Goal: Task Accomplishment & Management: Manage account settings

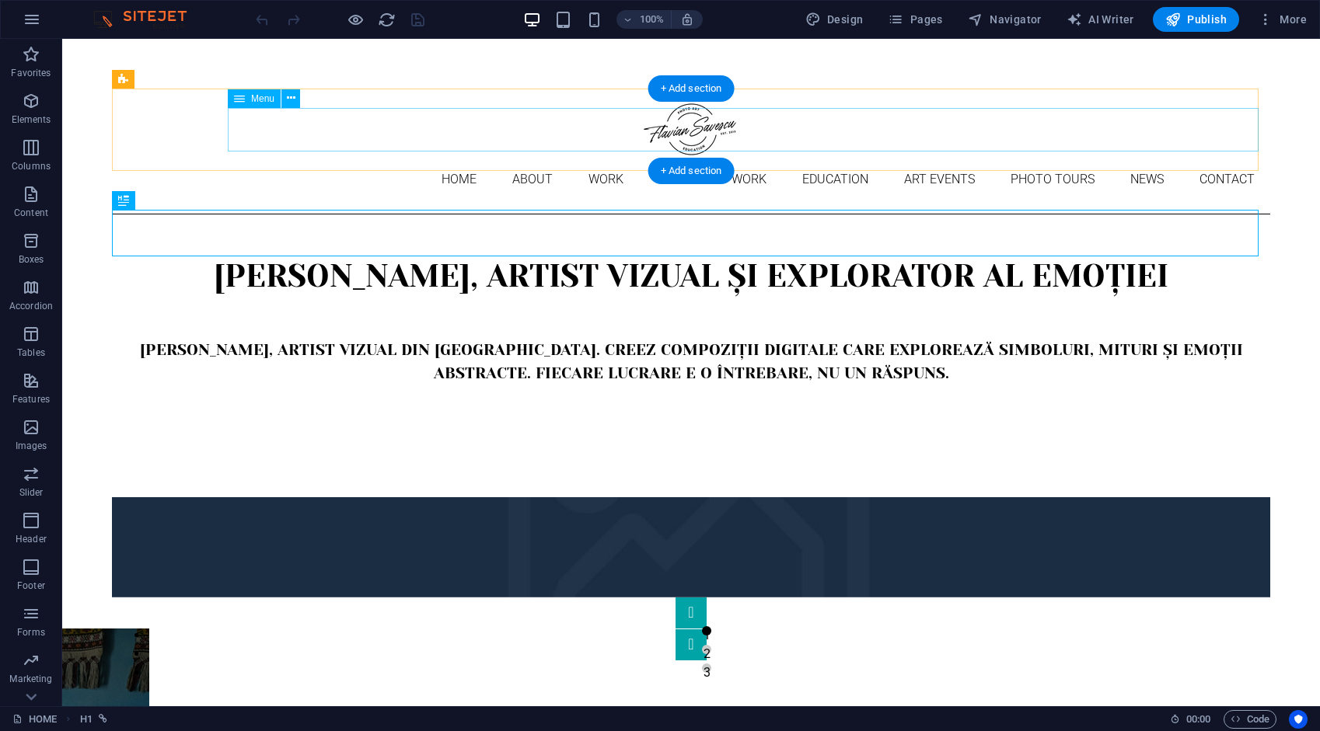
click at [374, 158] on nav "Home About Work DIGITAL ART WORK EDUCATION ART EVENTS Photo tours News Contact" at bounding box center [691, 180] width 1158 height 44
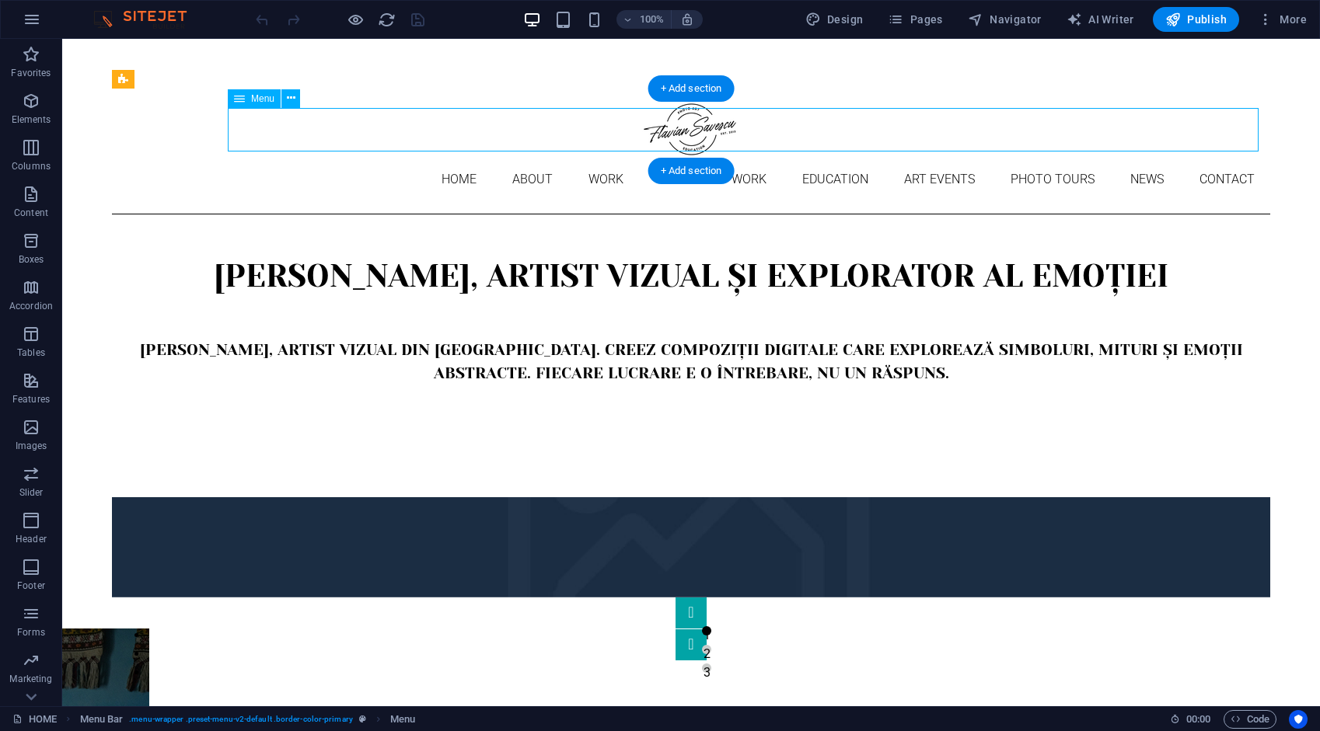
click at [374, 158] on nav "Home About Work DIGITAL ART WORK EDUCATION ART EVENTS Photo tours News Contact" at bounding box center [691, 180] width 1158 height 44
select select "1"
select select "3"
select select "4"
select select "9"
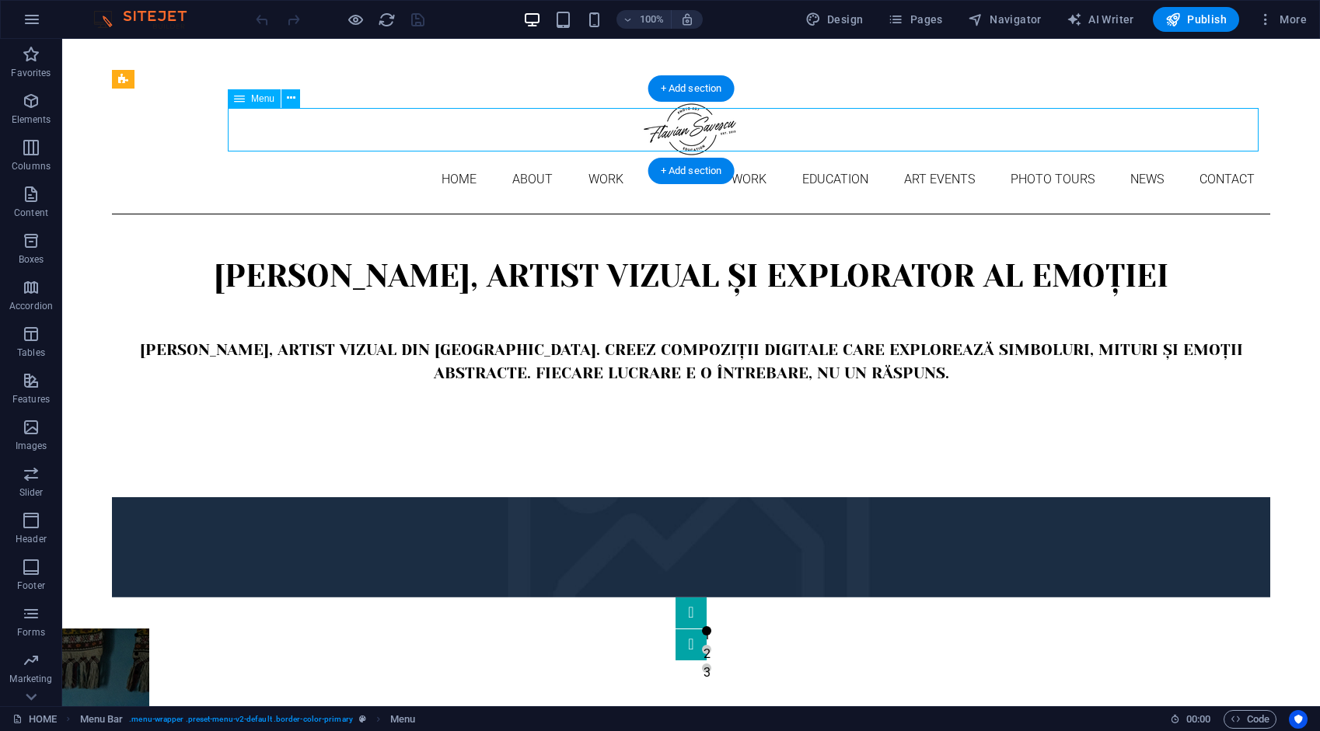
select select "10"
select select
select select "5"
select select "6"
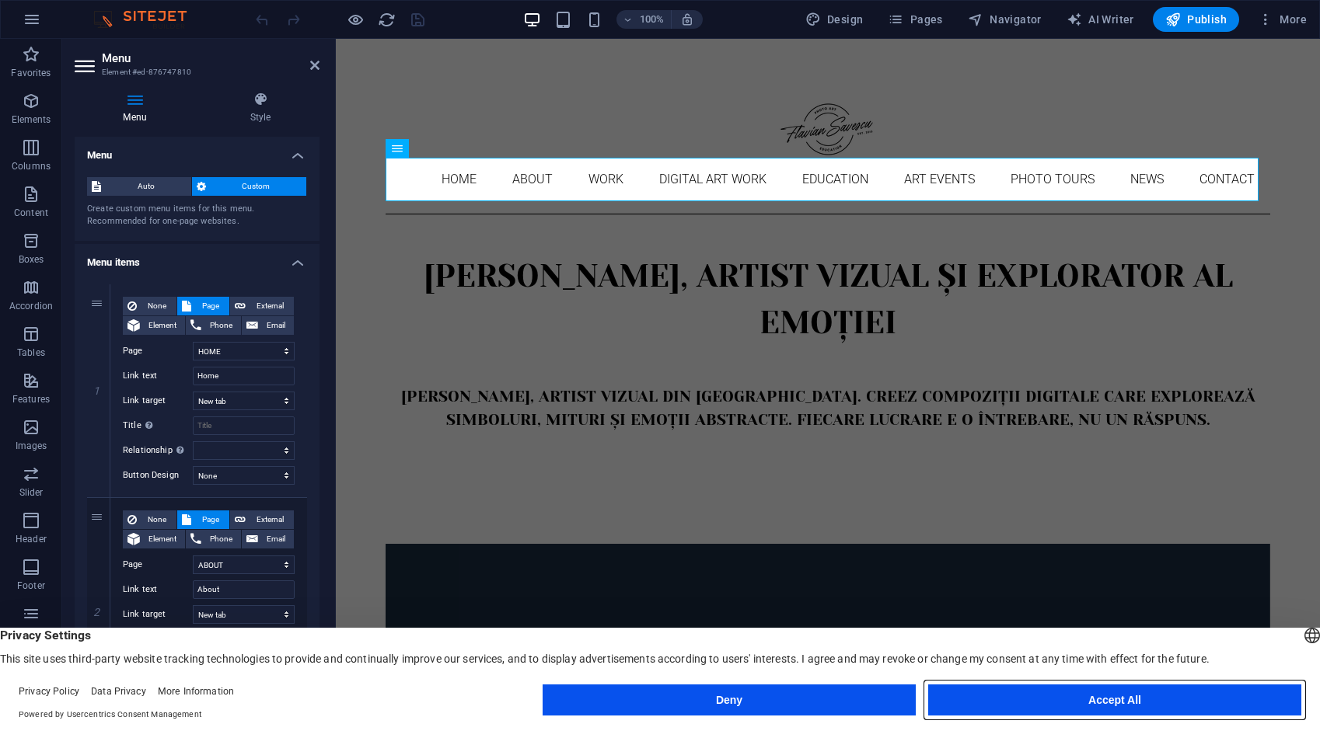
click at [1020, 701] on button "Accept All" at bounding box center [1114, 700] width 373 height 31
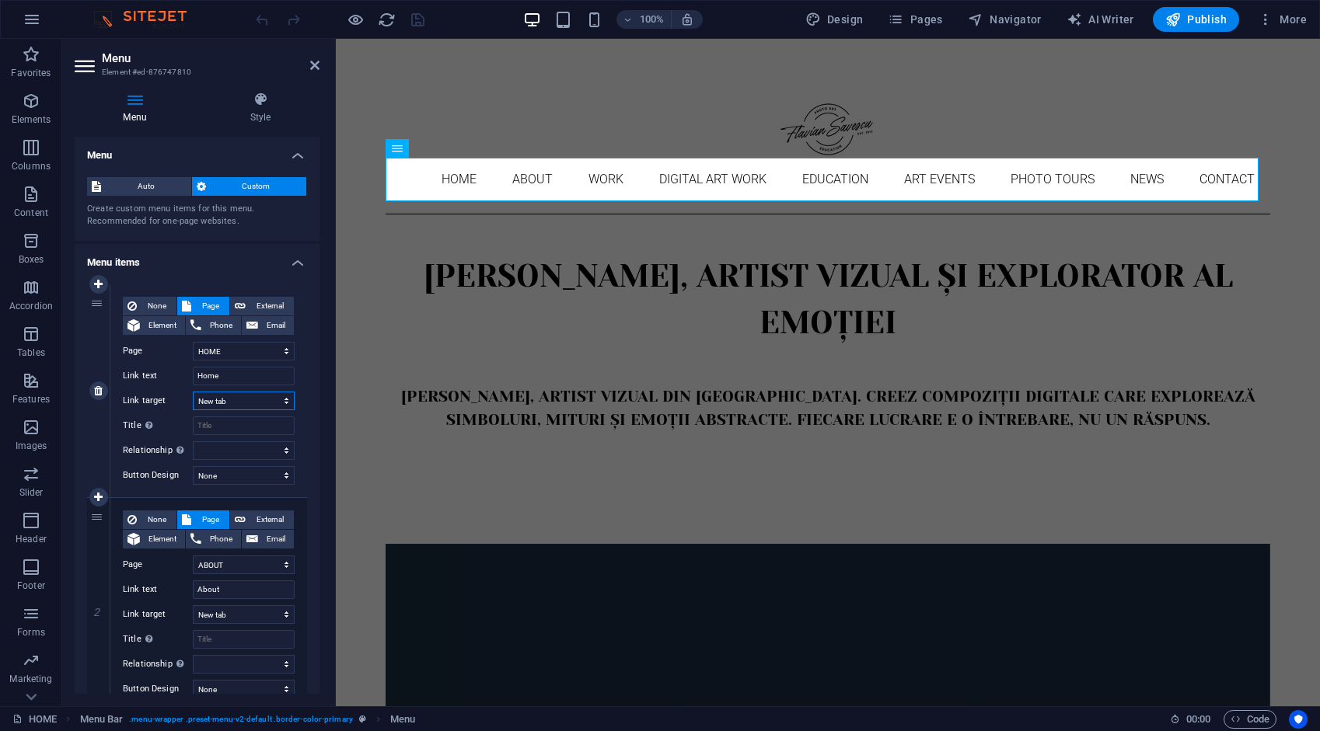
click at [228, 399] on select "New tab Same tab Overlay" at bounding box center [244, 401] width 102 height 19
select select
click at [193, 392] on select "New tab Same tab Overlay" at bounding box center [244, 401] width 102 height 19
select select
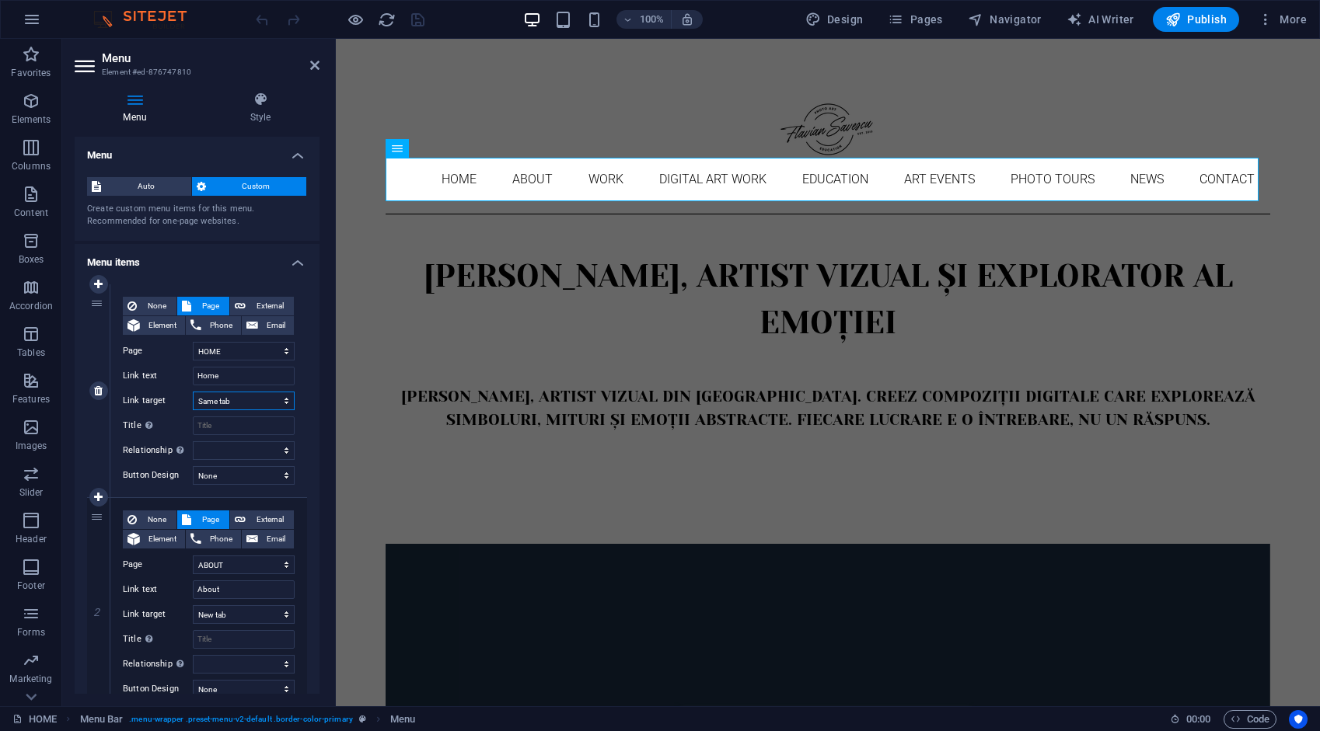
select select
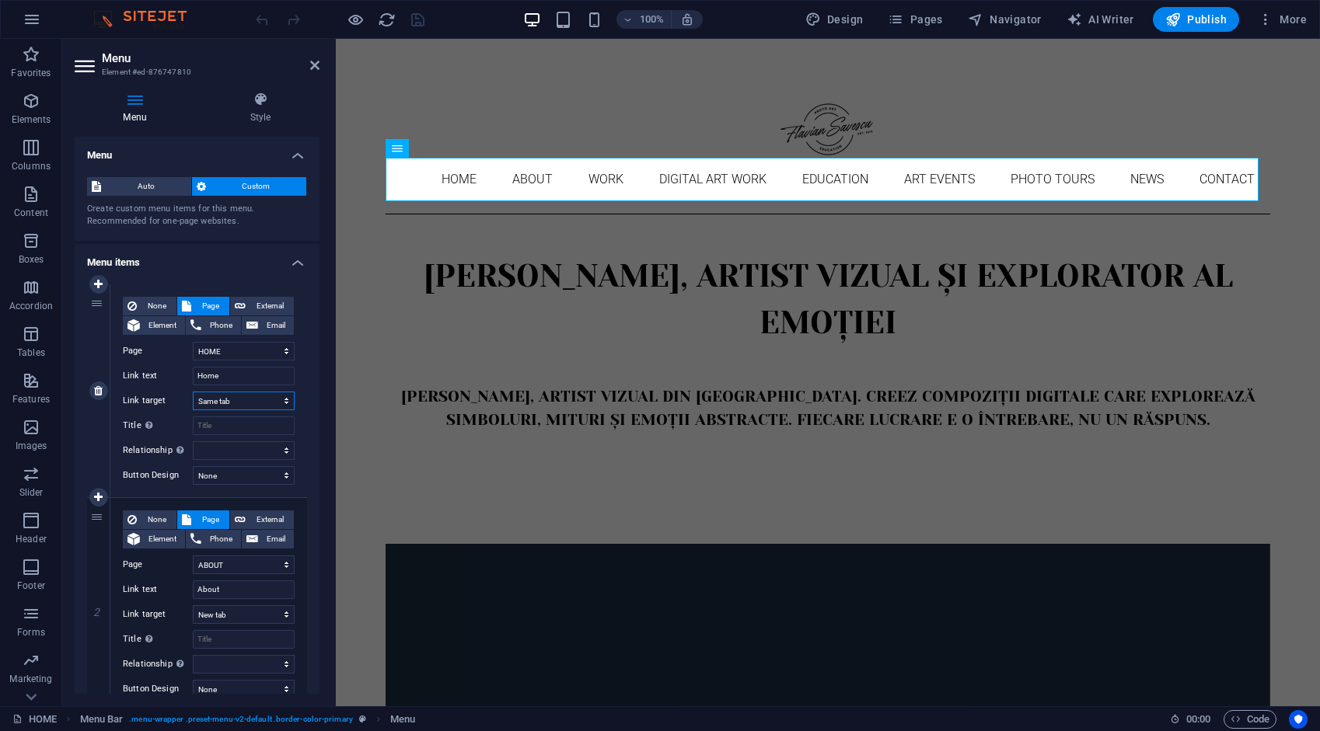
select select
click at [256, 305] on span "External" at bounding box center [269, 306] width 39 height 19
select select "blank"
select select
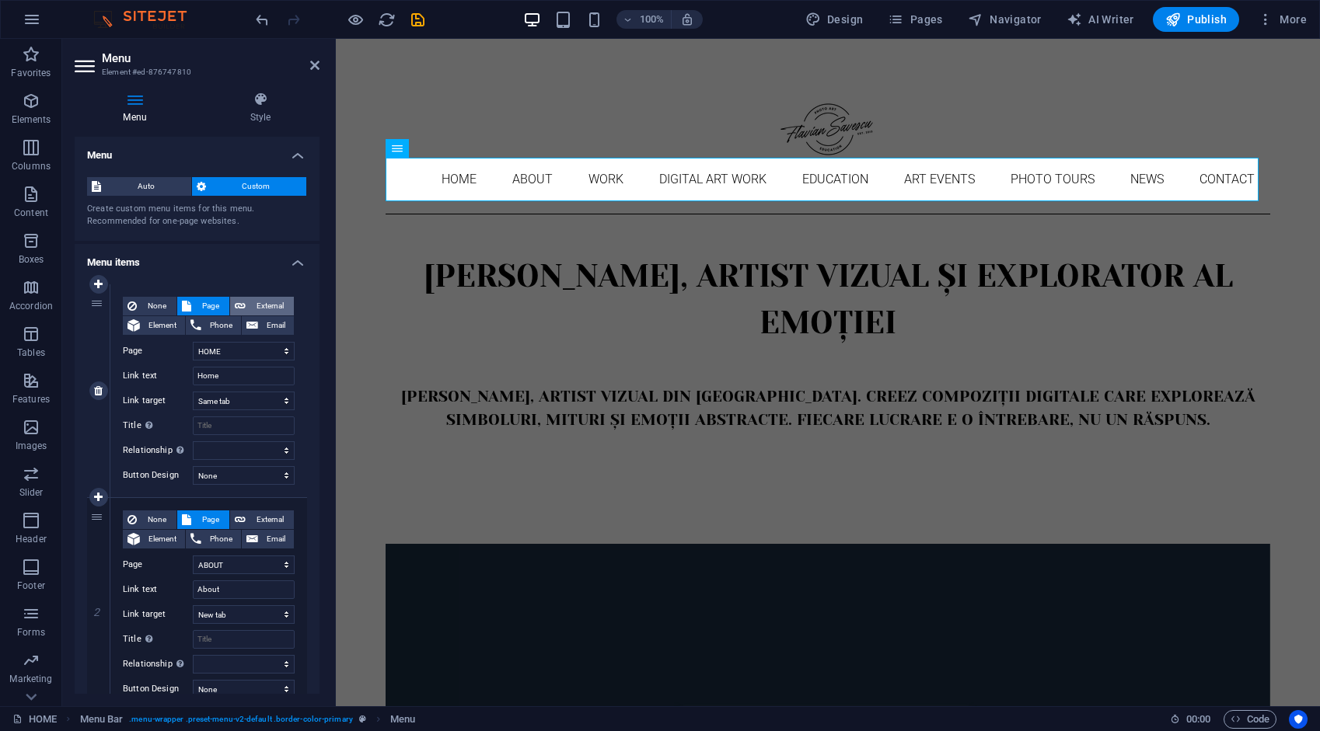
select select
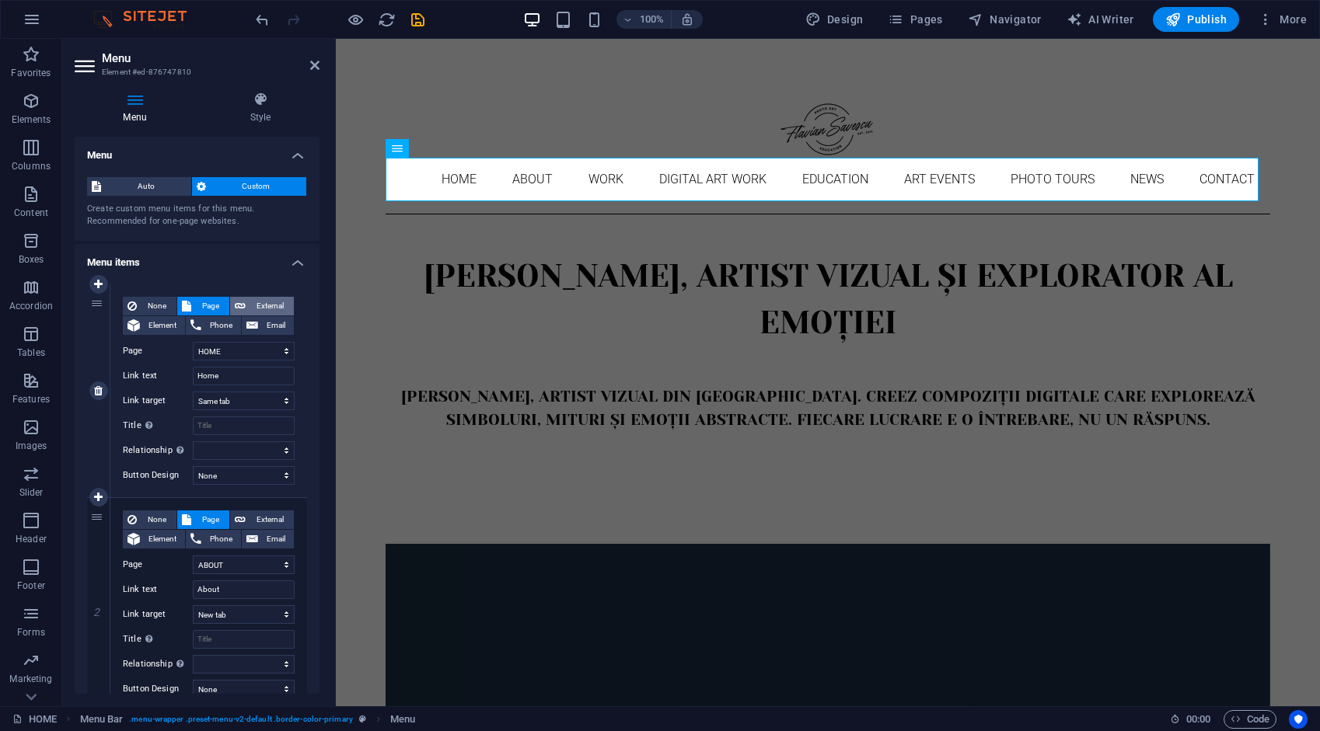
select select
click at [212, 611] on select "New tab Same tab Overlay" at bounding box center [244, 614] width 102 height 19
select select
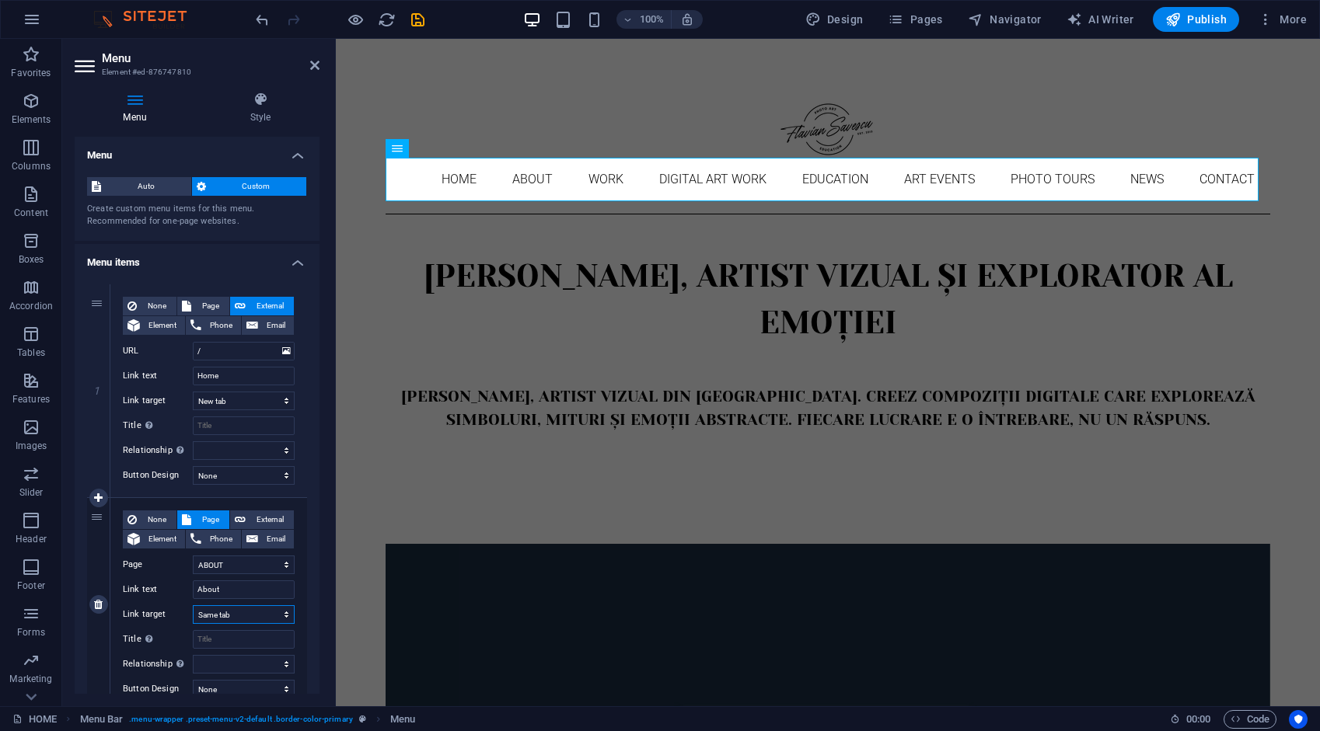
click at [193, 605] on select "New tab Same tab Overlay" at bounding box center [244, 614] width 102 height 19
select select
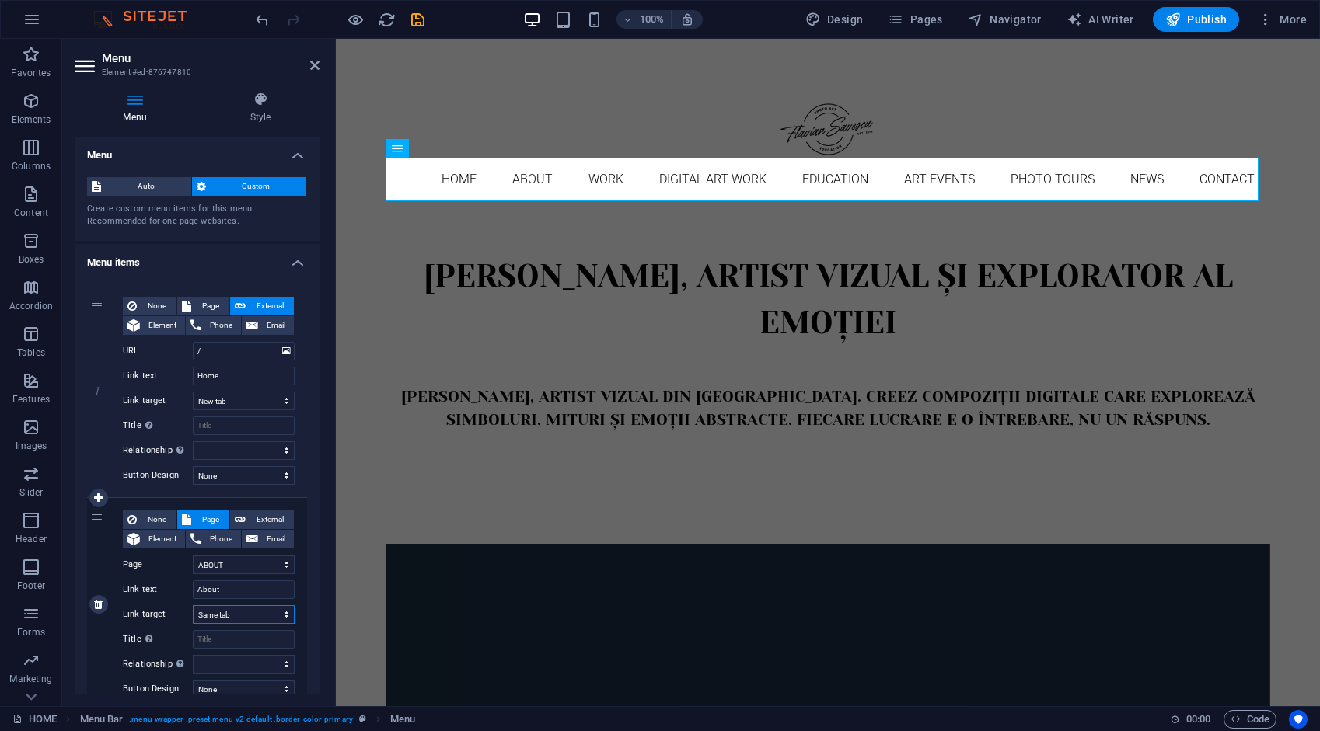
select select
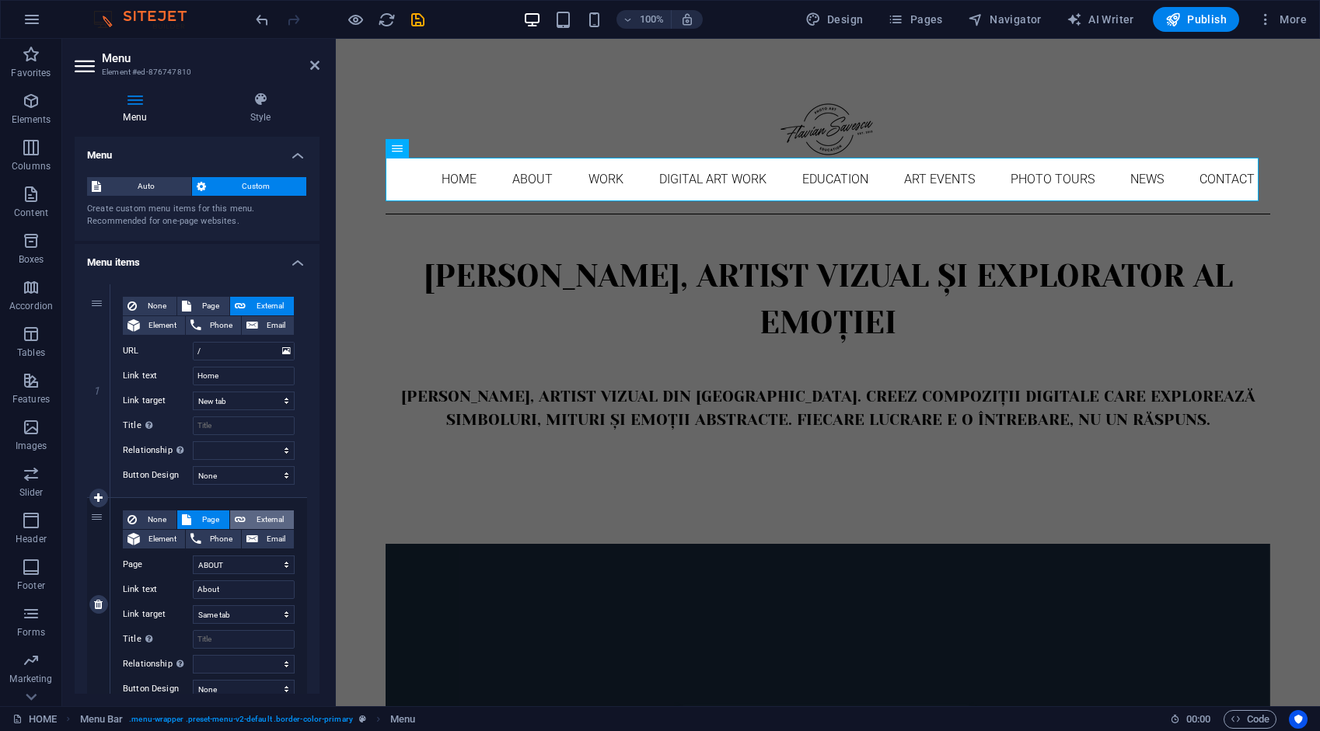
click at [263, 521] on span "External" at bounding box center [269, 520] width 39 height 19
select select
select select "blank"
select select
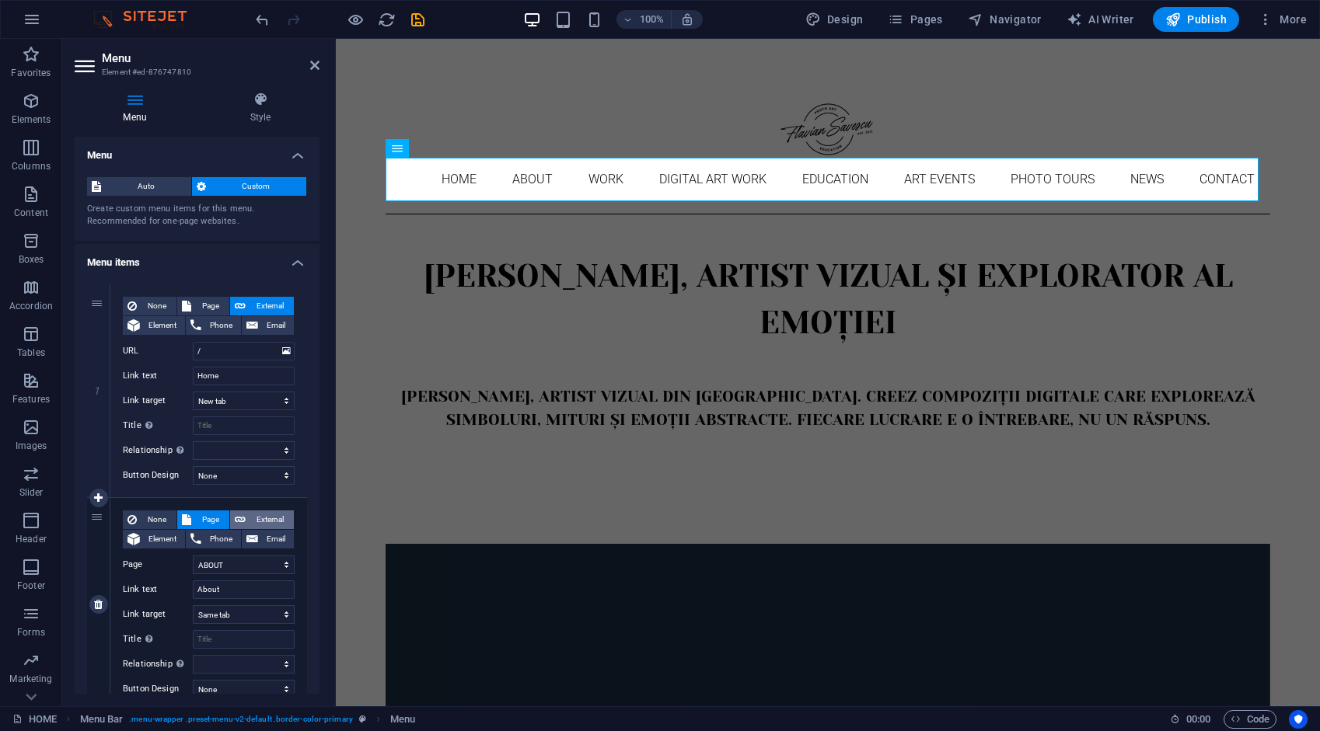
select select
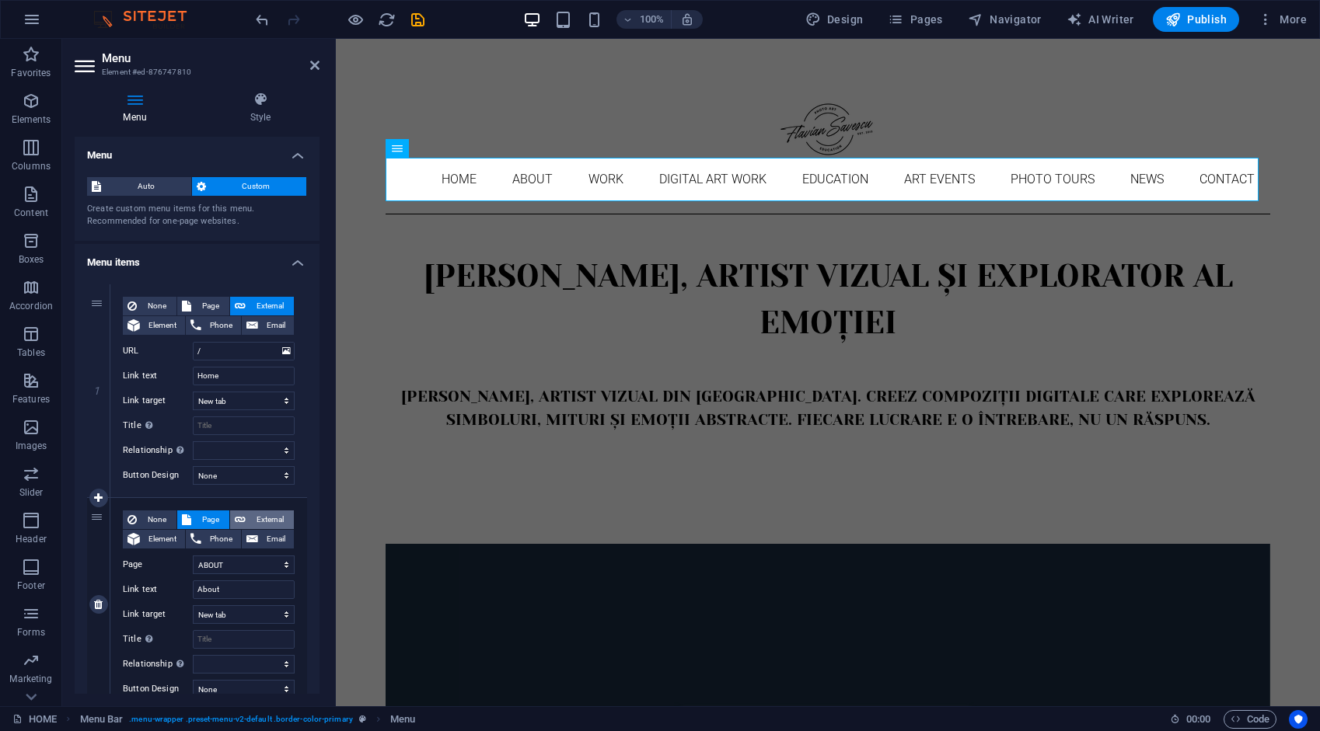
select select
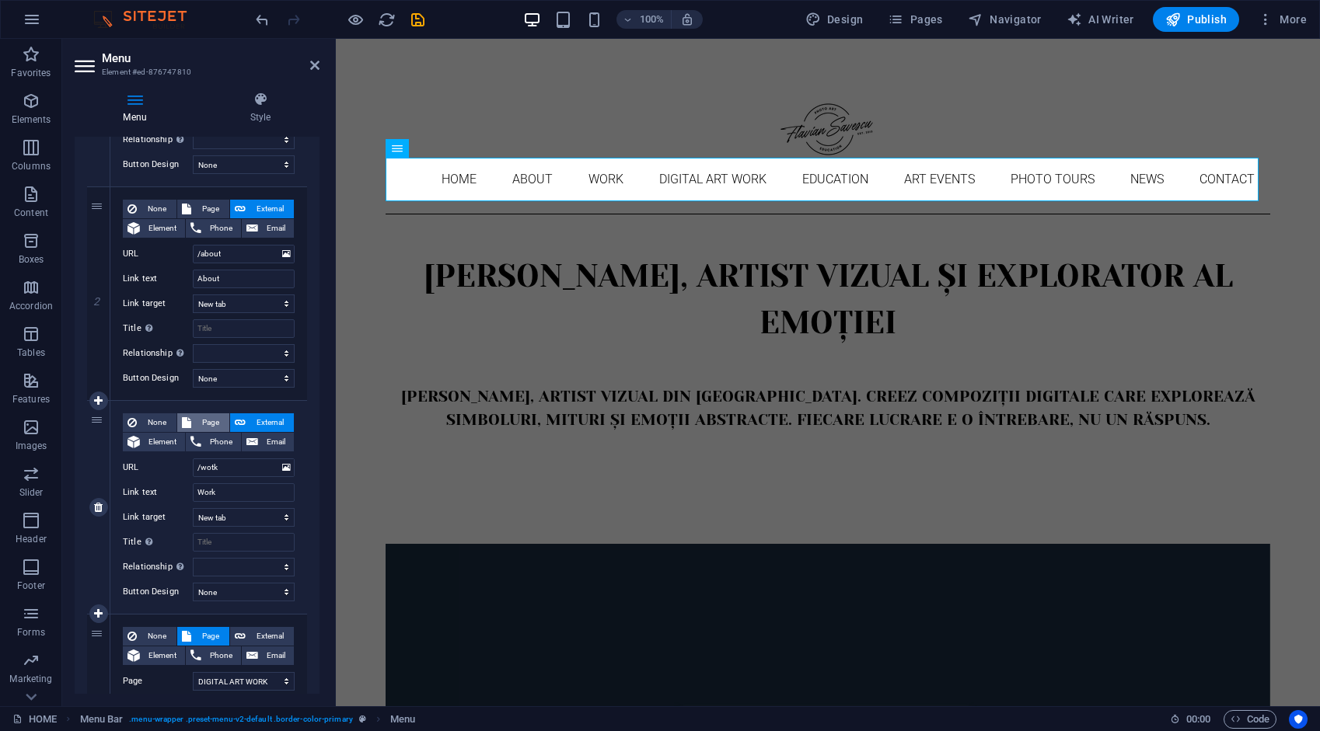
click at [214, 424] on span "Page" at bounding box center [210, 422] width 29 height 19
select select
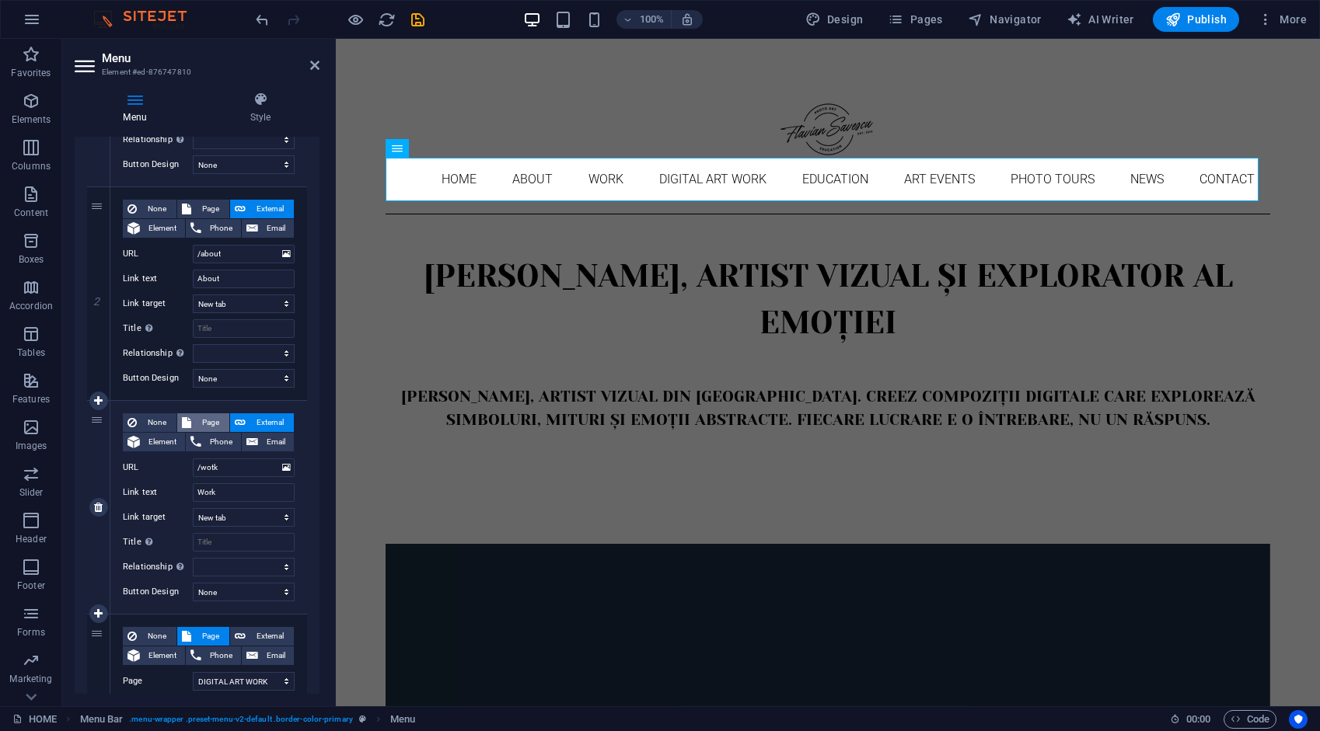
select select
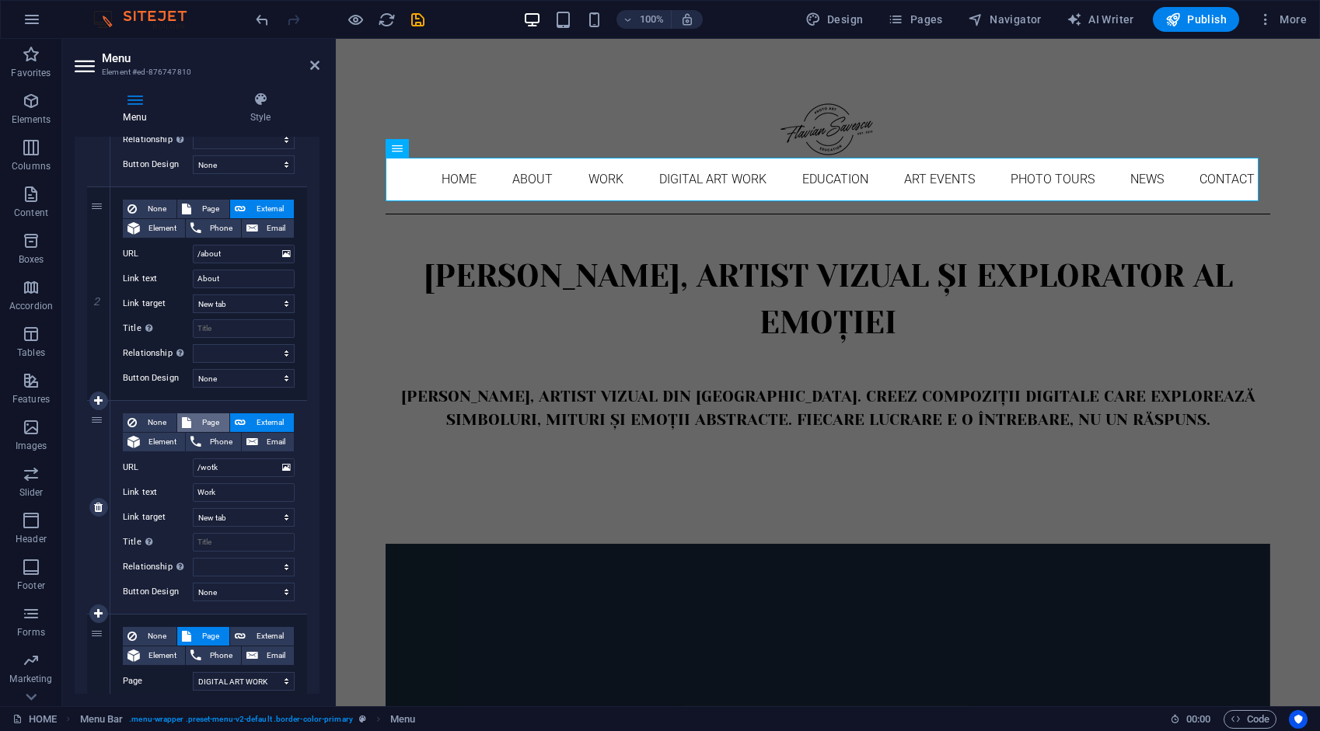
select select
click at [269, 423] on span "External" at bounding box center [269, 422] width 39 height 19
select select
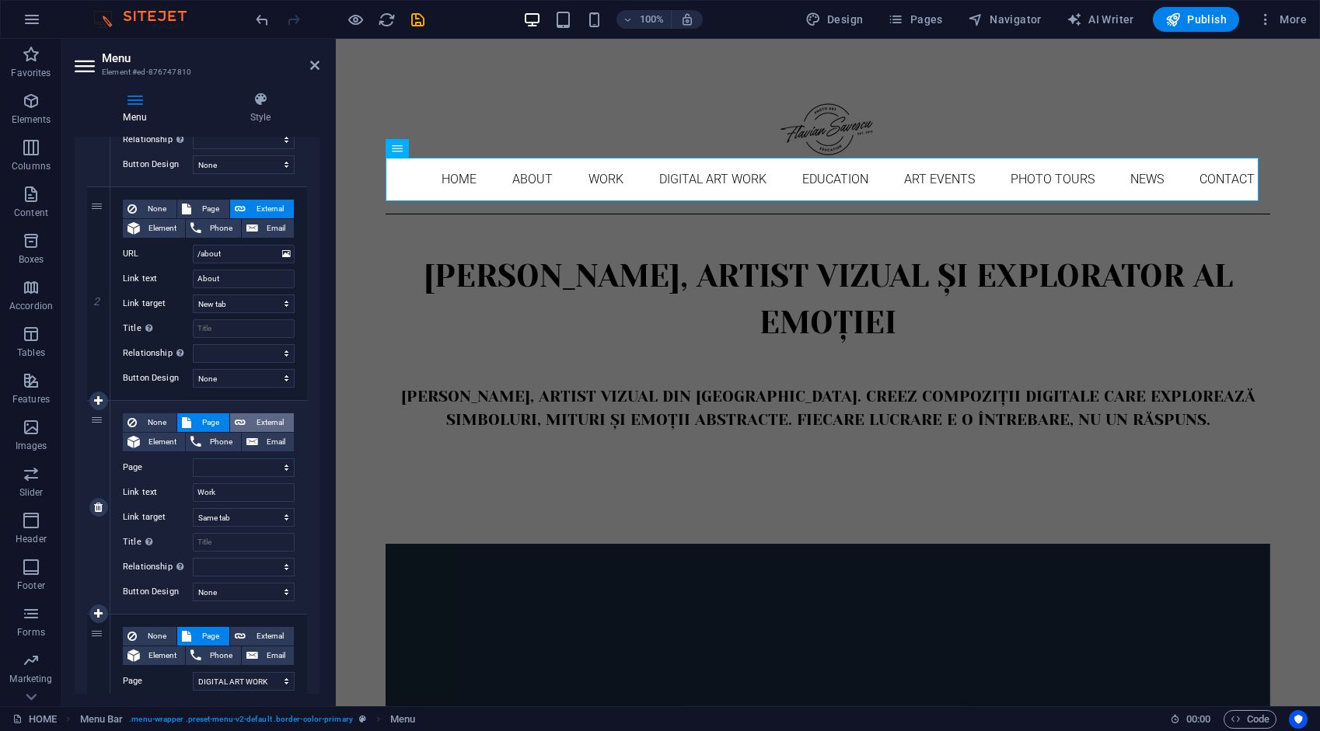
select select "blank"
select select
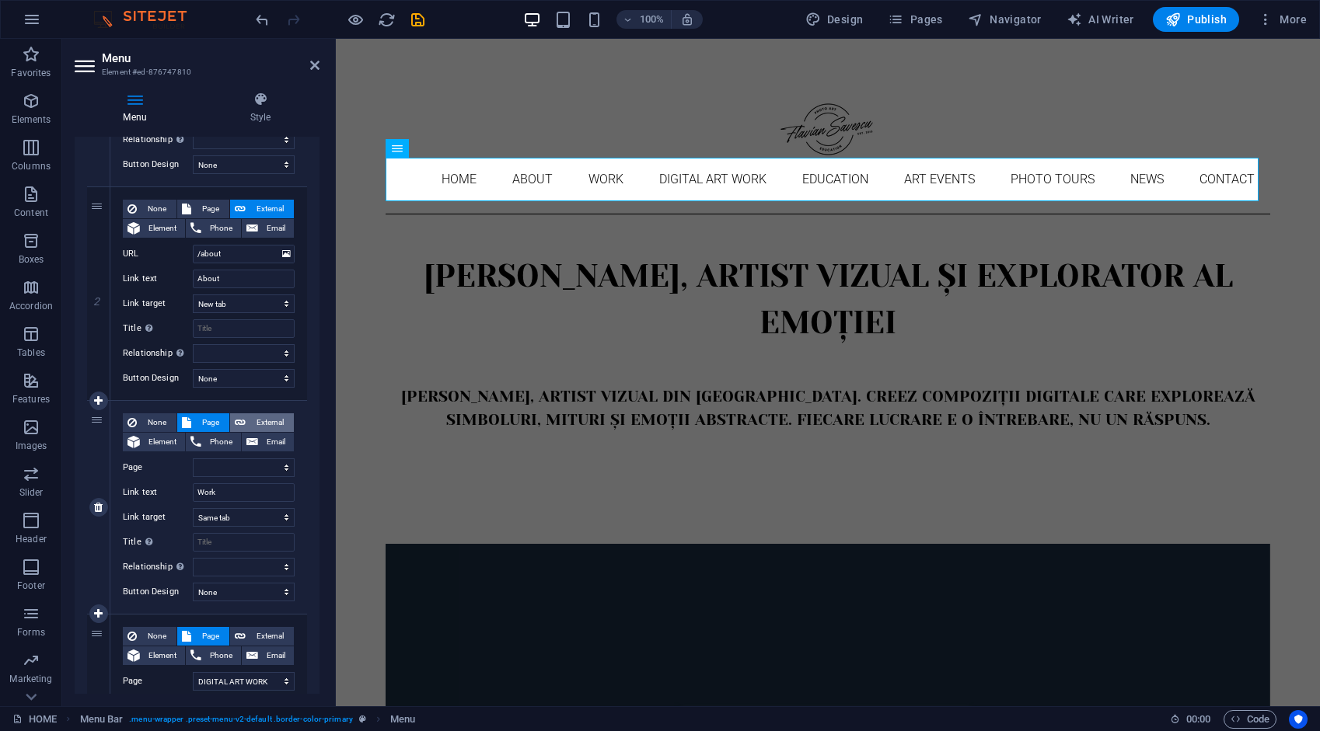
select select
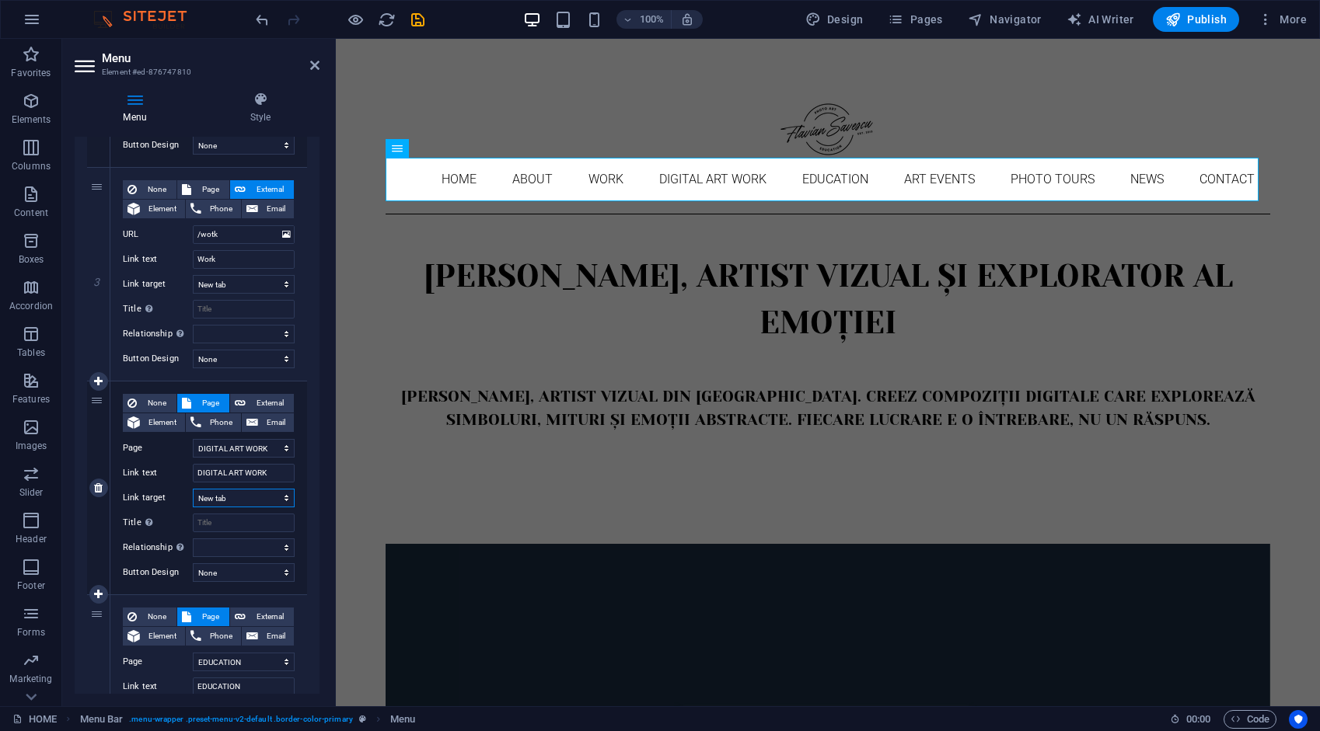
click at [230, 497] on select "New tab Same tab Overlay" at bounding box center [244, 498] width 102 height 19
select select
click at [193, 489] on select "New tab Same tab Overlay" at bounding box center [244, 498] width 102 height 19
select select
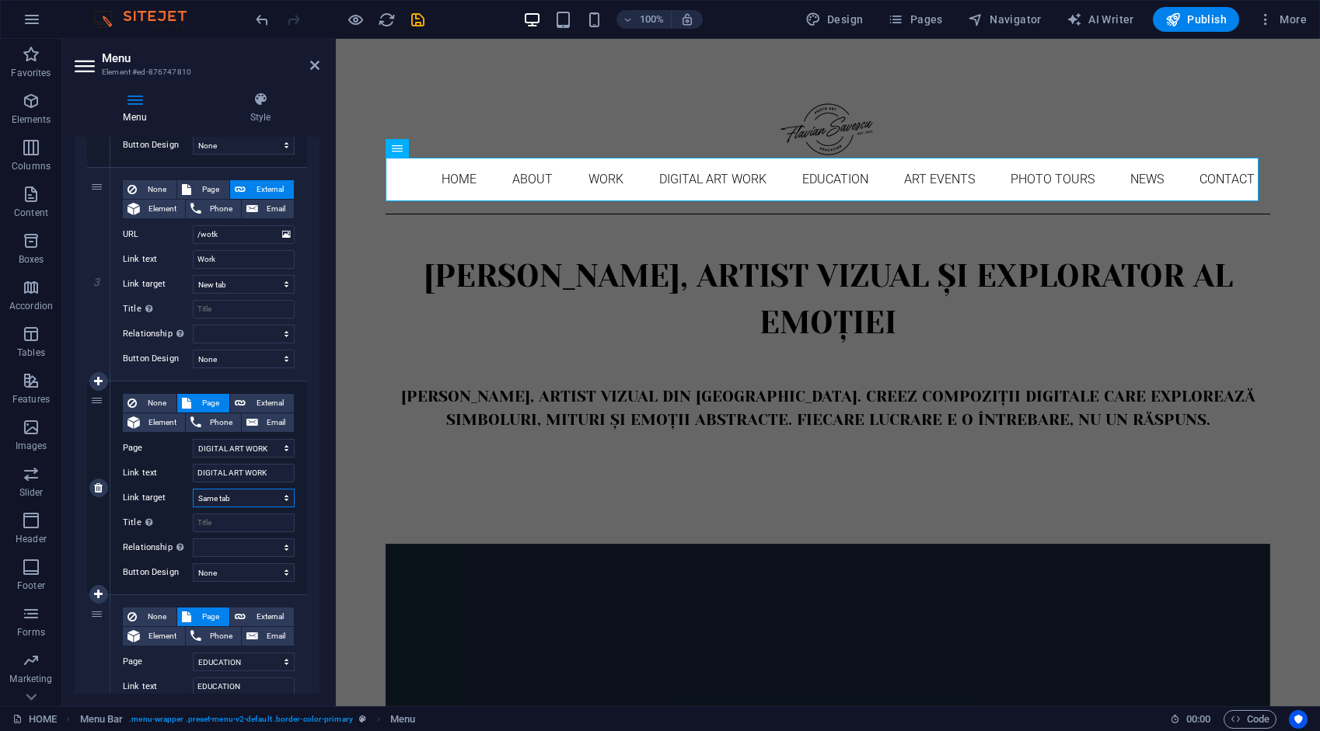
select select
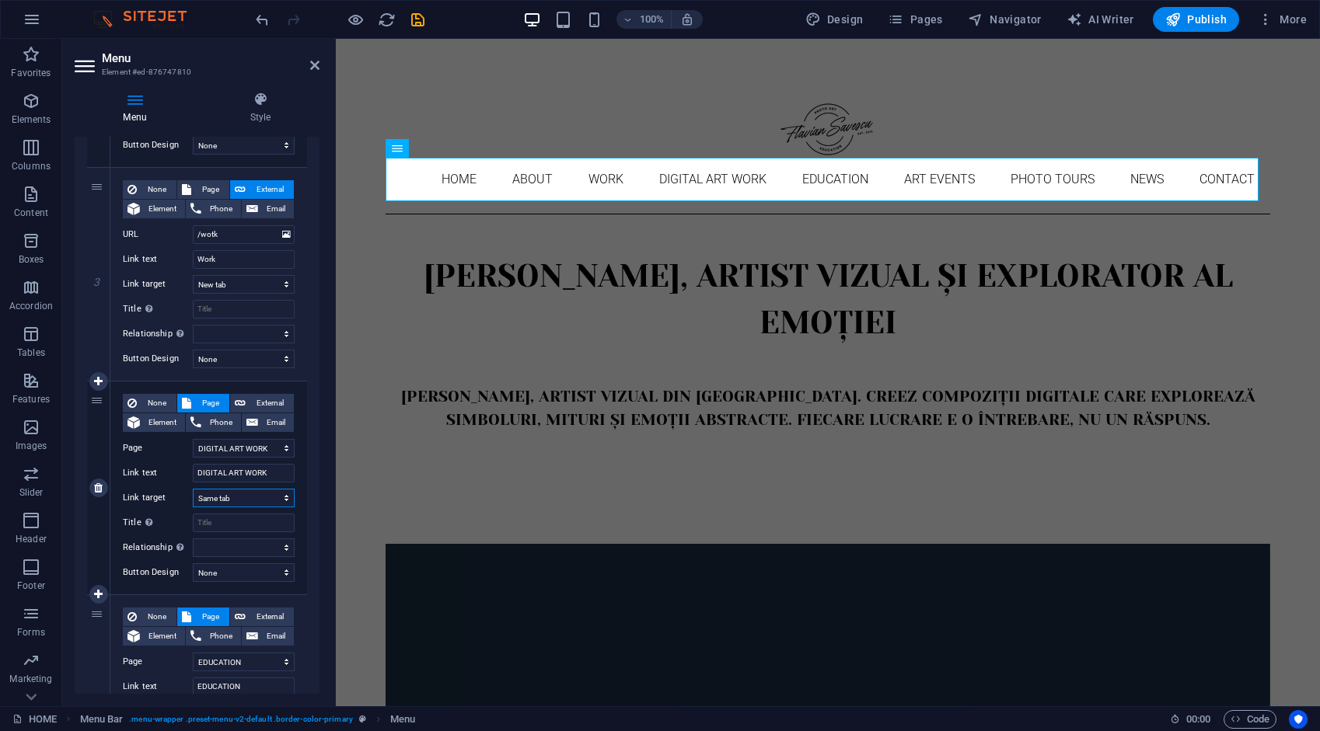
select select
click at [250, 400] on span "External" at bounding box center [269, 403] width 39 height 19
select select
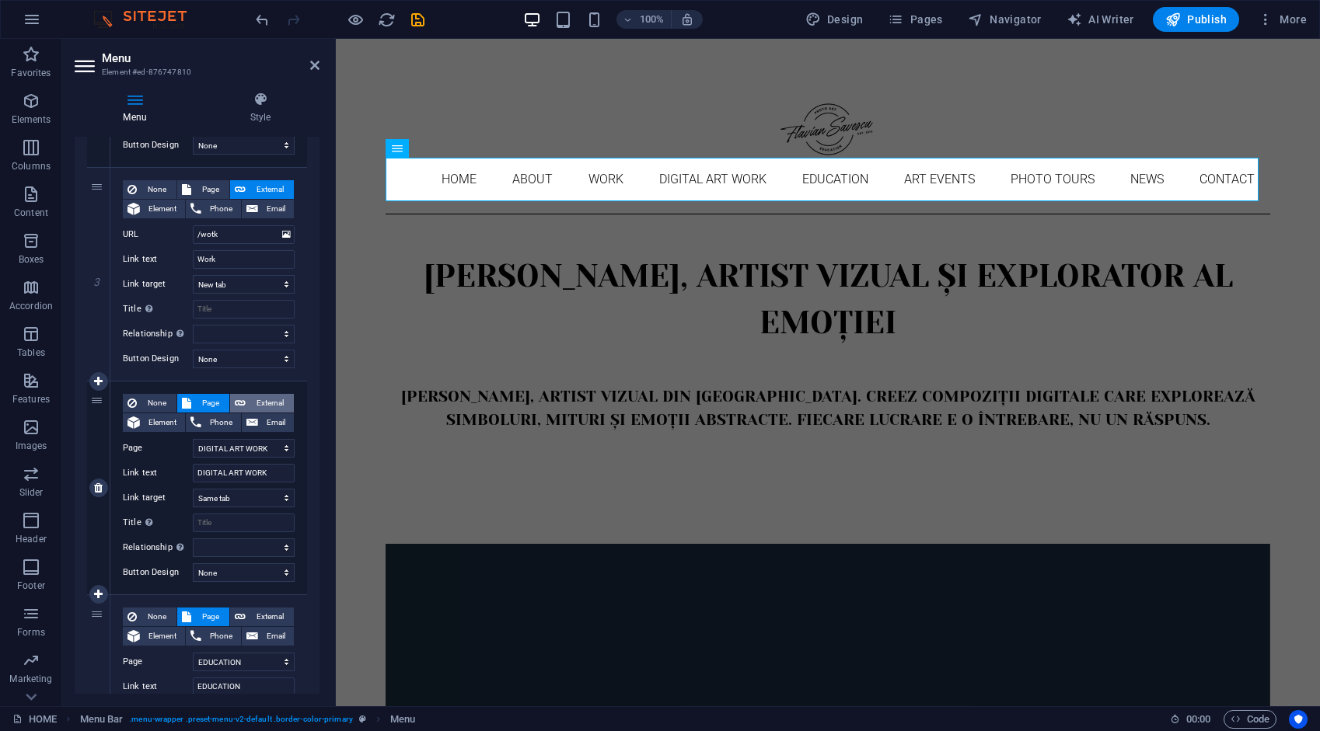
select select
select select "blank"
select select
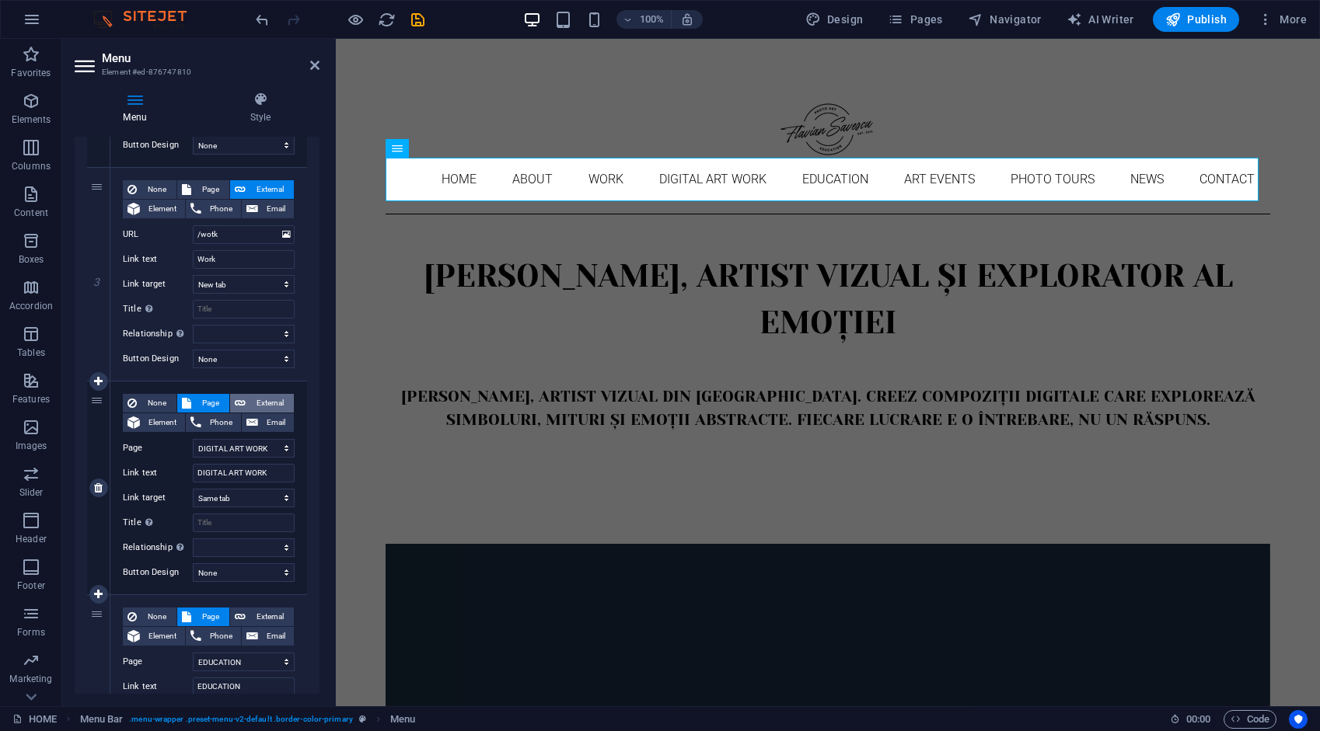
select select
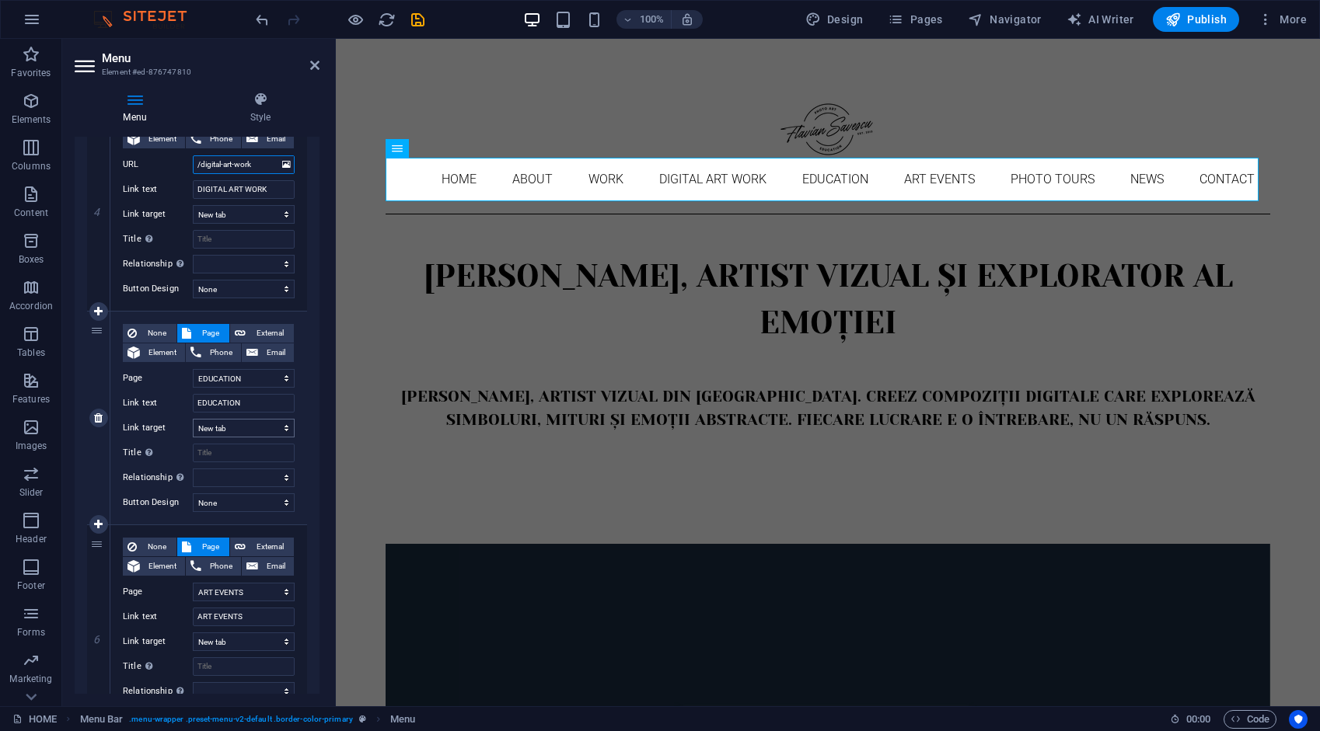
scroll to position [777, 0]
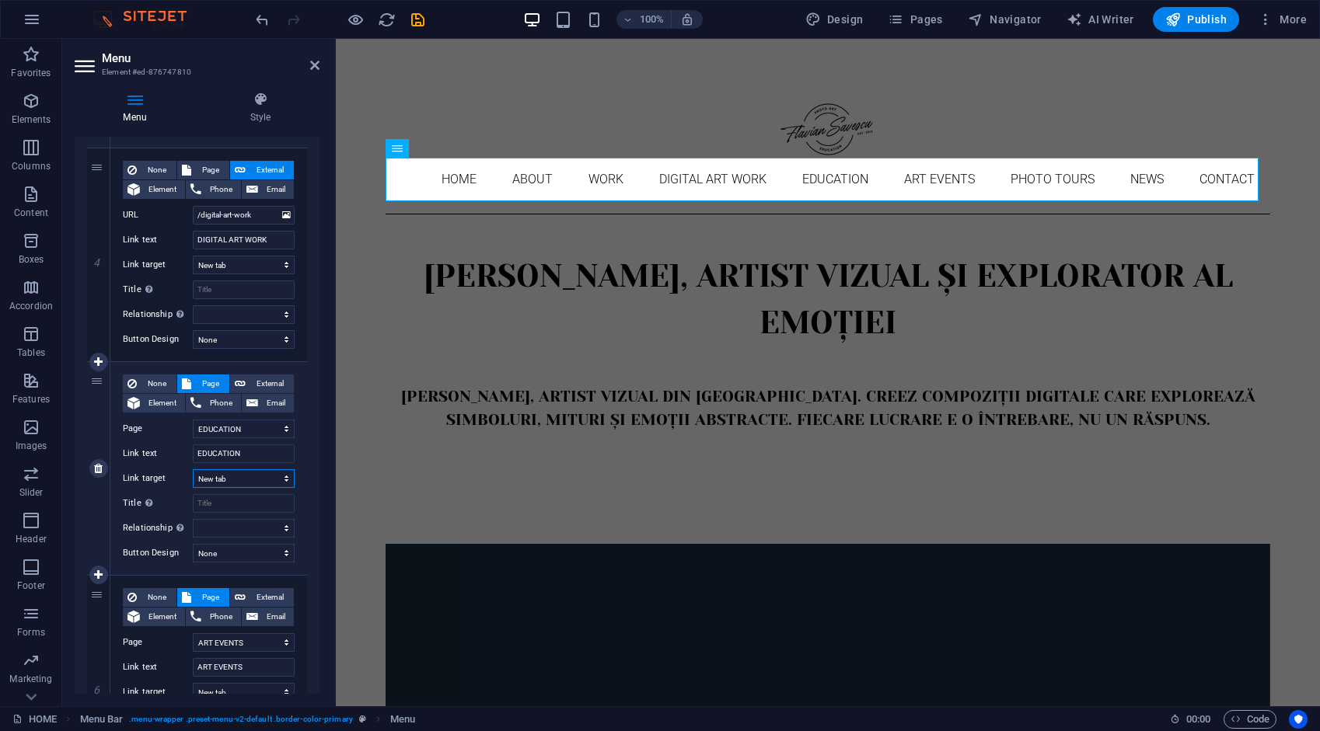
click at [234, 476] on select "New tab Same tab Overlay" at bounding box center [244, 478] width 102 height 19
select select
click at [193, 469] on select "New tab Same tab Overlay" at bounding box center [244, 478] width 102 height 19
select select
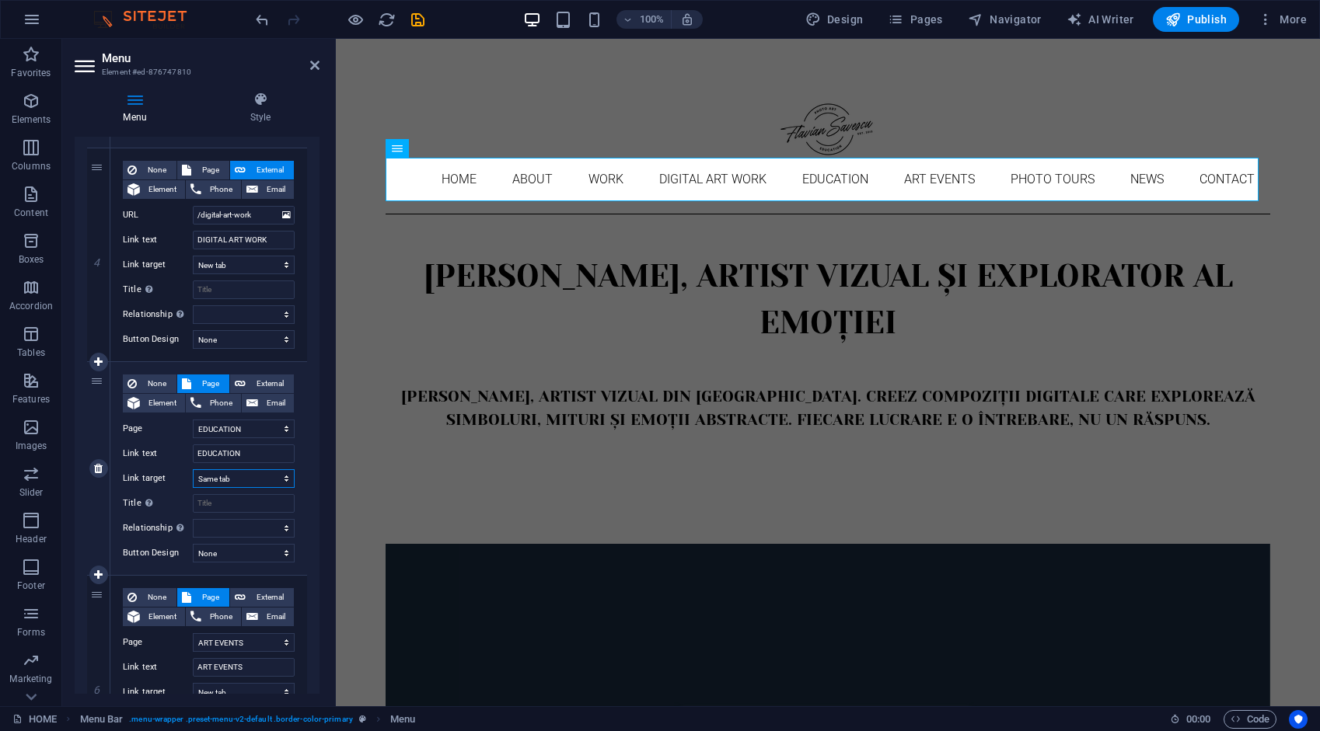
select select
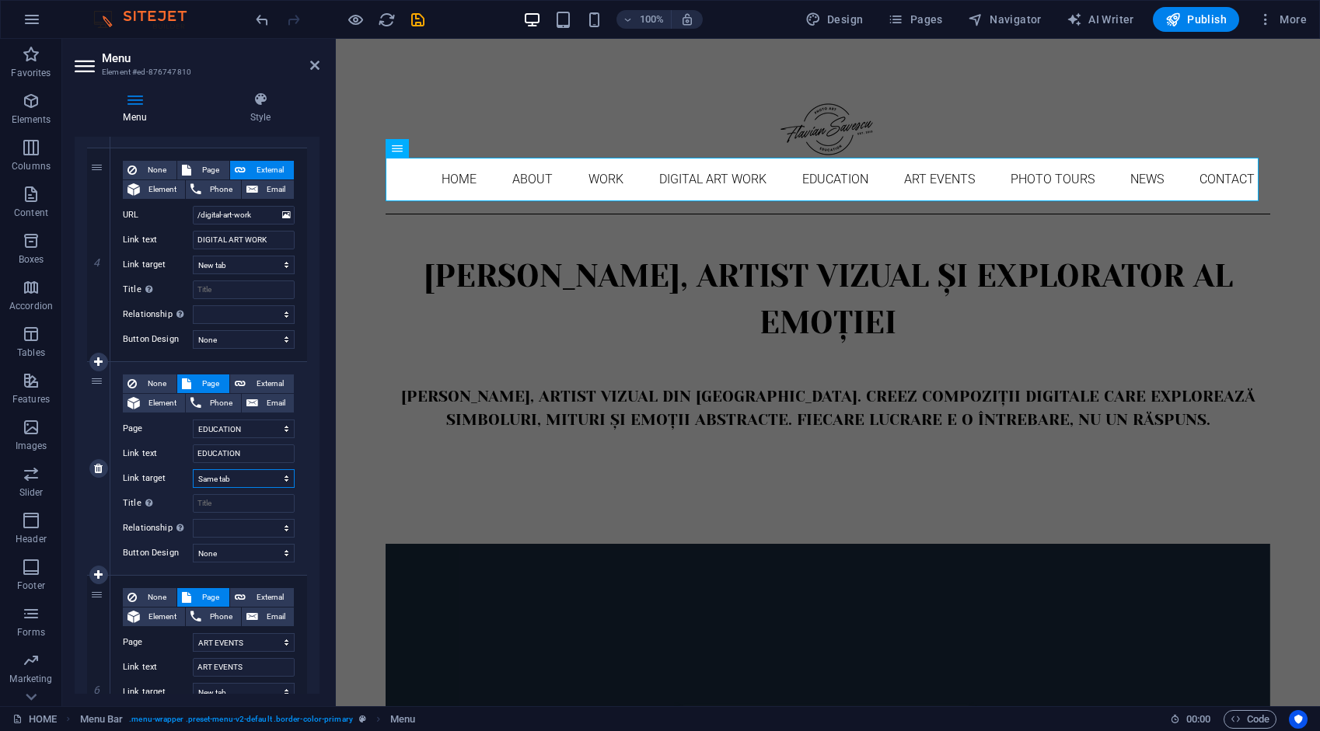
select select
click at [261, 382] on span "External" at bounding box center [269, 384] width 39 height 19
select select
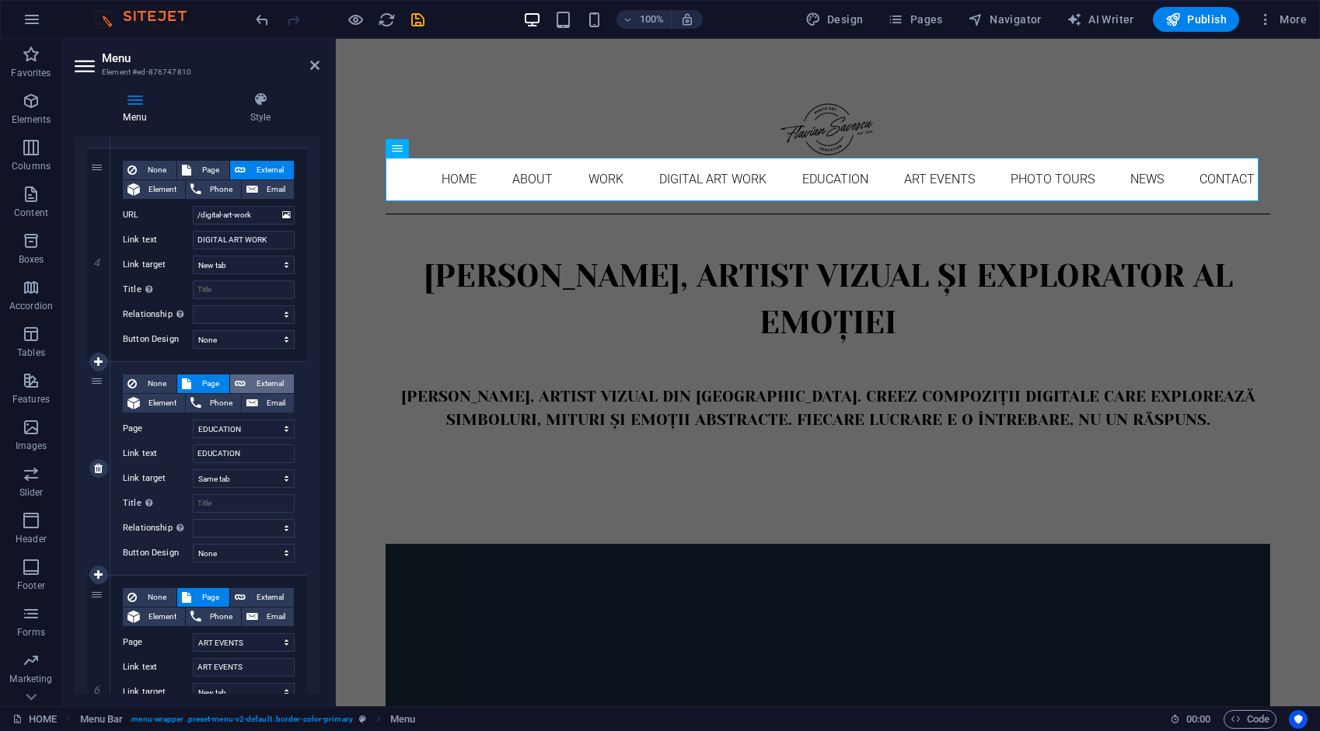
select select
select select "blank"
select select
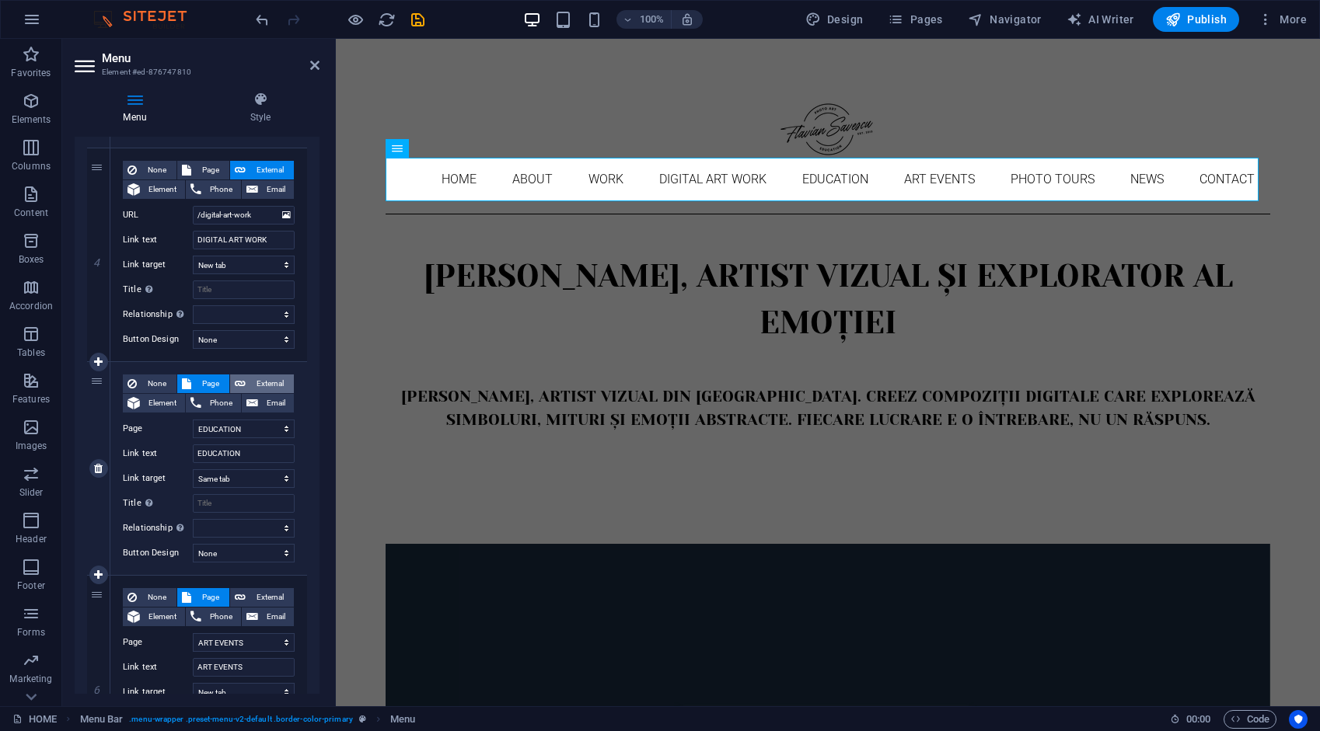
select select
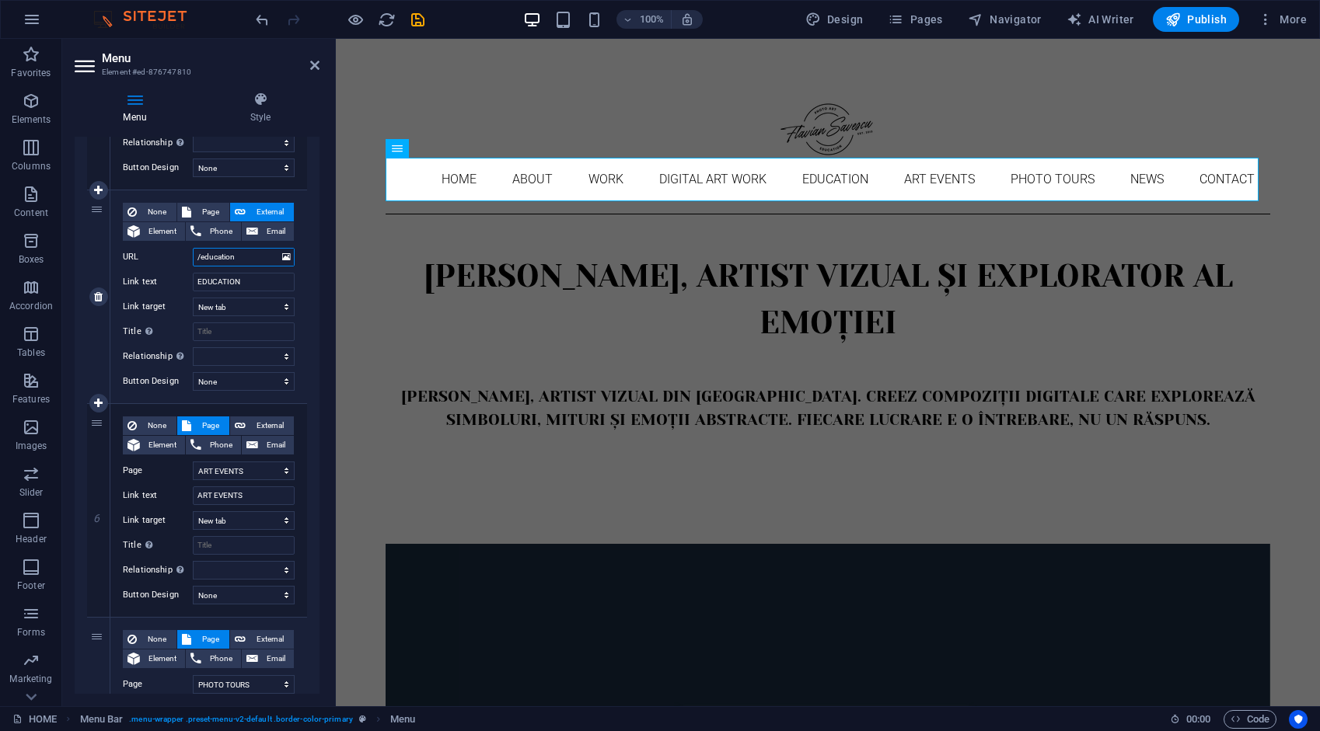
scroll to position [1010, 0]
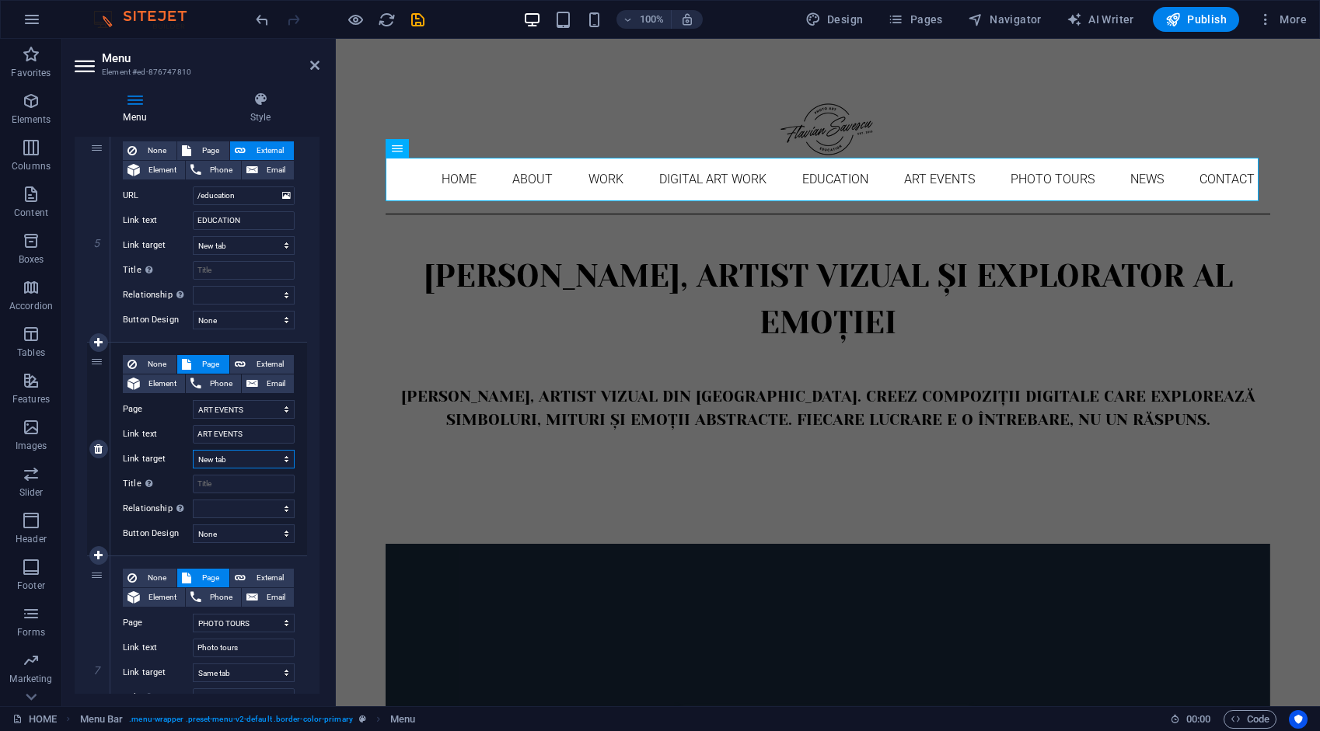
click at [220, 457] on select "New tab Same tab Overlay" at bounding box center [244, 459] width 102 height 19
select select
click at [193, 450] on select "New tab Same tab Overlay" at bounding box center [244, 459] width 102 height 19
select select
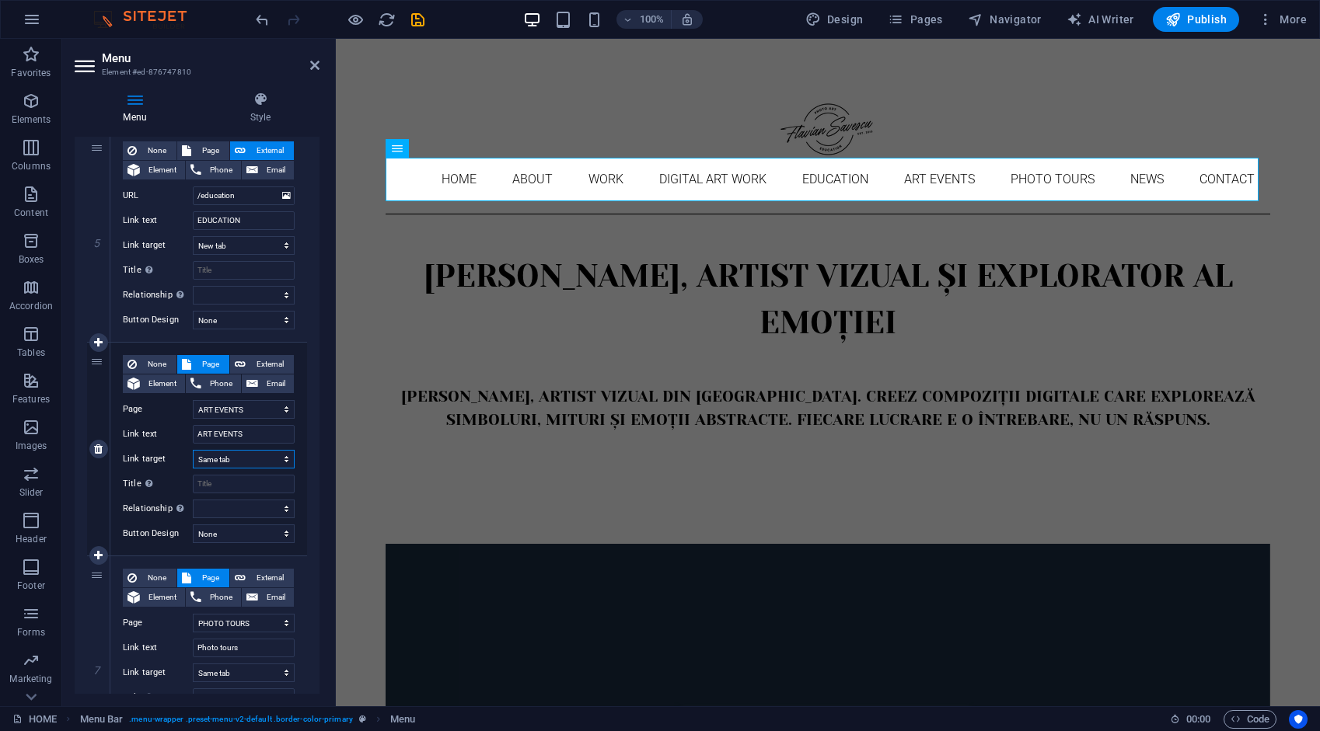
select select
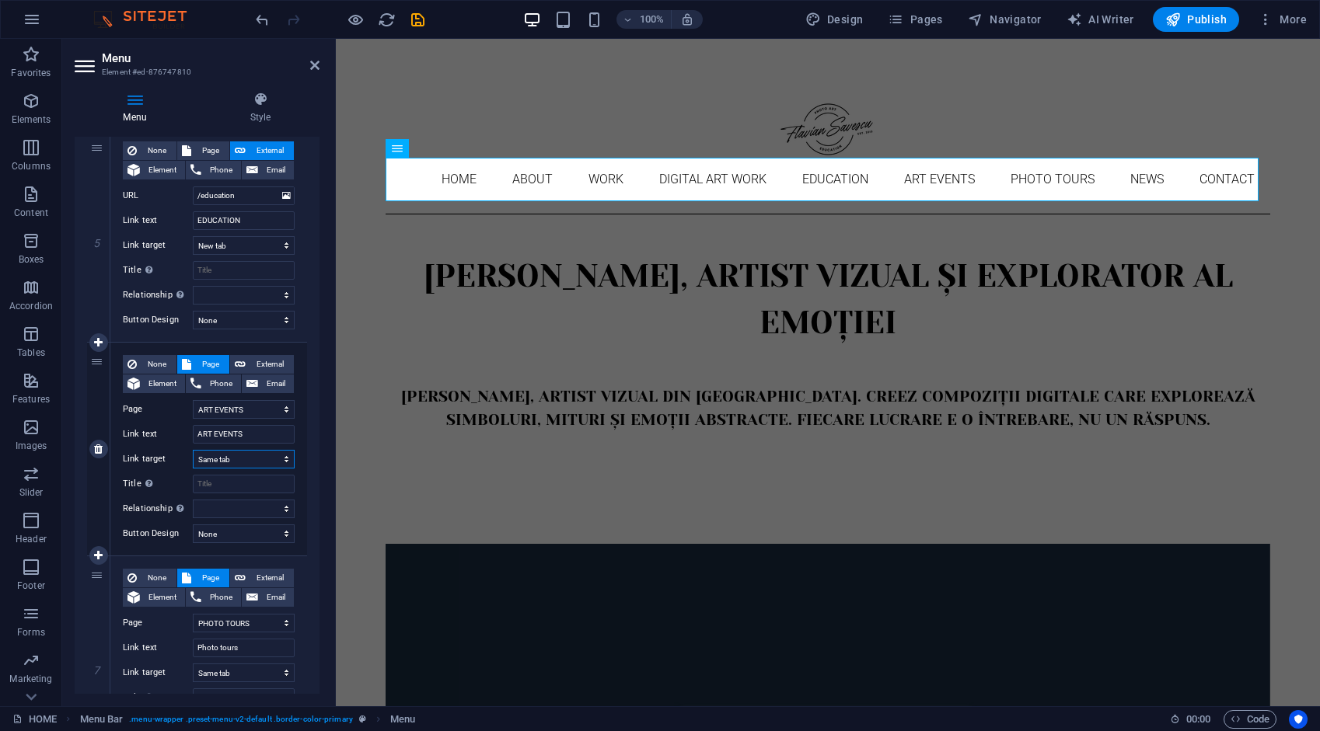
select select
click at [256, 364] on span "External" at bounding box center [269, 364] width 39 height 19
select select
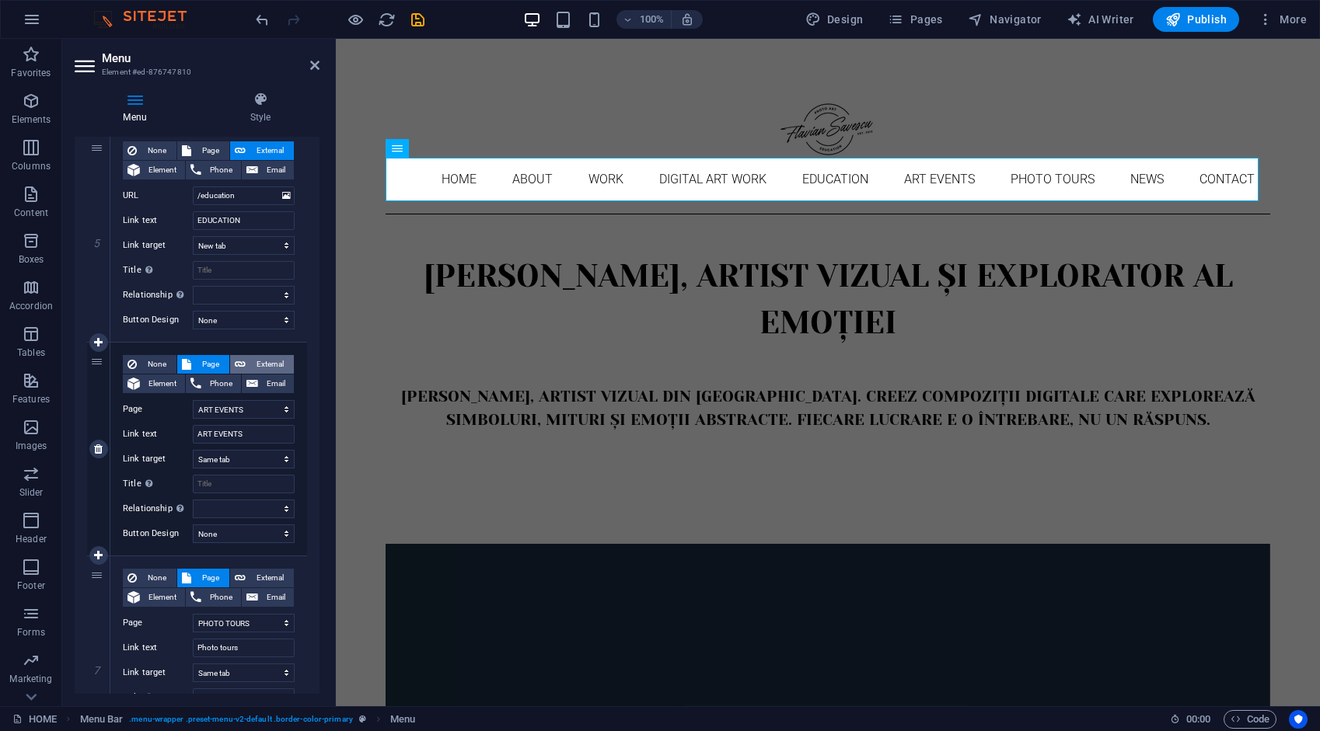
select select
select select "blank"
select select
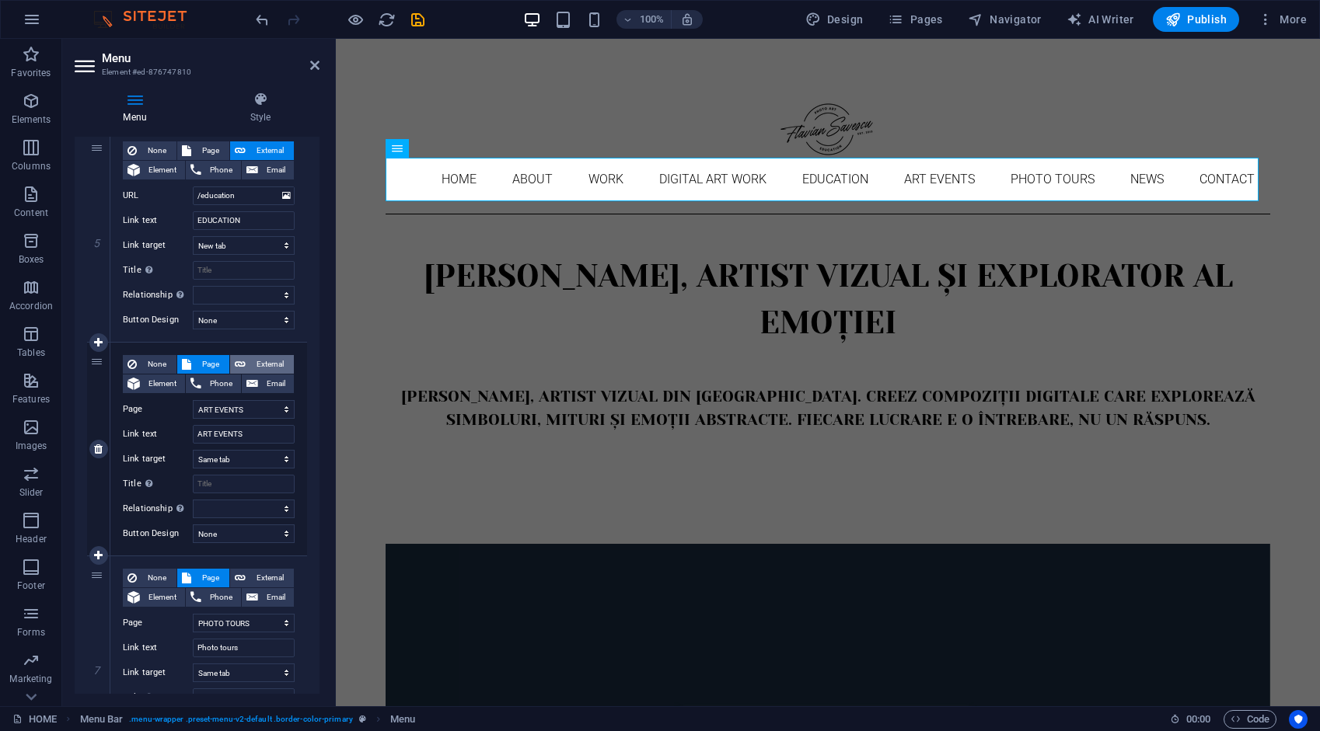
select select
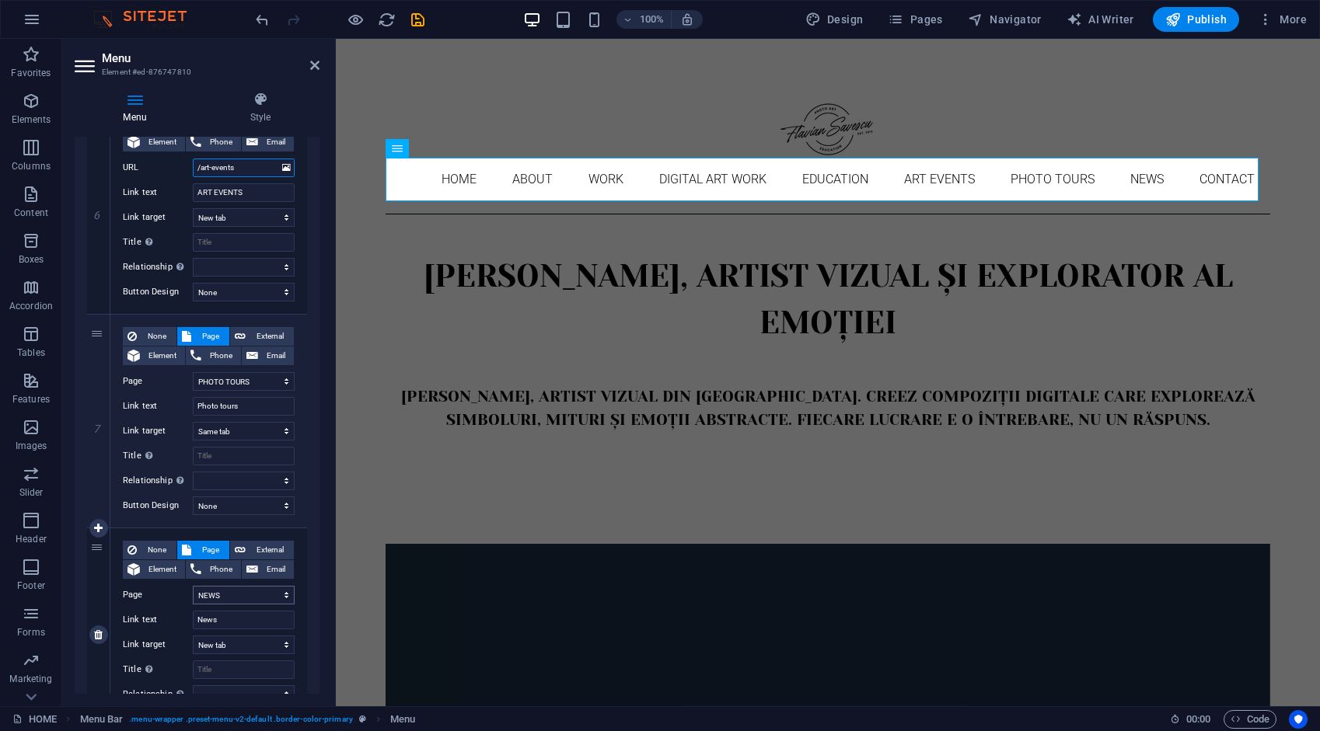
scroll to position [1321, 0]
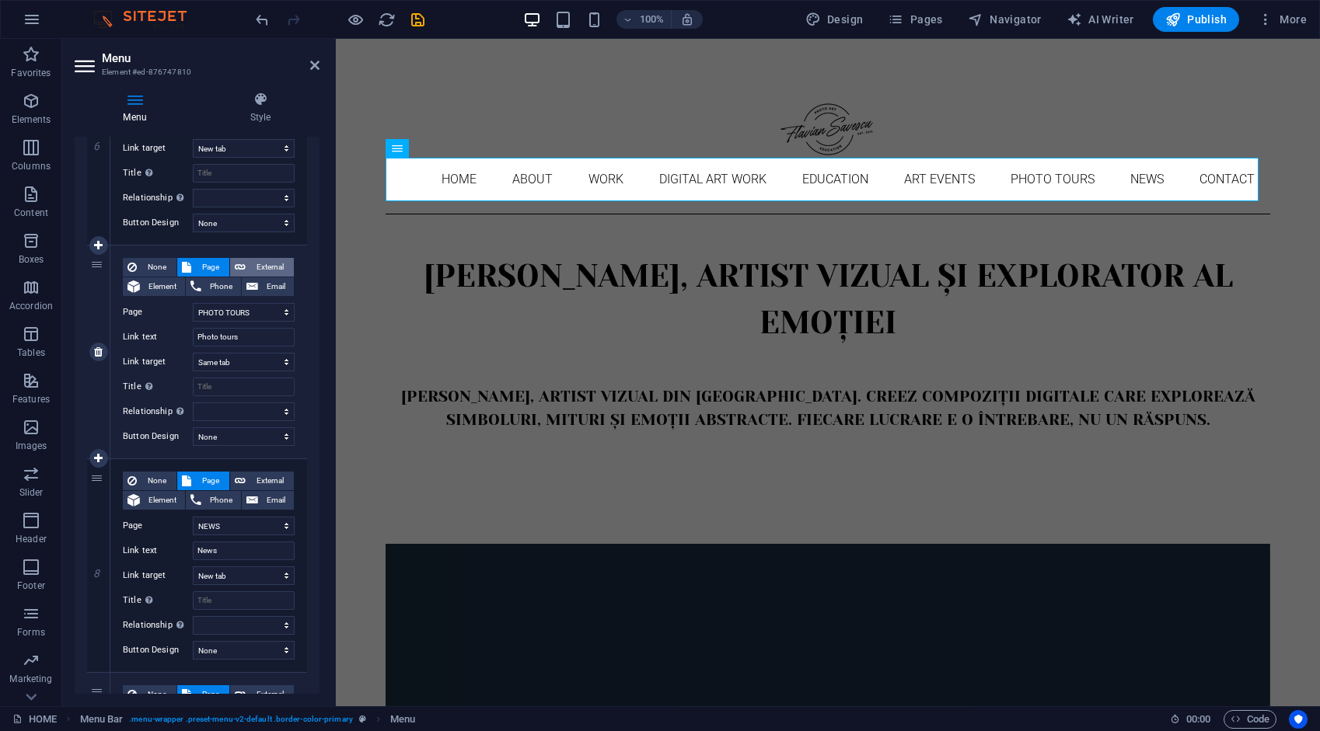
click at [260, 260] on span "External" at bounding box center [269, 267] width 39 height 19
select select
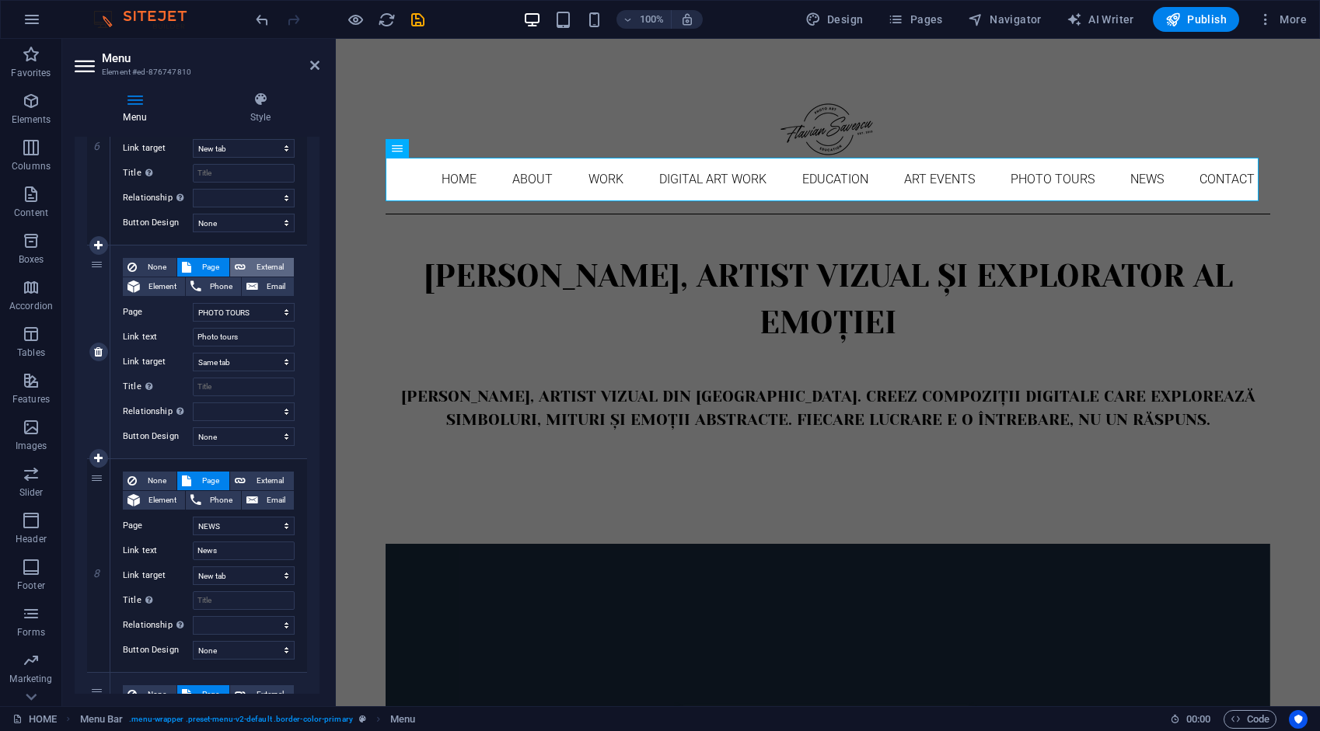
select select
select select "blank"
select select
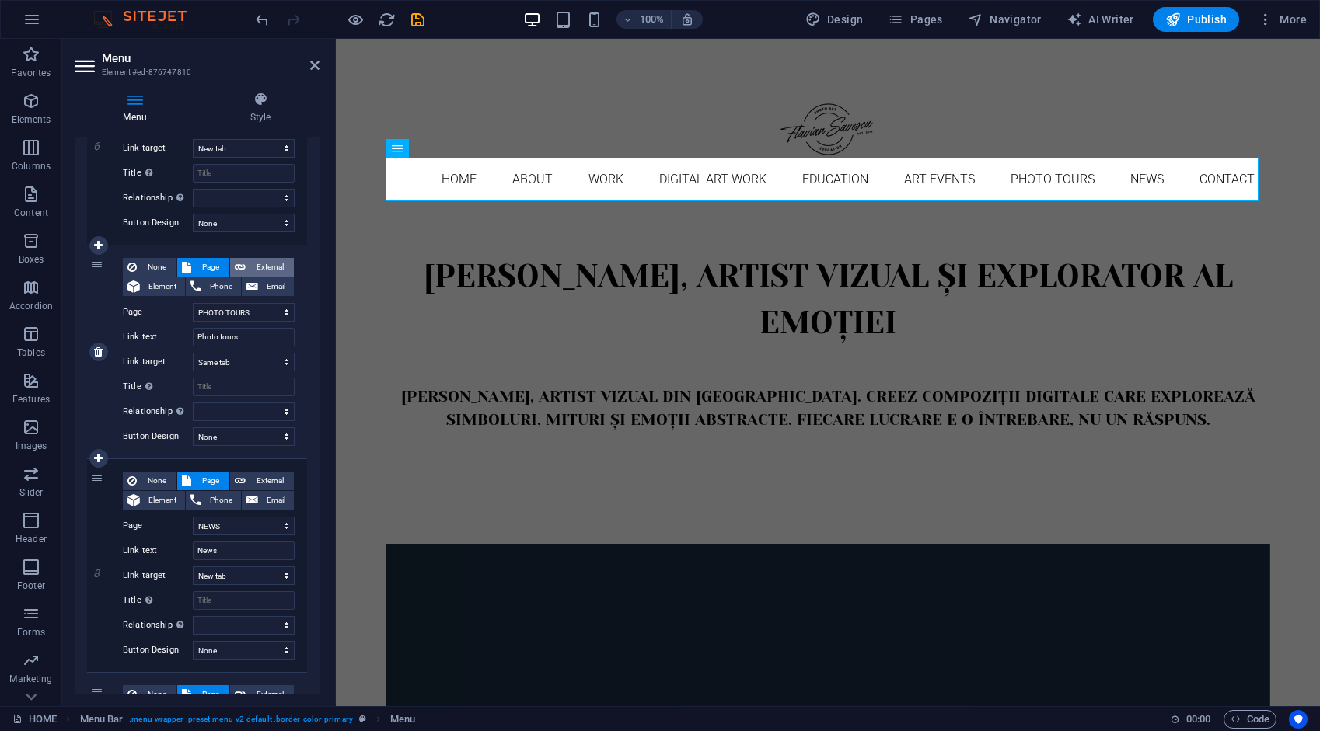
select select
drag, startPoint x: 257, startPoint y: 312, endPoint x: 177, endPoint y: 309, distance: 80.1
click at [177, 309] on div "URL /ro/16818805" at bounding box center [209, 312] width 172 height 19
type input "/p"
select select
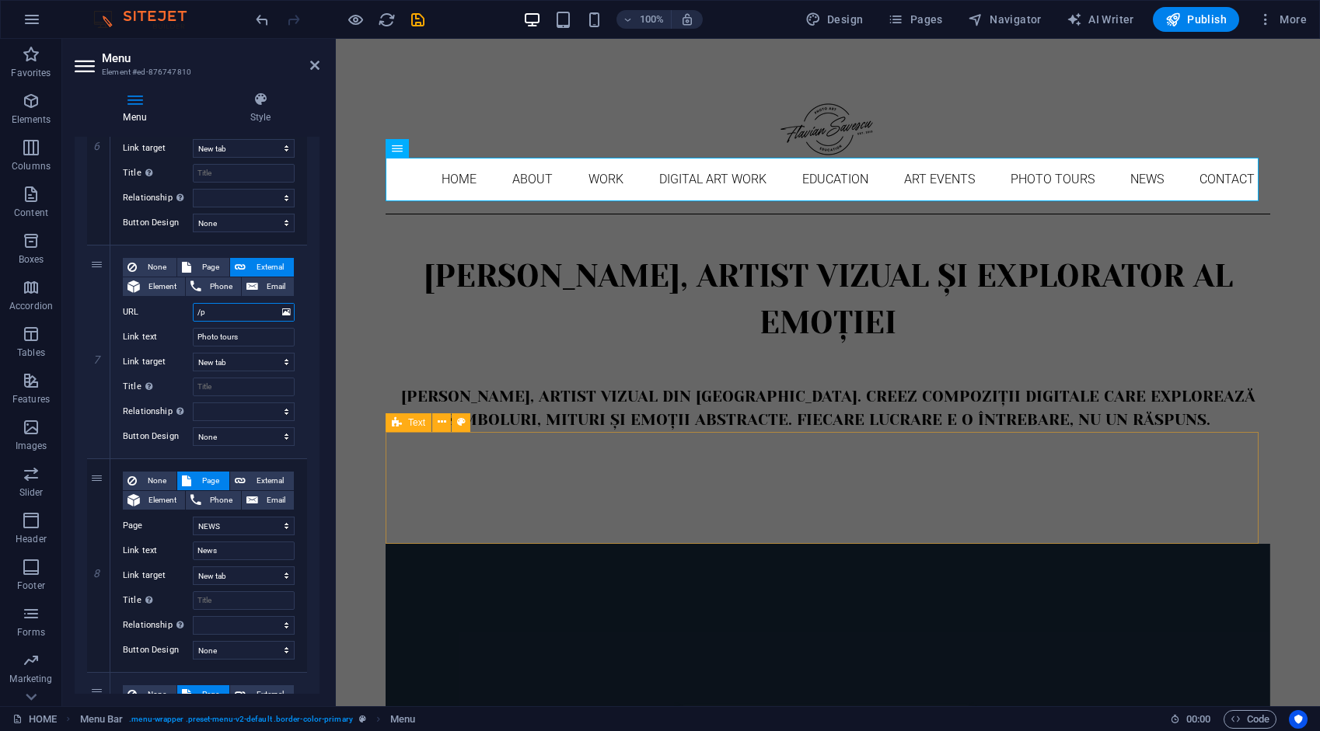
select select
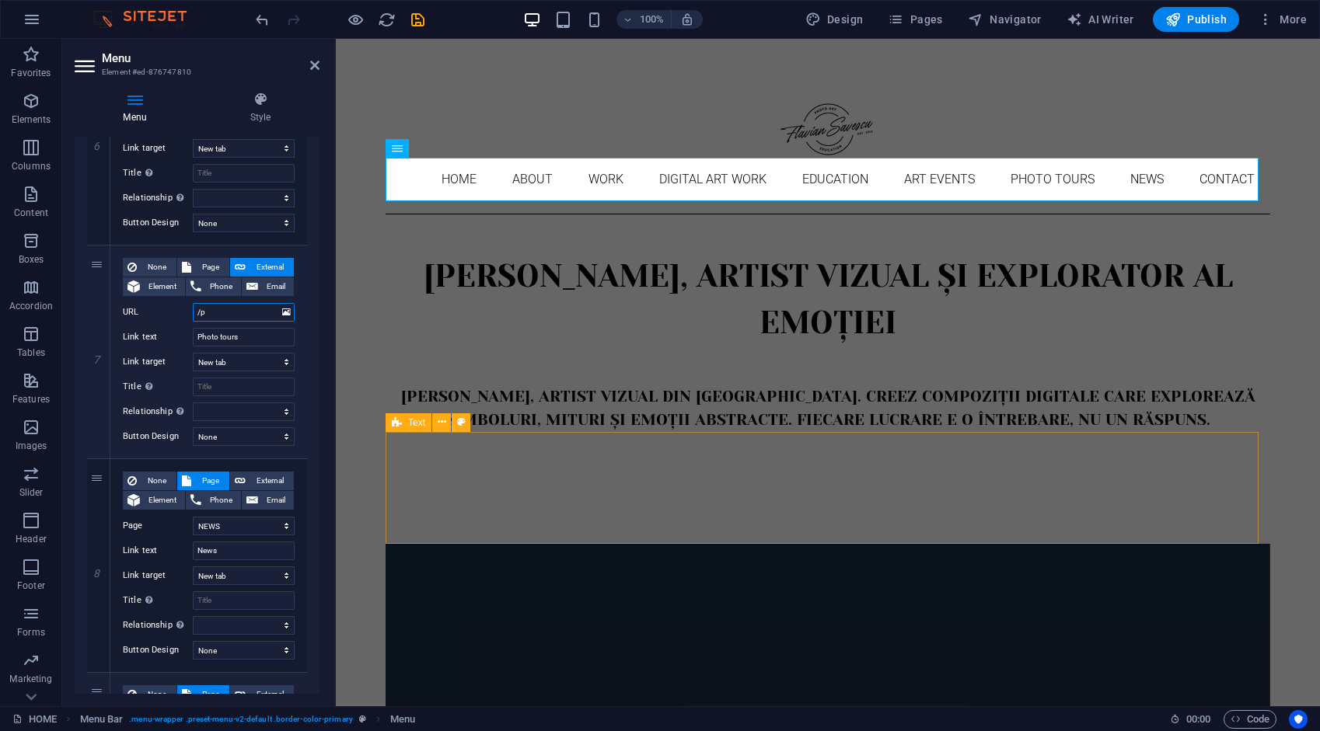
select select
type input "/photo"
select select
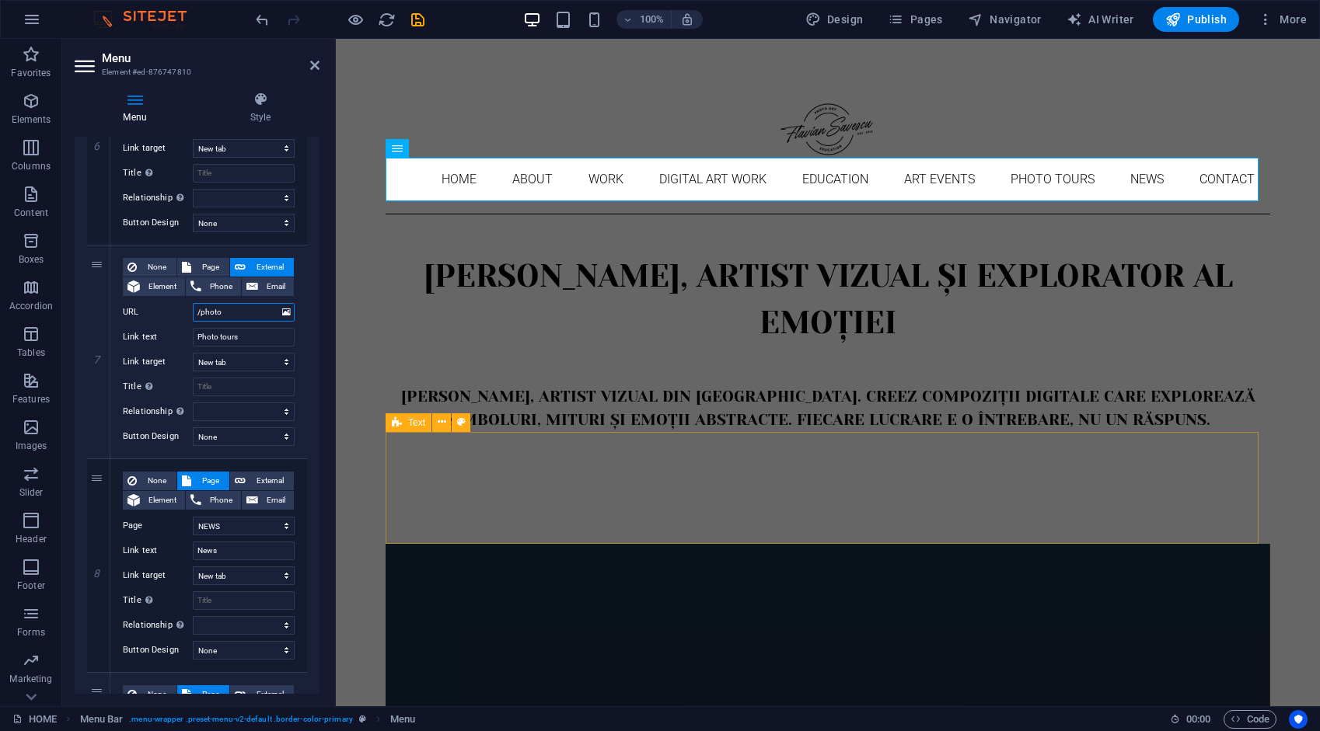
select select
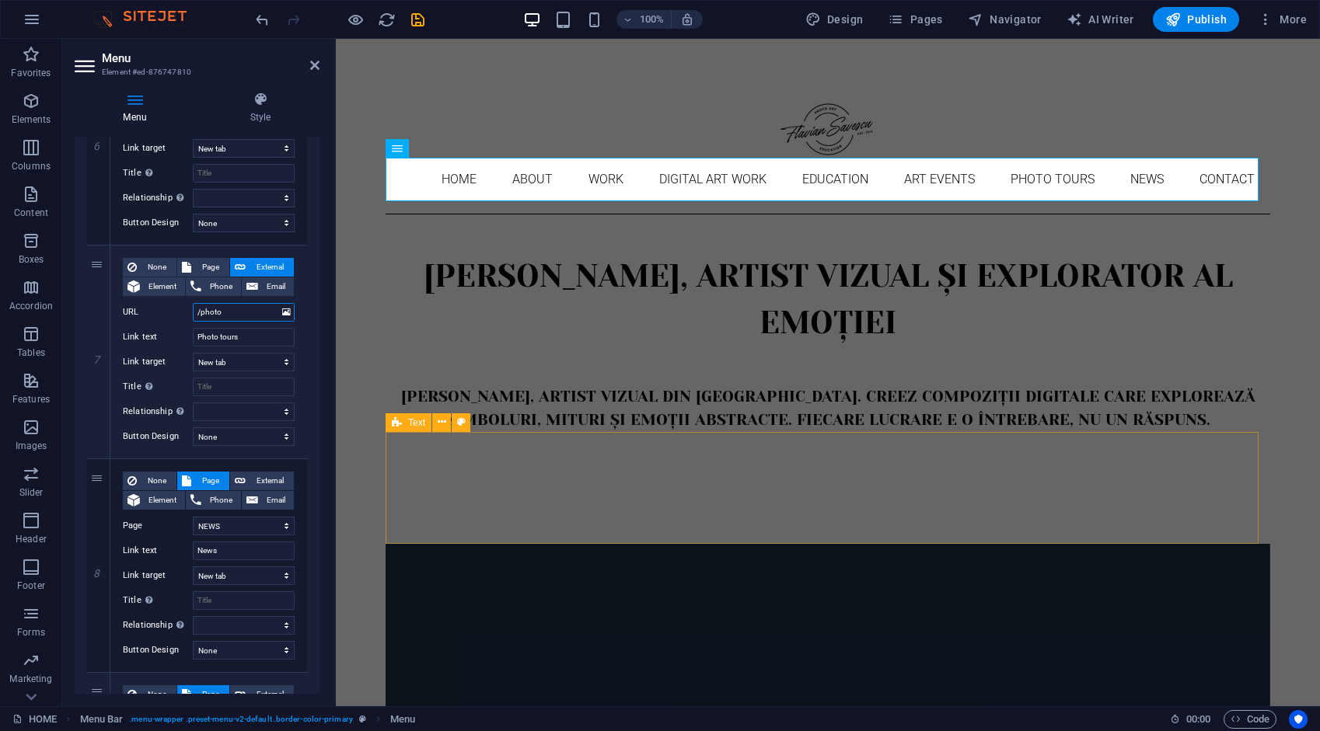
select select
type input "/photo-tours"
select select
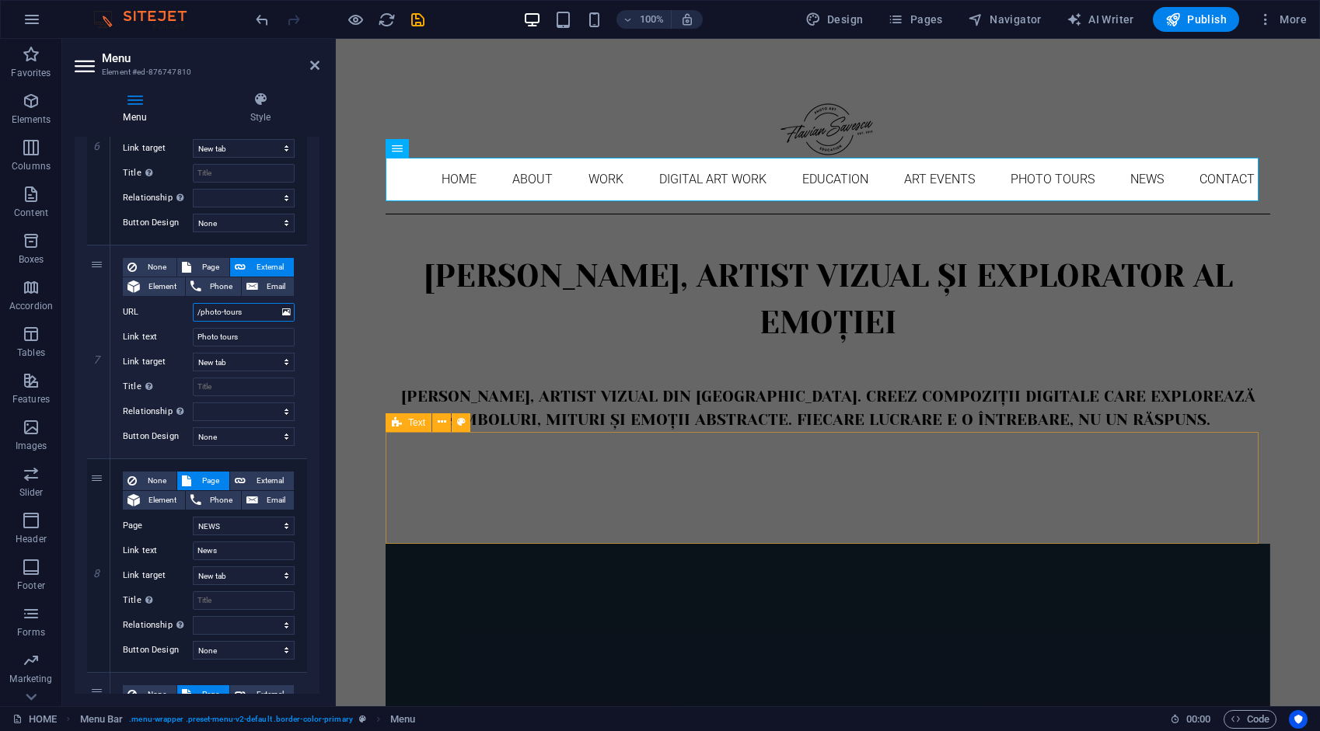
select select
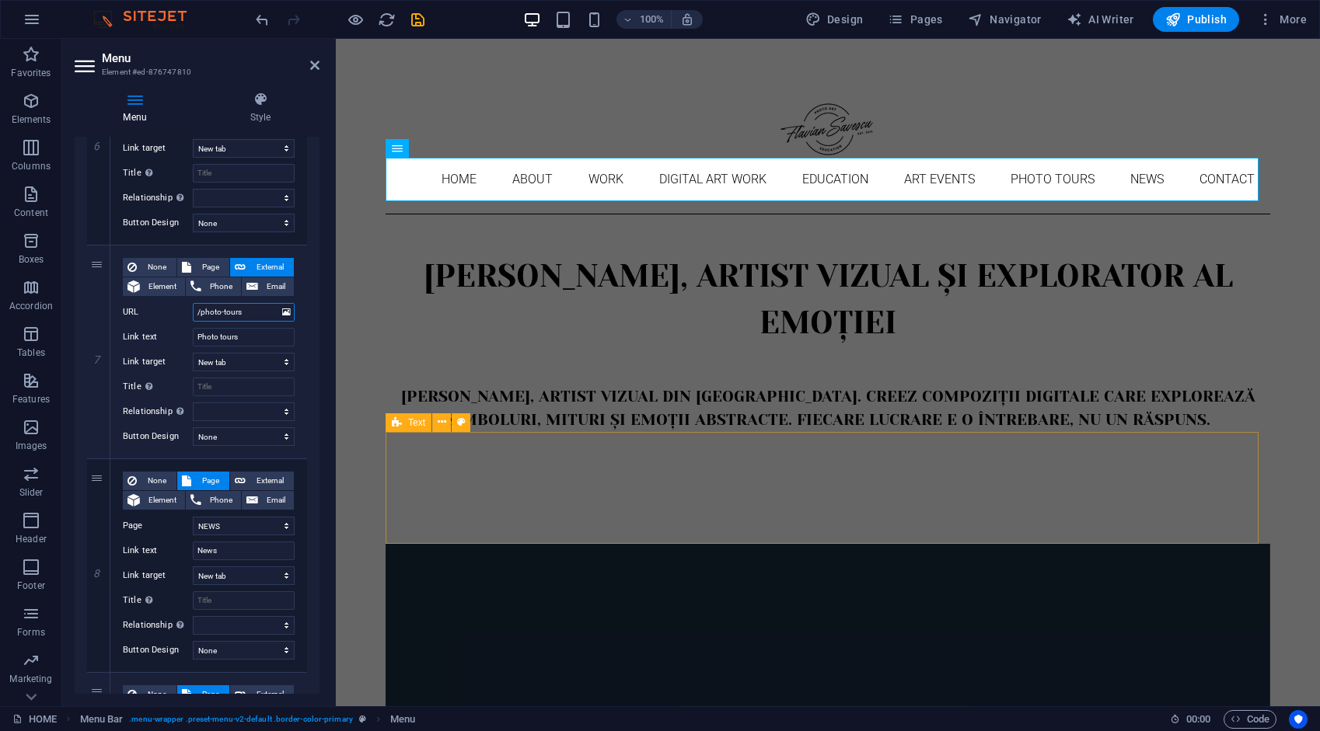
select select
type input "/photo-tours"
click at [235, 576] on select "New tab Same tab Overlay" at bounding box center [244, 576] width 102 height 19
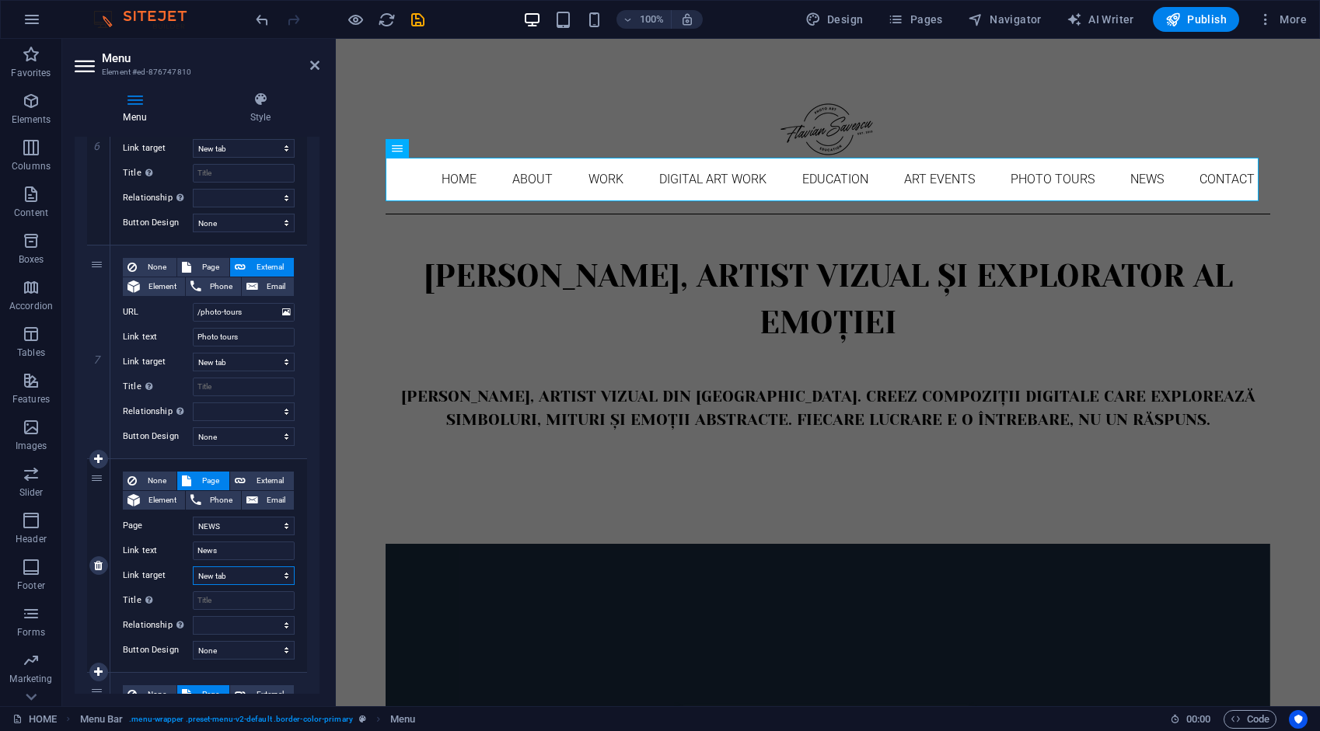
select select
click at [193, 567] on select "New tab Same tab Overlay" at bounding box center [244, 576] width 102 height 19
select select
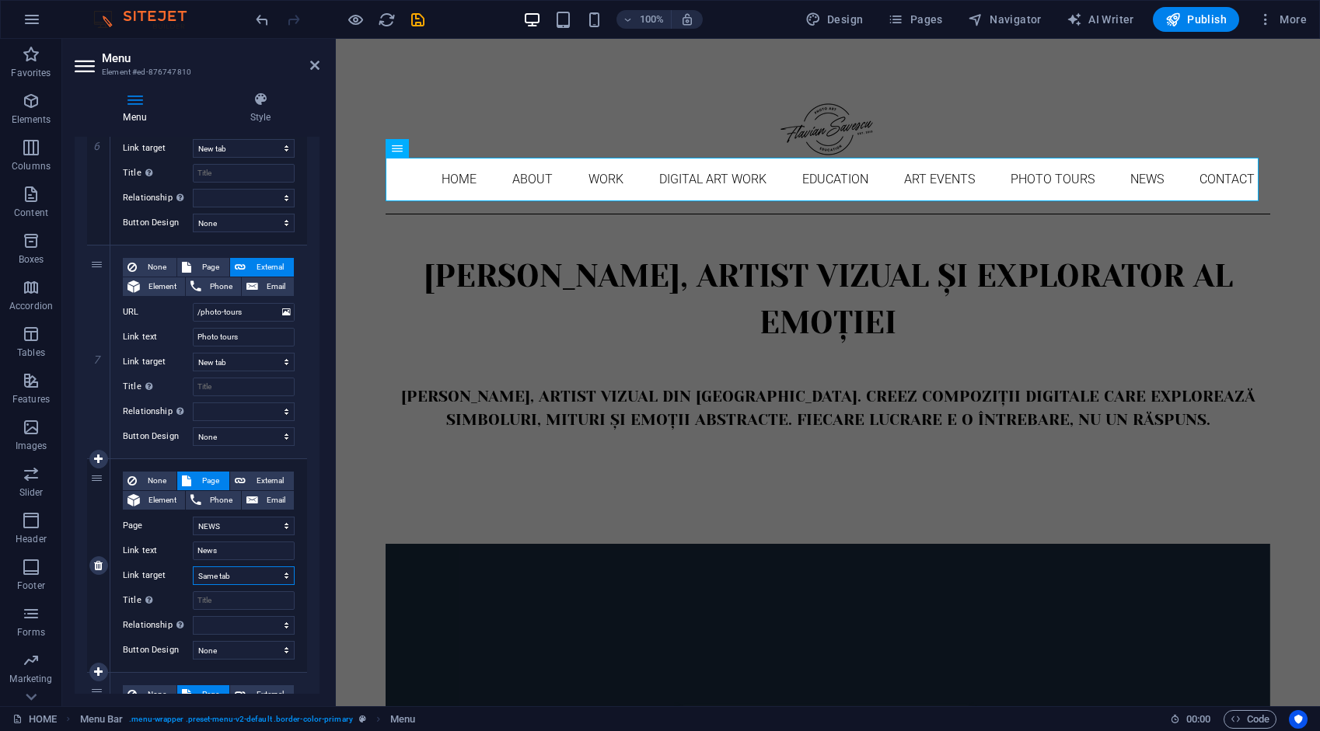
select select
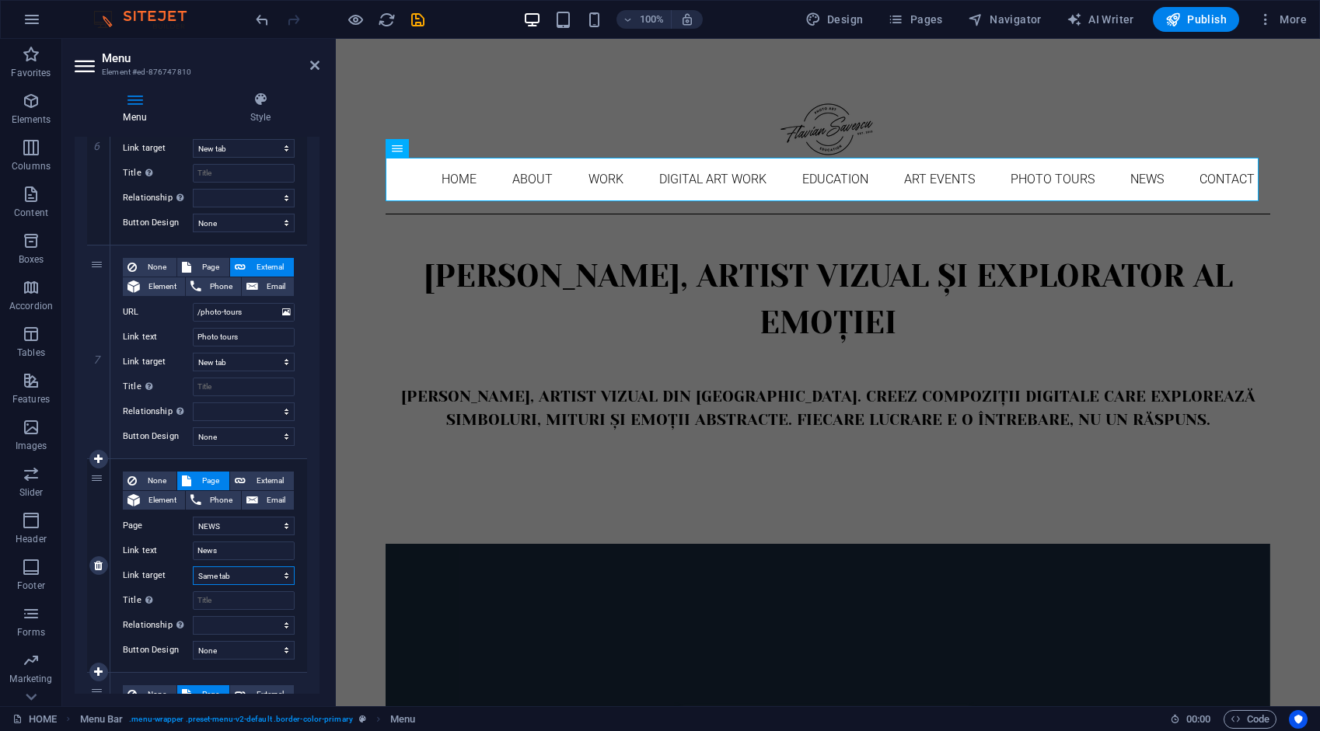
select select
click at [266, 479] on span "External" at bounding box center [269, 481] width 39 height 19
select select
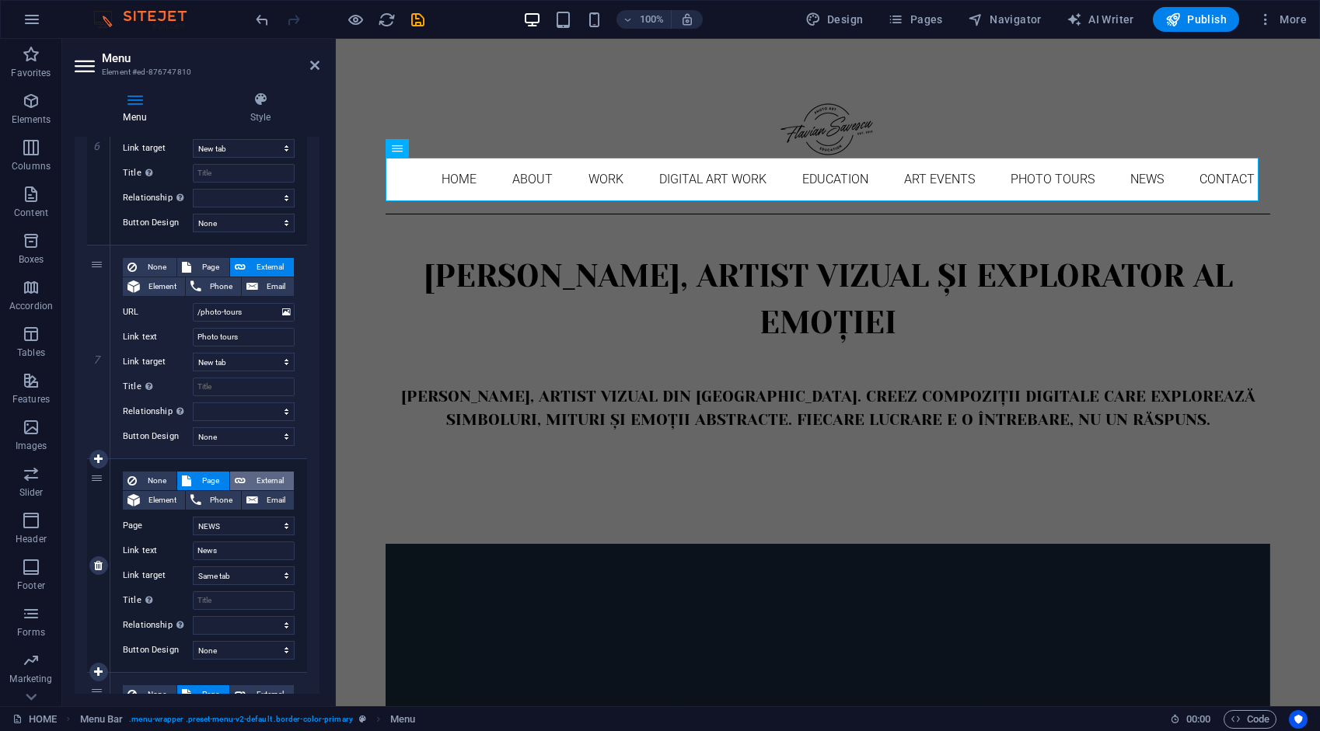
select select
select select "blank"
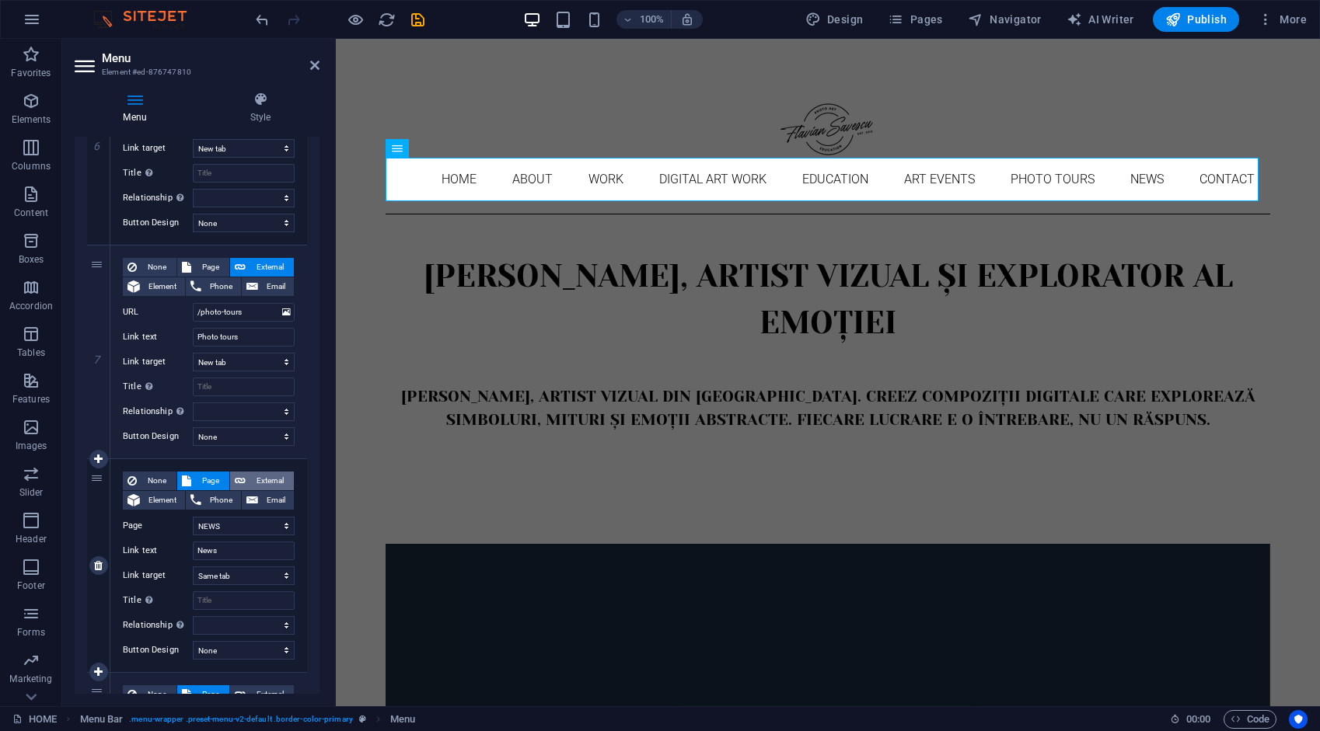
select select
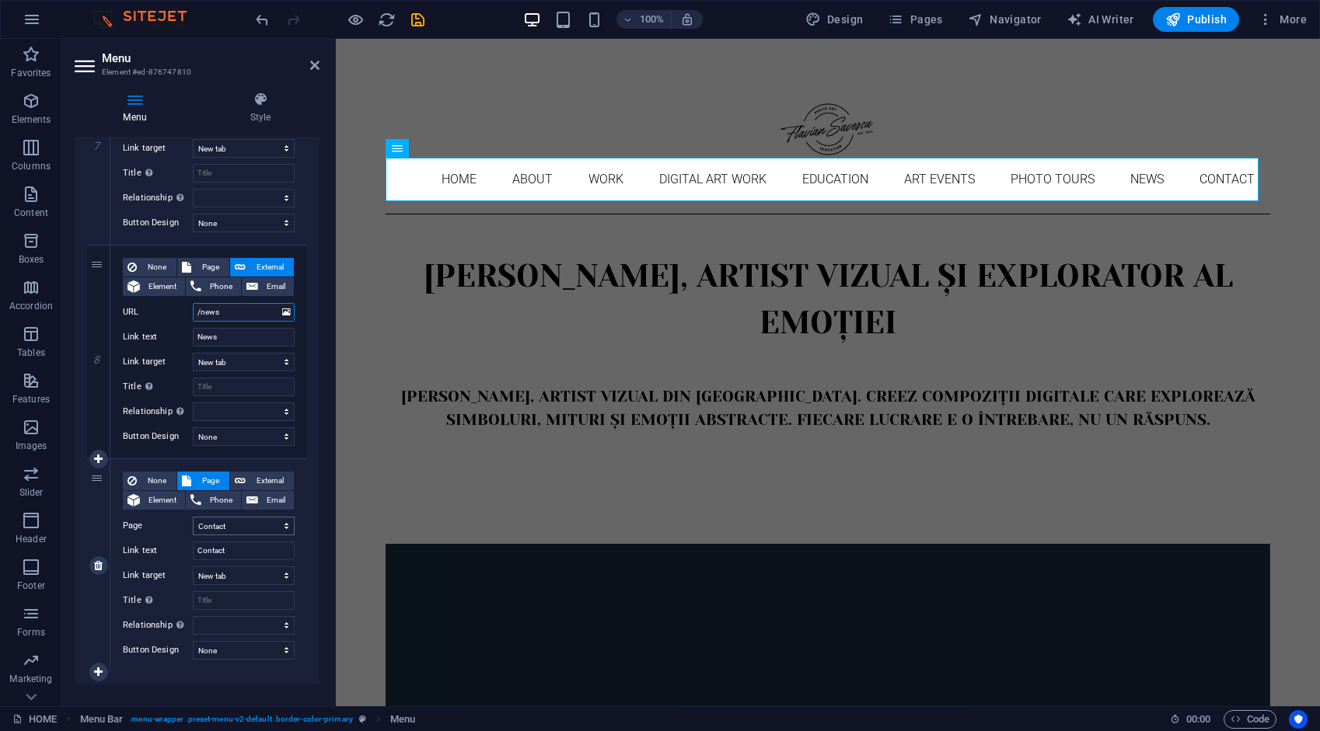
scroll to position [1554, 0]
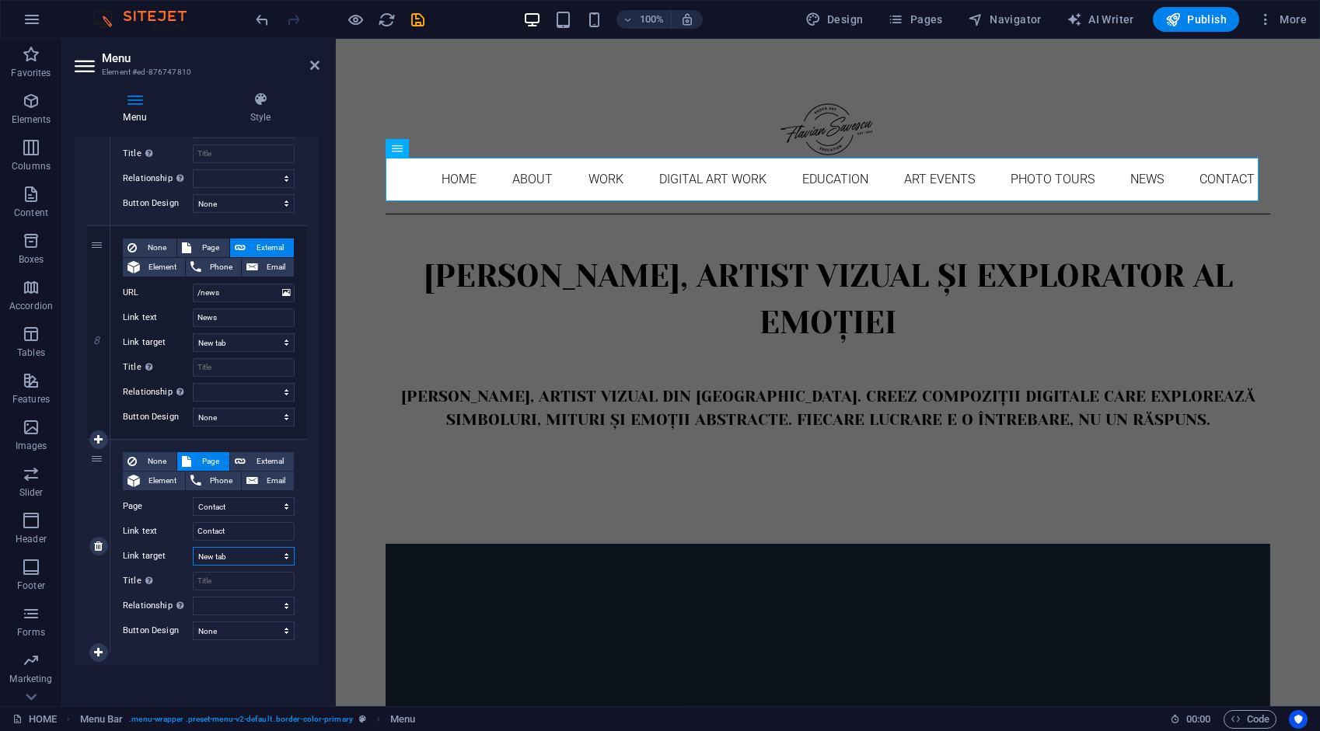
click at [238, 550] on select "New tab Same tab Overlay" at bounding box center [244, 556] width 102 height 19
select select
click at [193, 547] on select "New tab Same tab Overlay" at bounding box center [244, 556] width 102 height 19
select select
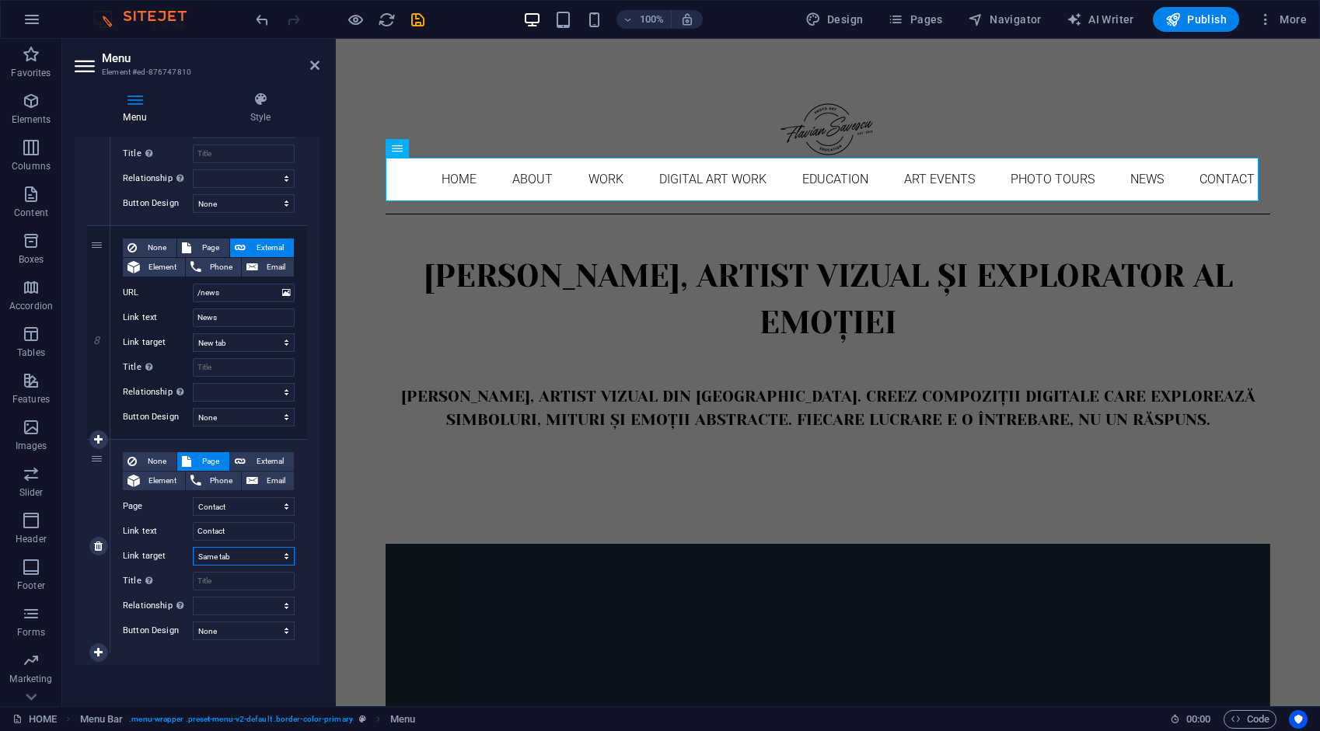
select select
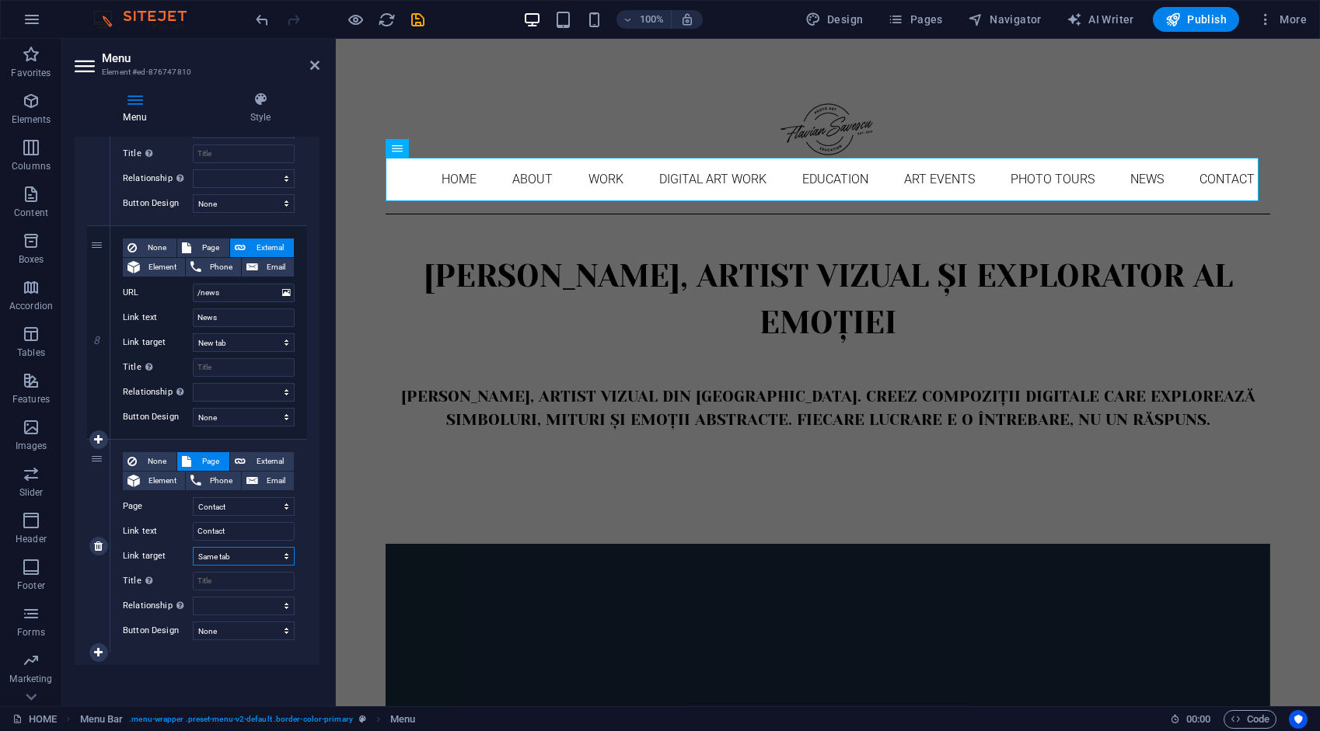
select select
click at [265, 456] on span "External" at bounding box center [269, 461] width 39 height 19
click at [413, 16] on icon "save" at bounding box center [418, 20] width 18 height 18
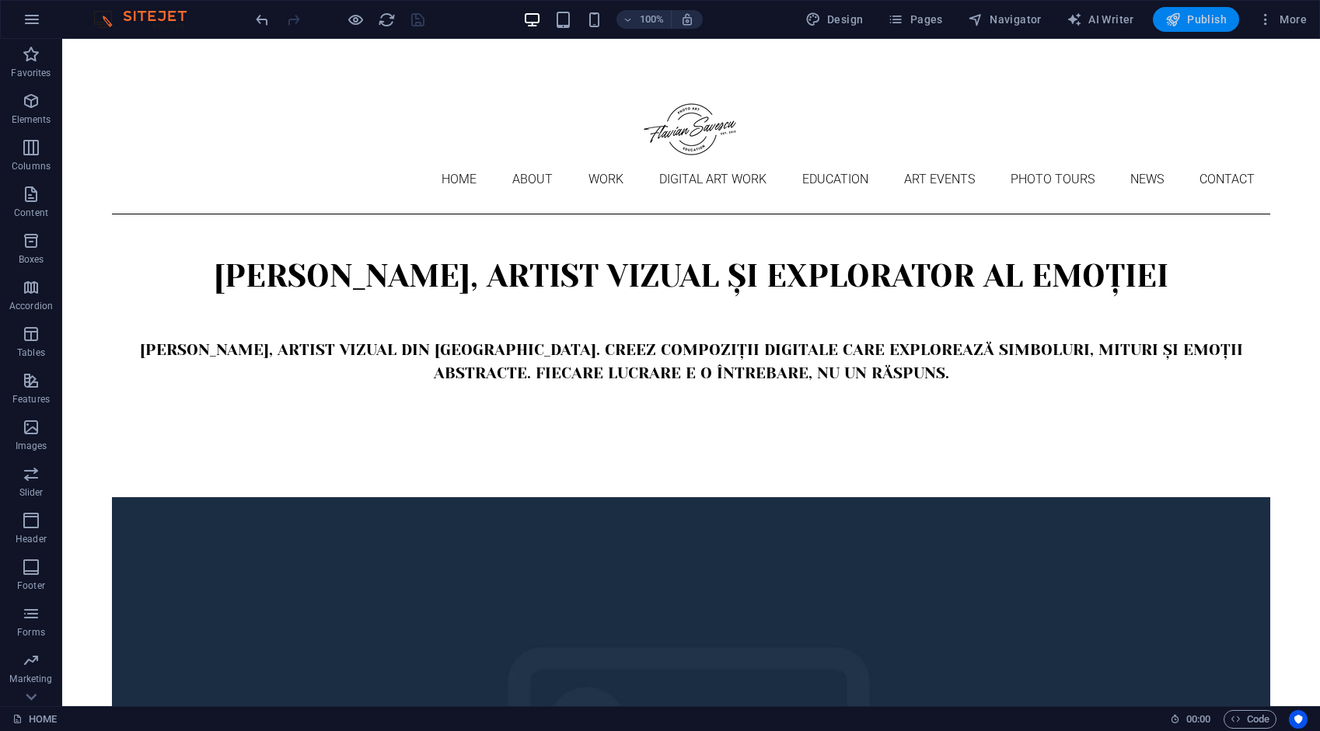
click at [1196, 12] on span "Publish" at bounding box center [1195, 20] width 61 height 16
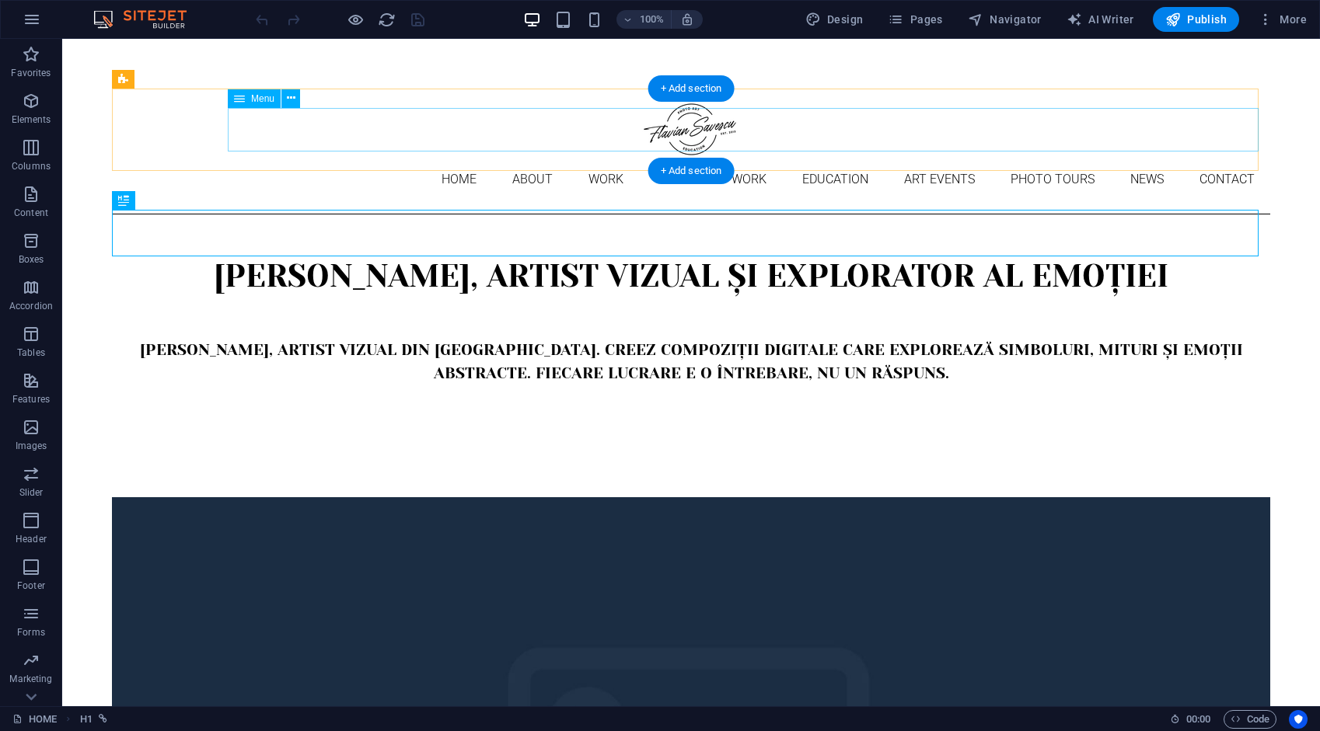
click at [370, 158] on nav "Home About Work DIGITAL ART WORK EDUCATION ART EVENTS Photo tours News Contact" at bounding box center [691, 180] width 1158 height 44
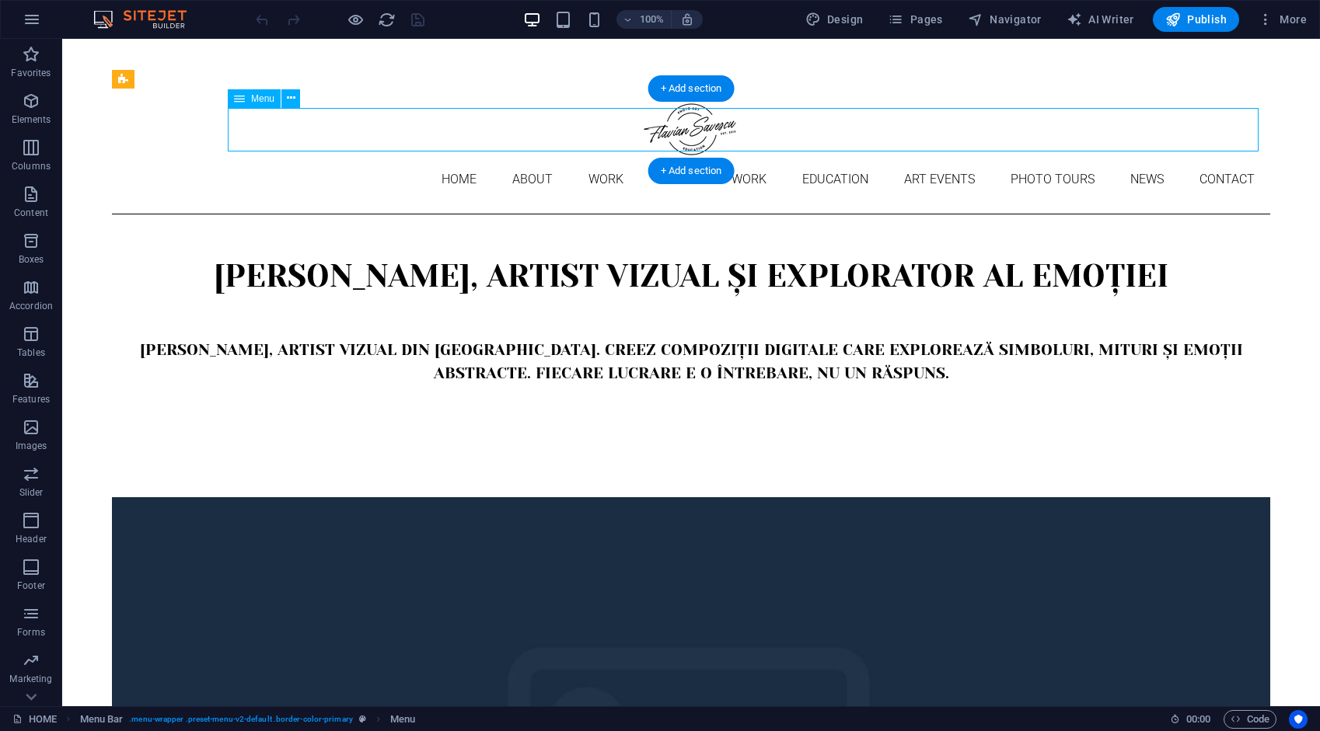
click at [369, 158] on nav "Home About Work DIGITAL ART WORK EDUCATION ART EVENTS Photo tours News Contact" at bounding box center [691, 180] width 1158 height 44
select select "1"
select select "3"
select select "4"
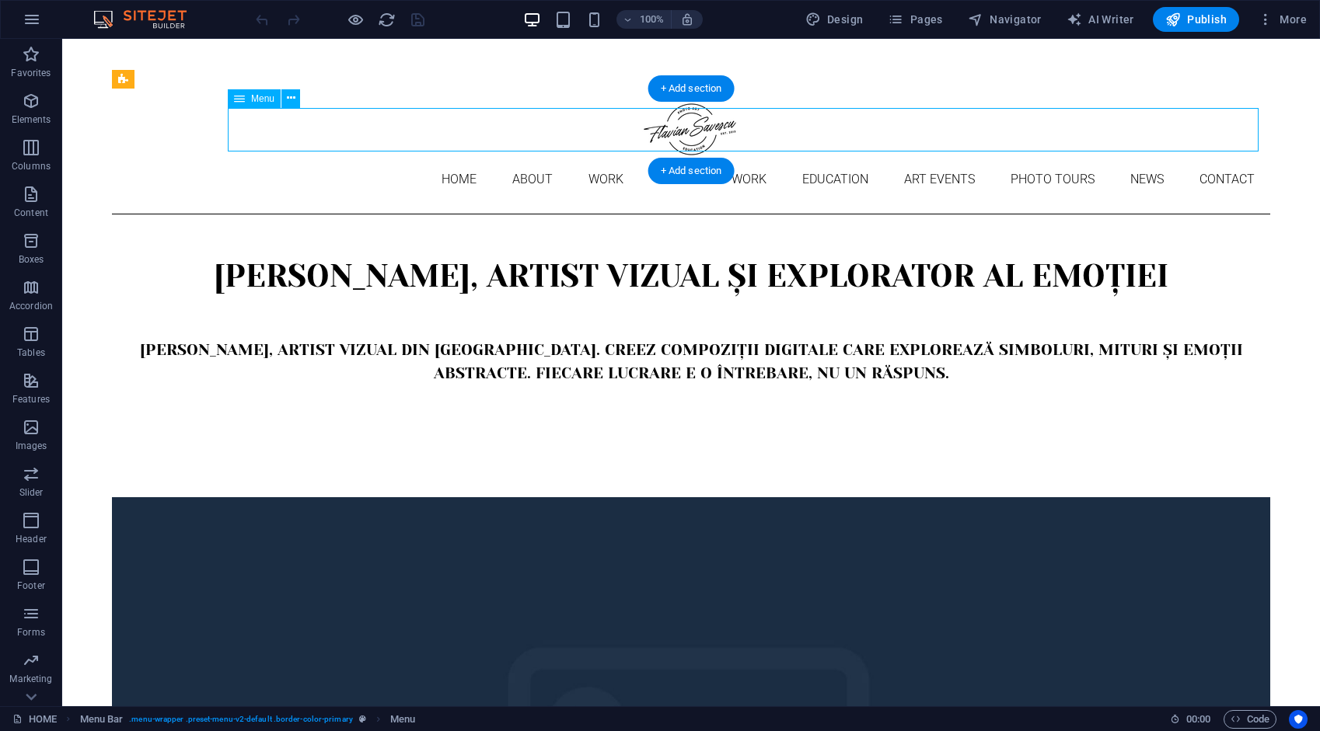
select select "9"
select select "10"
select select "5"
select select "6"
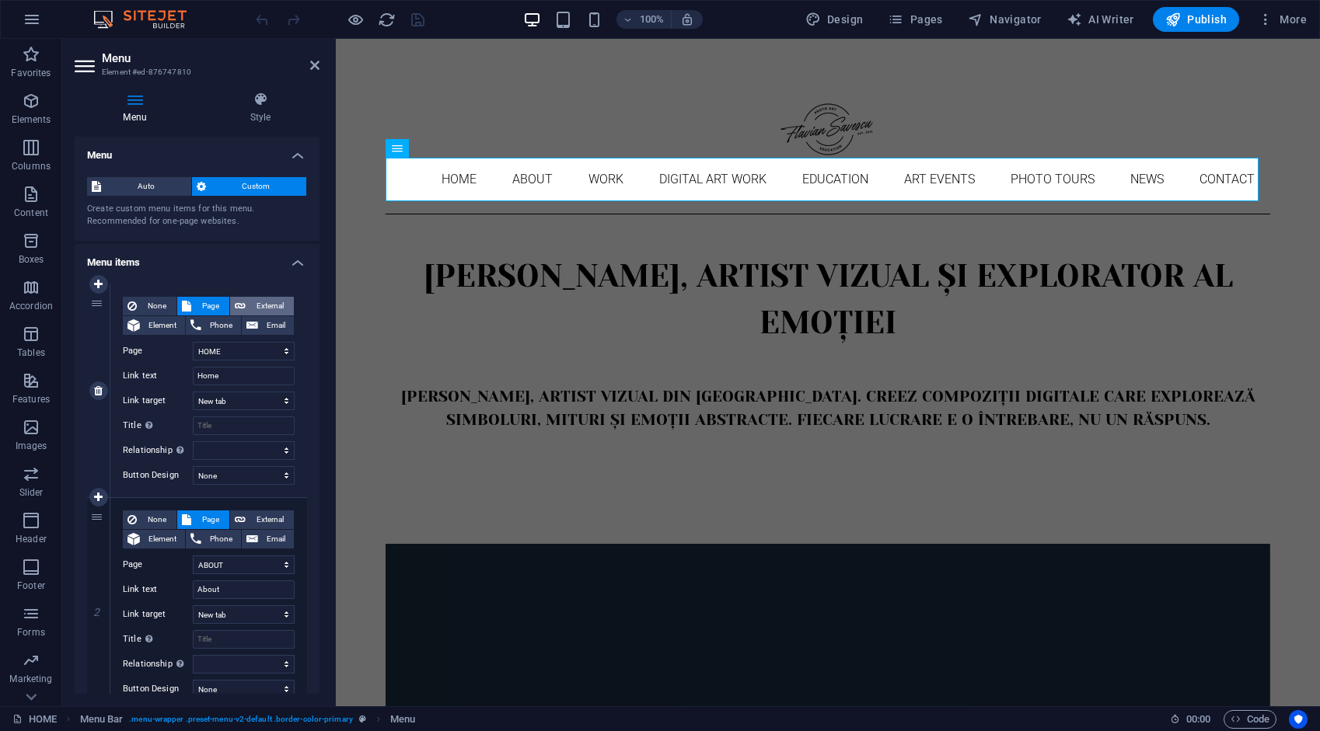
click at [254, 308] on span "External" at bounding box center [269, 306] width 39 height 19
select select
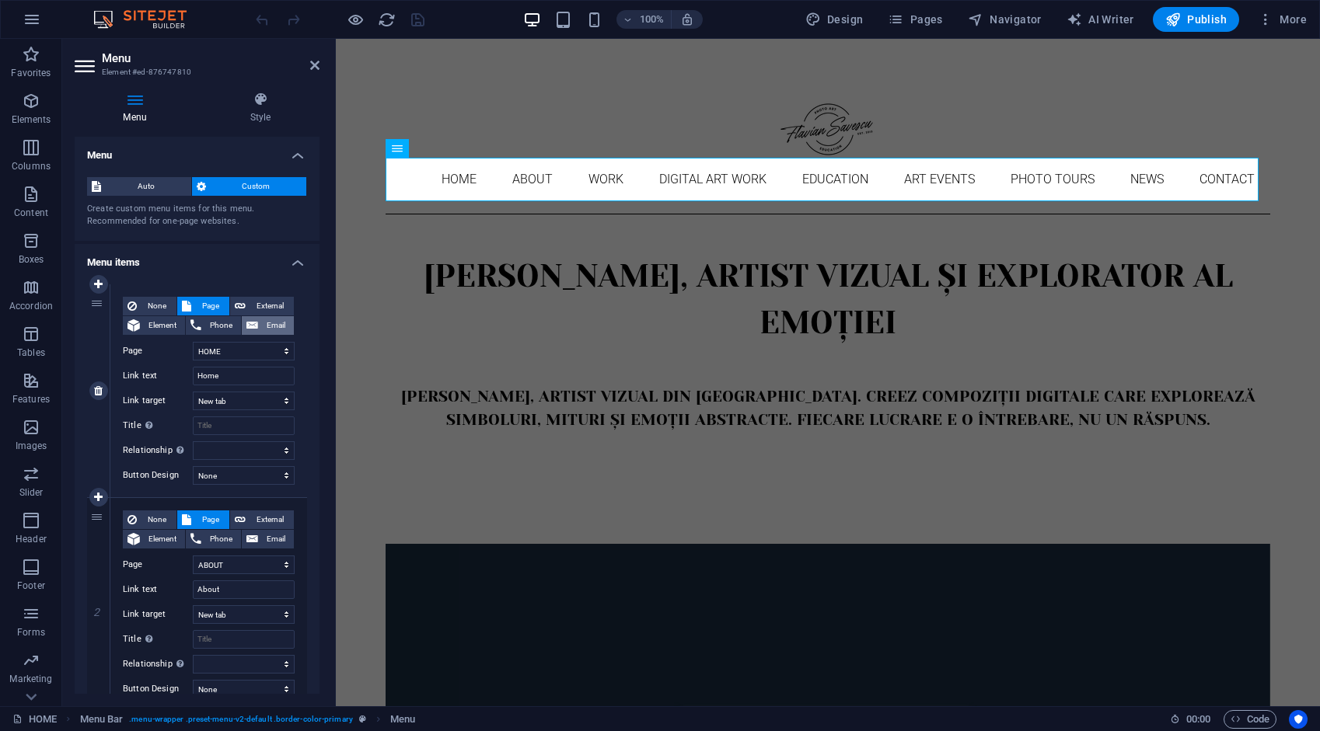
select select
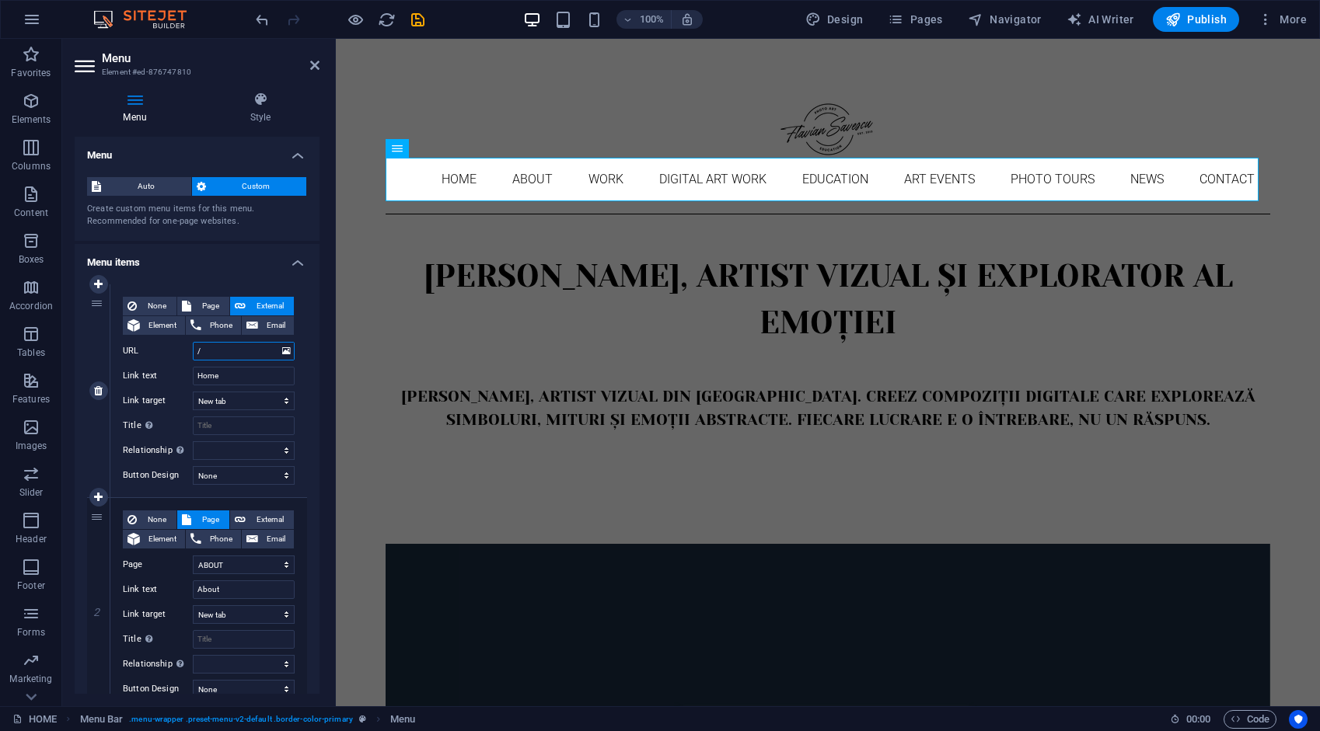
click at [234, 350] on input "/" at bounding box center [244, 351] width 102 height 19
type input "/home"
select select
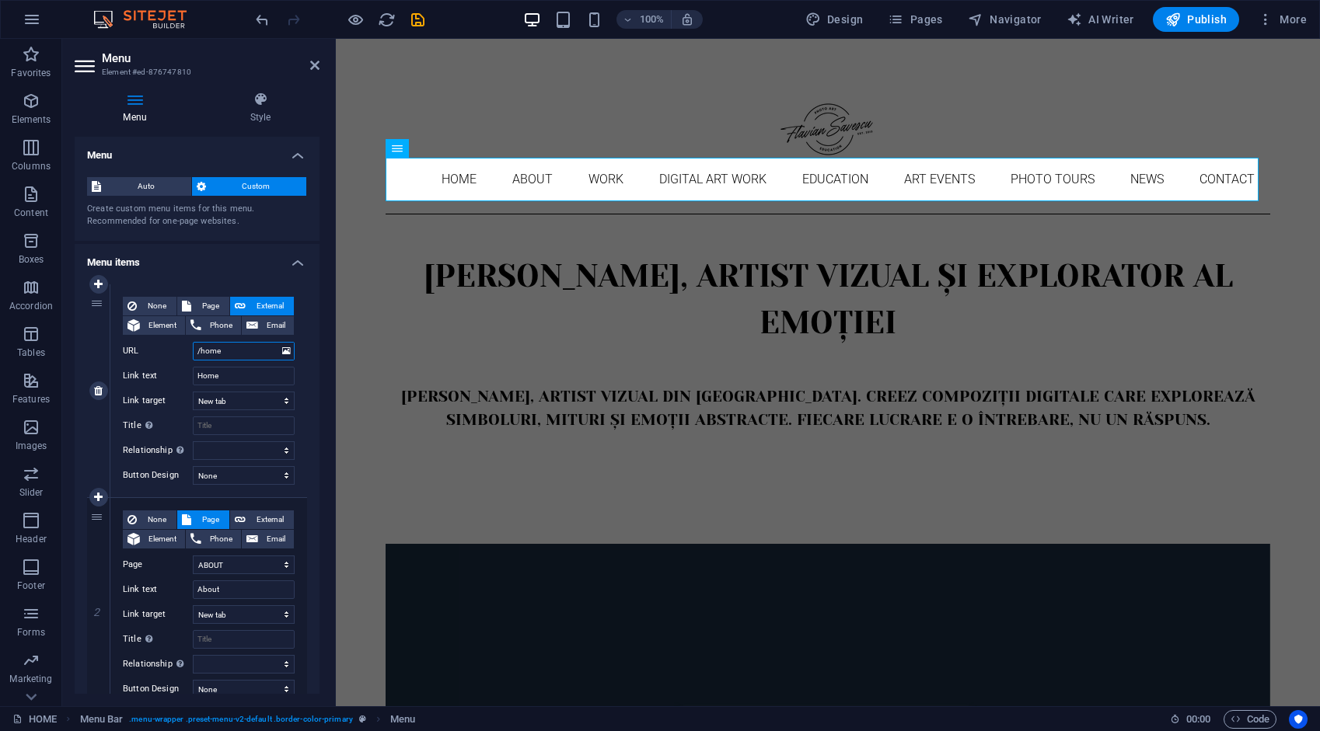
select select
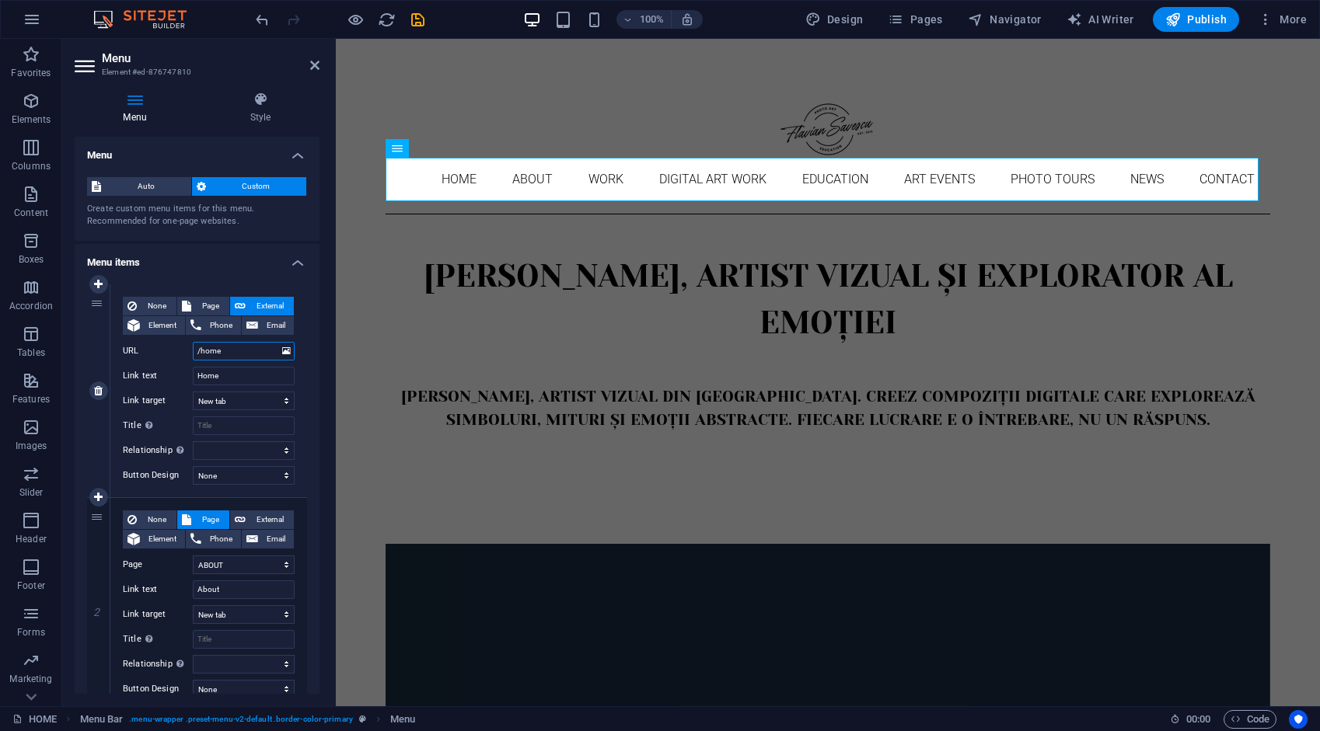
select select
click at [206, 308] on span "Page" at bounding box center [210, 306] width 29 height 19
select select
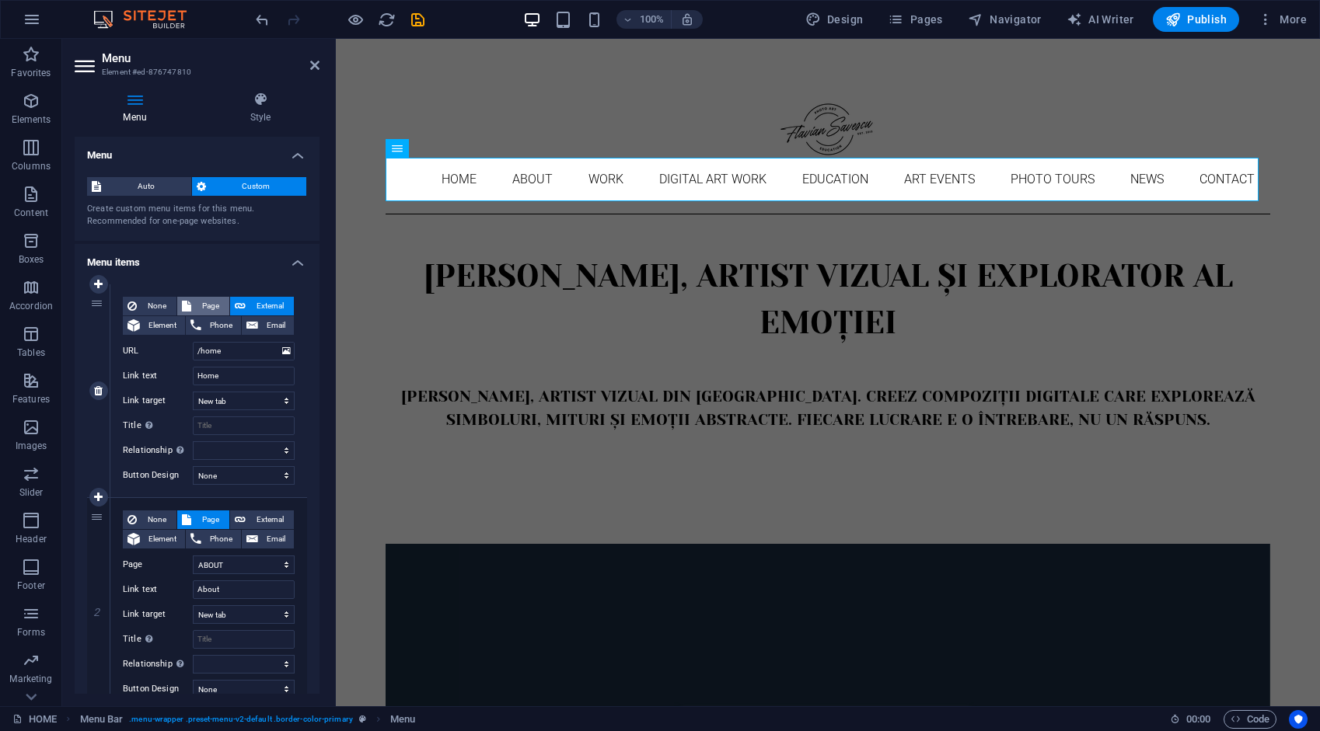
select select
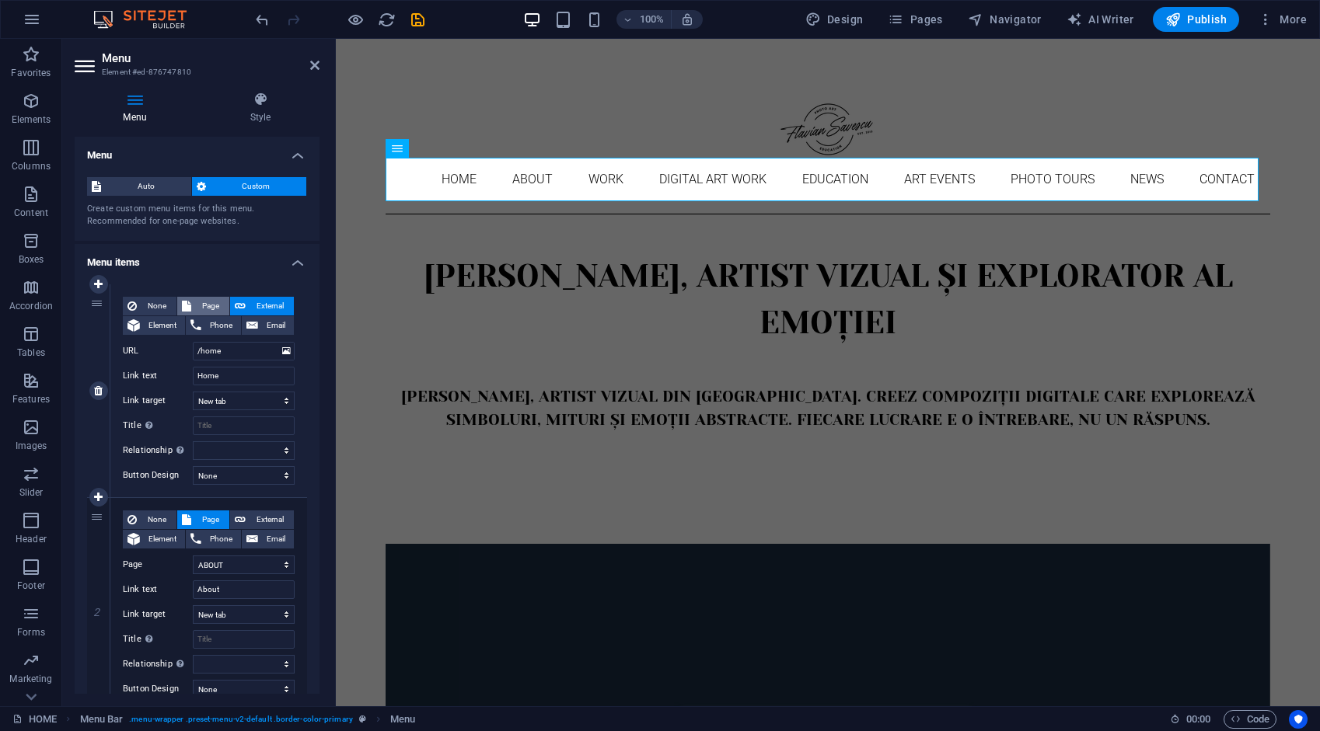
select select
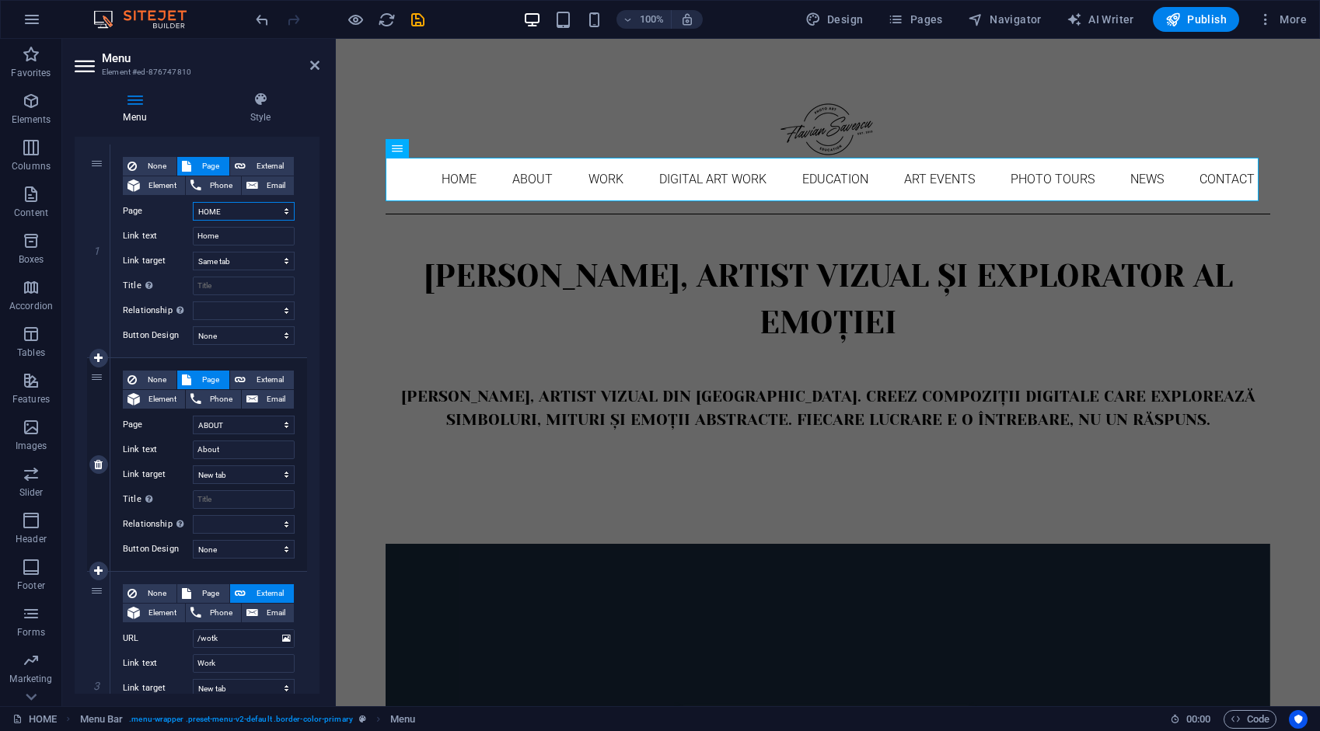
scroll to position [233, 0]
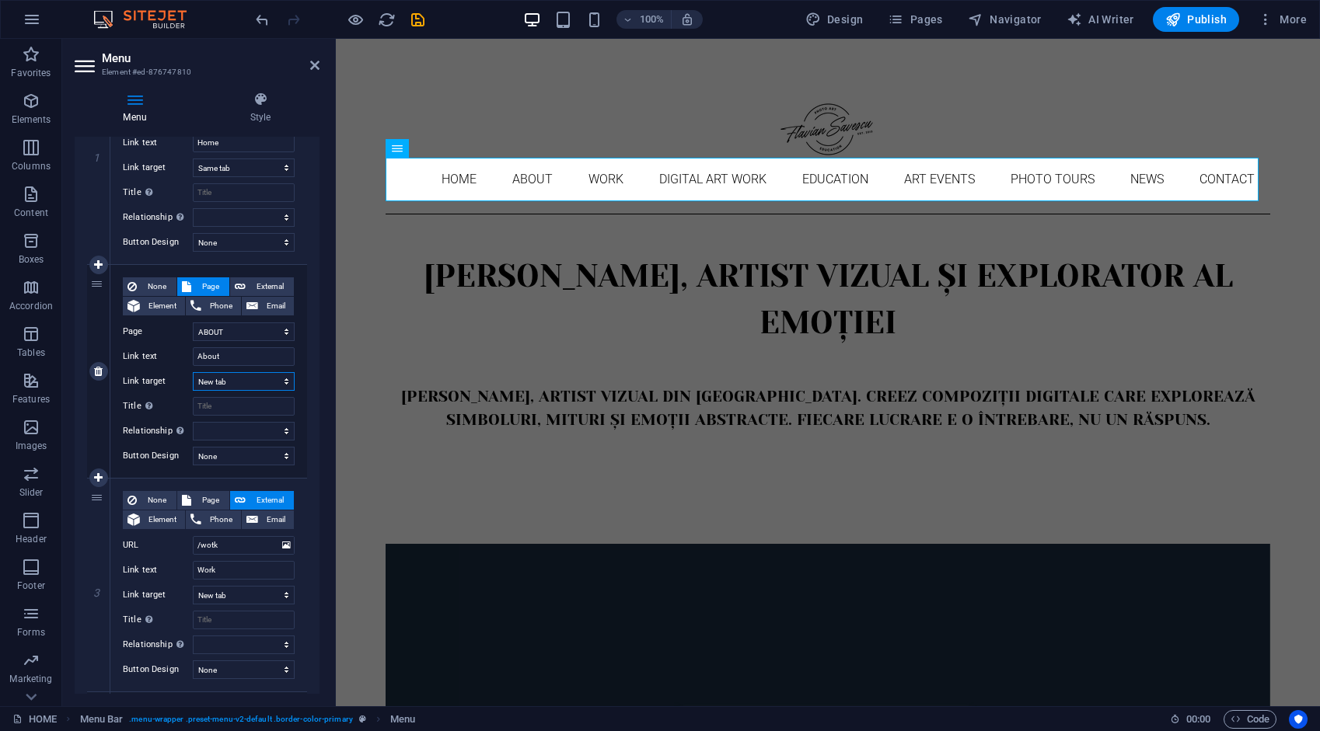
click at [226, 385] on select "New tab Same tab Overlay" at bounding box center [244, 381] width 102 height 19
select select
click at [193, 372] on select "New tab Same tab Overlay" at bounding box center [244, 381] width 102 height 19
select select
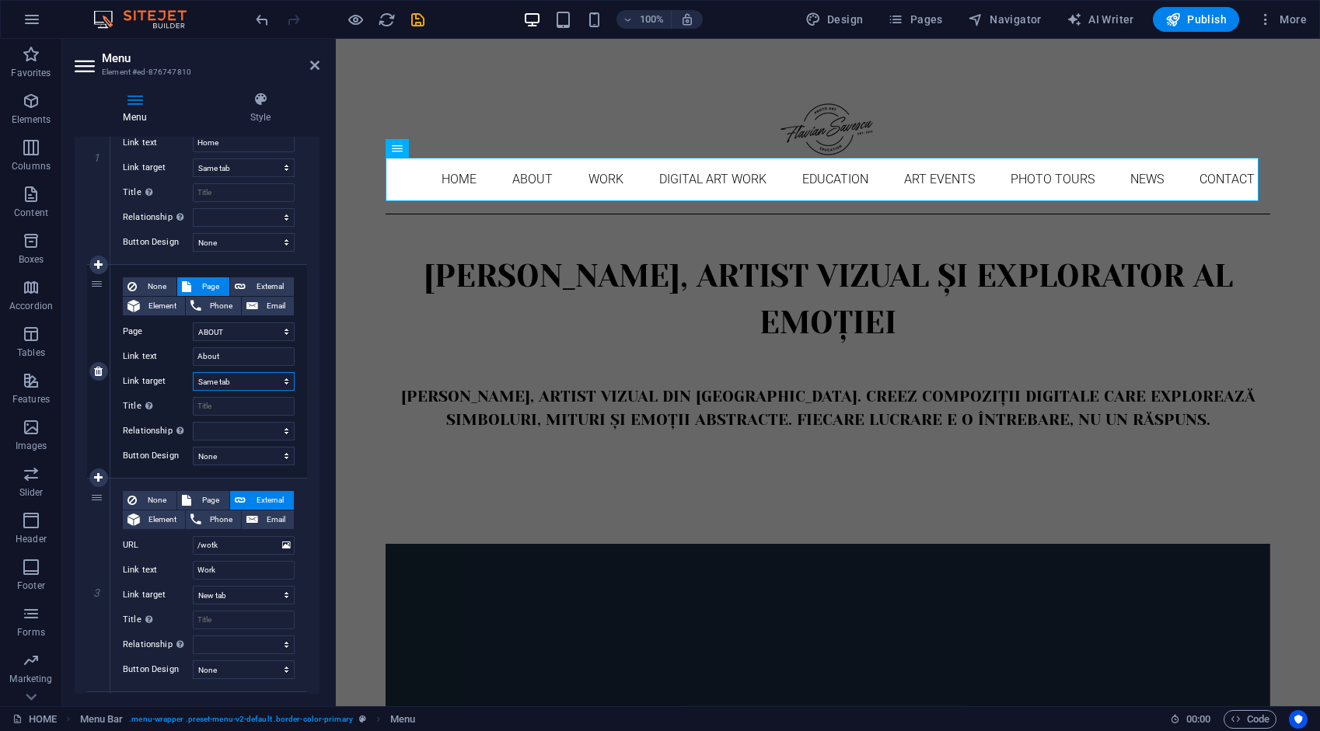
select select
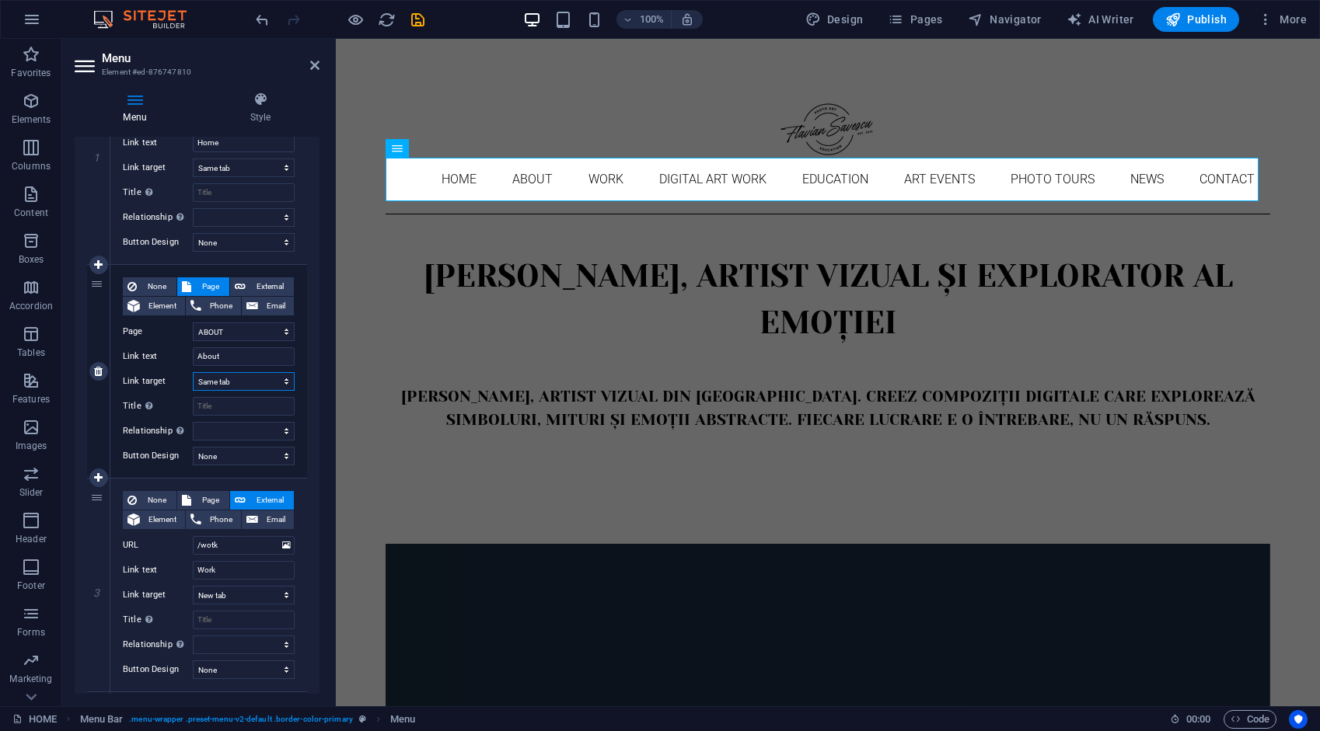
select select
click at [253, 287] on span "External" at bounding box center [269, 286] width 39 height 19
select select
select select "blank"
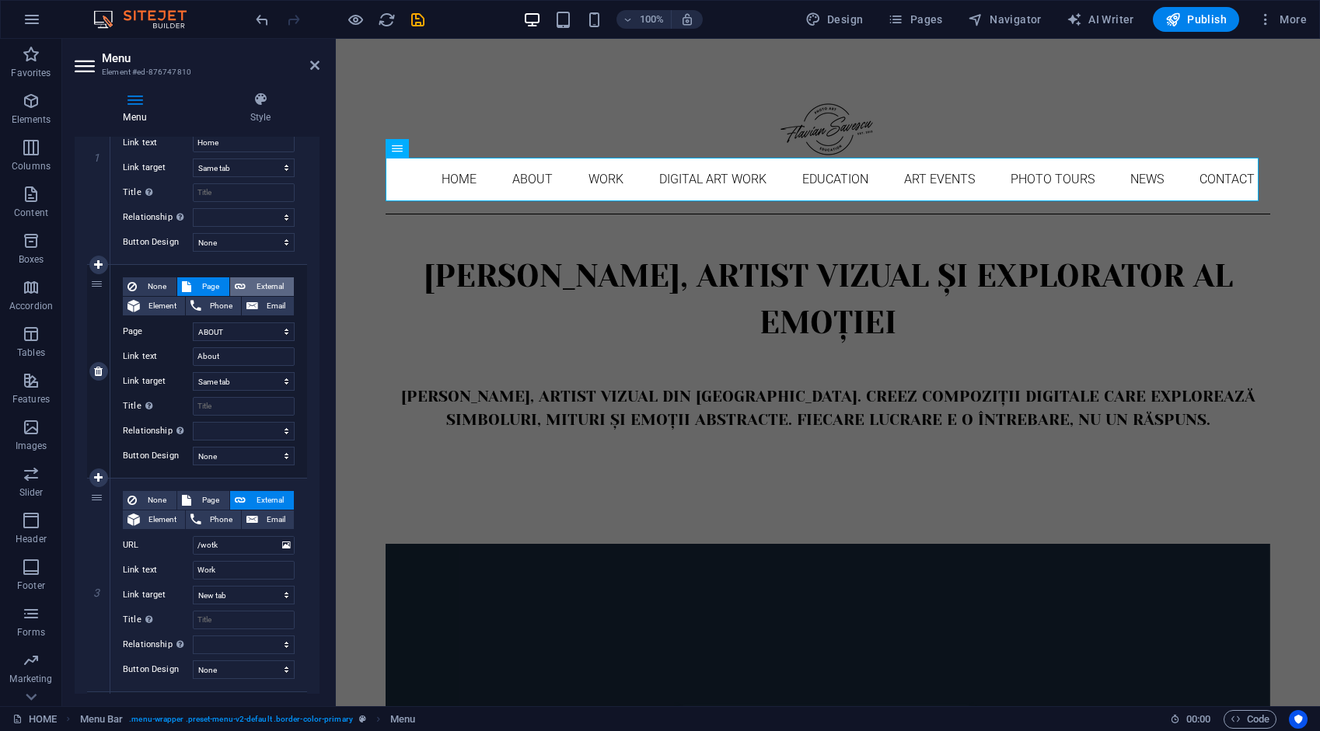
select select
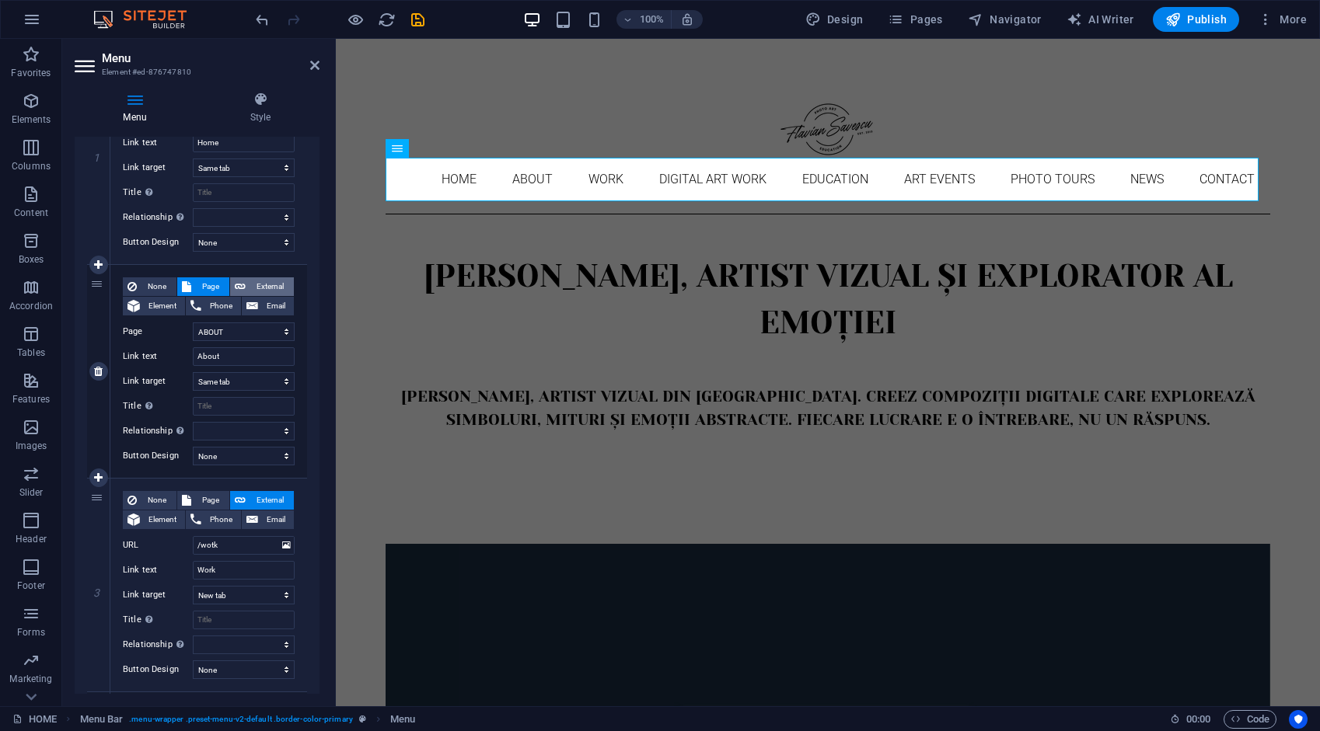
select select
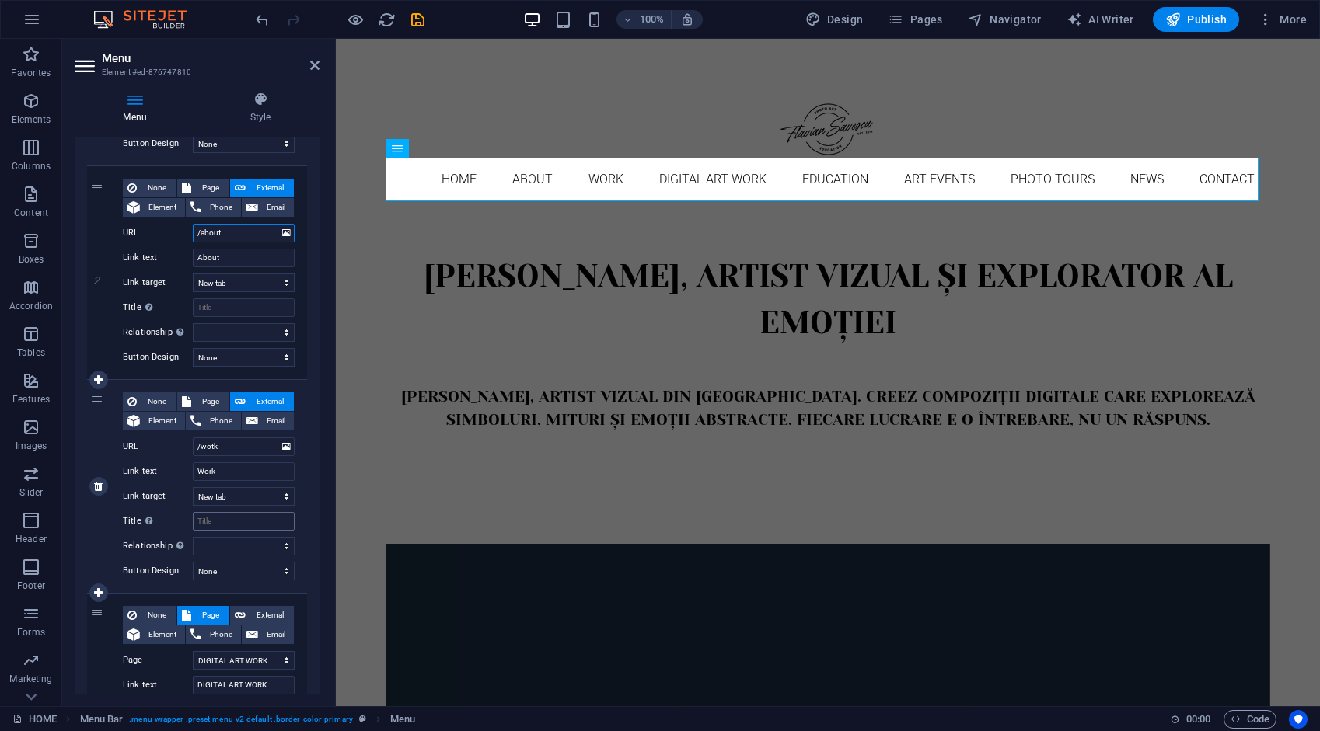
scroll to position [389, 0]
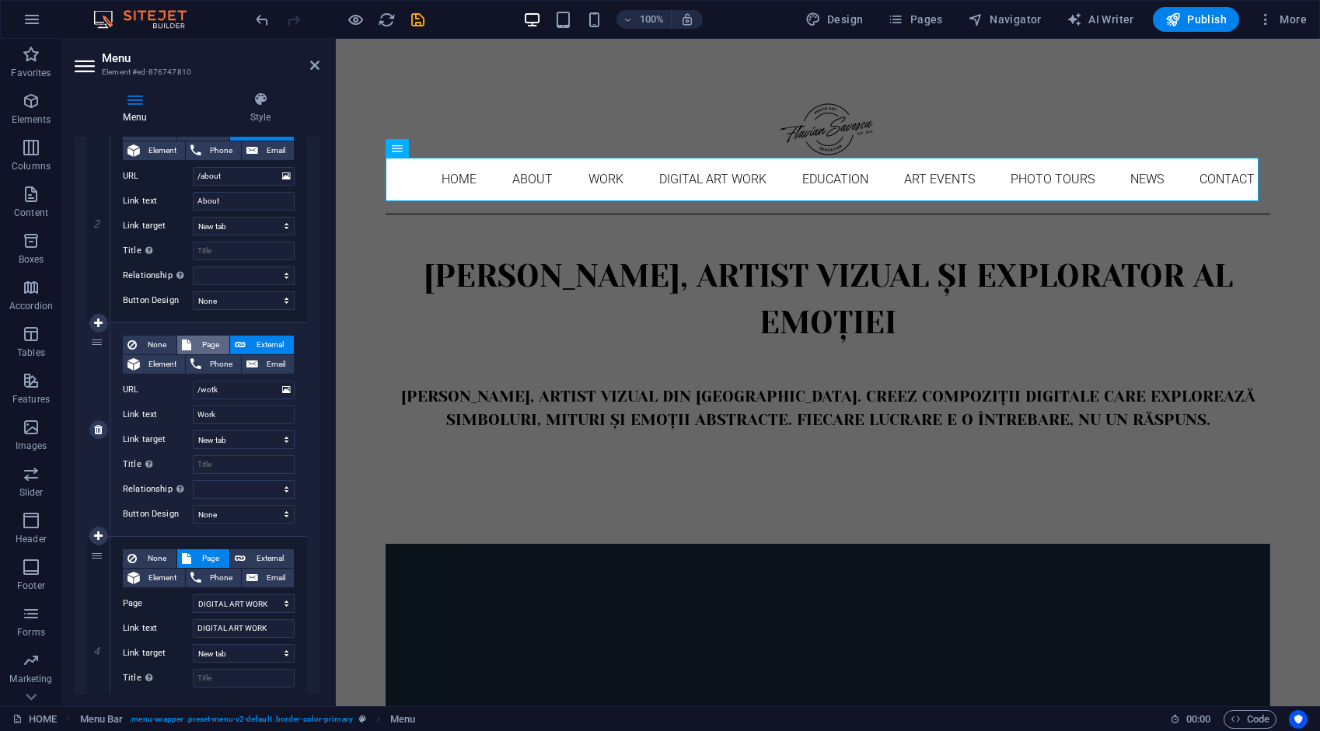
click at [212, 345] on span "Page" at bounding box center [210, 345] width 29 height 19
select select
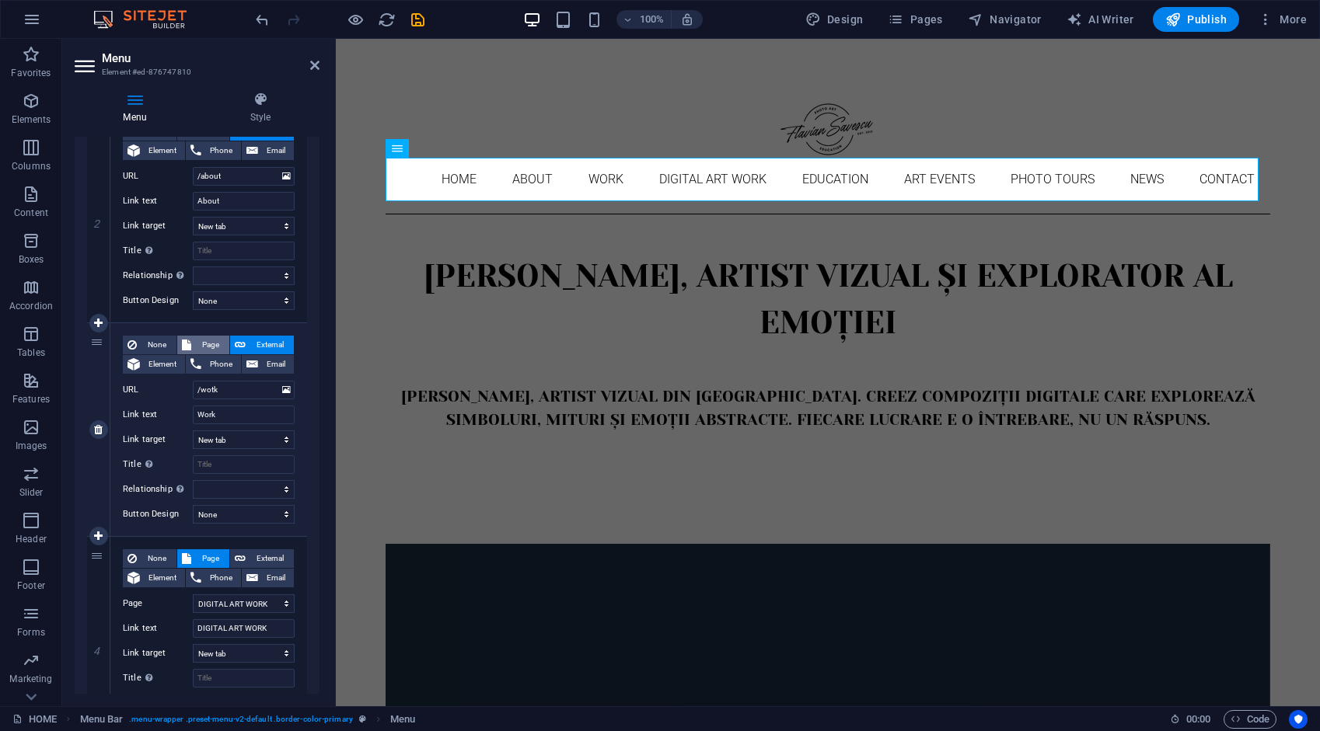
select select
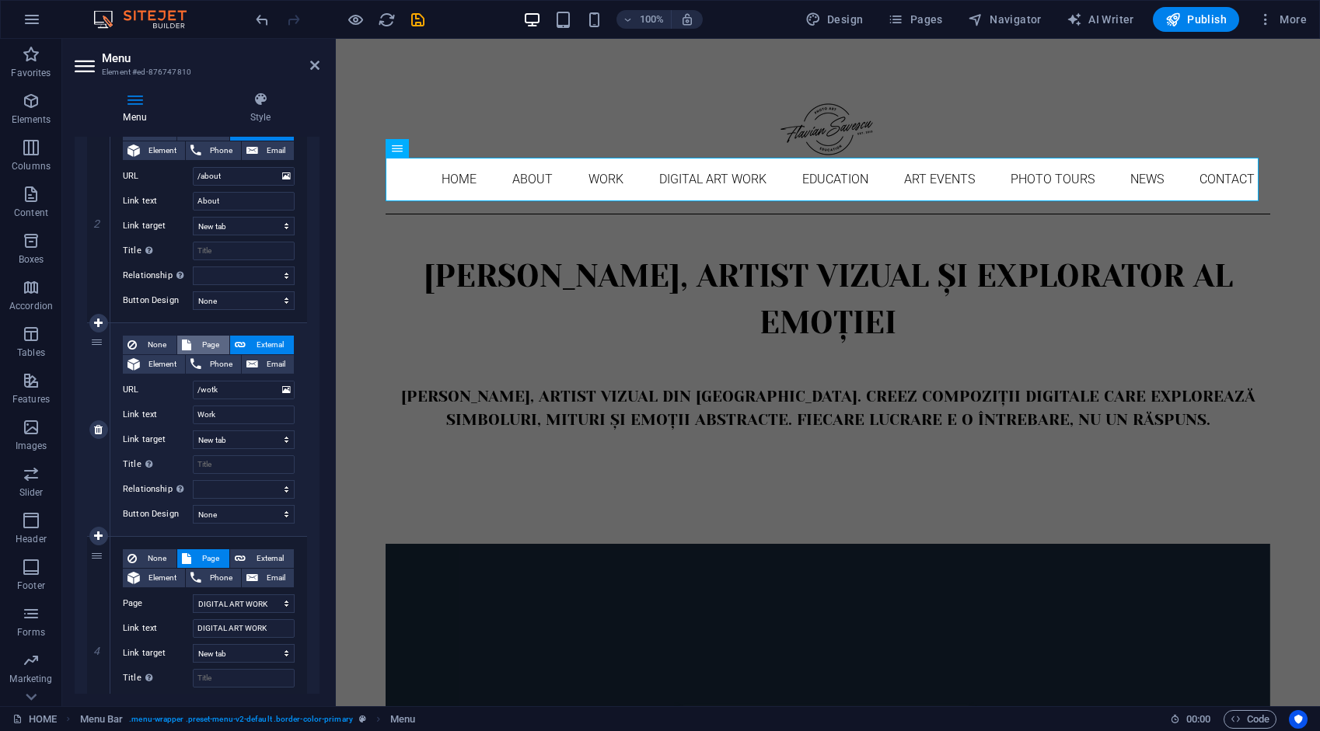
select select
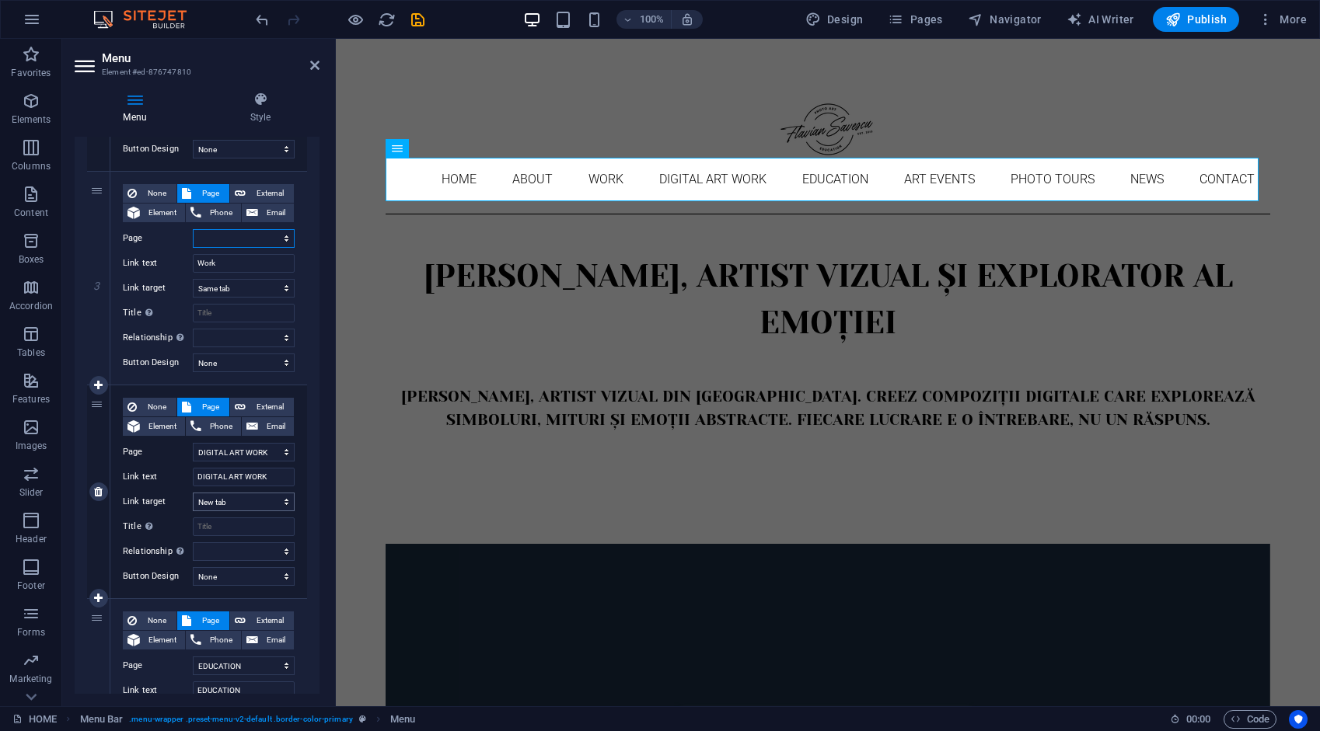
scroll to position [544, 0]
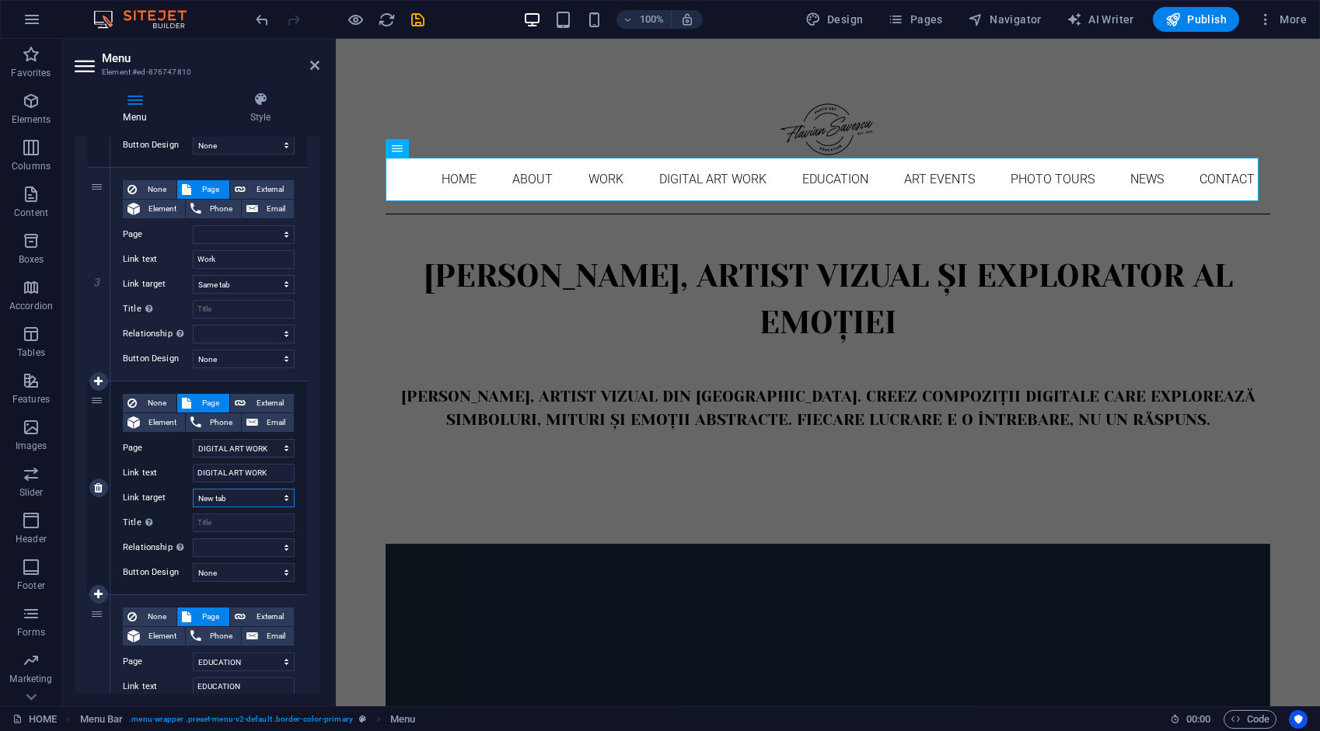
click at [246, 497] on select "New tab Same tab Overlay" at bounding box center [244, 498] width 102 height 19
select select
click at [193, 489] on select "New tab Same tab Overlay" at bounding box center [244, 498] width 102 height 19
select select
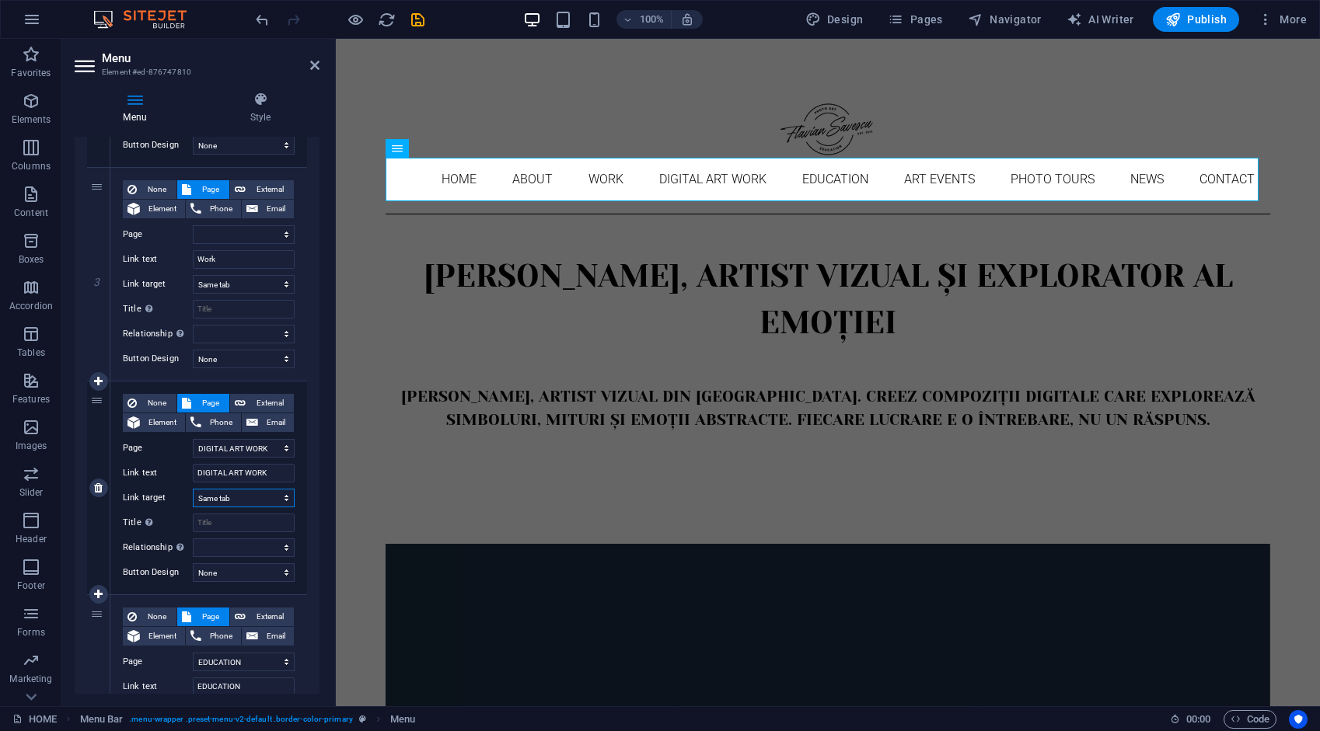
select select
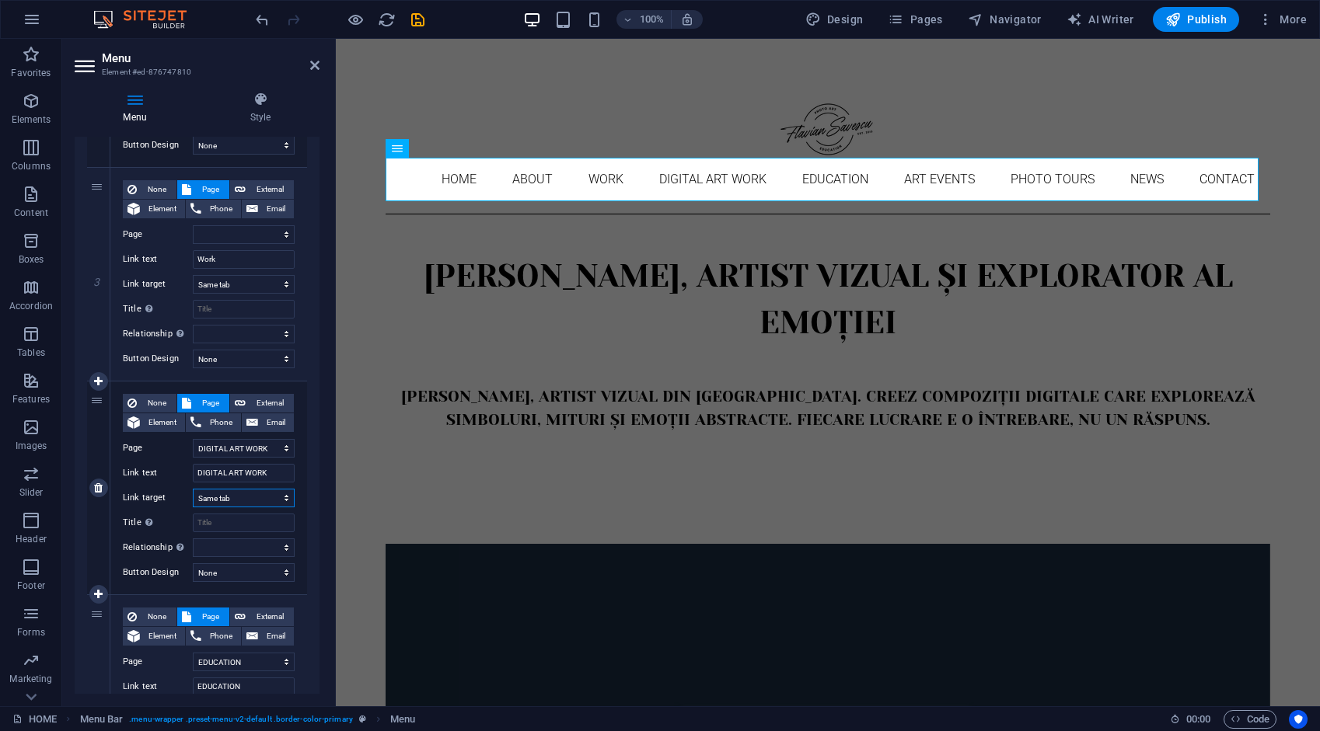
select select
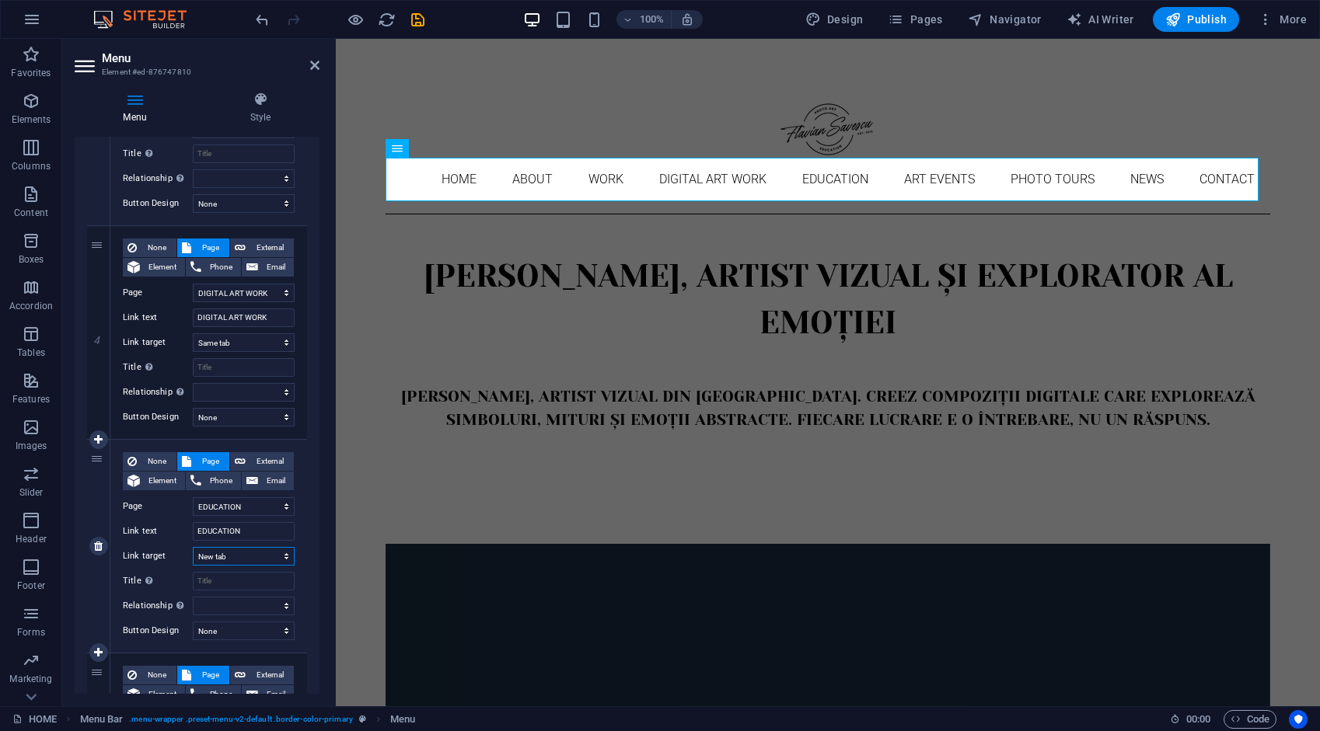
click at [235, 552] on select "New tab Same tab Overlay" at bounding box center [244, 556] width 102 height 19
select select
click at [193, 547] on select "New tab Same tab Overlay" at bounding box center [244, 556] width 102 height 19
select select
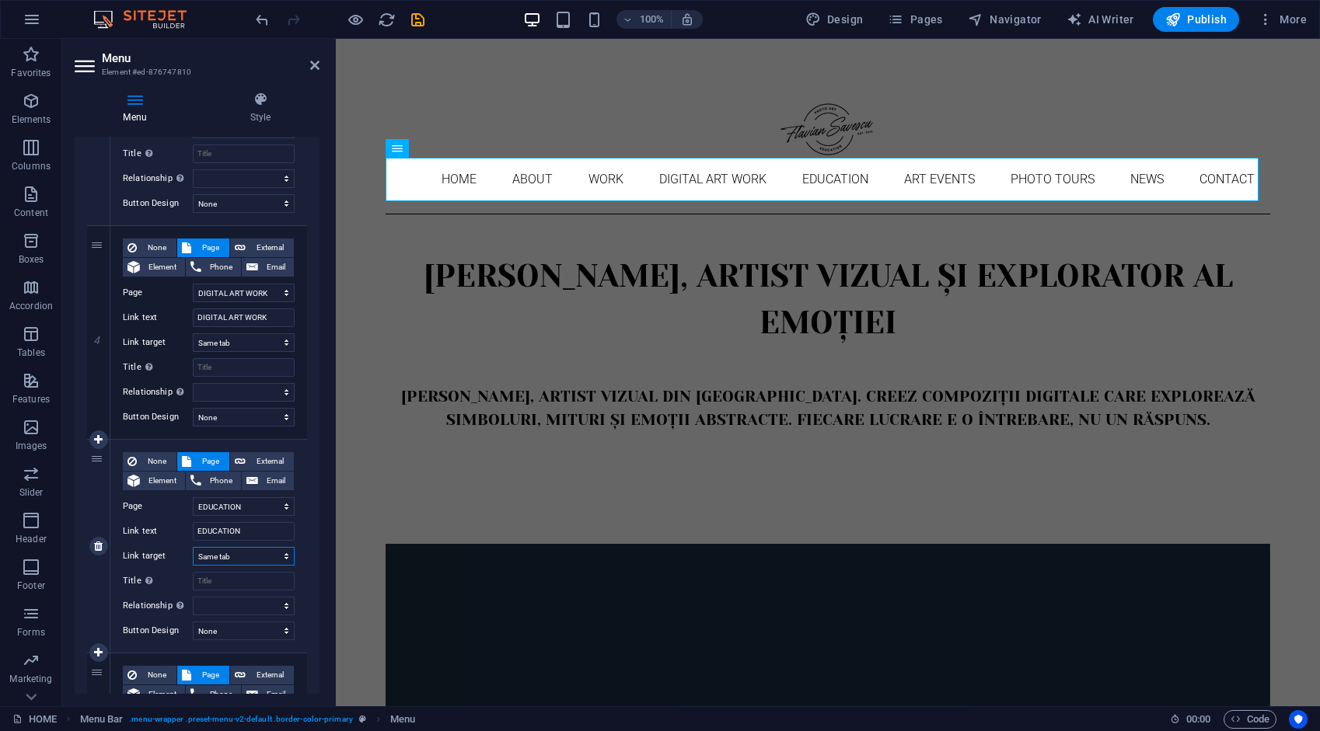
select select
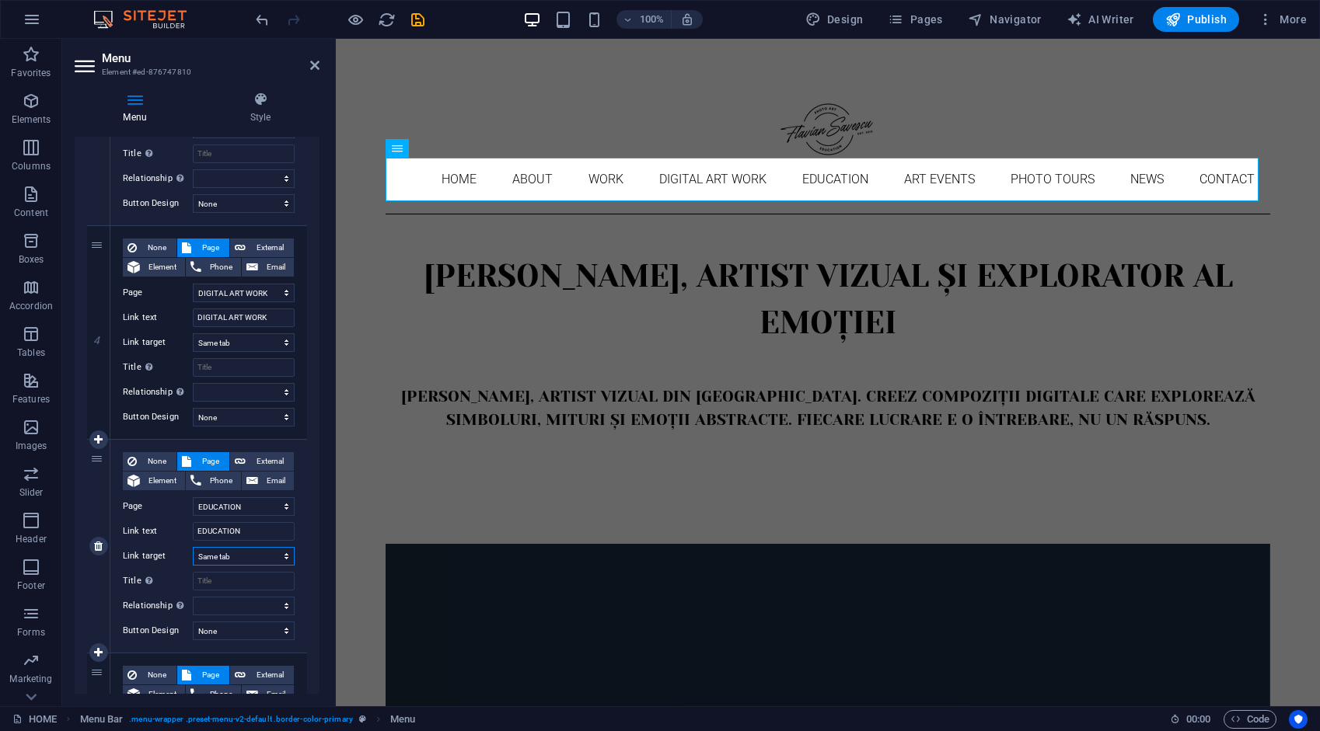
select select
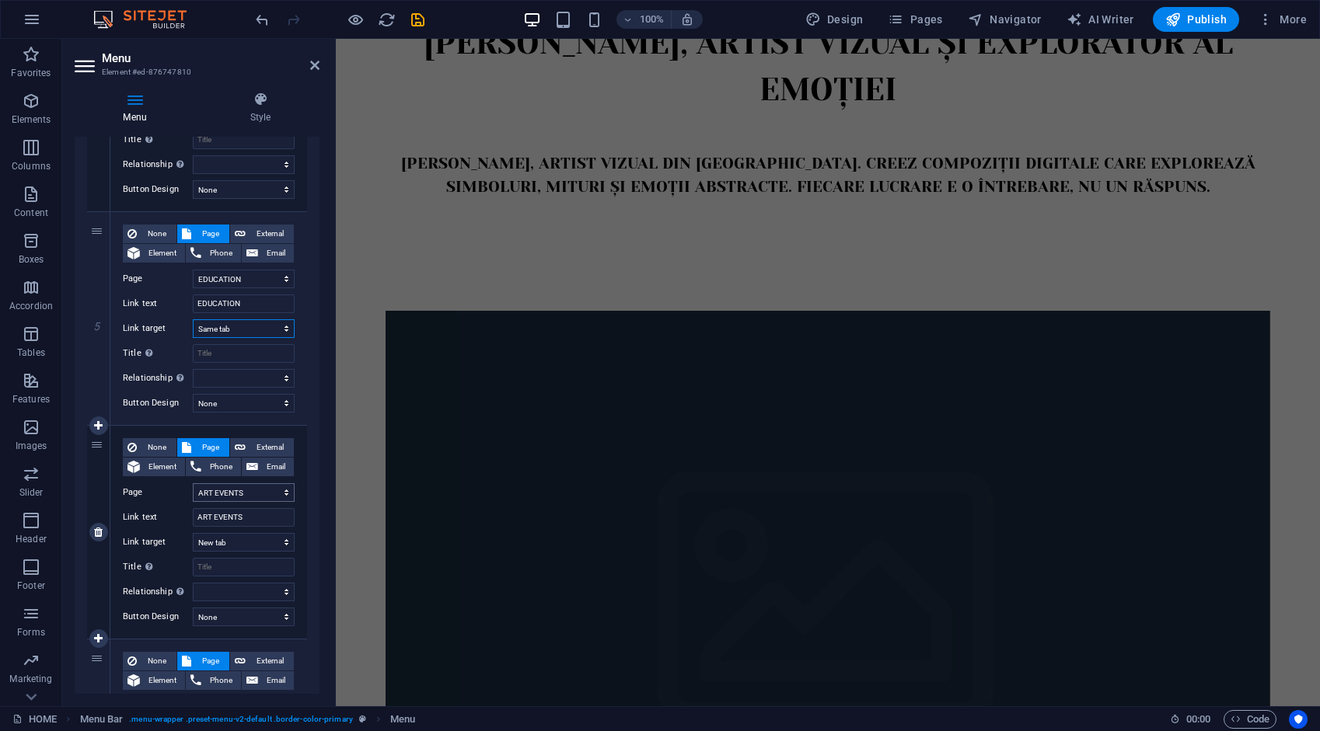
scroll to position [933, 0]
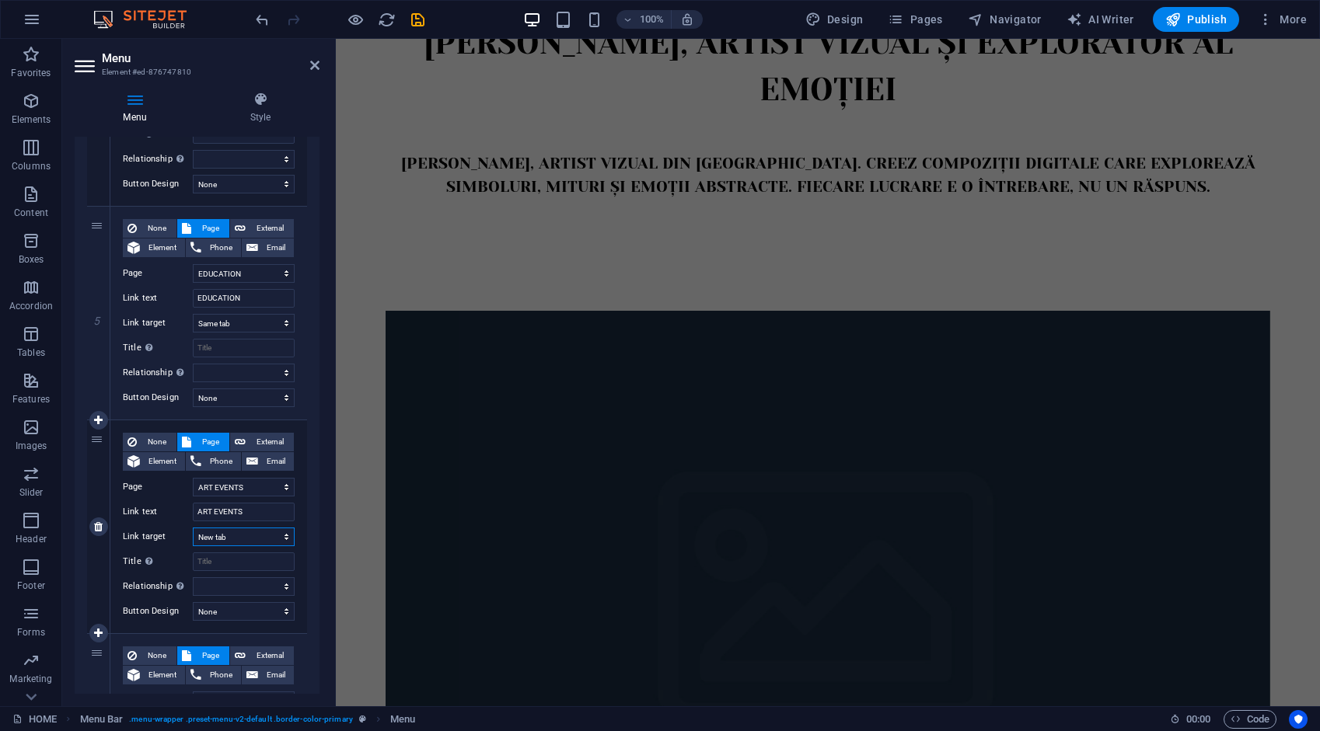
click at [239, 539] on select "New tab Same tab Overlay" at bounding box center [244, 537] width 102 height 19
select select
click at [193, 528] on select "New tab Same tab Overlay" at bounding box center [244, 537] width 102 height 19
select select
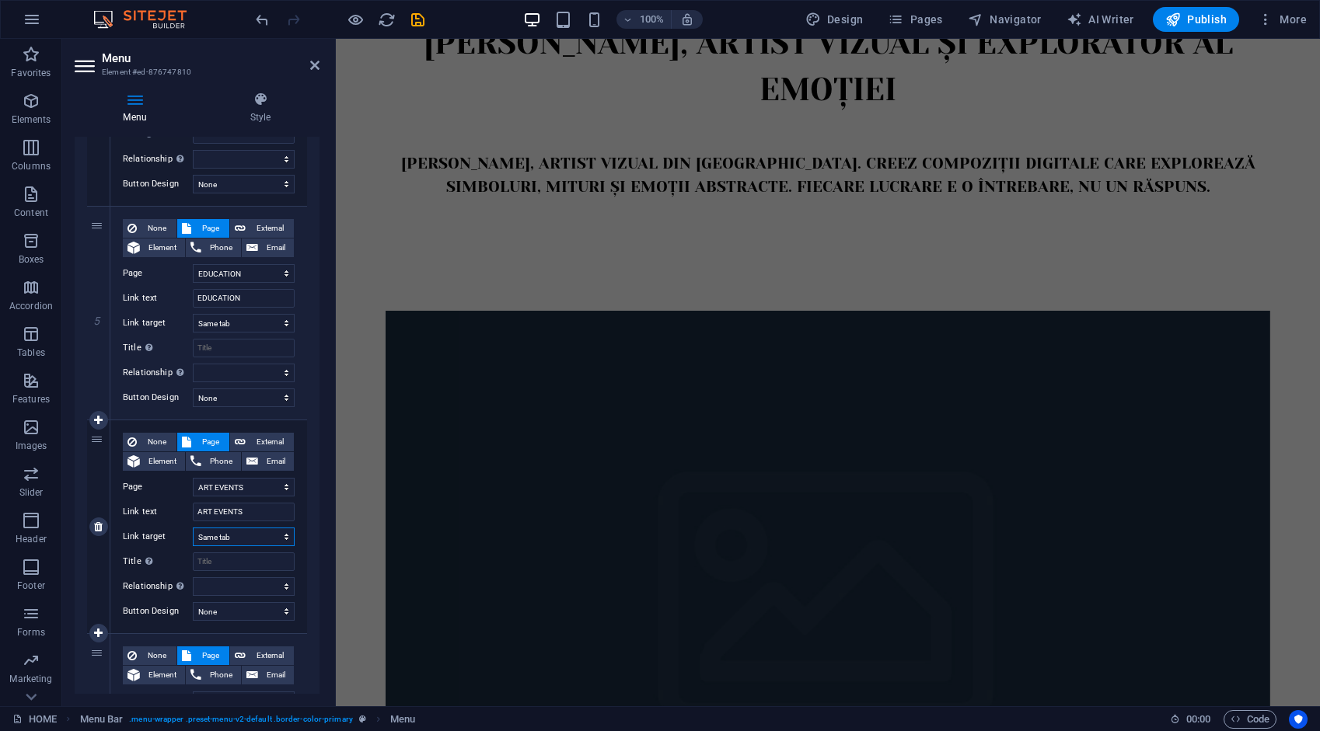
select select
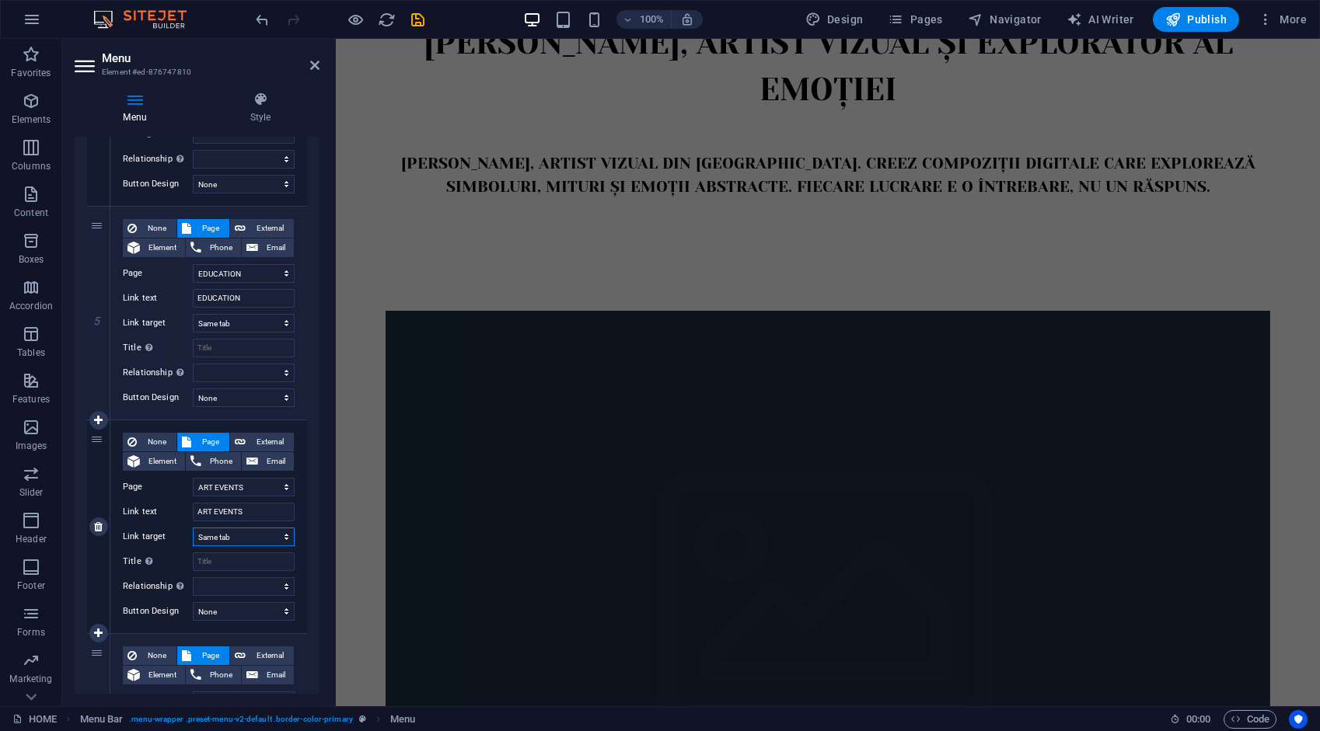
select select
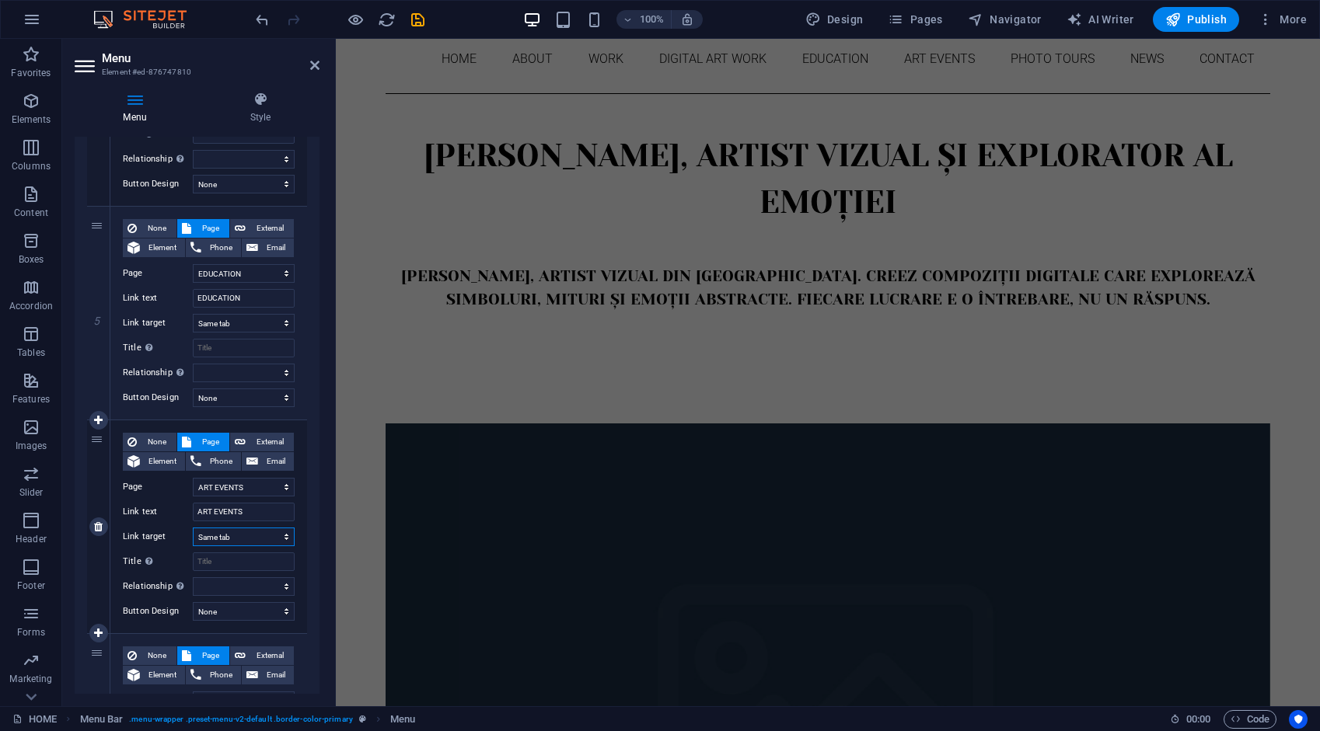
scroll to position [0, 0]
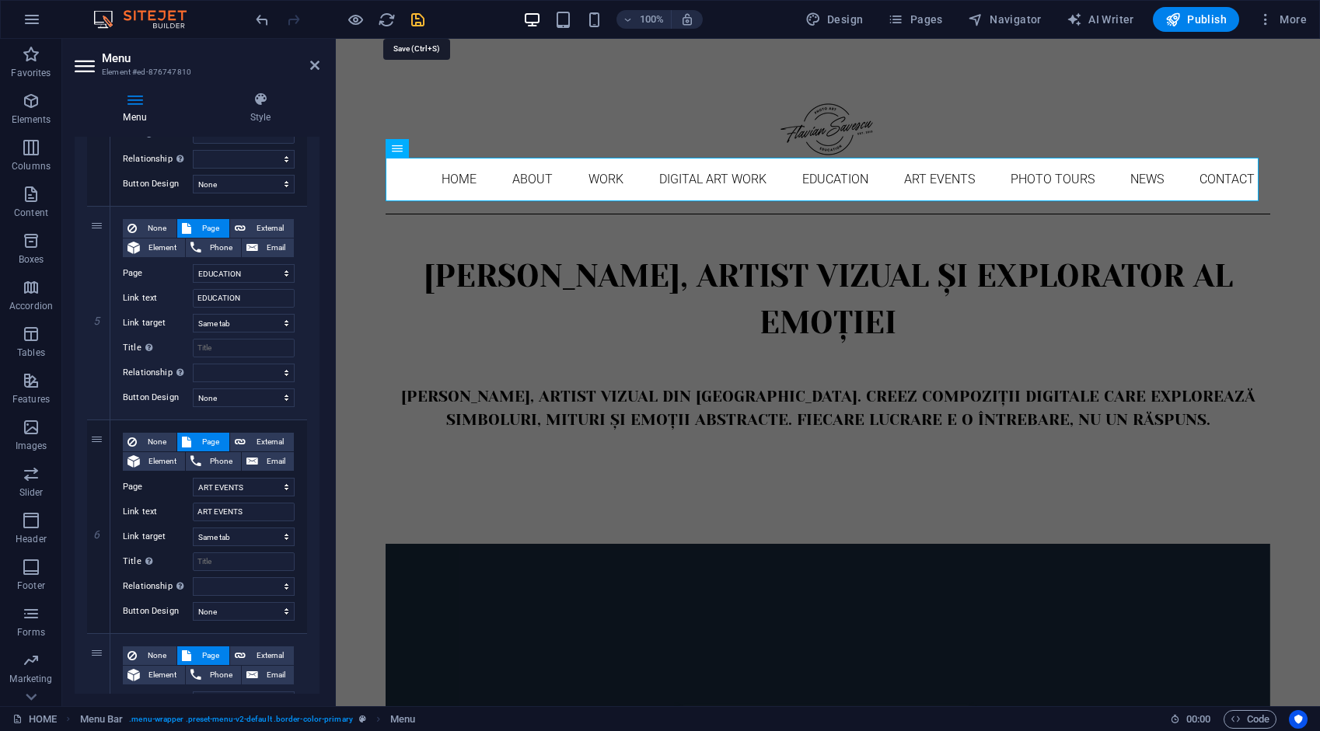
click at [413, 21] on icon "save" at bounding box center [418, 20] width 18 height 18
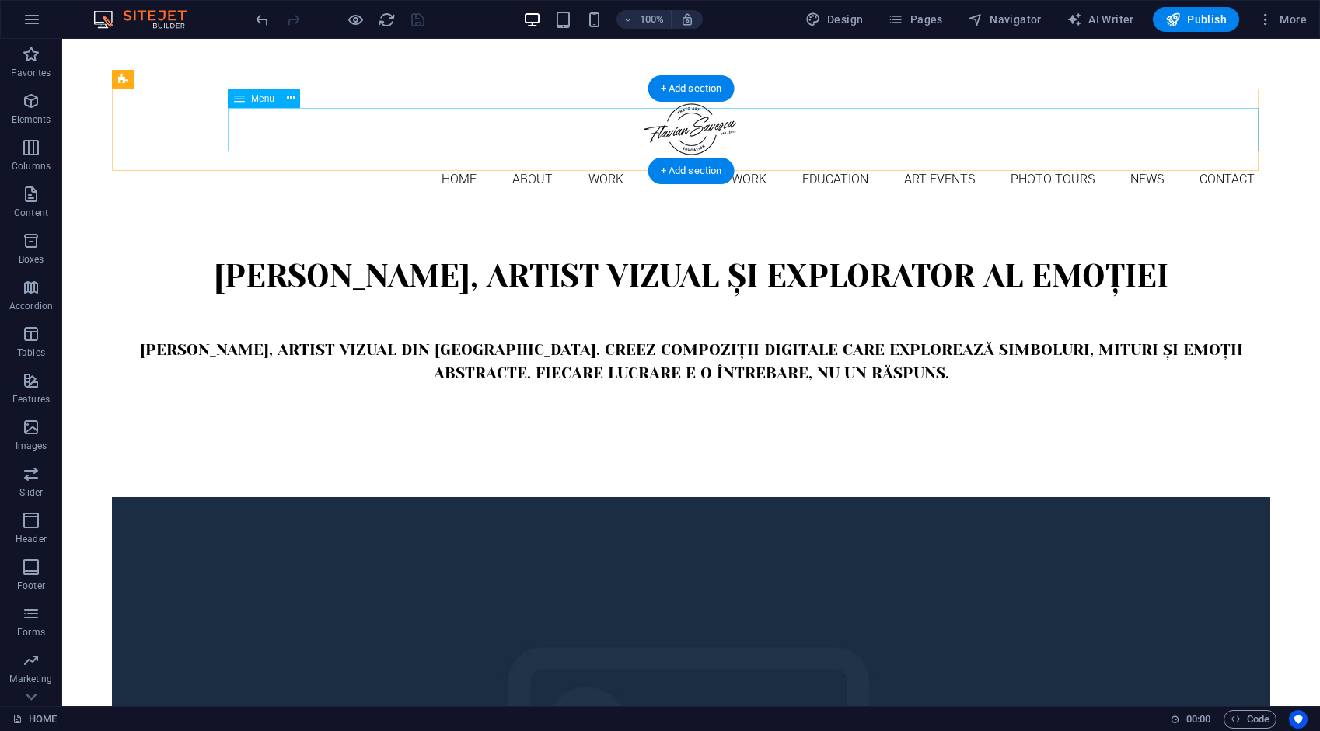
click at [353, 158] on nav "Home About Work DIGITAL ART WORK EDUCATION ART EVENTS Photo tours News Contact" at bounding box center [691, 180] width 1158 height 44
select select
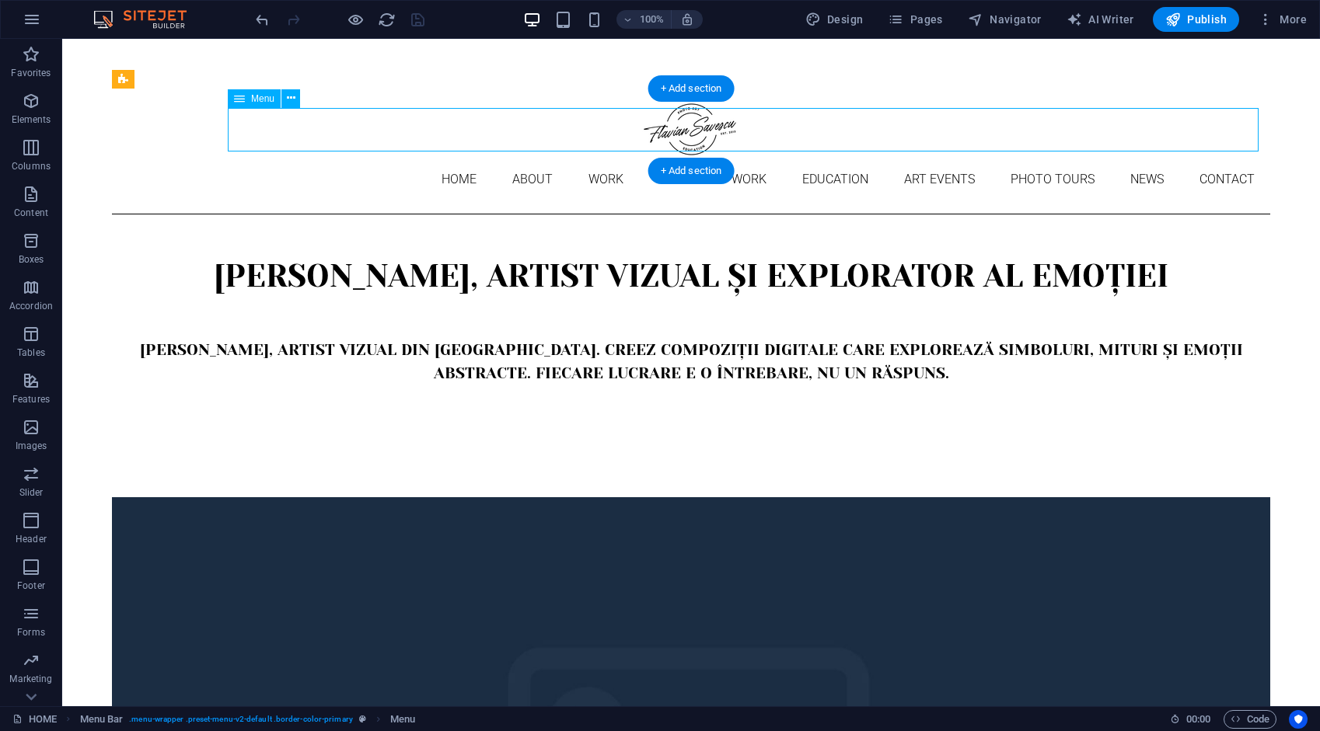
select select "3"
select select
select select "4"
select select
select select "9"
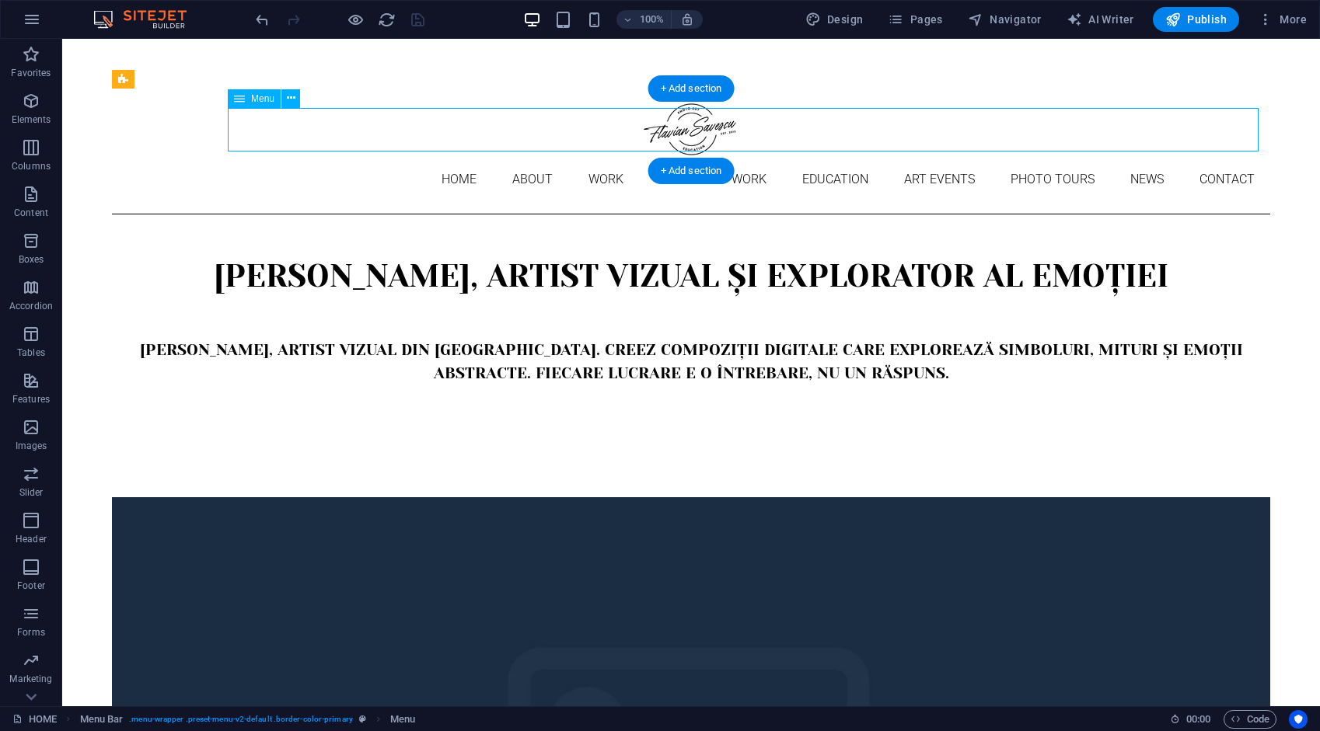
select select
select select "10"
select select "5"
select select "6"
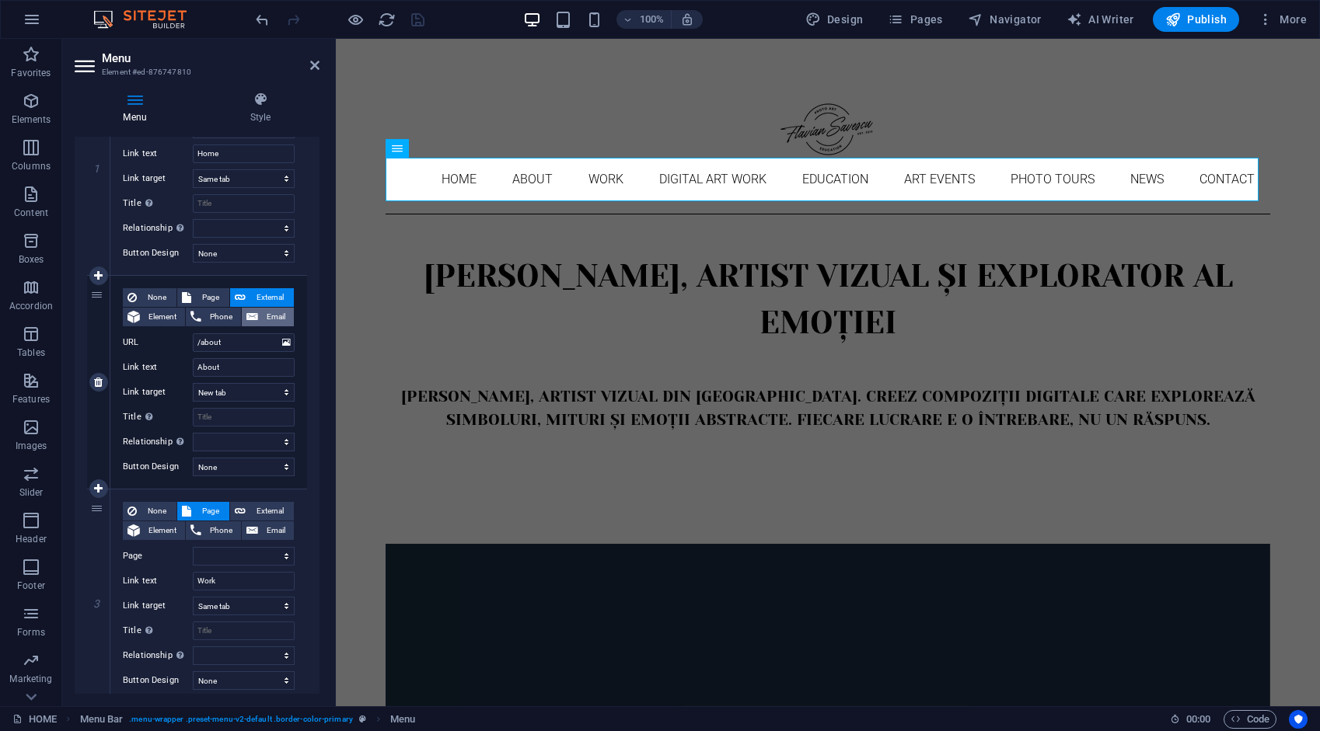
scroll to position [233, 0]
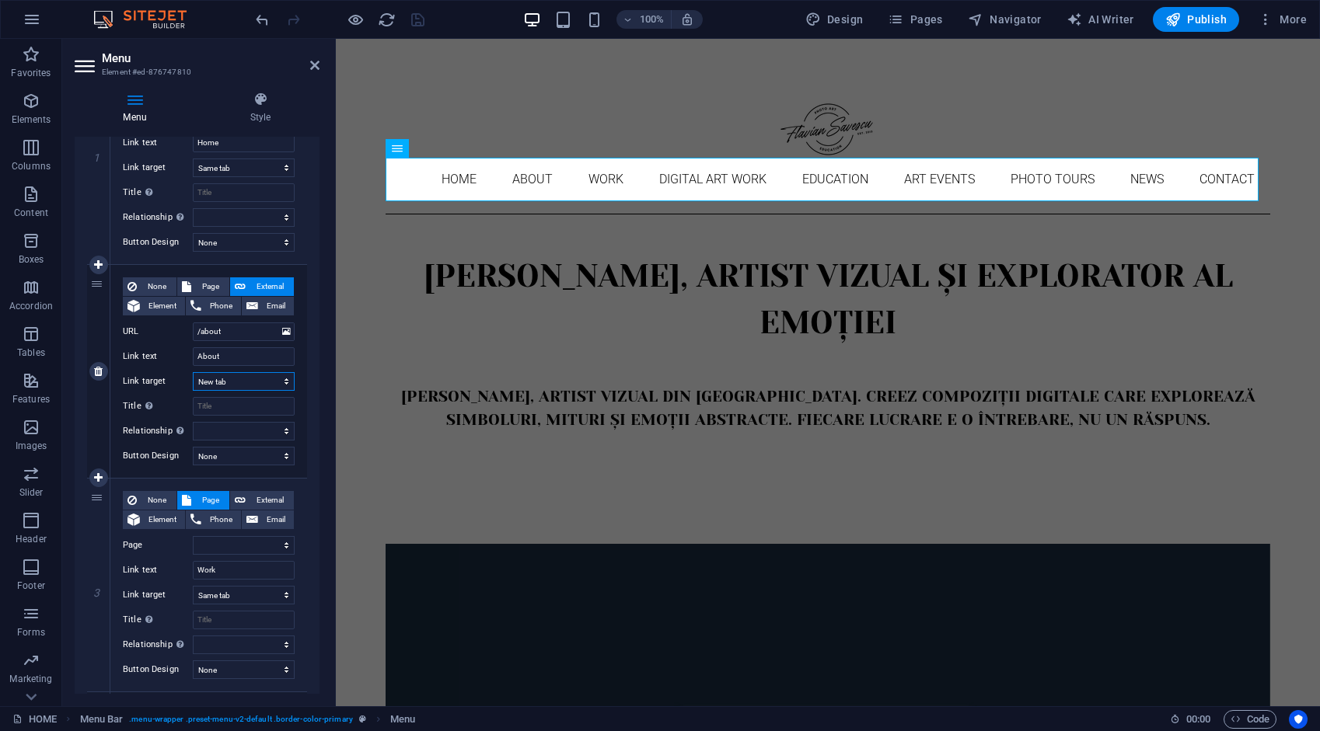
click at [227, 381] on select "New tab Same tab Overlay" at bounding box center [244, 381] width 102 height 19
select select
click at [193, 372] on select "New tab Same tab Overlay" at bounding box center [244, 381] width 102 height 19
select select
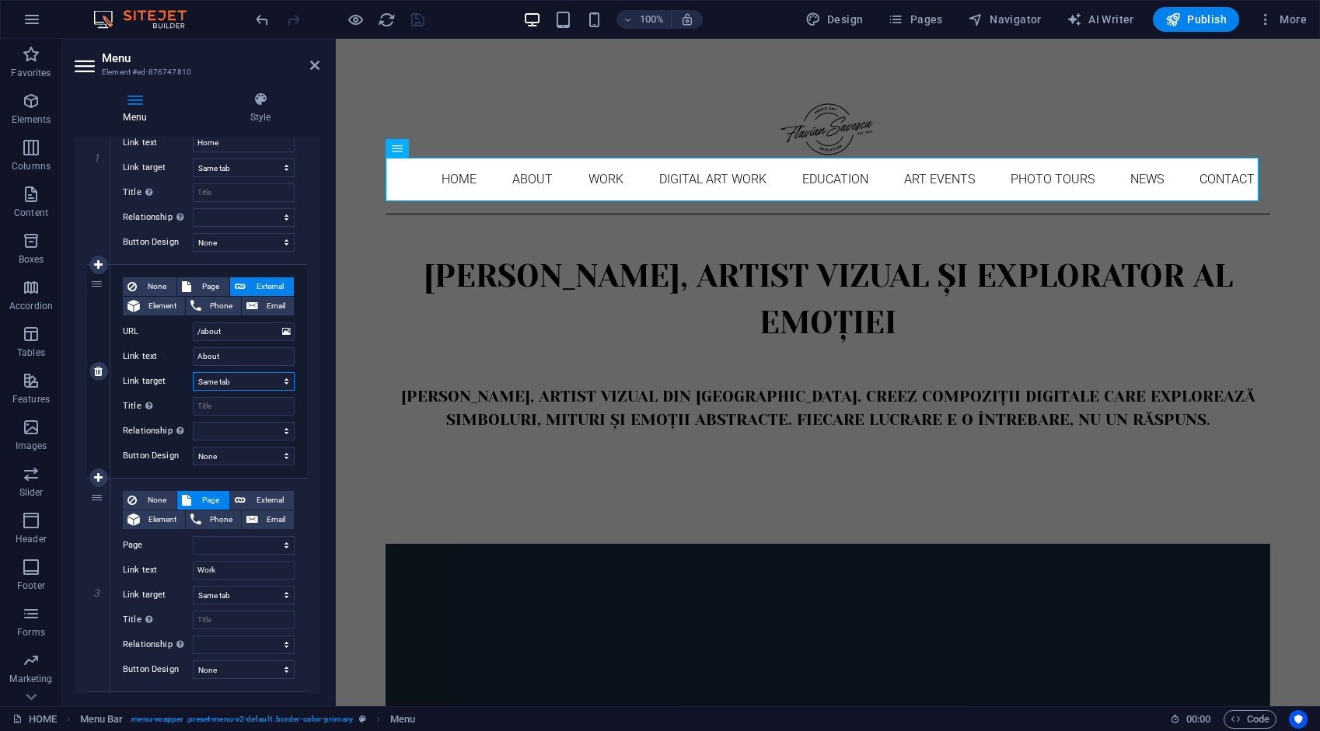
select select
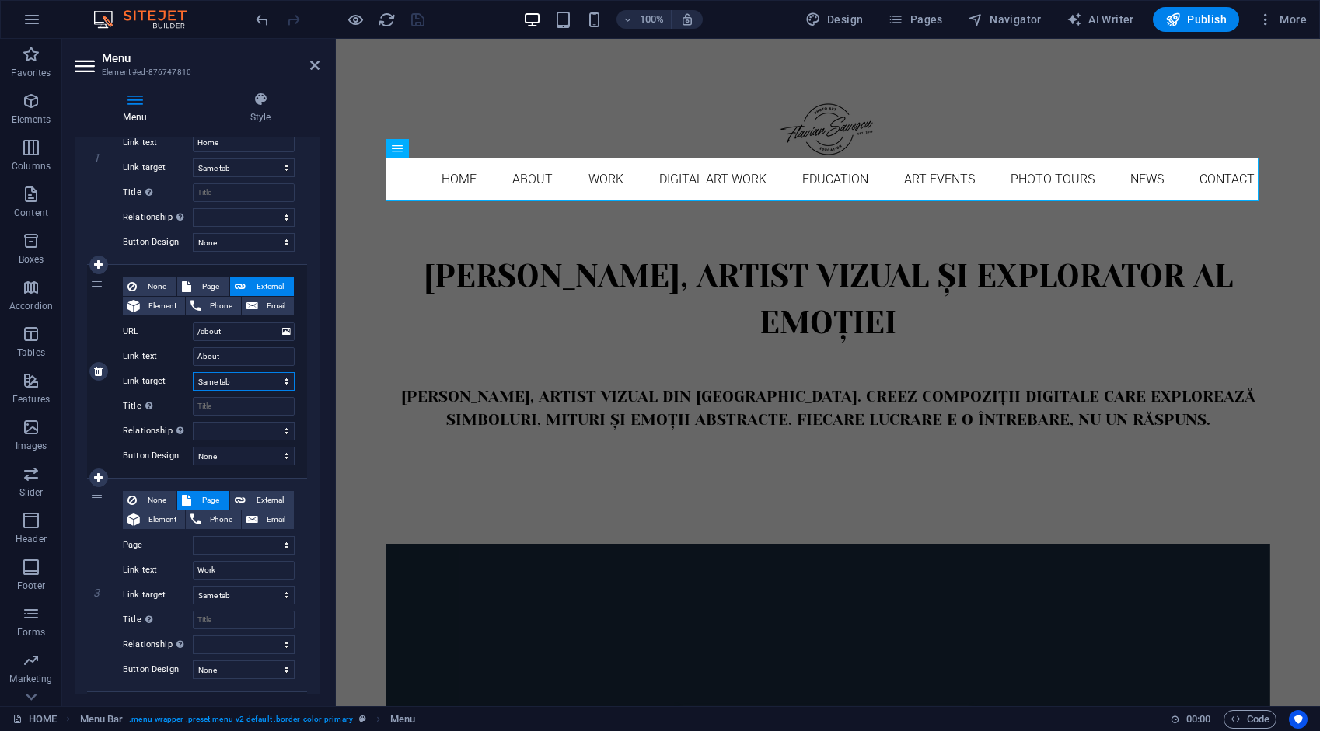
select select
click at [417, 21] on icon "save" at bounding box center [418, 20] width 18 height 18
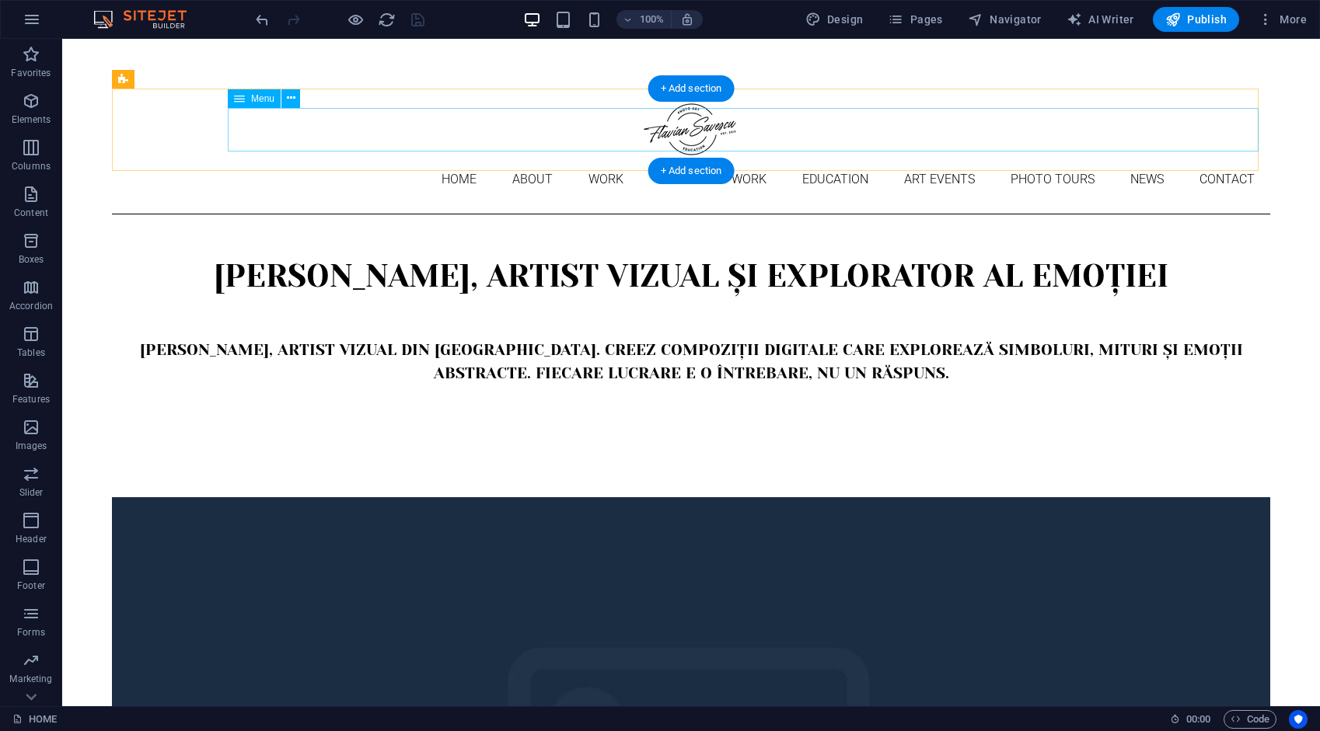
click at [339, 158] on nav "Home About Work DIGITAL ART WORK EDUCATION ART EVENTS Photo tours News Contact" at bounding box center [691, 180] width 1158 height 44
select select
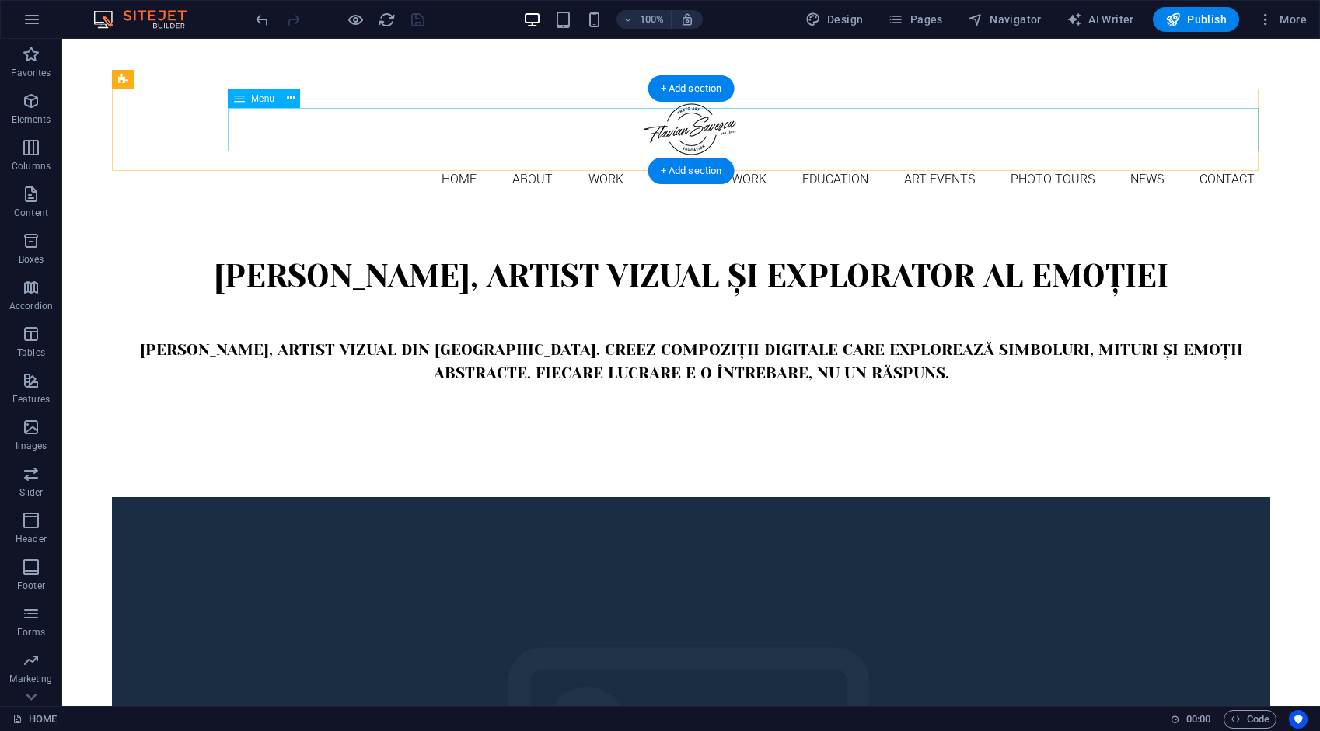
select select
select select "3"
select select
select select "4"
select select
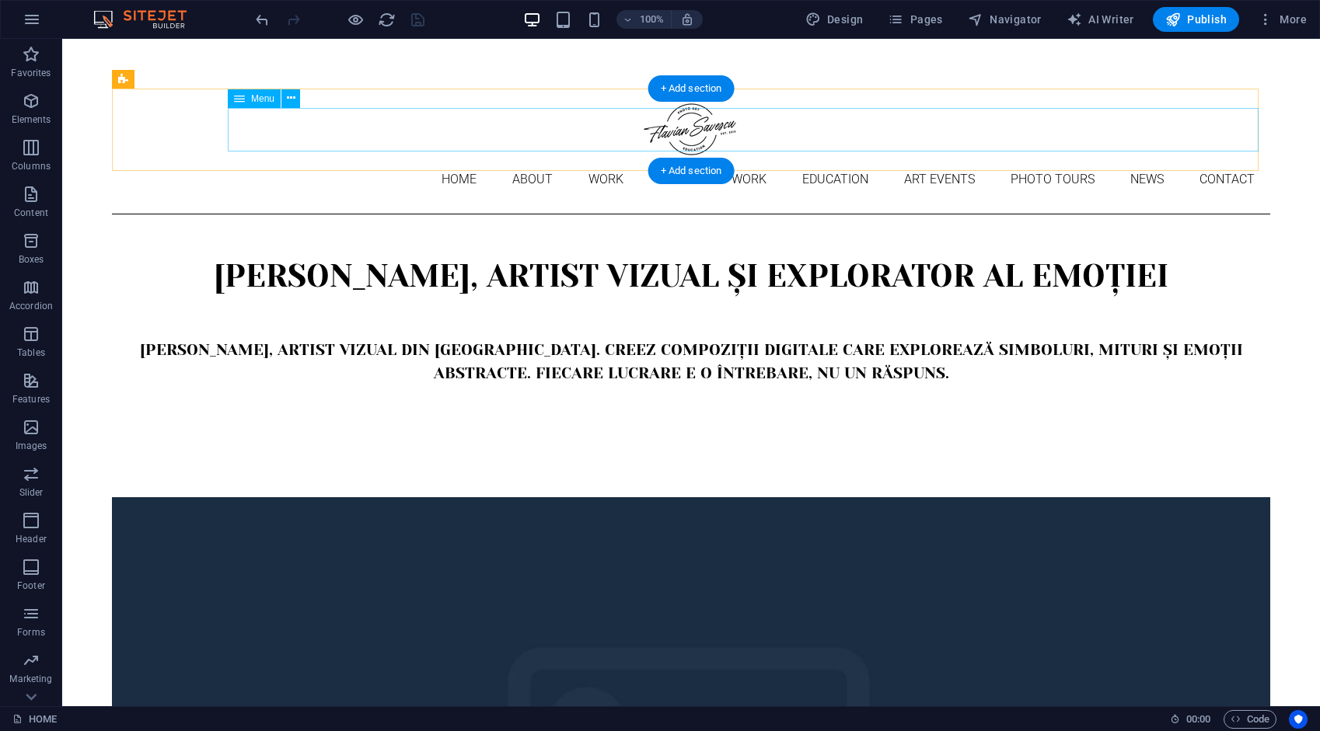
select select "9"
select select
select select "10"
select select "5"
select select "6"
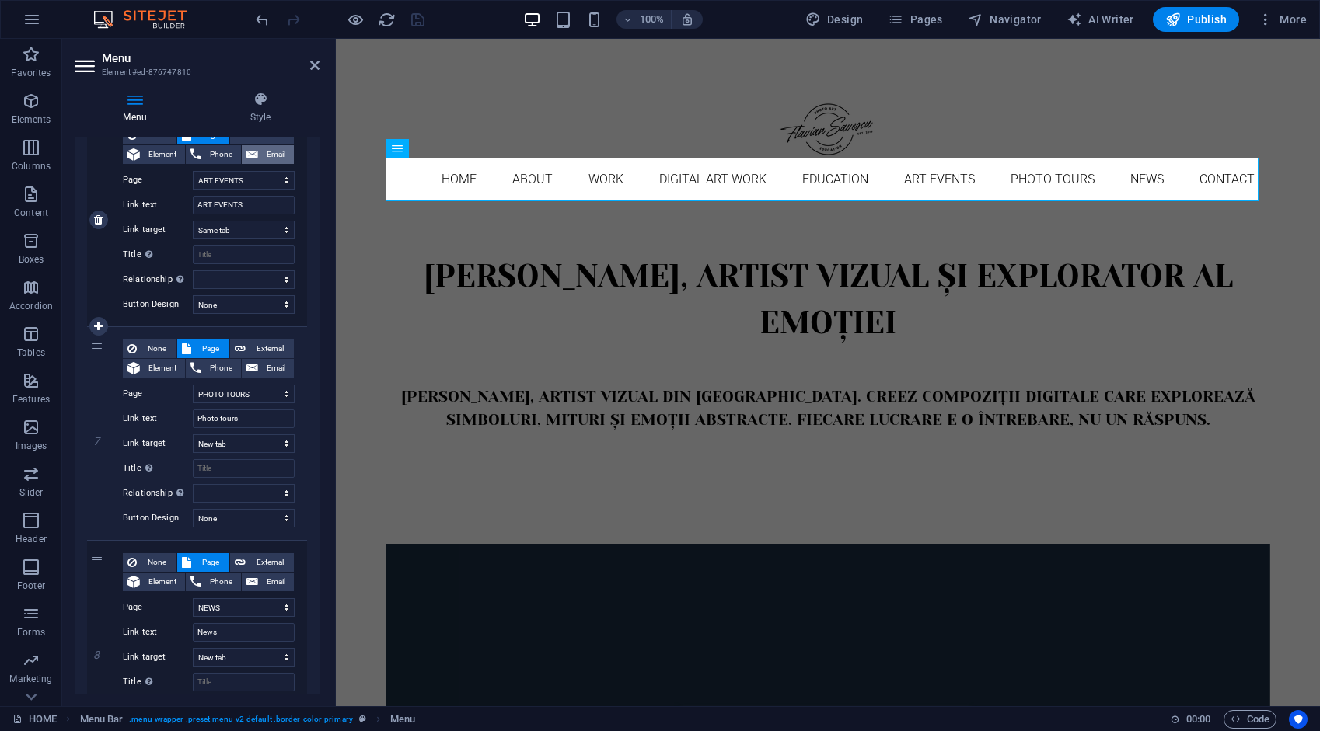
scroll to position [1243, 0]
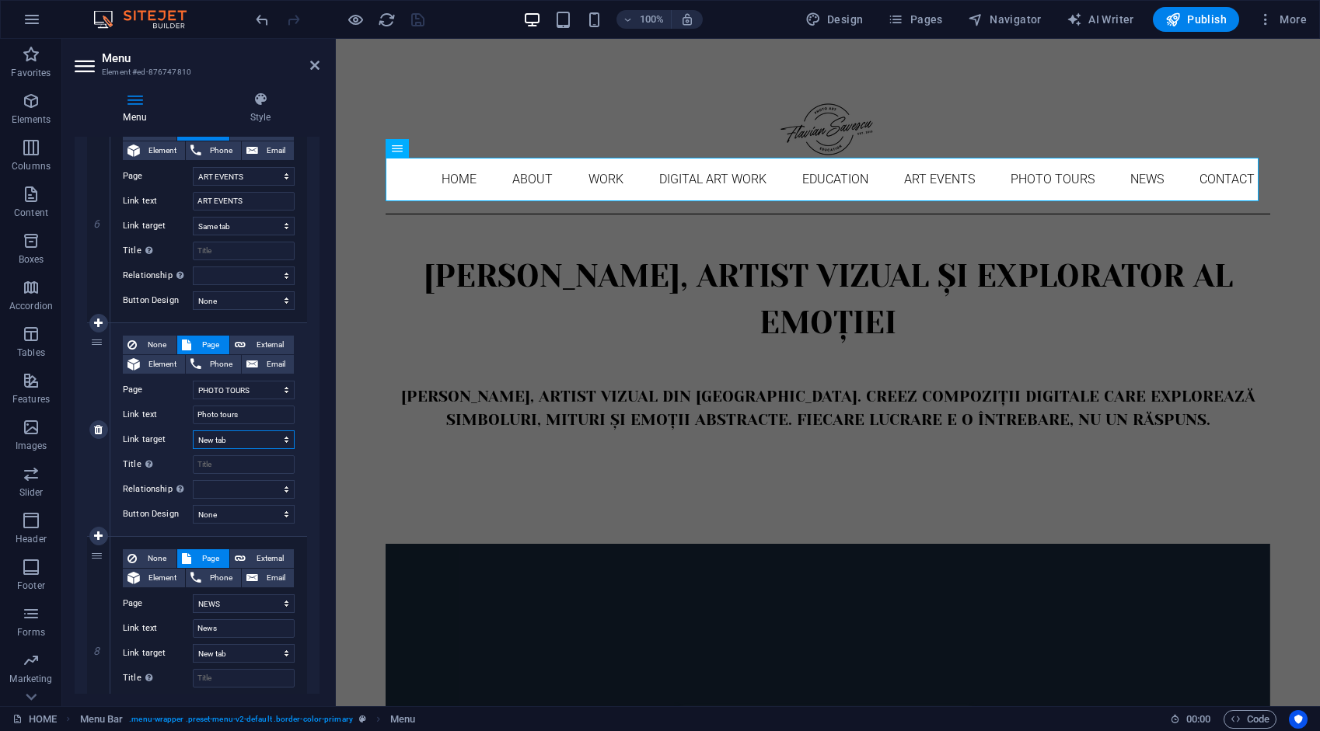
click at [249, 437] on select "New tab Same tab Overlay" at bounding box center [244, 440] width 102 height 19
select select
click at [193, 431] on select "New tab Same tab Overlay" at bounding box center [244, 440] width 102 height 19
select select
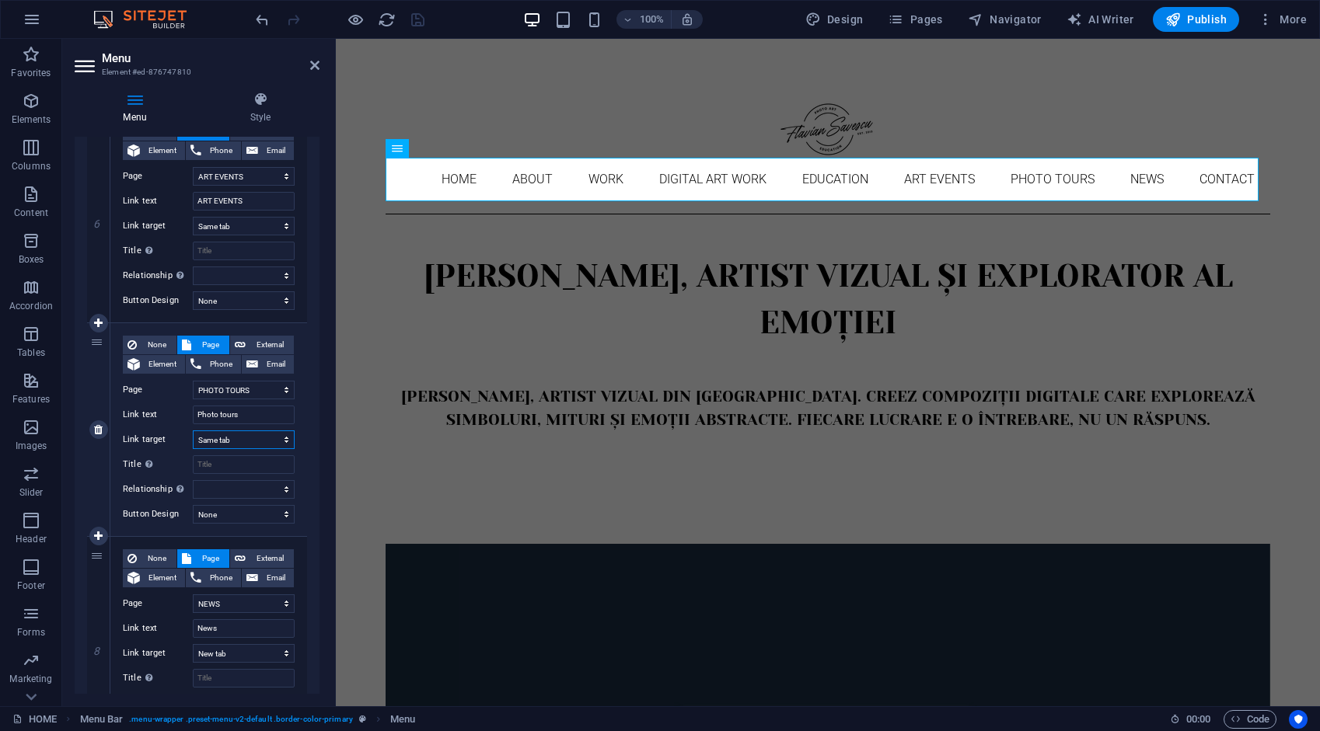
select select
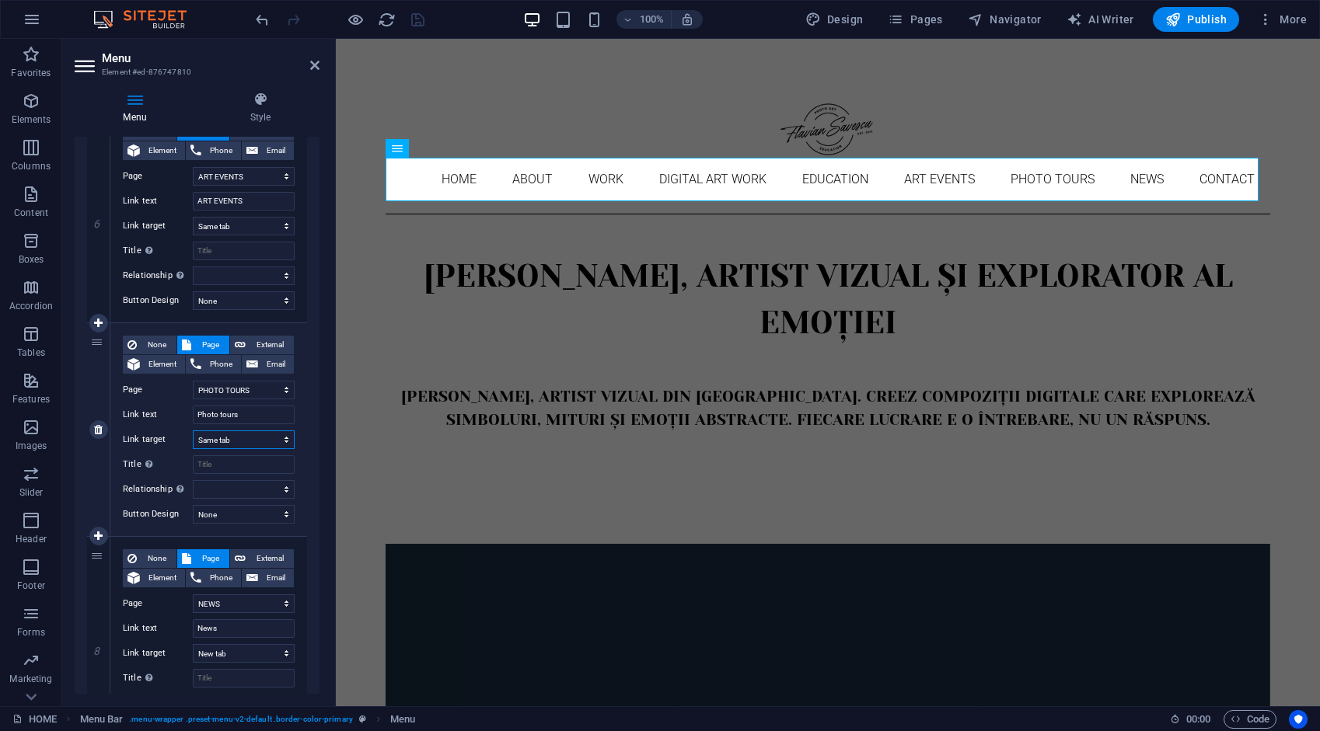
select select
click at [420, 21] on icon "save" at bounding box center [418, 20] width 18 height 18
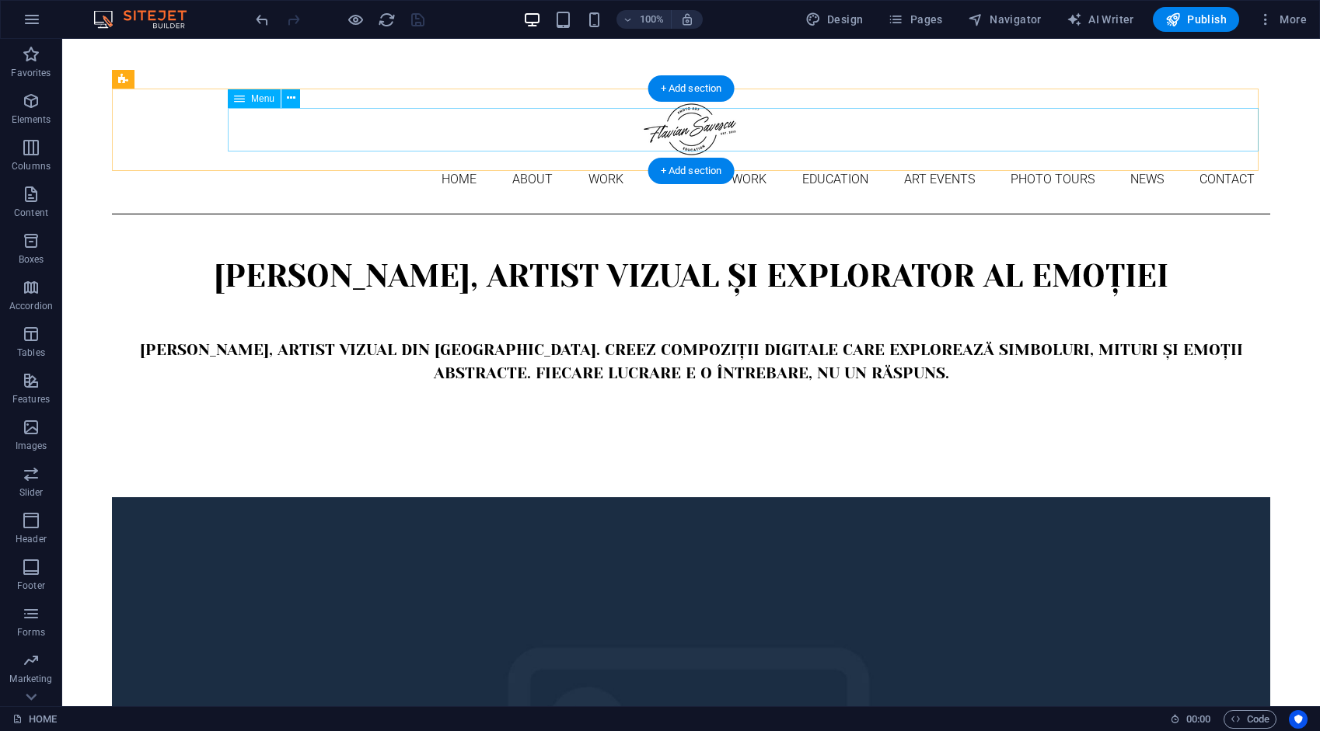
click at [376, 158] on nav "Home About Work DIGITAL ART WORK EDUCATION ART EVENTS Photo tours News Contact" at bounding box center [691, 180] width 1158 height 44
drag, startPoint x: 376, startPoint y: 123, endPoint x: 103, endPoint y: 123, distance: 272.8
click at [377, 158] on nav "Home About Work DIGITAL ART WORK EDUCATION ART EVENTS Photo tours News Contact" at bounding box center [691, 180] width 1158 height 44
select select
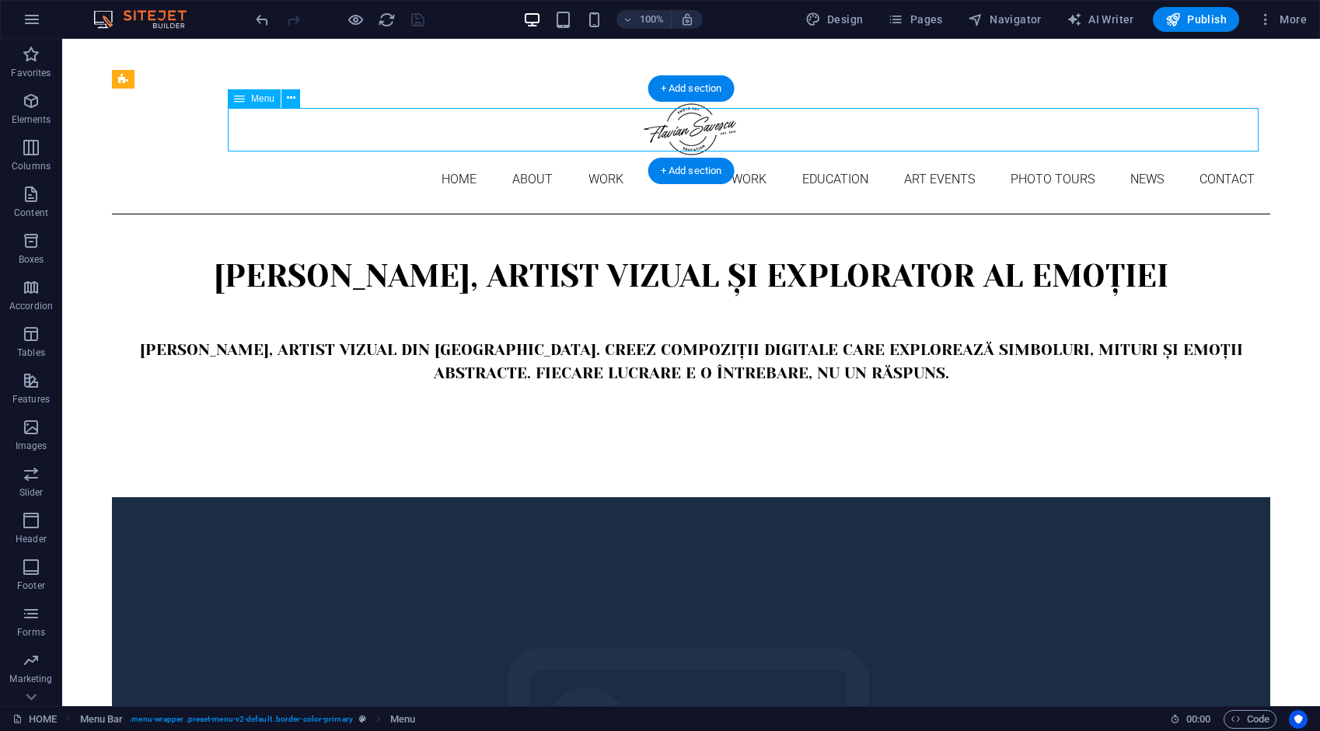
select select
select select "3"
select select
select select "4"
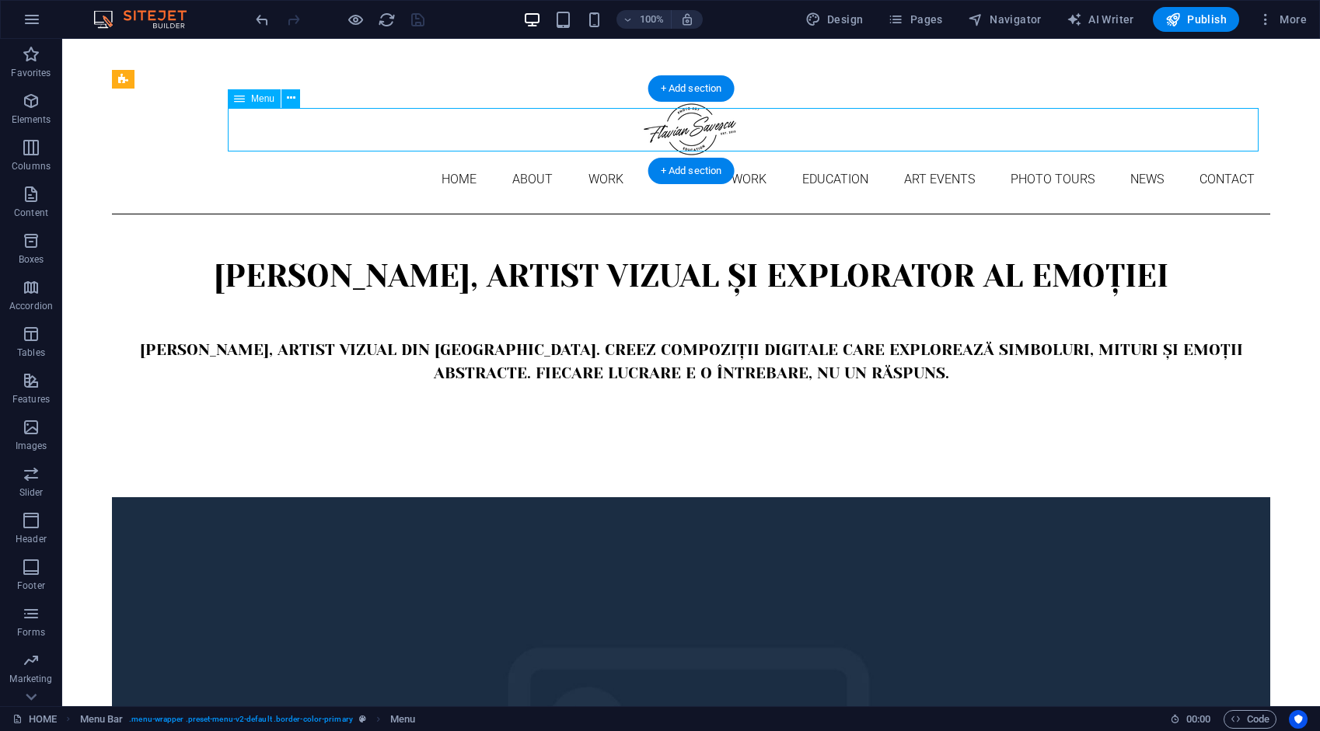
select select
select select "9"
select select
select select "10"
select select
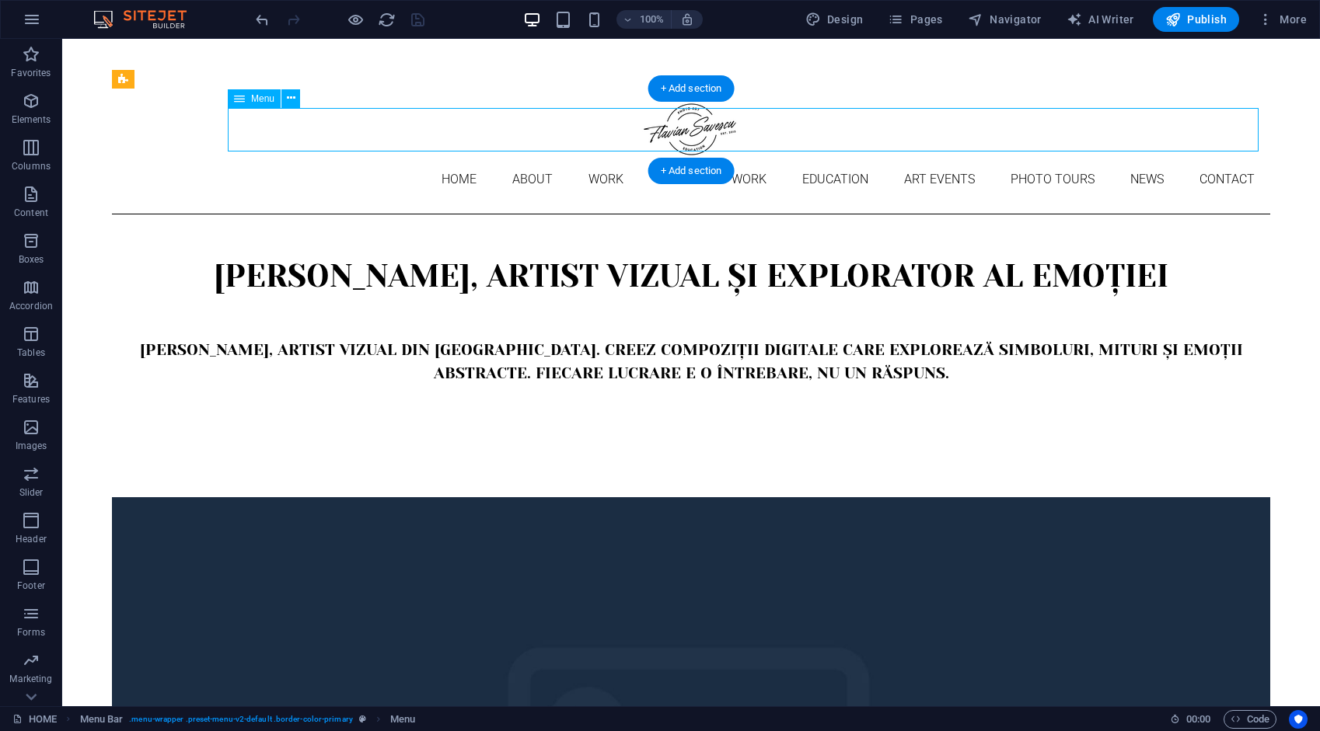
select select "5"
select select "6"
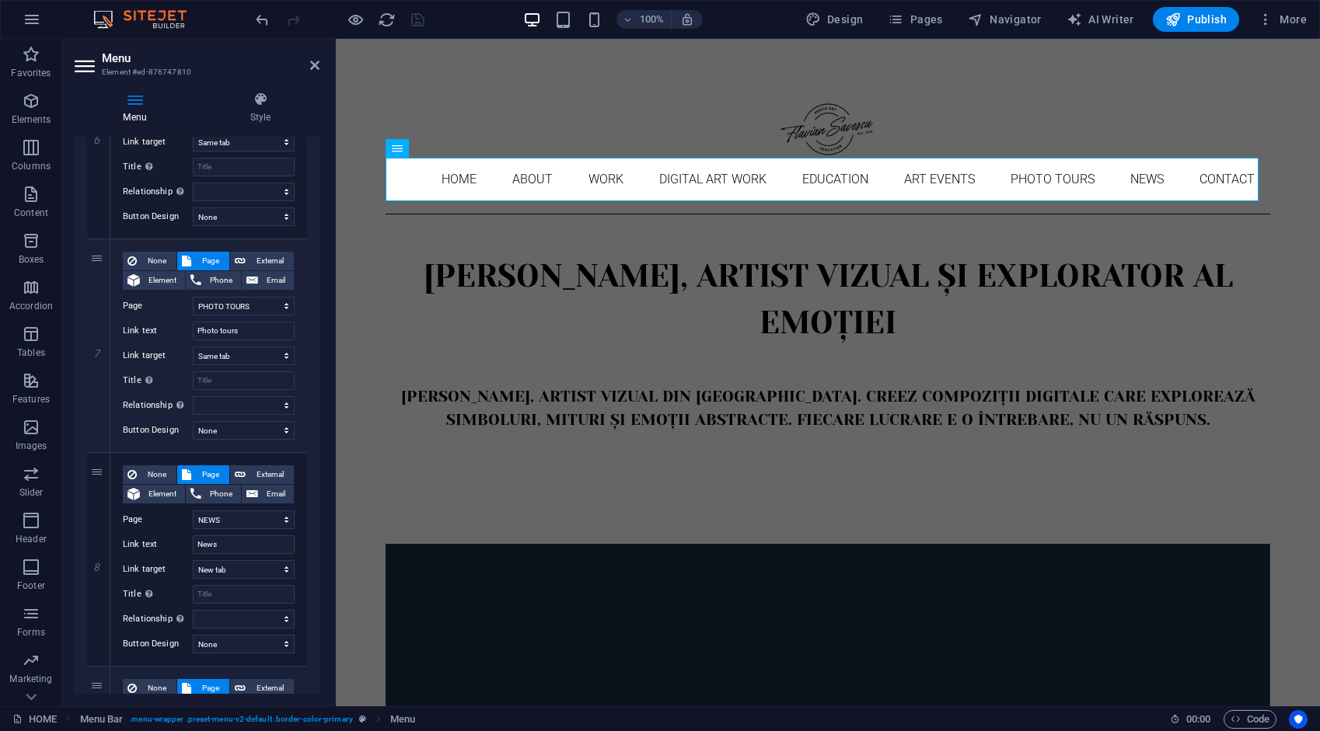
scroll to position [1399, 0]
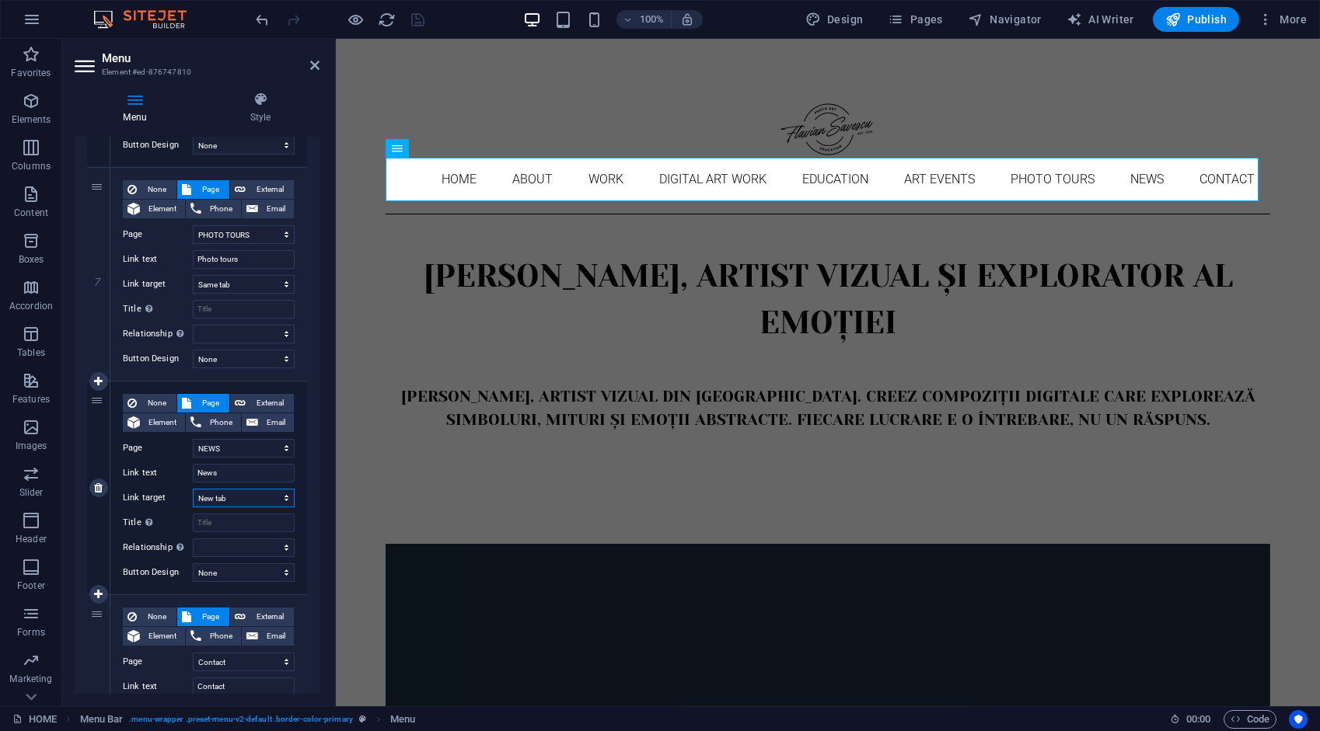
click at [239, 496] on select "New tab Same tab Overlay" at bounding box center [244, 498] width 102 height 19
select select
click at [193, 489] on select "New tab Same tab Overlay" at bounding box center [244, 498] width 102 height 19
select select
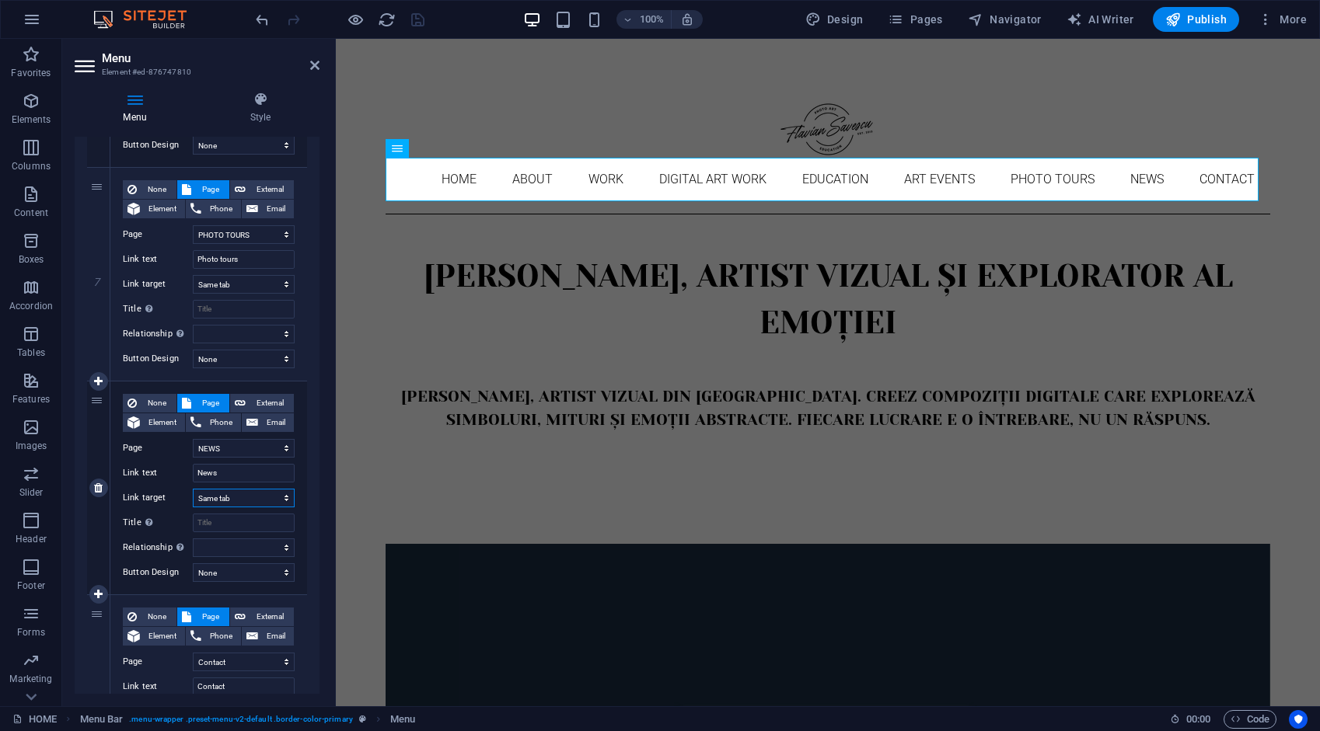
select select
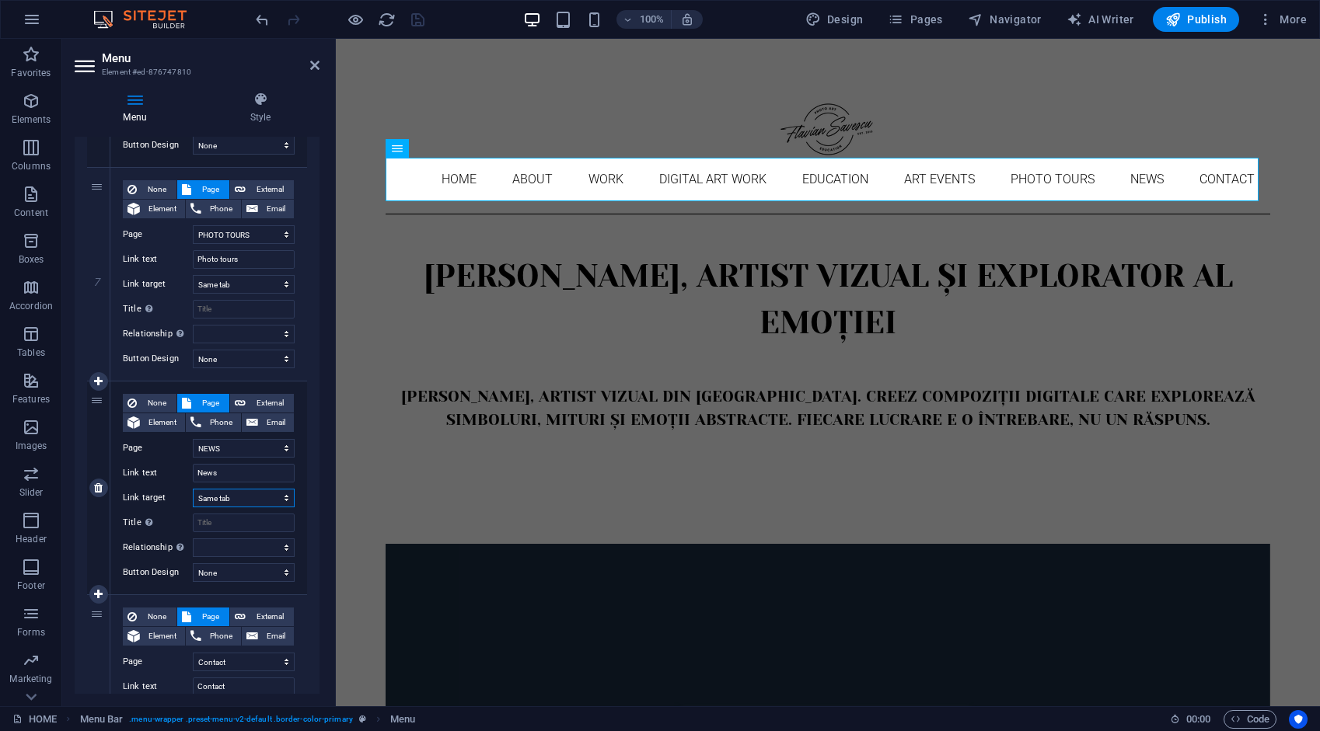
select select
click at [420, 23] on icon "save" at bounding box center [418, 20] width 18 height 18
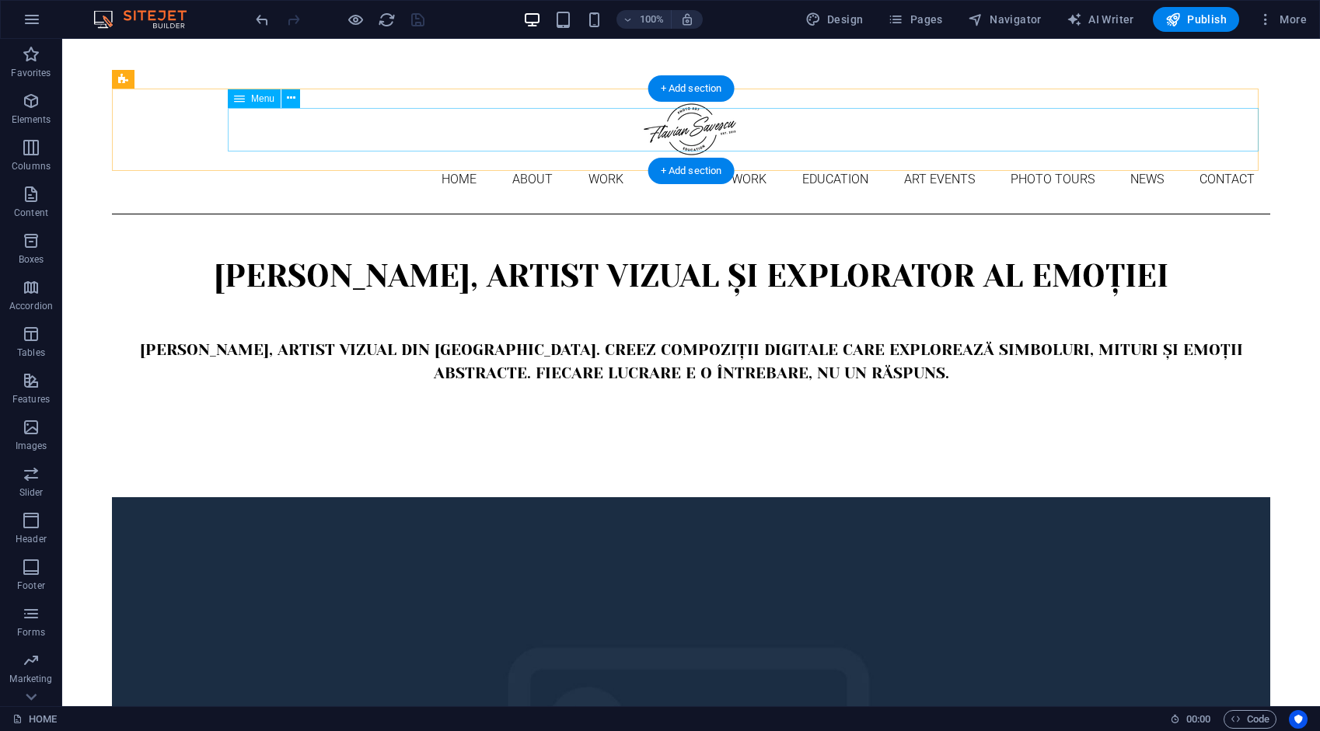
click at [377, 158] on nav "Home About Work DIGITAL ART WORK EDUCATION ART EVENTS Photo tours News Contact" at bounding box center [691, 180] width 1158 height 44
select select
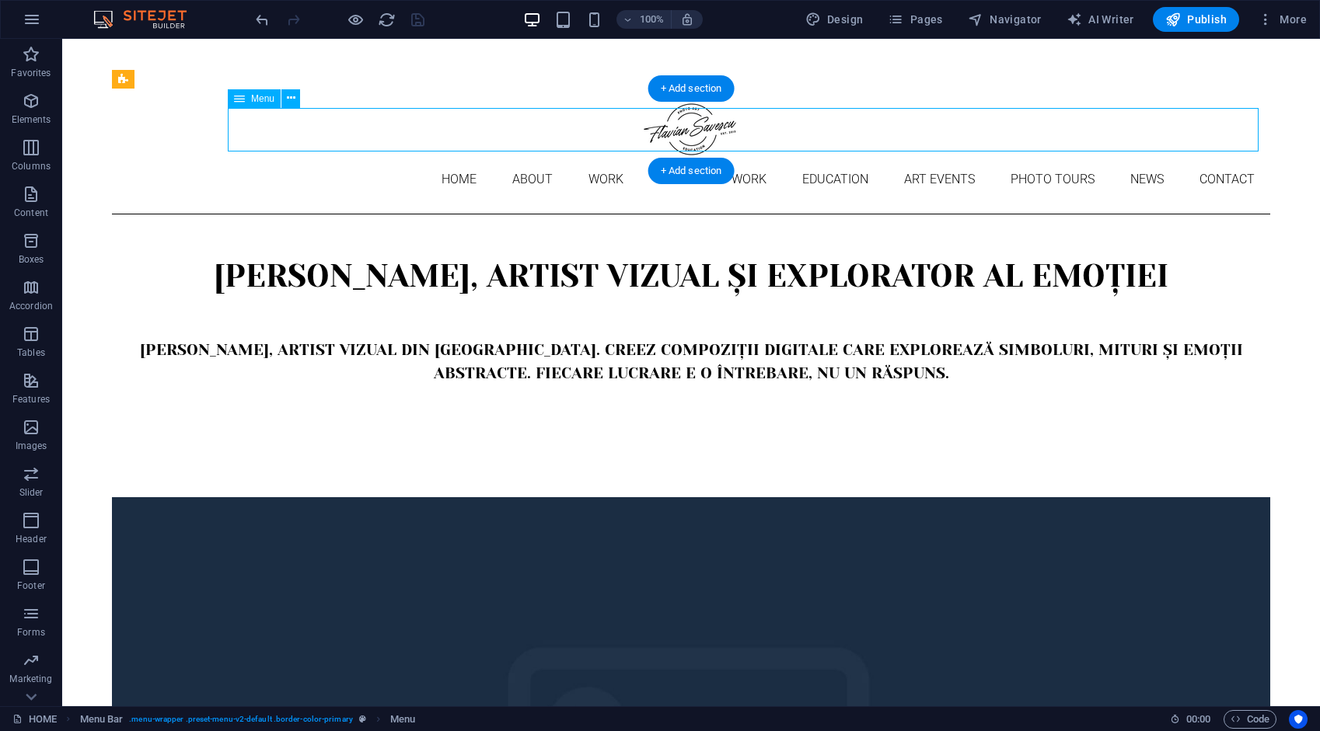
select select
select select "3"
select select
select select "4"
select select
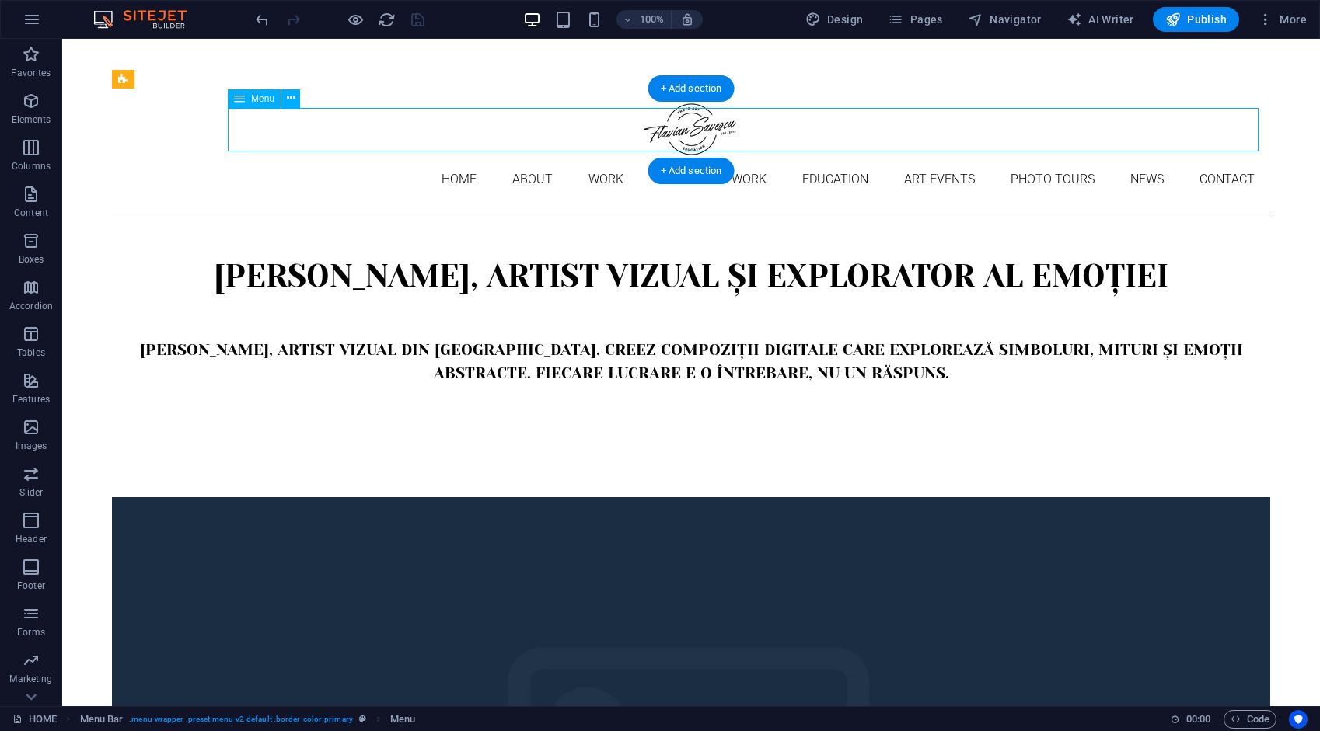
select select "9"
select select
select select "10"
select select
select select "5"
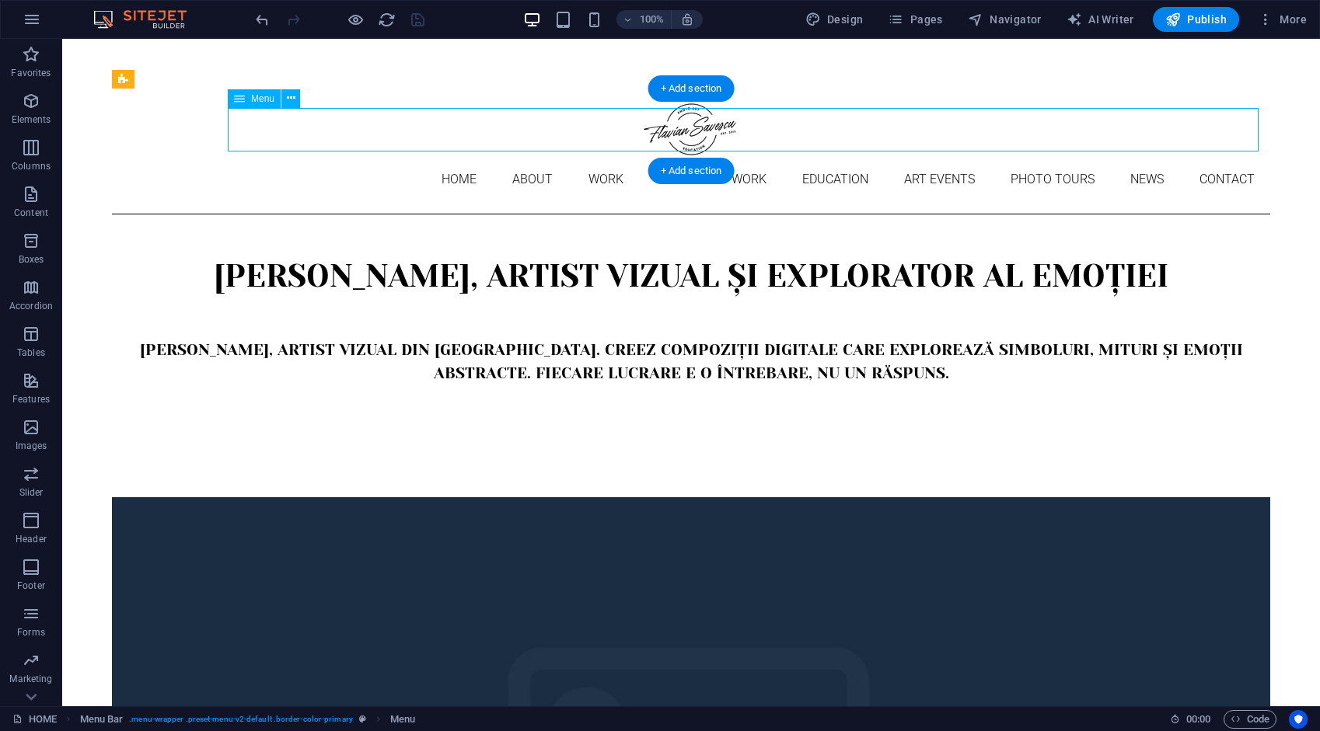
select select
select select "6"
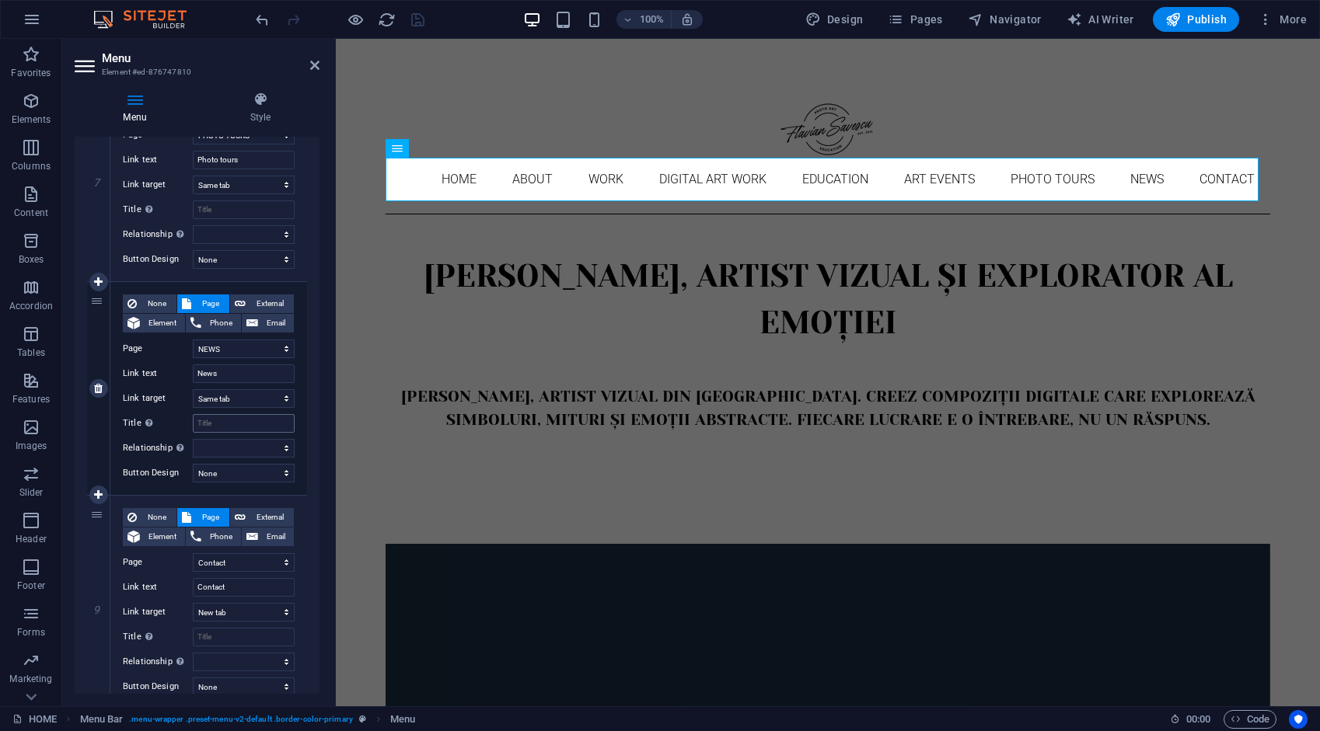
scroll to position [1554, 0]
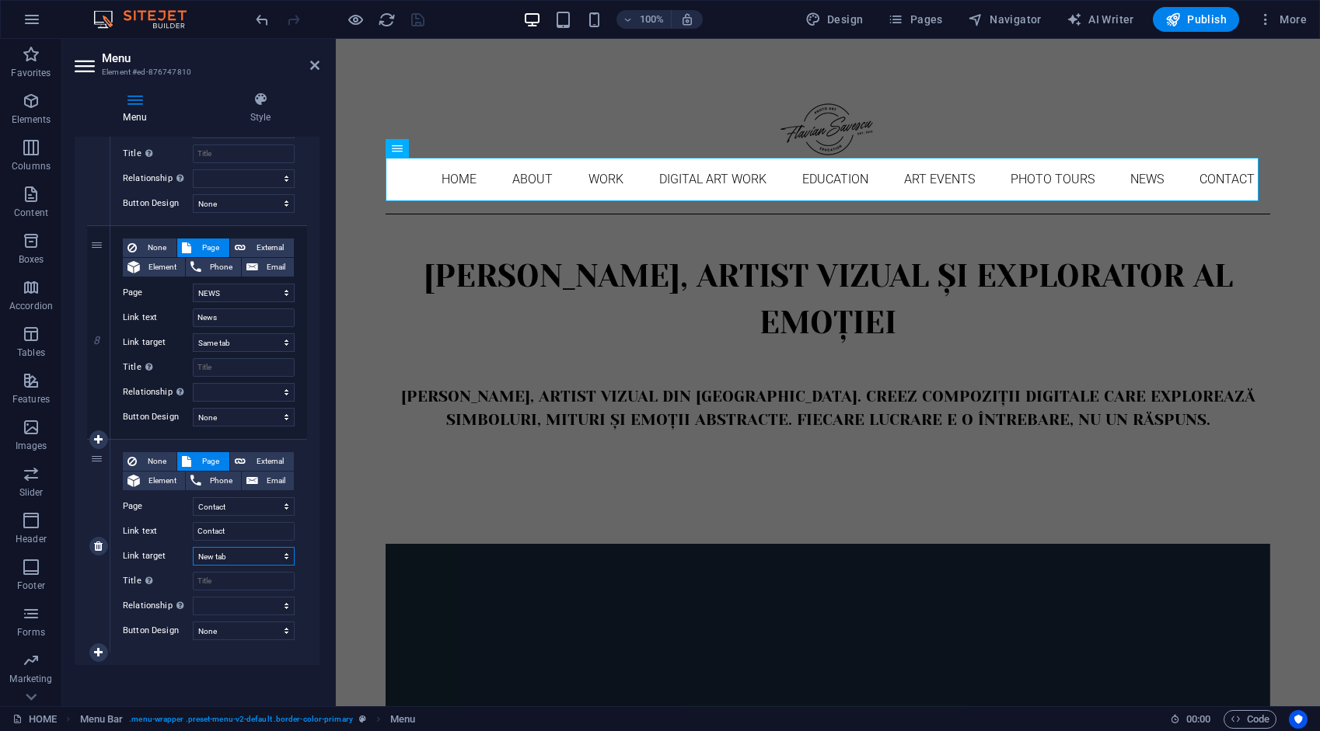
click at [244, 558] on select "New tab Same tab Overlay" at bounding box center [244, 556] width 102 height 19
select select
click at [193, 547] on select "New tab Same tab Overlay" at bounding box center [244, 556] width 102 height 19
select select
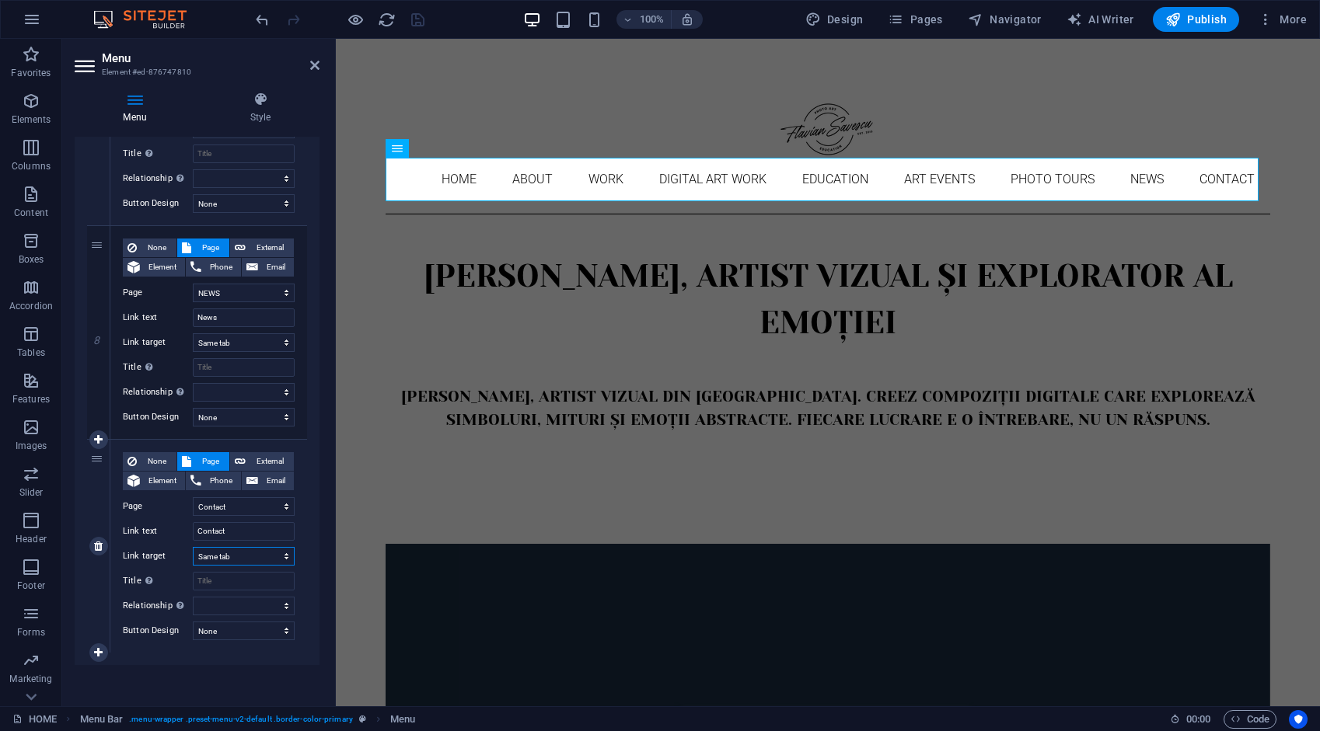
select select
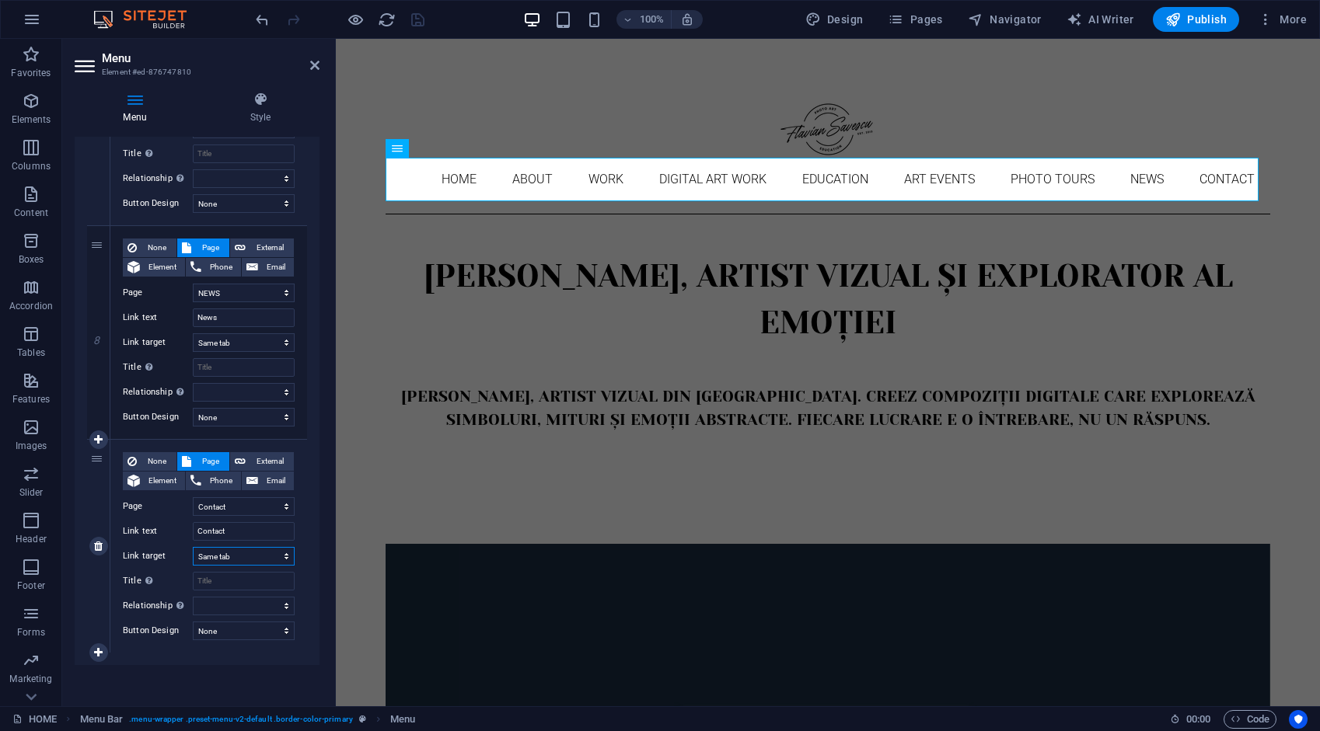
select select
click at [417, 20] on icon "save" at bounding box center [418, 20] width 18 height 18
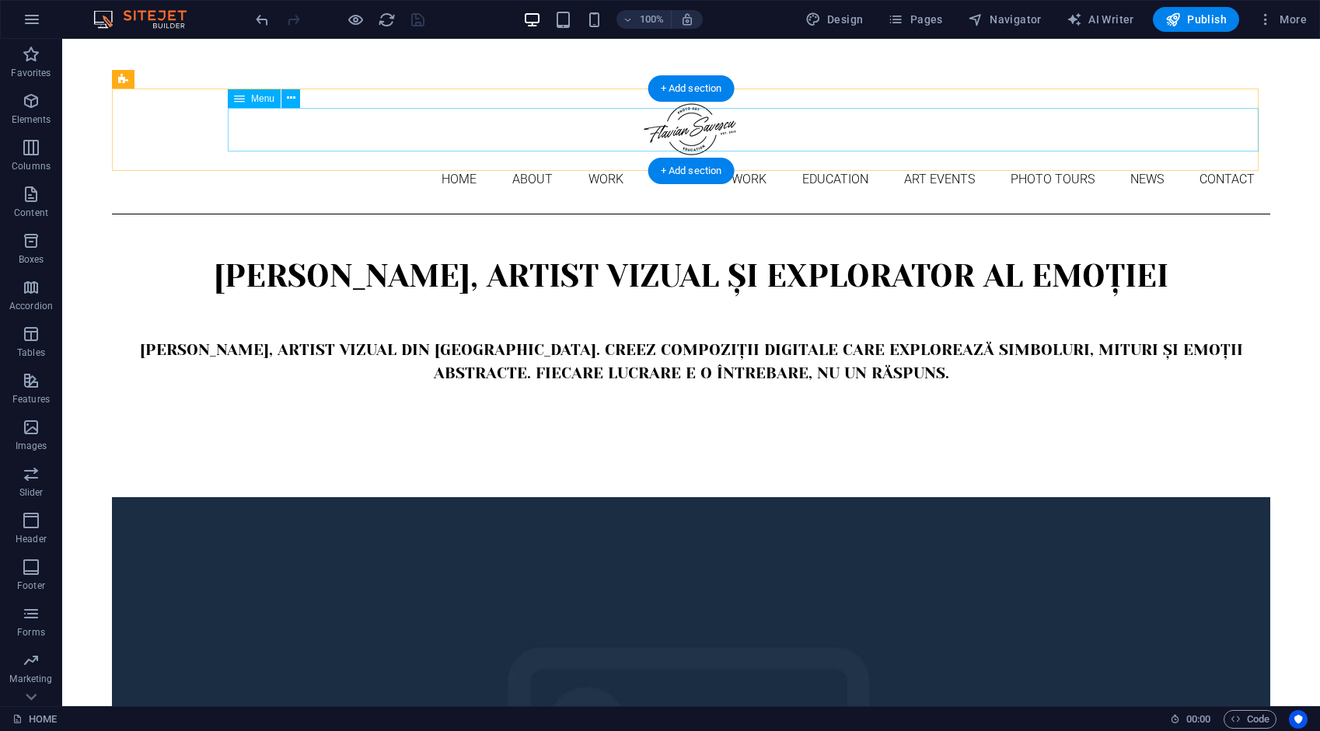
click at [346, 158] on nav "Home About Work DIGITAL ART WORK EDUCATION ART EVENTS Photo tours News Contact" at bounding box center [691, 180] width 1158 height 44
drag, startPoint x: 346, startPoint y: 126, endPoint x: 72, endPoint y: 127, distance: 273.6
click at [346, 158] on nav "Home About Work DIGITAL ART WORK EDUCATION ART EVENTS Photo tours News Contact" at bounding box center [691, 180] width 1158 height 44
select select
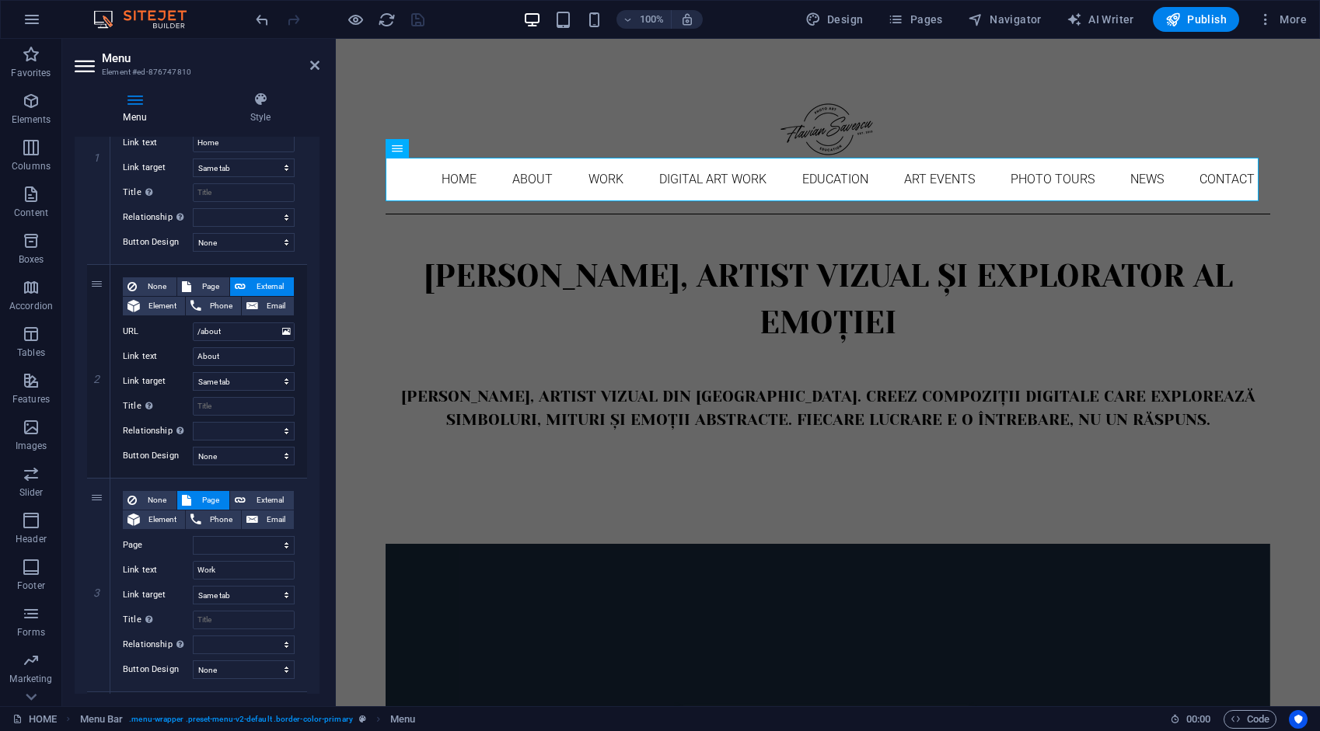
scroll to position [0, 0]
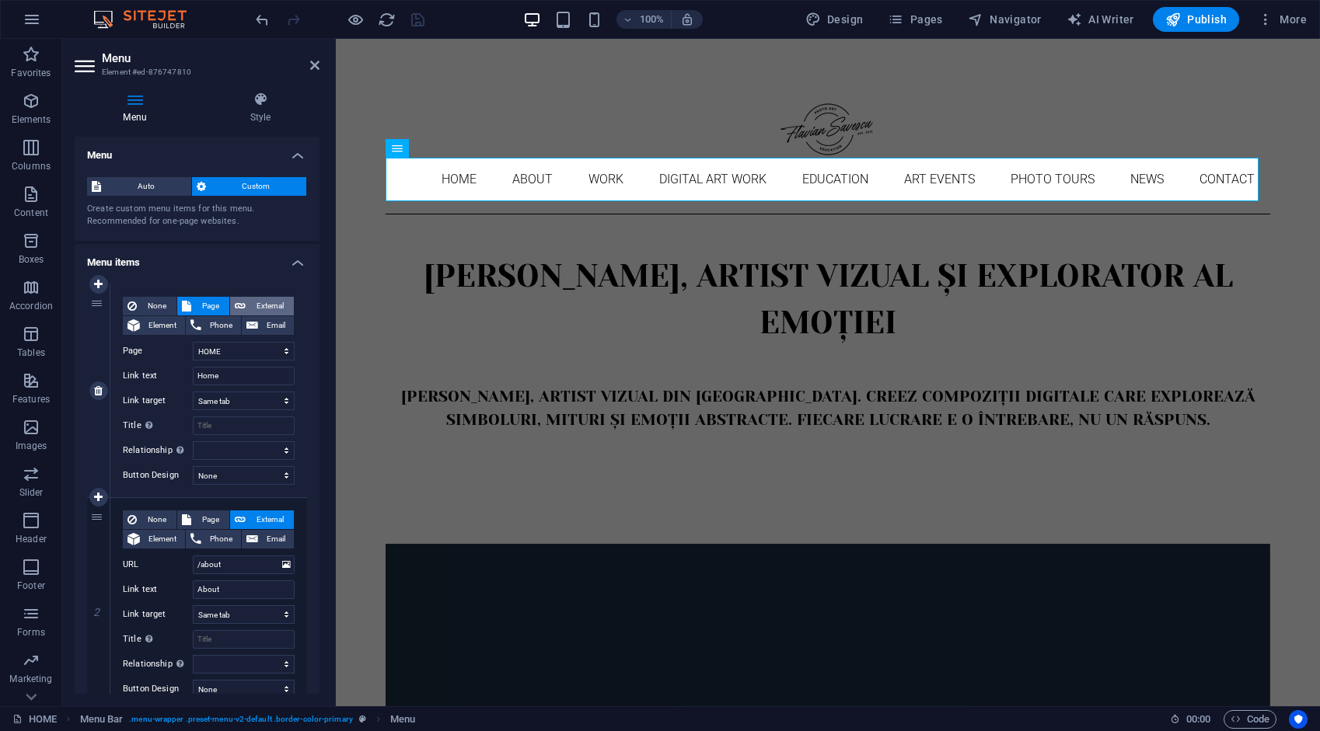
click at [259, 305] on span "External" at bounding box center [269, 306] width 39 height 19
click at [1209, 19] on span "Publish" at bounding box center [1195, 20] width 61 height 16
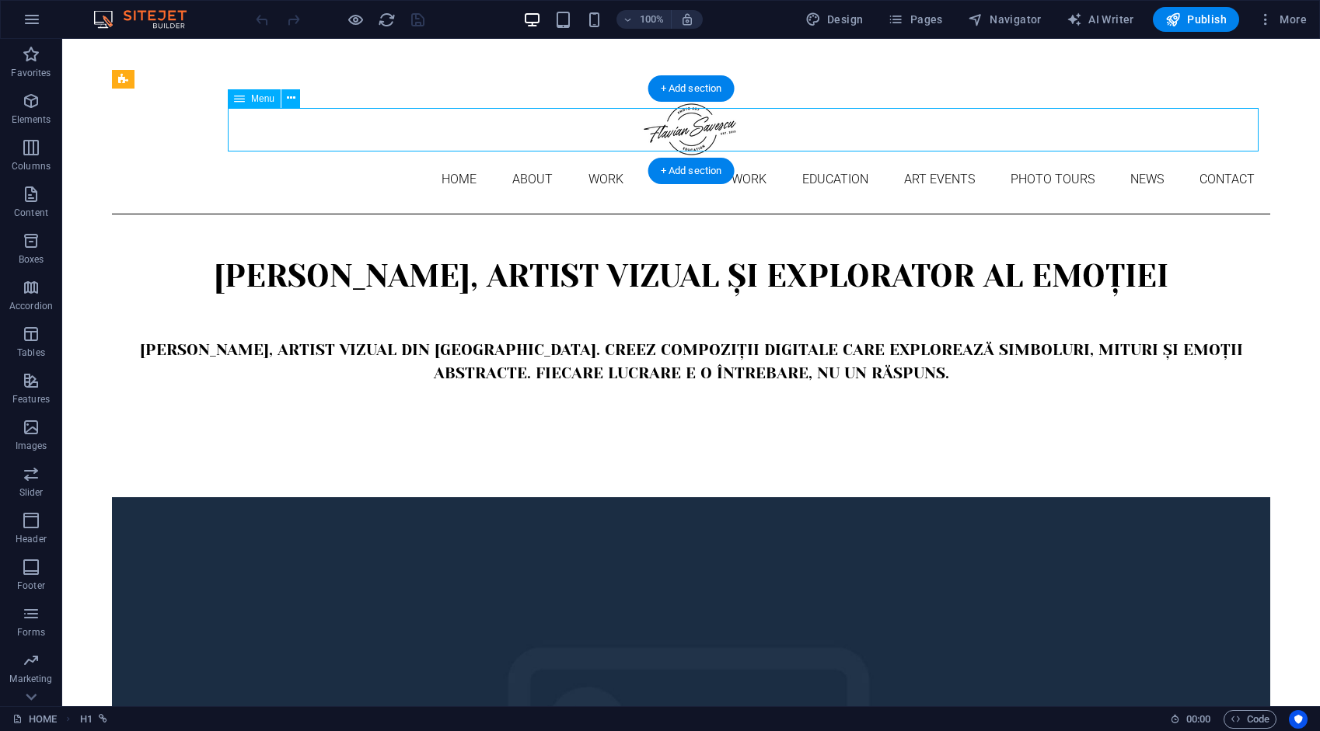
click at [334, 158] on nav "Home About Work DIGITAL ART WORK EDUCATION ART EVENTS Photo tours News Contact" at bounding box center [691, 180] width 1158 height 44
click at [336, 158] on nav "Home About Work DIGITAL ART WORK EDUCATION ART EVENTS Photo tours News Contact" at bounding box center [691, 180] width 1158 height 44
click at [333, 158] on nav "Home About Work DIGITAL ART WORK EDUCATION ART EVENTS Photo tours News Contact" at bounding box center [691, 180] width 1158 height 44
select select
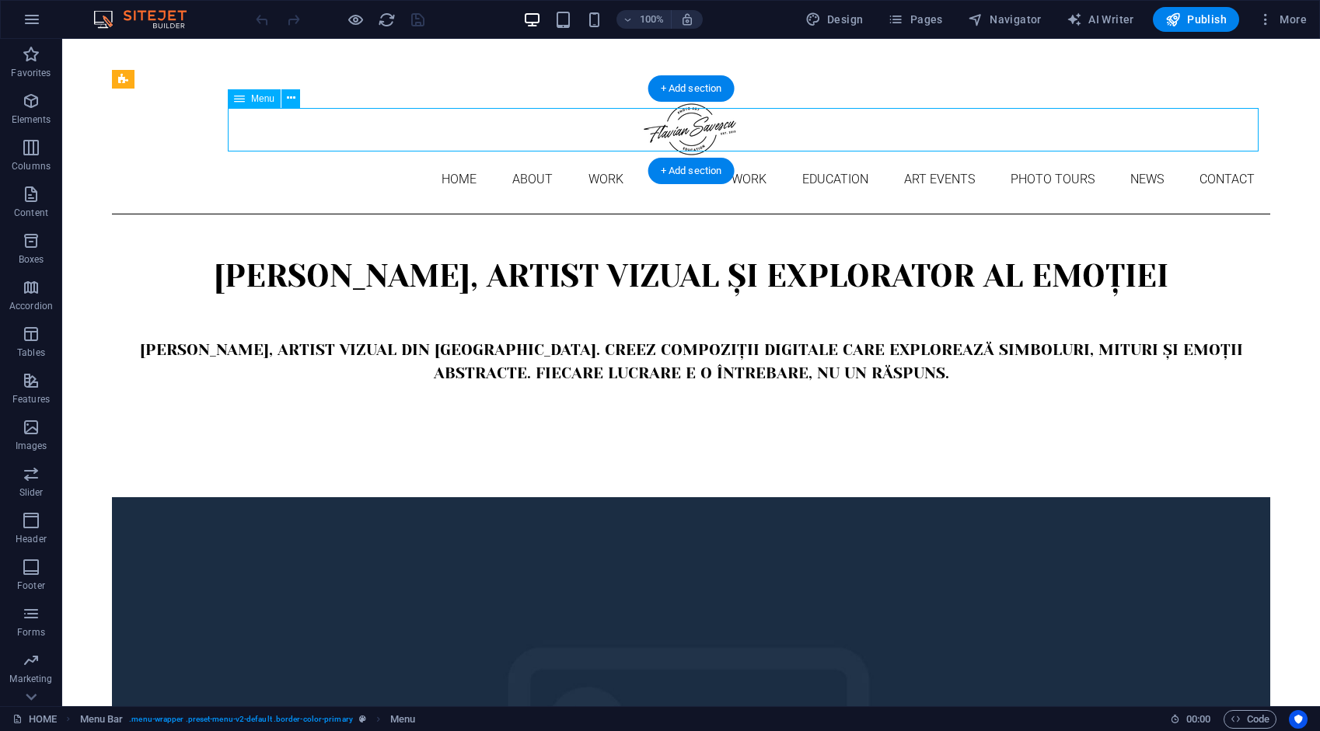
select select "1"
select select
select select "3"
select select
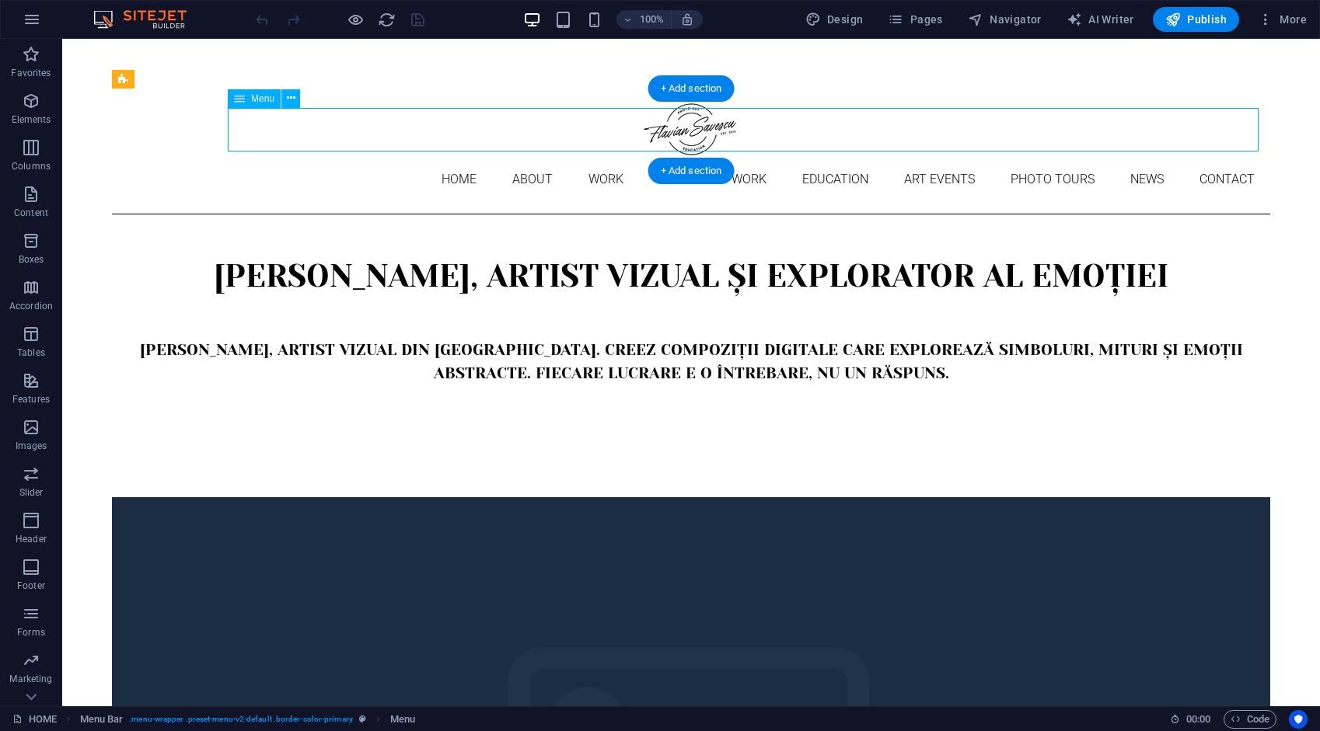
select select "4"
select select
select select "9"
select select
select select "10"
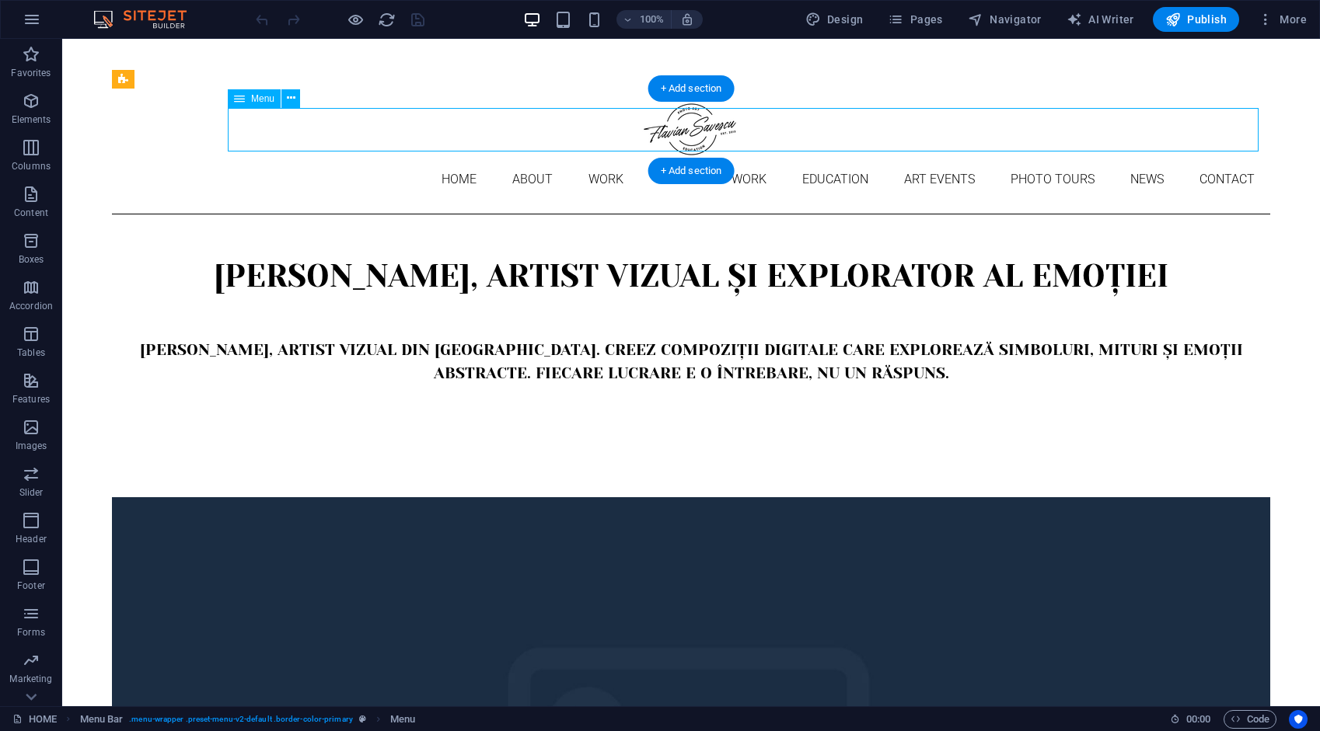
select select
select select "5"
select select
select select "6"
select select
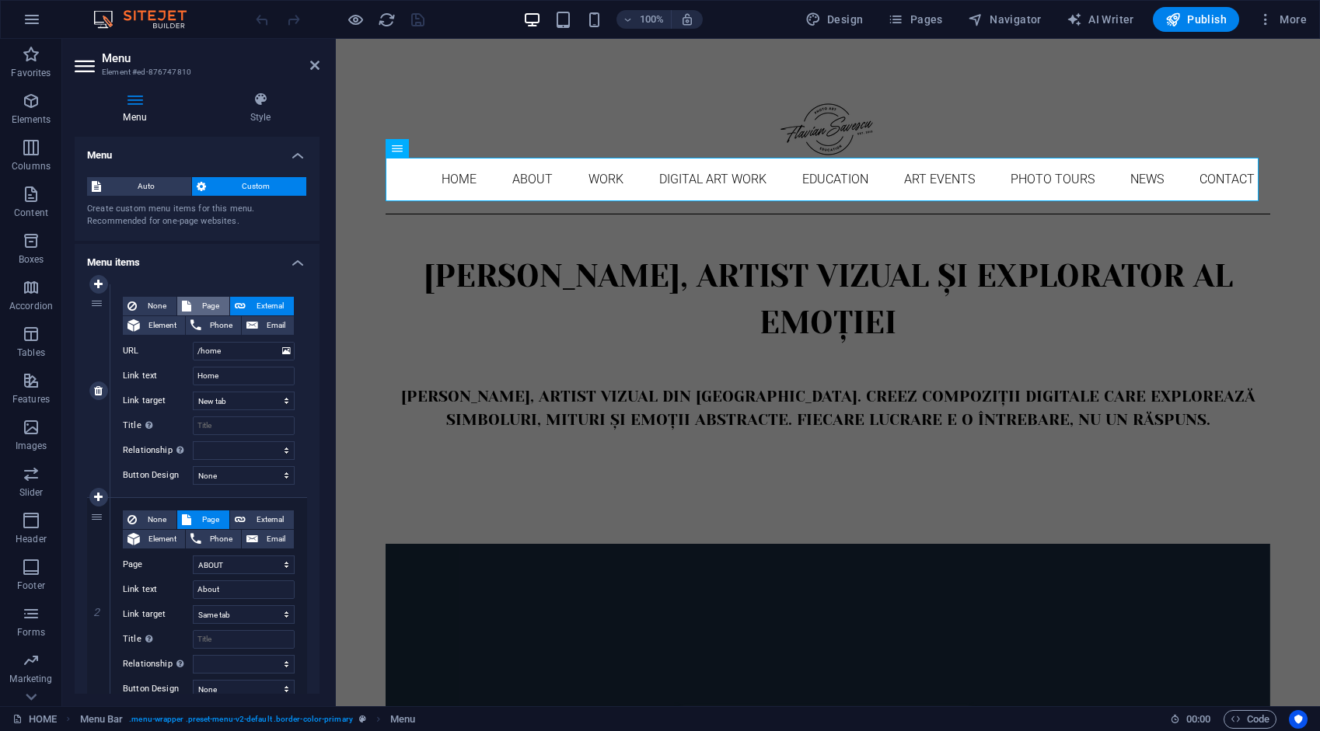
click at [210, 306] on span "Page" at bounding box center [210, 306] width 29 height 19
select select
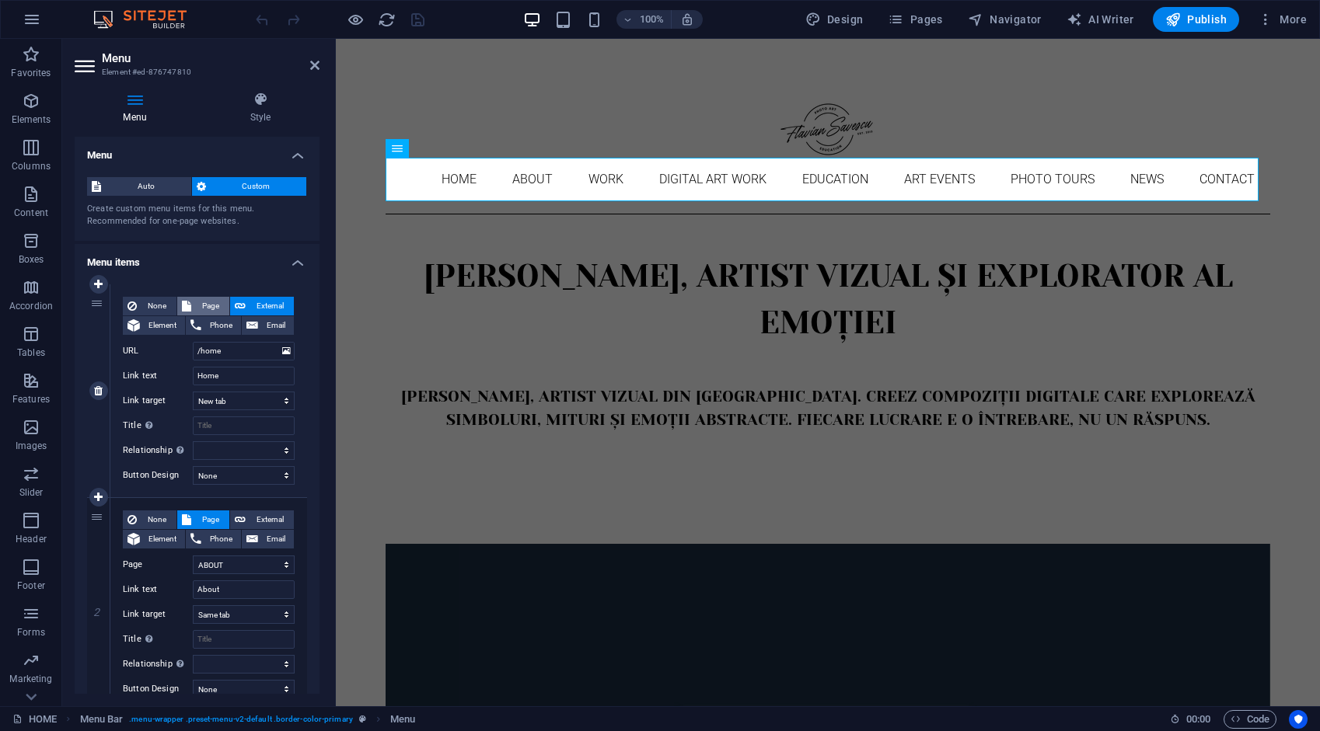
select select
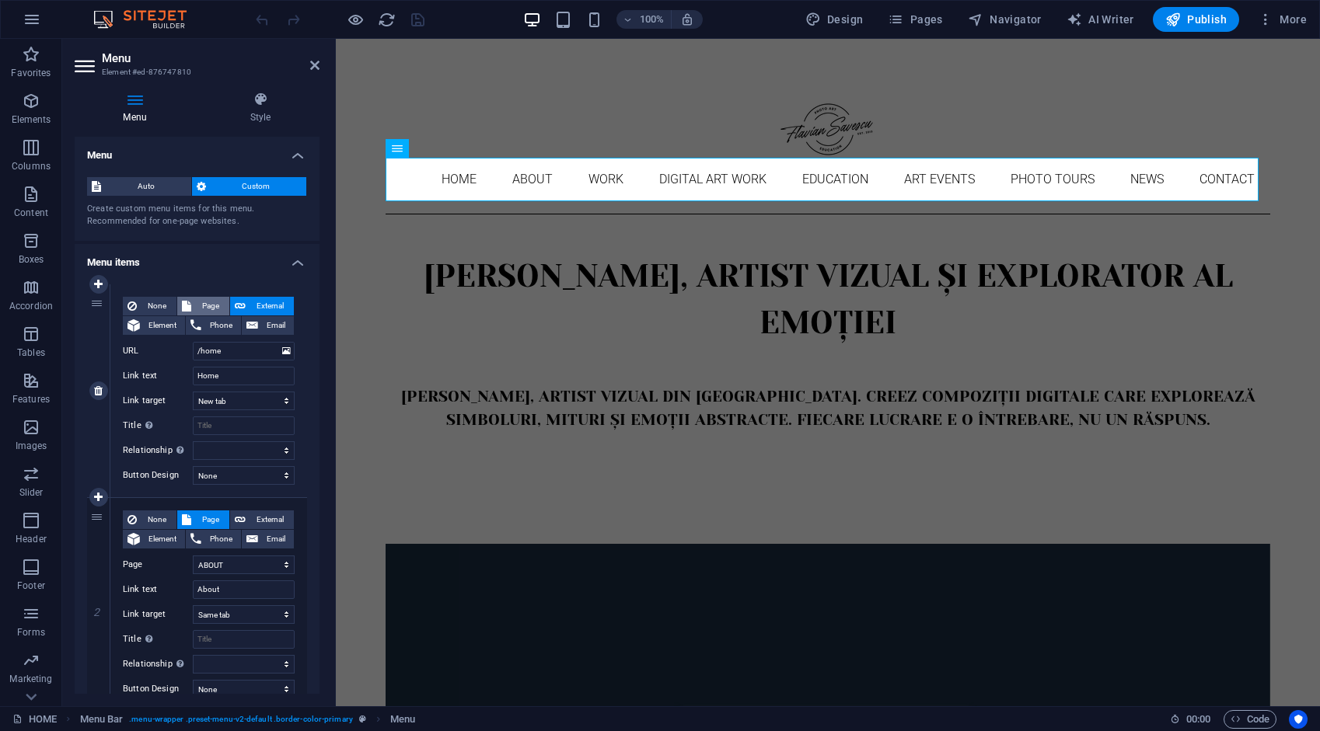
select select
click at [235, 349] on select "HOME ABOUT WORK DIGITAL ART WORK EDUCATION NEWS Contact Legal Notice Privacy AR…" at bounding box center [244, 351] width 102 height 19
select select "0"
click at [193, 342] on select "HOME ABOUT WORK DIGITAL ART WORK EDUCATION NEWS Contact Legal Notice Privacy AR…" at bounding box center [244, 351] width 102 height 19
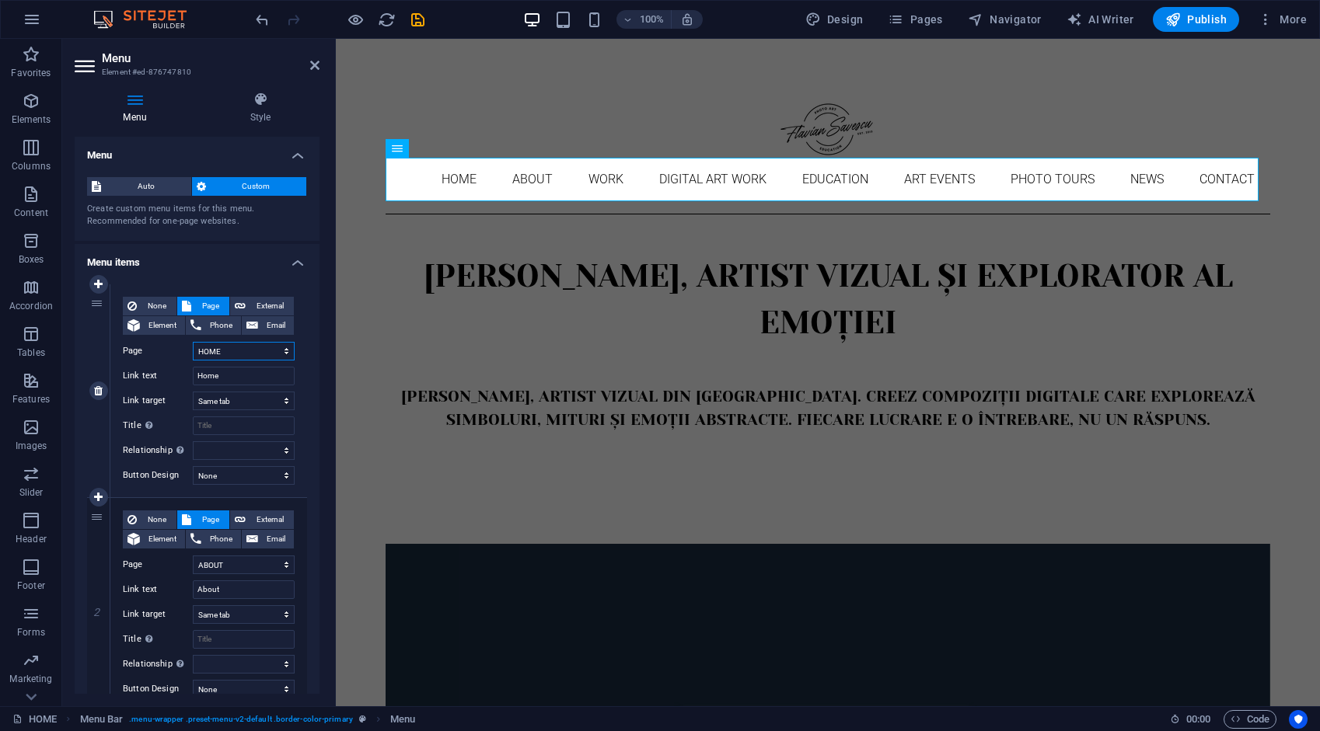
select select
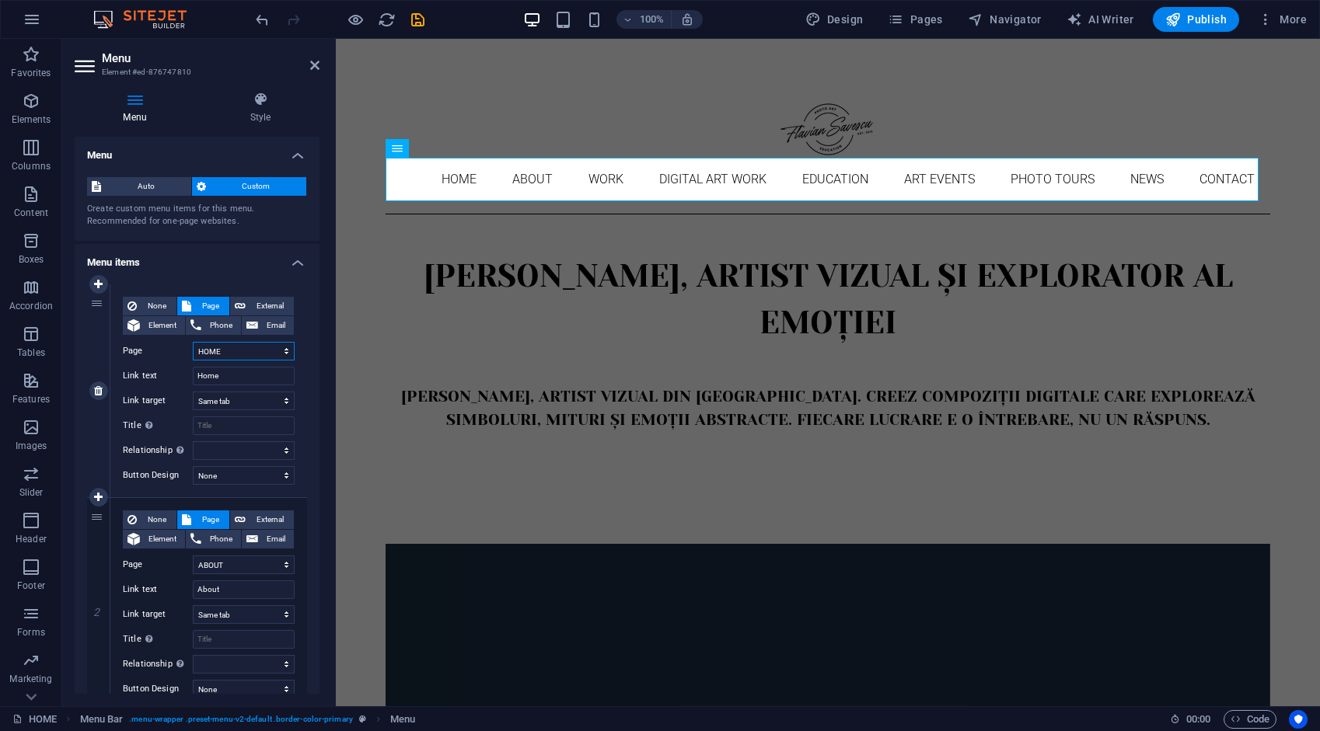
select select
click at [264, 303] on span "External" at bounding box center [269, 306] width 39 height 19
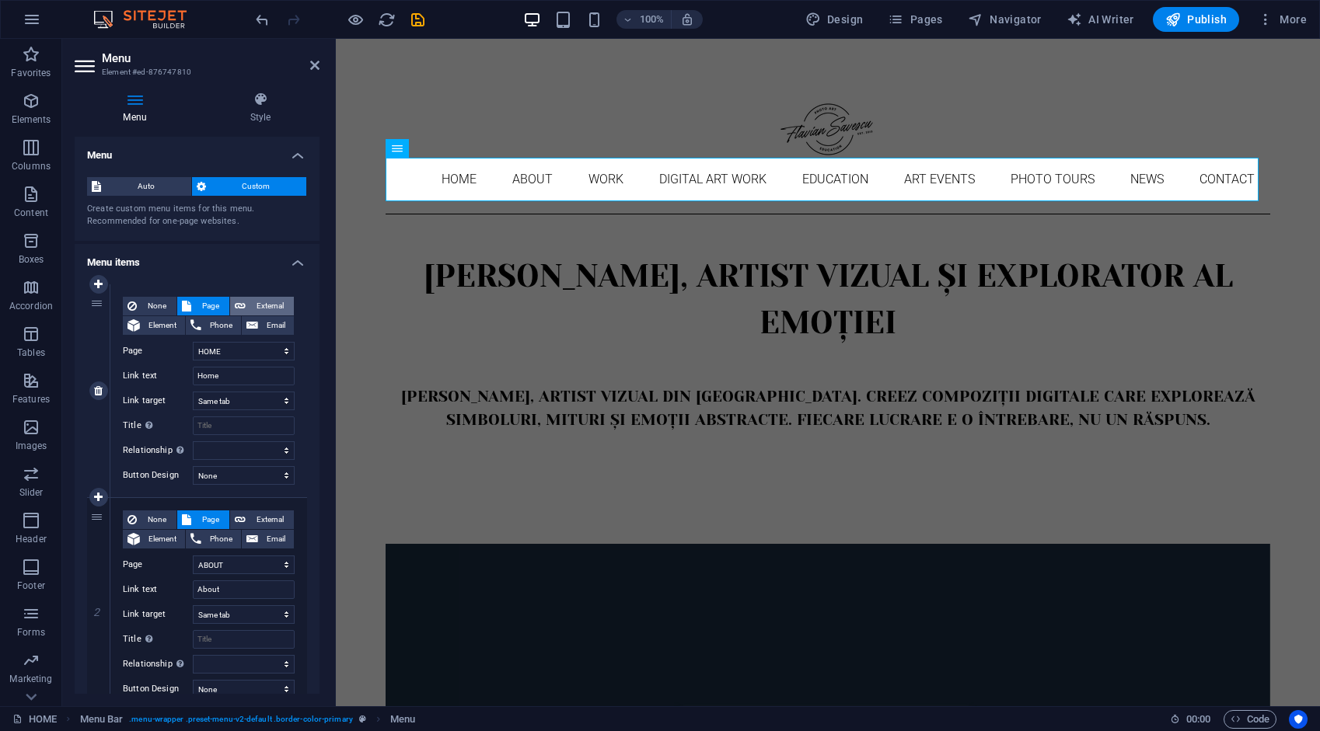
select select "blank"
select select
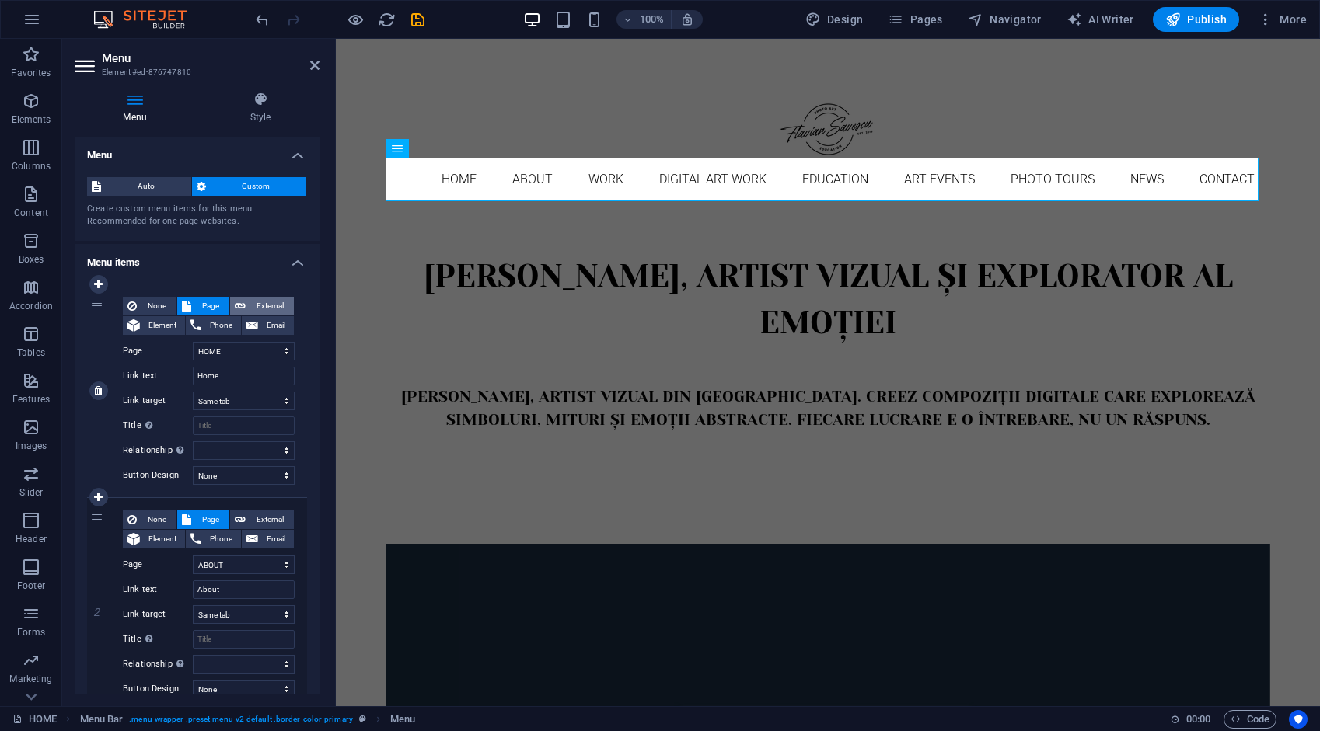
select select
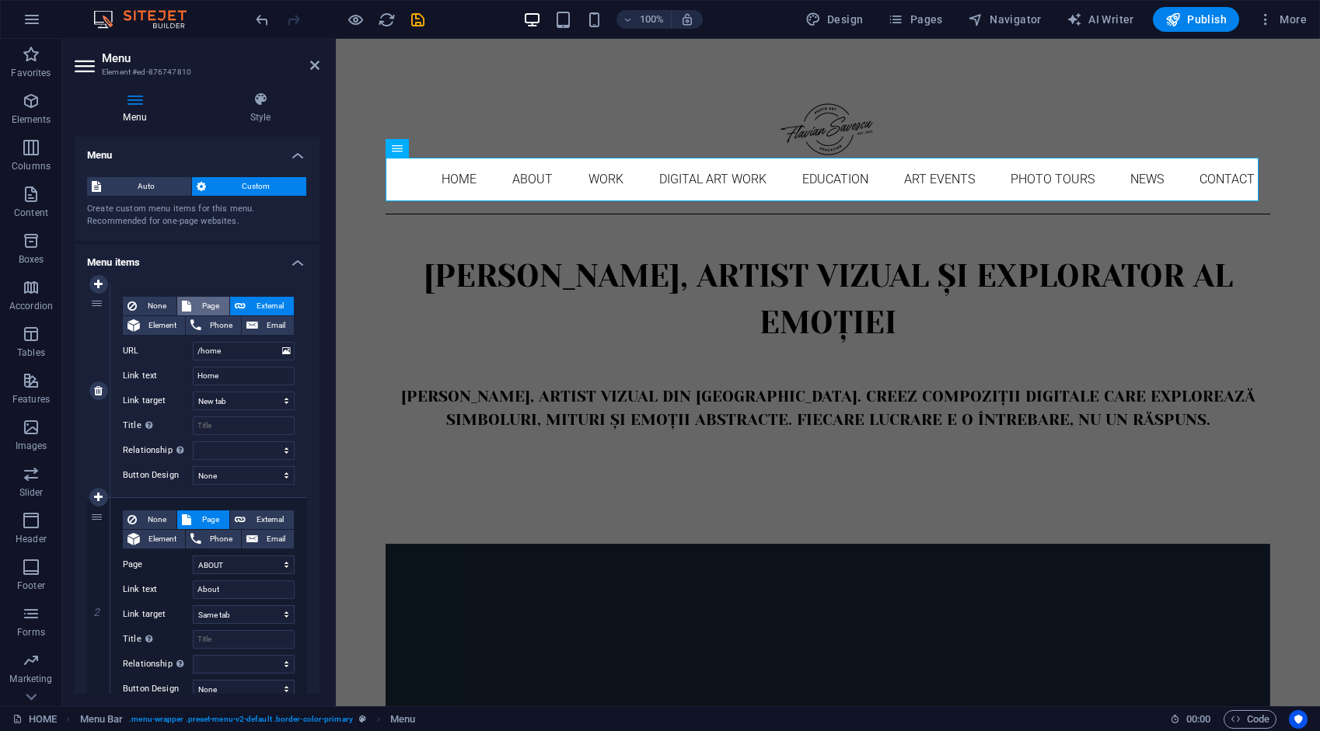
click at [211, 309] on span "Page" at bounding box center [210, 306] width 29 height 19
select select
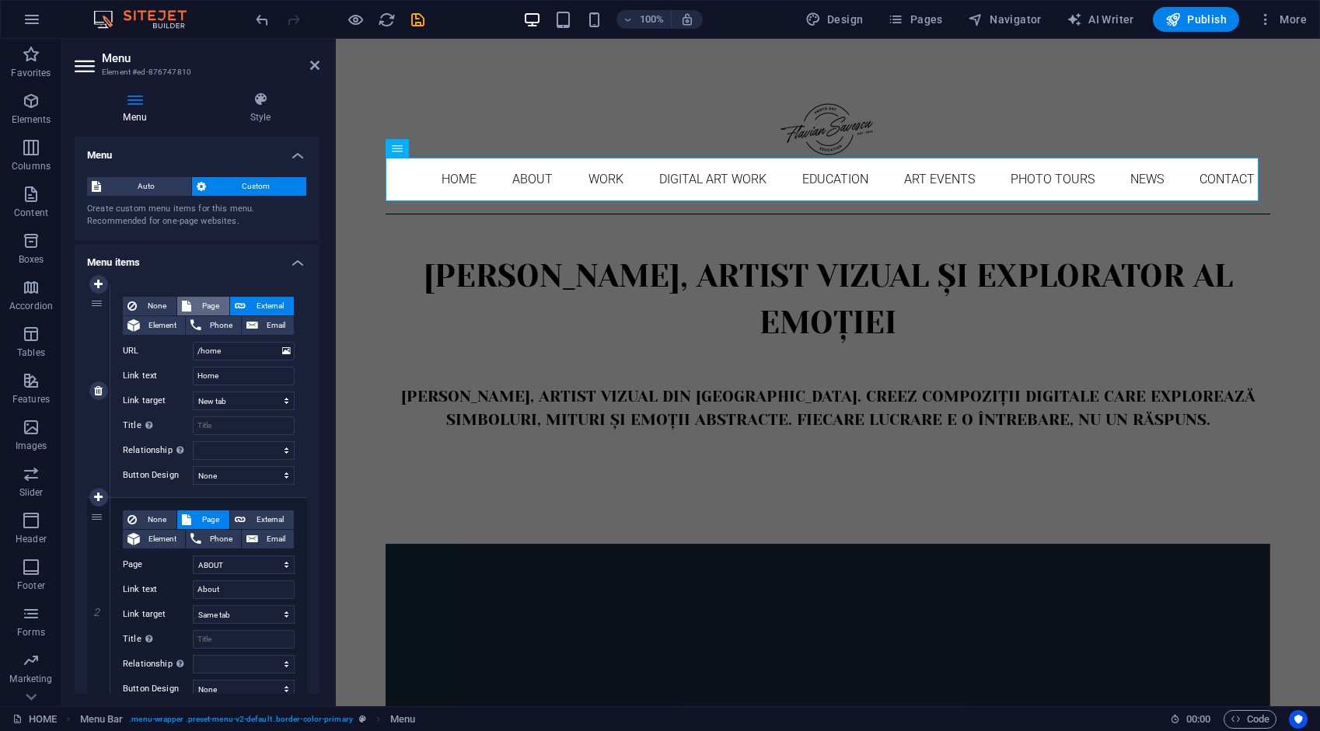
select select
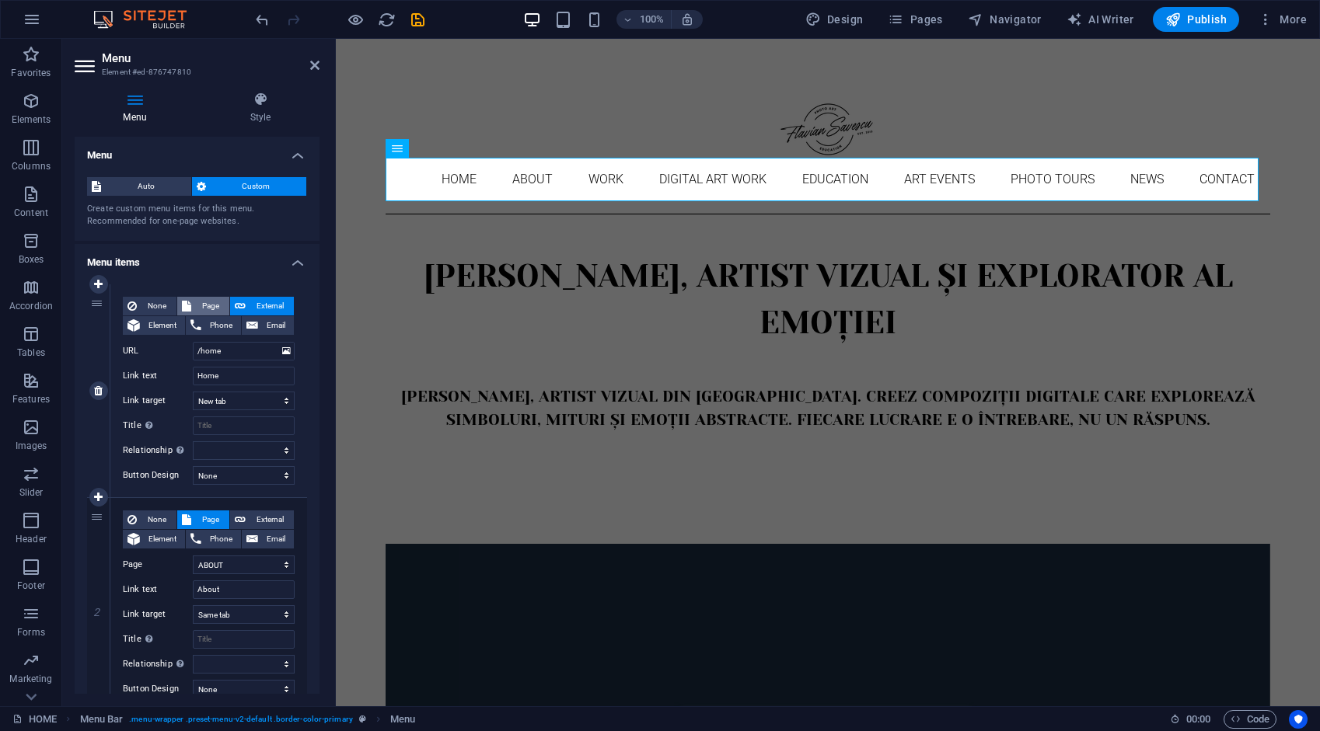
select select
click at [260, 306] on span "External" at bounding box center [269, 306] width 39 height 19
select select "blank"
select select
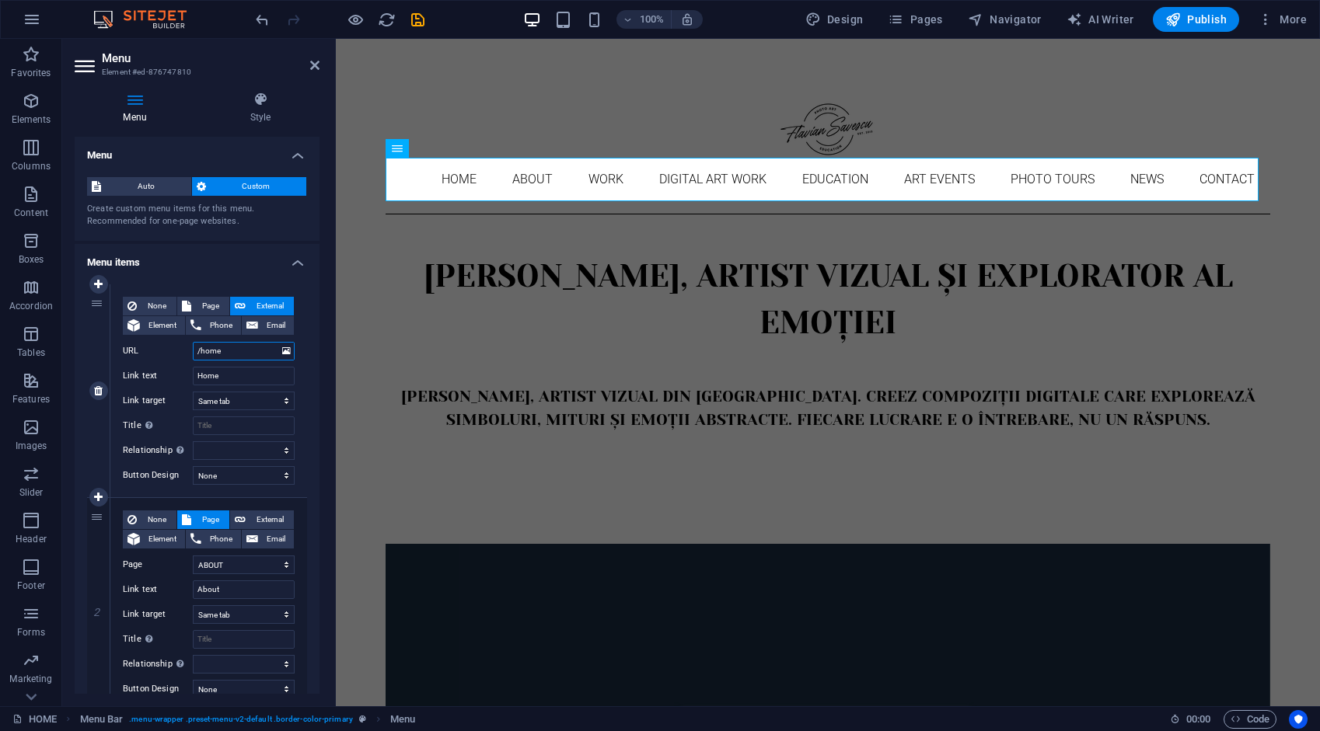
select select
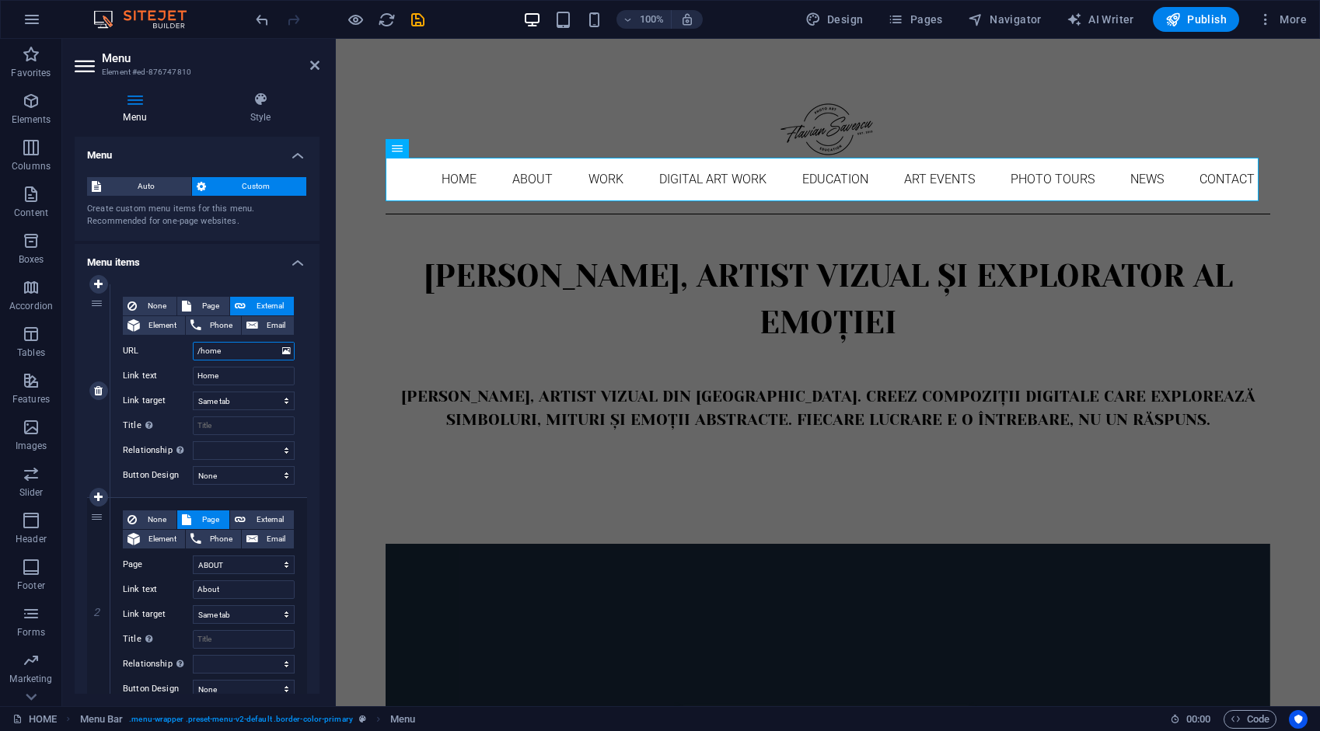
select select
click at [238, 354] on input "/home" at bounding box center [244, 351] width 102 height 19
type input "/"
select select
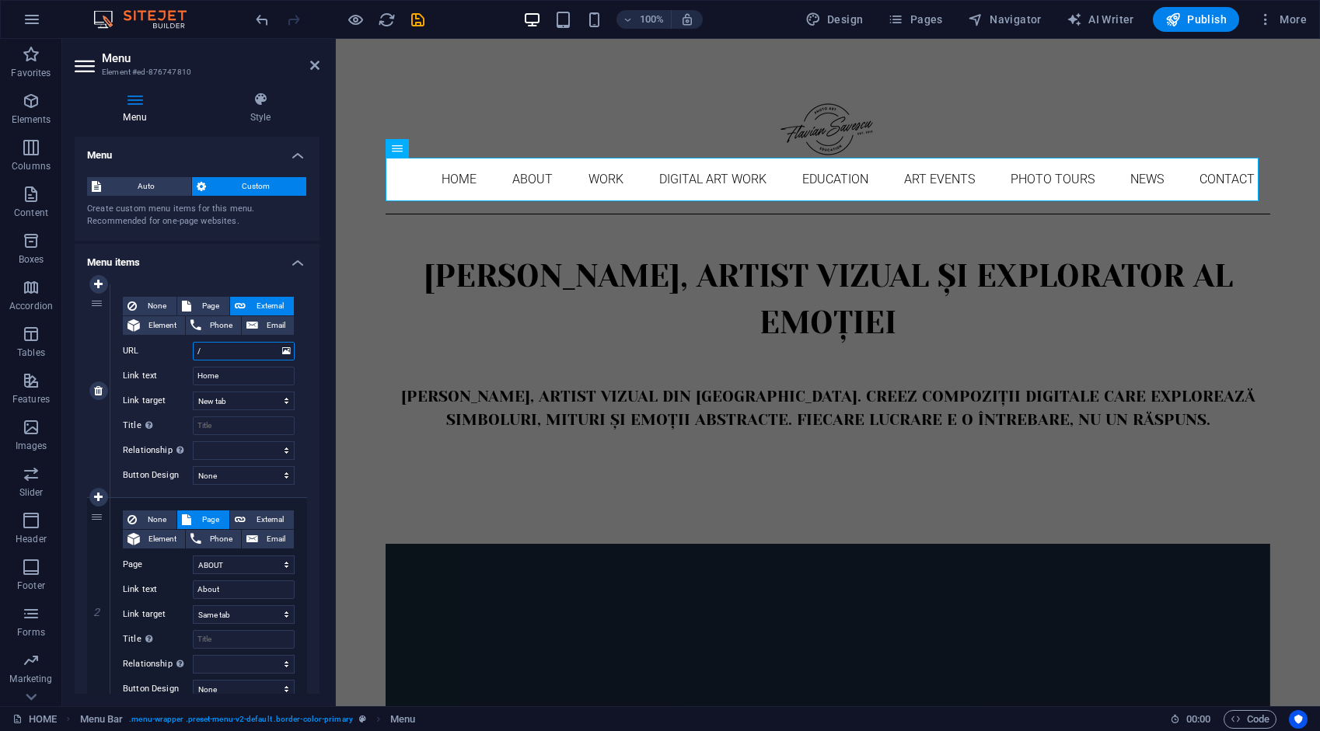
select select
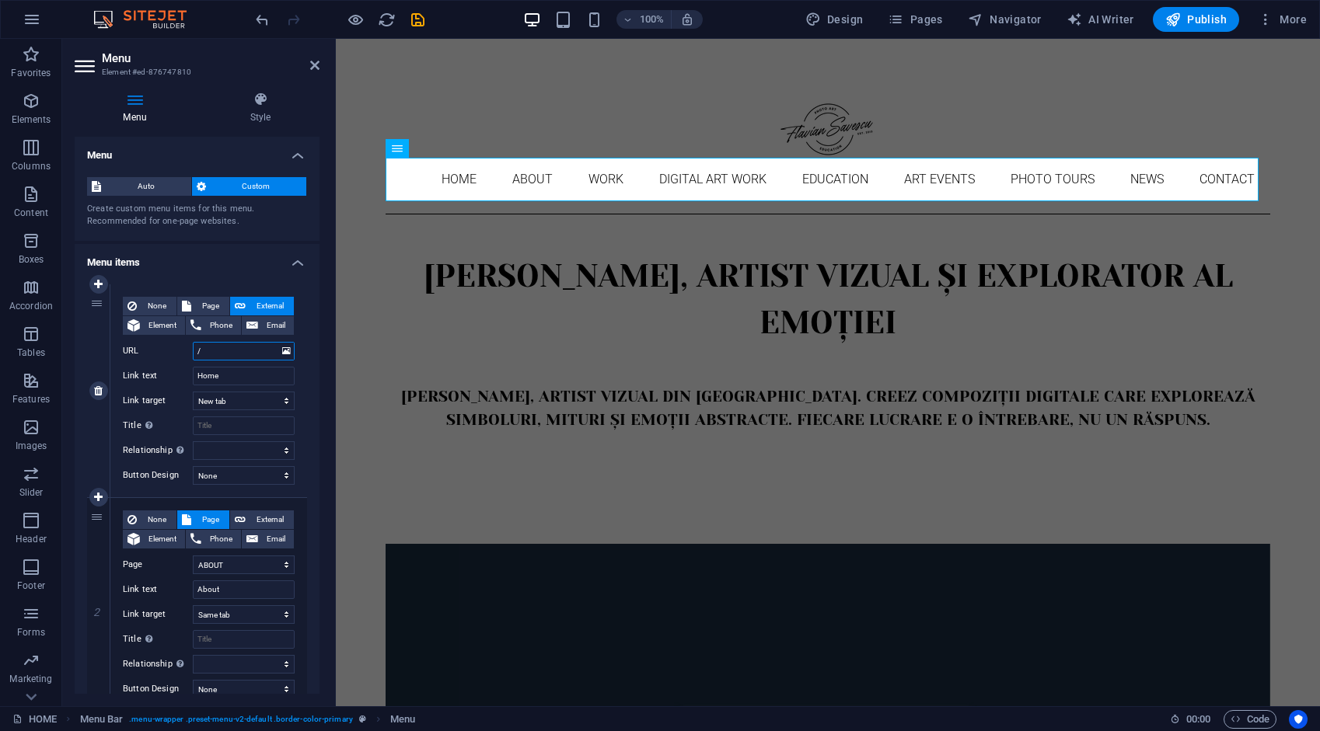
select select
type input "/"
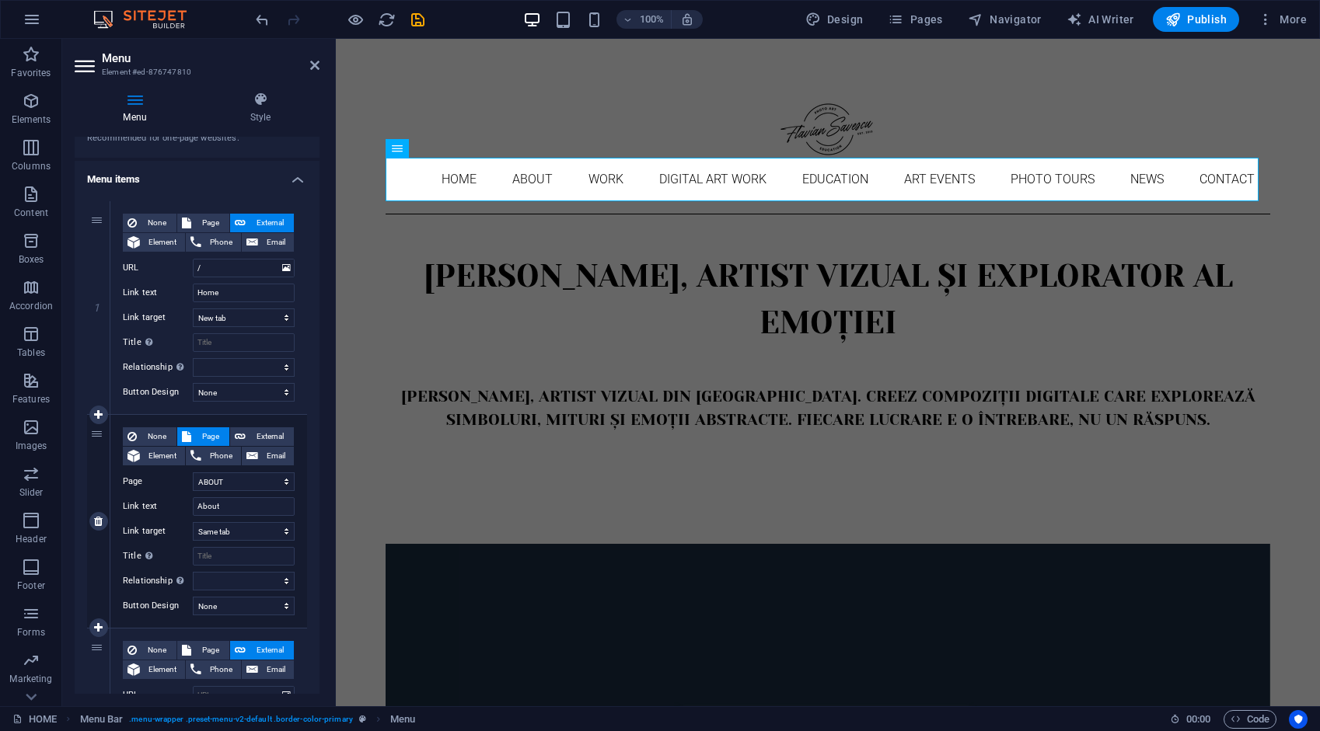
scroll to position [155, 0]
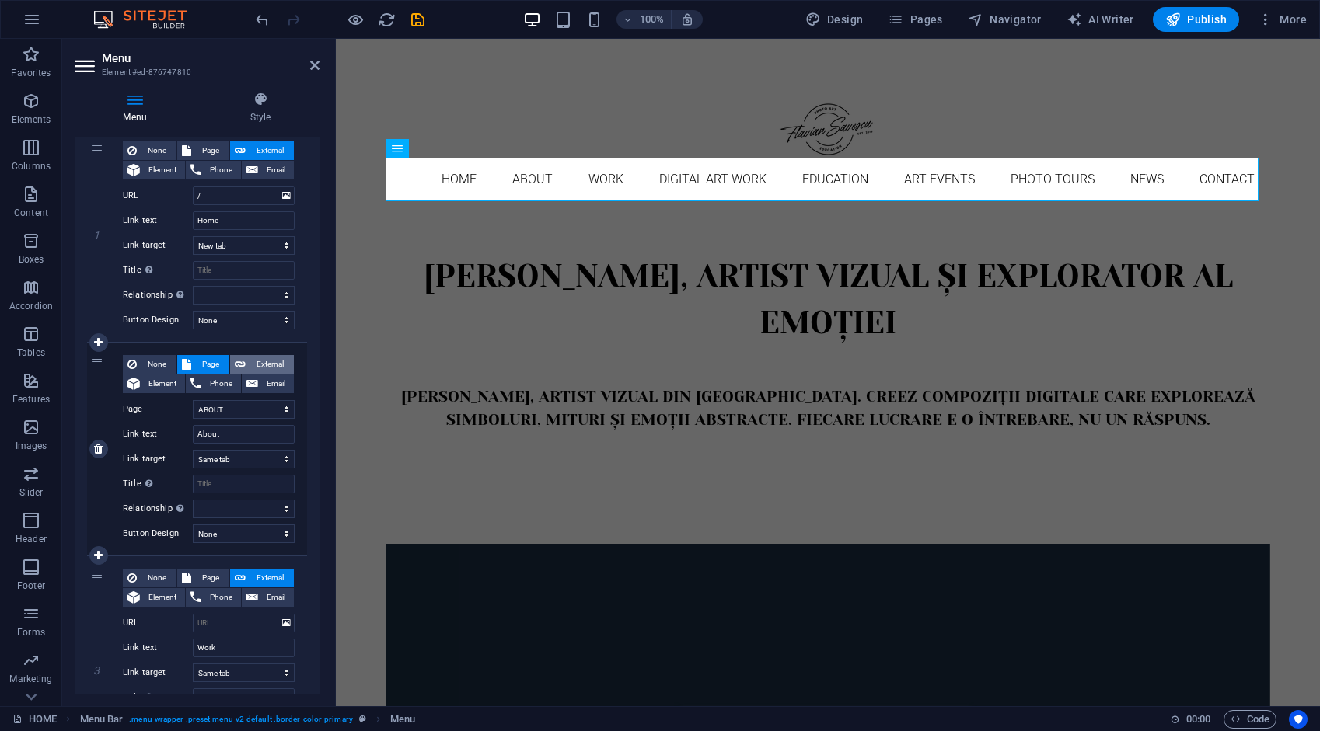
click at [272, 362] on span "External" at bounding box center [269, 364] width 39 height 19
select select
select select "blank"
select select
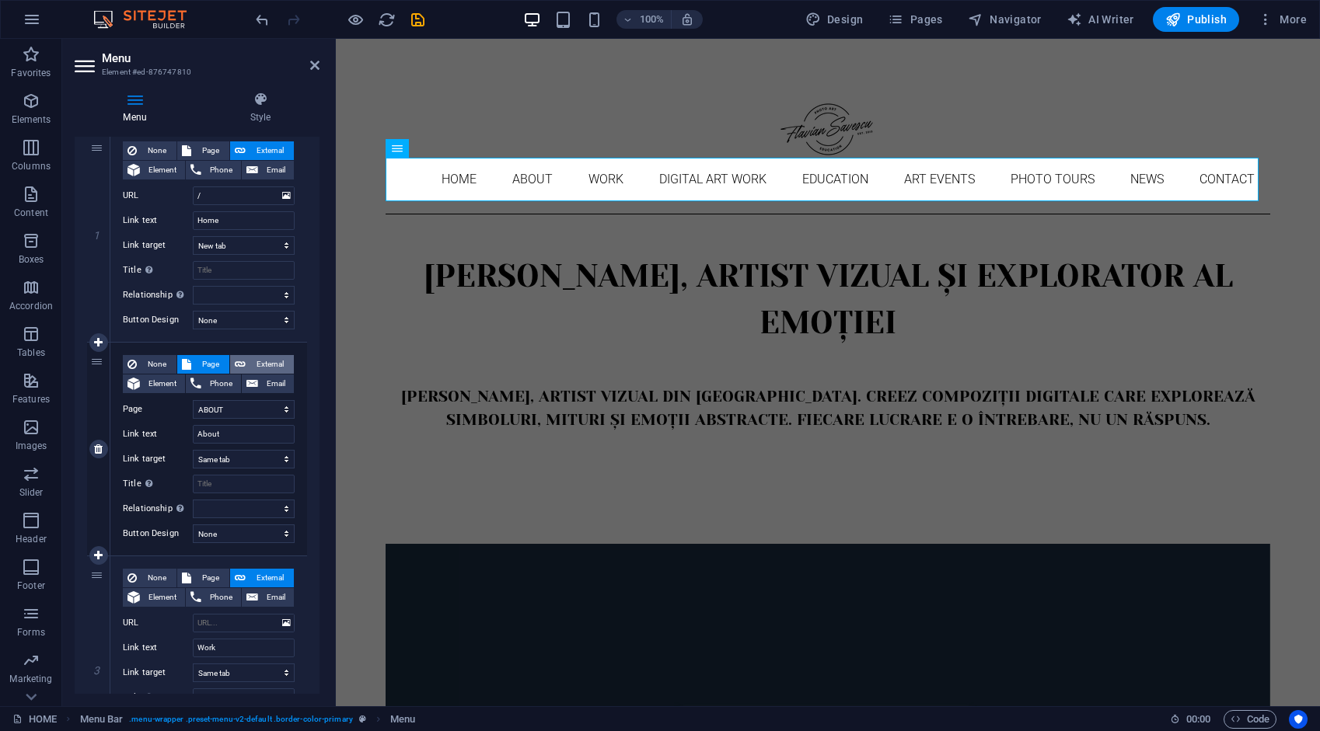
select select
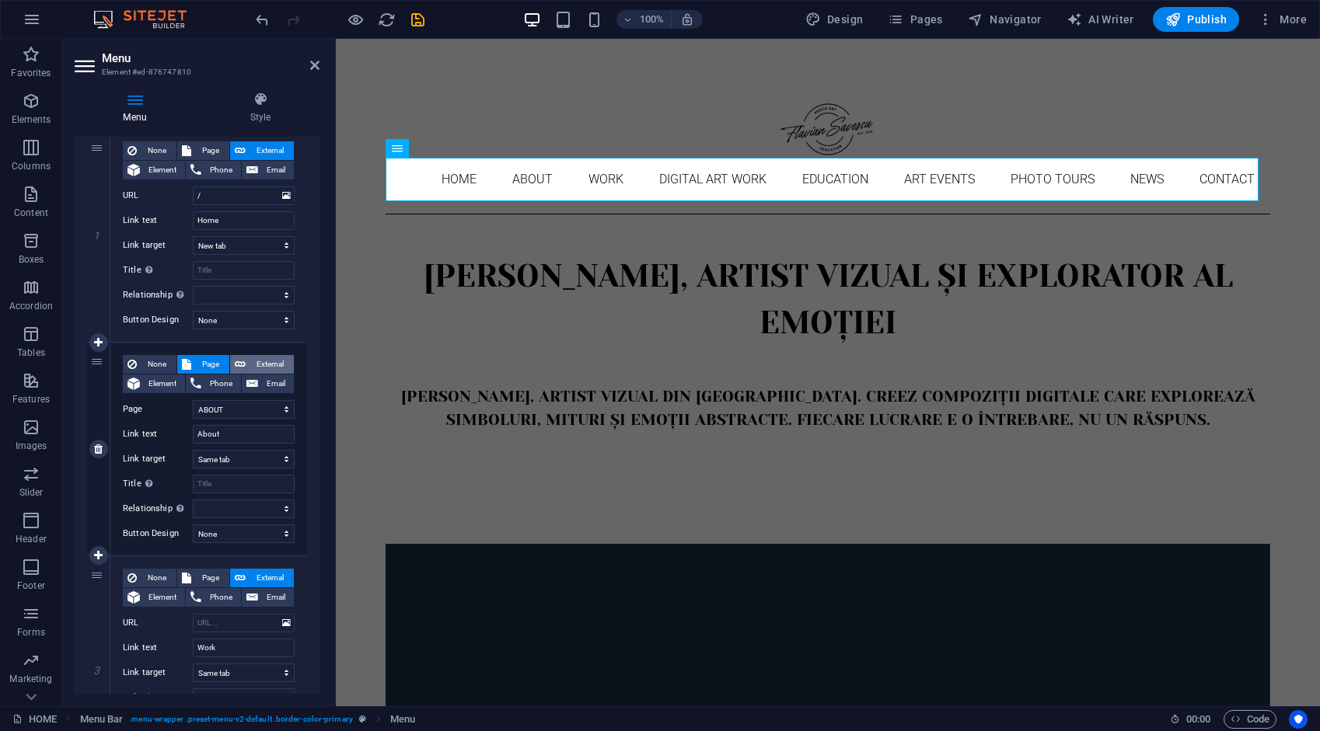
select select
click at [219, 362] on span "Page" at bounding box center [210, 364] width 29 height 19
select select
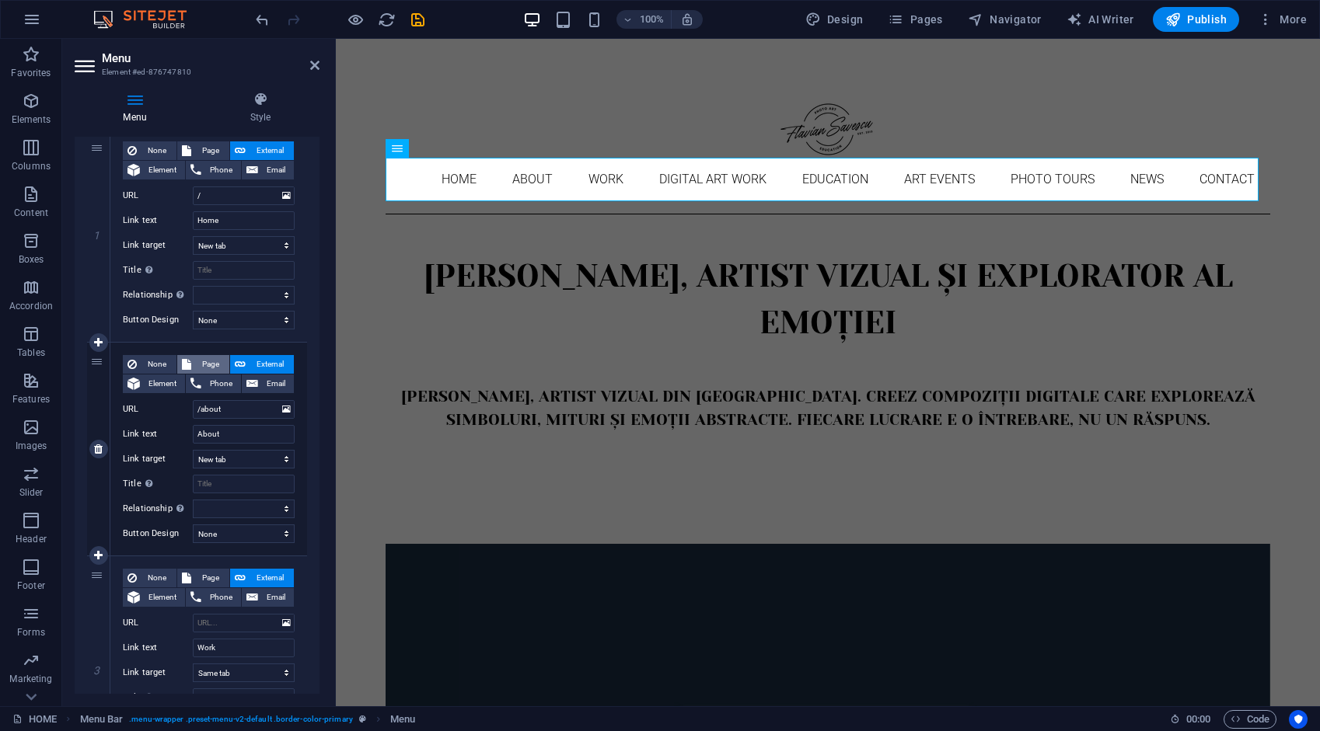
select select
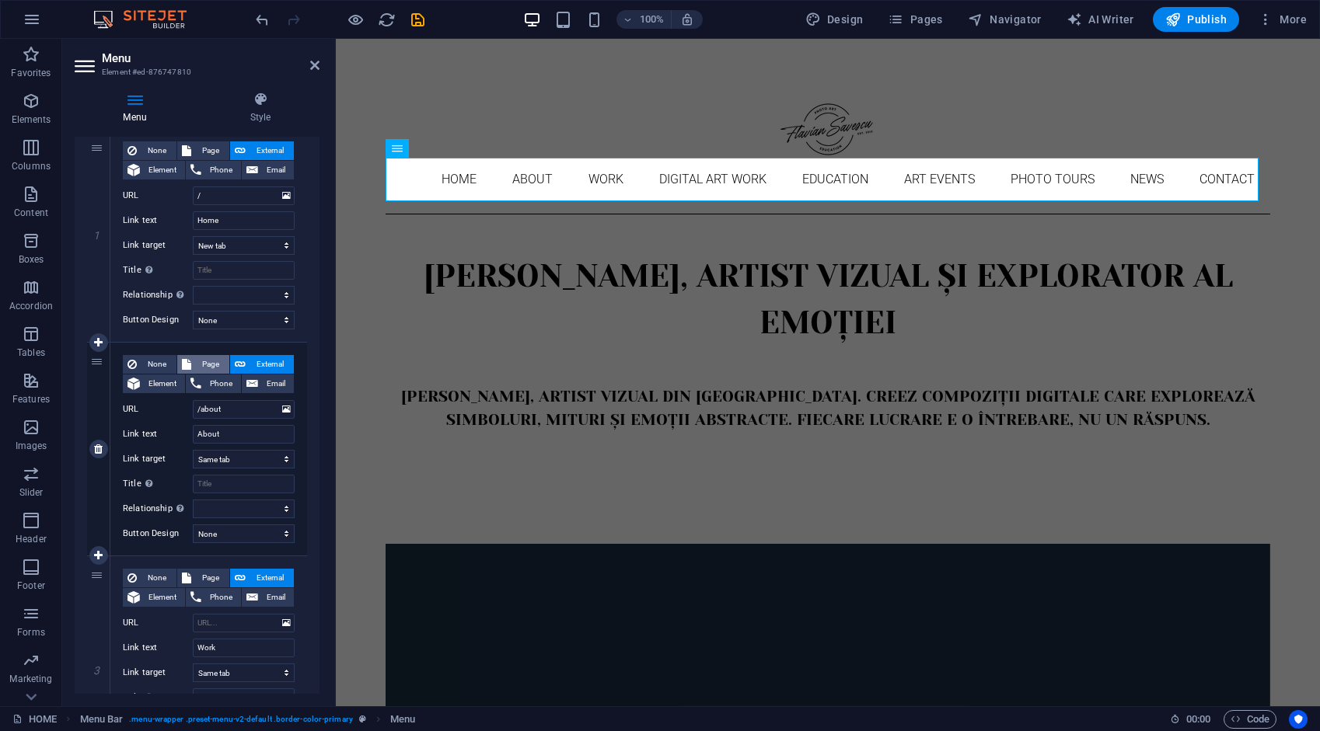
select select
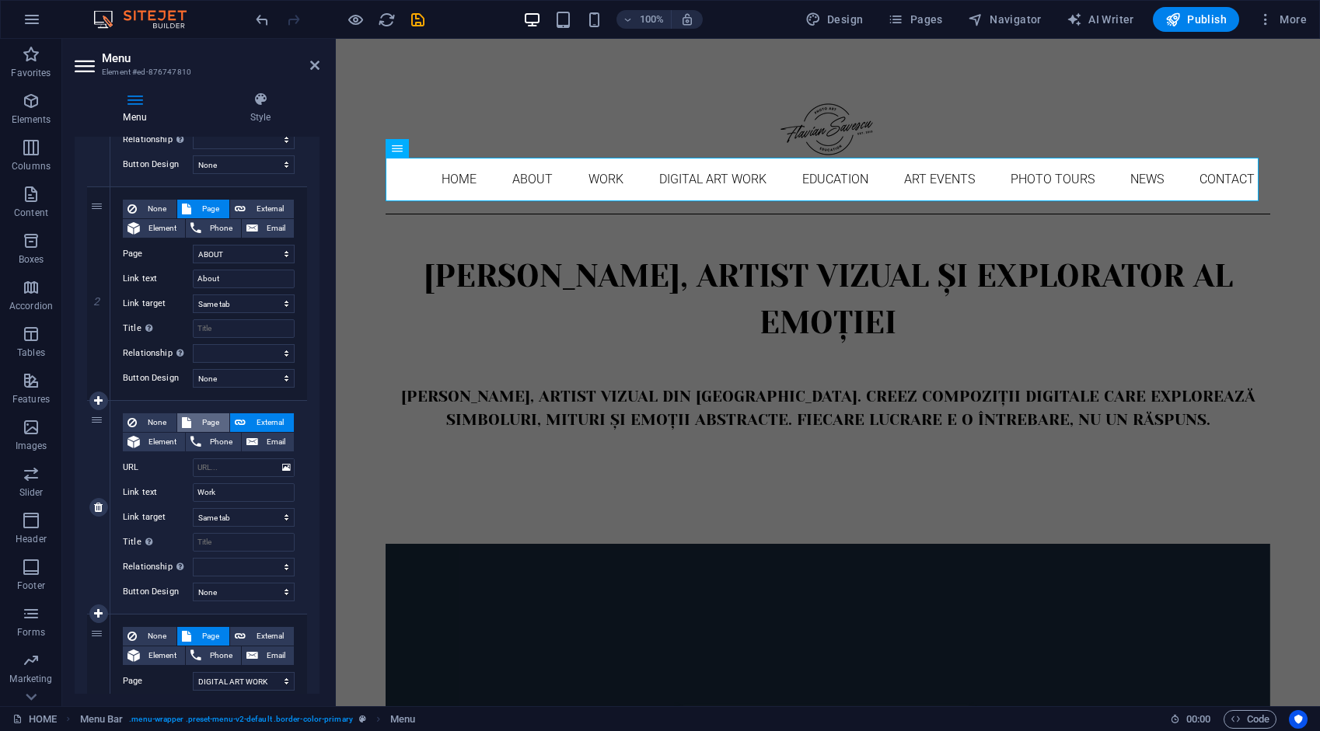
click at [217, 418] on span "Page" at bounding box center [210, 422] width 29 height 19
select select
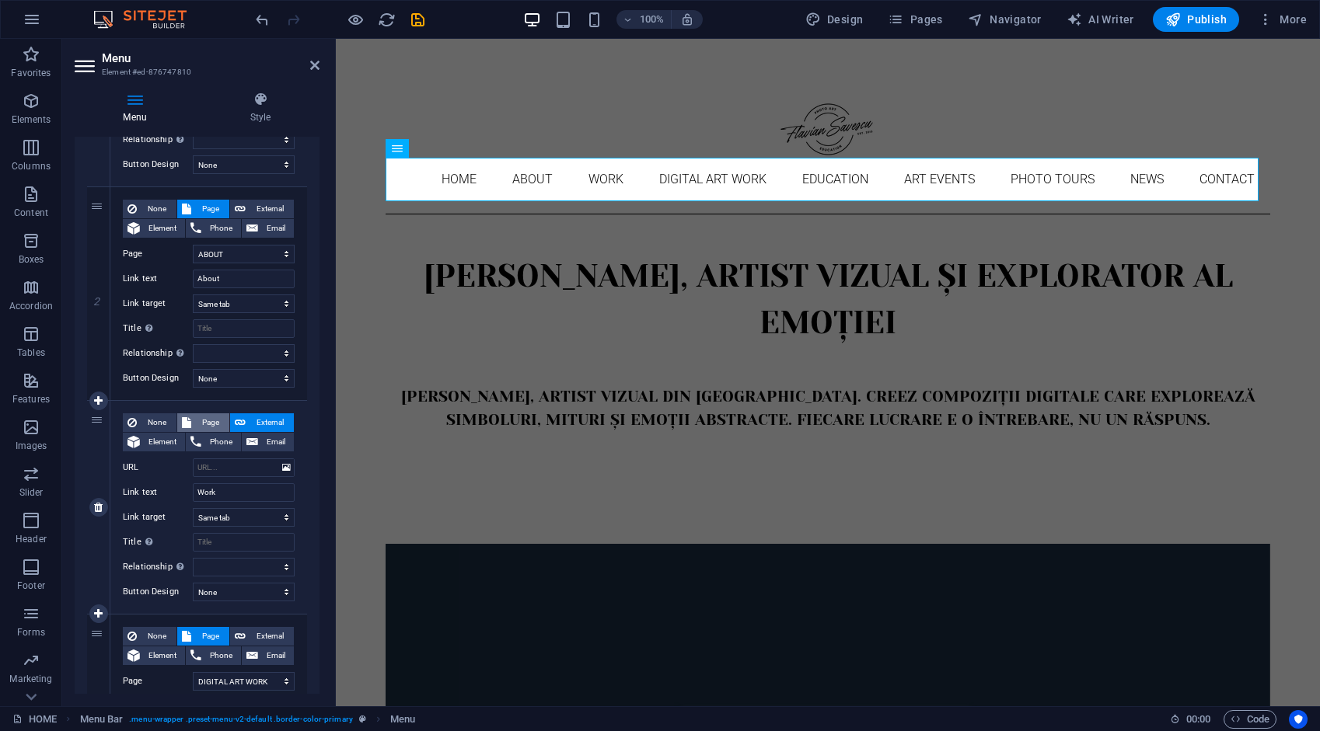
select select
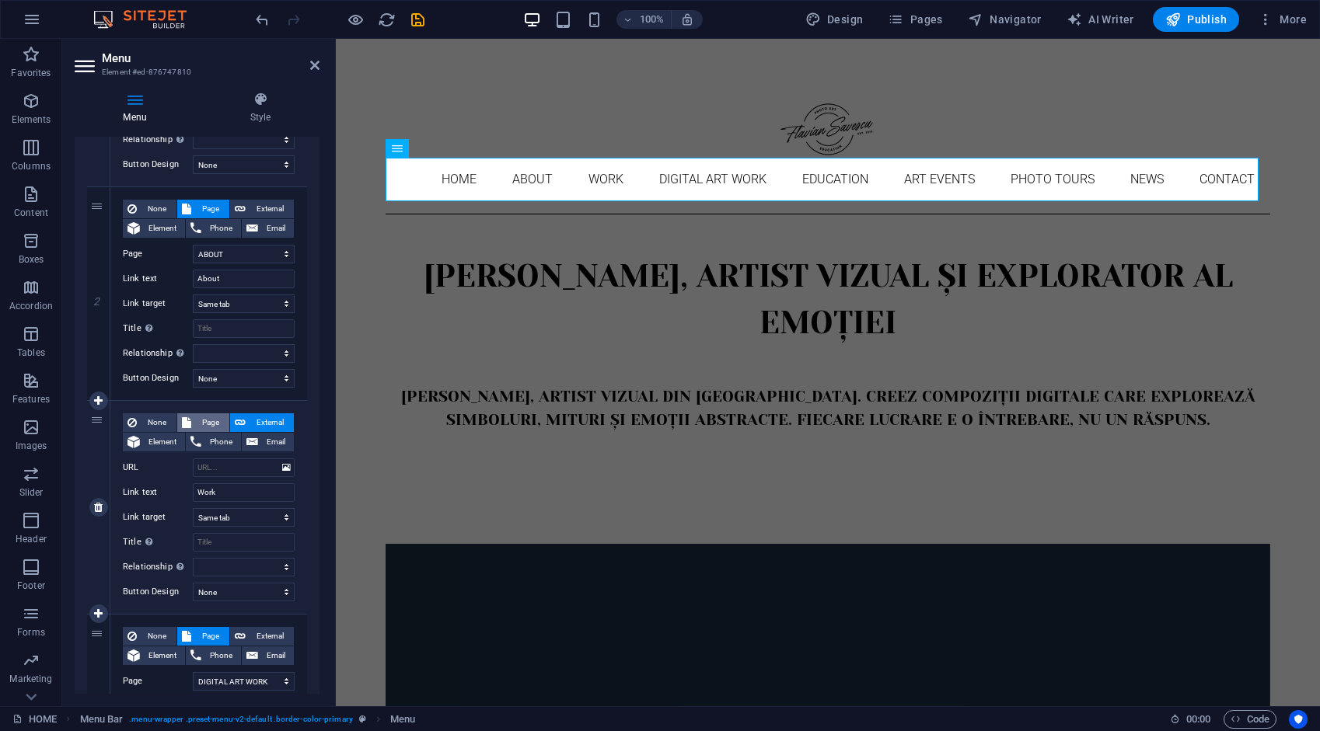
select select
click at [230, 465] on select "HOME ABOUT WORK DIGITAL ART WORK EDUCATION NEWS Contact Legal Notice Privacy AR…" at bounding box center [244, 468] width 102 height 19
click at [239, 466] on select "HOME ABOUT WORK DIGITAL ART WORK EDUCATION NEWS Contact Legal Notice Privacy AR…" at bounding box center [244, 468] width 102 height 19
select select "2"
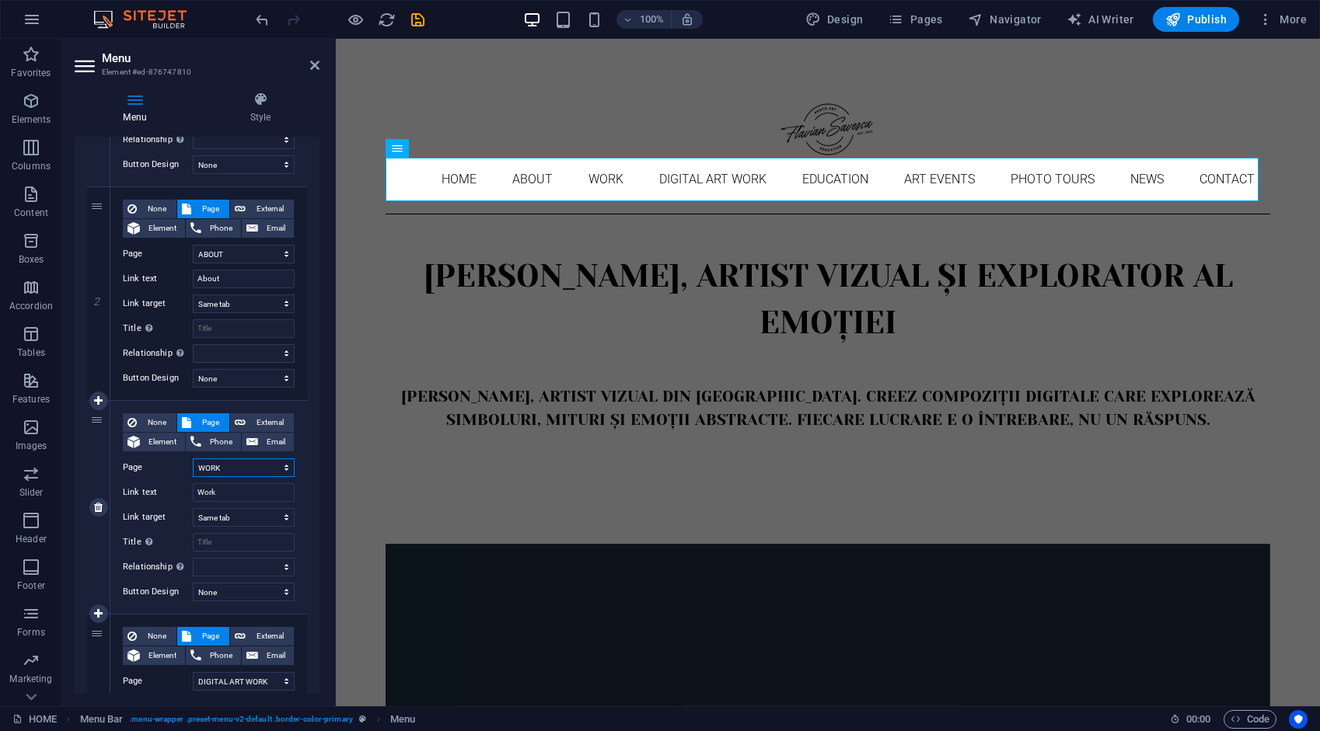
click at [193, 459] on select "HOME ABOUT WORK DIGITAL ART WORK EDUCATION NEWS Contact Legal Notice Privacy AR…" at bounding box center [244, 468] width 102 height 19
select select
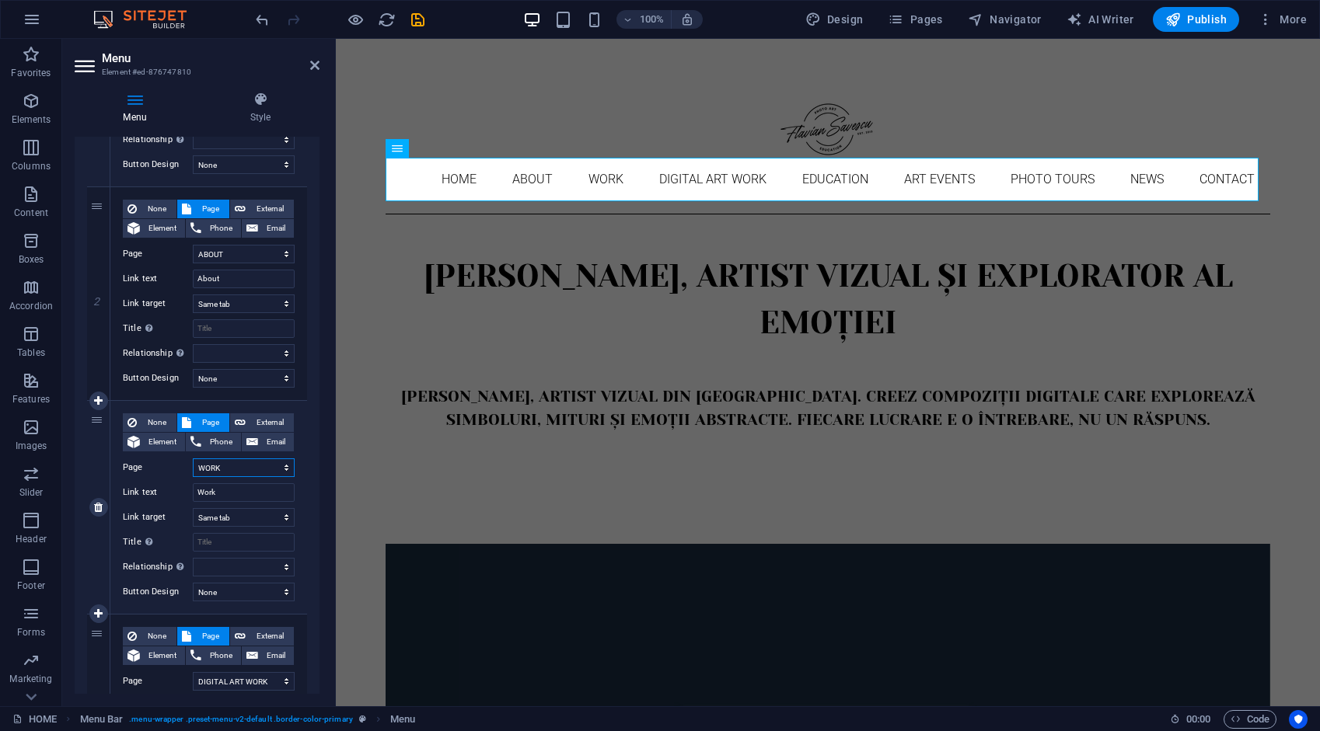
select select
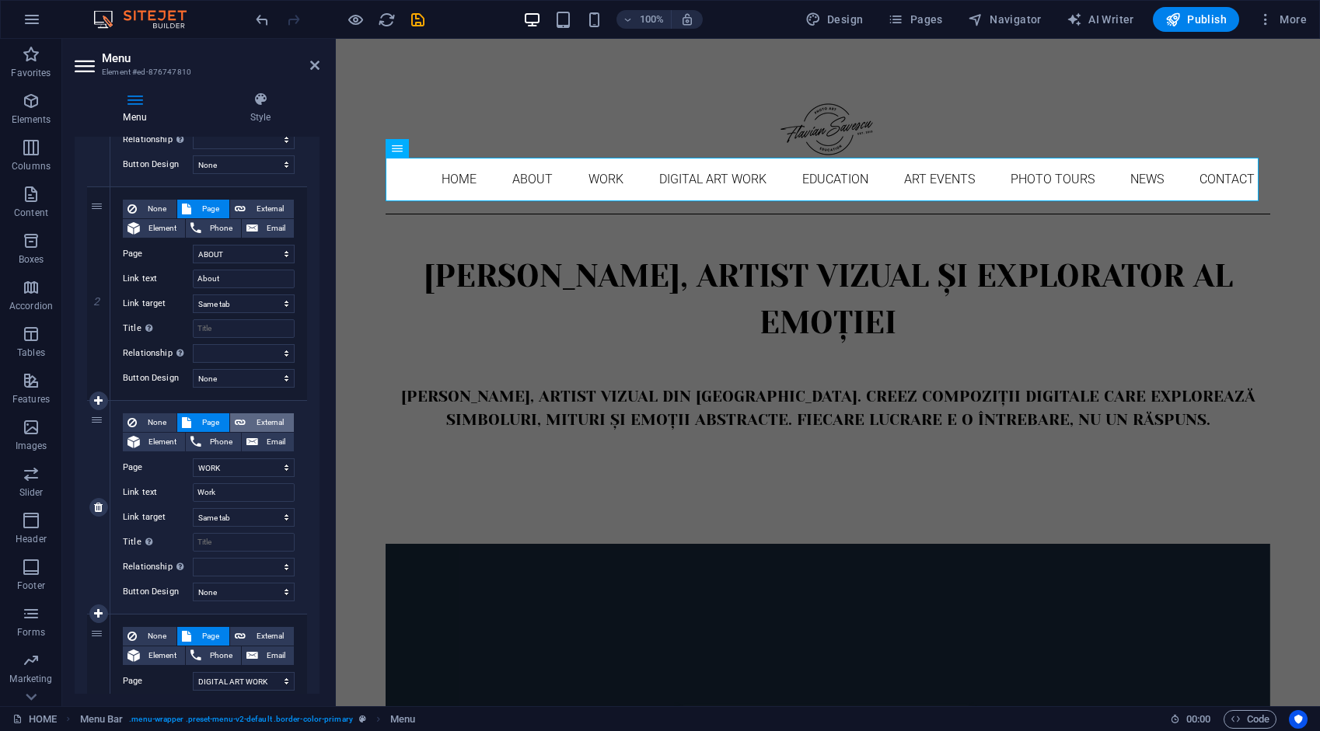
click at [281, 420] on span "External" at bounding box center [269, 422] width 39 height 19
select select
select select "blank"
select select
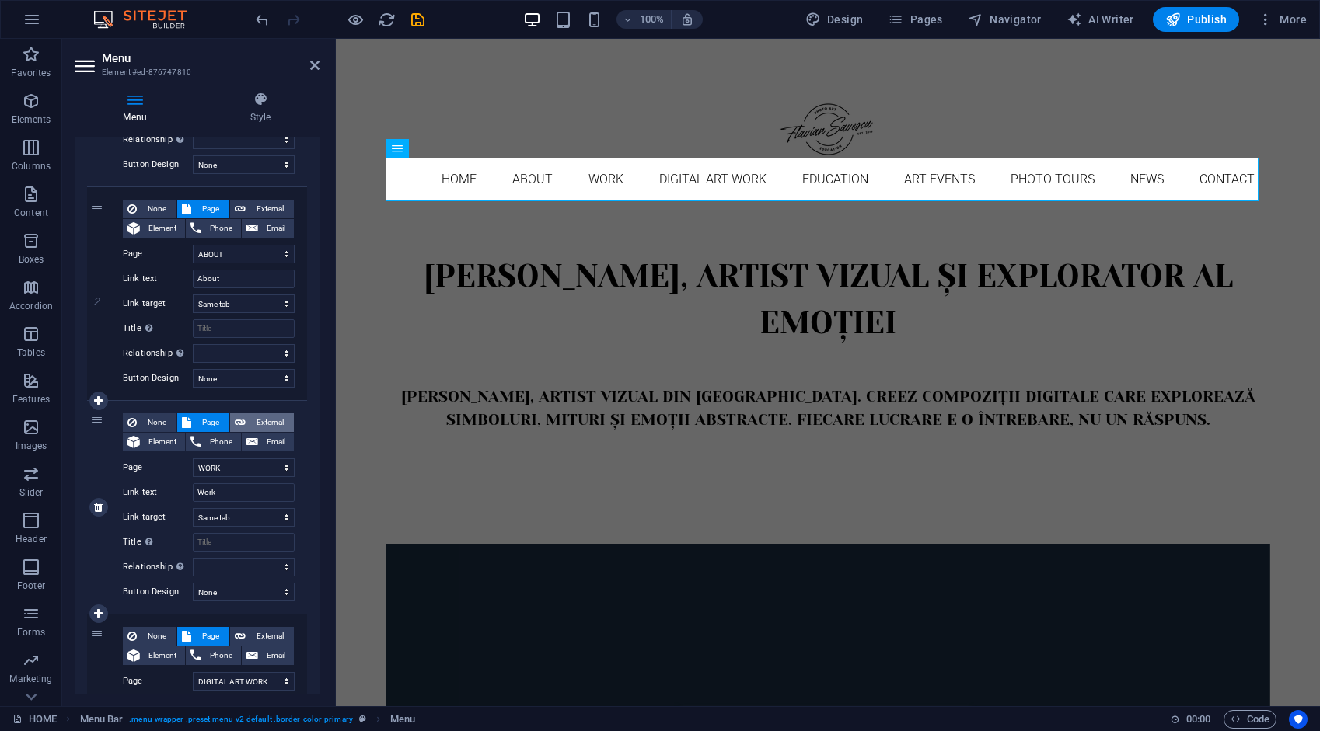
select select
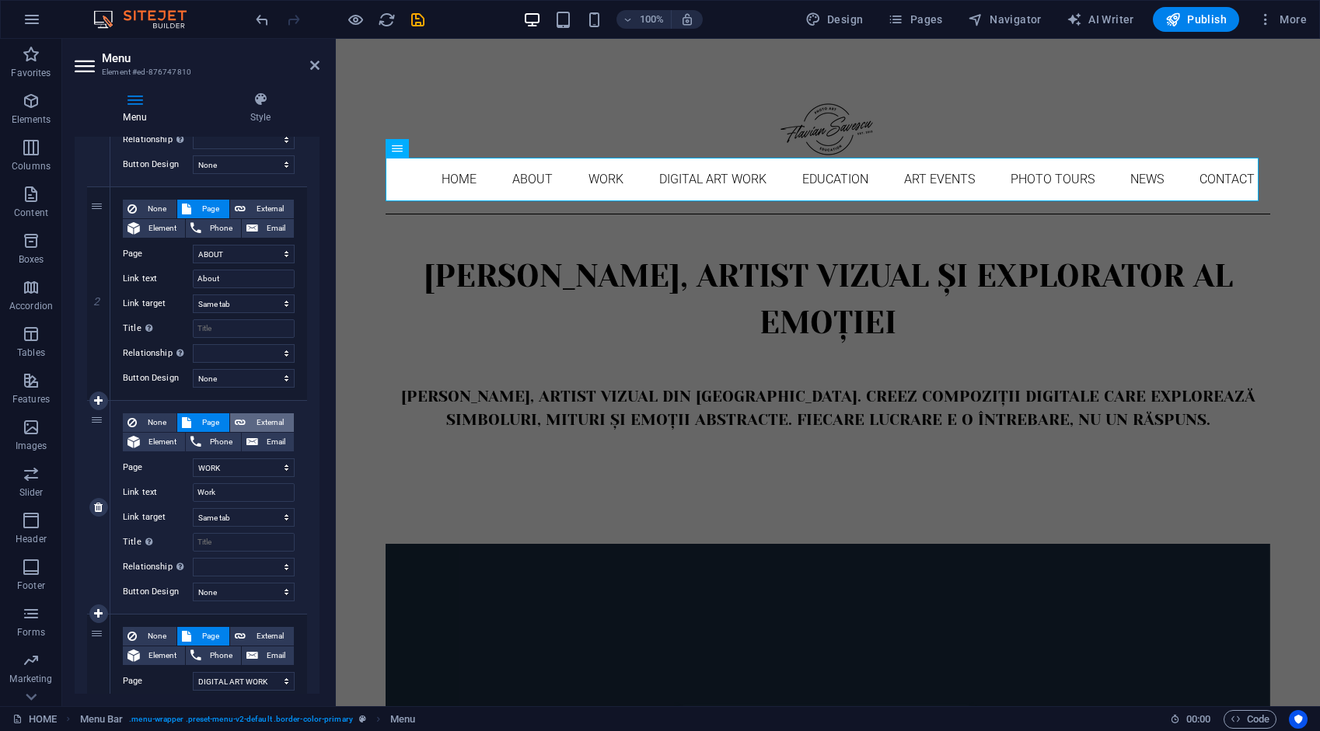
select select
click at [256, 471] on input "URL" at bounding box center [244, 468] width 102 height 19
type input "/work"
select select
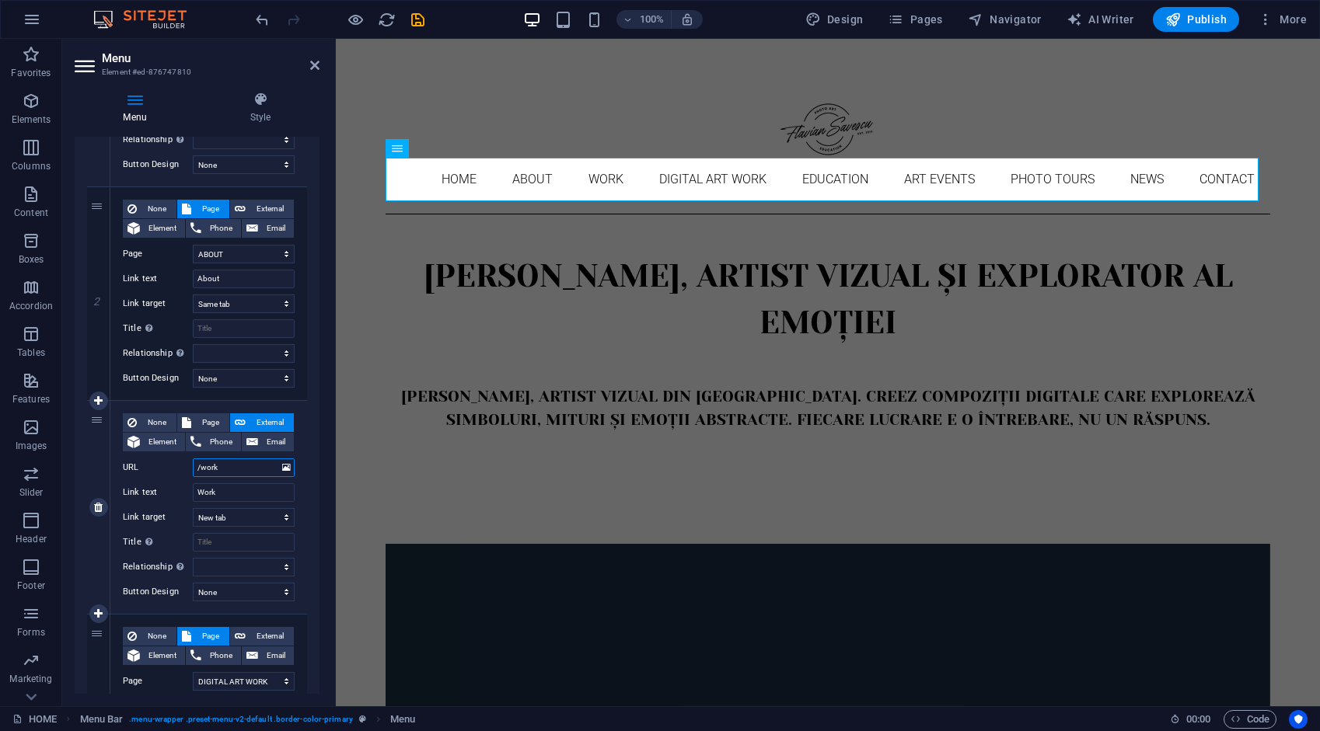
select select
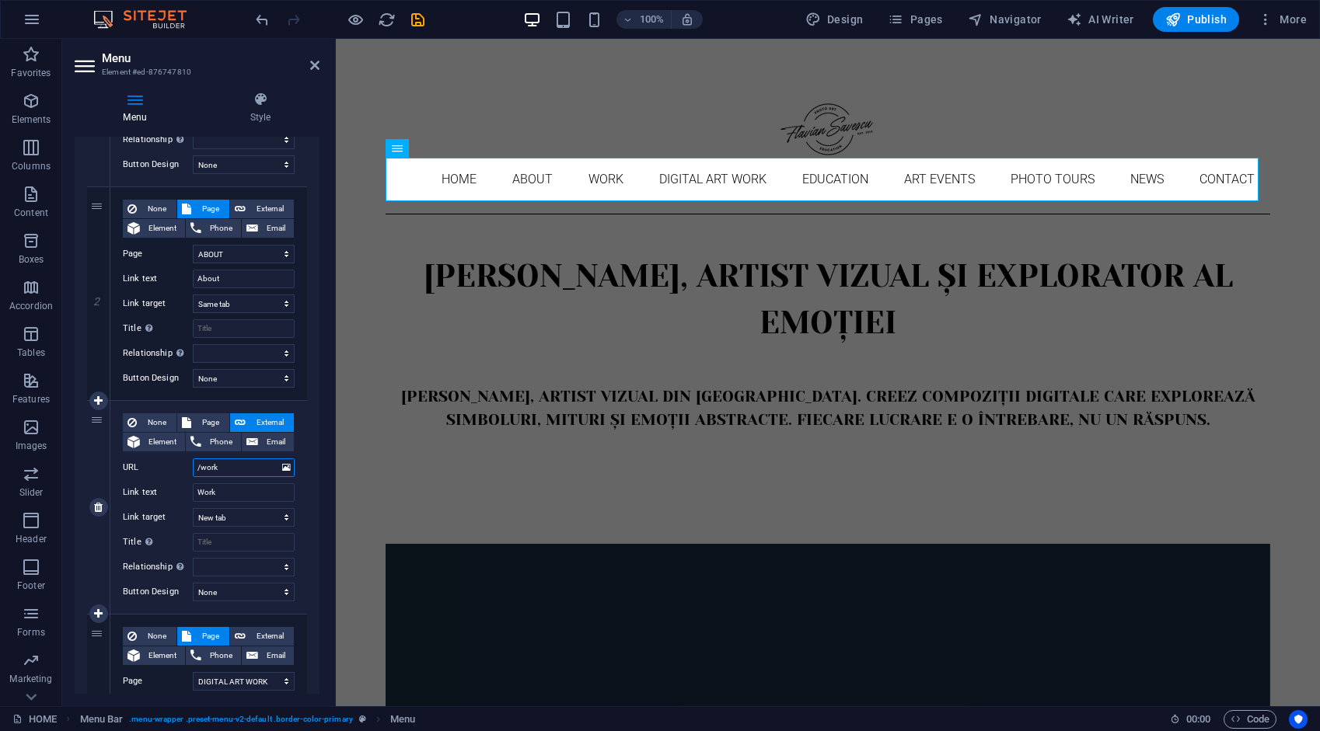
select select
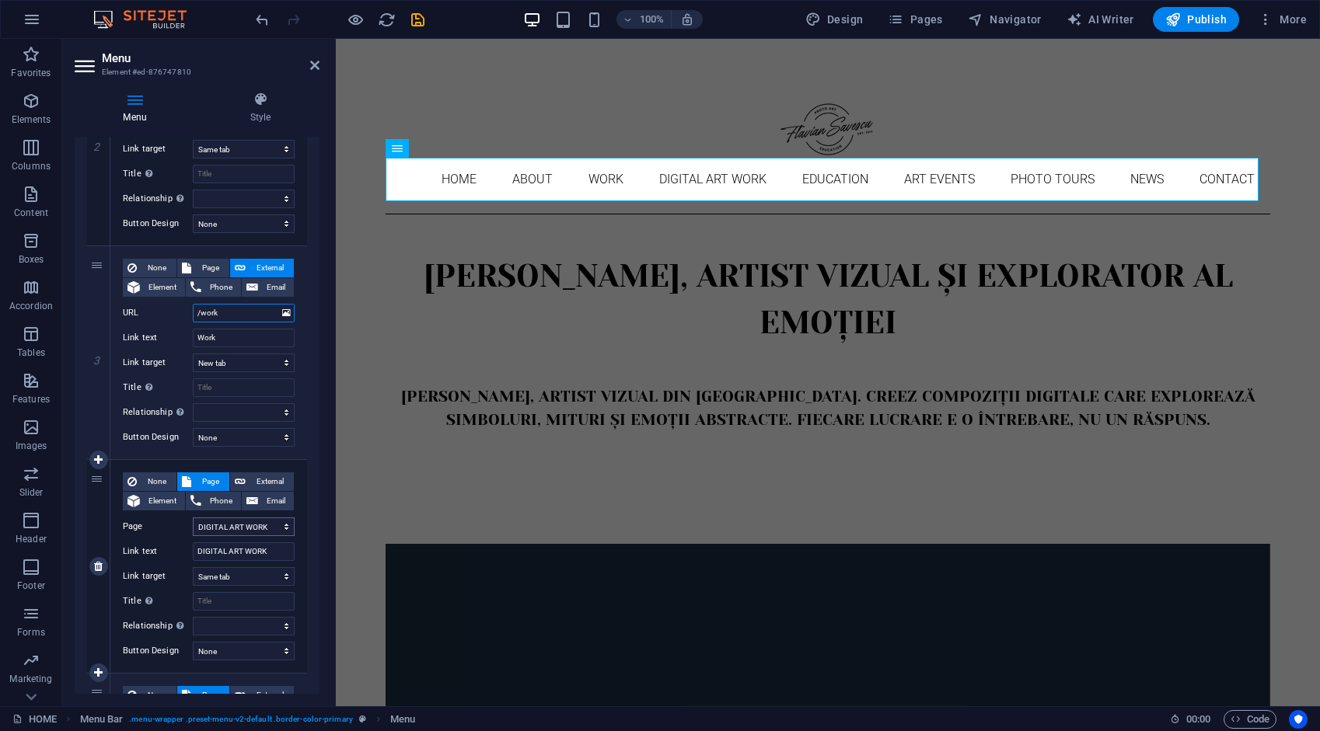
scroll to position [466, 0]
click at [274, 475] on span "External" at bounding box center [269, 481] width 39 height 19
select select
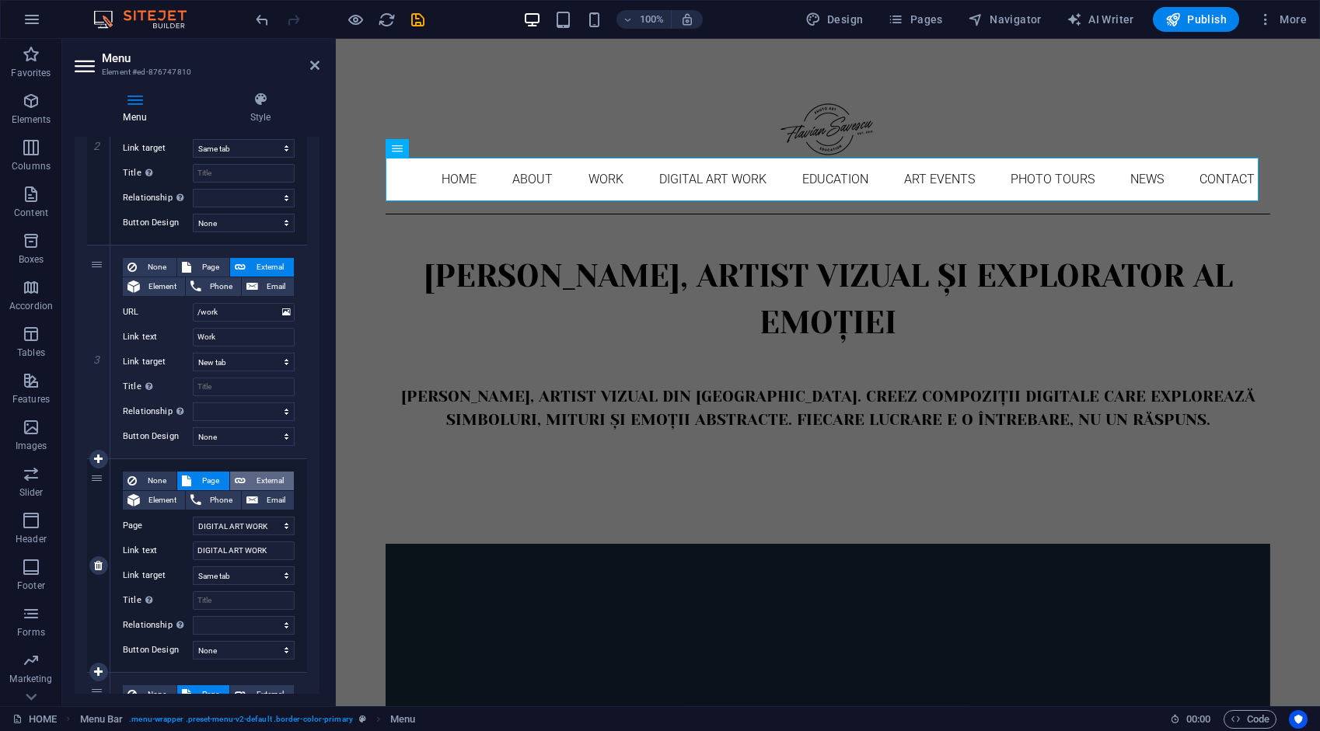
select select "blank"
select select
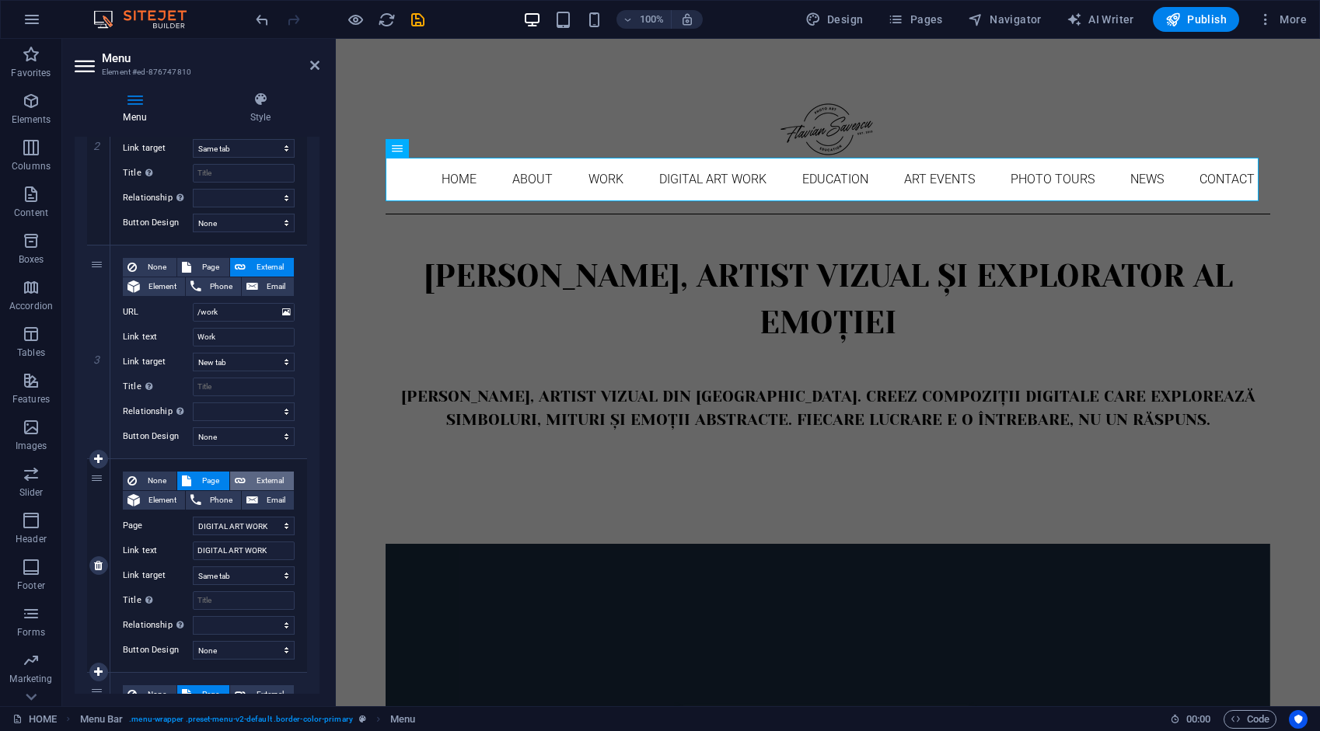
select select
drag, startPoint x: 260, startPoint y: 524, endPoint x: 169, endPoint y: 525, distance: 90.2
click at [169, 525] on div "URL /ro/16684632" at bounding box center [209, 526] width 172 height 19
select select
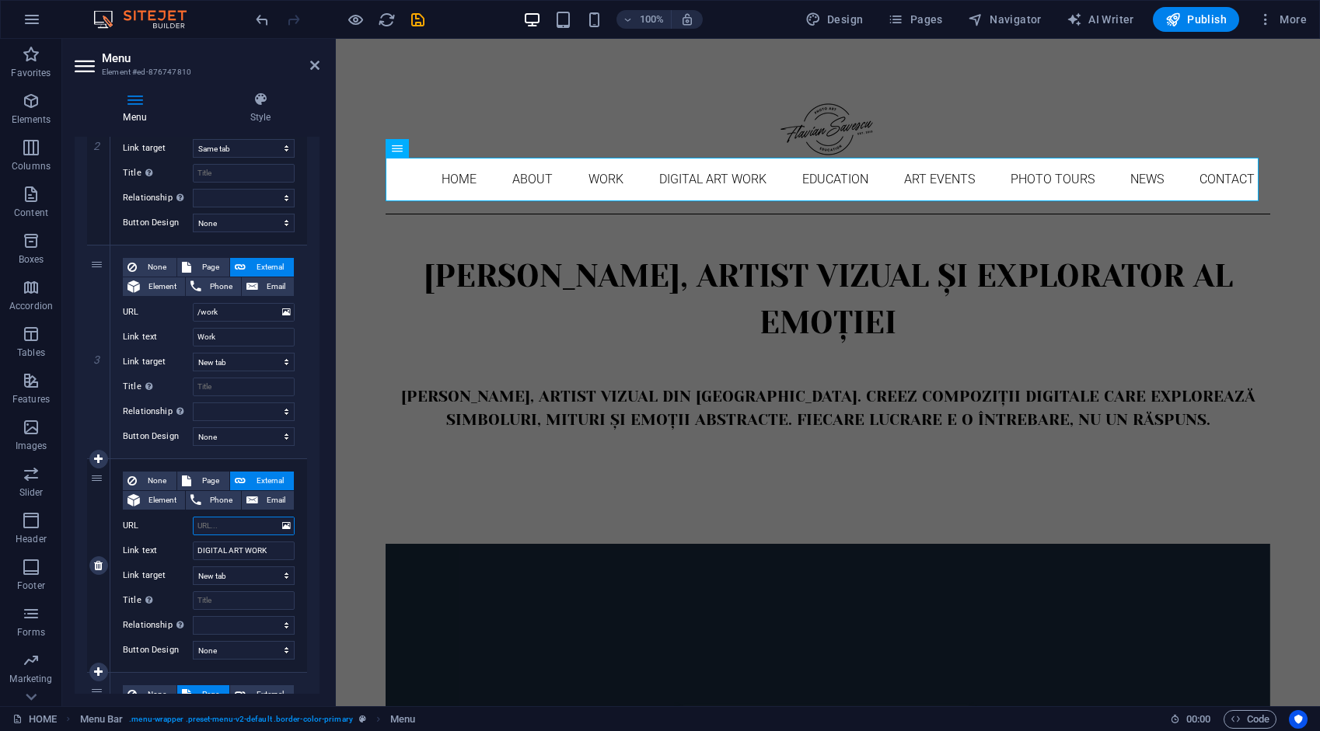
select select
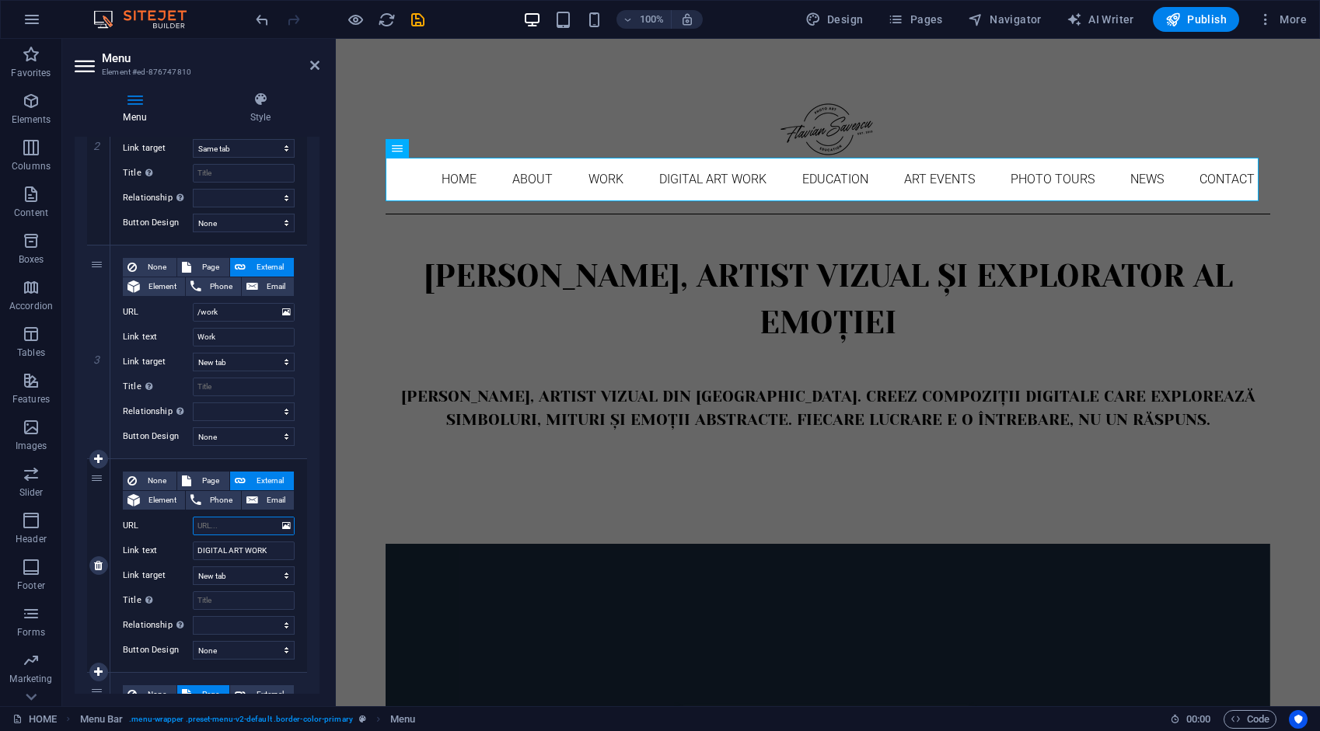
select select
click at [247, 528] on input "URL" at bounding box center [244, 526] width 102 height 19
type input "/digital-art-work"
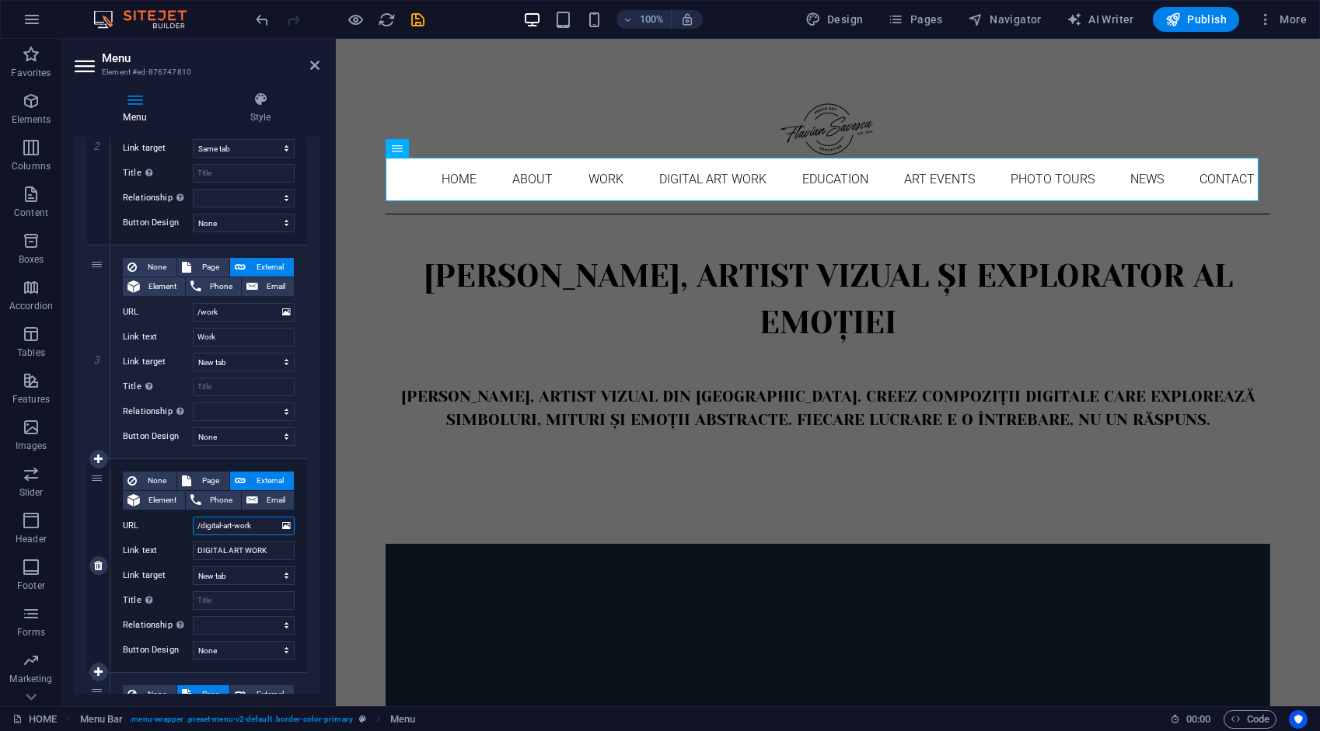
select select
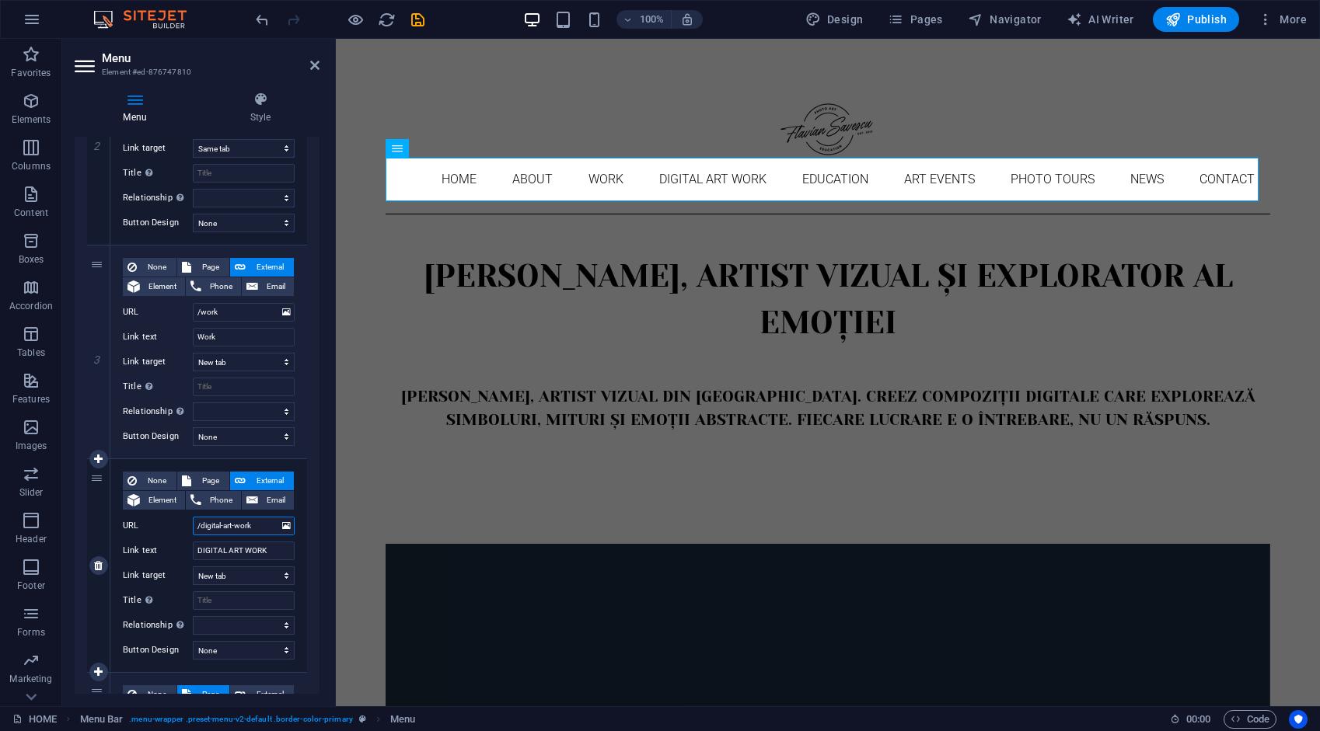
select select
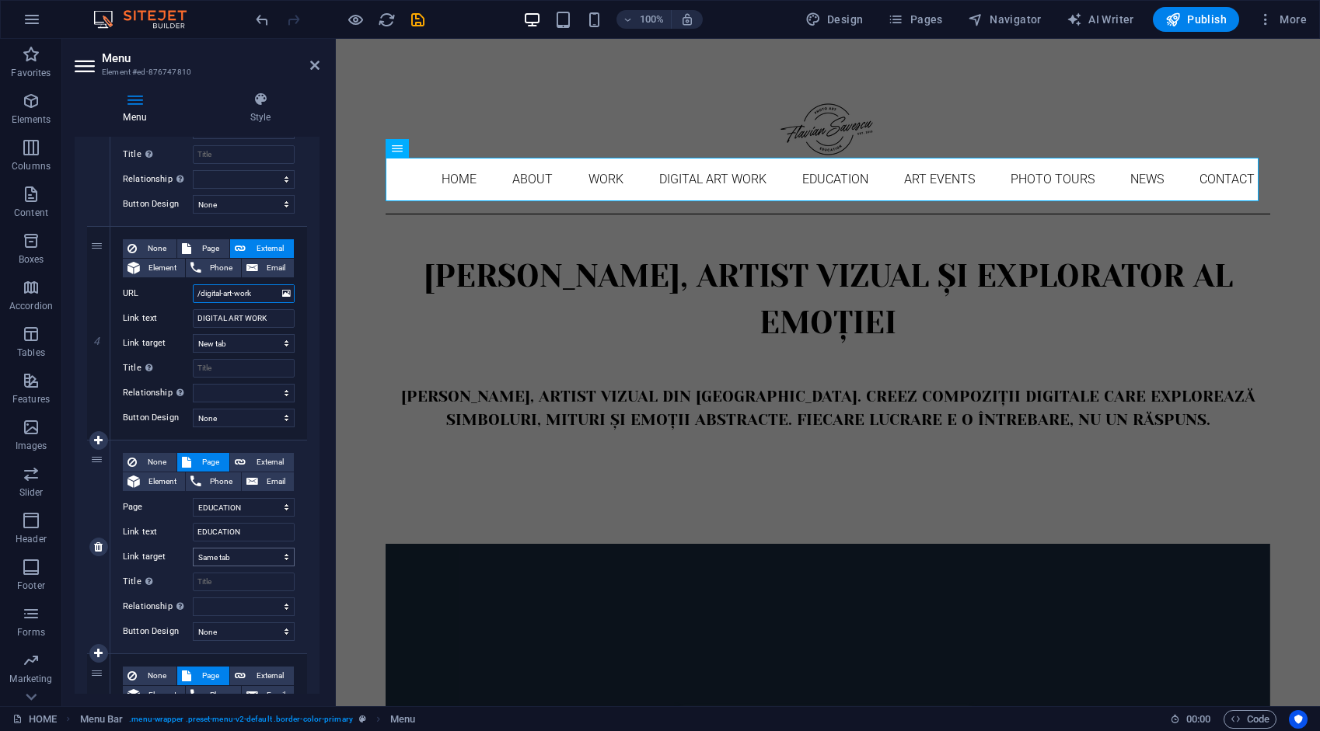
scroll to position [699, 0]
click at [273, 460] on span "External" at bounding box center [269, 461] width 39 height 19
select select
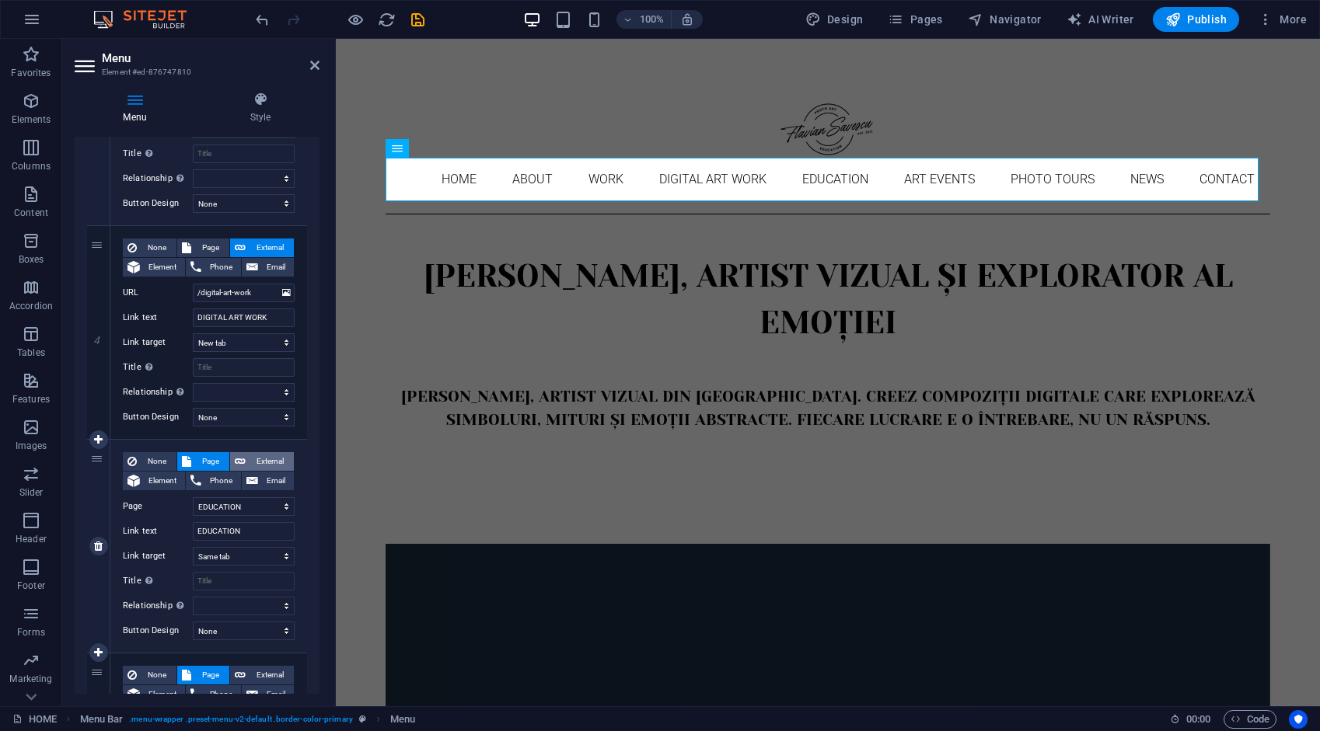
select select
select select "blank"
select select
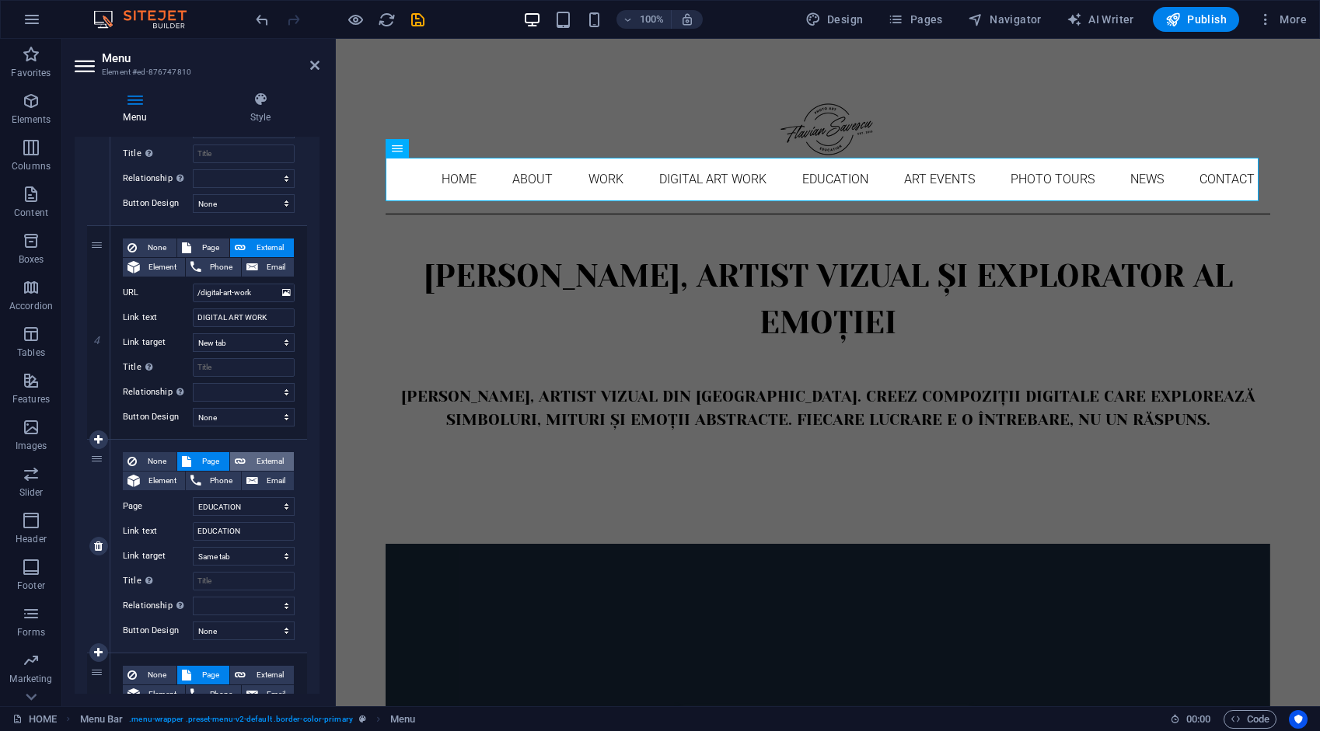
select select
drag, startPoint x: 253, startPoint y: 504, endPoint x: 183, endPoint y: 504, distance: 70.7
click at [183, 504] on div "URL /ro/16768525" at bounding box center [209, 506] width 172 height 19
select select
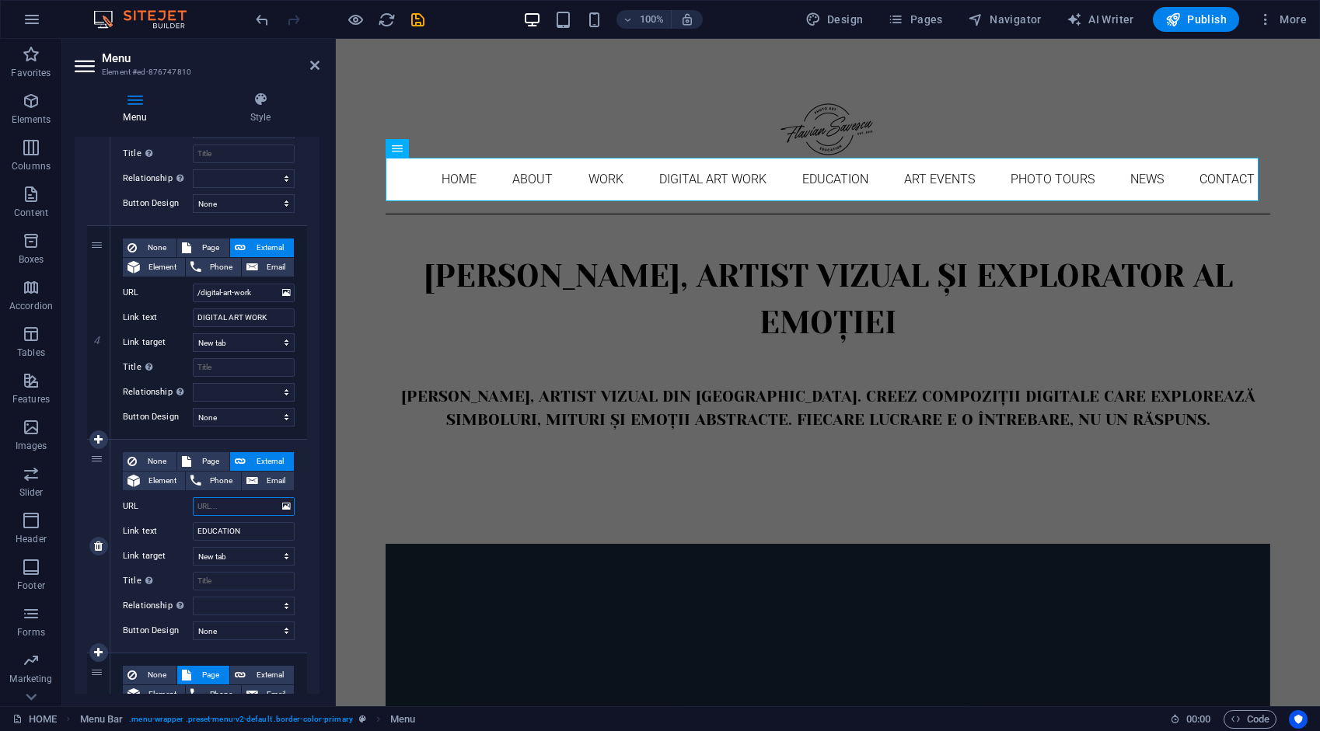
select select
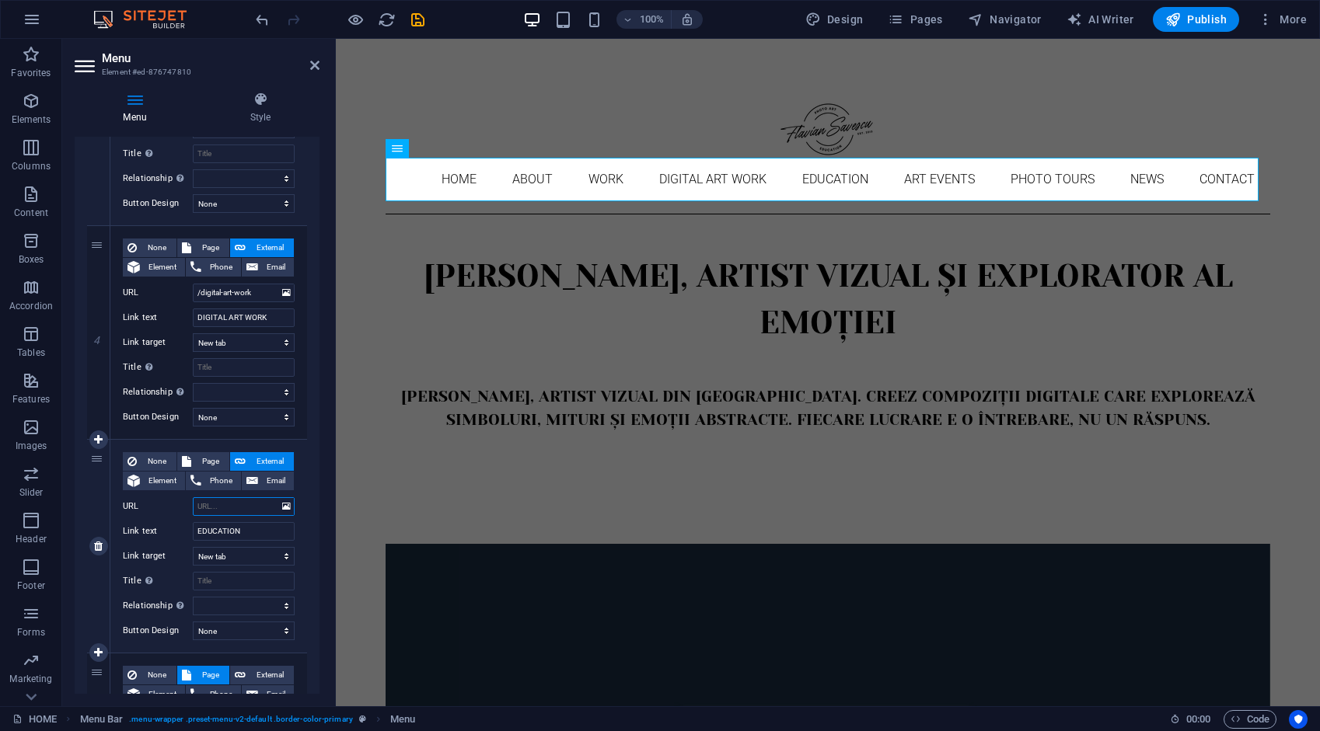
select select
click at [252, 502] on input "URL" at bounding box center [244, 506] width 102 height 19
type input "/education"
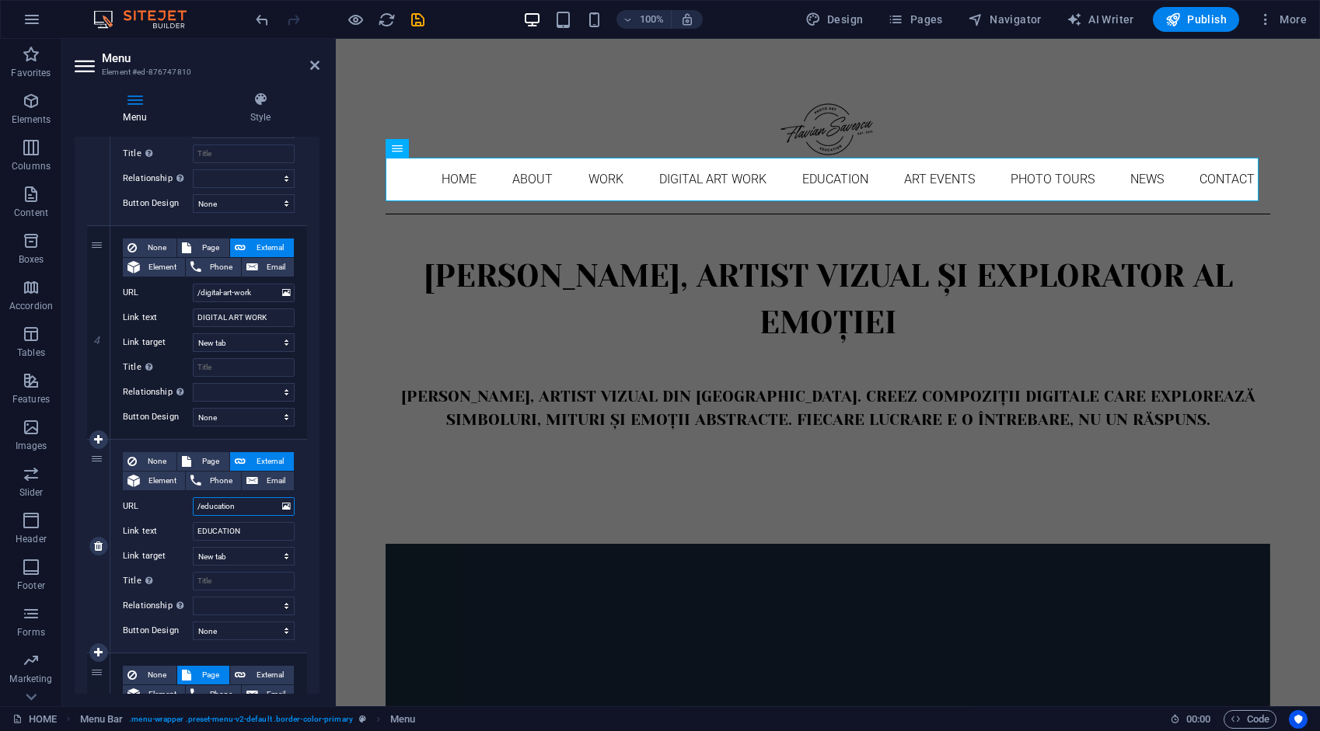
select select
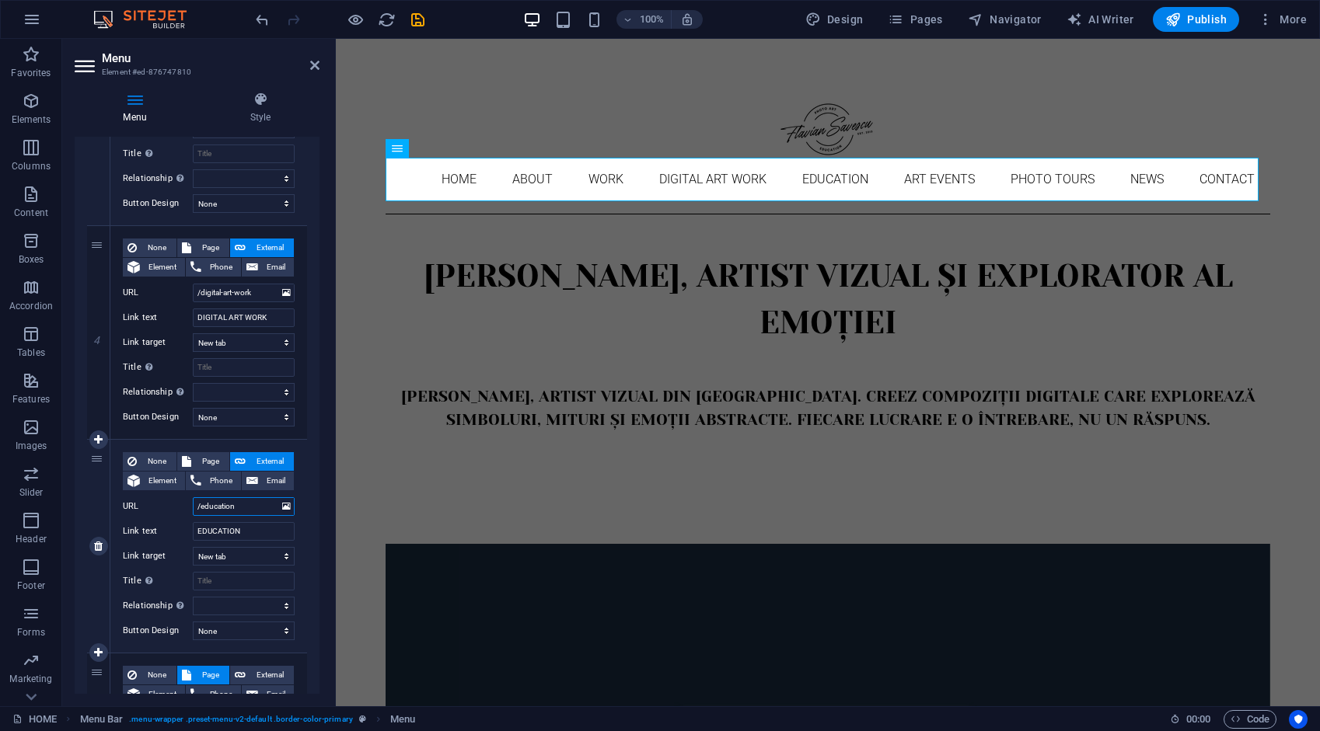
select select
click at [210, 459] on span "Page" at bounding box center [210, 461] width 29 height 19
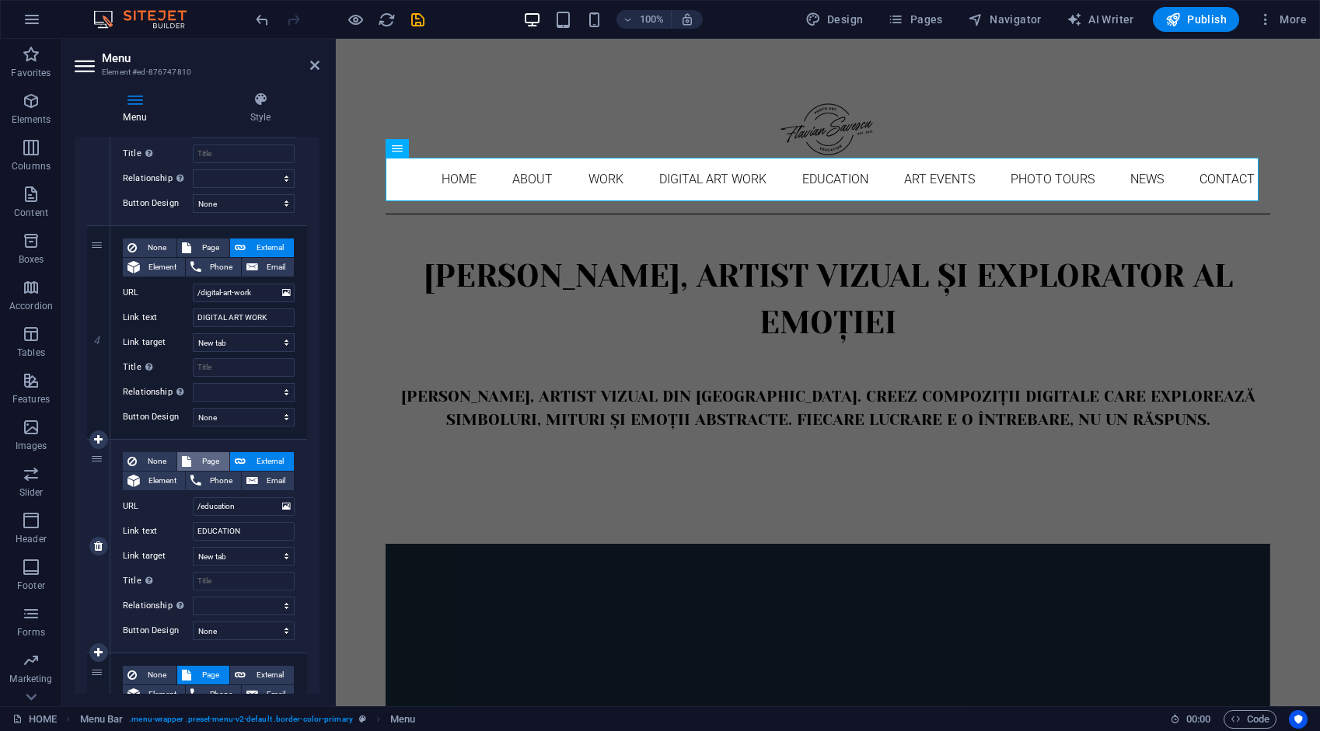
select select
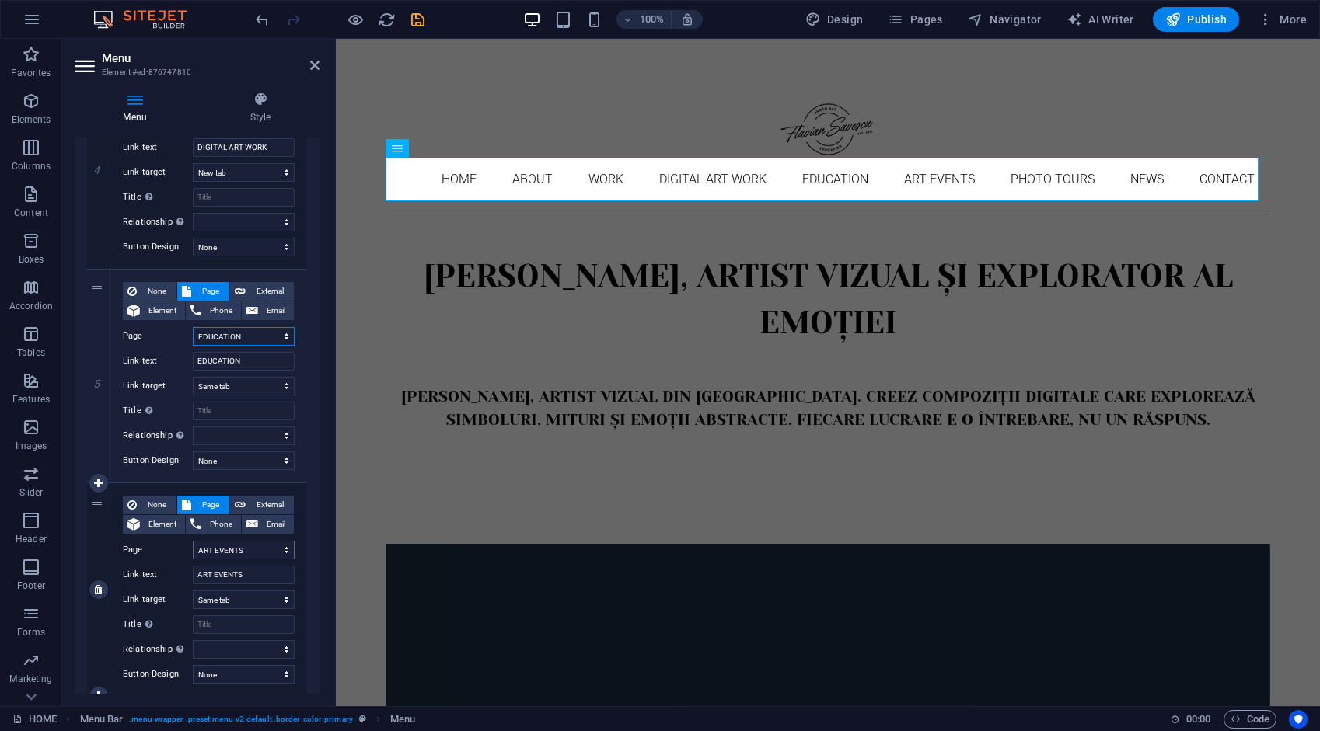
scroll to position [933, 0]
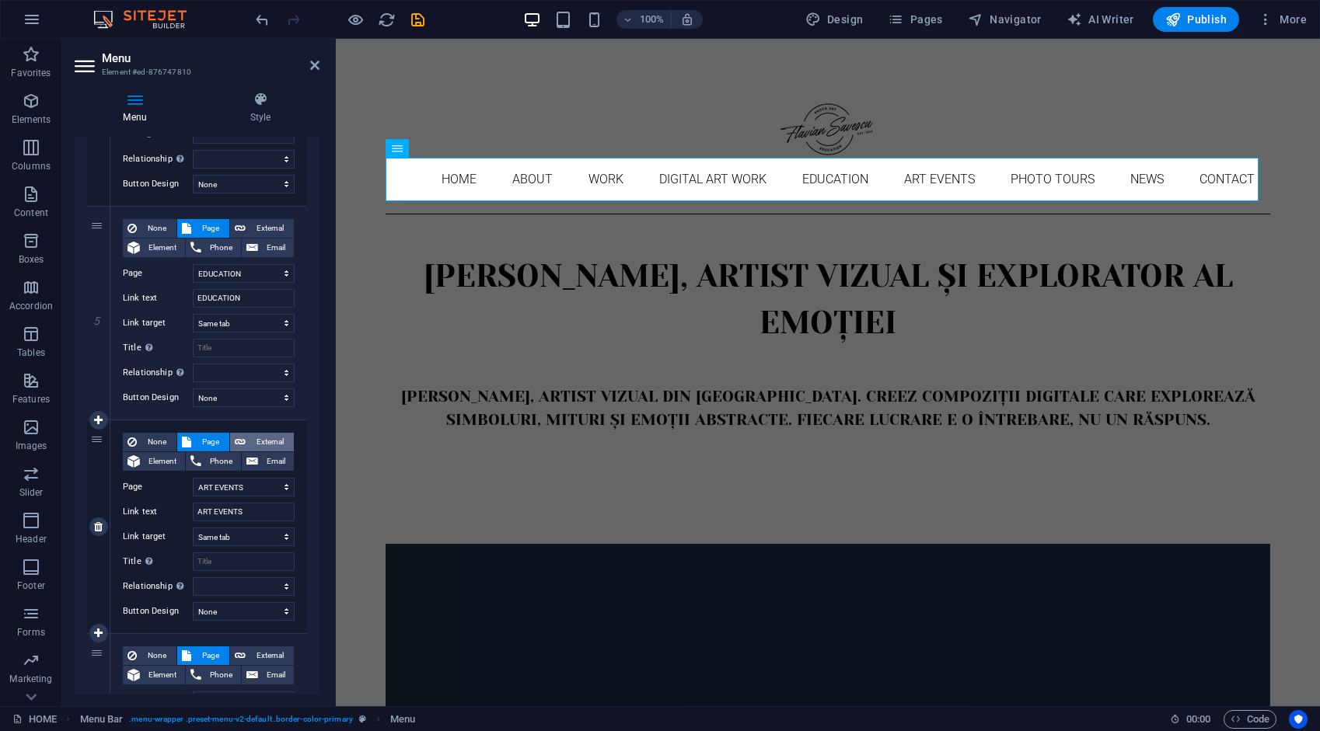
click at [270, 441] on span "External" at bounding box center [269, 442] width 39 height 19
drag, startPoint x: 253, startPoint y: 485, endPoint x: 190, endPoint y: 487, distance: 63.0
click at [190, 487] on div "URL /ro/16672966" at bounding box center [209, 487] width 172 height 19
click at [229, 488] on input "URL" at bounding box center [244, 487] width 102 height 19
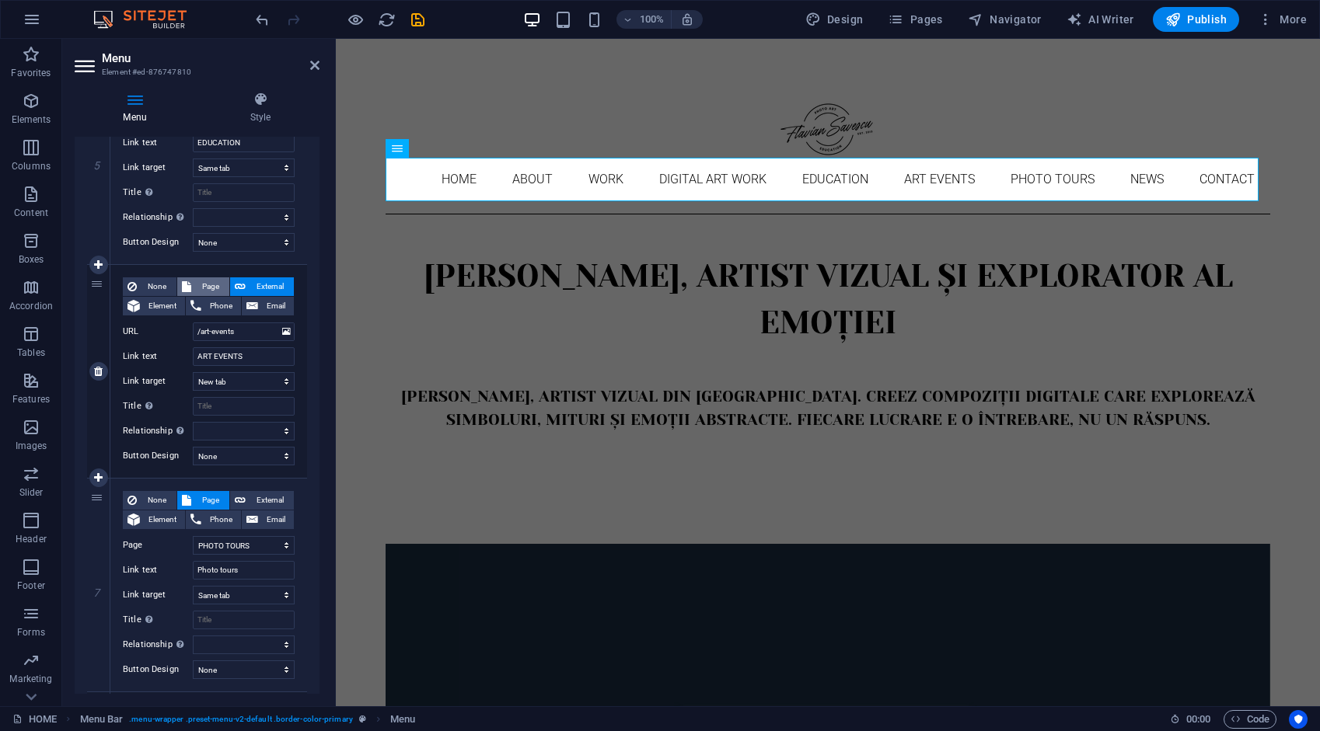
click at [210, 281] on span "Page" at bounding box center [210, 286] width 29 height 19
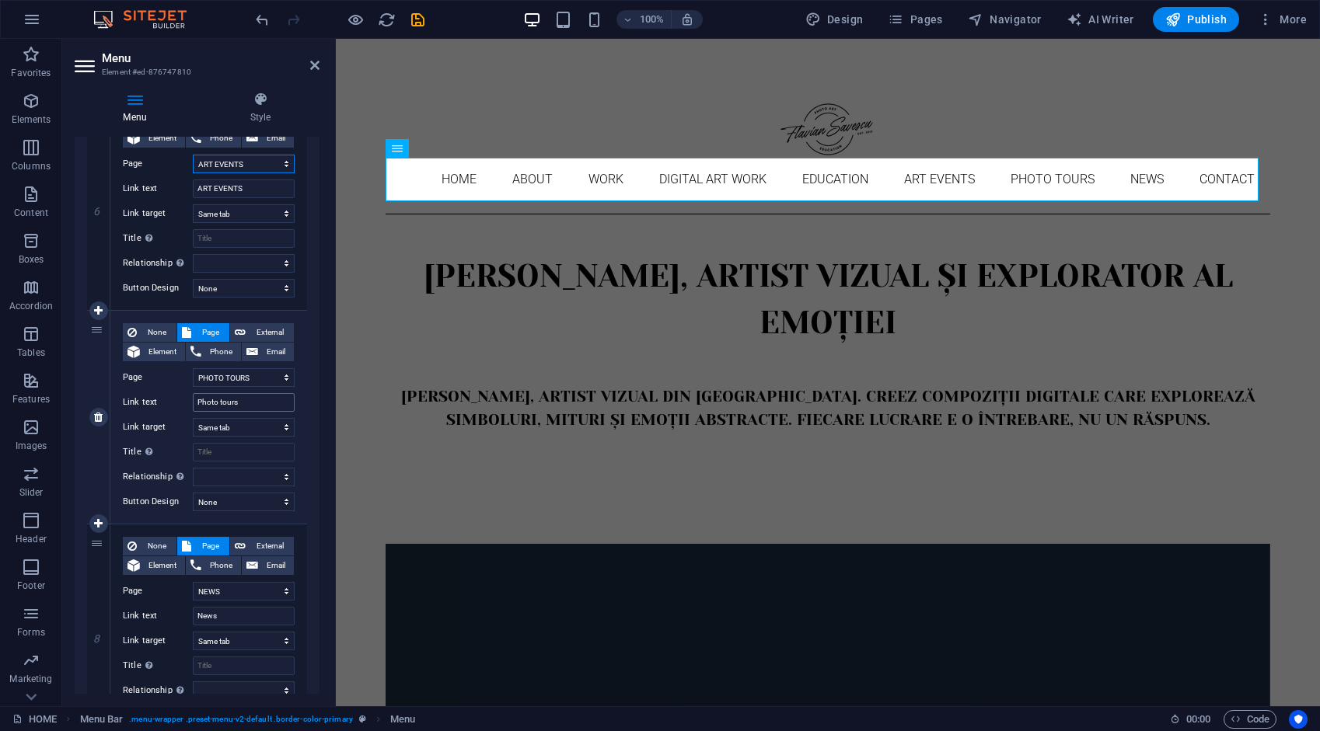
scroll to position [1321, 0]
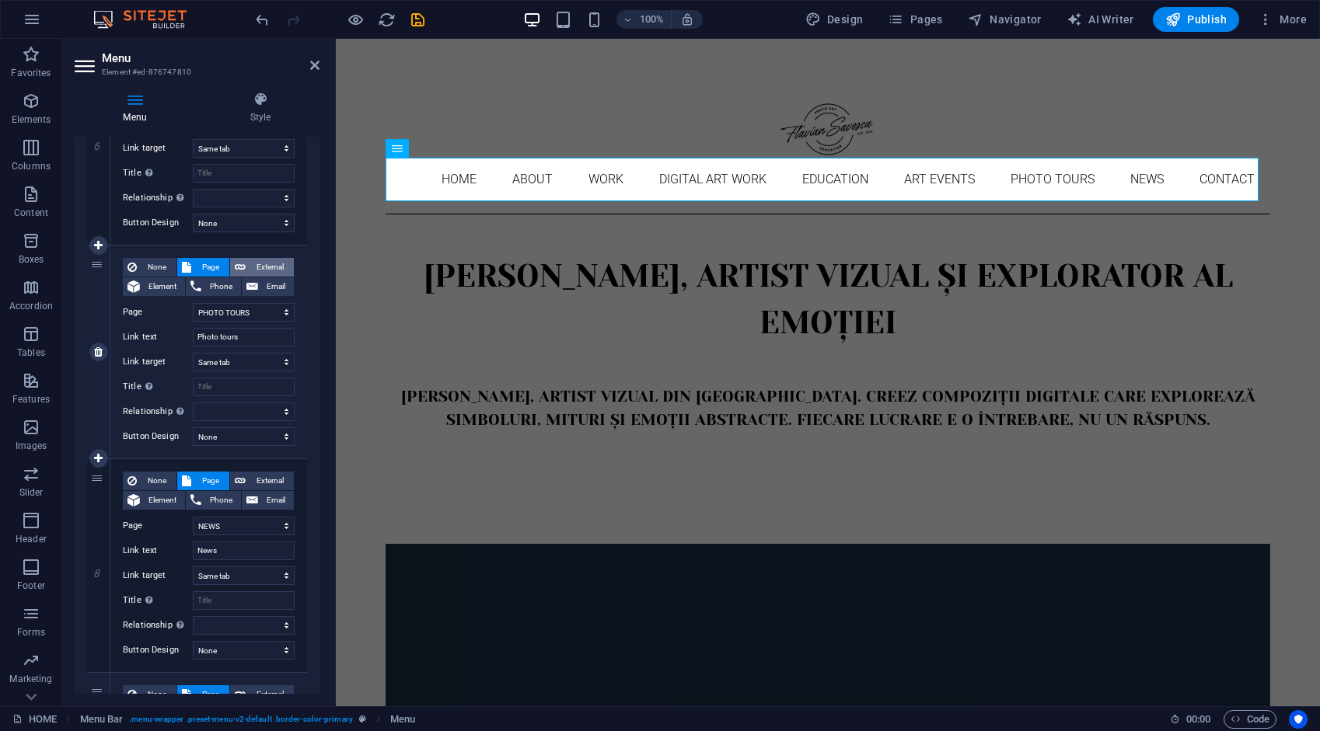
click at [268, 270] on span "External" at bounding box center [269, 267] width 39 height 19
drag, startPoint x: 255, startPoint y: 311, endPoint x: 195, endPoint y: 312, distance: 59.8
click at [171, 308] on div "URL /ro/16818805" at bounding box center [209, 312] width 172 height 19
click at [221, 305] on input "URL" at bounding box center [244, 312] width 102 height 19
click at [264, 480] on span "External" at bounding box center [269, 481] width 39 height 19
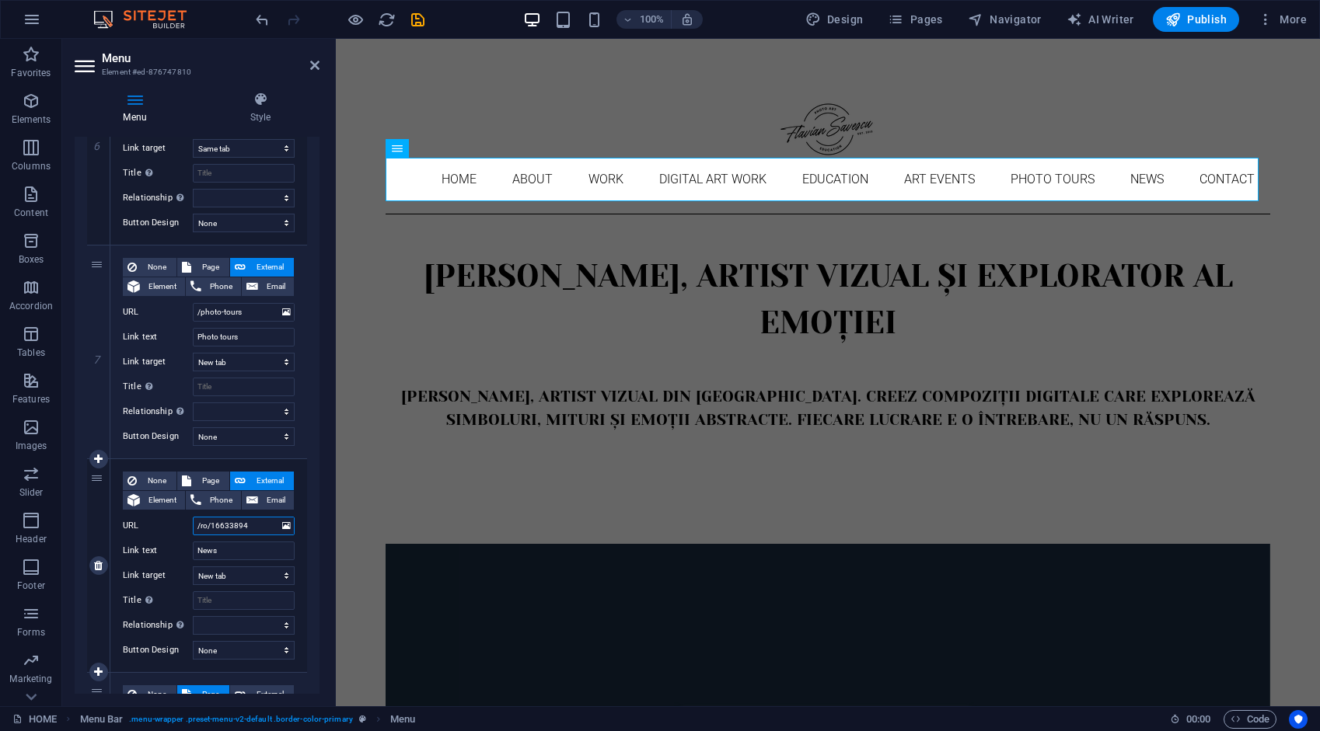
drag, startPoint x: 253, startPoint y: 524, endPoint x: 225, endPoint y: 525, distance: 27.2
click at [189, 517] on div "URL /ro/16633894" at bounding box center [209, 526] width 172 height 19
click at [231, 524] on input "URL" at bounding box center [244, 526] width 102 height 19
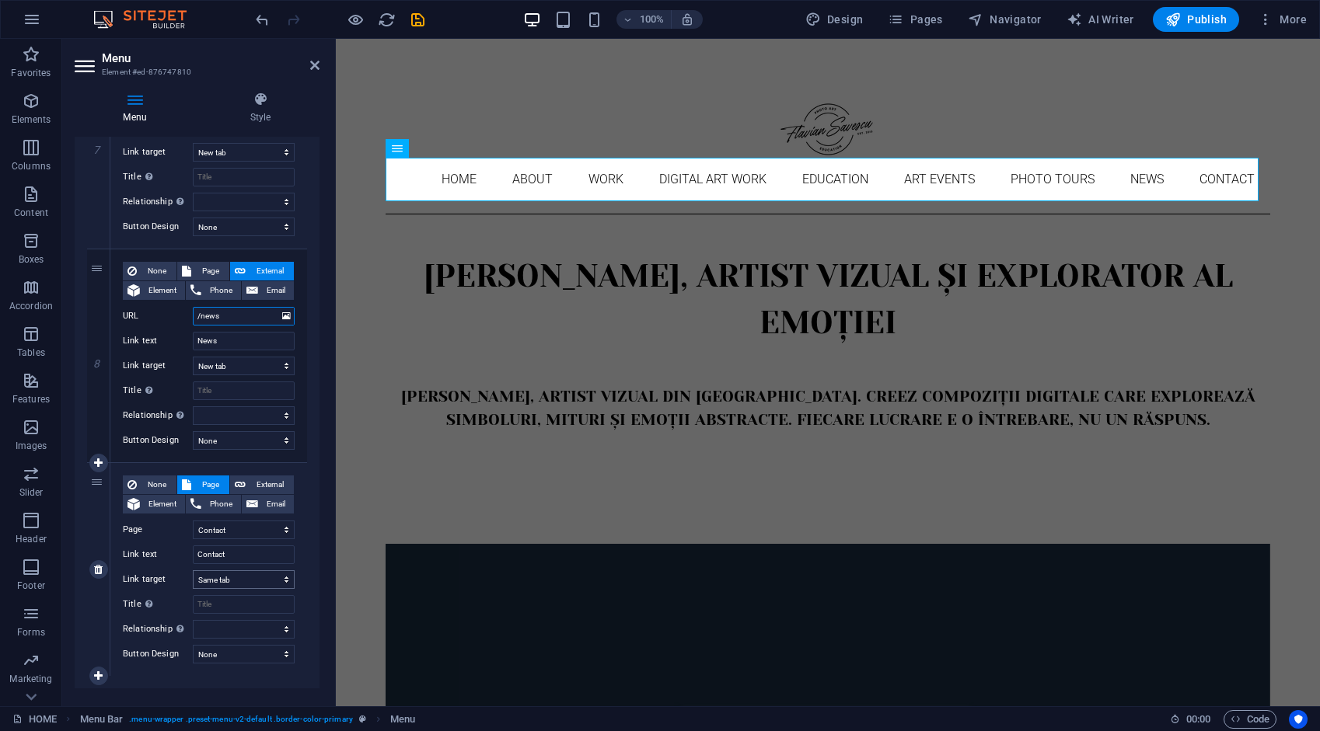
scroll to position [1554, 0]
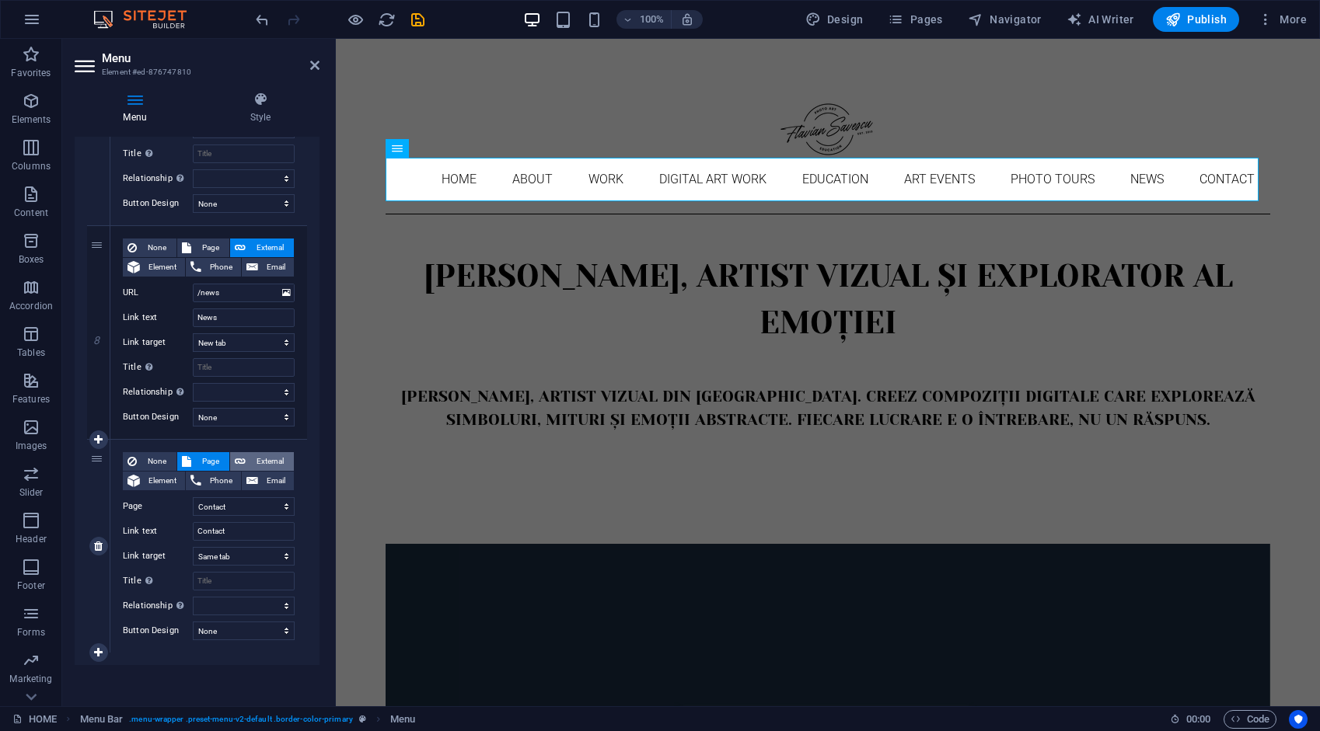
click at [267, 453] on span "External" at bounding box center [269, 461] width 39 height 19
drag, startPoint x: 253, startPoint y: 502, endPoint x: 186, endPoint y: 500, distance: 66.9
click at [186, 500] on div "URL /ro/16633898" at bounding box center [209, 506] width 172 height 19
click at [228, 505] on input "URL" at bounding box center [244, 506] width 102 height 19
click at [418, 18] on icon "save" at bounding box center [418, 20] width 18 height 18
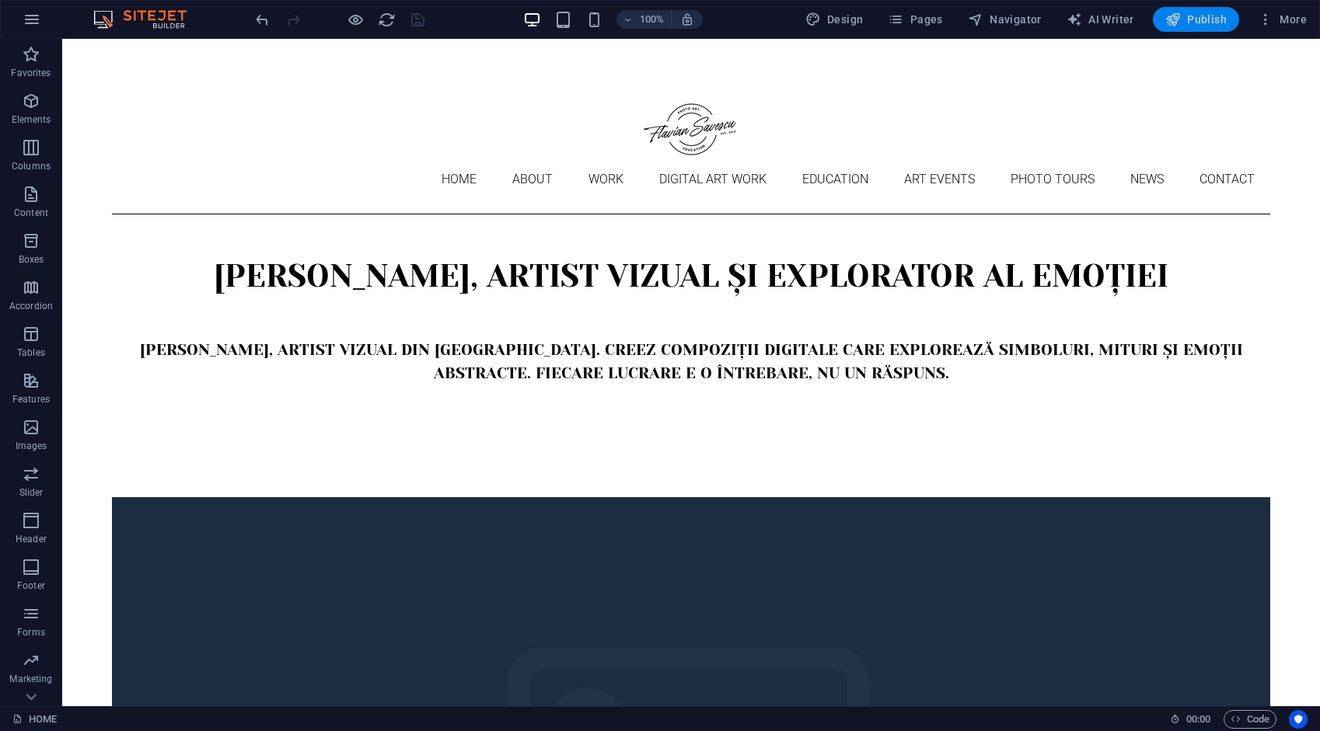
click at [1197, 14] on span "Publish" at bounding box center [1195, 20] width 61 height 16
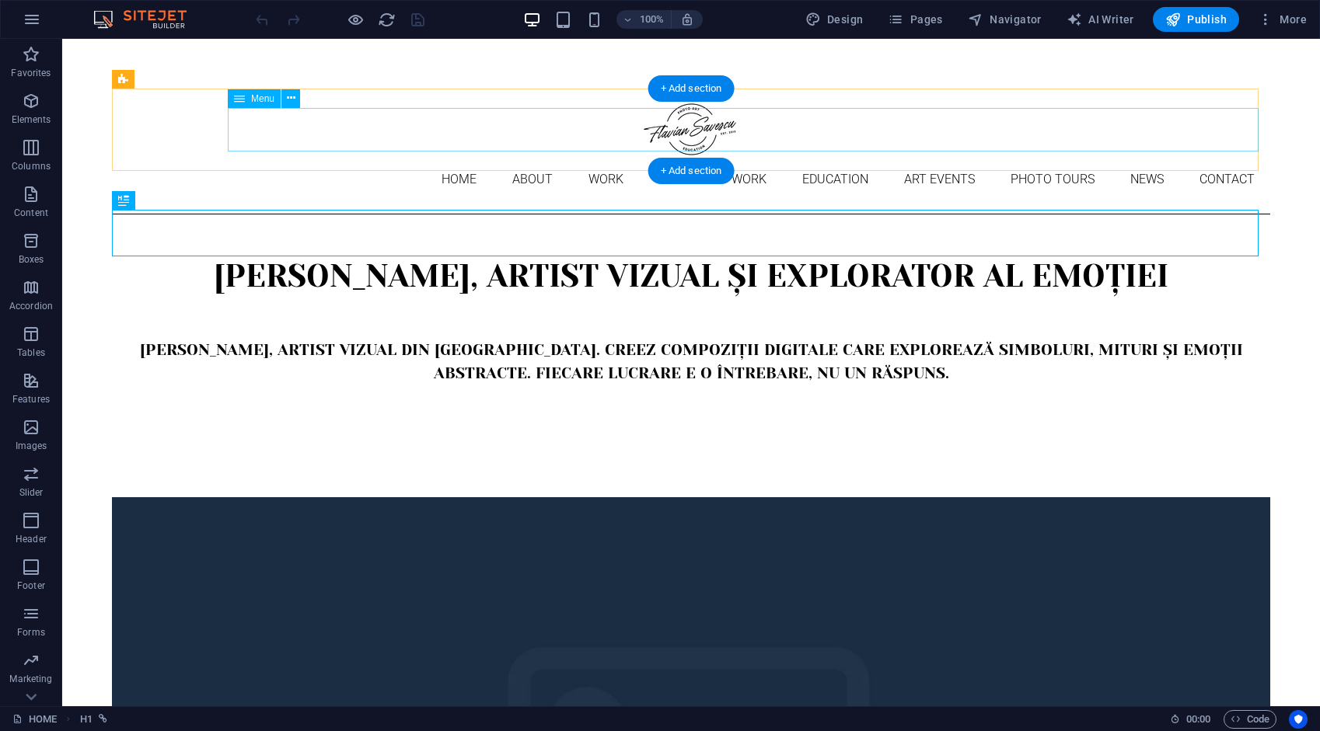
click at [360, 158] on nav "Home About Work DIGITAL ART WORK EDUCATION ART EVENTS Photo tours News Contact" at bounding box center [691, 180] width 1158 height 44
select select "1"
select select
select select "2"
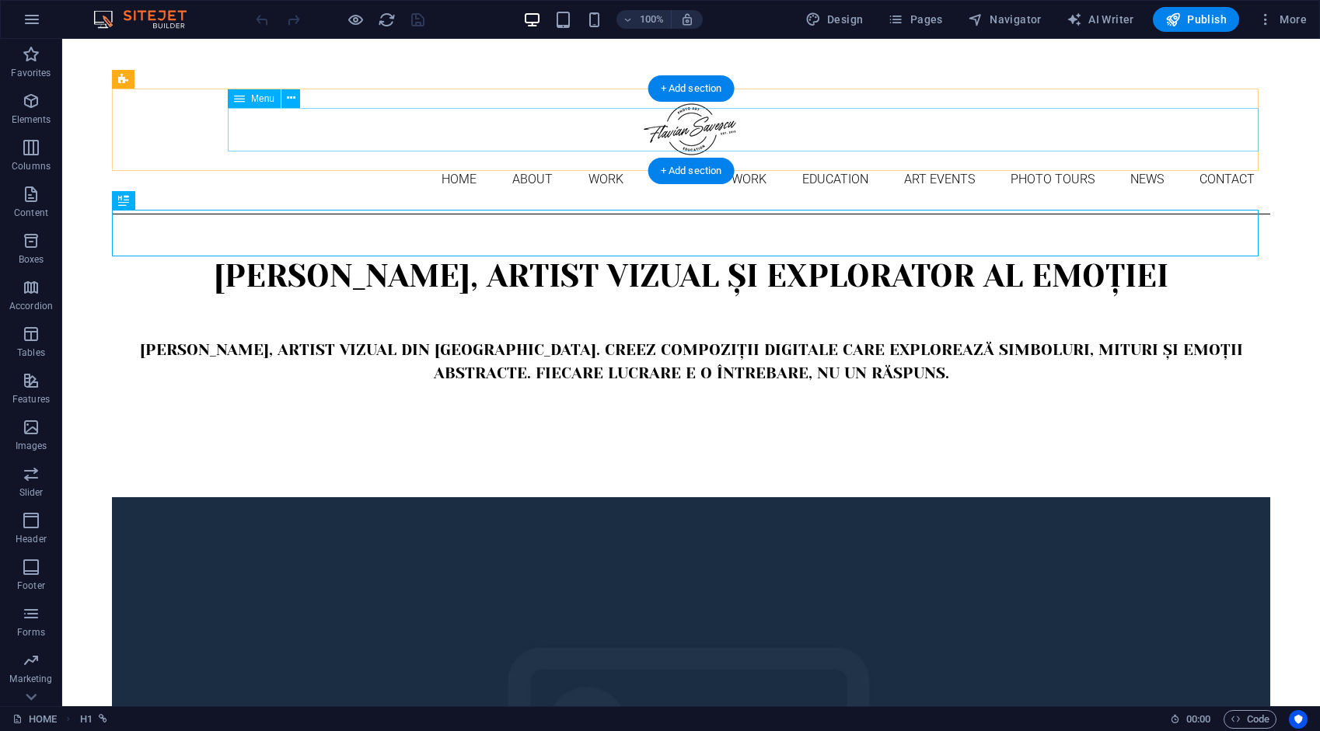
select select "3"
select select "4"
select select
select select "9"
select select
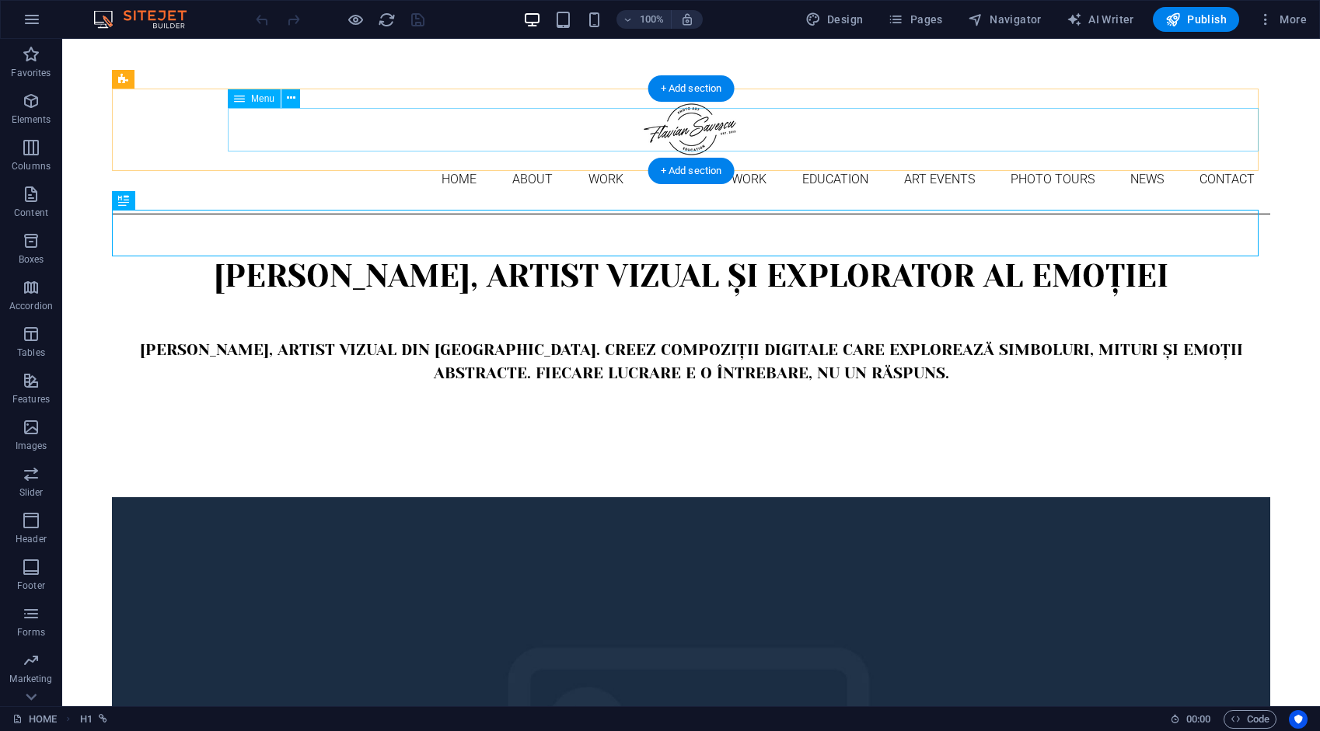
select select "10"
select select "5"
select select "6"
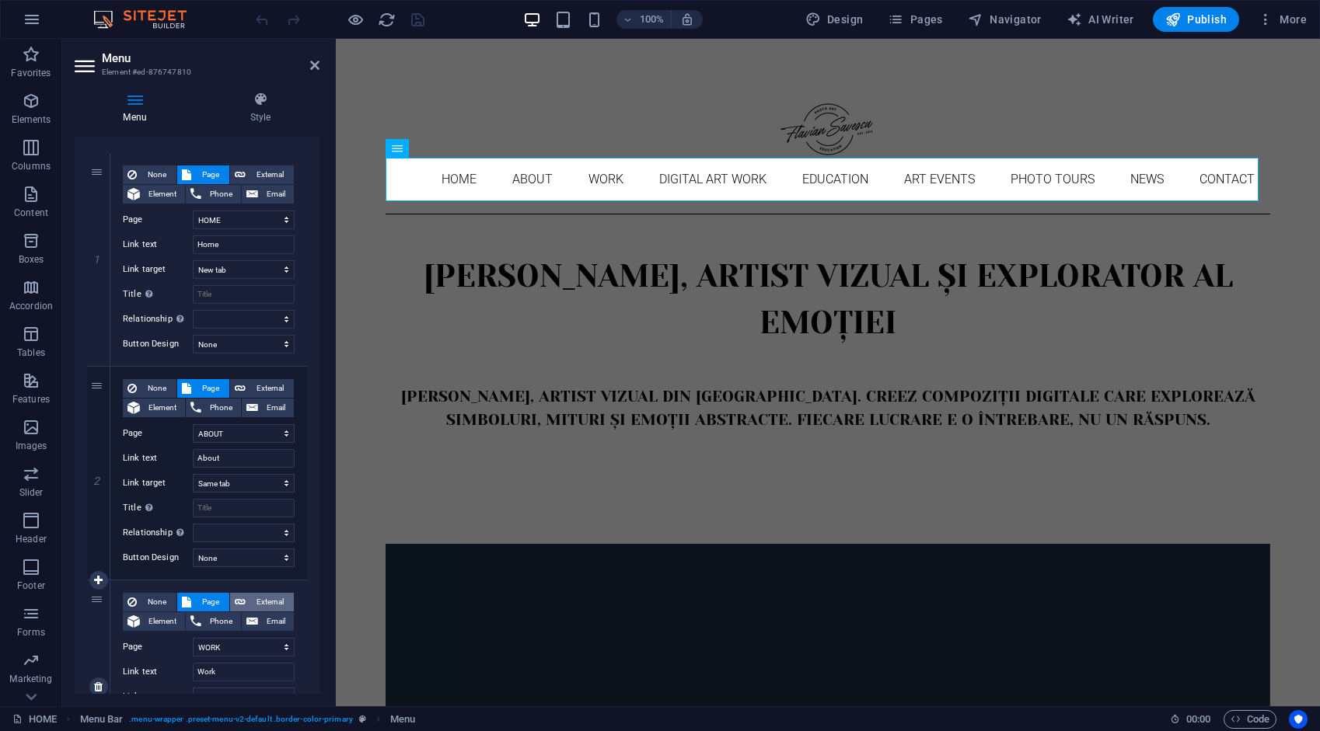
scroll to position [155, 0]
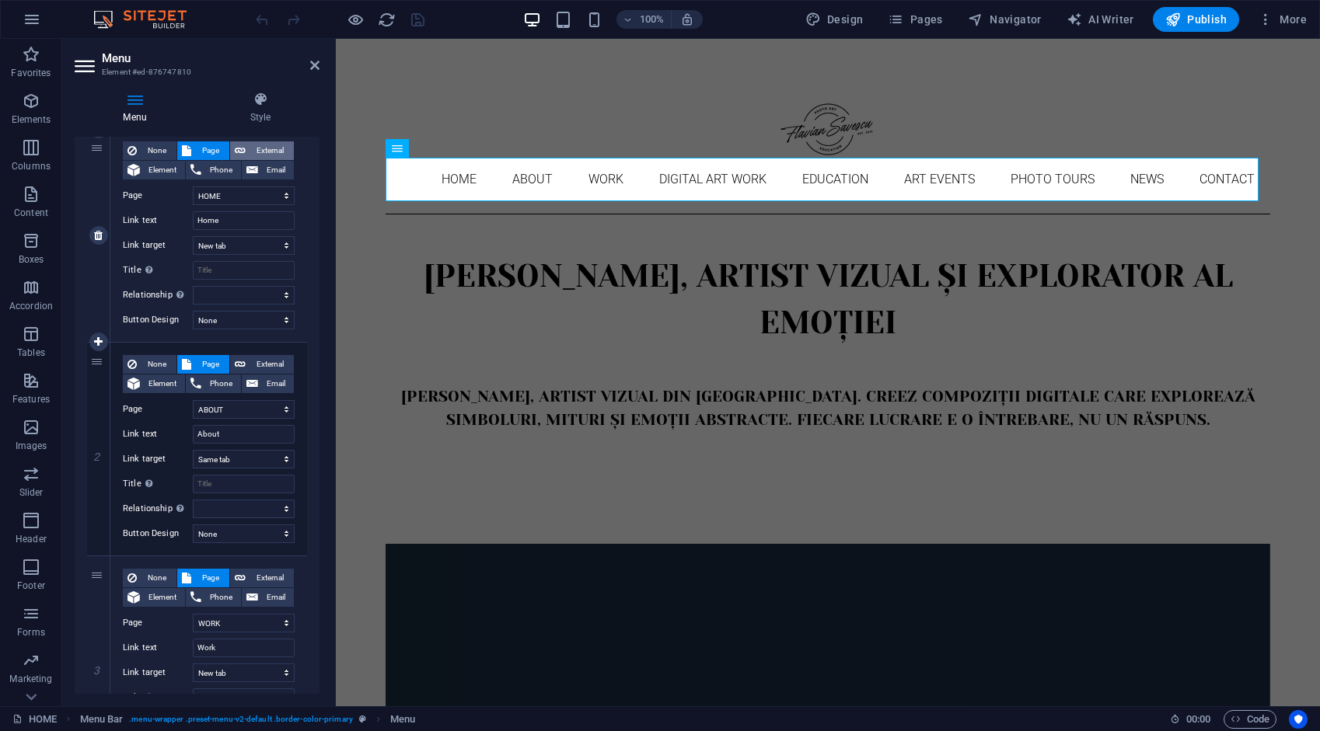
click at [260, 152] on span "External" at bounding box center [269, 150] width 39 height 19
select select
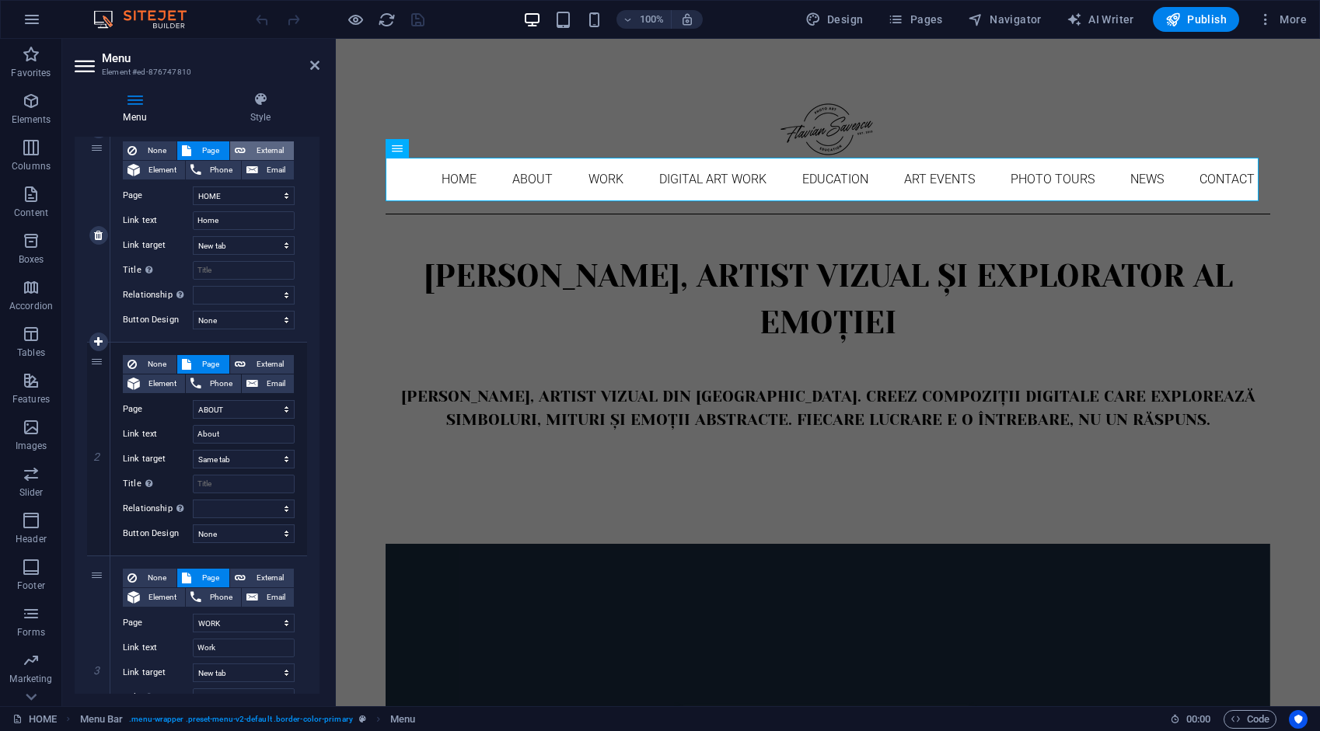
select select
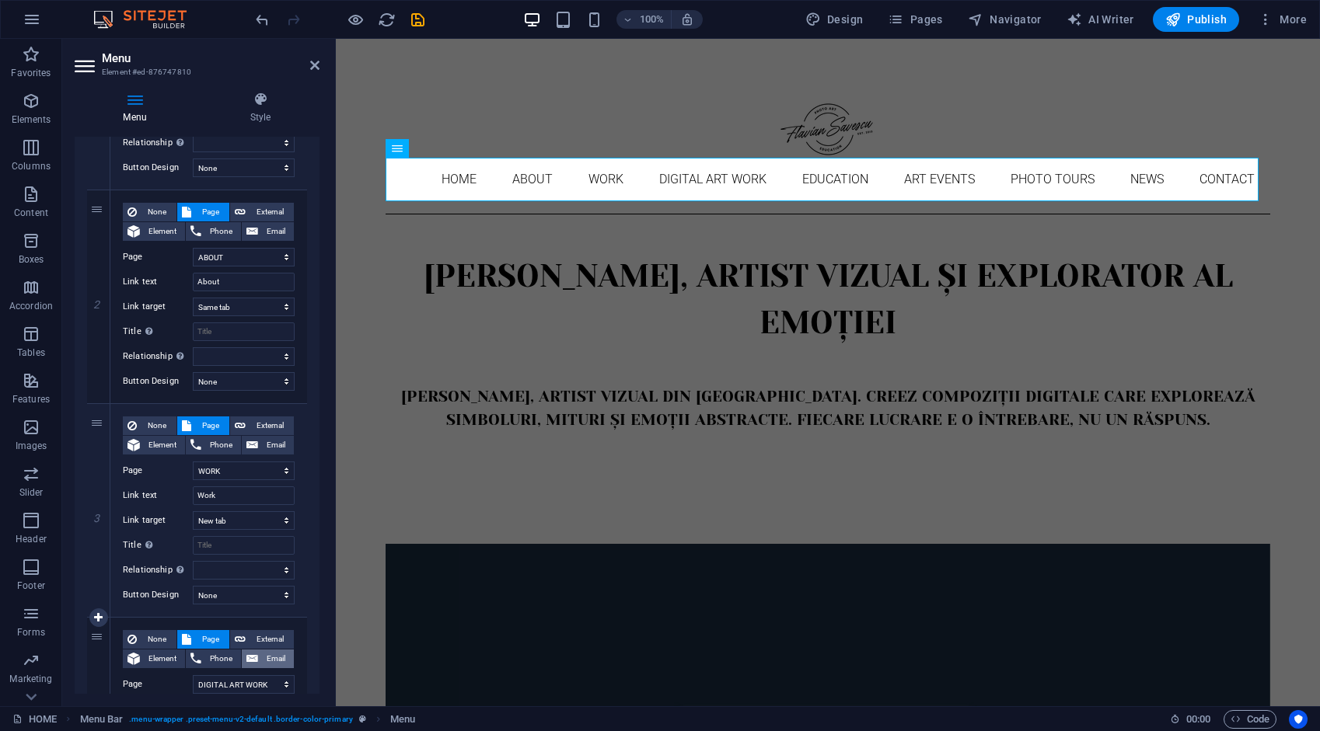
scroll to position [311, 0]
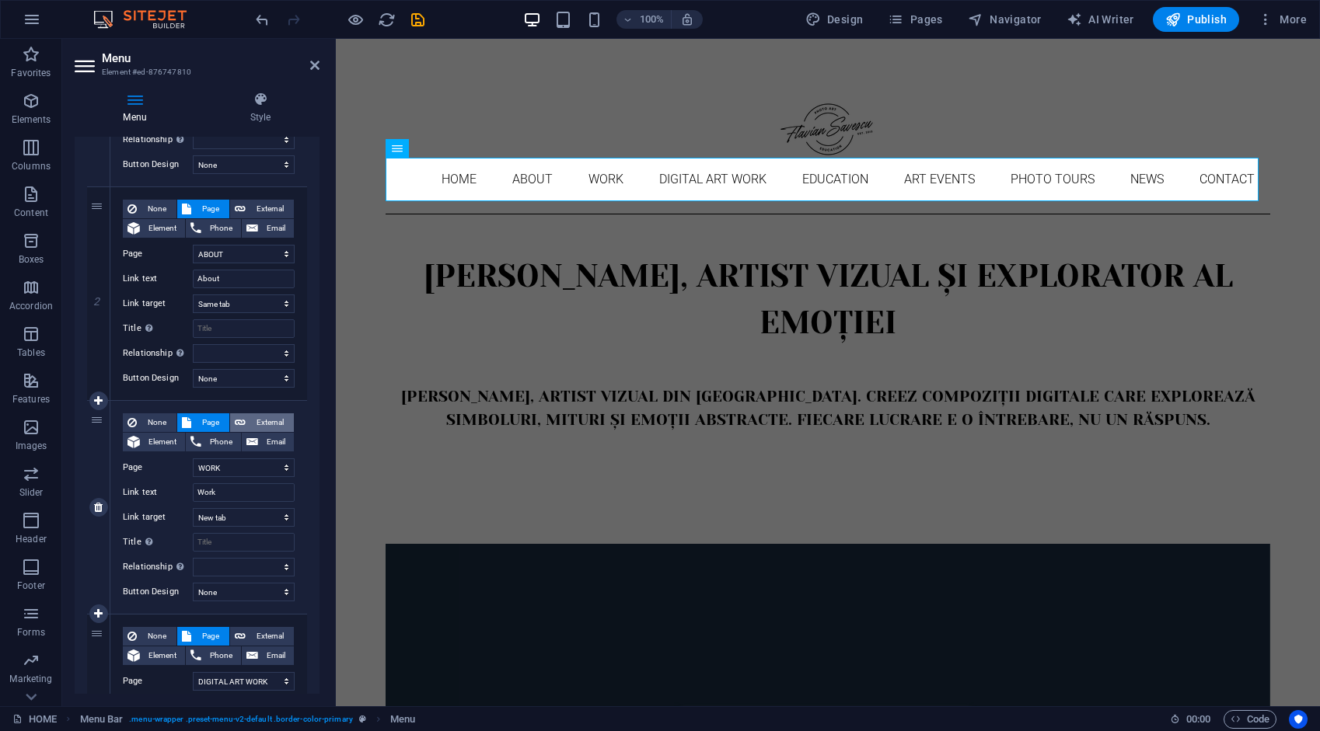
click at [275, 421] on span "External" at bounding box center [269, 422] width 39 height 19
select select
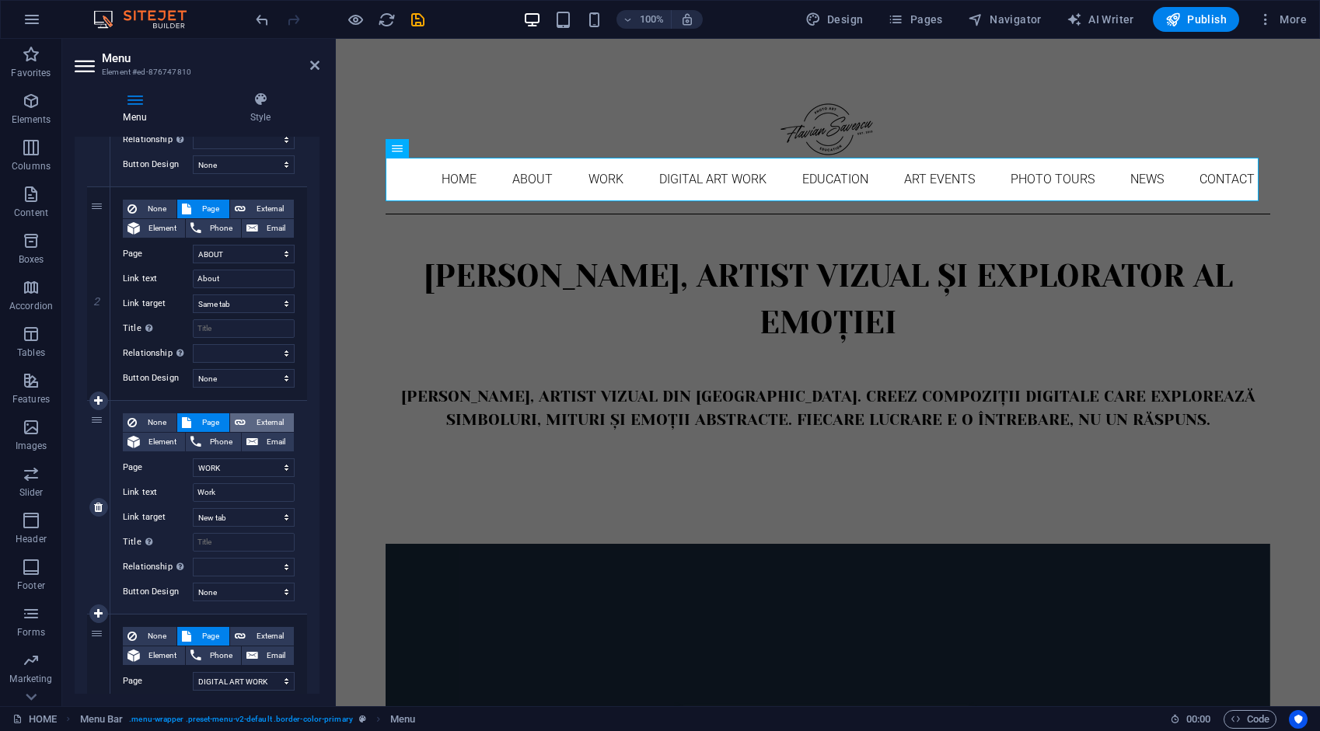
select select
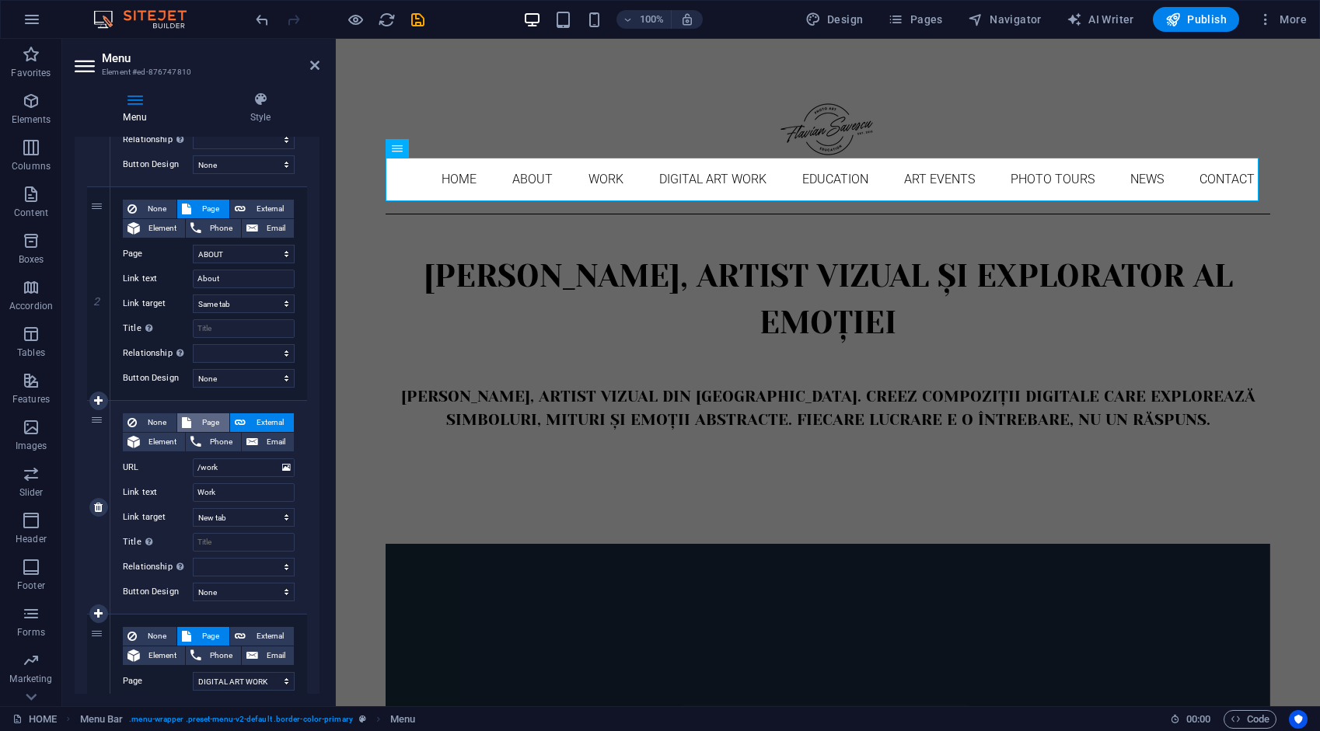
click at [215, 420] on span "Page" at bounding box center [210, 422] width 29 height 19
select select
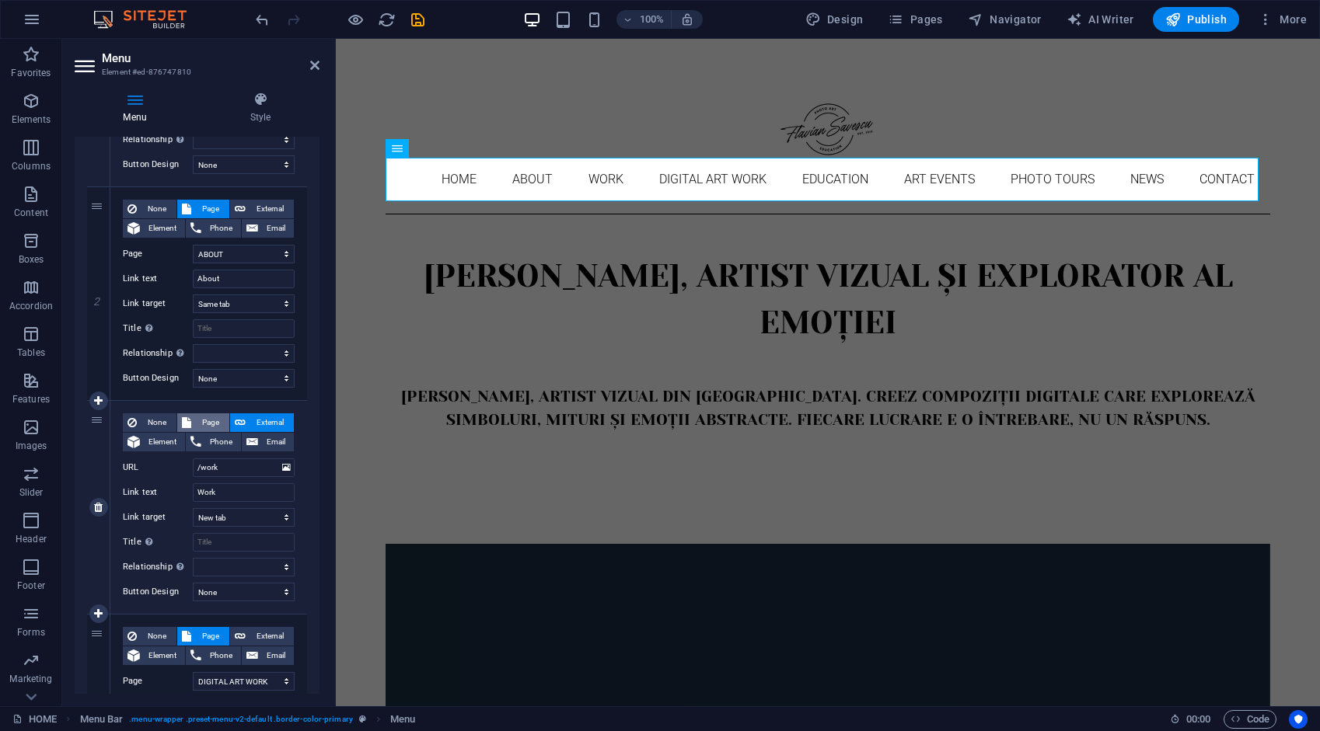
select select
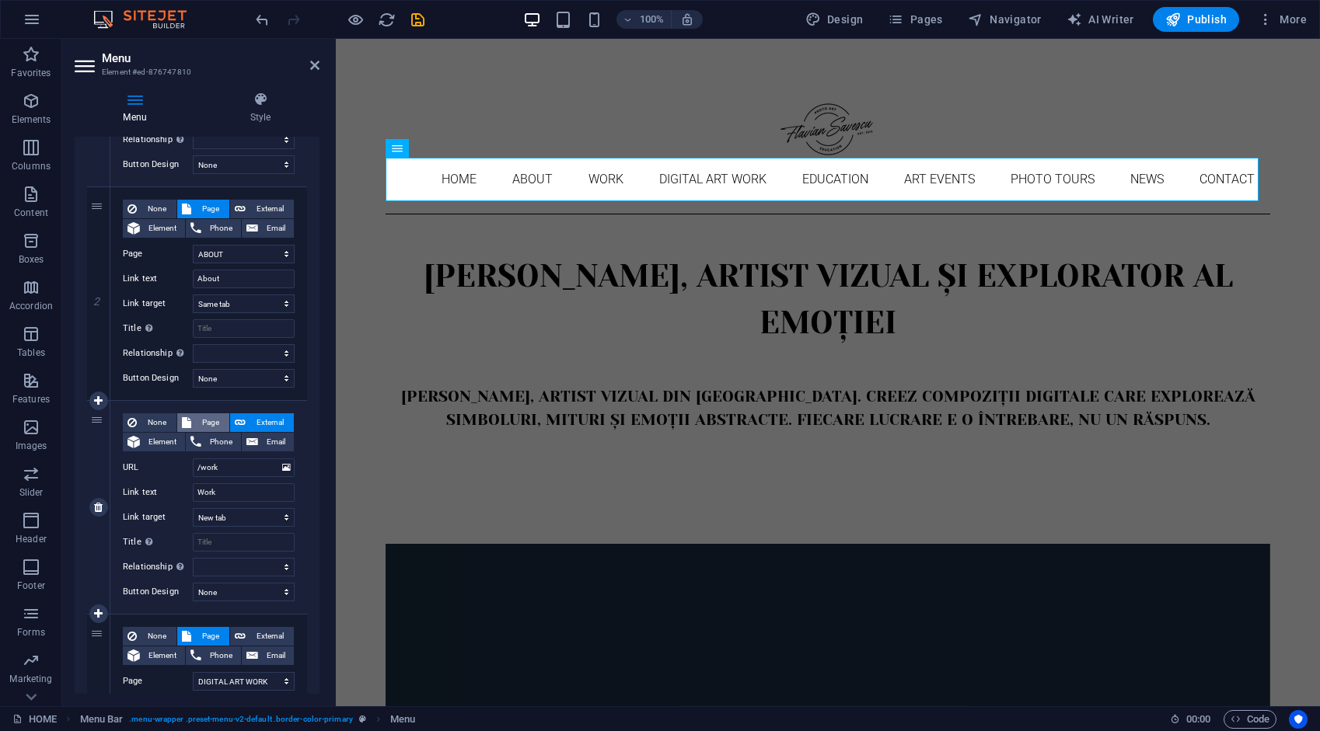
select select
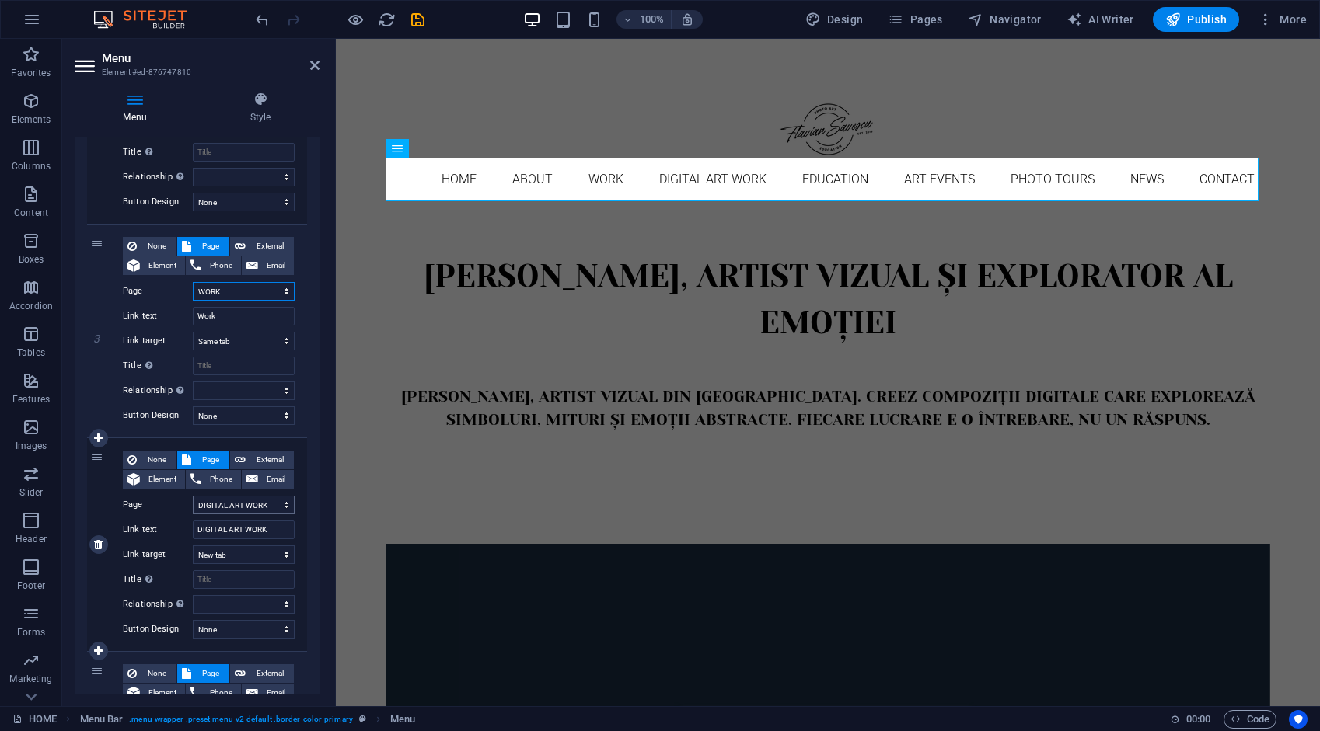
scroll to position [544, 0]
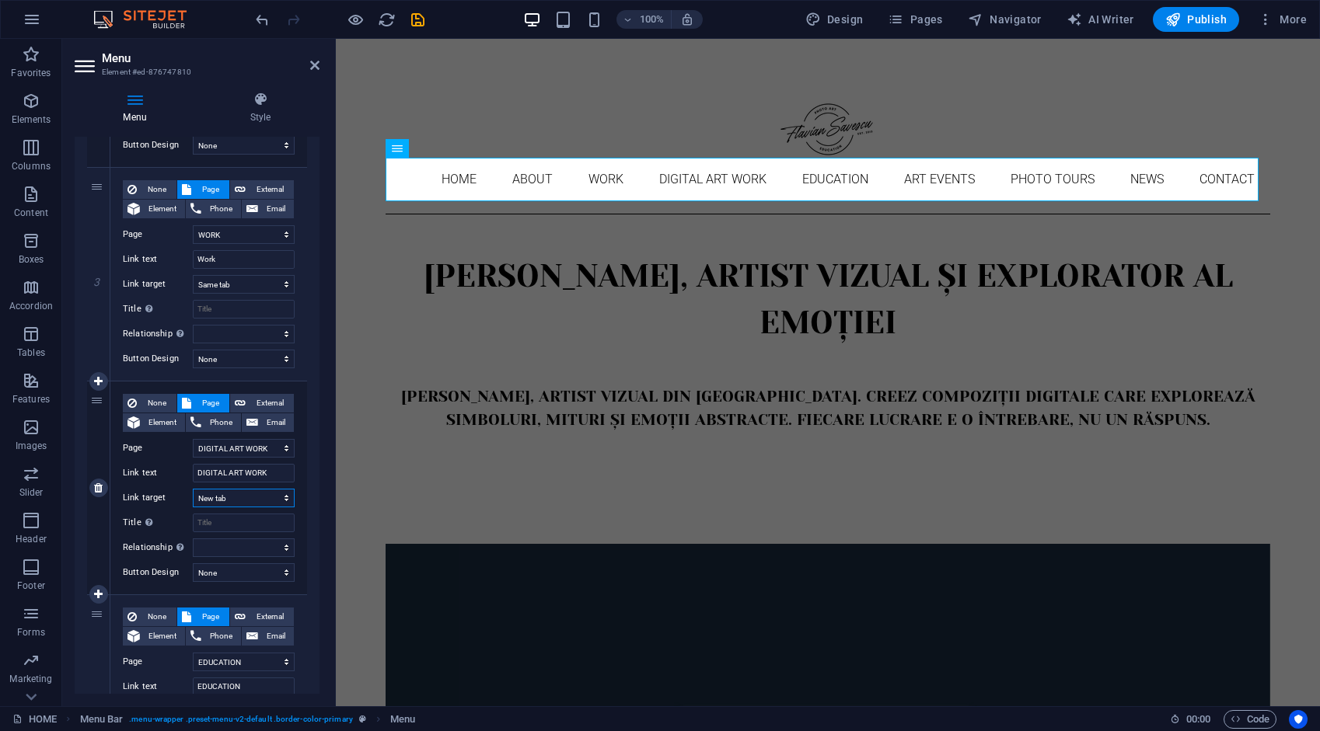
click at [234, 499] on select "New tab Same tab Overlay" at bounding box center [244, 498] width 102 height 19
select select
click at [193, 489] on select "New tab Same tab Overlay" at bounding box center [244, 498] width 102 height 19
select select
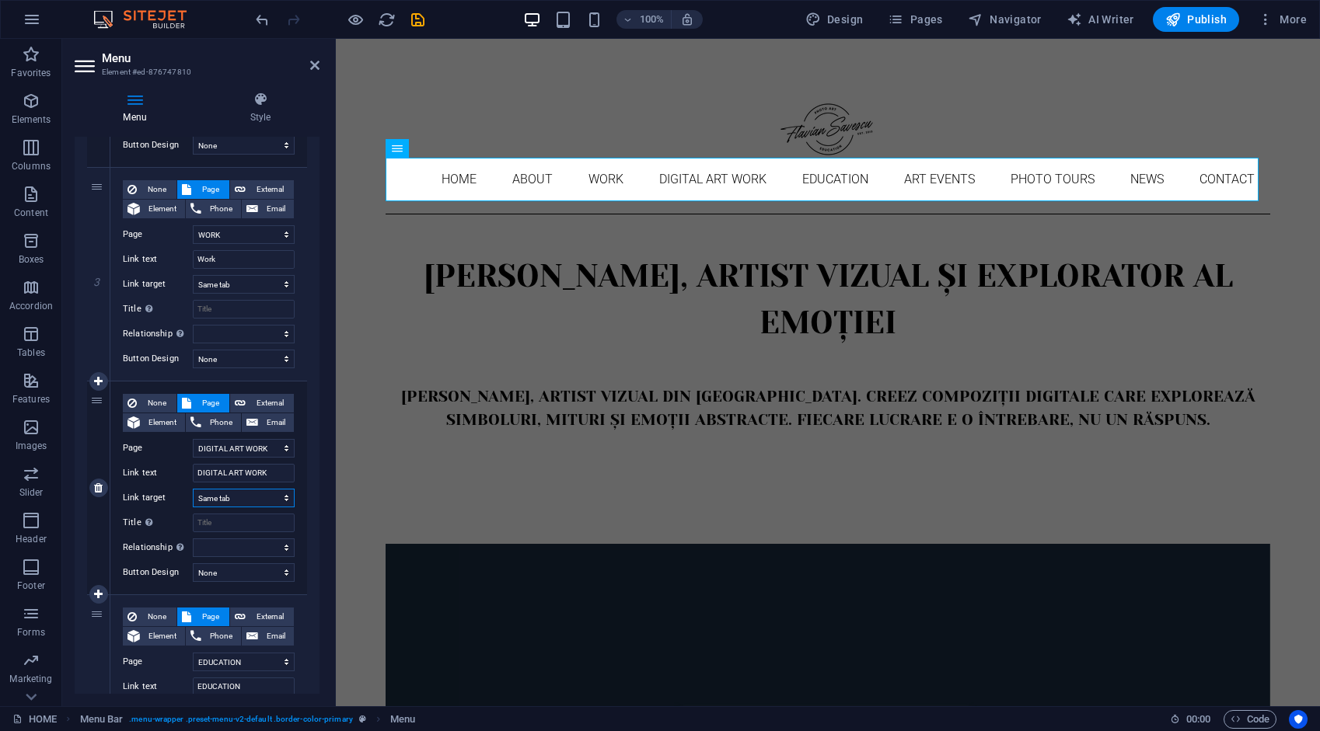
select select
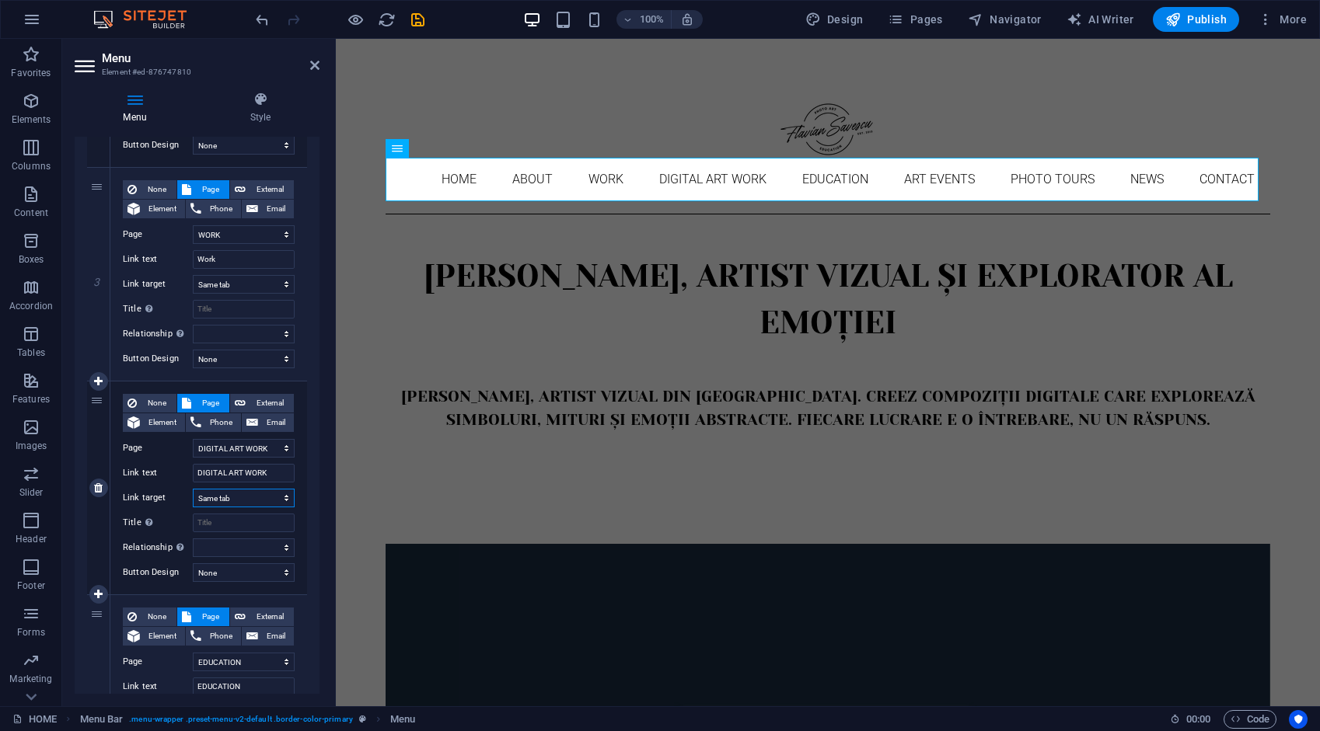
select select
click at [263, 403] on span "External" at bounding box center [269, 403] width 39 height 19
select select
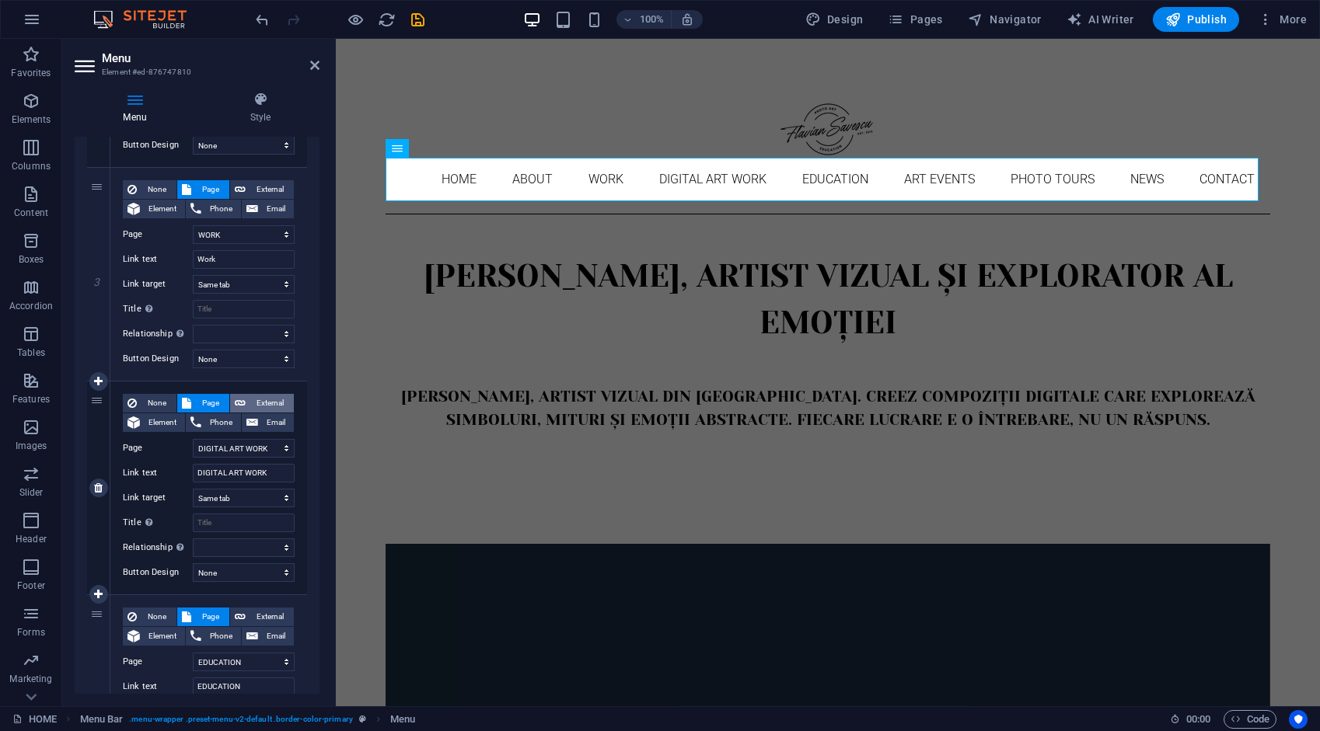
select select
select select "blank"
select select
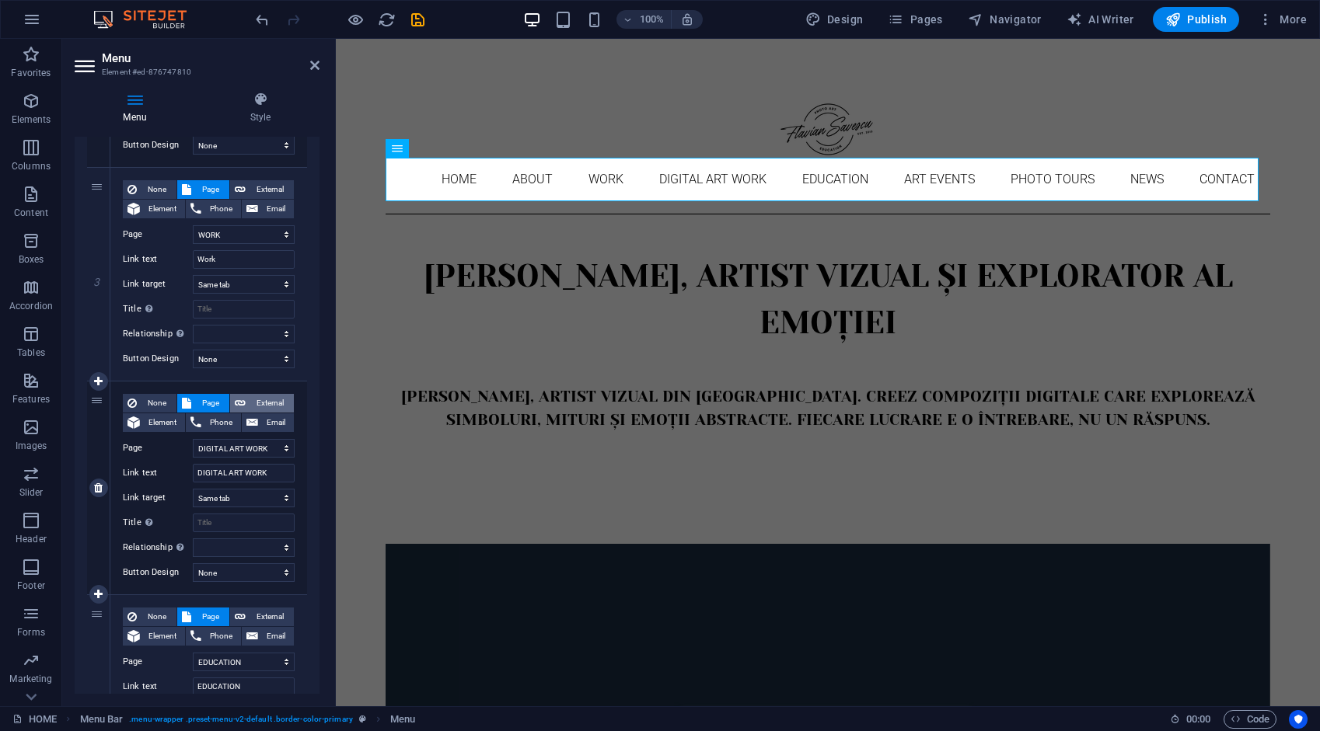
select select
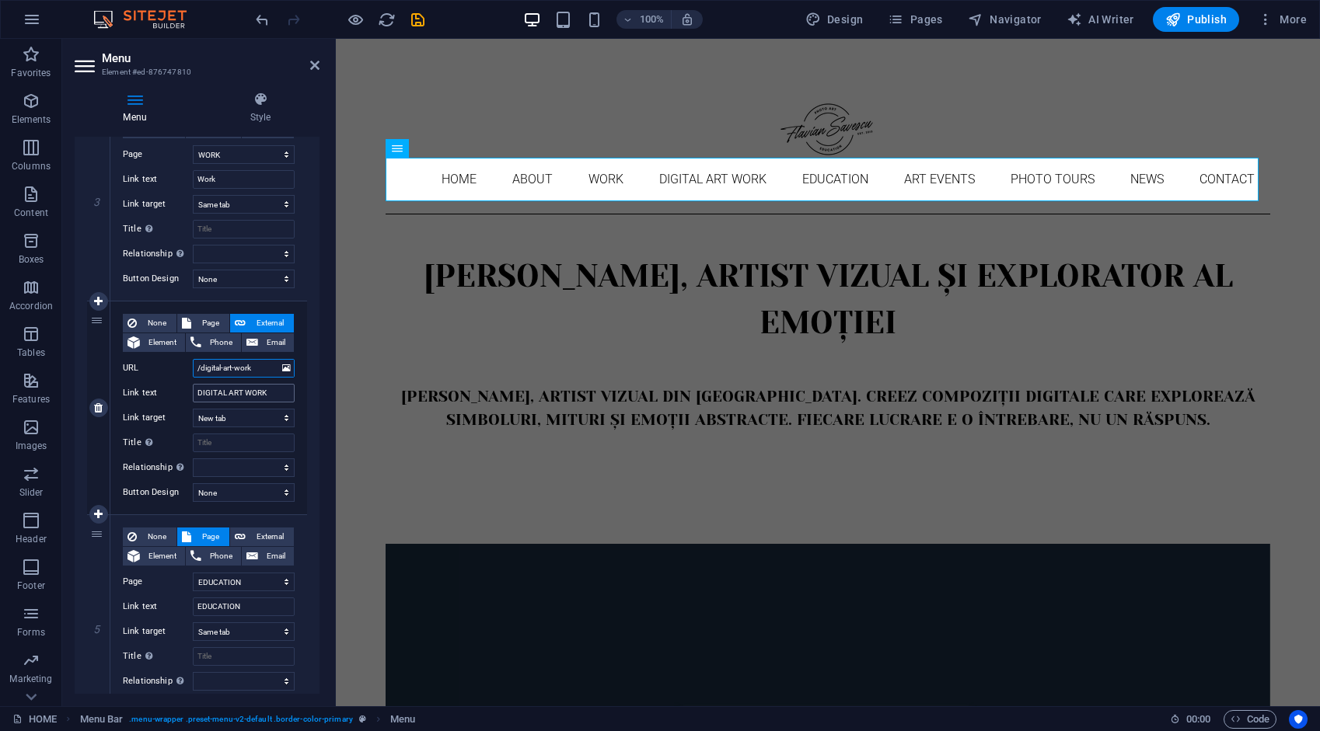
scroll to position [699, 0]
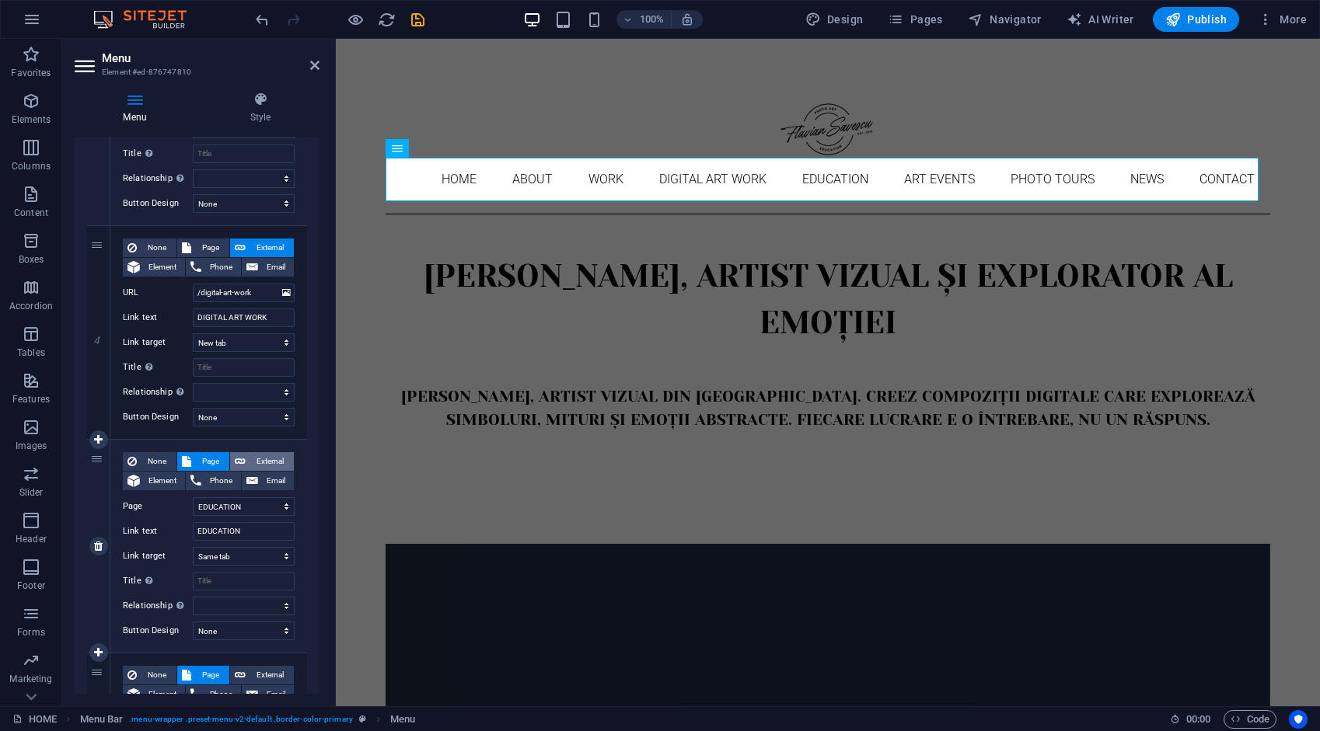
click at [266, 459] on span "External" at bounding box center [269, 461] width 39 height 19
select select
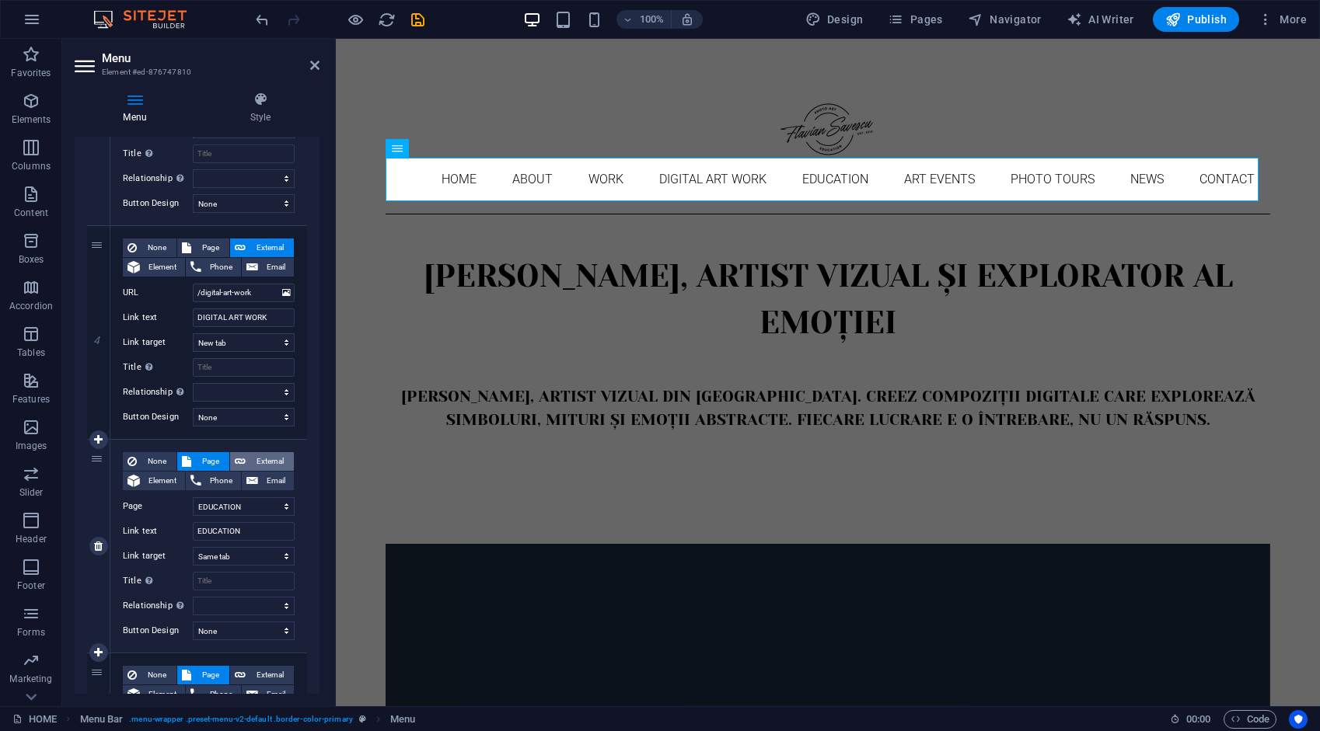
select select "blank"
select select
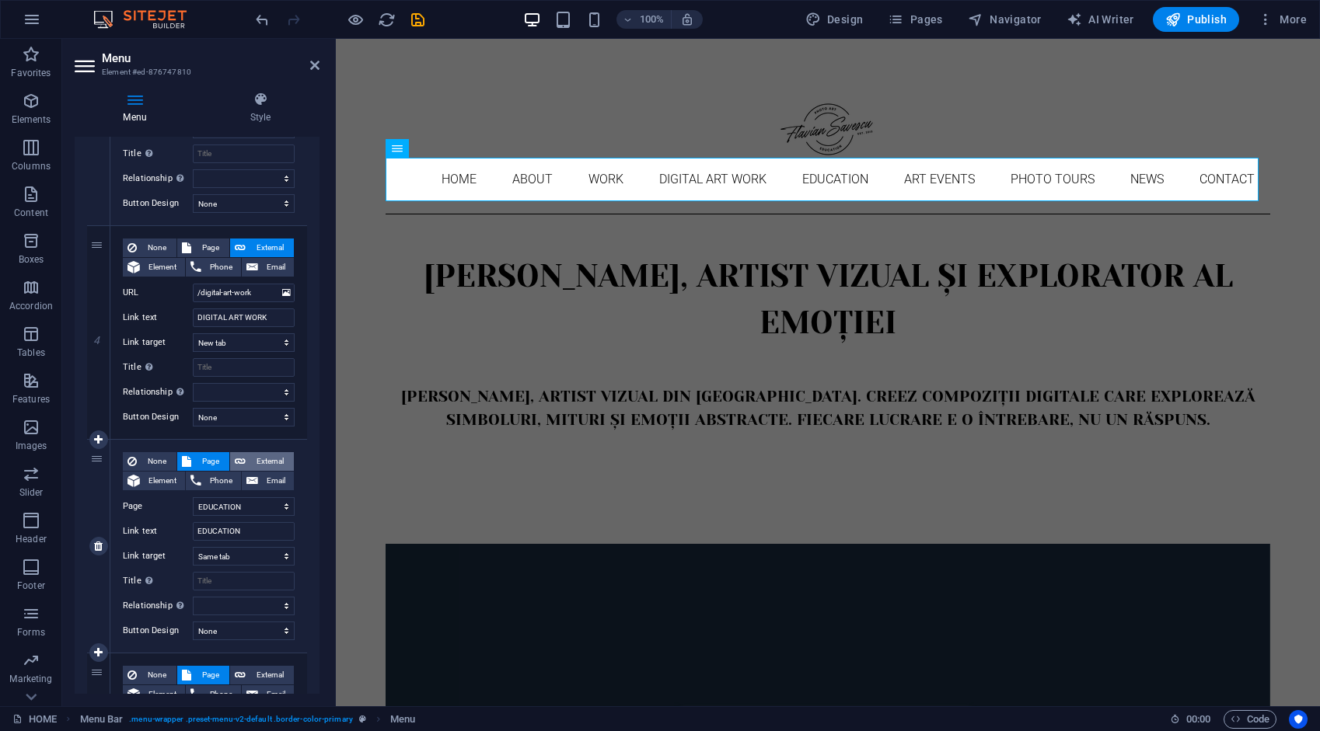
select select
drag, startPoint x: 253, startPoint y: 500, endPoint x: 180, endPoint y: 525, distance: 77.2
click at [180, 525] on div "None Page External Element Phone Email Page HOME ABOUT WORK DIGITAL ART WORK ED…" at bounding box center [209, 533] width 172 height 163
select select
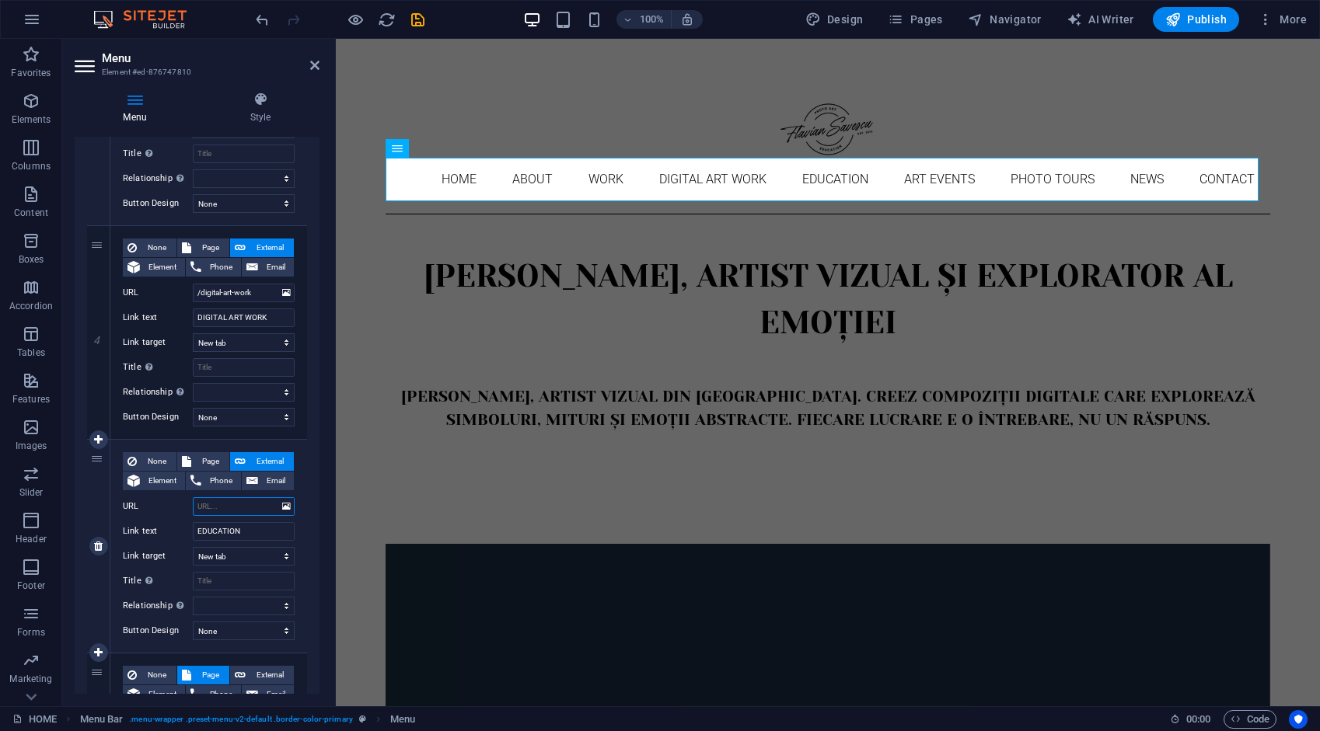
select select
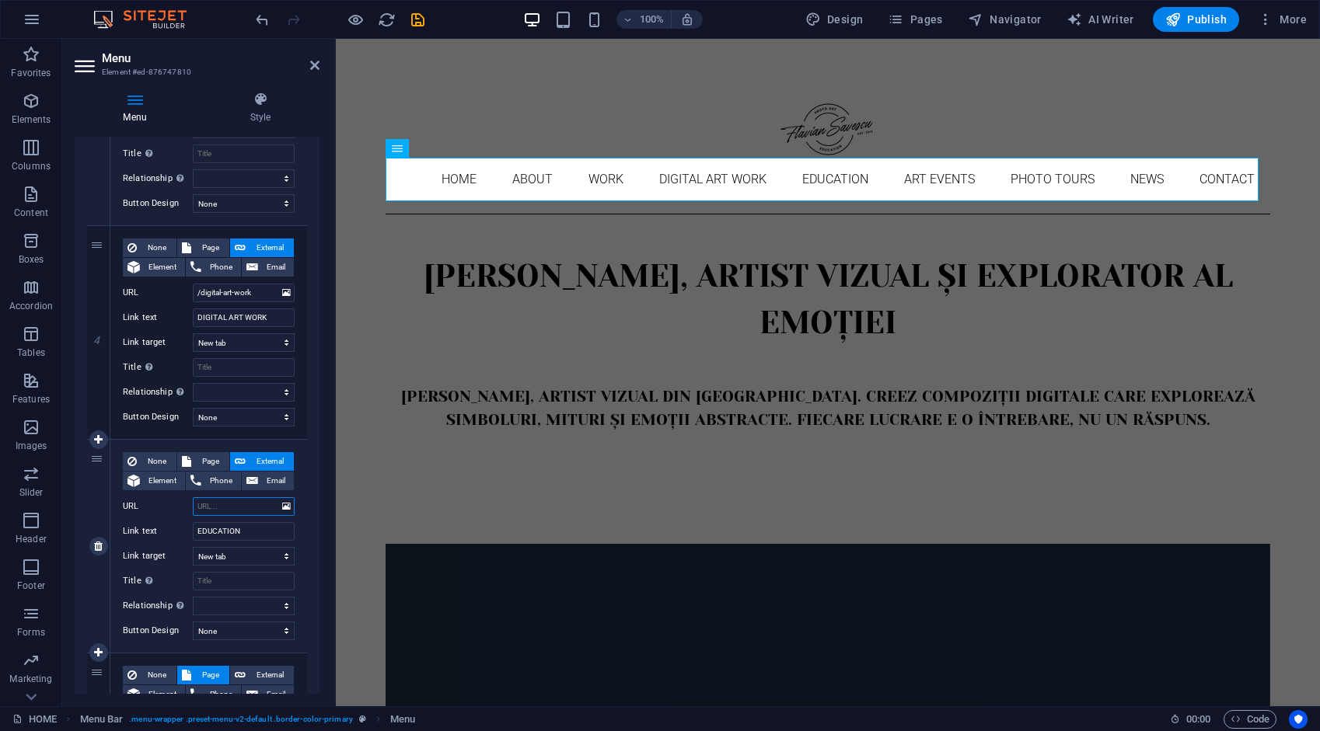
select select
click at [234, 507] on input "URL" at bounding box center [244, 506] width 102 height 19
type input "/education"
select select
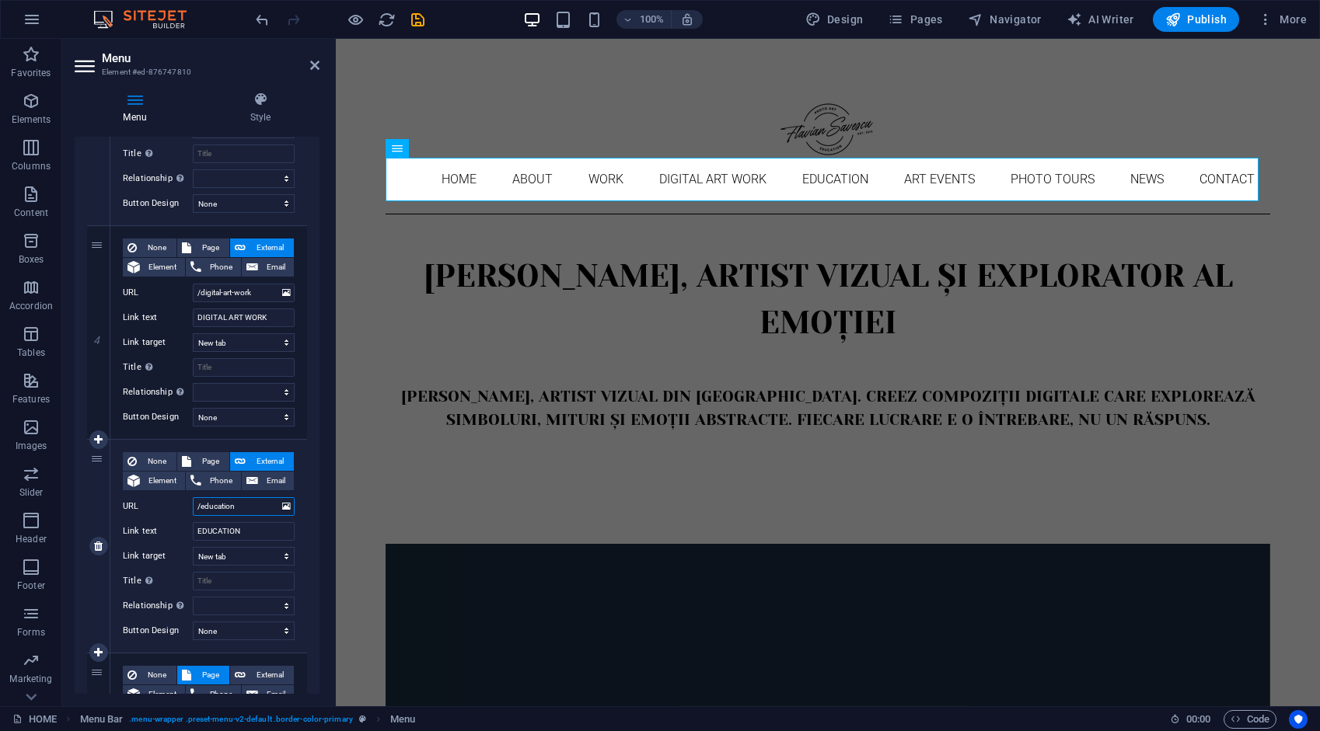
select select
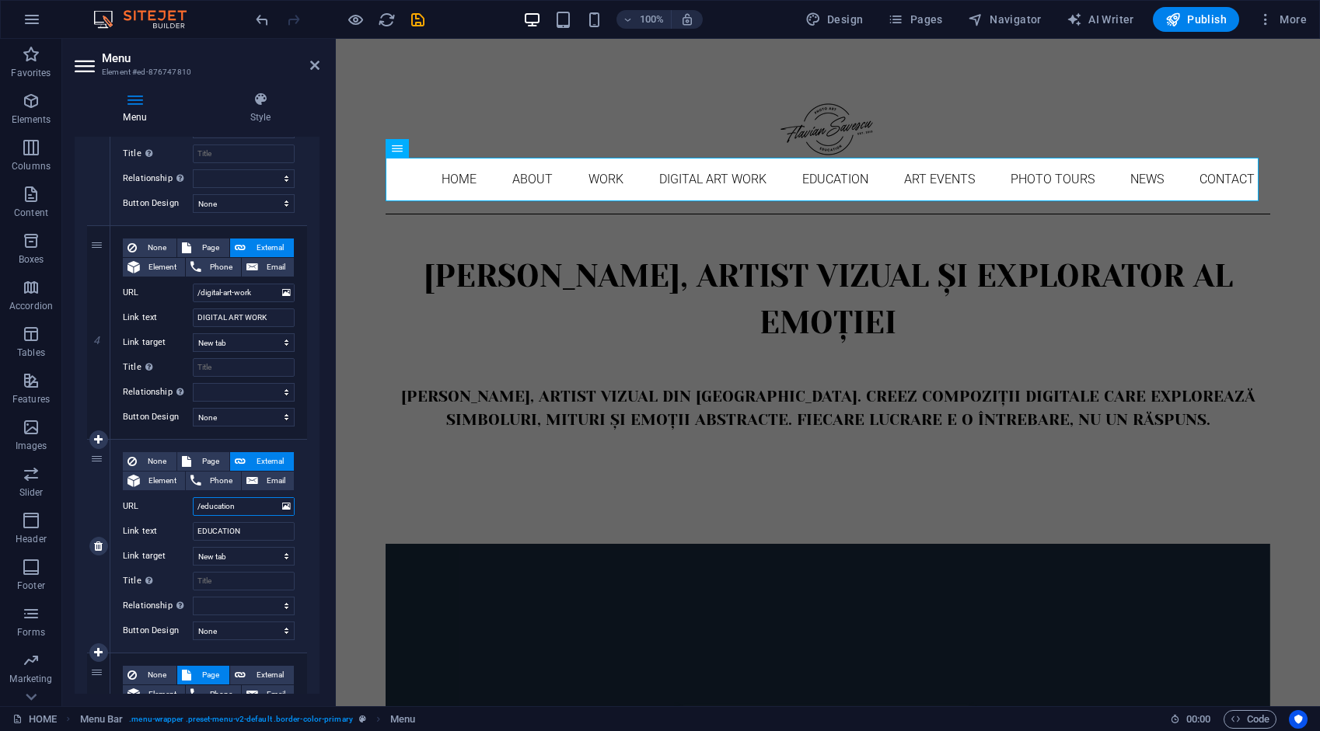
select select
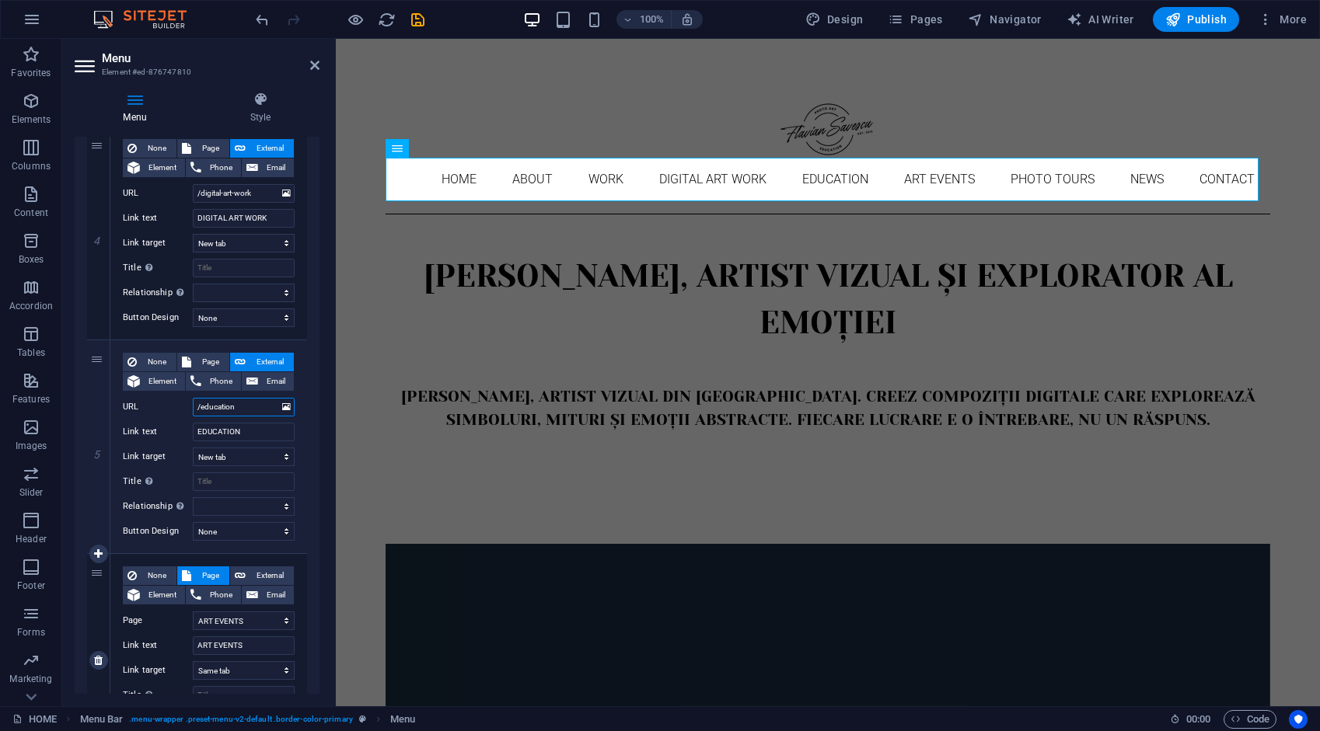
scroll to position [855, 0]
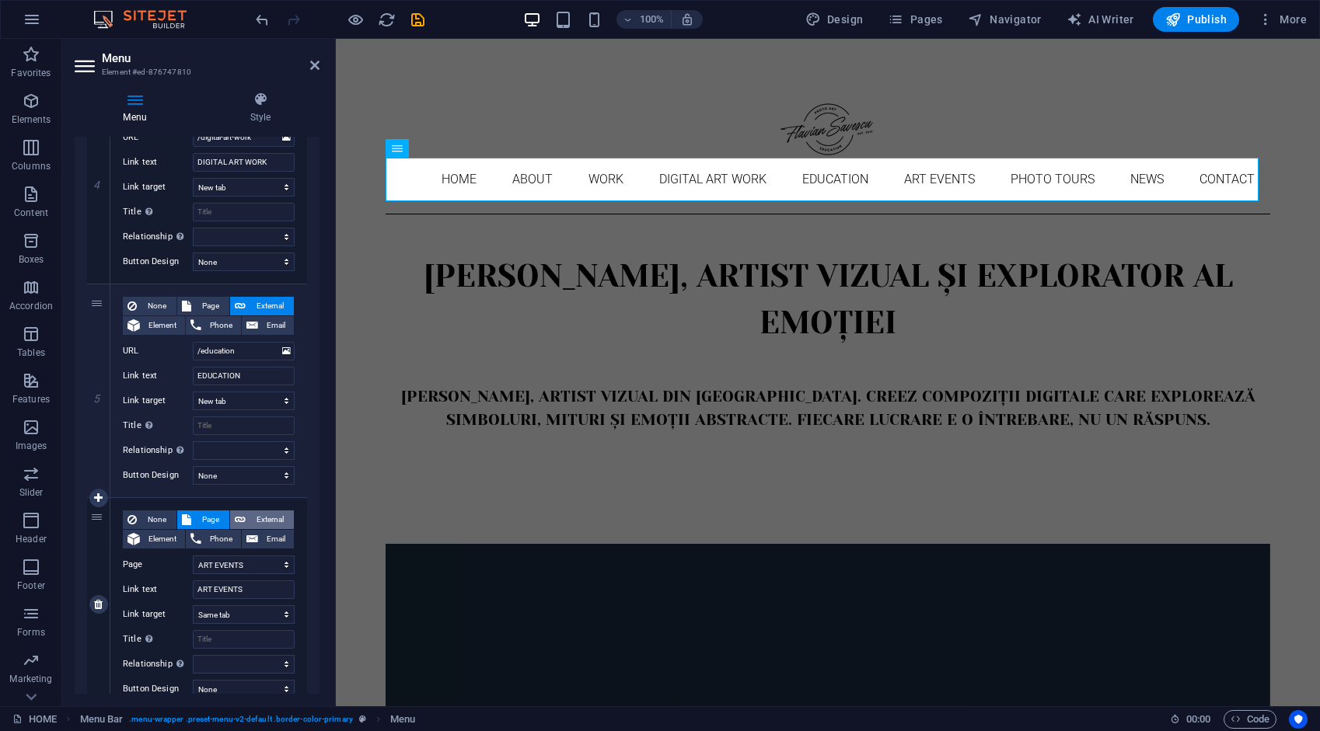
click at [267, 513] on span "External" at bounding box center [269, 520] width 39 height 19
select select
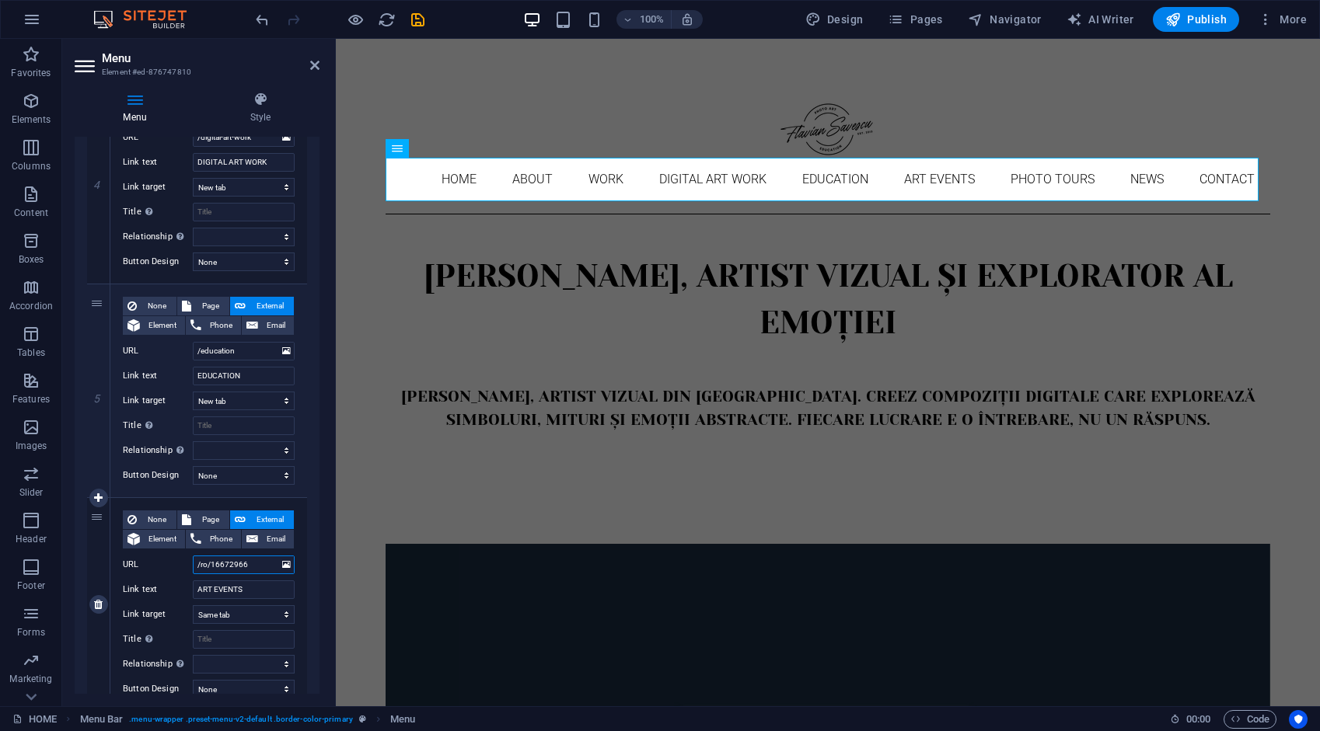
select select
select select "blank"
select select
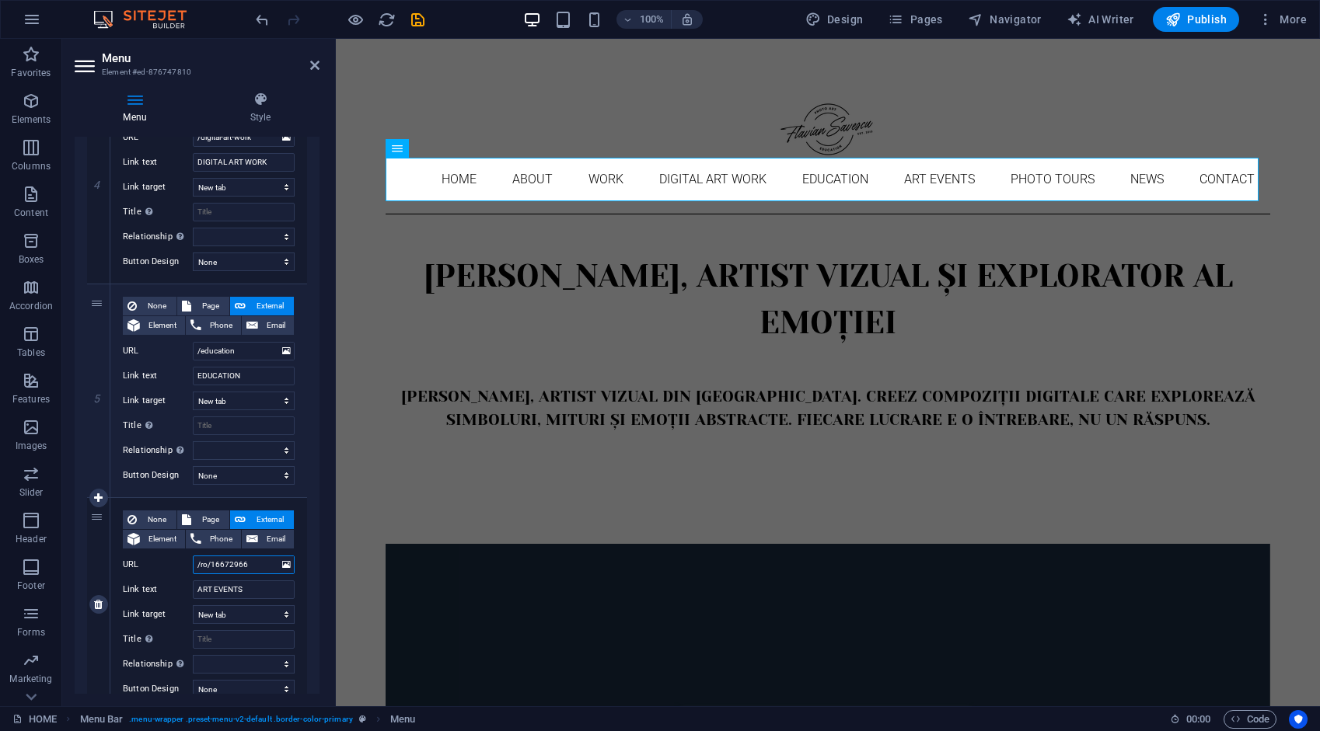
select select
drag, startPoint x: 253, startPoint y: 561, endPoint x: 194, endPoint y: 563, distance: 58.3
click at [194, 563] on input "/ro/16672966" at bounding box center [244, 565] width 102 height 19
select select
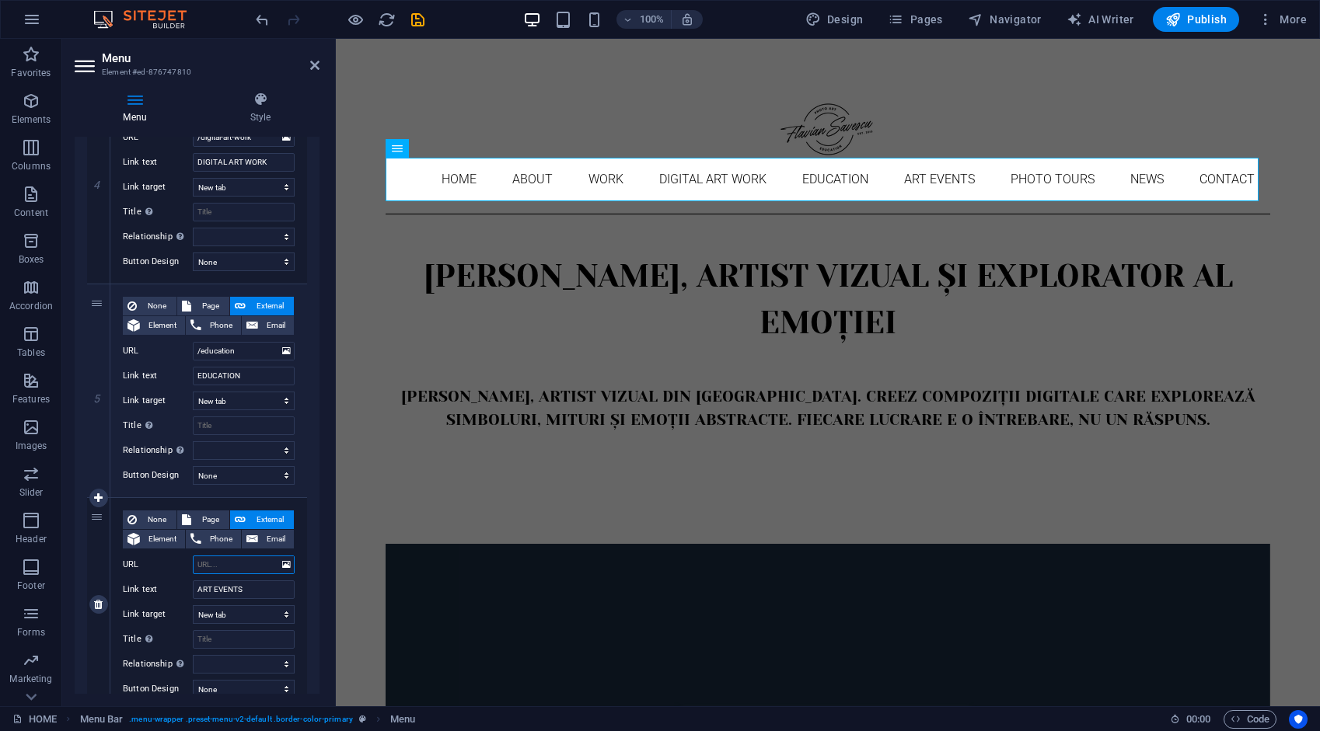
select select
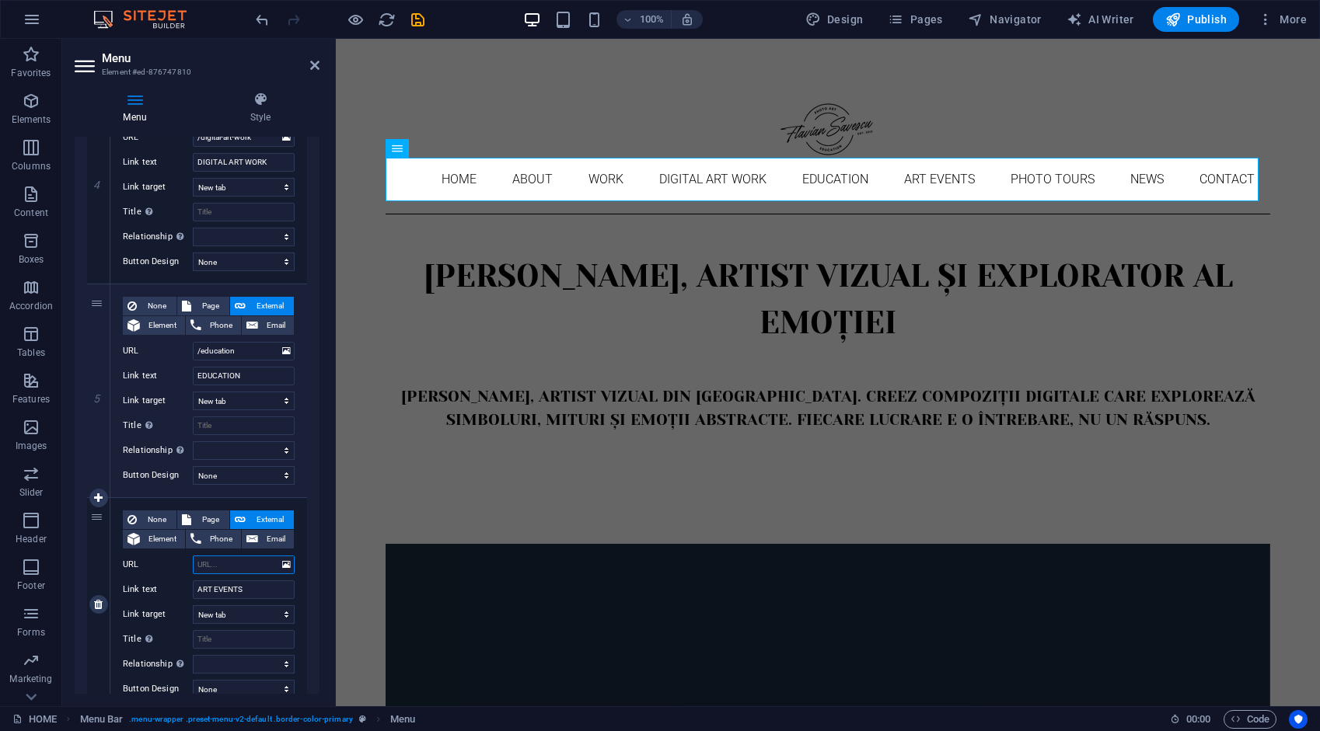
select select
drag, startPoint x: 249, startPoint y: 565, endPoint x: 236, endPoint y: 560, distance: 13.6
click at [236, 560] on input "URL" at bounding box center [244, 565] width 102 height 19
type input "/art-events"
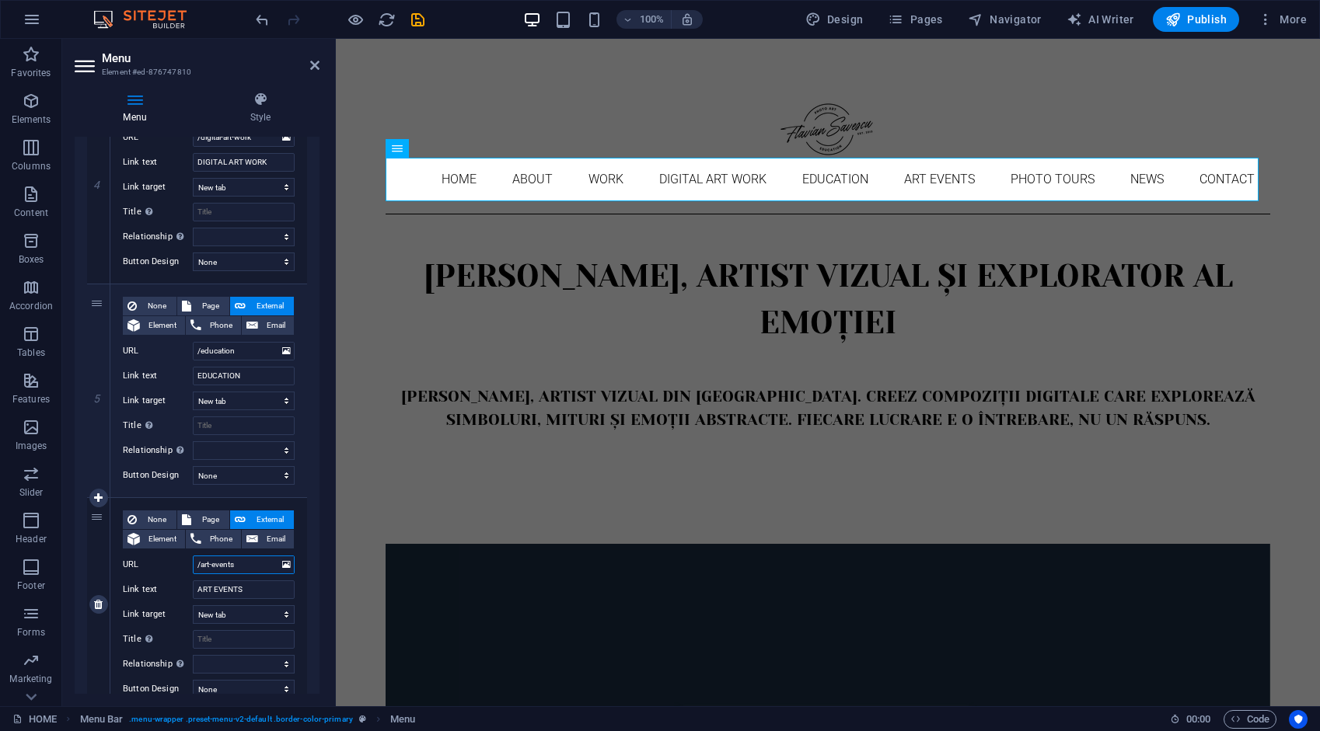
select select
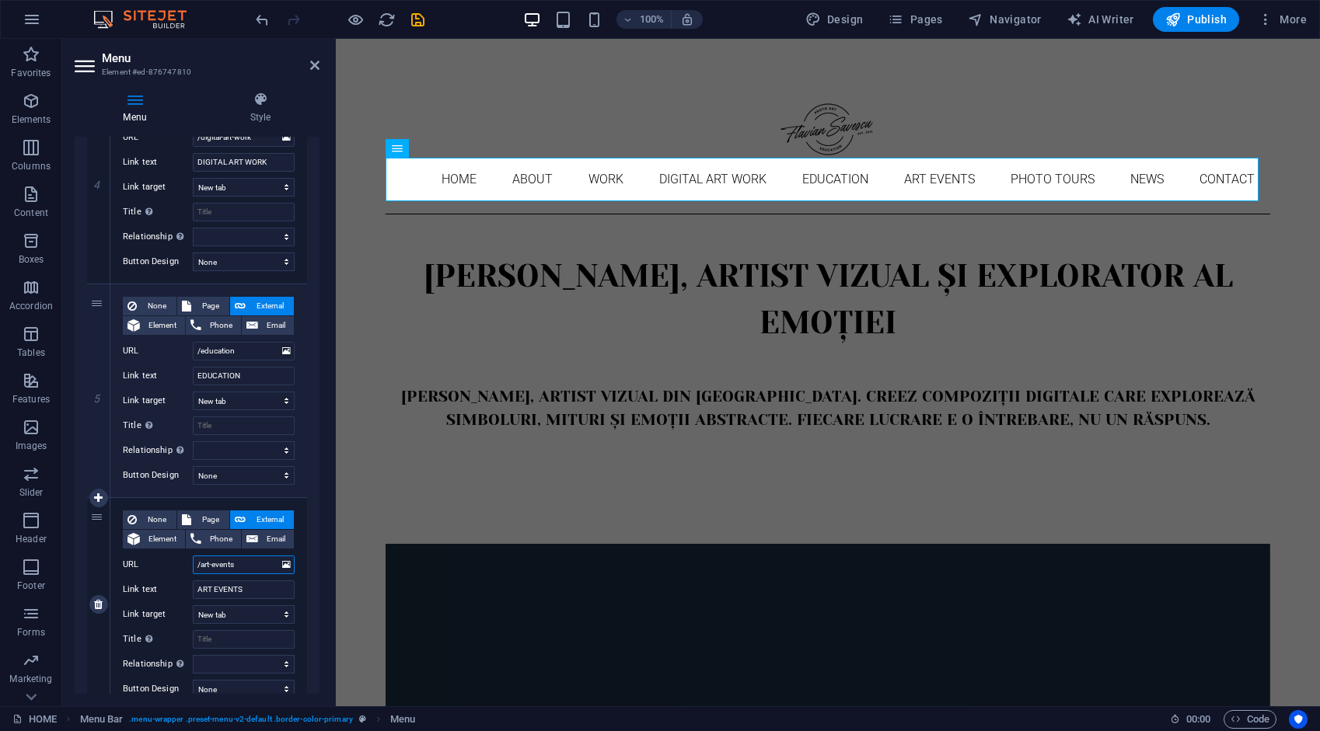
select select
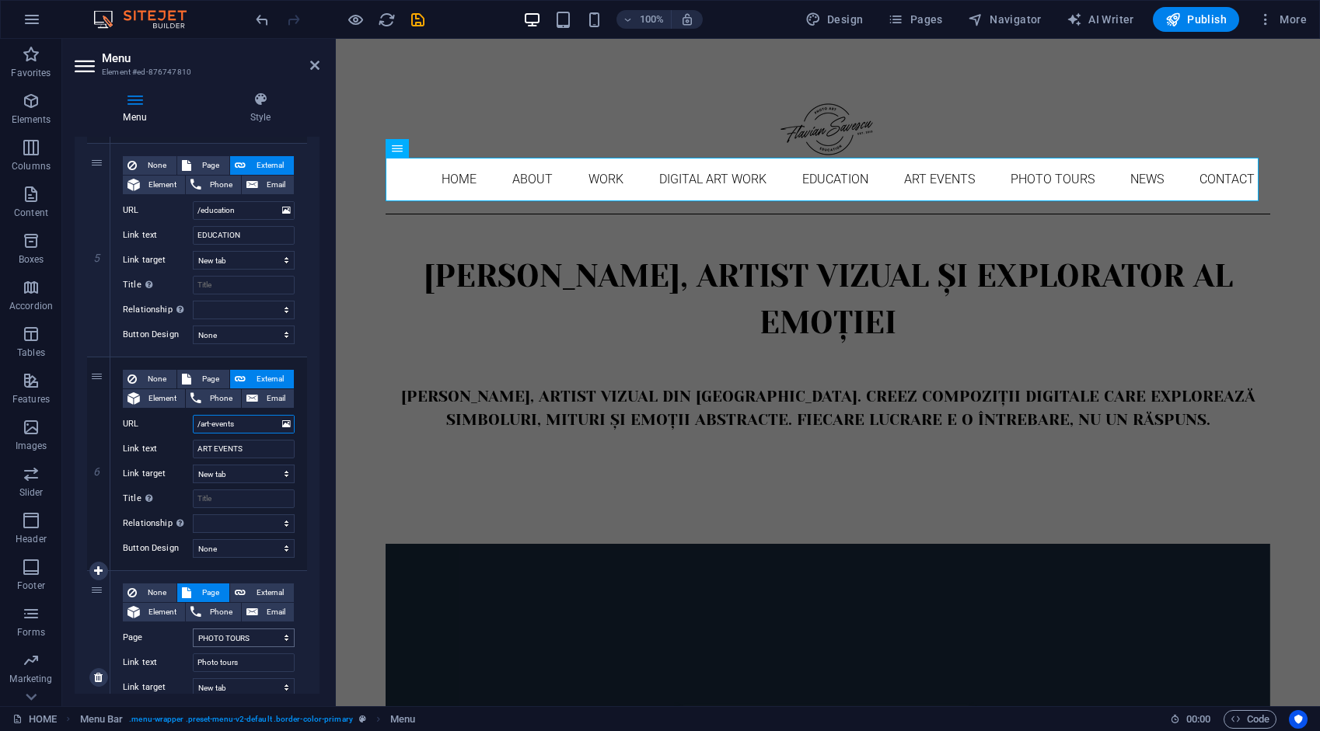
scroll to position [1010, 0]
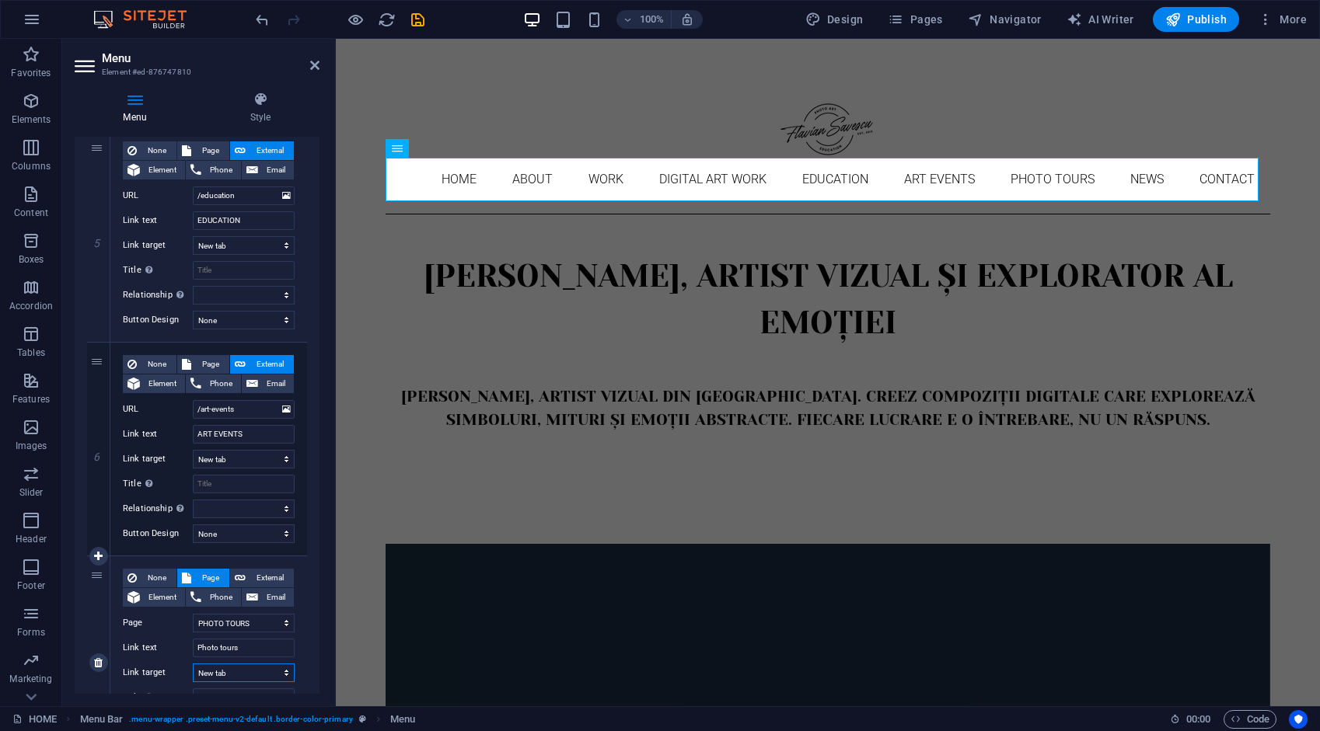
click at [235, 672] on select "New tab Same tab Overlay" at bounding box center [244, 673] width 102 height 19
select select
click at [193, 664] on select "New tab Same tab Overlay" at bounding box center [244, 673] width 102 height 19
select select
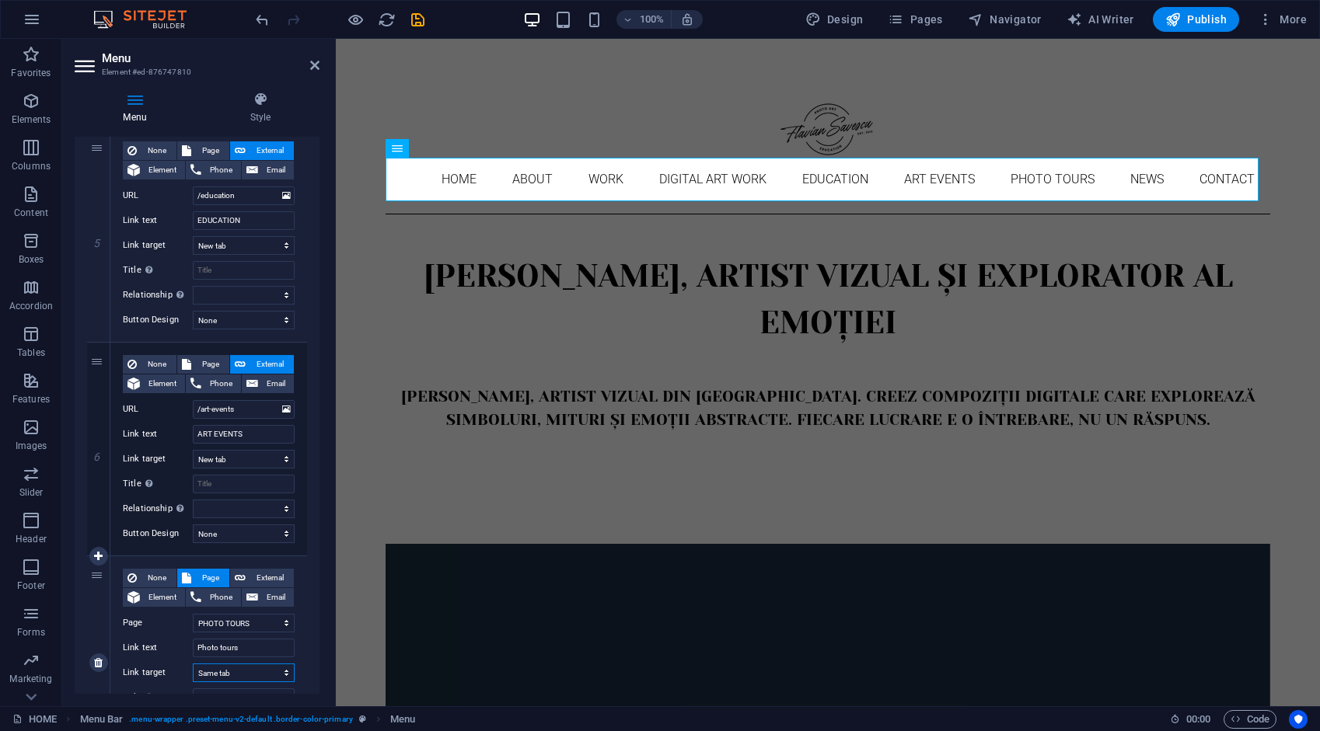
select select
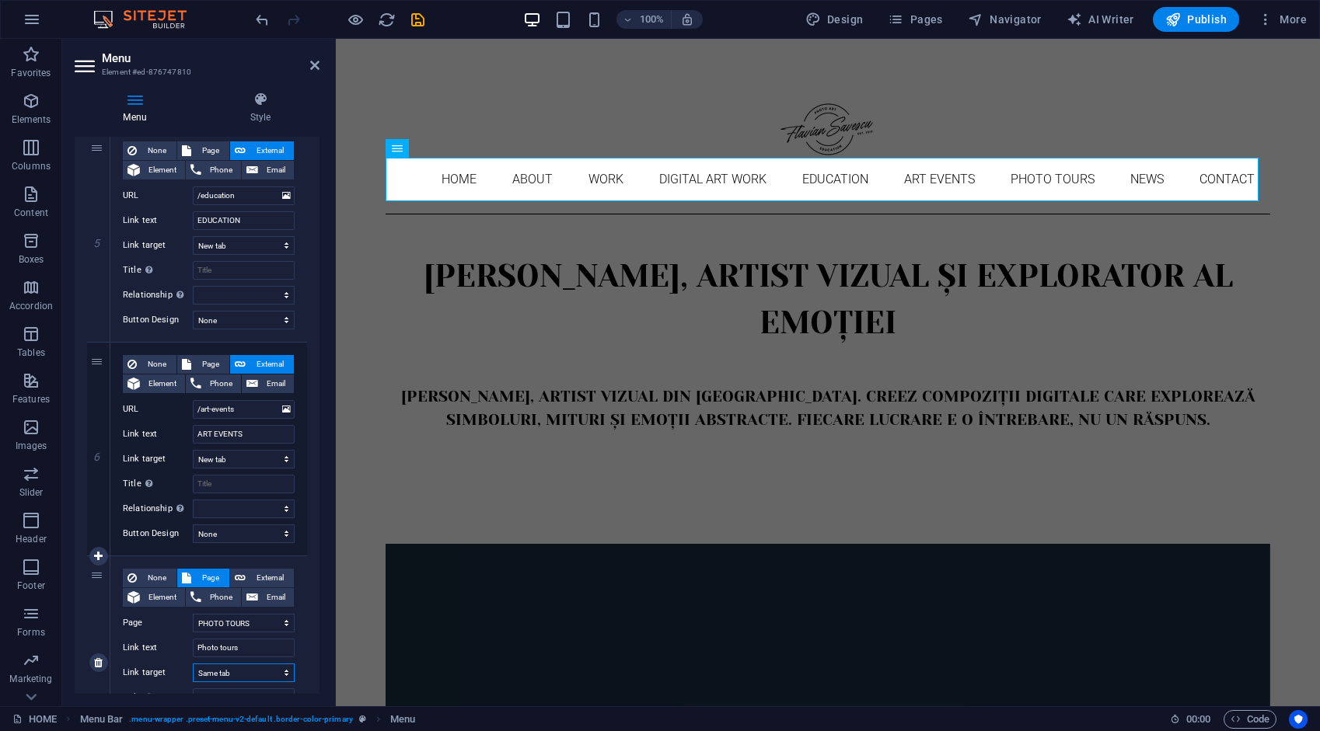
select select
click at [255, 576] on span "External" at bounding box center [269, 578] width 39 height 19
select select
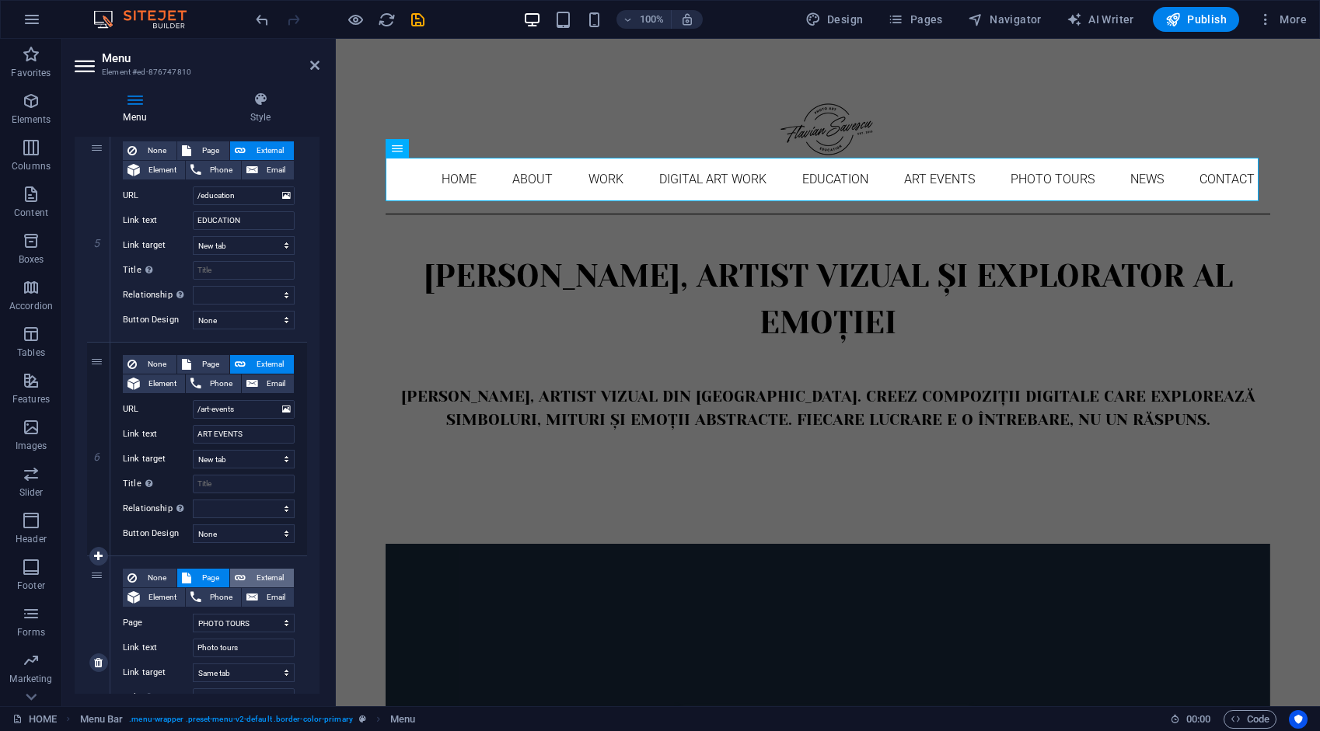
select select
select select "blank"
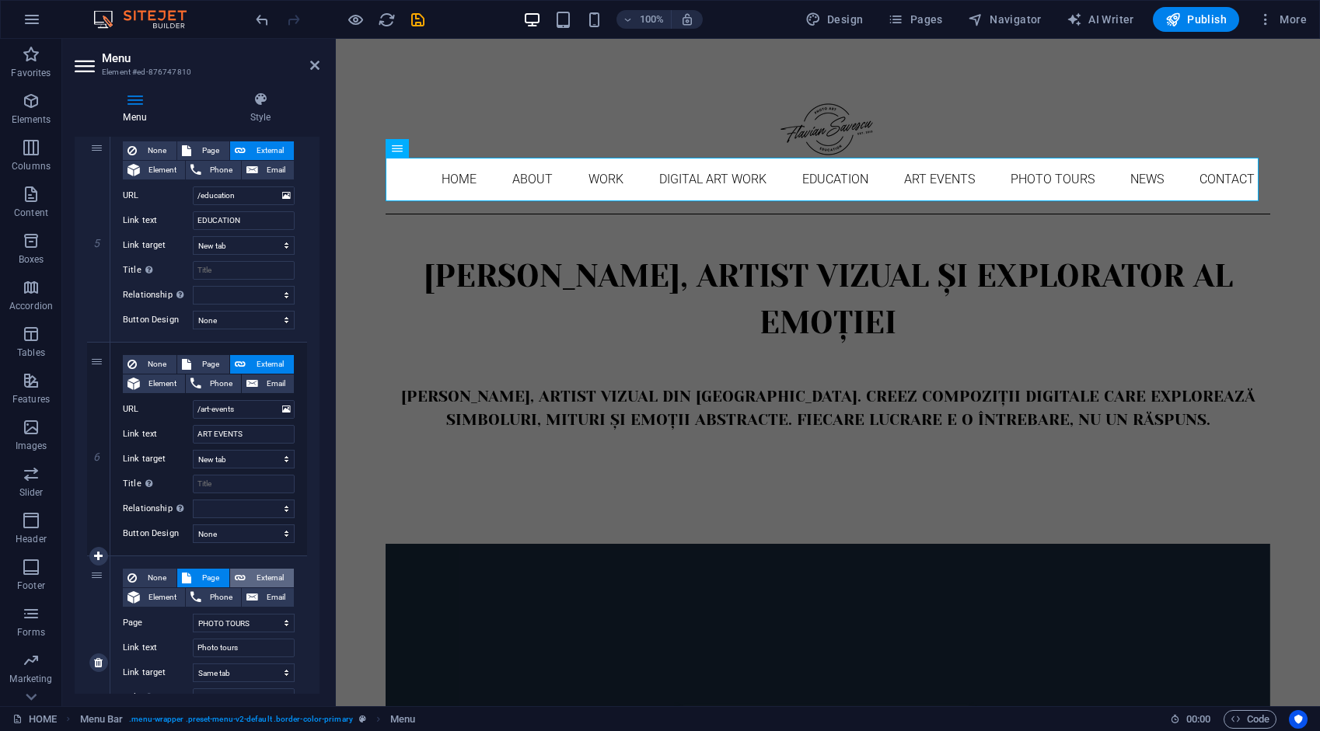
select select
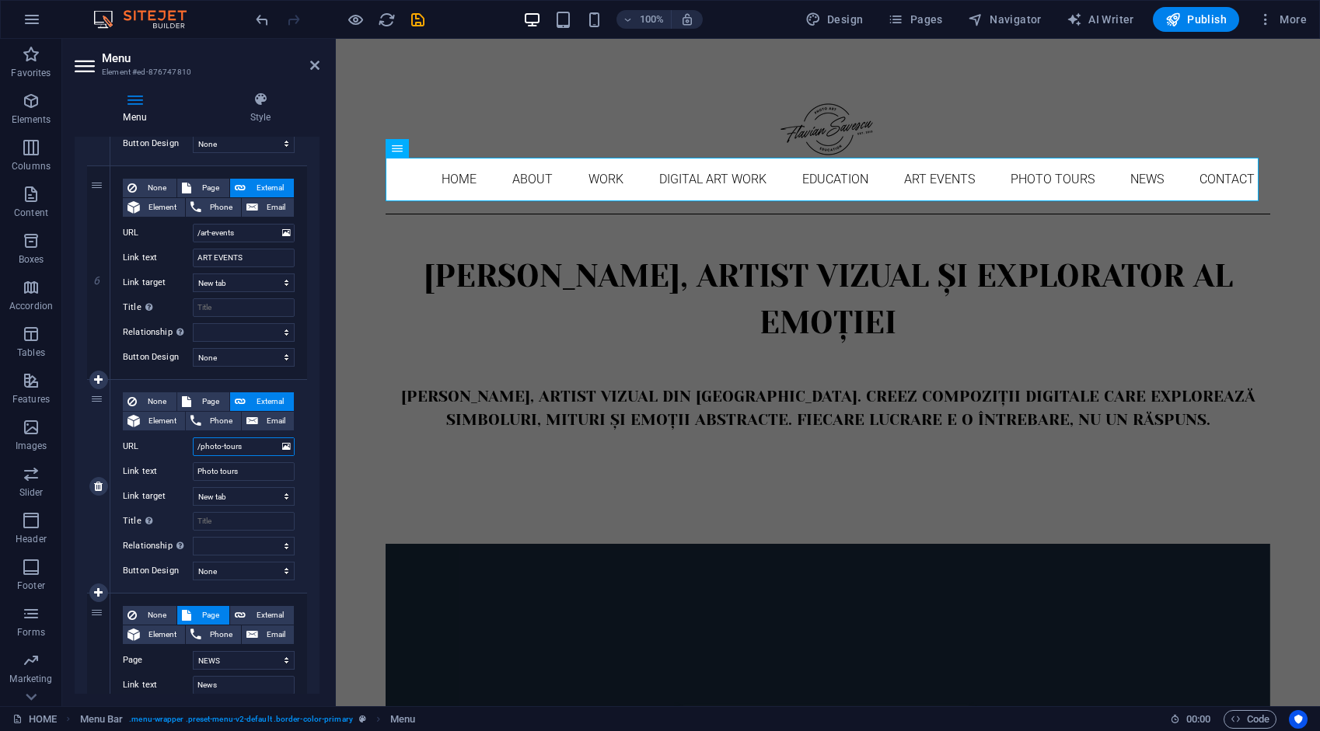
scroll to position [1243, 0]
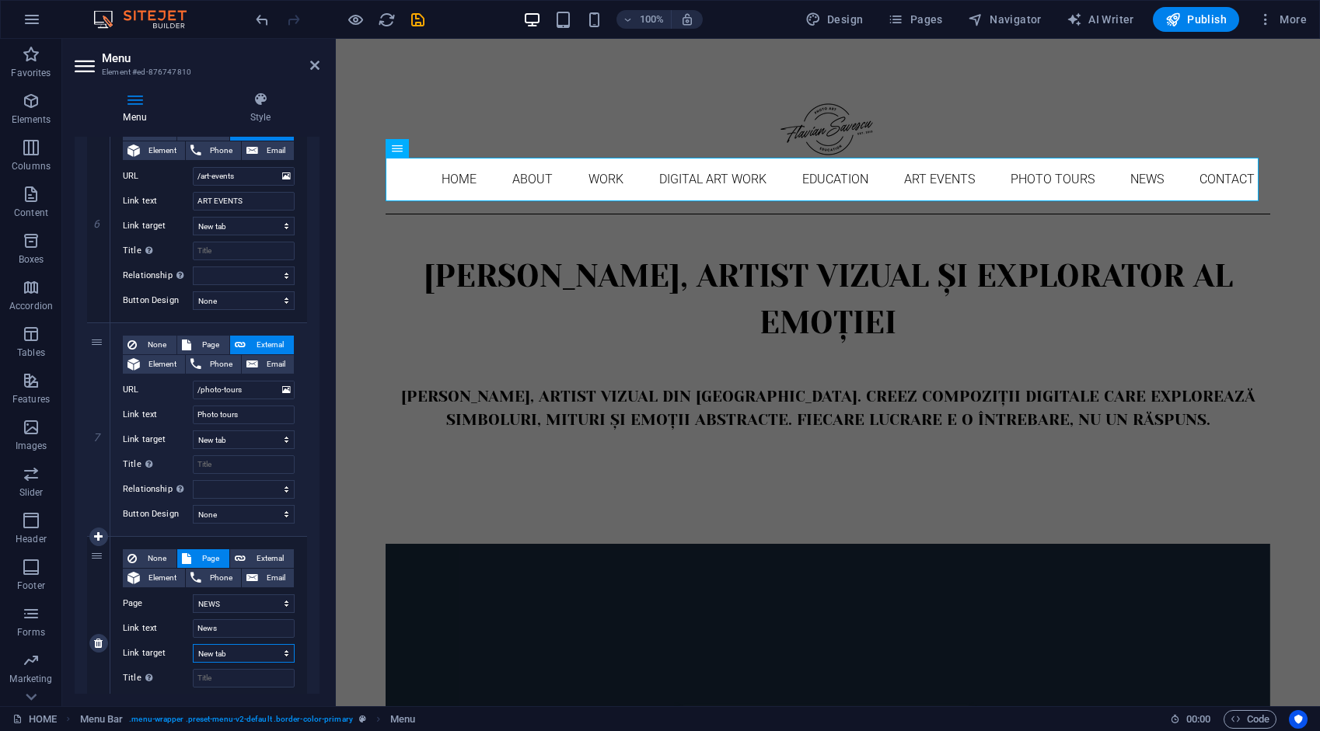
click at [235, 651] on select "New tab Same tab Overlay" at bounding box center [244, 653] width 102 height 19
select select
click at [193, 644] on select "New tab Same tab Overlay" at bounding box center [244, 653] width 102 height 19
select select
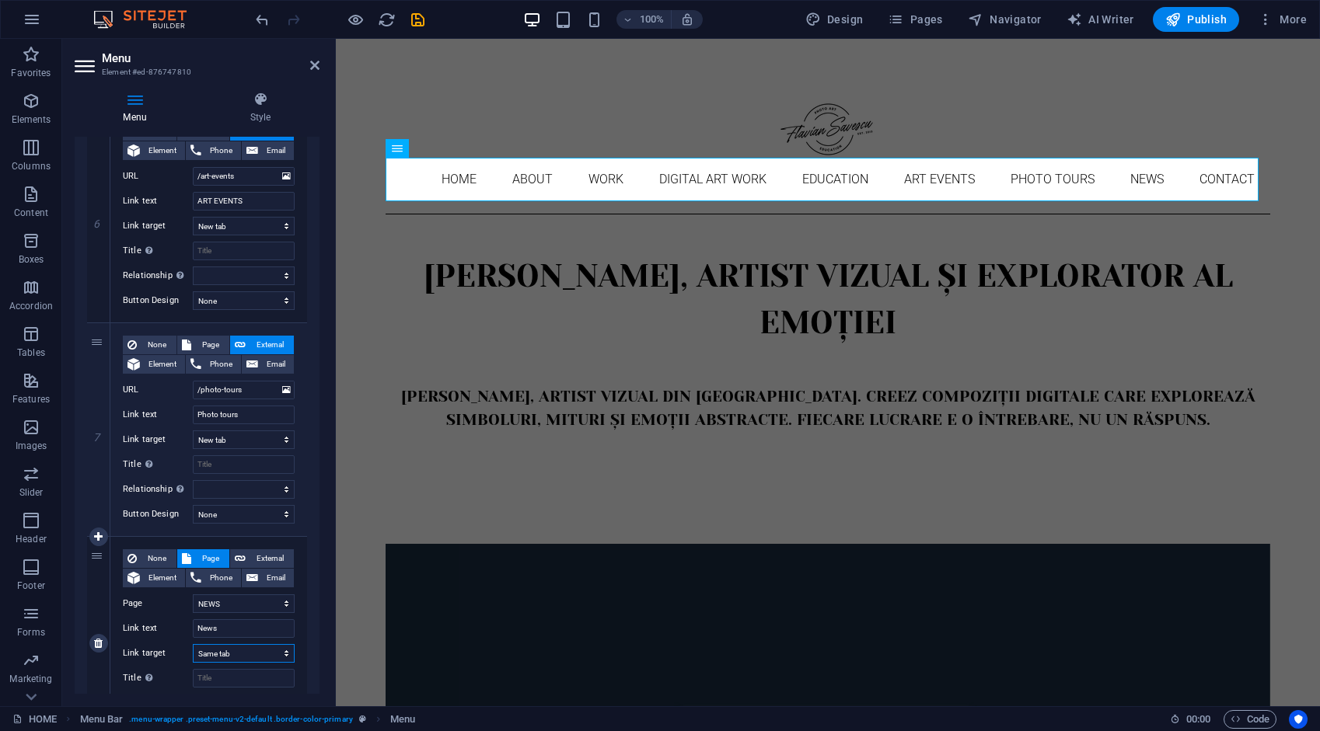
select select
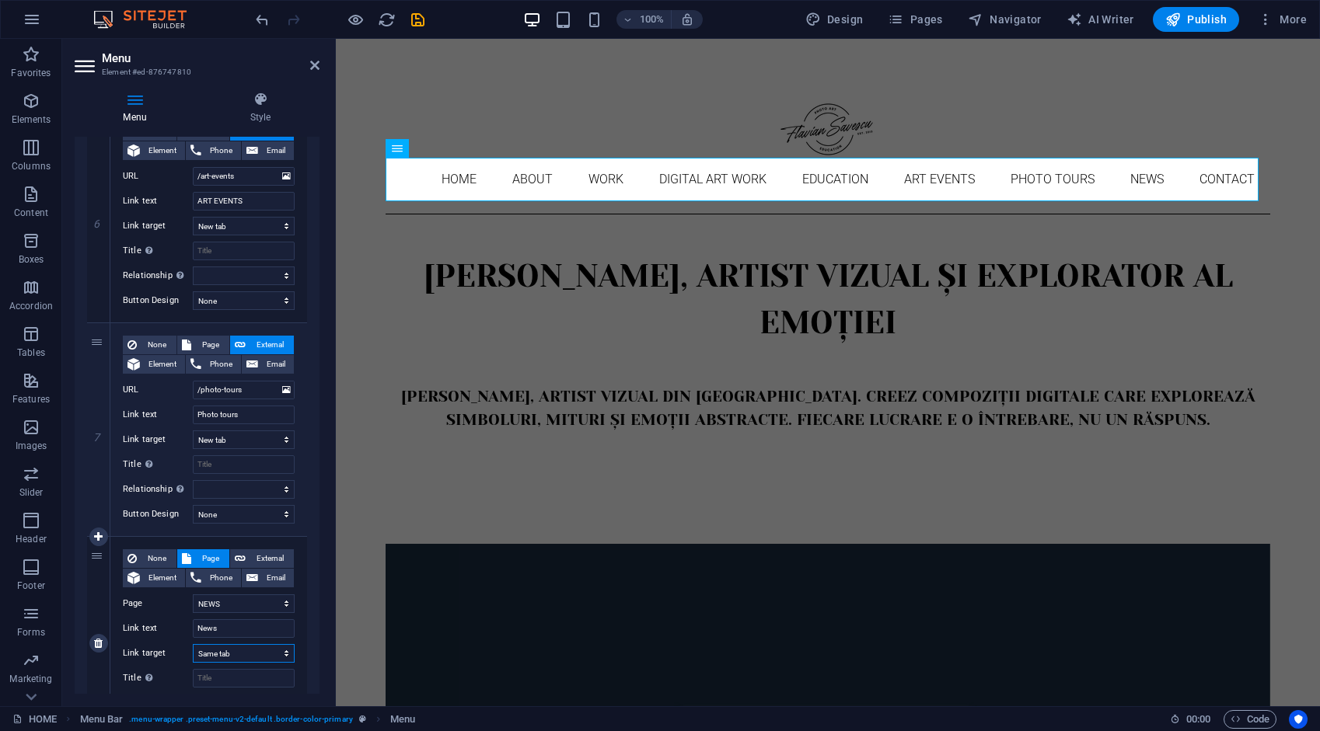
select select
click at [258, 554] on span "External" at bounding box center [269, 558] width 39 height 19
select select
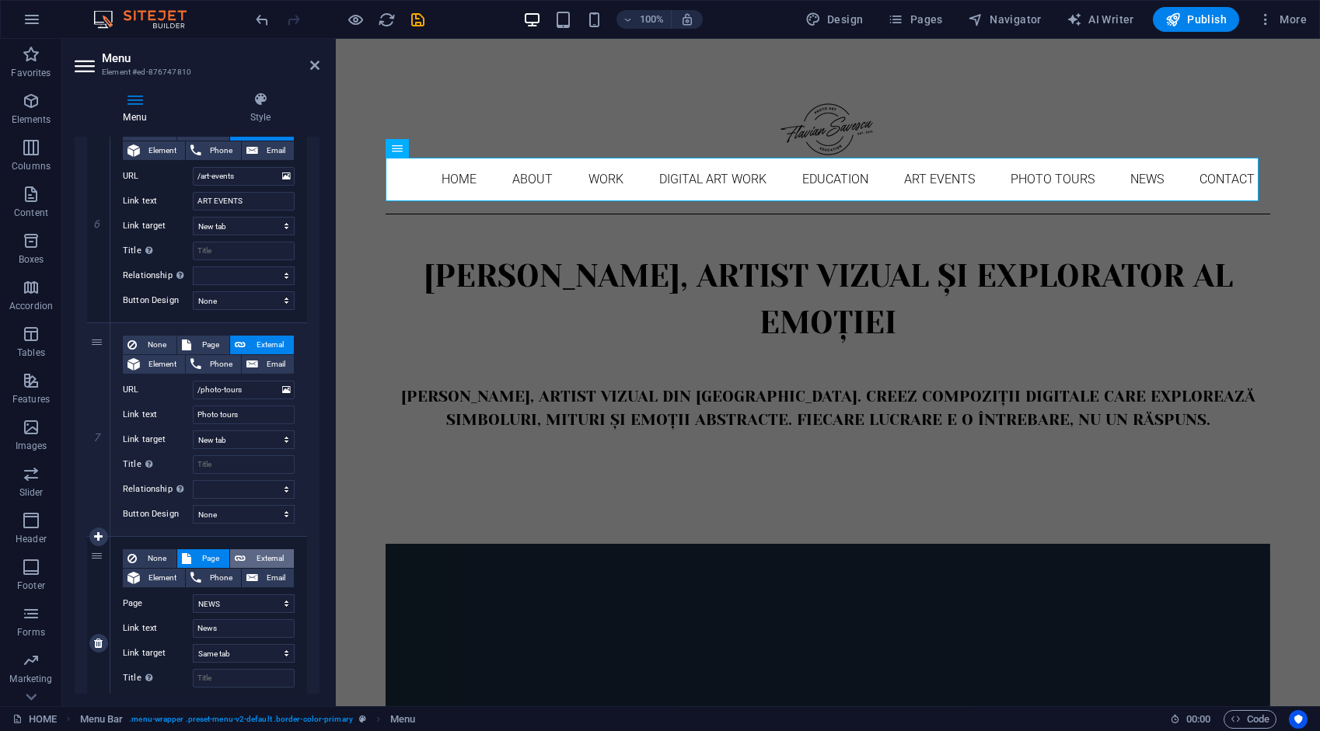
select select
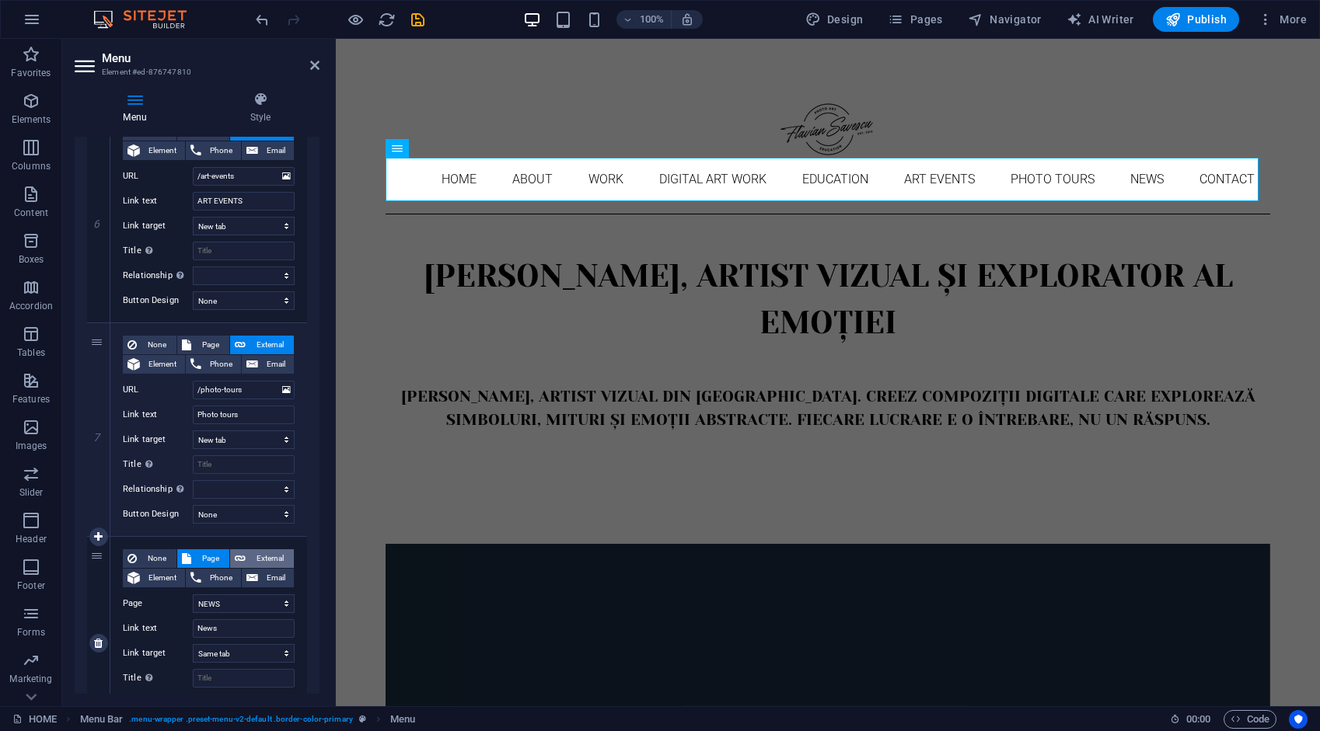
select select "blank"
select select
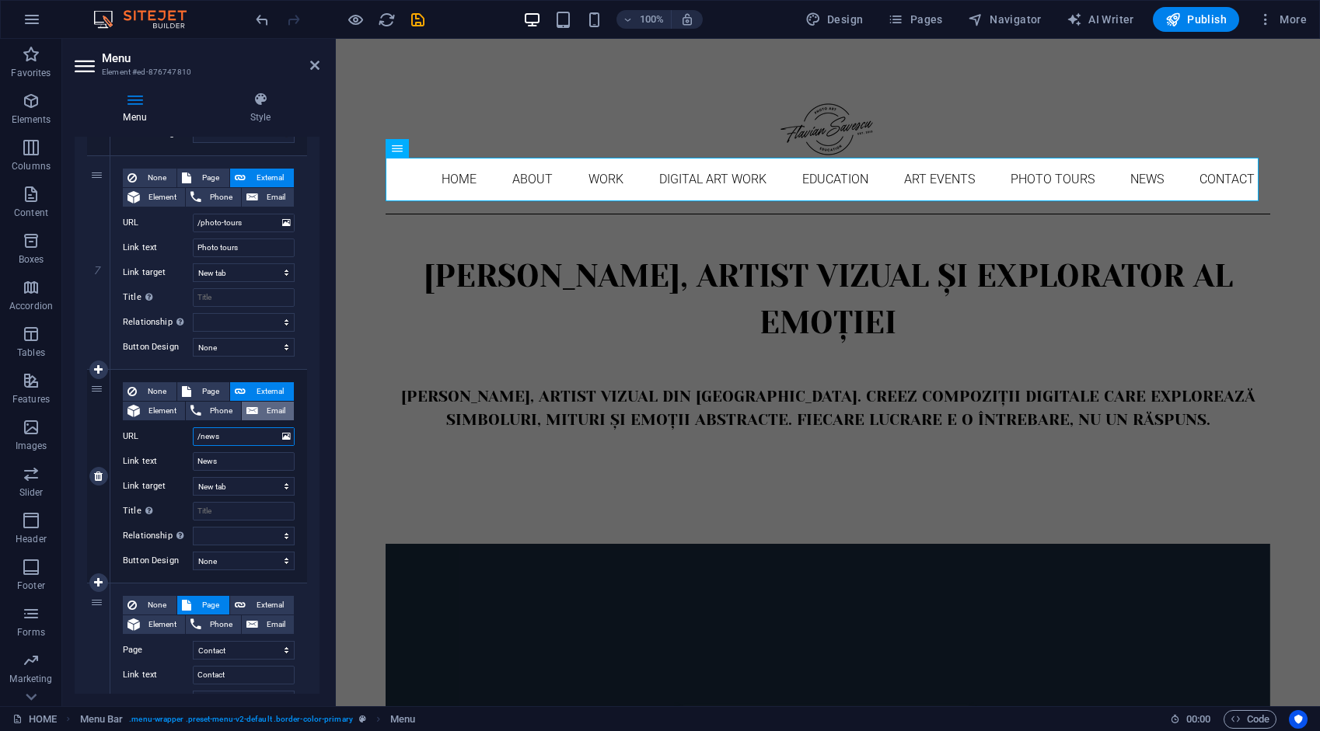
scroll to position [1477, 0]
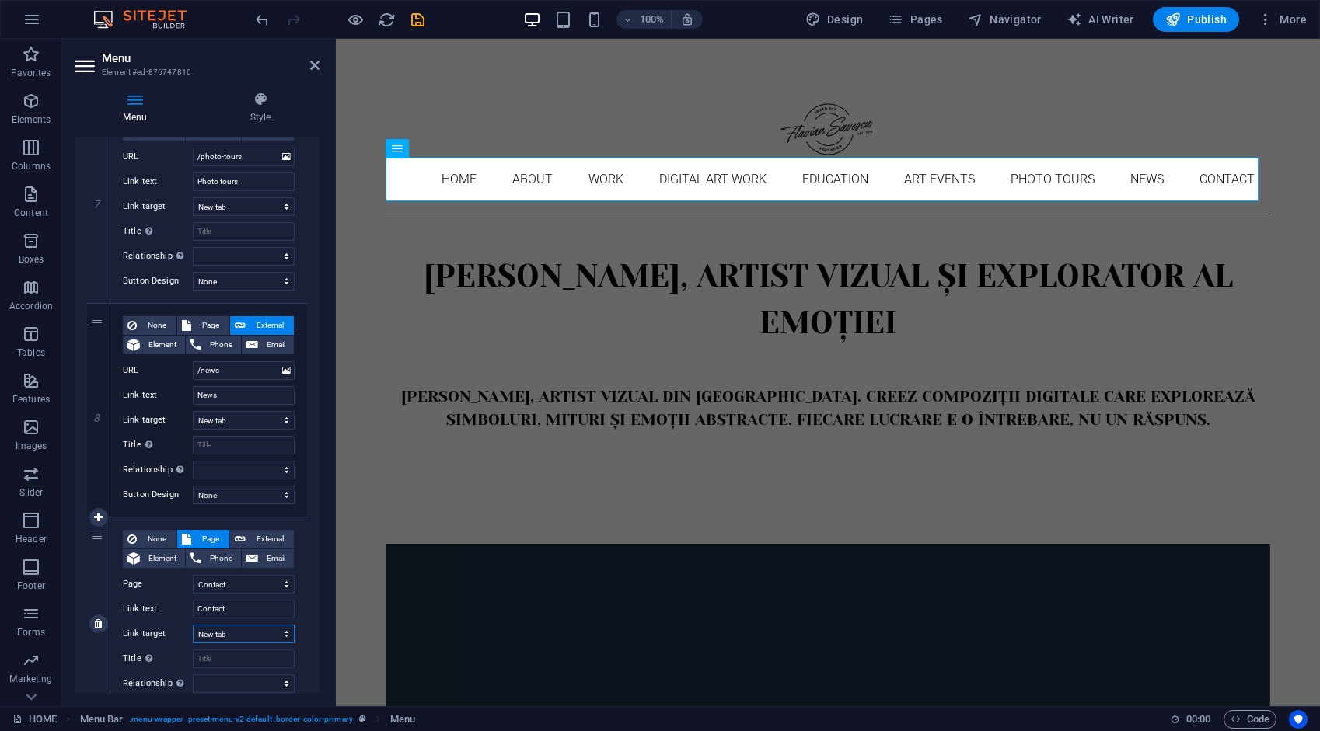
click at [233, 629] on select "New tab Same tab Overlay" at bounding box center [244, 634] width 102 height 19
select select
click at [193, 625] on select "New tab Same tab Overlay" at bounding box center [244, 634] width 102 height 19
select select
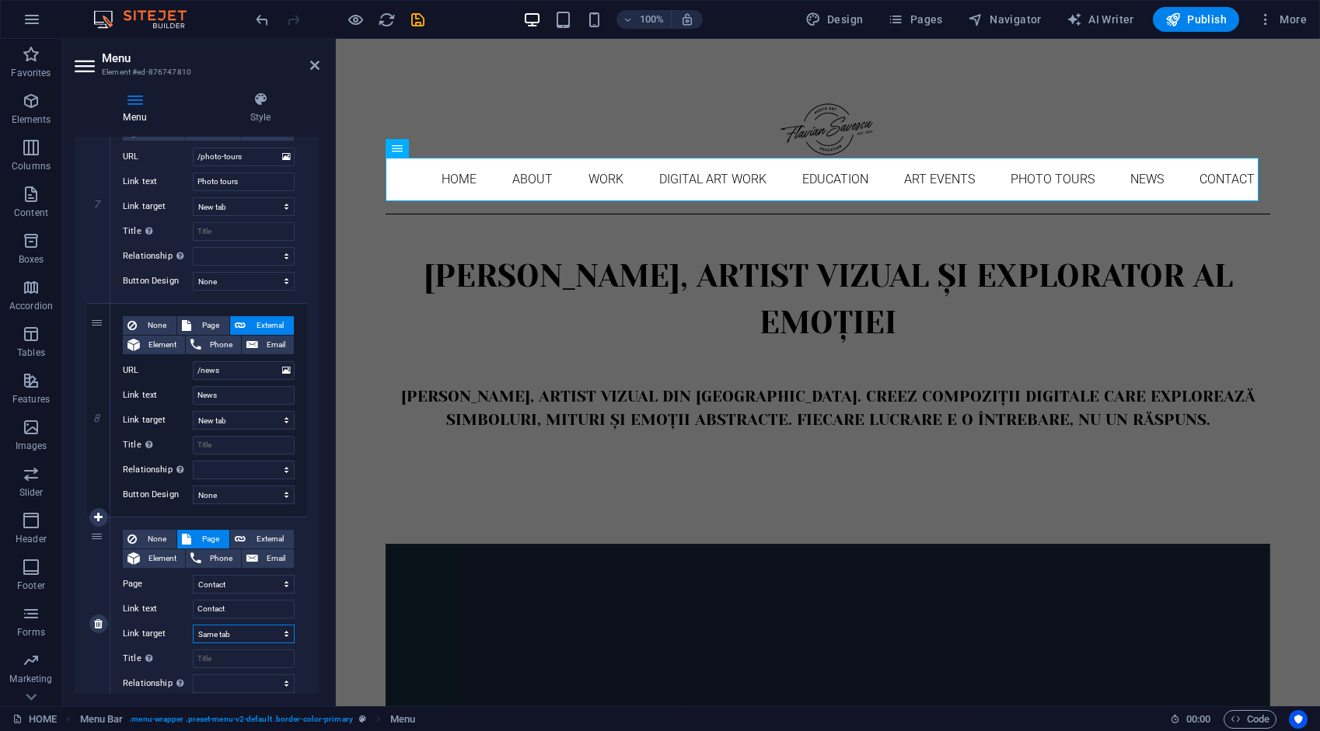
select select
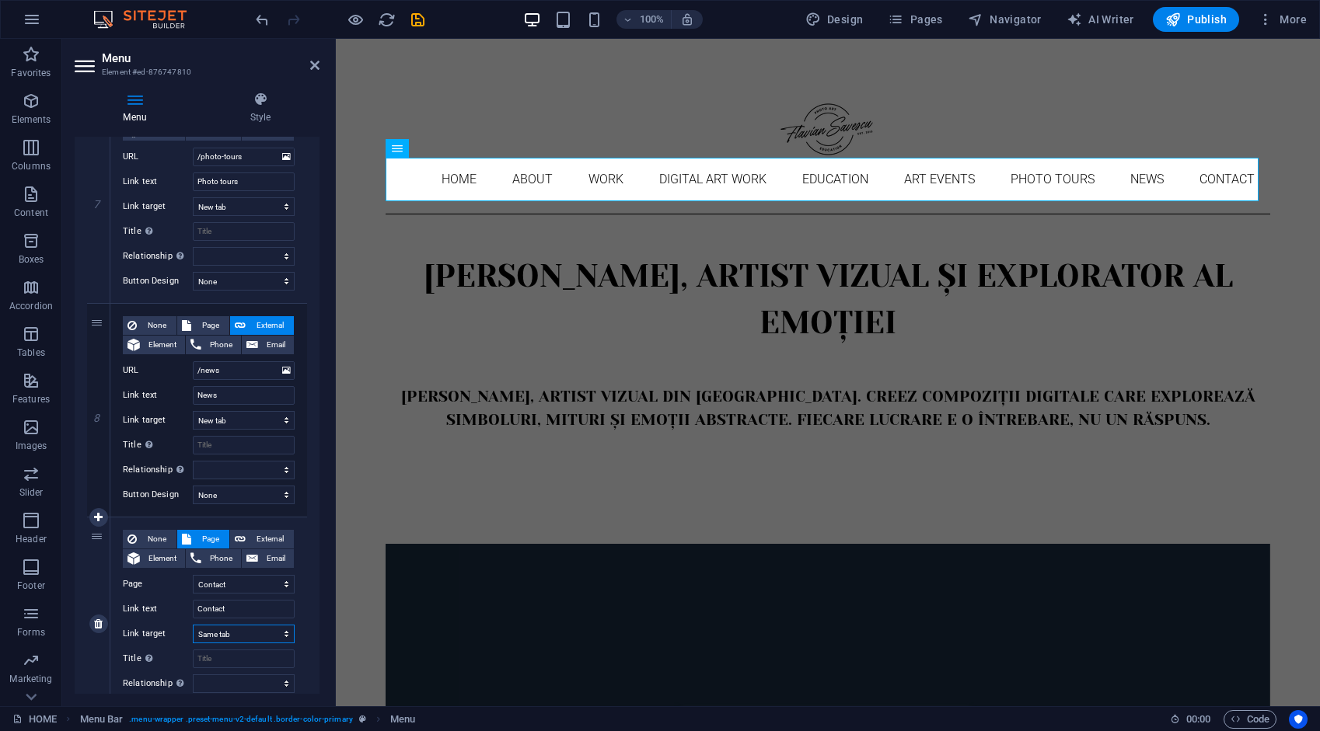
select select
click at [265, 535] on span "External" at bounding box center [269, 539] width 39 height 19
select select
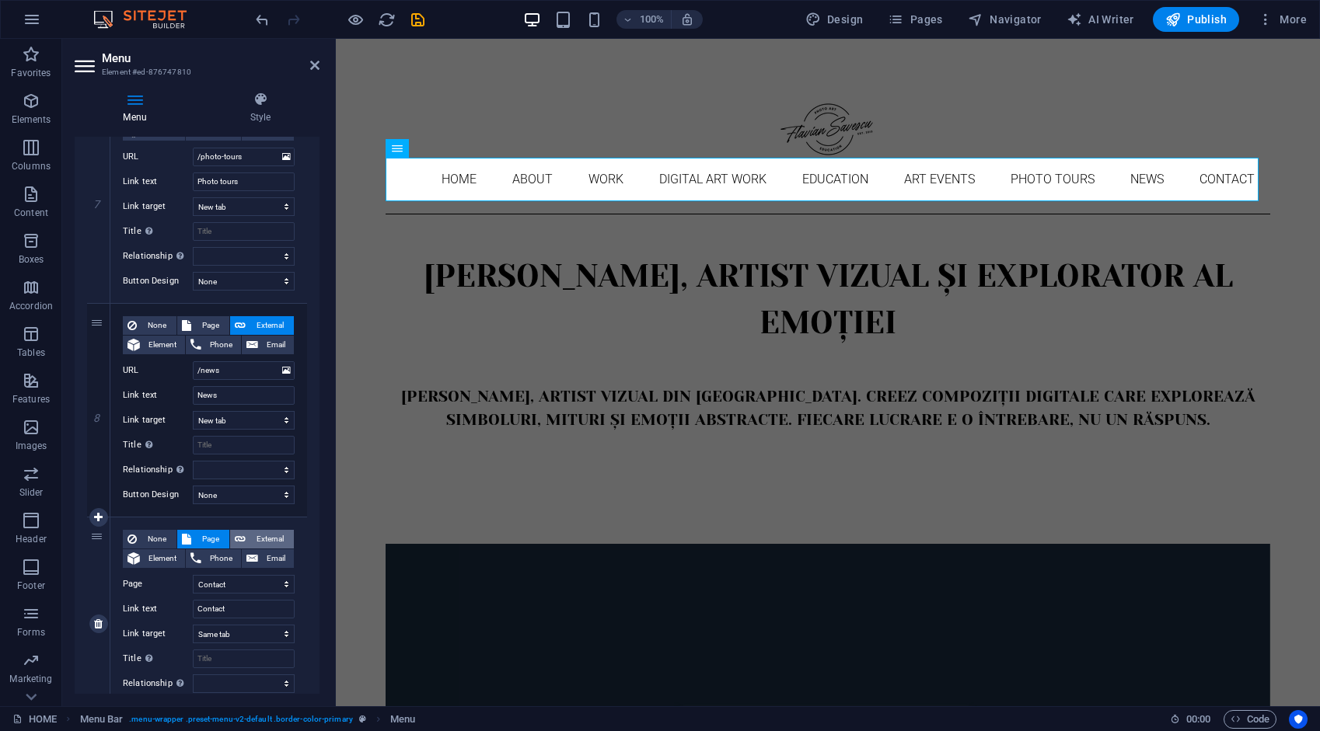
select select
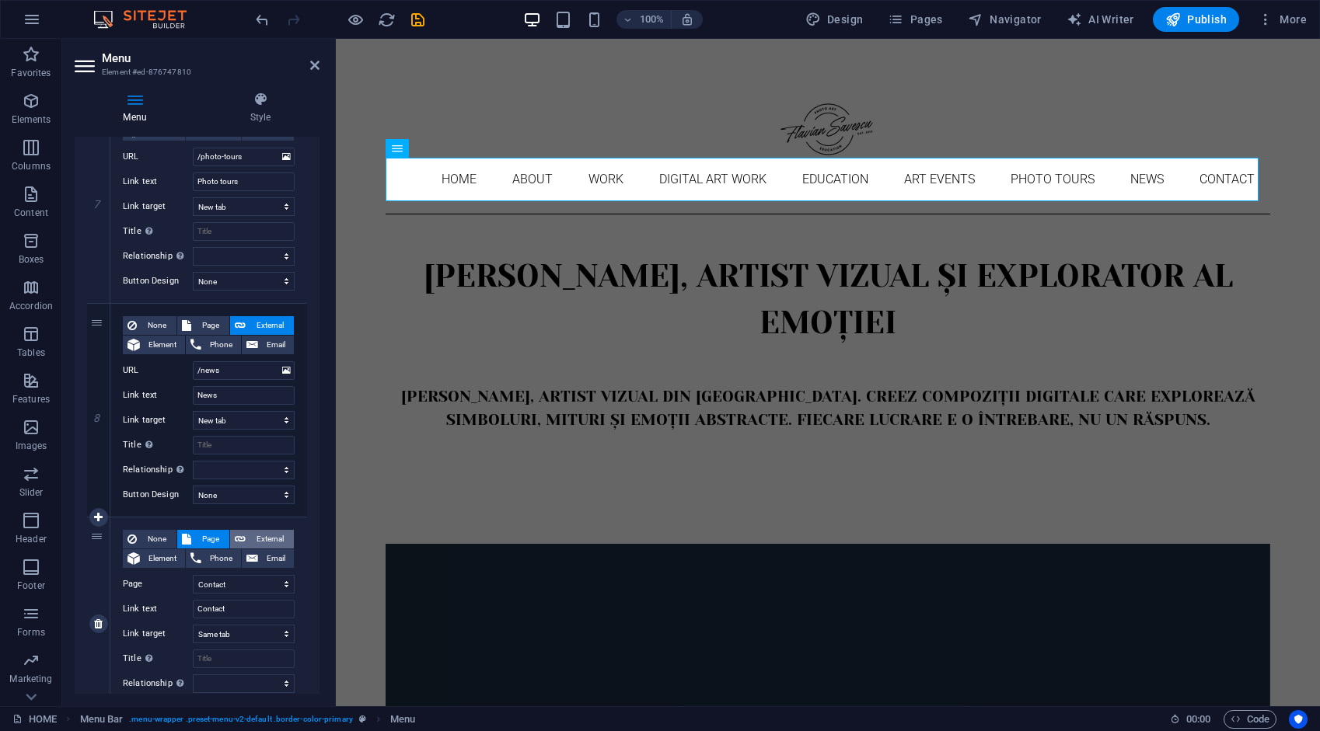
select select
select select "blank"
select select
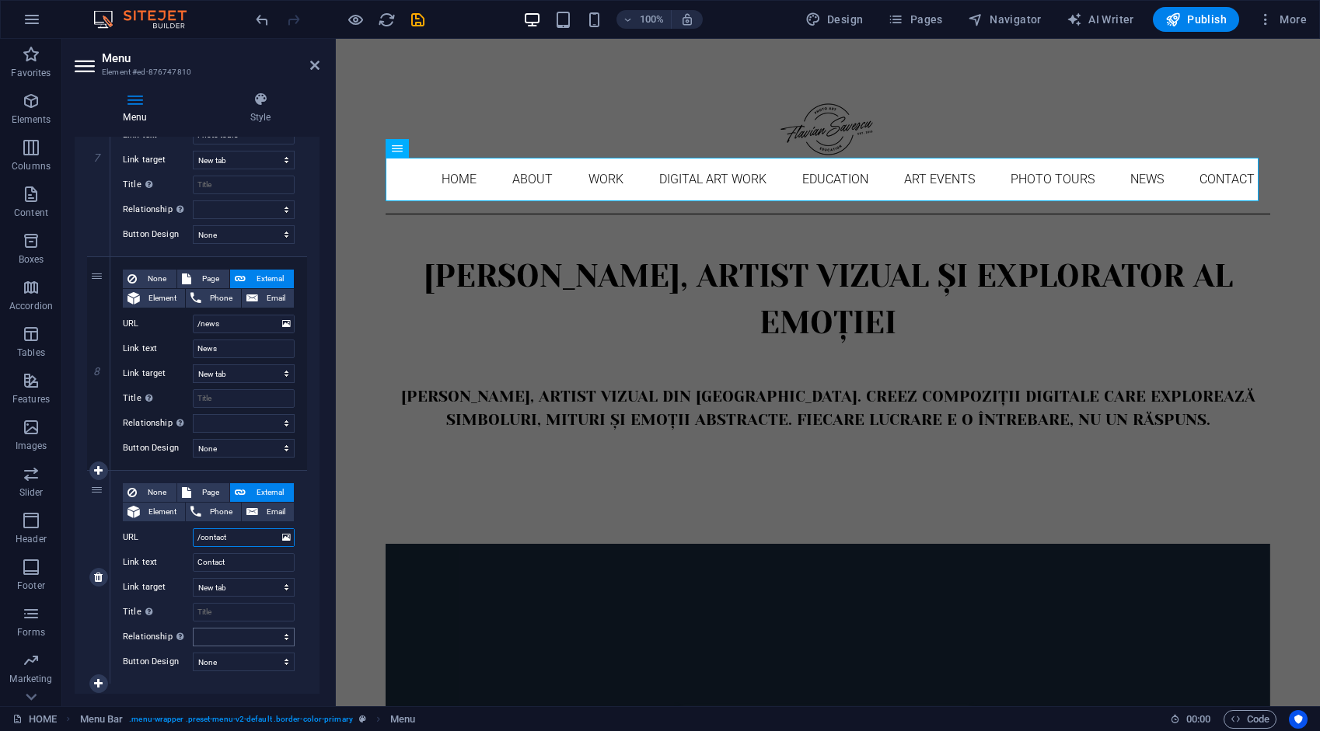
scroll to position [1554, 0]
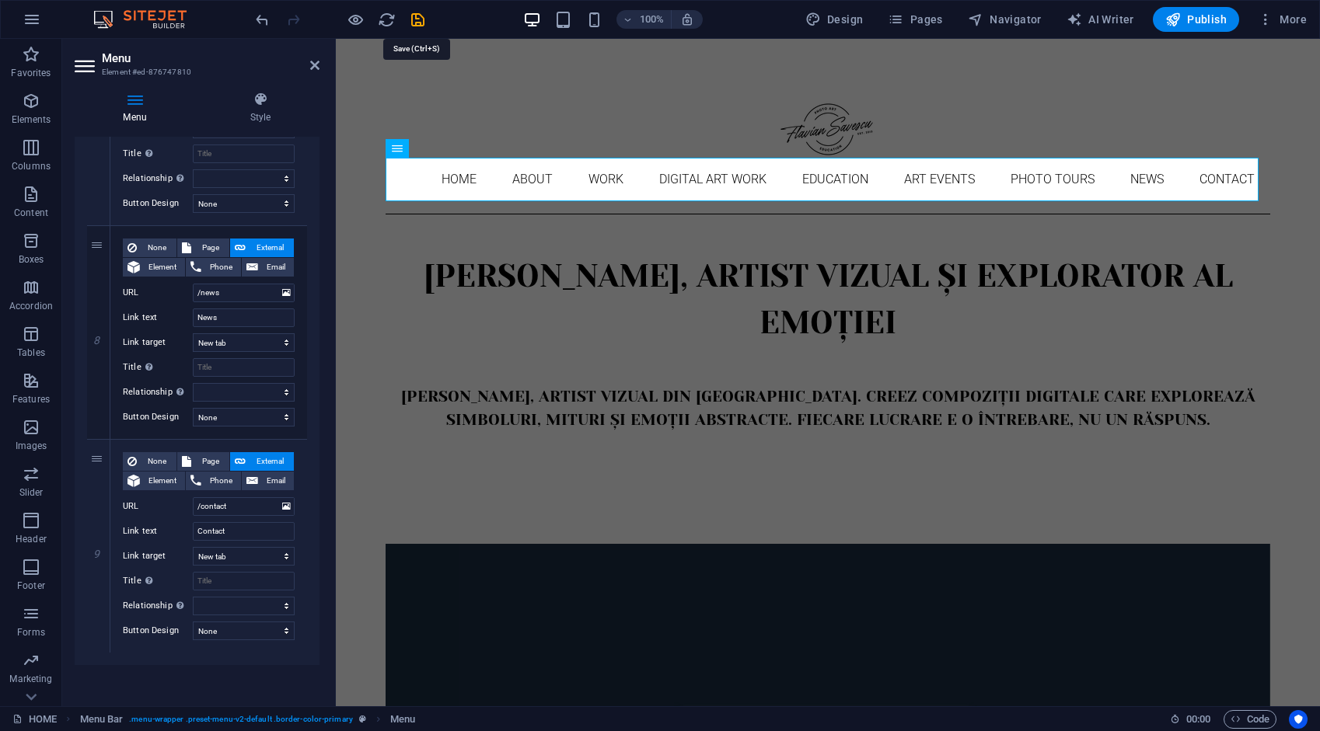
click at [416, 14] on icon "save" at bounding box center [418, 20] width 18 height 18
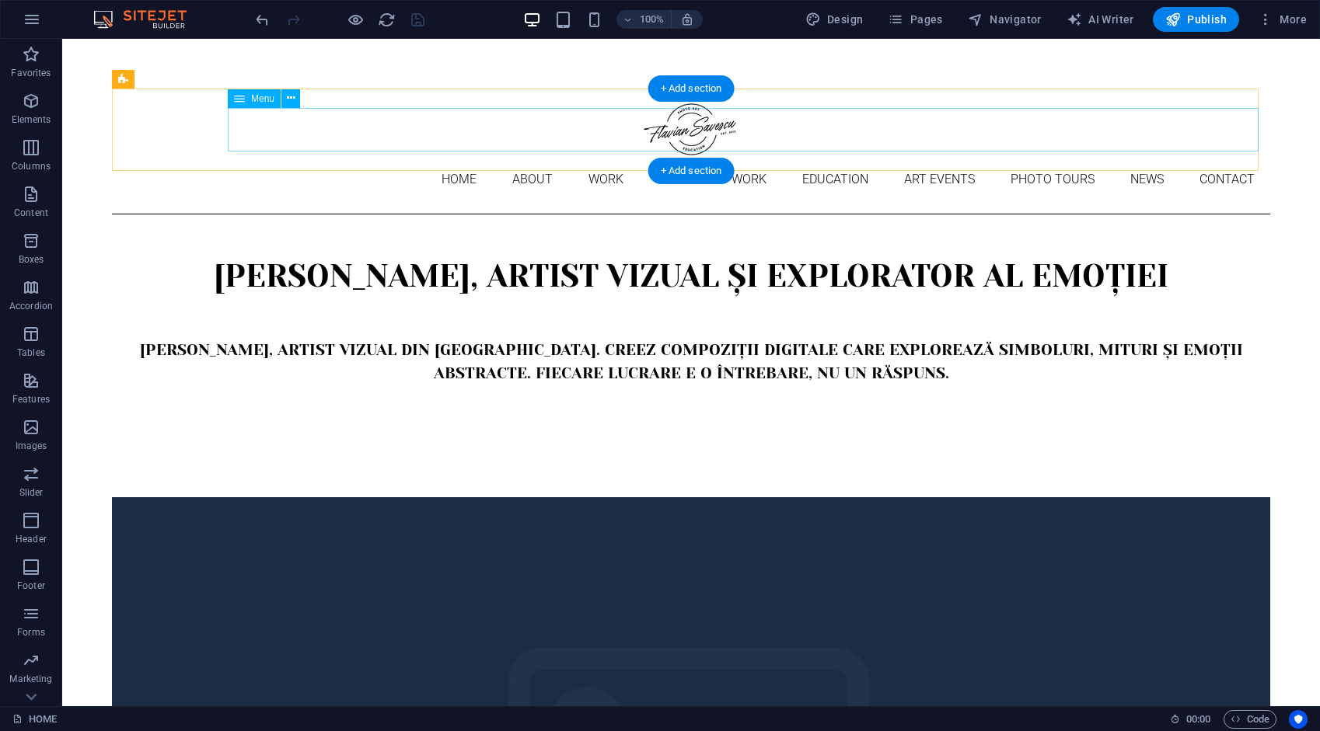
click at [392, 158] on nav "Home About Work DIGITAL ART WORK EDUCATION ART EVENTS Photo tours News Contact" at bounding box center [691, 180] width 1158 height 44
select select "1"
select select
select select "2"
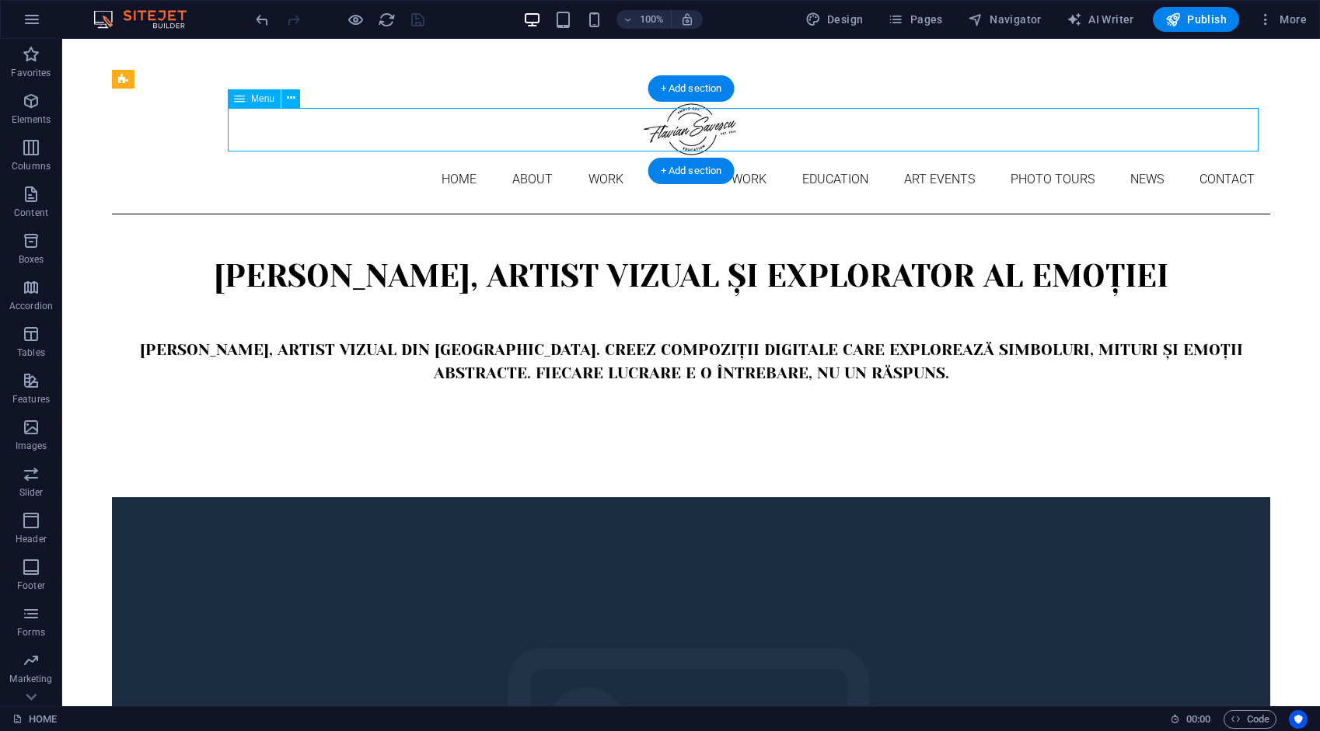
select select
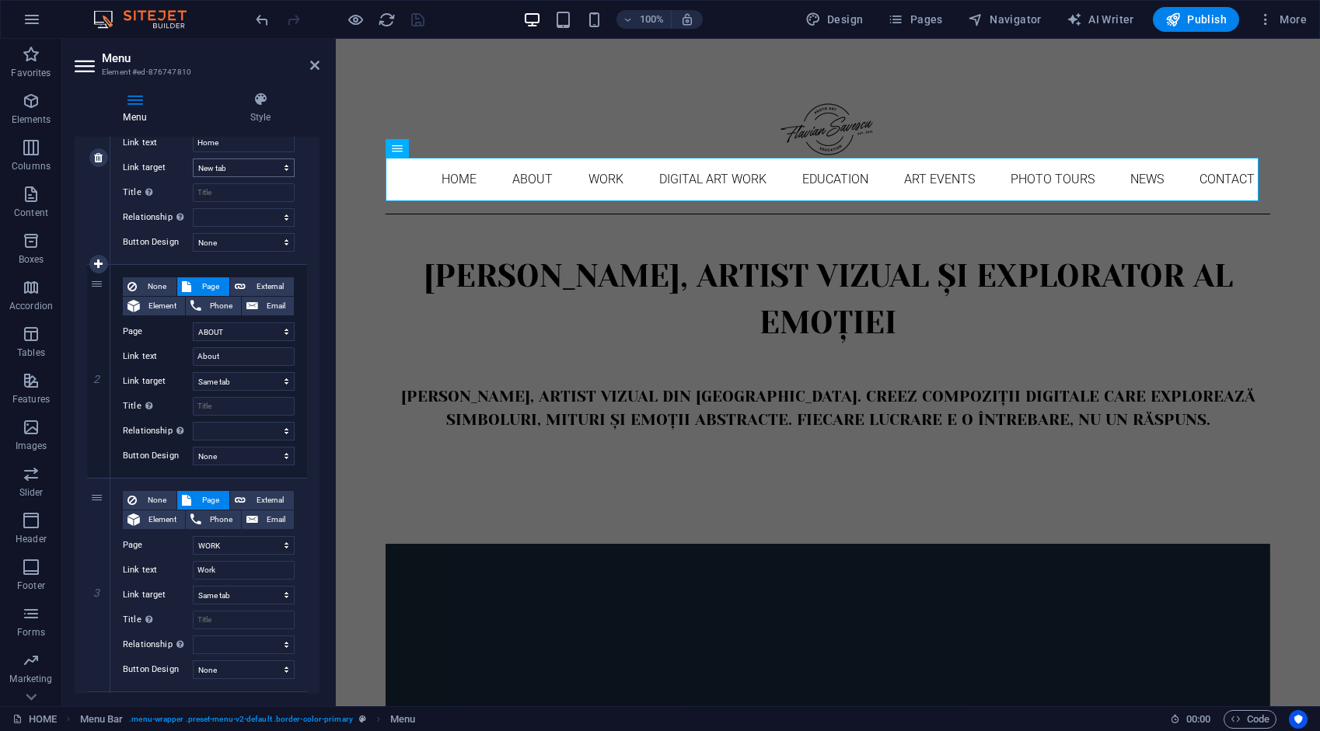
scroll to position [466, 0]
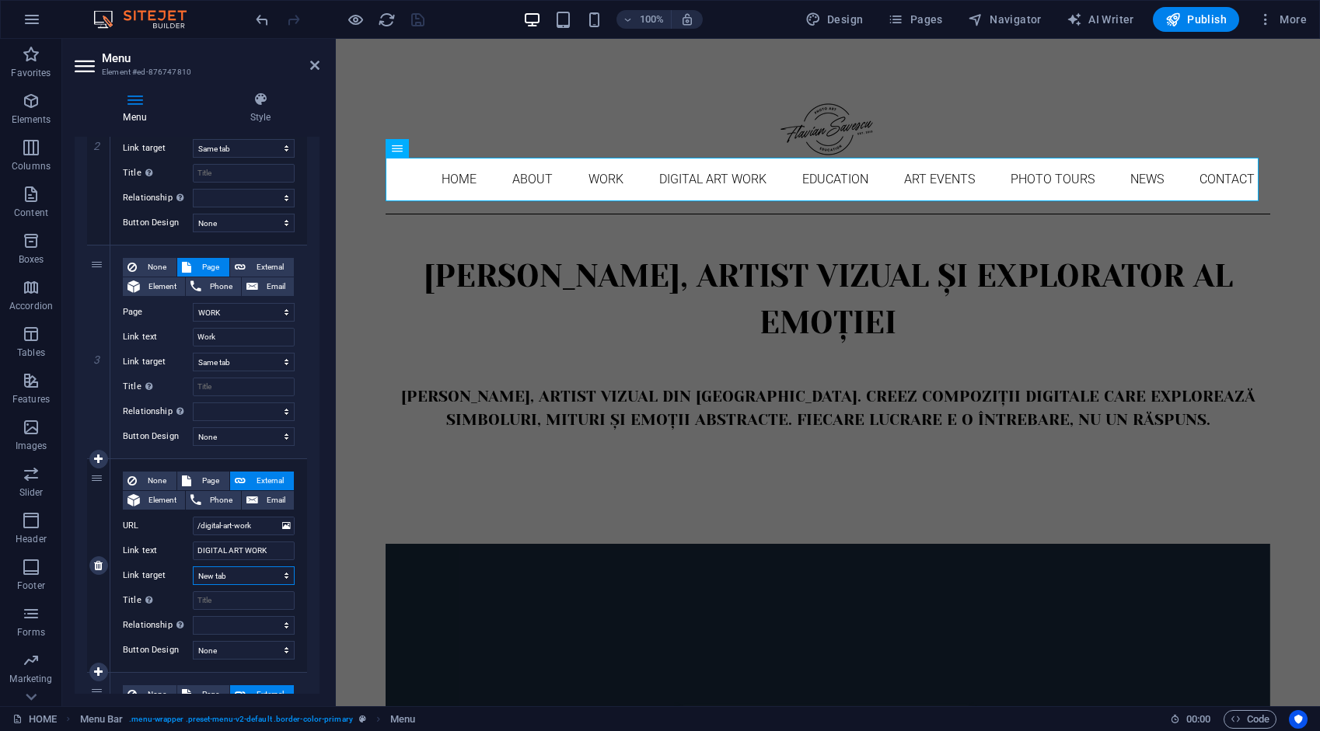
click at [242, 577] on select "New tab Same tab Overlay" at bounding box center [244, 576] width 102 height 19
select select
click at [193, 567] on select "New tab Same tab Overlay" at bounding box center [244, 576] width 102 height 19
select select
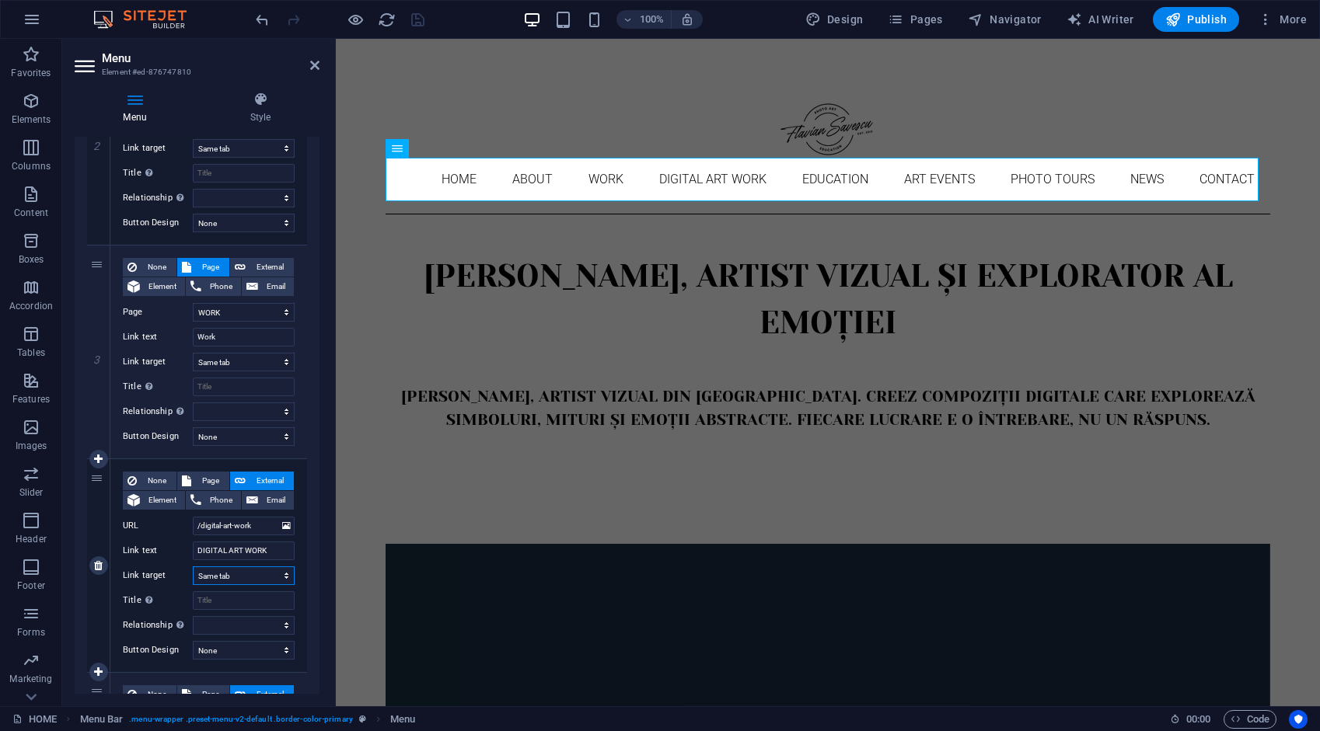
select select
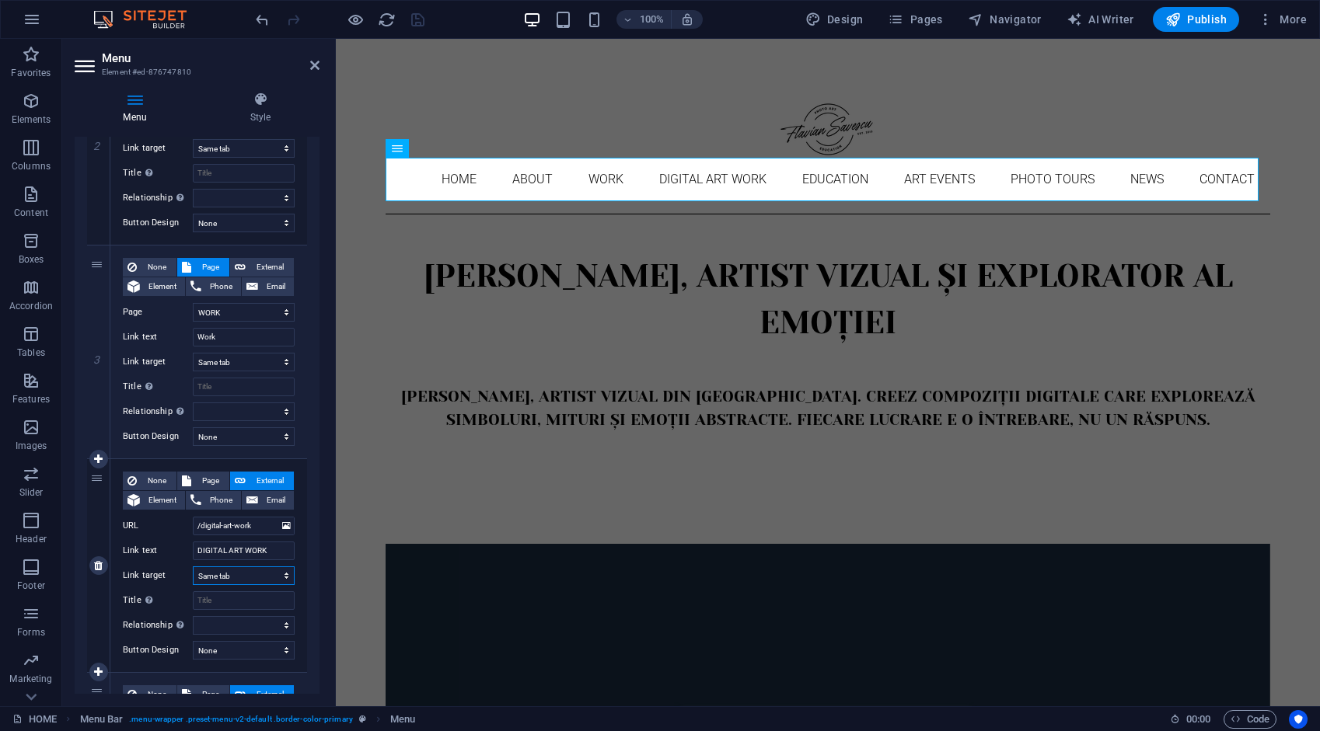
select select
click at [417, 19] on icon "save" at bounding box center [418, 20] width 18 height 18
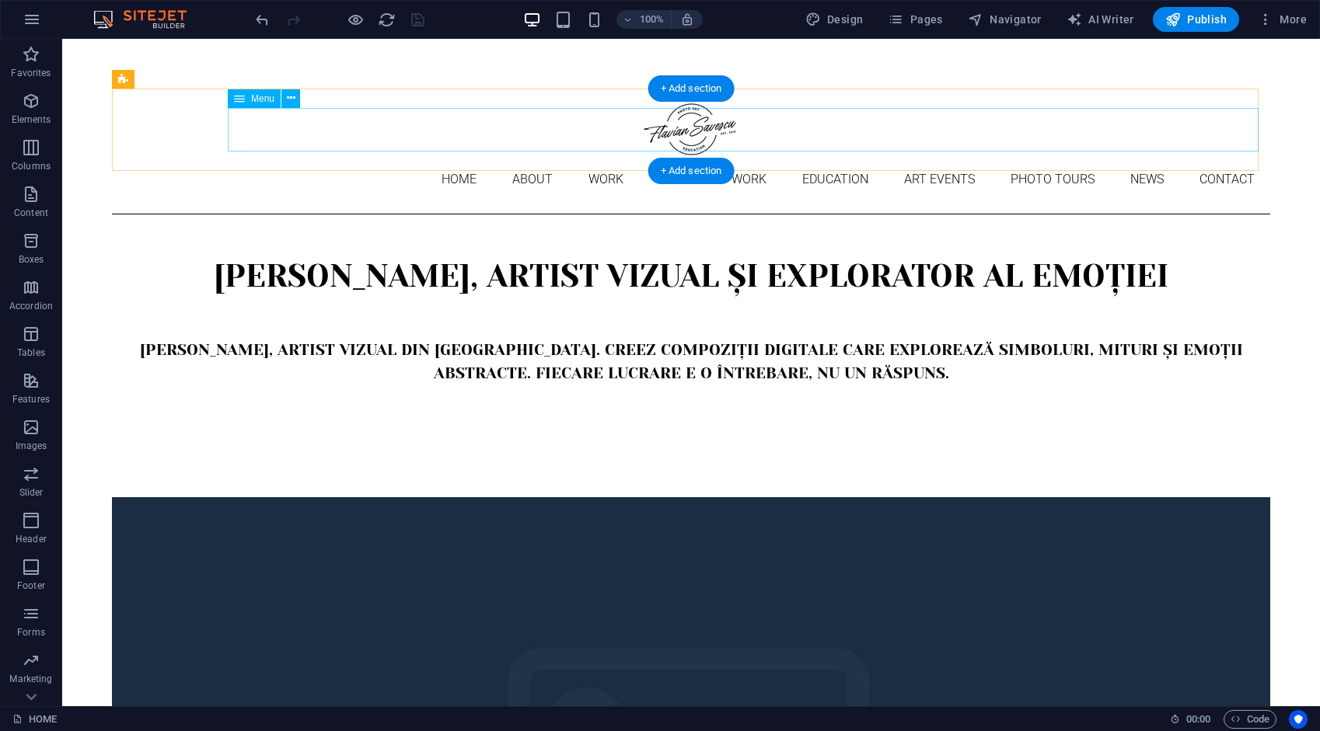
click at [375, 158] on nav "Home About Work DIGITAL ART WORK EDUCATION ART EVENTS Photo tours News Contact" at bounding box center [691, 180] width 1158 height 44
click at [374, 158] on nav "Home About Work DIGITAL ART WORK EDUCATION ART EVENTS Photo tours News Contact" at bounding box center [691, 180] width 1158 height 44
select select "1"
select select
select select "2"
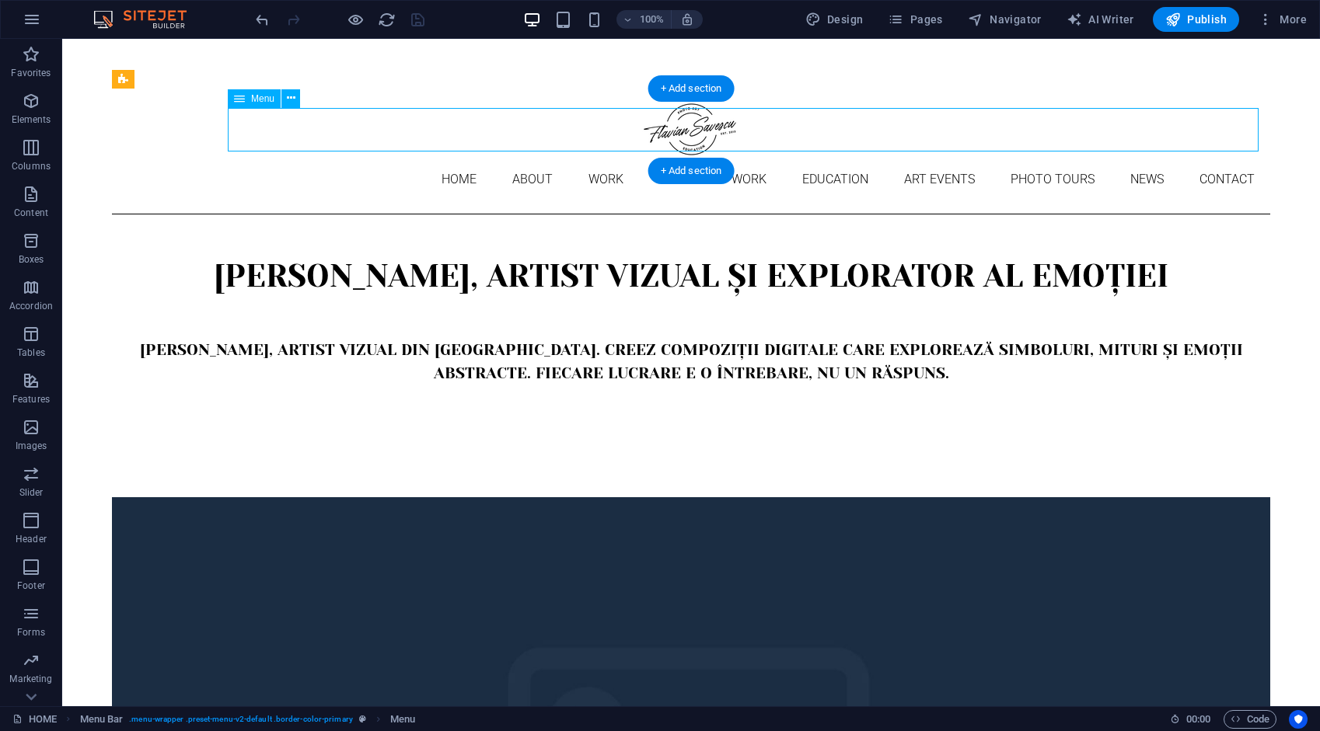
select select
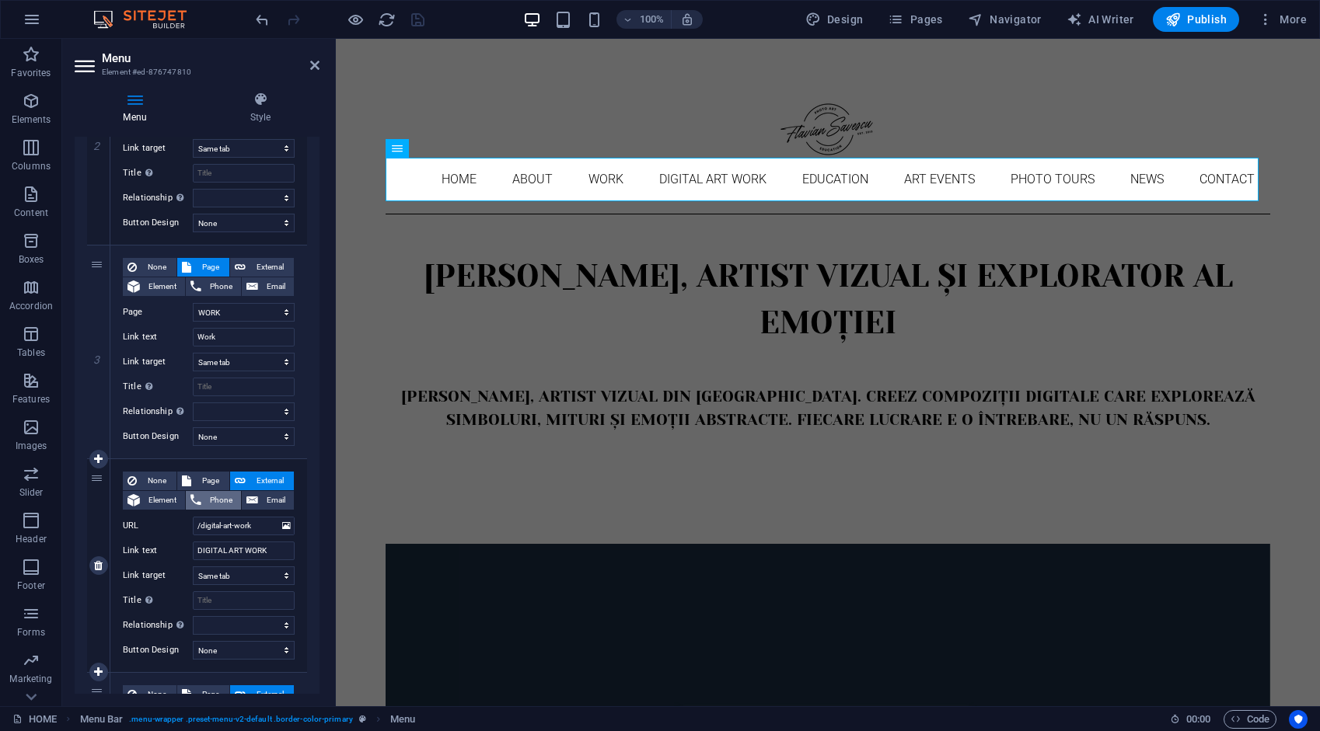
scroll to position [777, 0]
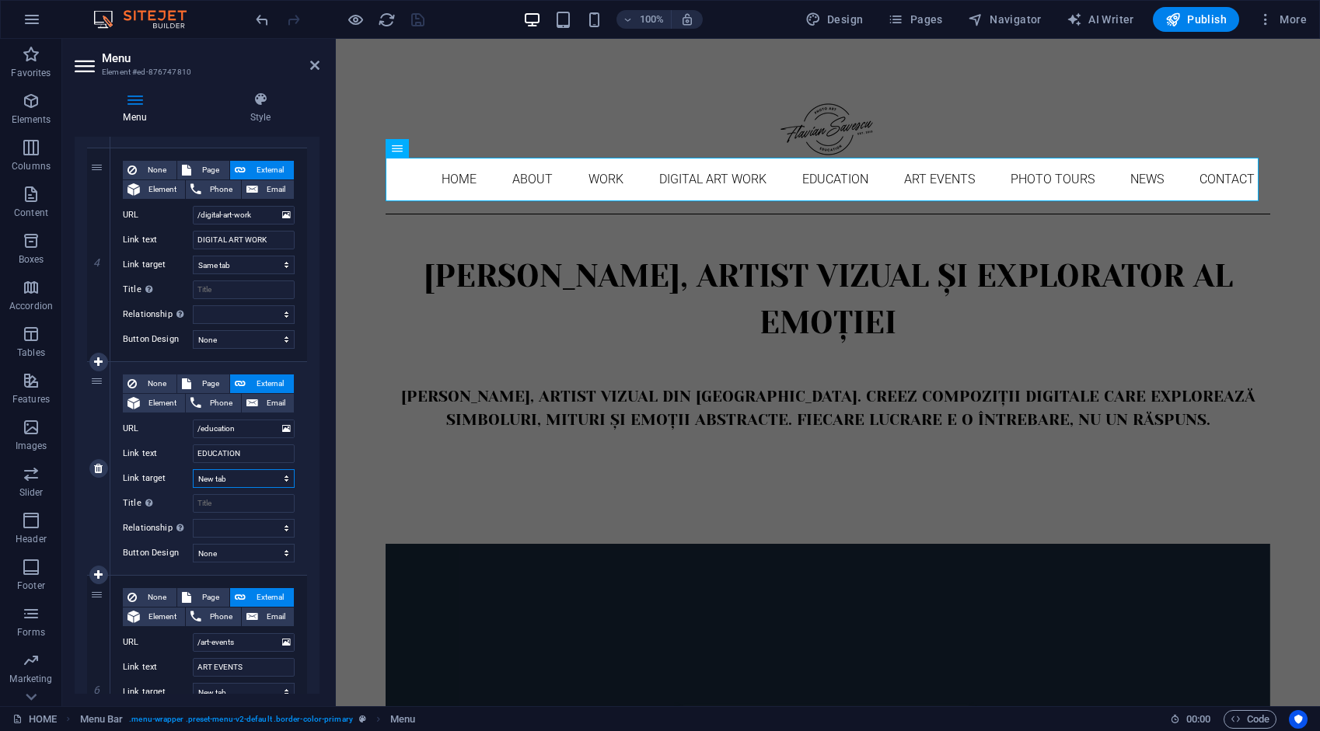
click at [241, 479] on select "New tab Same tab Overlay" at bounding box center [244, 478] width 102 height 19
select select
click at [193, 469] on select "New tab Same tab Overlay" at bounding box center [244, 478] width 102 height 19
select select
click at [423, 16] on icon "save" at bounding box center [418, 20] width 18 height 18
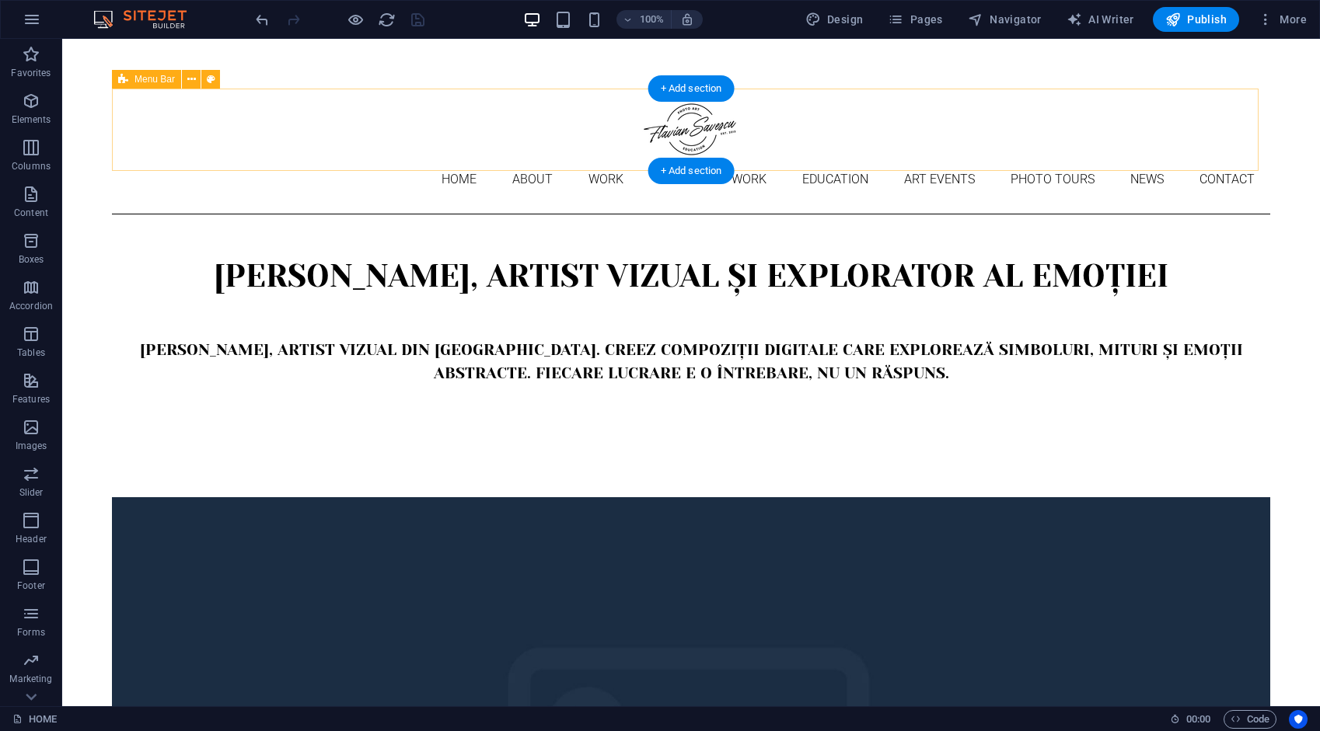
click at [348, 106] on div "Home About Work DIGITAL ART WORK EDUCATION ART EVENTS Photo tours News Contact" at bounding box center [691, 152] width 1158 height 126
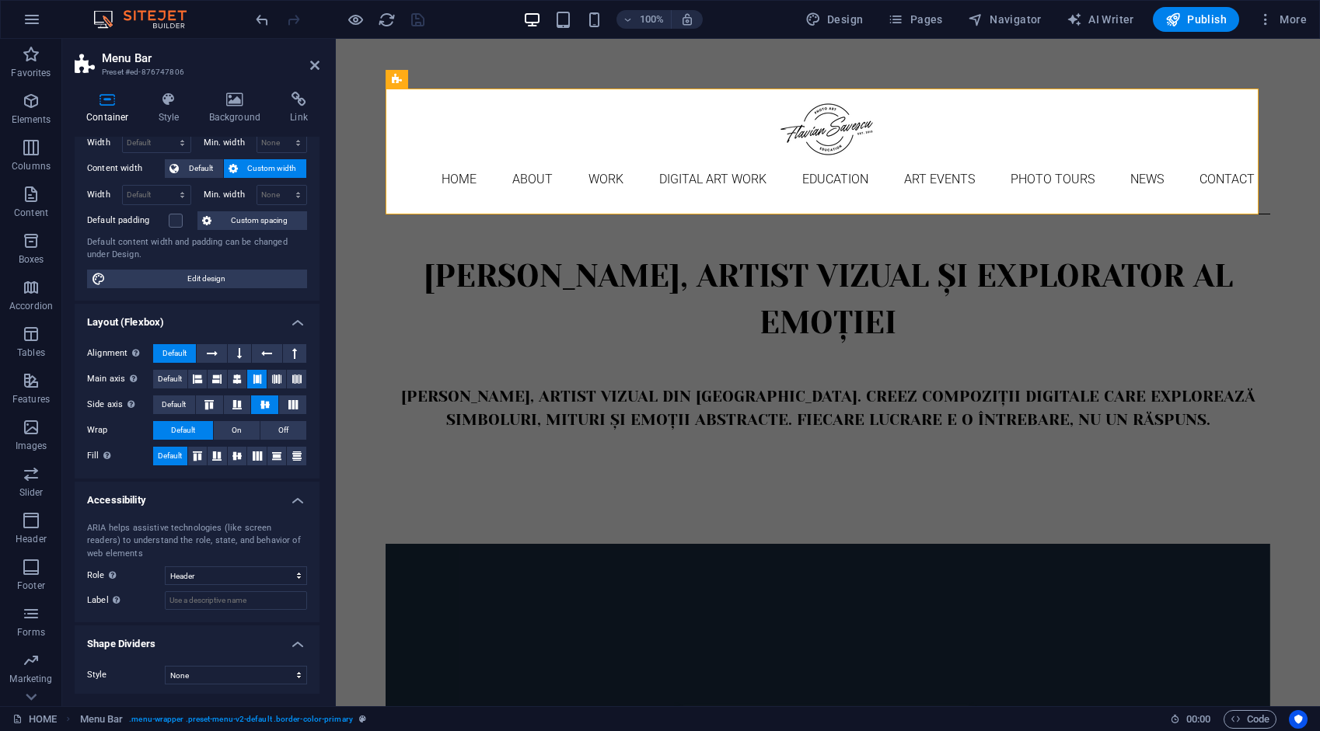
scroll to position [69, 0]
click at [312, 62] on icon at bounding box center [314, 65] width 9 height 12
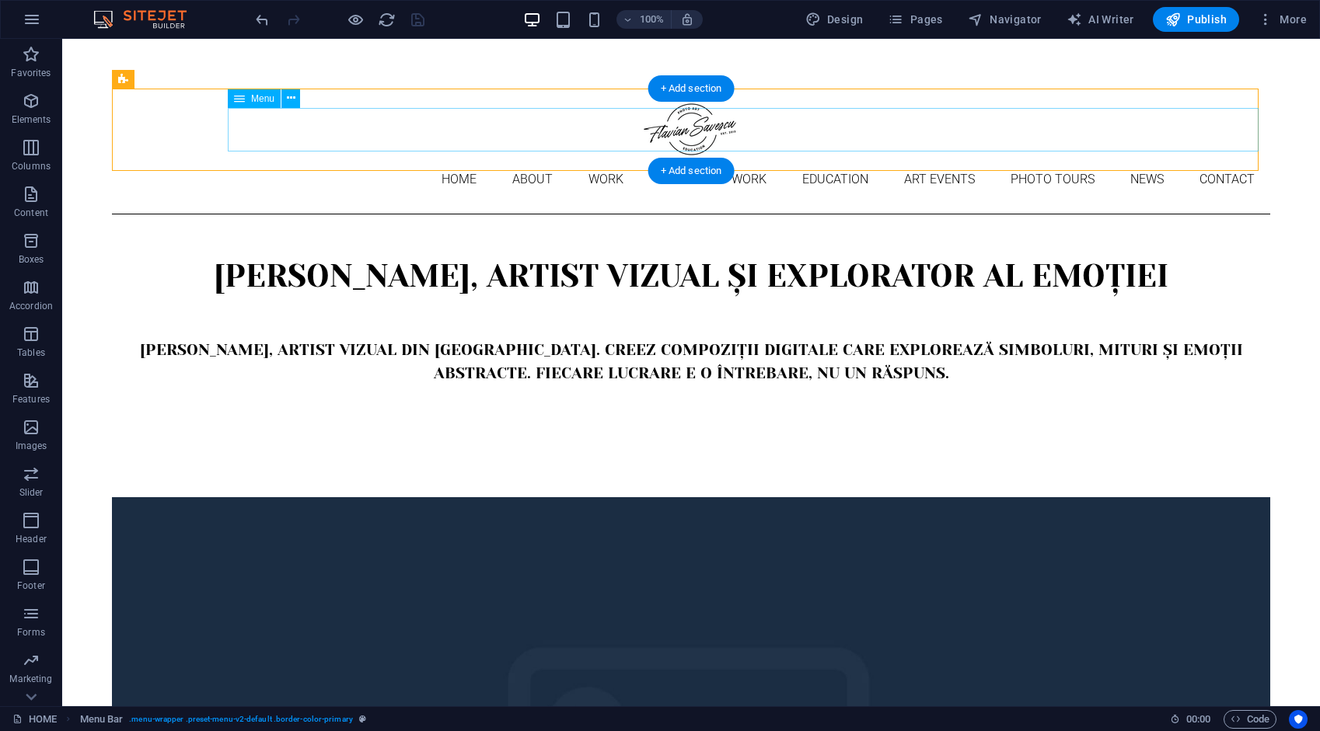
click at [383, 158] on nav "Home About Work DIGITAL ART WORK EDUCATION ART EVENTS Photo tours News Contact" at bounding box center [691, 180] width 1158 height 44
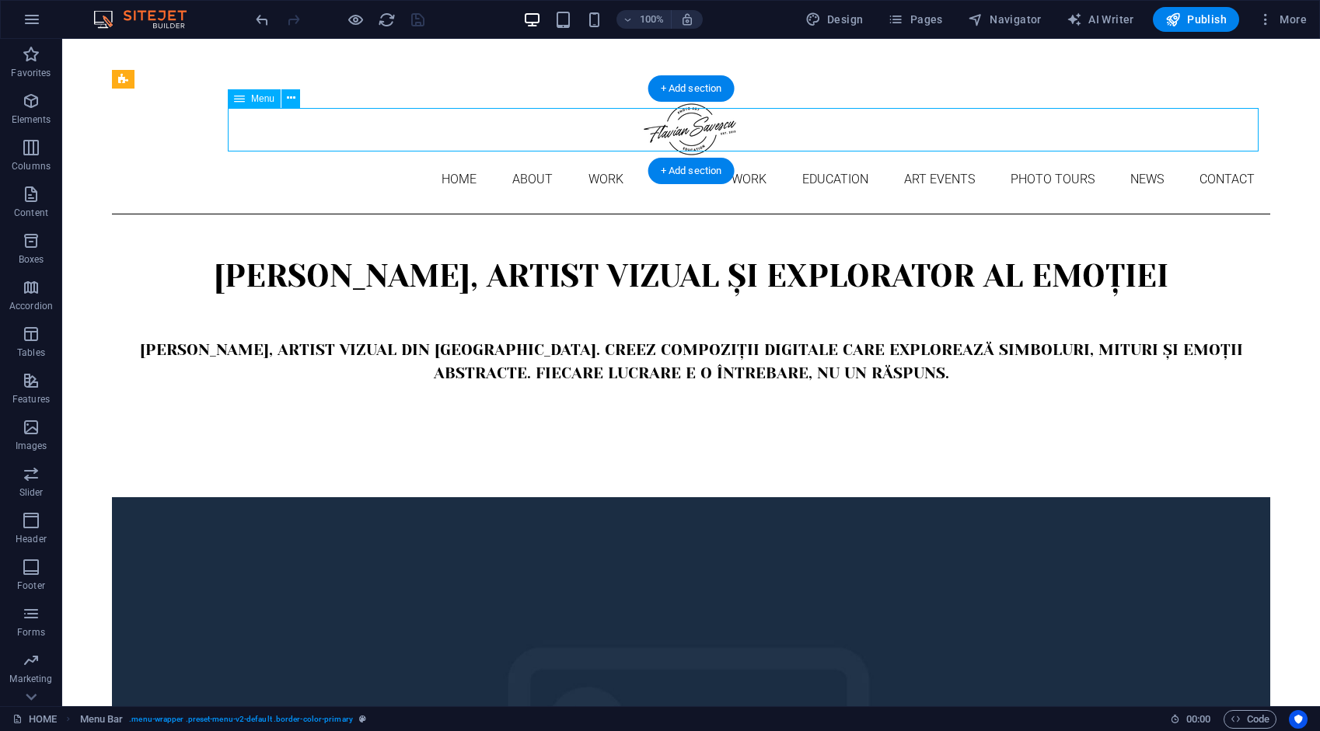
drag, startPoint x: 383, startPoint y: 113, endPoint x: 110, endPoint y: 112, distance: 273.6
click at [383, 158] on nav "Home About Work DIGITAL ART WORK EDUCATION ART EVENTS Photo tours News Contact" at bounding box center [691, 180] width 1158 height 44
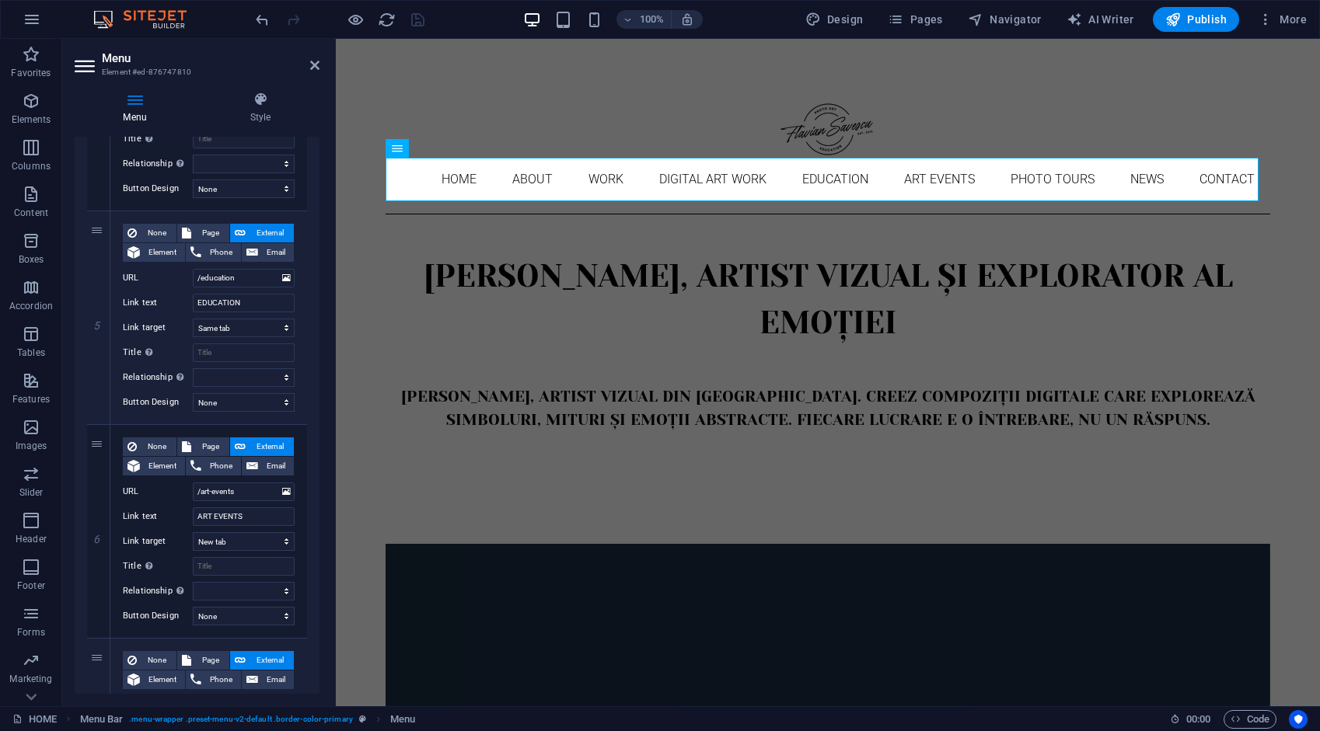
scroll to position [933, 0]
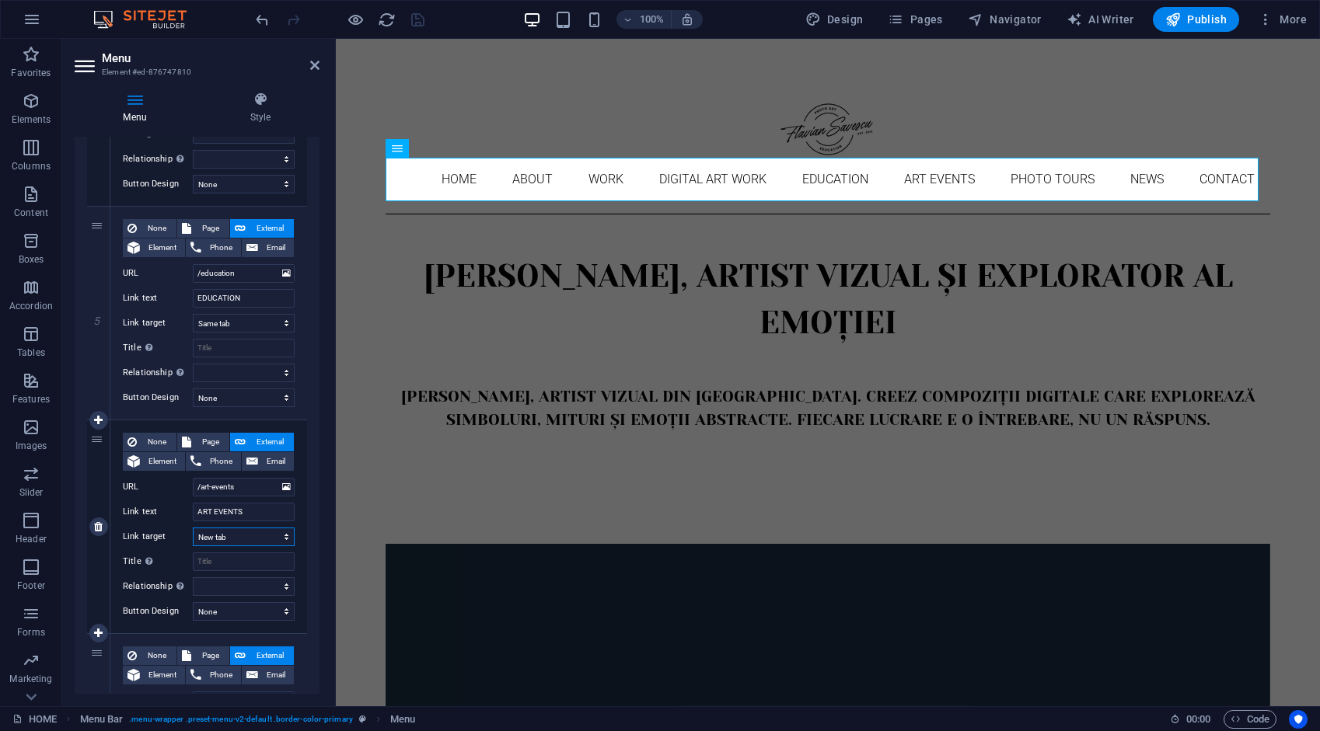
click at [227, 535] on select "New tab Same tab Overlay" at bounding box center [244, 537] width 102 height 19
click at [193, 528] on select "New tab Same tab Overlay" at bounding box center [244, 537] width 102 height 19
click at [418, 29] on div at bounding box center [340, 19] width 174 height 25
click at [415, 22] on icon "save" at bounding box center [418, 20] width 18 height 18
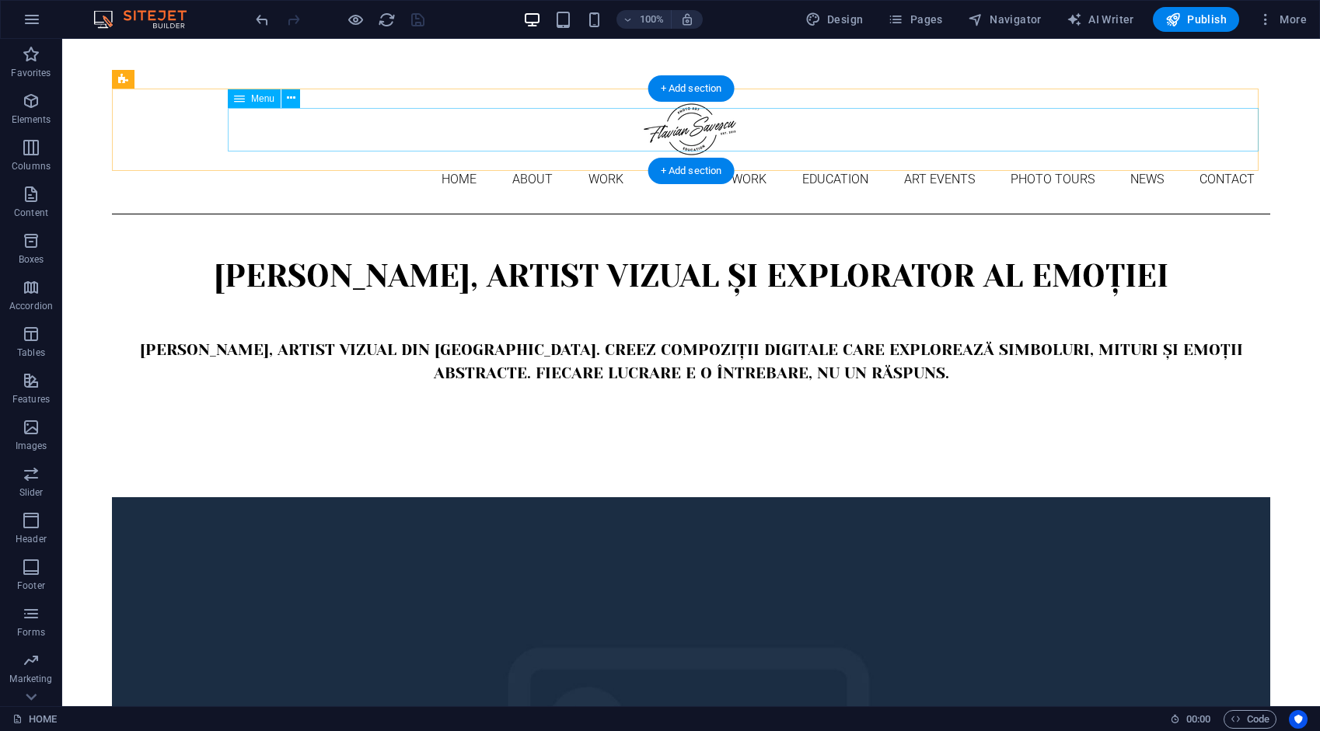
click at [362, 158] on nav "Home About Work DIGITAL ART WORK EDUCATION ART EVENTS Photo tours News Contact" at bounding box center [691, 180] width 1158 height 44
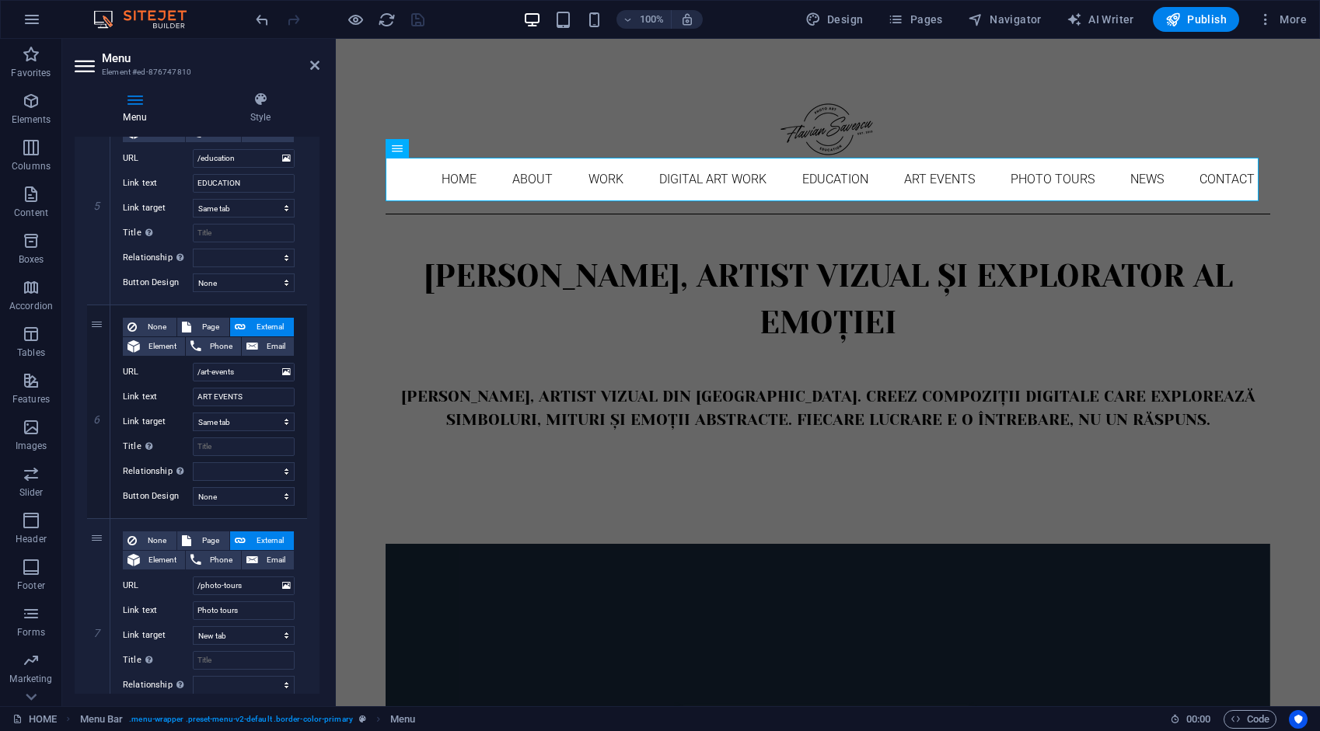
scroll to position [1088, 0]
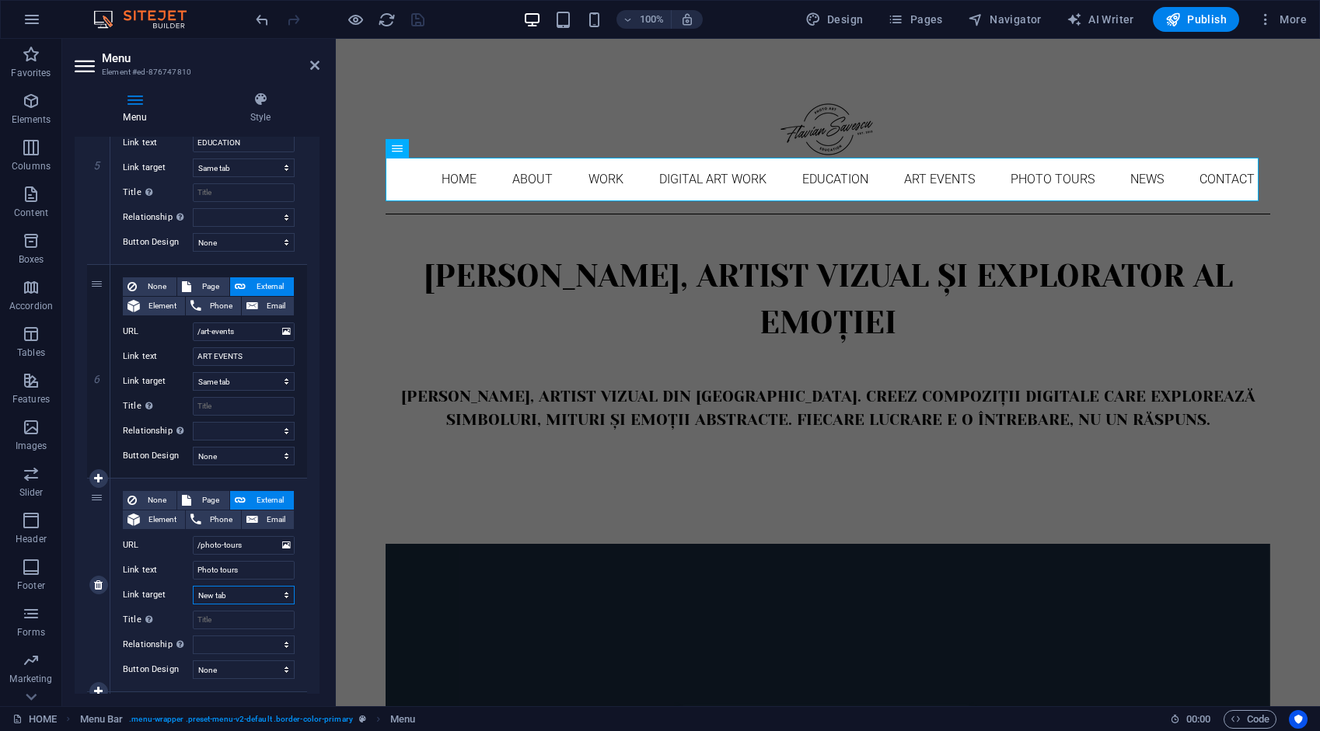
click at [227, 598] on select "New tab Same tab Overlay" at bounding box center [244, 595] width 102 height 19
click at [193, 586] on select "New tab Same tab Overlay" at bounding box center [244, 595] width 102 height 19
click at [413, 19] on icon "save" at bounding box center [418, 20] width 18 height 18
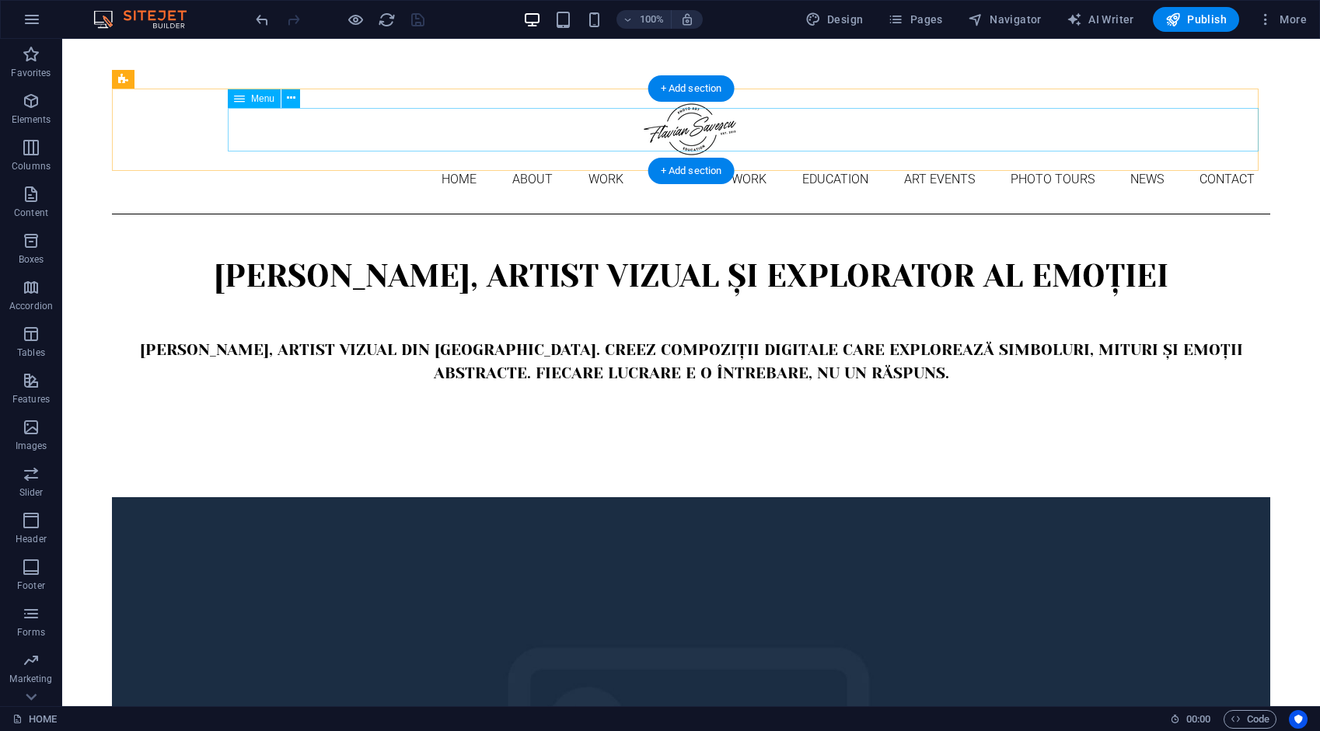
click at [373, 158] on nav "Home About Work DIGITAL ART WORK EDUCATION ART EVENTS Photo tours News Contact" at bounding box center [691, 180] width 1158 height 44
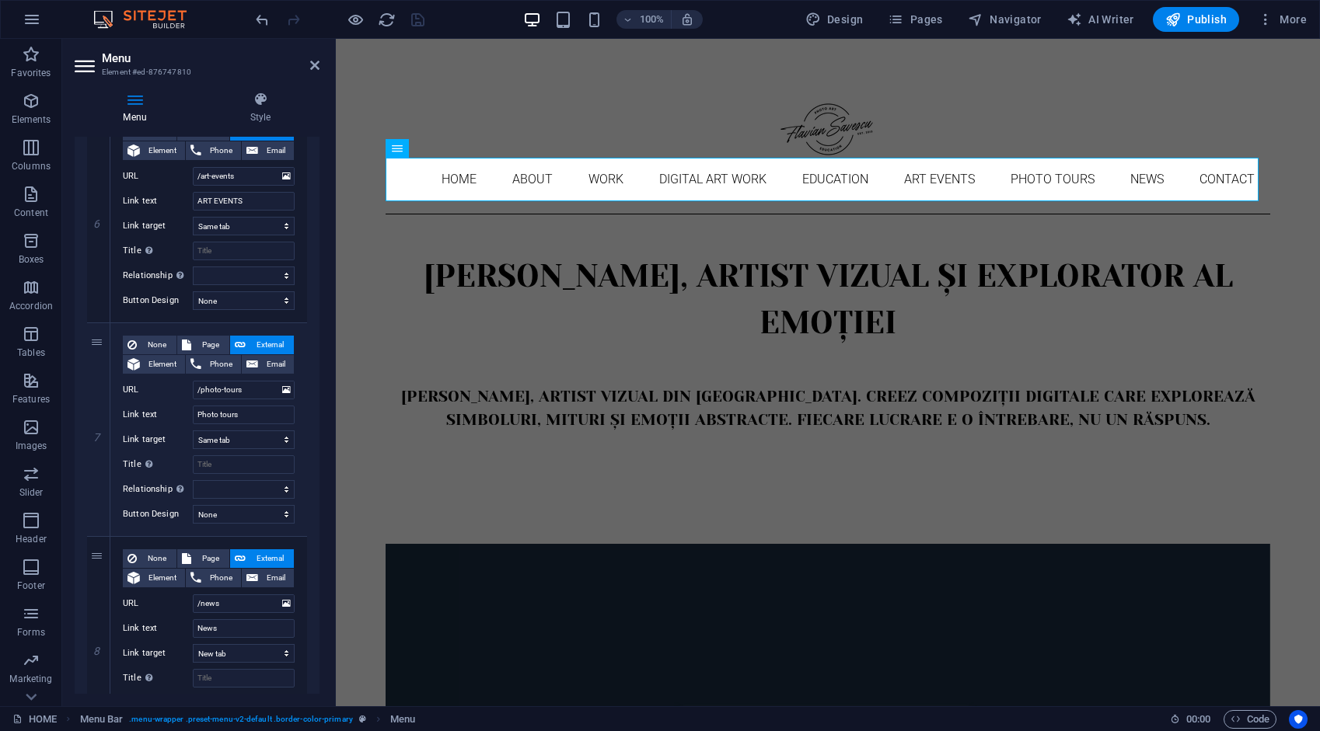
scroll to position [1477, 0]
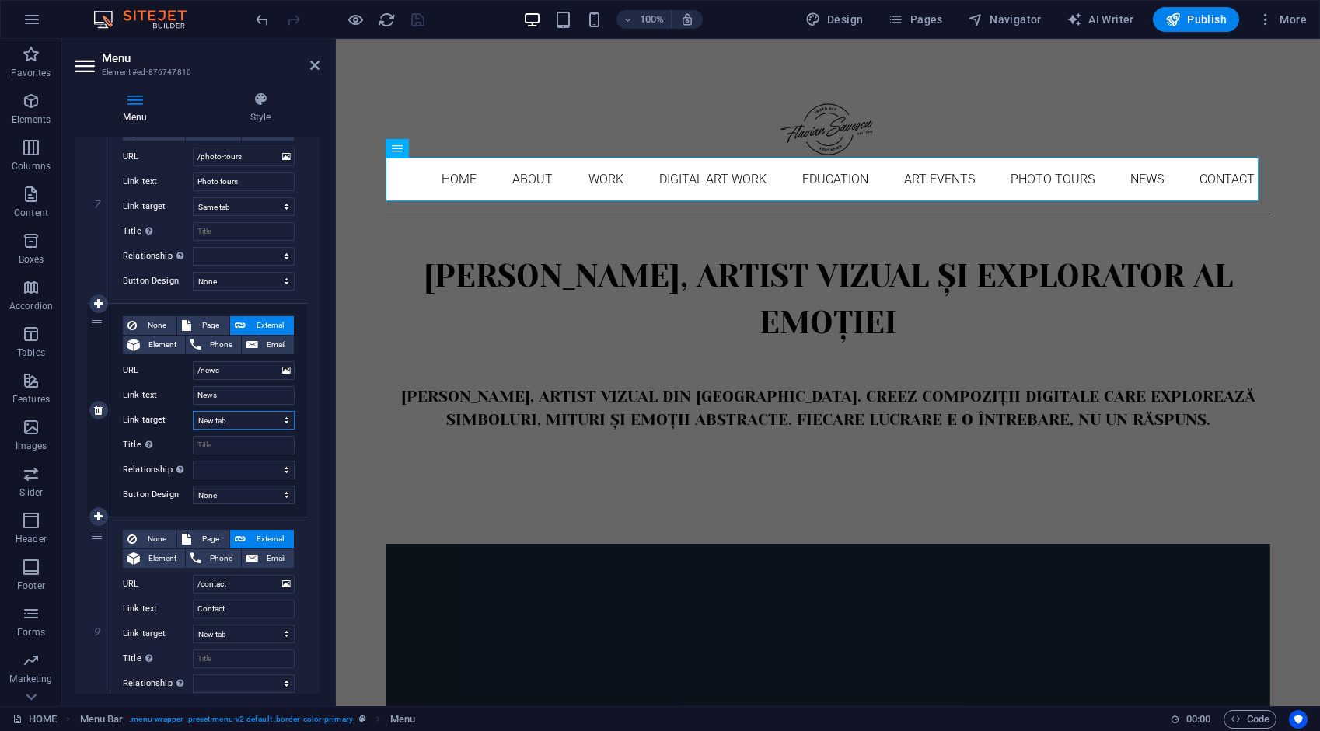
click at [235, 418] on select "New tab Same tab Overlay" at bounding box center [244, 420] width 102 height 19
click at [193, 411] on select "New tab Same tab Overlay" at bounding box center [244, 420] width 102 height 19
click at [420, 19] on icon "save" at bounding box center [418, 20] width 18 height 18
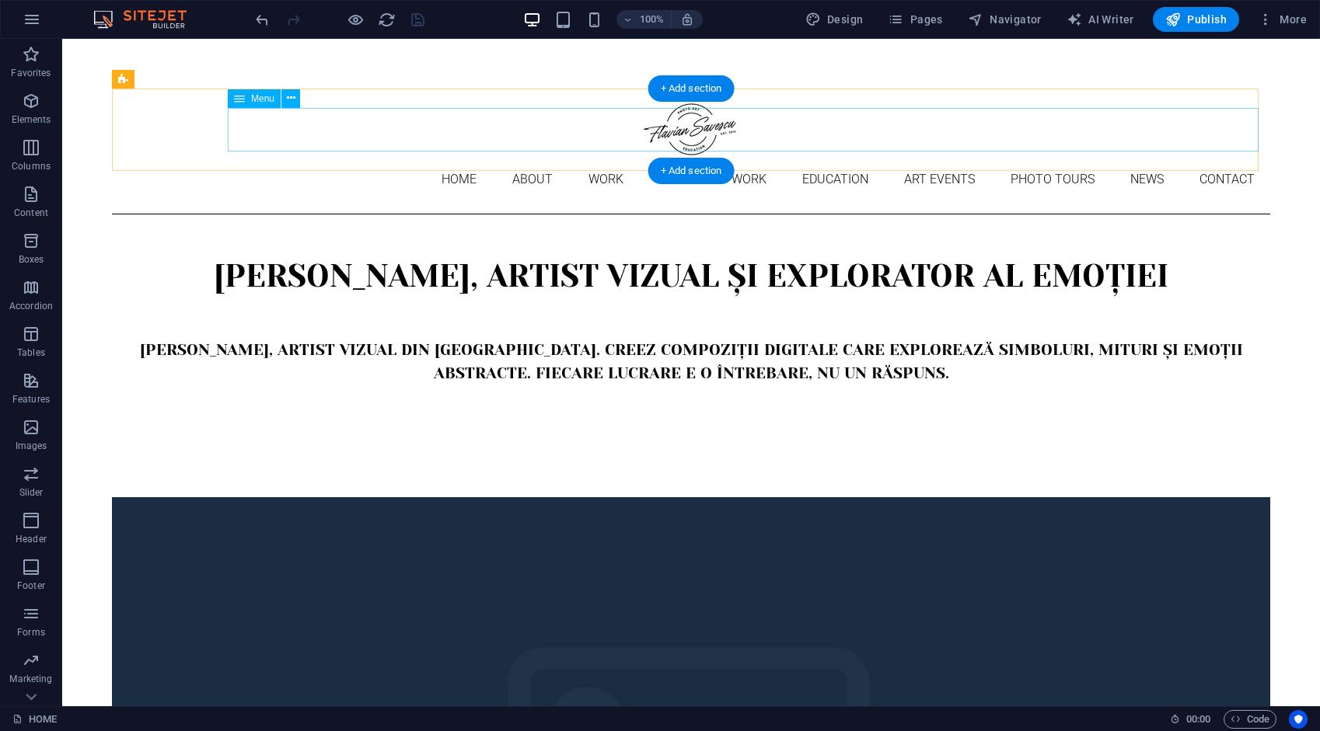
click at [376, 158] on nav "Home About Work DIGITAL ART WORK EDUCATION ART EVENTS Photo tours News Contact" at bounding box center [691, 180] width 1158 height 44
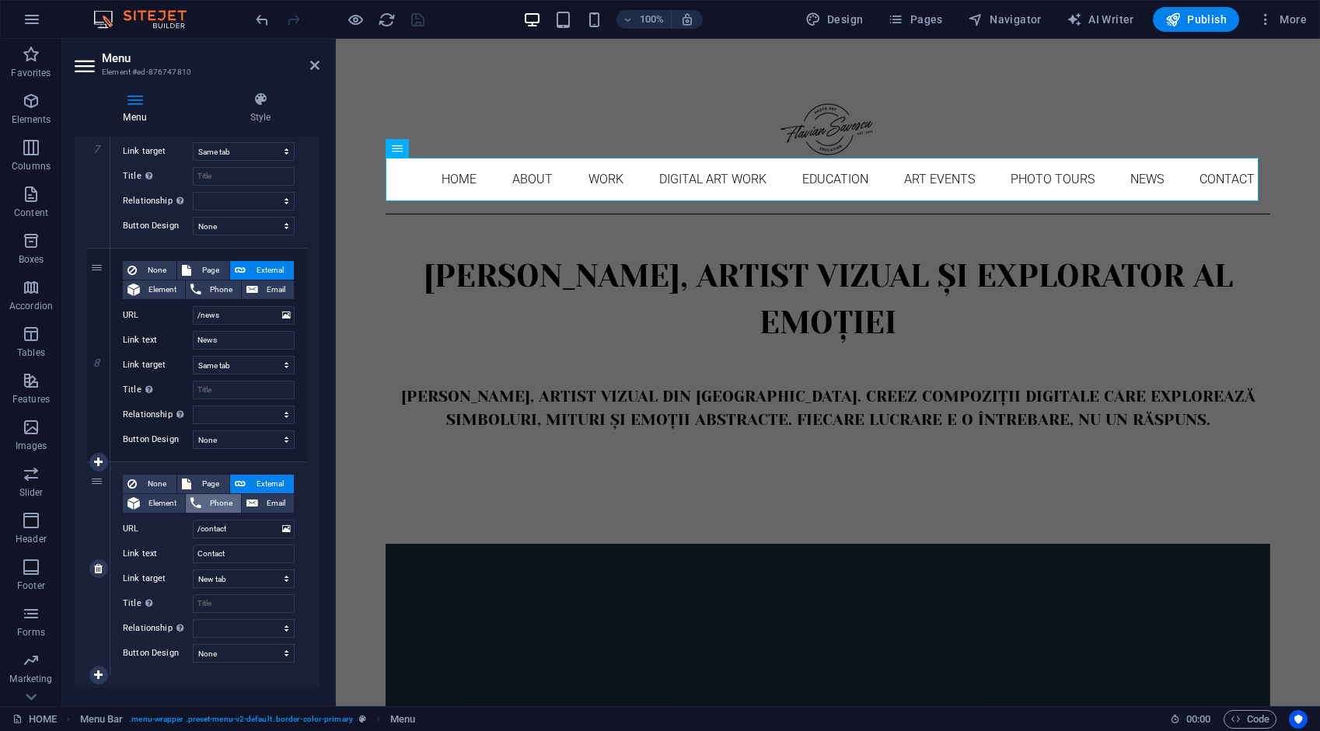
scroll to position [1554, 0]
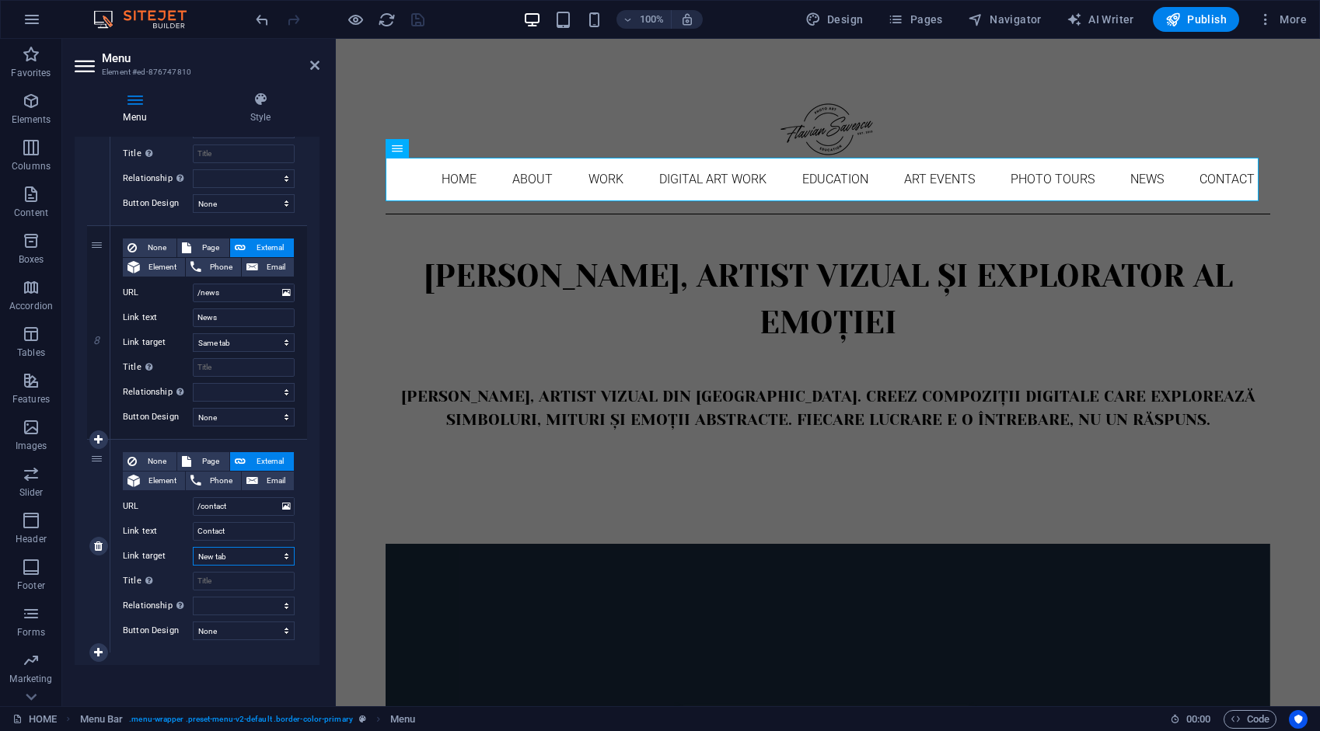
click at [244, 559] on select "New tab Same tab Overlay" at bounding box center [244, 556] width 102 height 19
click at [193, 547] on select "New tab Same tab Overlay" at bounding box center [244, 556] width 102 height 19
click at [411, 19] on icon "save" at bounding box center [418, 20] width 18 height 18
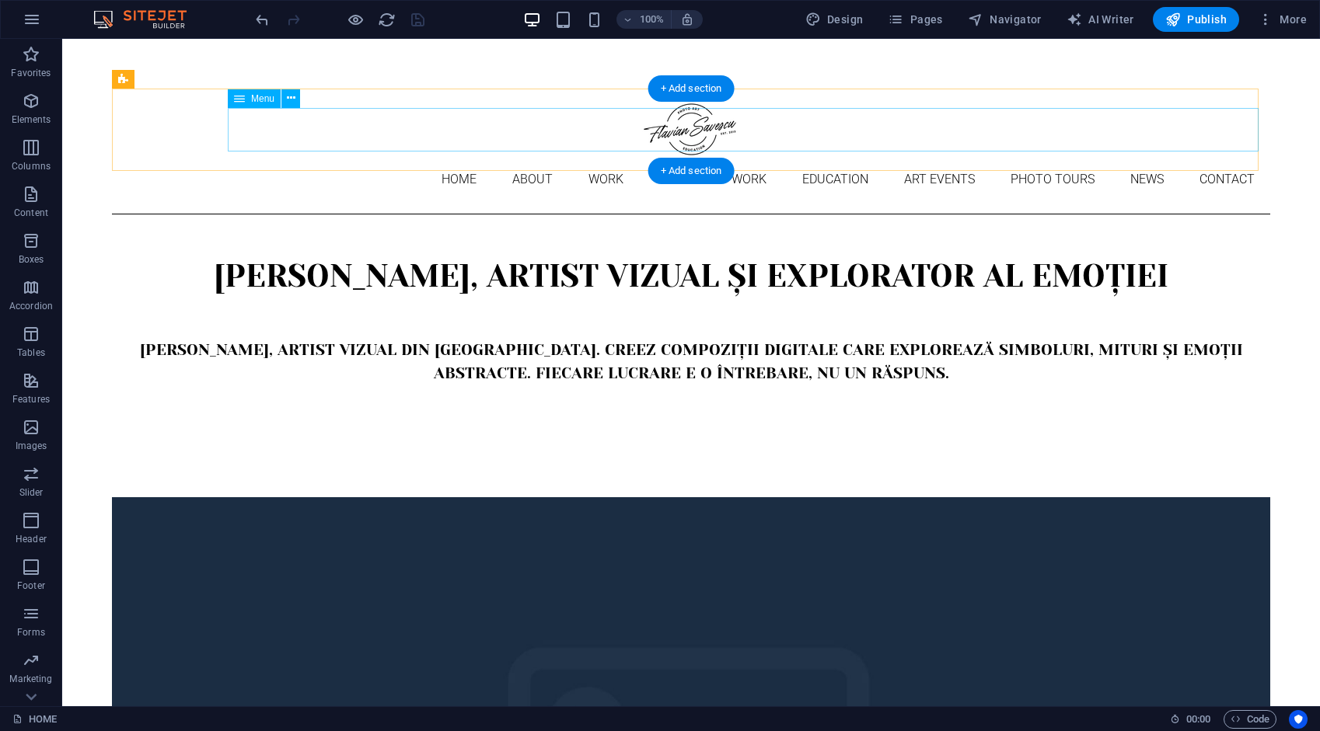
click at [386, 158] on nav "Home About Work DIGITAL ART WORK EDUCATION ART EVENTS Photo tours News Contact" at bounding box center [691, 180] width 1158 height 44
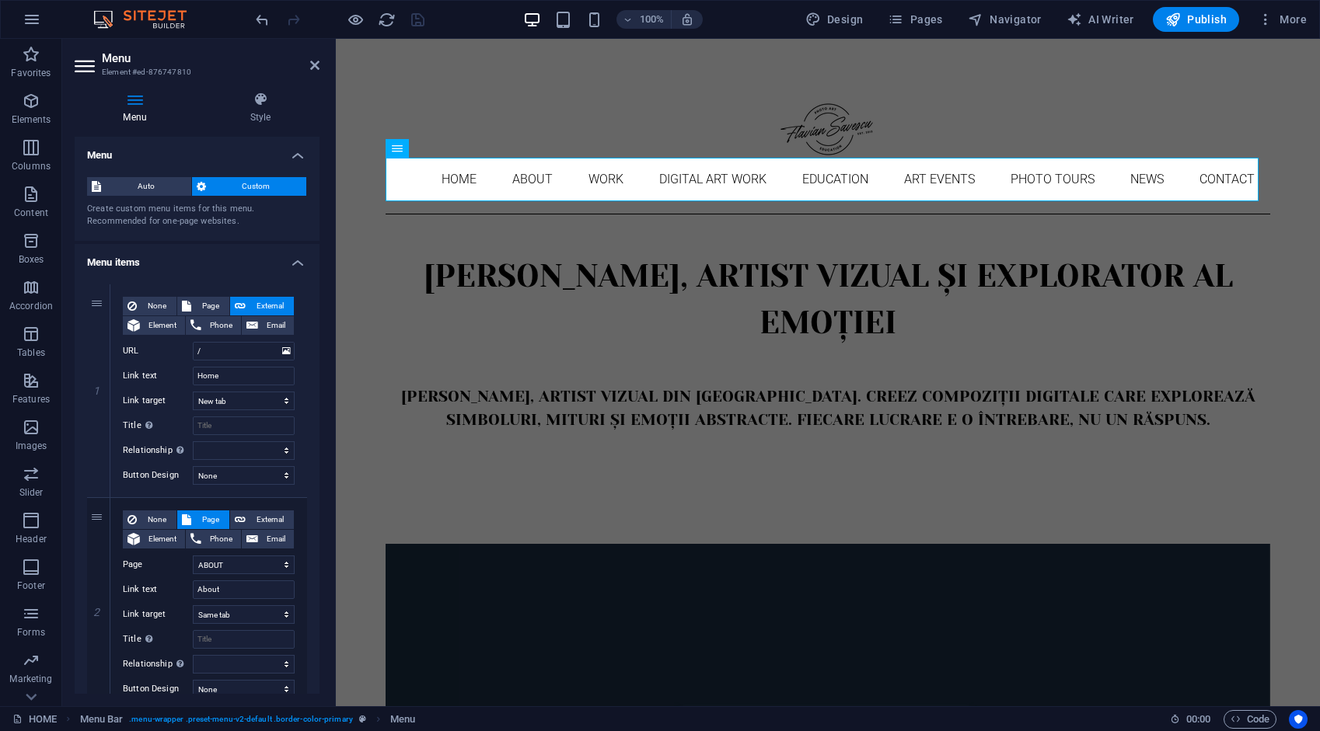
click at [938, 14] on span "Pages" at bounding box center [915, 20] width 54 height 16
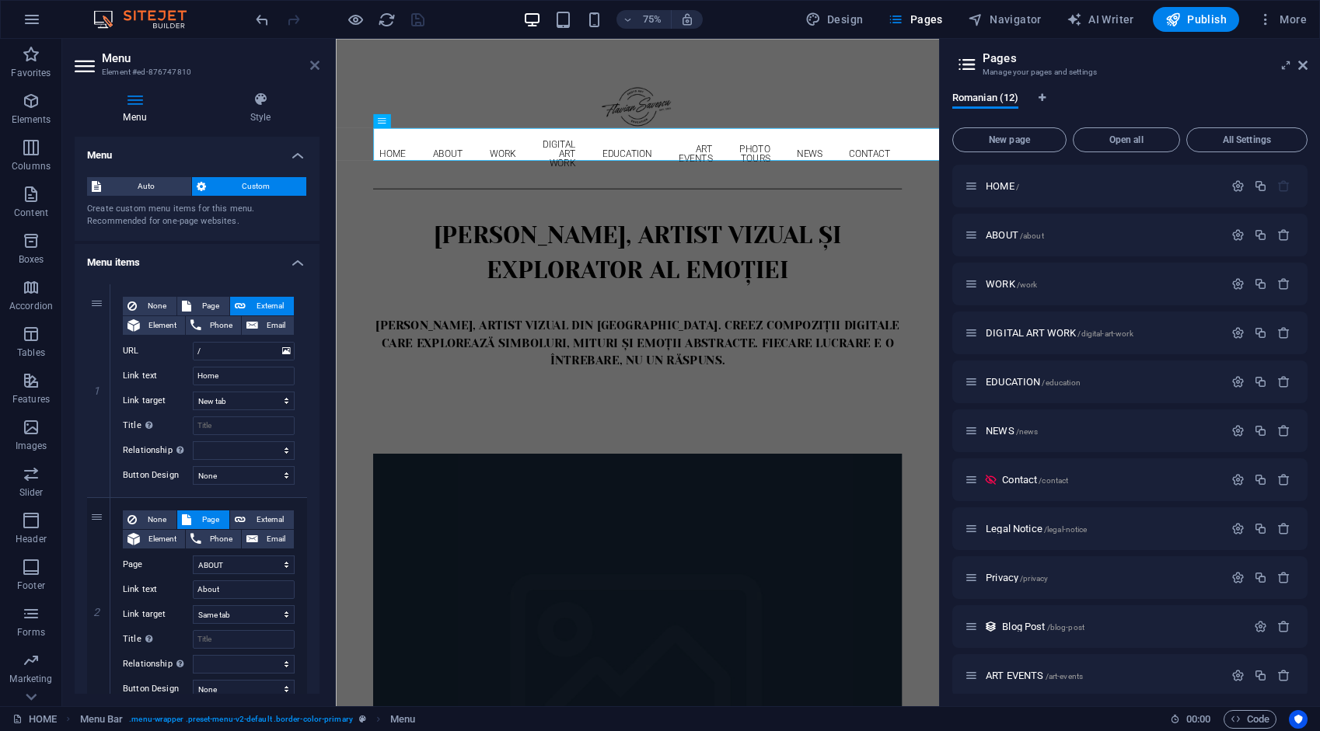
click at [309, 65] on header "Menu Element #ed-876747810" at bounding box center [197, 59] width 245 height 40
click at [312, 66] on icon at bounding box center [314, 65] width 9 height 12
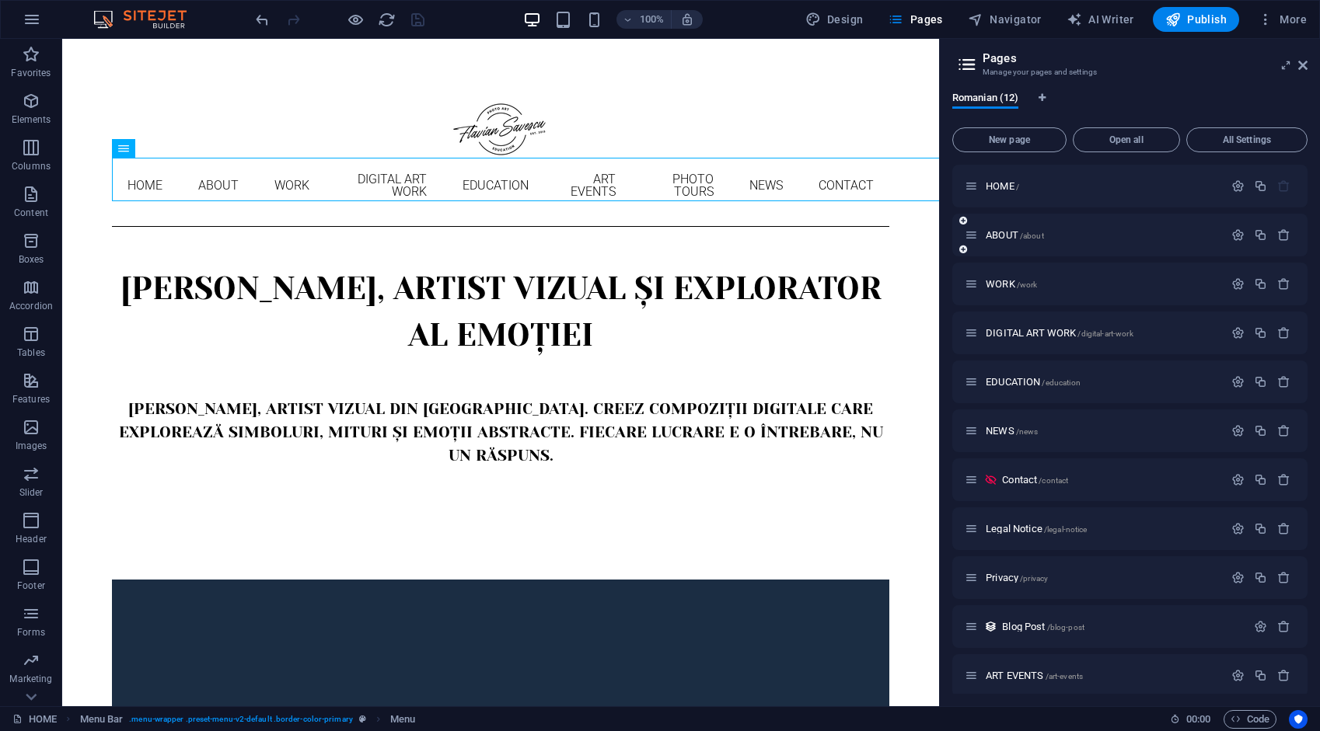
click at [996, 233] on span "ABOUT /about" at bounding box center [1014, 235] width 58 height 12
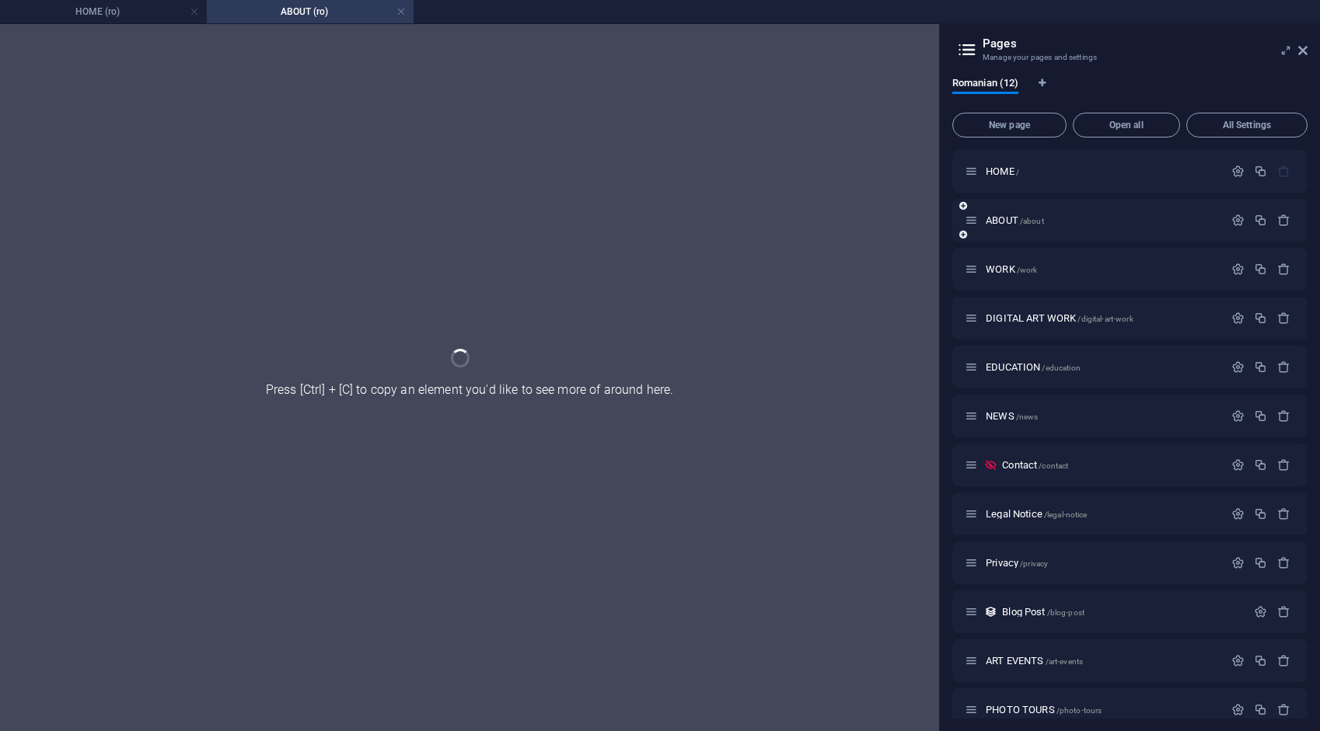
click at [996, 233] on div "ABOUT /about" at bounding box center [1129, 220] width 355 height 43
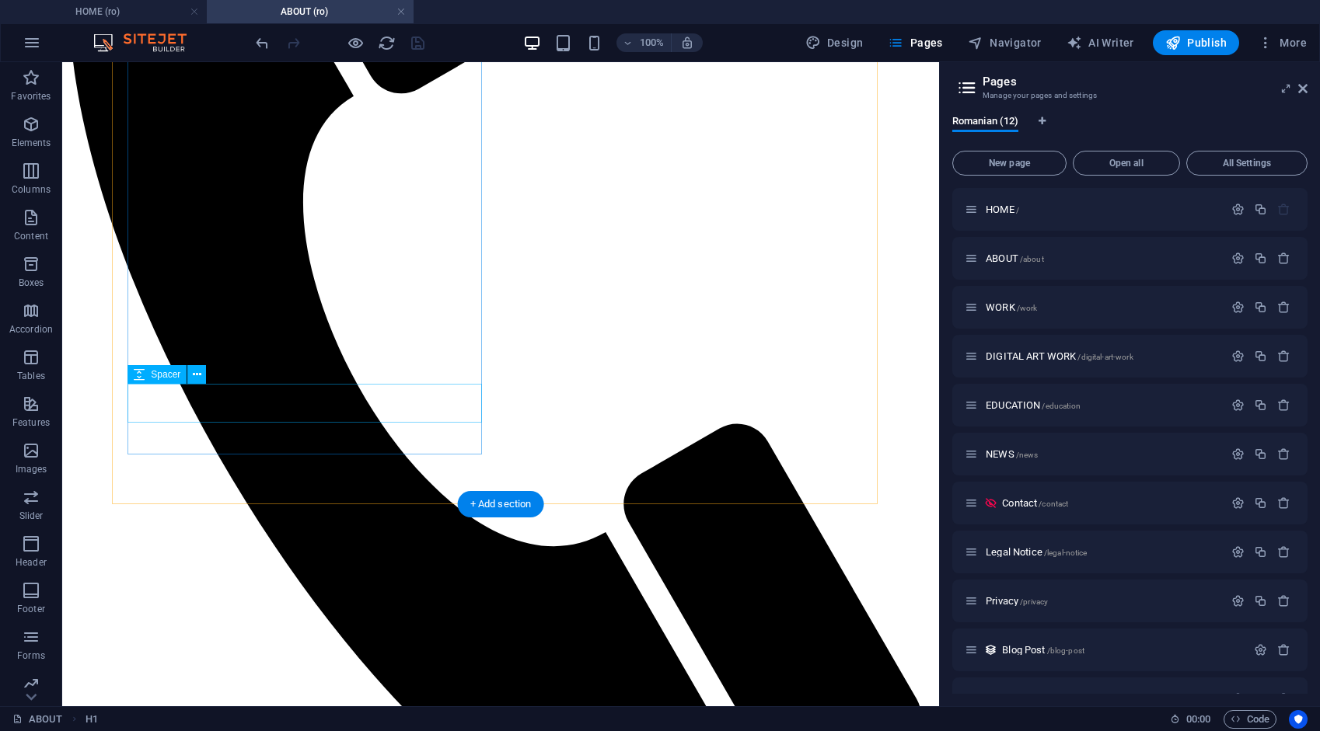
scroll to position [699, 0]
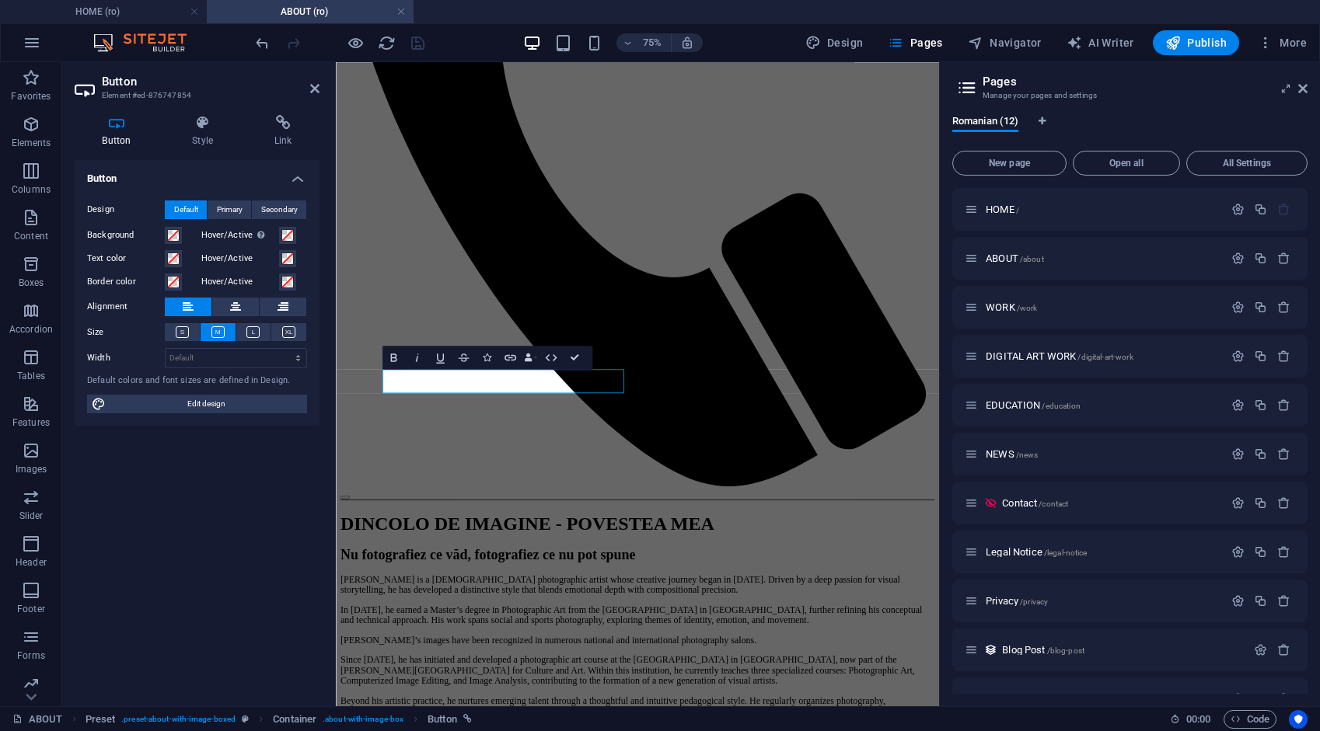
scroll to position [617, 0]
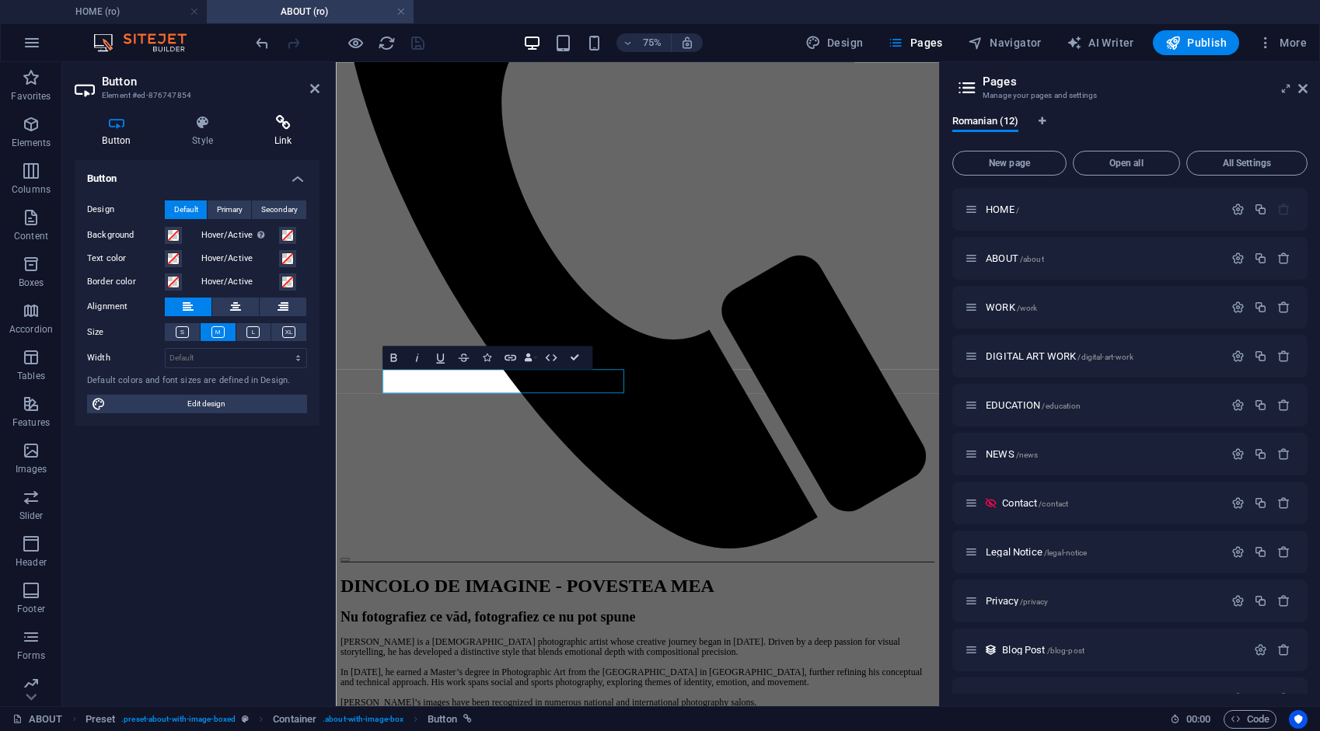
click at [291, 128] on icon at bounding box center [282, 123] width 73 height 16
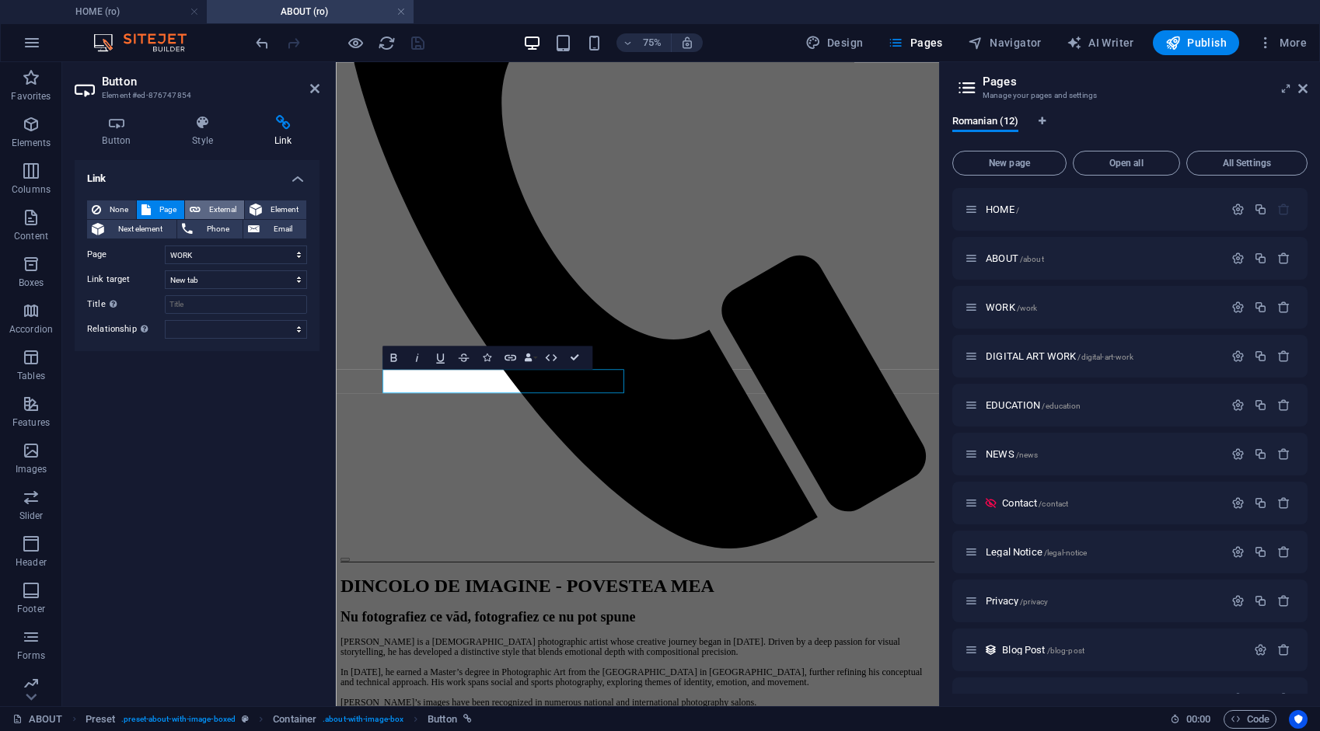
click at [230, 207] on span "External" at bounding box center [222, 210] width 34 height 19
click at [165, 214] on span "Page" at bounding box center [167, 210] width 24 height 19
click at [417, 41] on icon "save" at bounding box center [418, 43] width 18 height 18
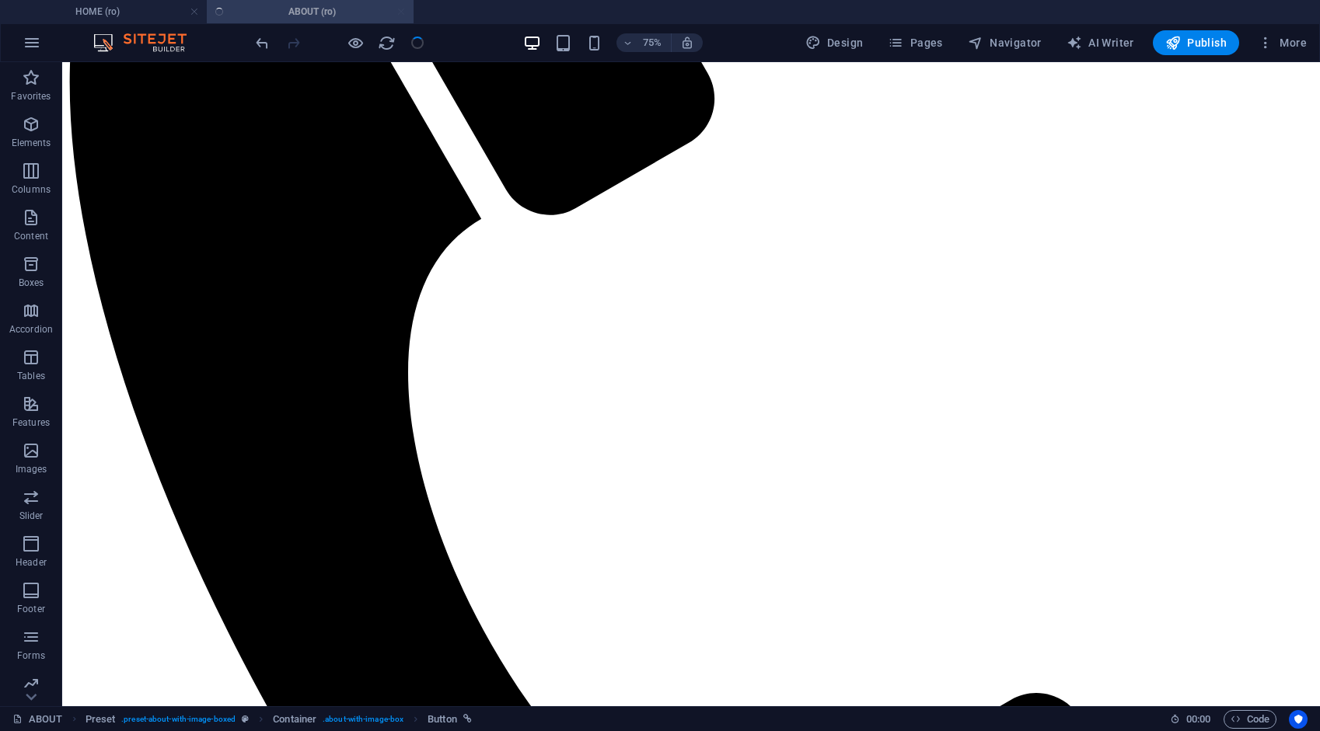
scroll to position [574, 0]
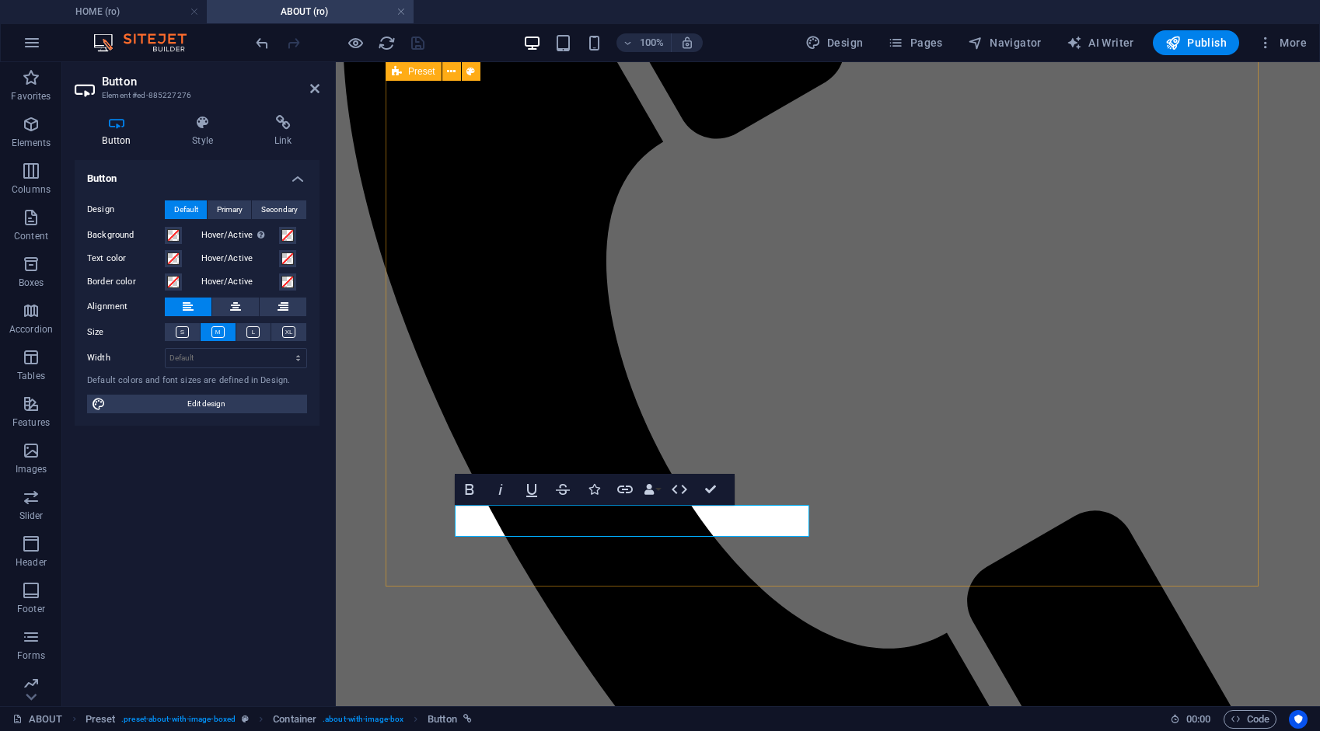
scroll to position [617, 0]
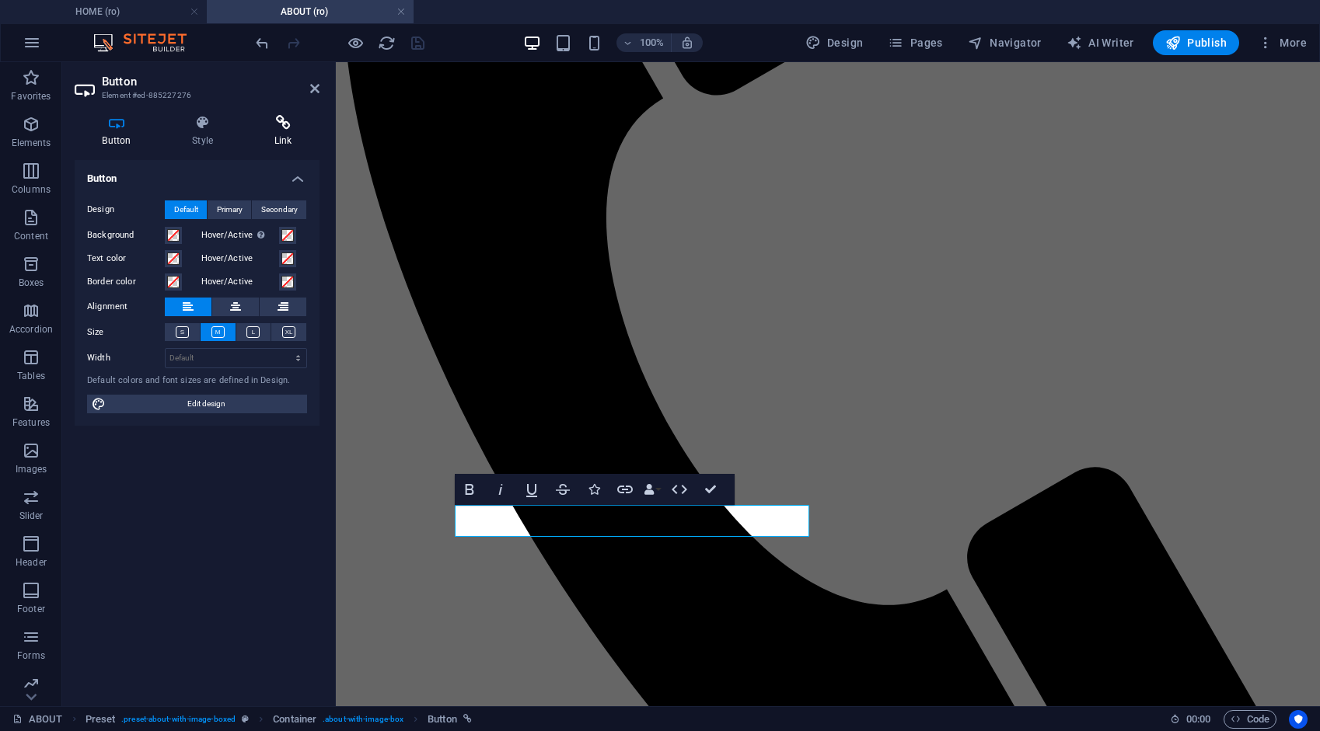
click at [282, 127] on icon at bounding box center [282, 123] width 73 height 16
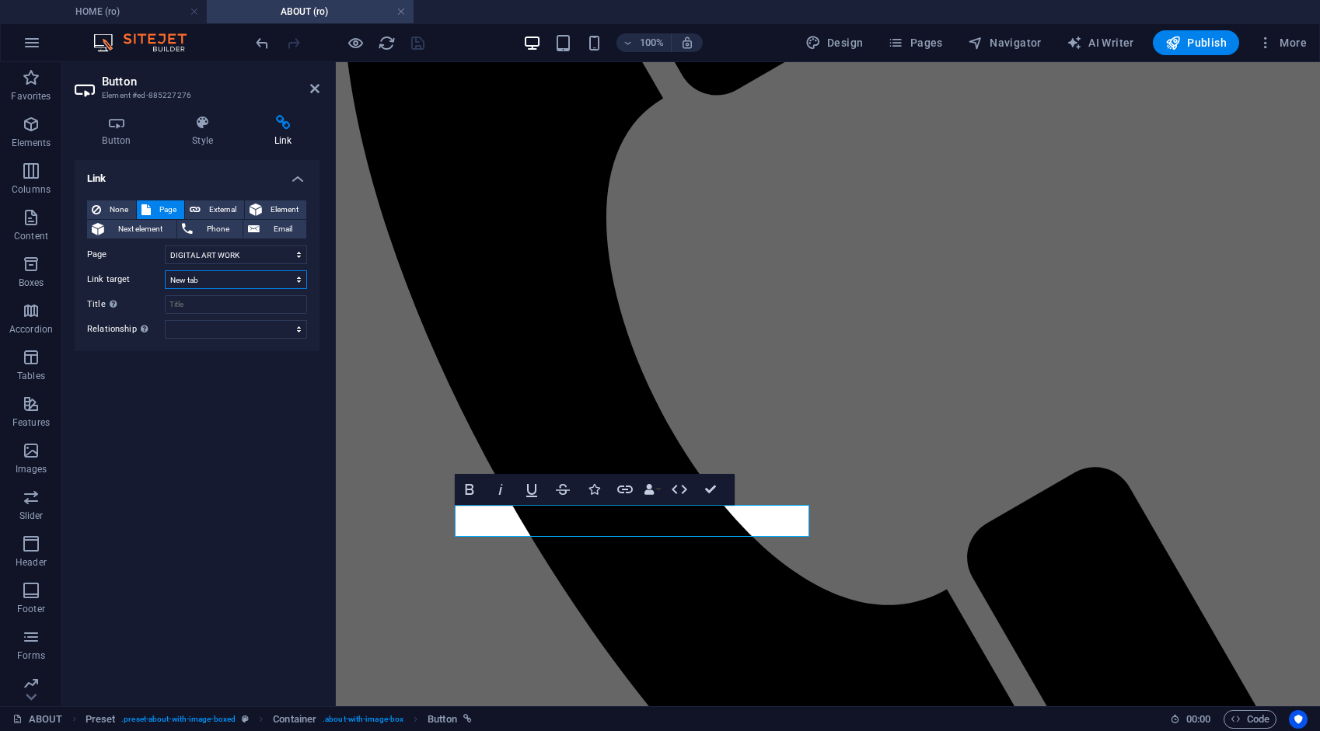
click at [237, 277] on select "New tab Same tab Overlay" at bounding box center [236, 279] width 142 height 19
click at [165, 270] on select "New tab Same tab Overlay" at bounding box center [236, 279] width 142 height 19
click at [218, 204] on span "External" at bounding box center [222, 210] width 34 height 19
click at [176, 210] on span "Page" at bounding box center [167, 210] width 24 height 19
click at [415, 36] on icon "save" at bounding box center [418, 43] width 18 height 18
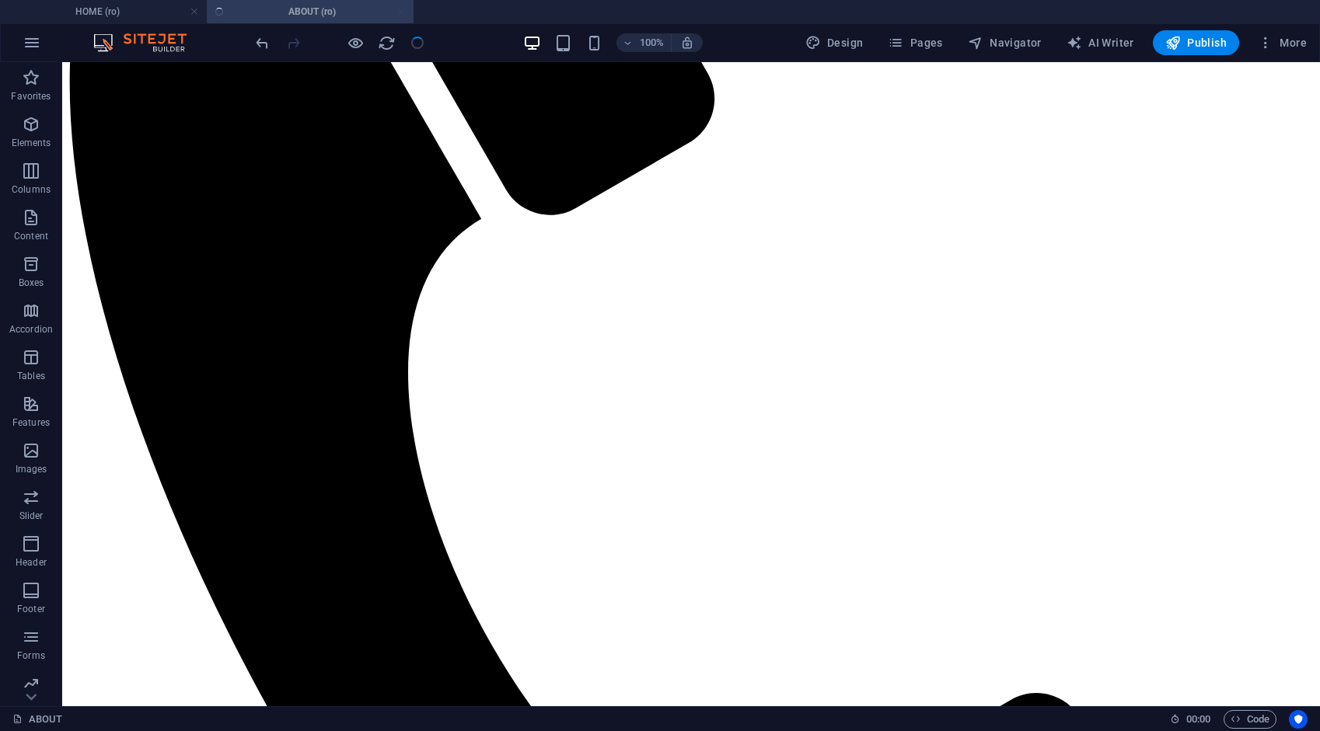
scroll to position [574, 0]
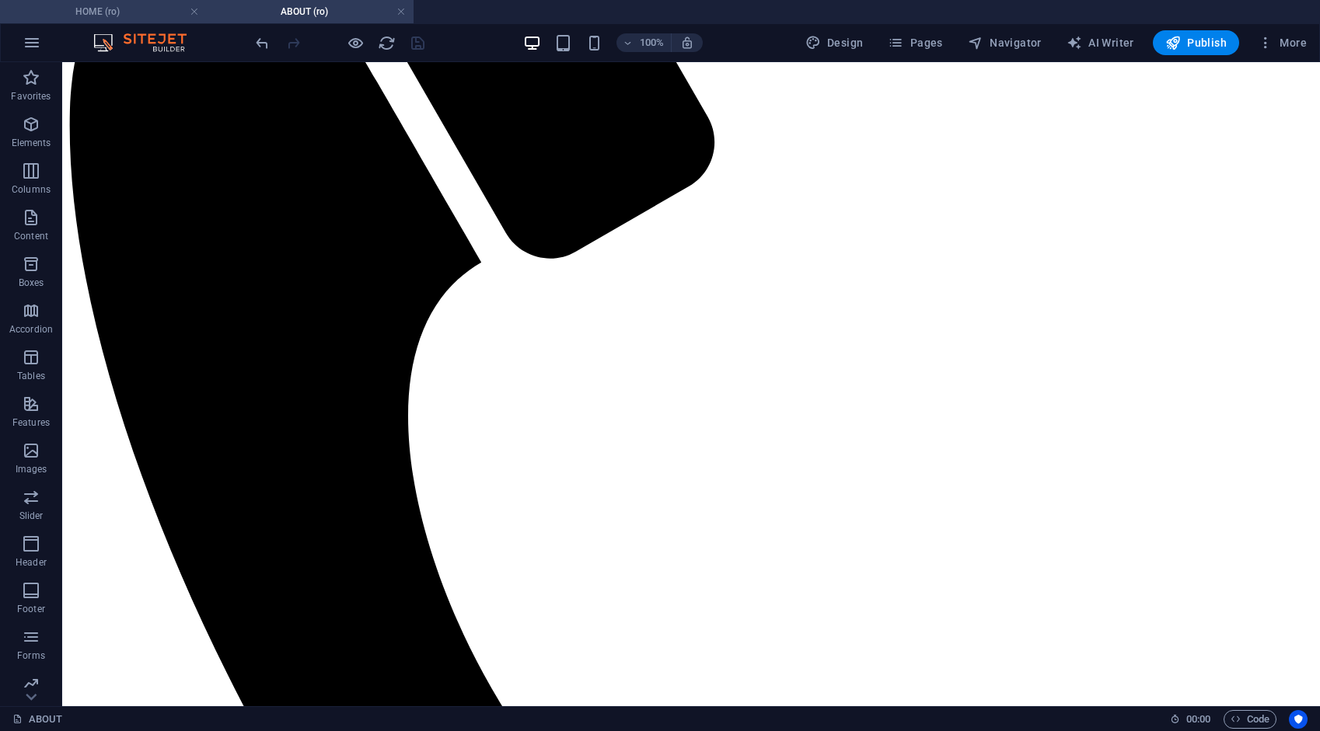
click at [169, 2] on li "HOME (ro)" at bounding box center [103, 11] width 207 height 23
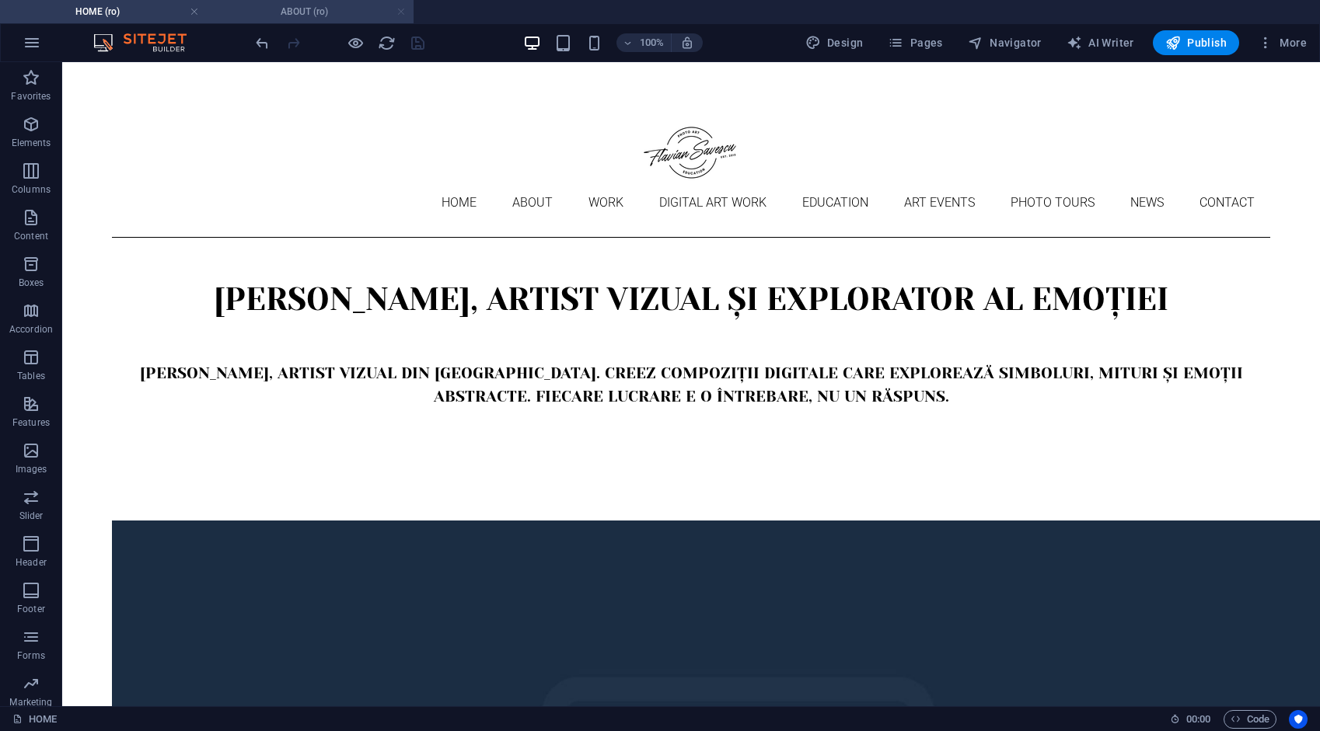
click at [399, 13] on link at bounding box center [400, 12] width 9 height 15
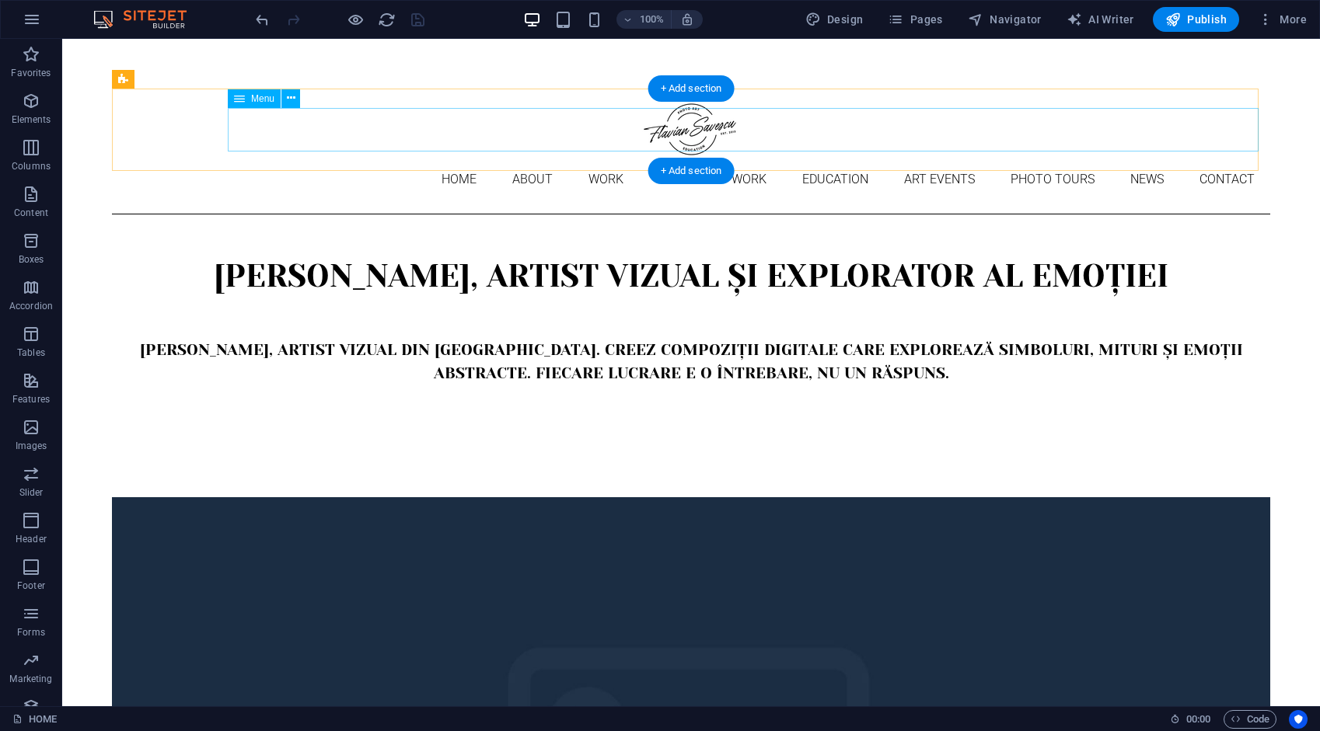
click at [286, 158] on nav "Home About Work DIGITAL ART WORK EDUCATION ART EVENTS Photo tours News Contact" at bounding box center [691, 180] width 1158 height 44
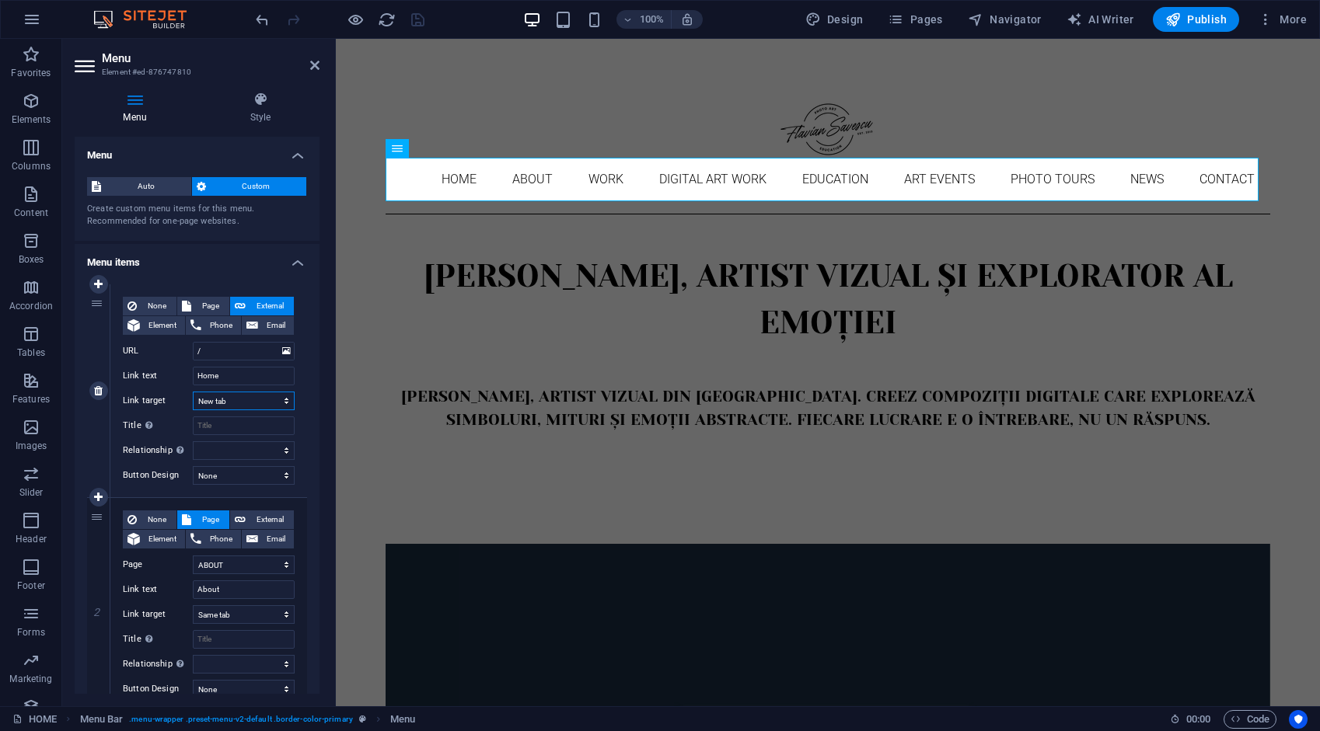
click at [246, 399] on select "New tab Same tab Overlay" at bounding box center [244, 401] width 102 height 19
click at [193, 392] on select "New tab Same tab Overlay" at bounding box center [244, 401] width 102 height 19
click at [208, 302] on span "Page" at bounding box center [210, 306] width 29 height 19
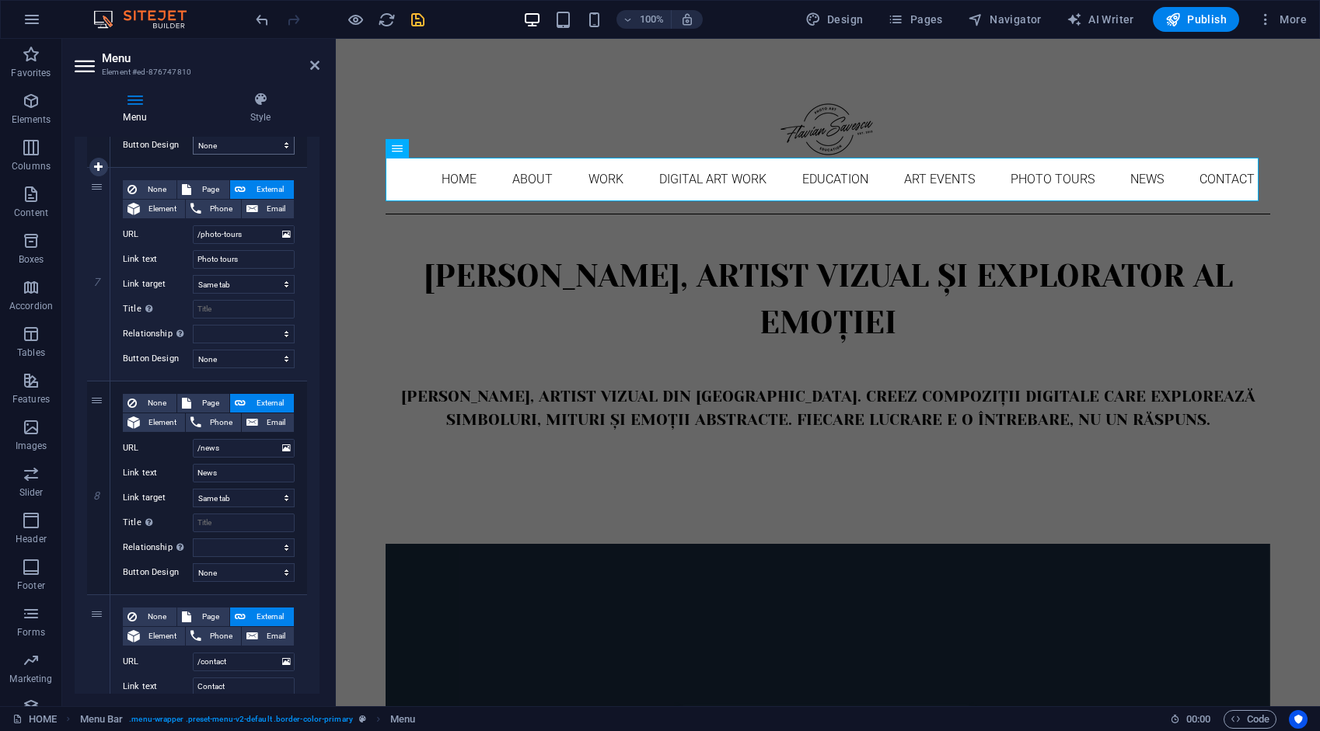
scroll to position [1554, 0]
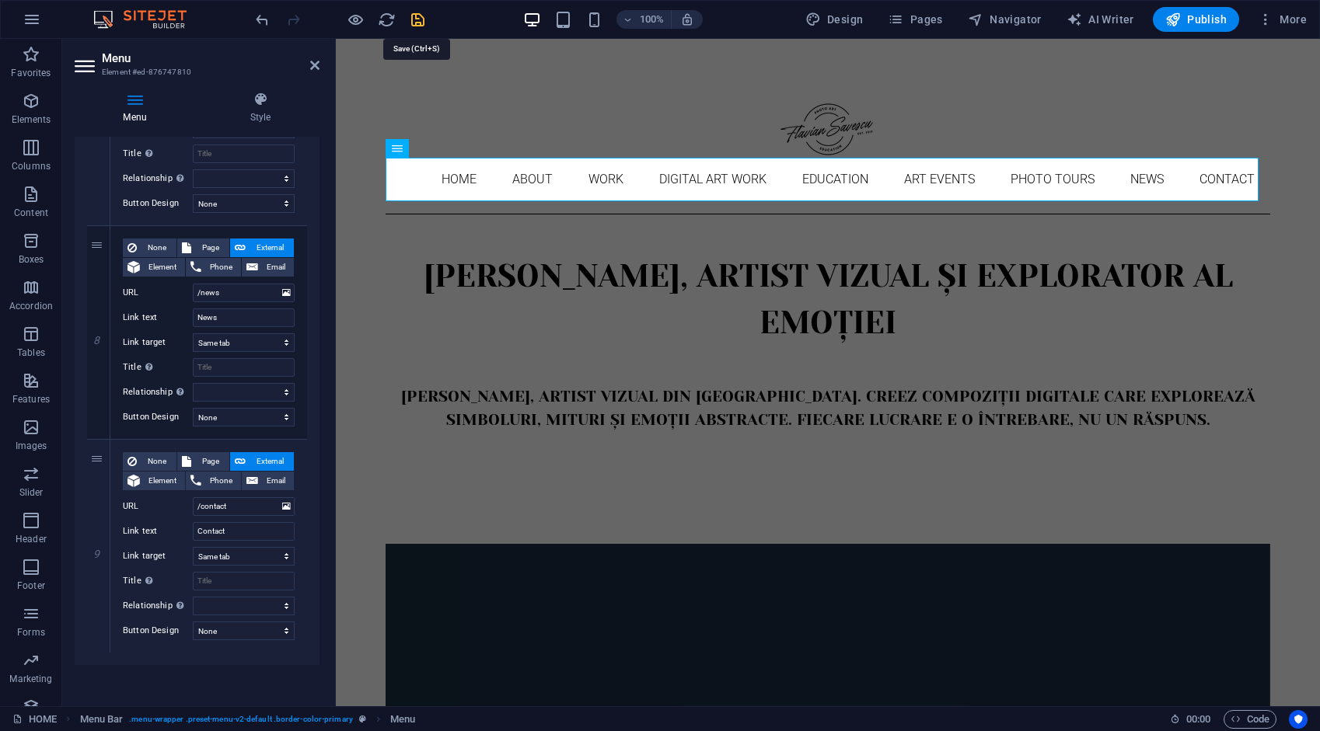
click at [415, 20] on icon "save" at bounding box center [418, 20] width 18 height 18
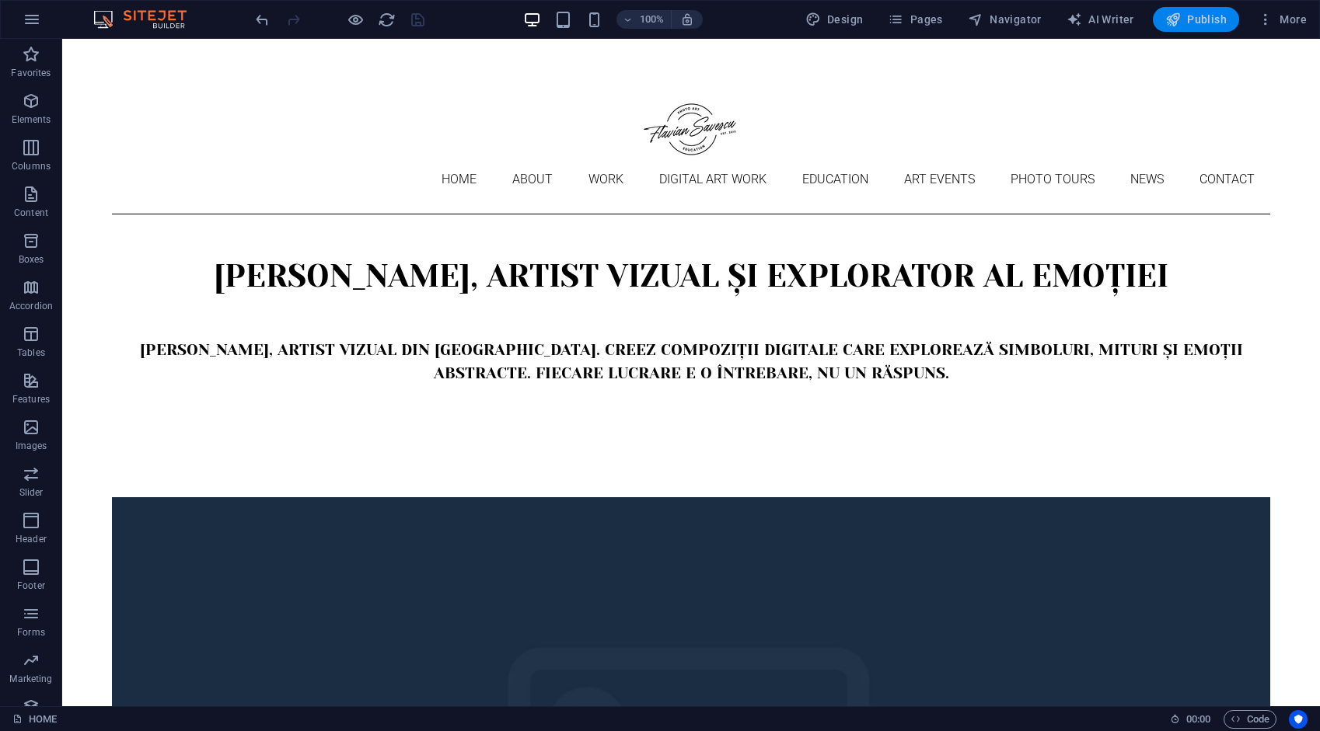
click at [1194, 20] on span "Publish" at bounding box center [1195, 20] width 61 height 16
